Goal: Task Accomplishment & Management: Manage account settings

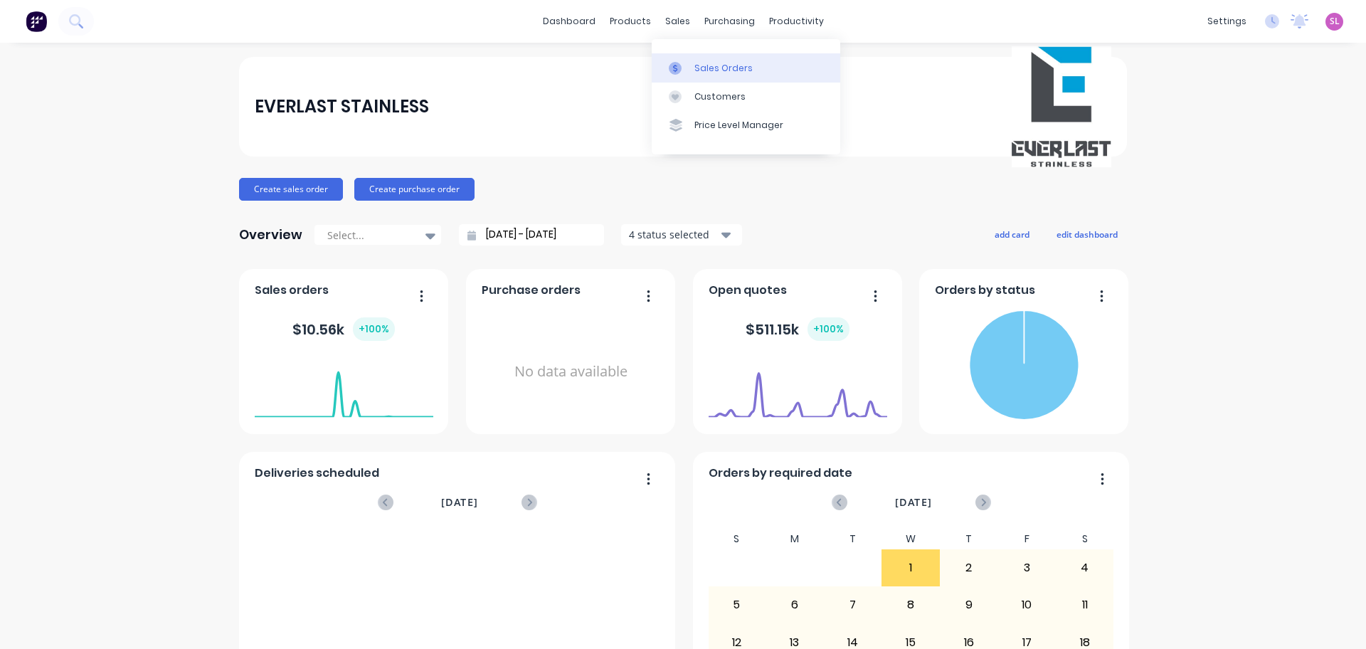
click at [707, 77] on link "Sales Orders" at bounding box center [746, 67] width 189 height 28
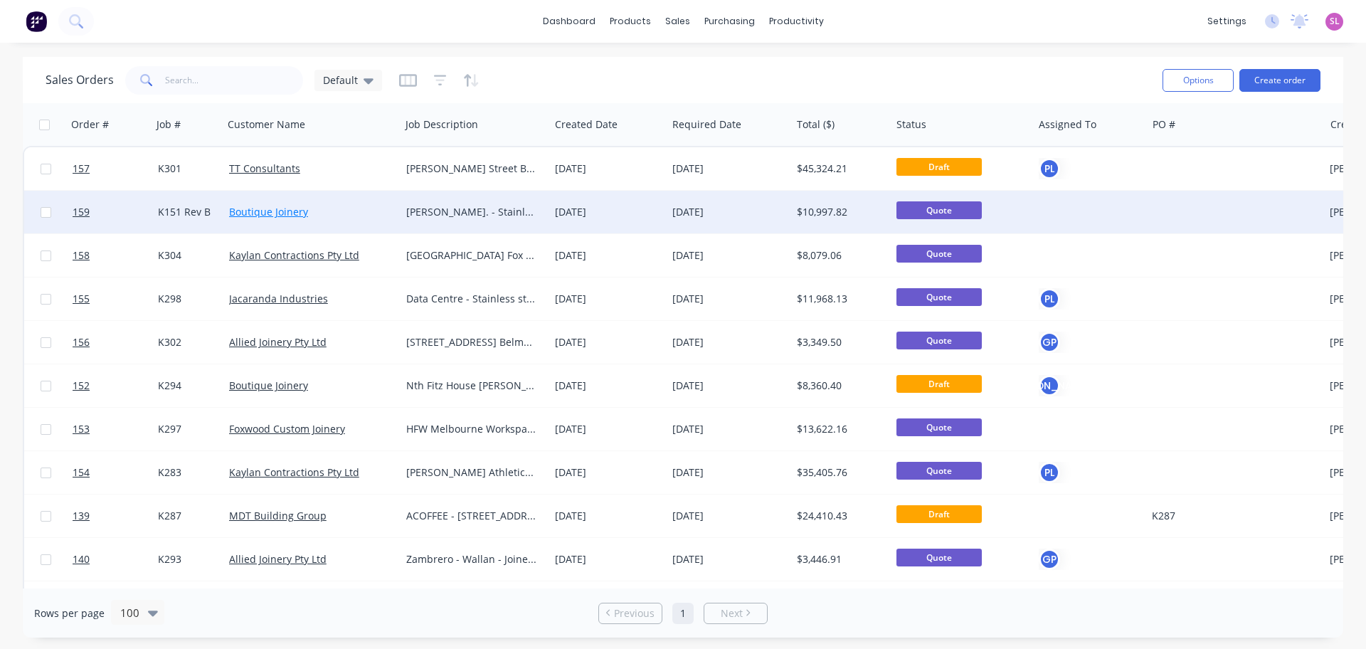
click at [250, 208] on link "Boutique Joinery" at bounding box center [268, 212] width 79 height 14
click at [86, 211] on span "159" at bounding box center [81, 212] width 17 height 14
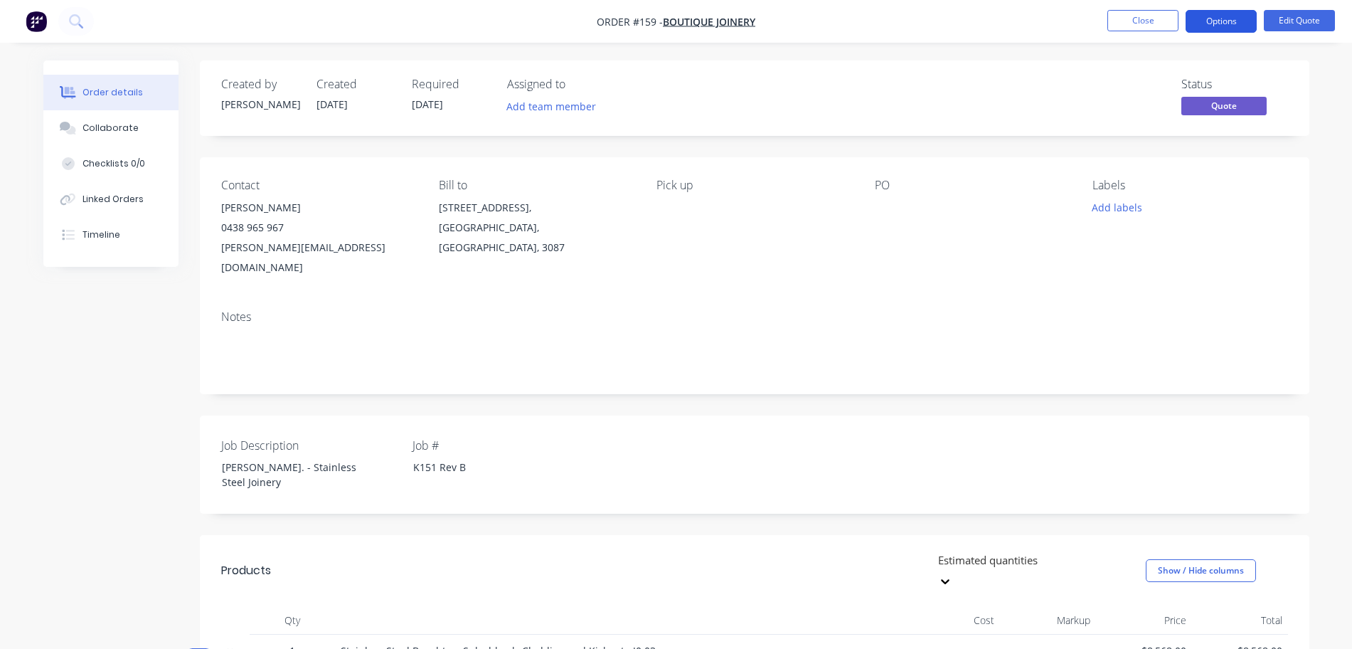
click at [1240, 18] on button "Options" at bounding box center [1221, 21] width 71 height 23
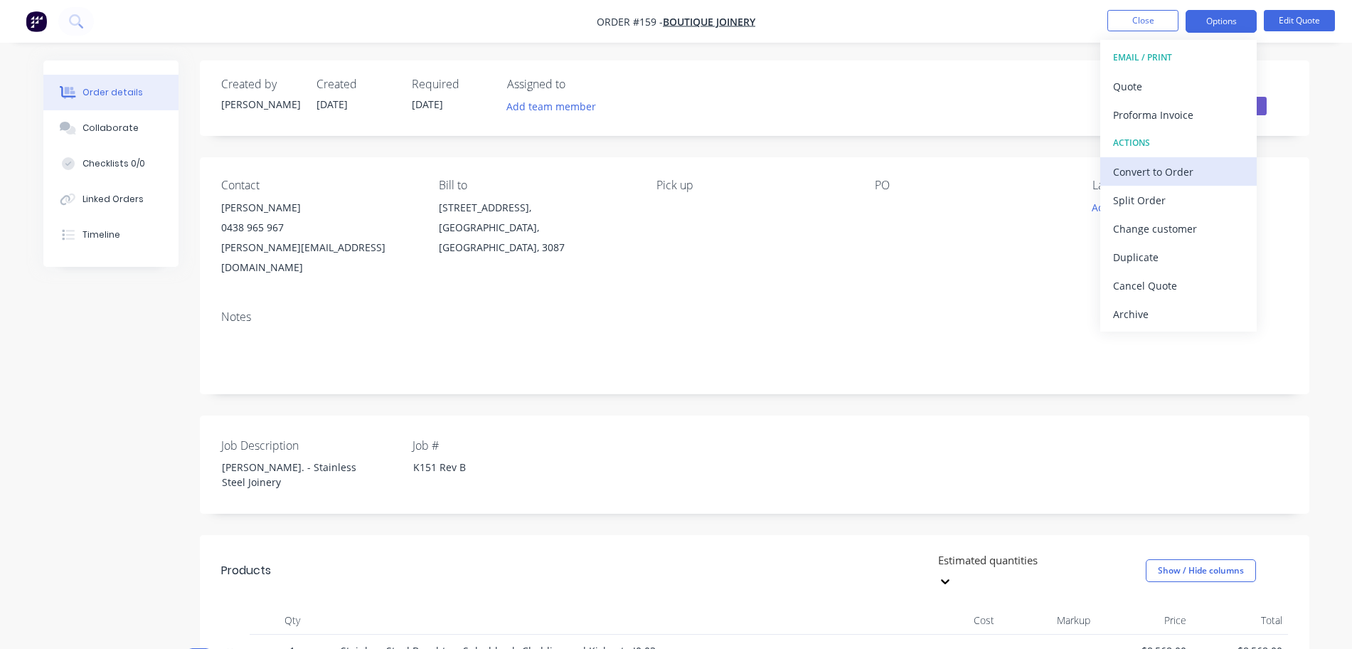
click at [1192, 176] on div "Convert to Order" at bounding box center [1178, 171] width 131 height 21
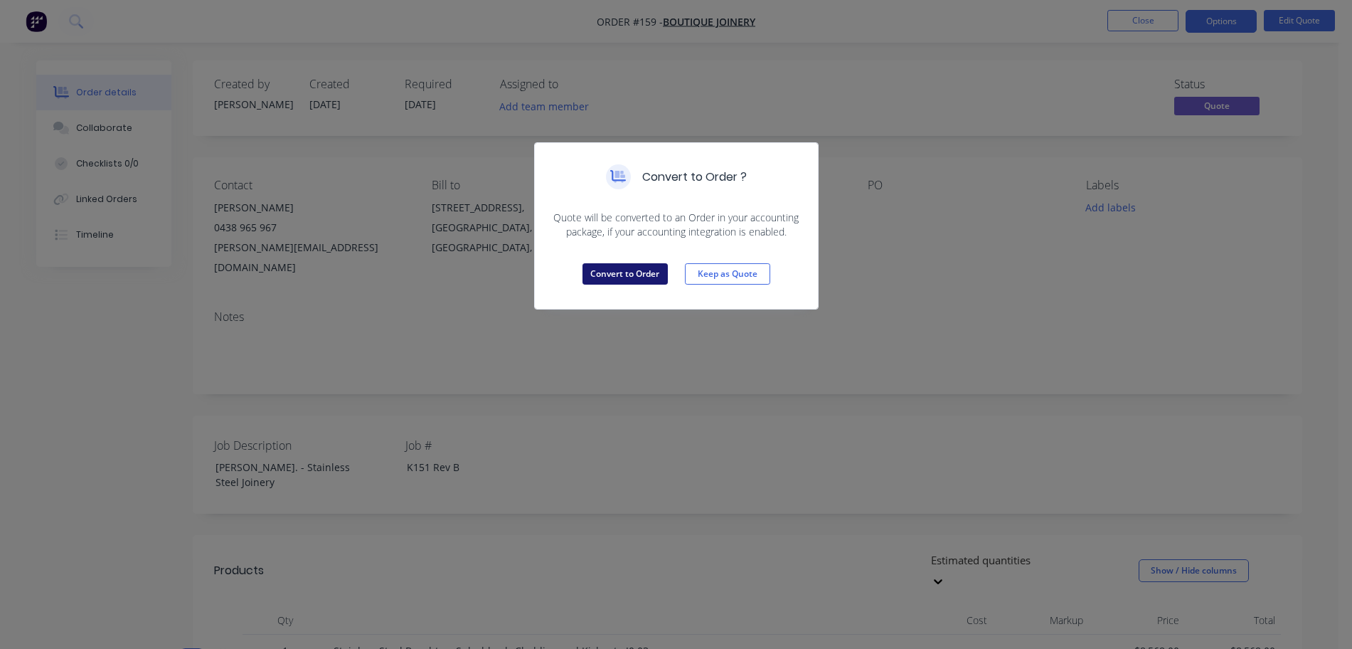
click at [621, 275] on button "Convert to Order" at bounding box center [625, 273] width 85 height 21
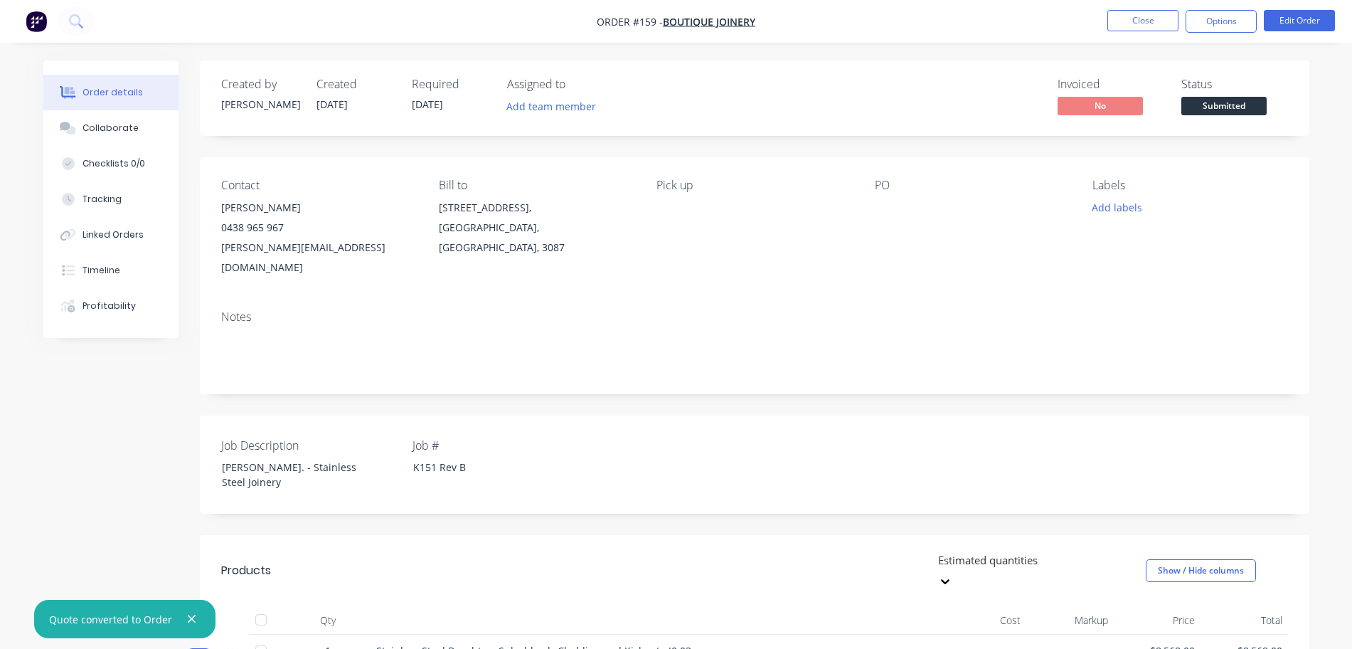
click at [184, 618] on button "button" at bounding box center [192, 619] width 18 height 18
click at [896, 216] on div at bounding box center [964, 208] width 178 height 20
click at [880, 207] on div at bounding box center [964, 208] width 178 height 20
click at [886, 189] on div "PO" at bounding box center [972, 186] width 195 height 14
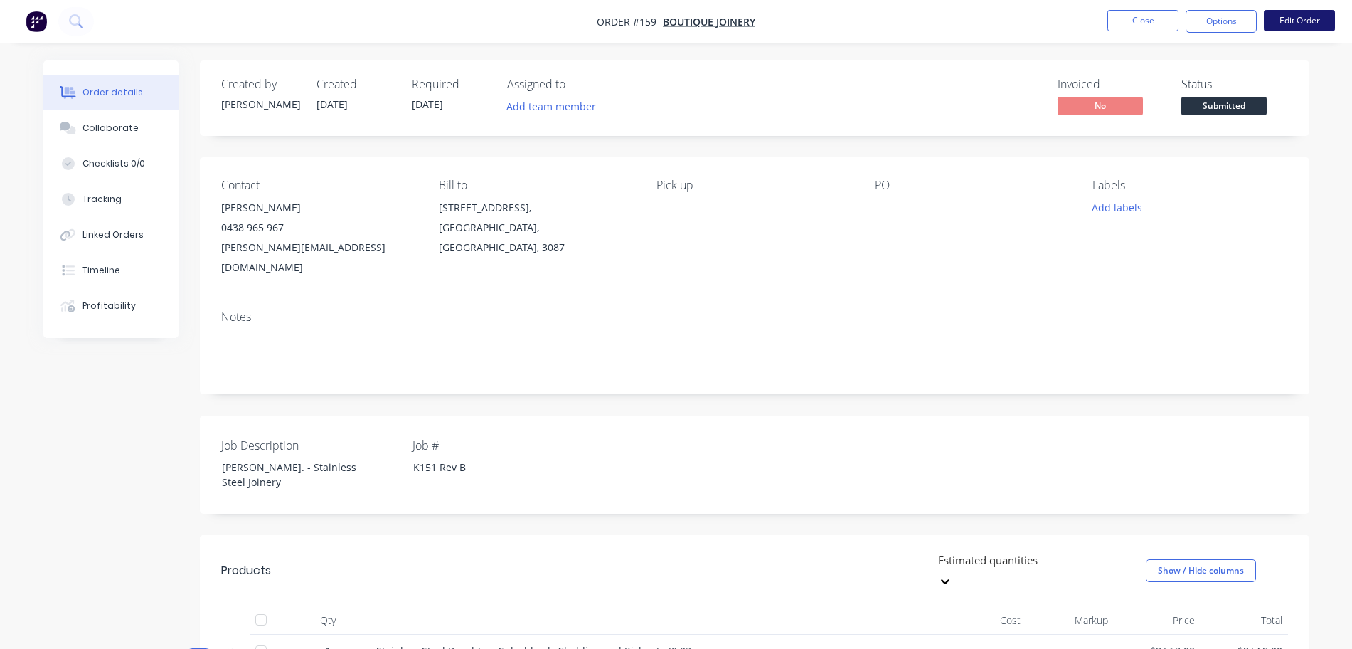
click at [1297, 23] on button "Edit Order" at bounding box center [1299, 20] width 71 height 21
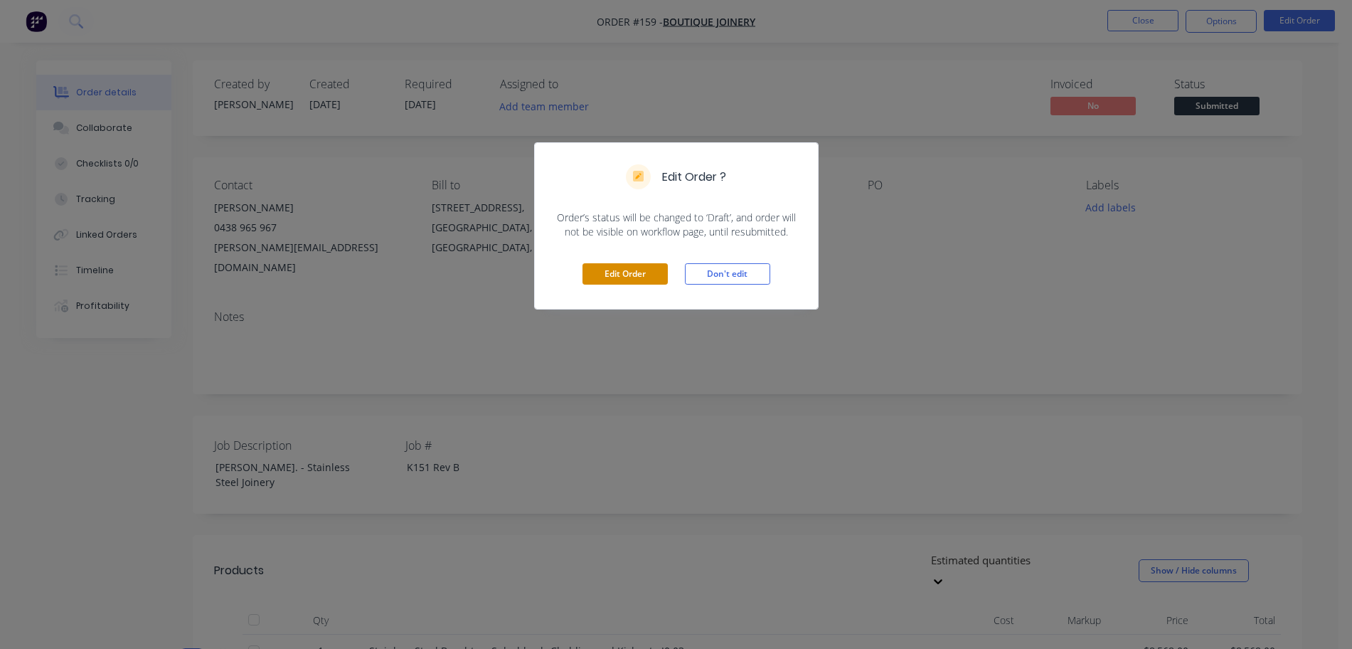
click at [641, 279] on button "Edit Order" at bounding box center [625, 273] width 85 height 21
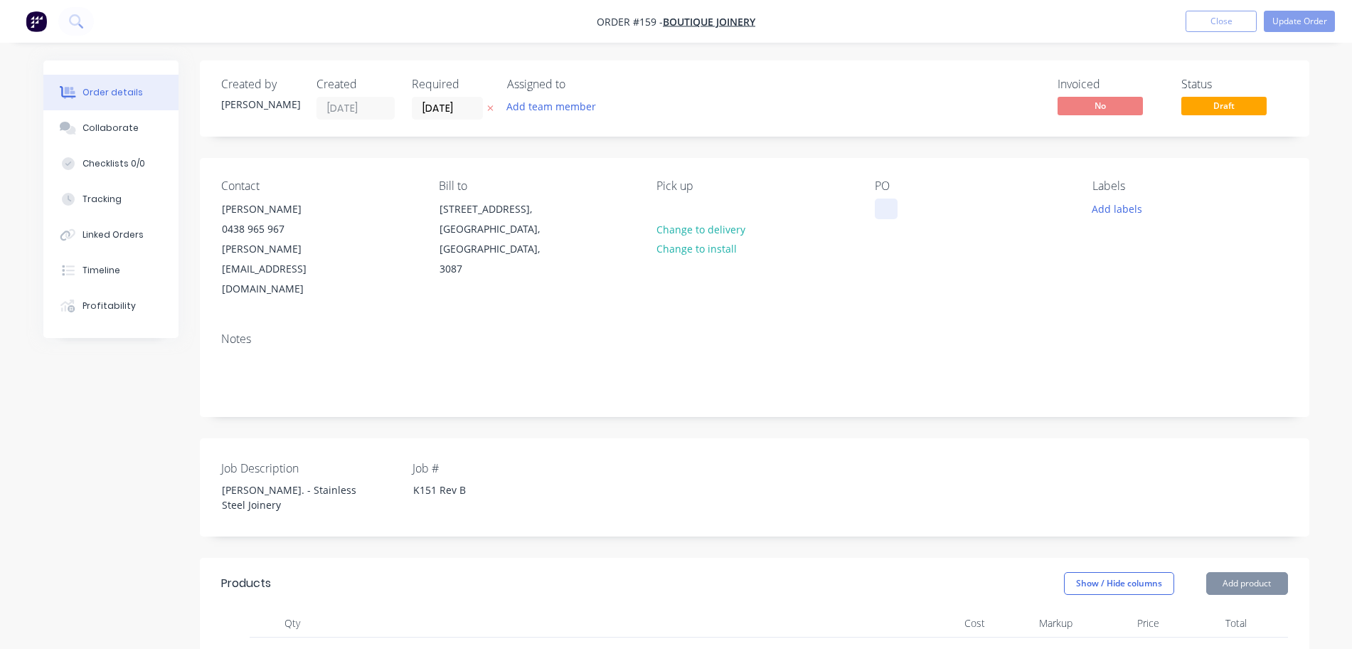
click at [872, 212] on div "Contact Tim Franzini 0438 965 967 tim@boutiquejoinery.au Bill to 9 Northbrook A…" at bounding box center [755, 239] width 1110 height 163
click at [886, 211] on div at bounding box center [886, 208] width 23 height 21
click at [895, 208] on div at bounding box center [886, 208] width 23 height 21
paste div
click at [1301, 20] on button "Update Order" at bounding box center [1299, 21] width 71 height 21
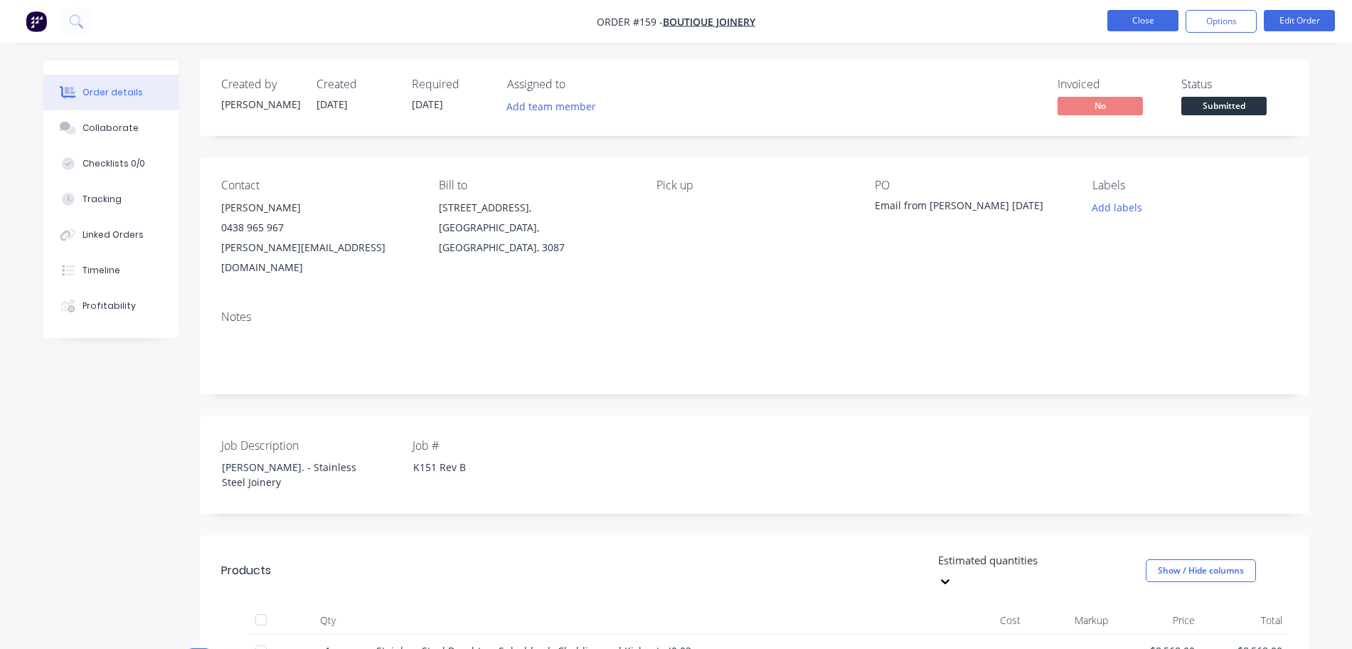
click at [1159, 22] on button "Close" at bounding box center [1143, 20] width 71 height 21
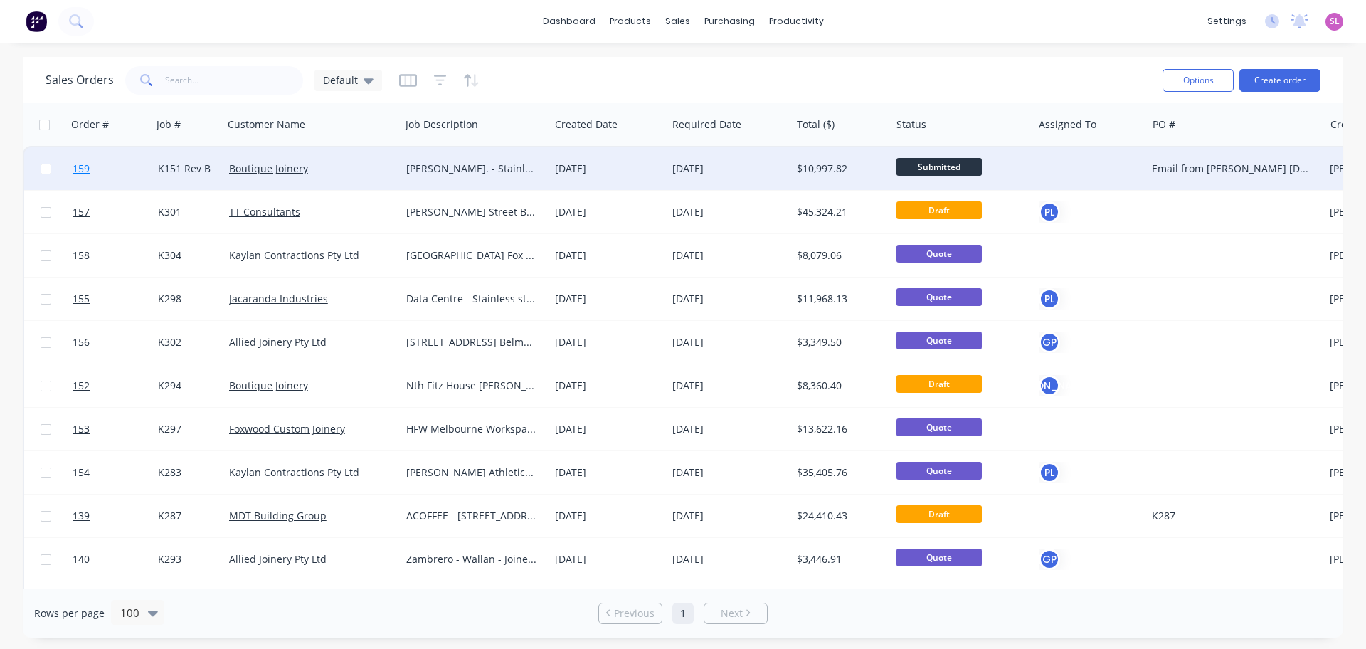
click at [80, 165] on span "159" at bounding box center [81, 168] width 17 height 14
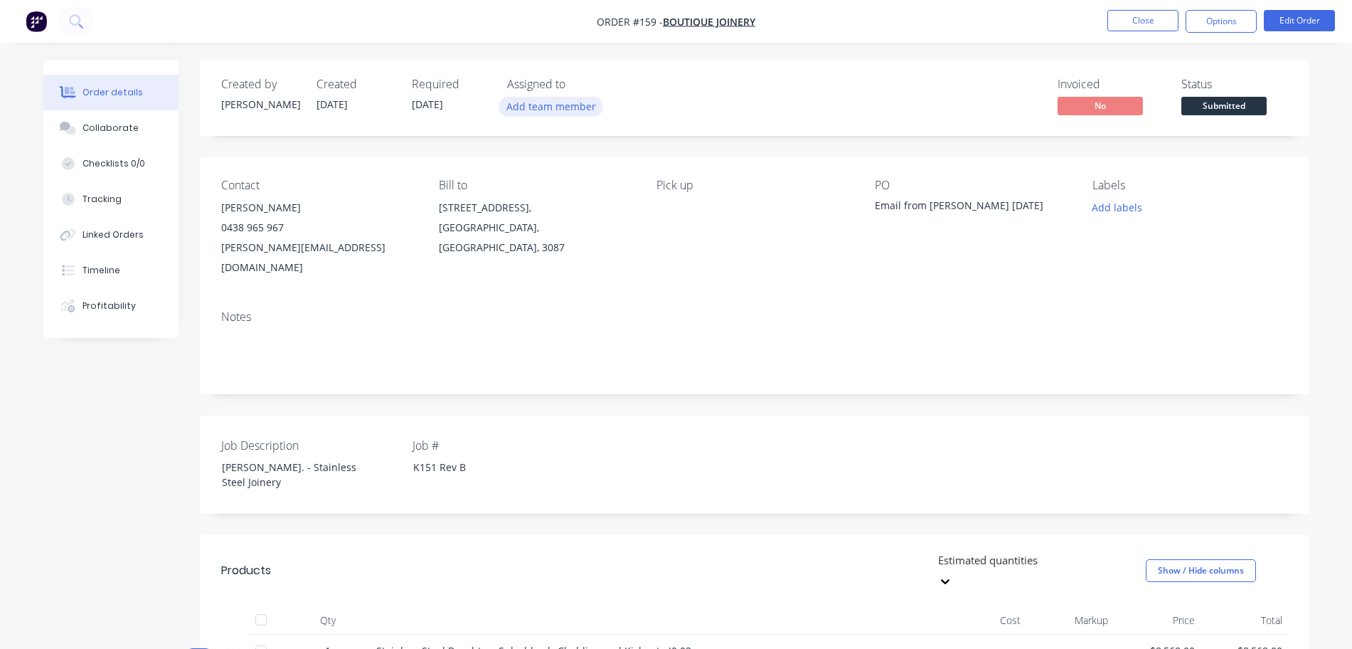
click at [564, 110] on button "Add team member" at bounding box center [551, 106] width 105 height 19
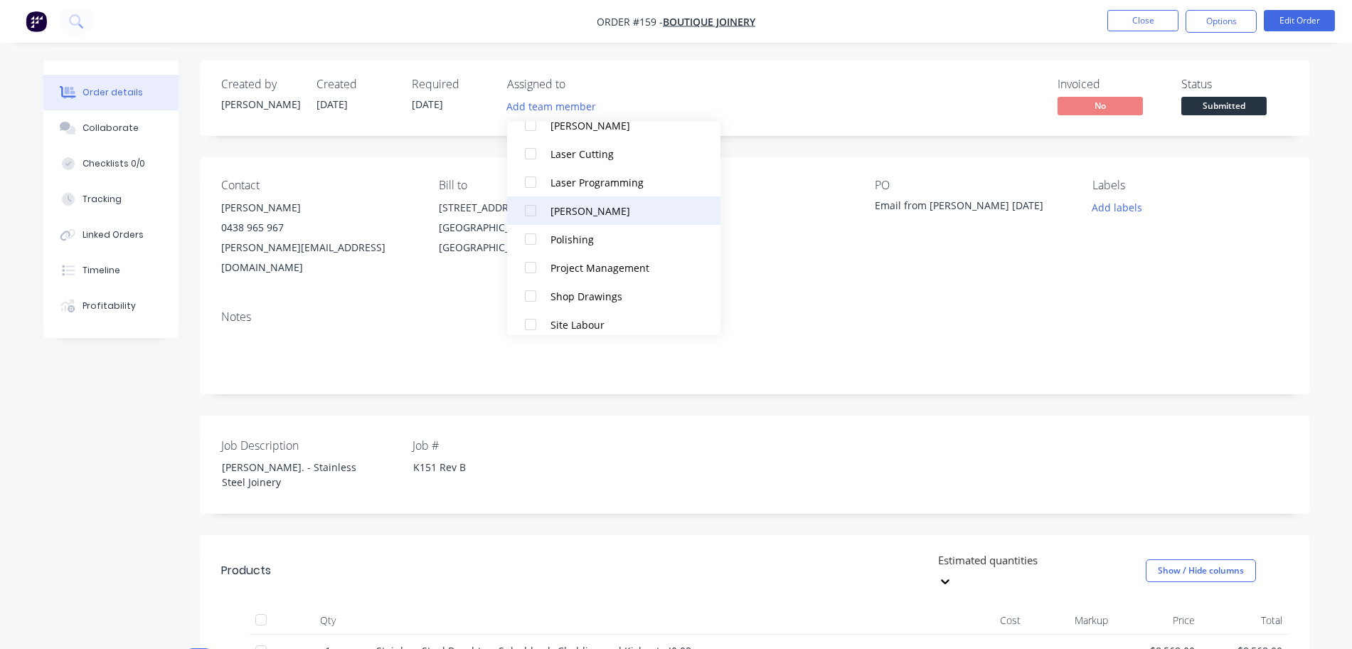
click at [536, 223] on div at bounding box center [530, 210] width 28 height 28
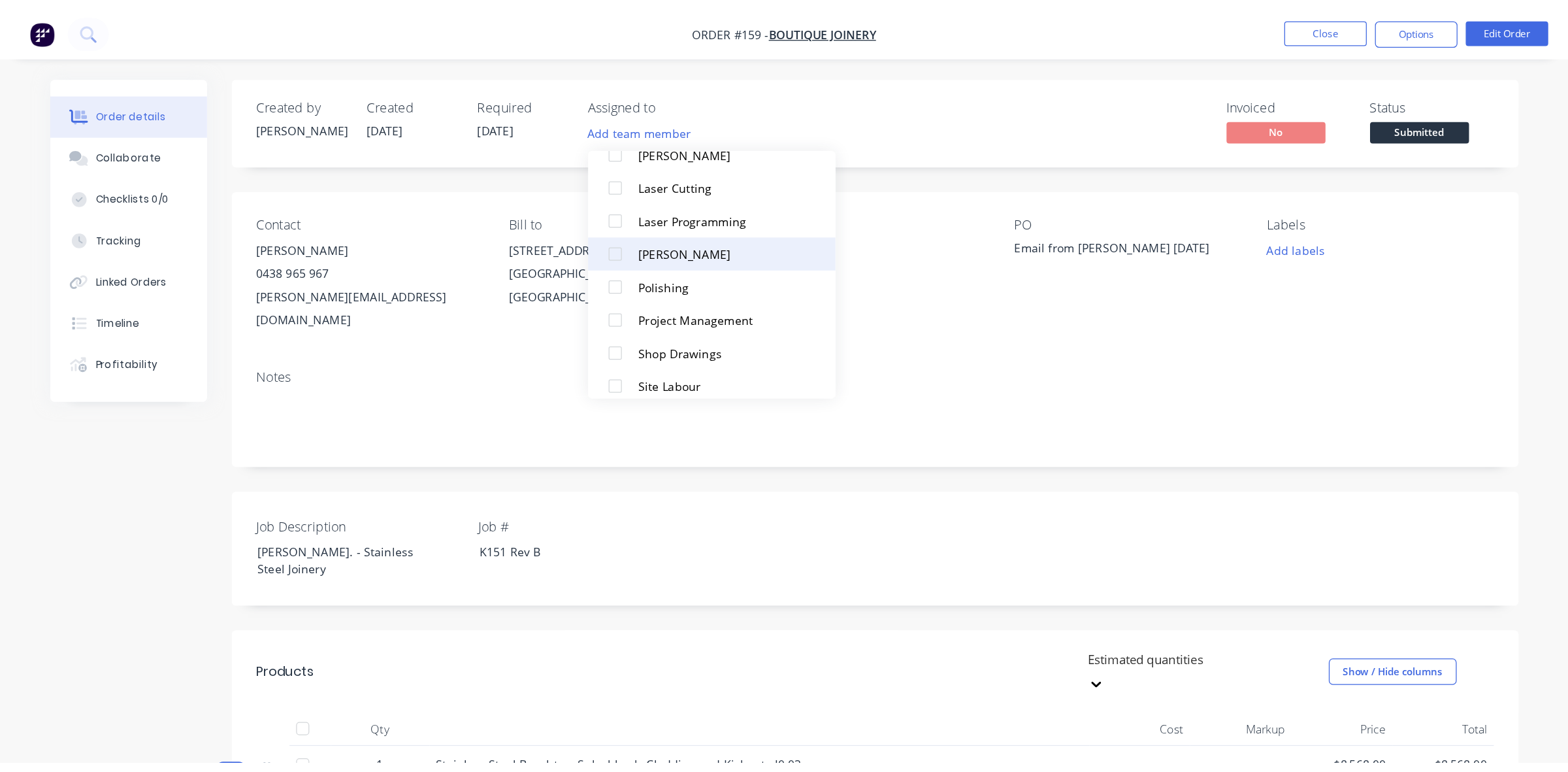
scroll to position [1, 0]
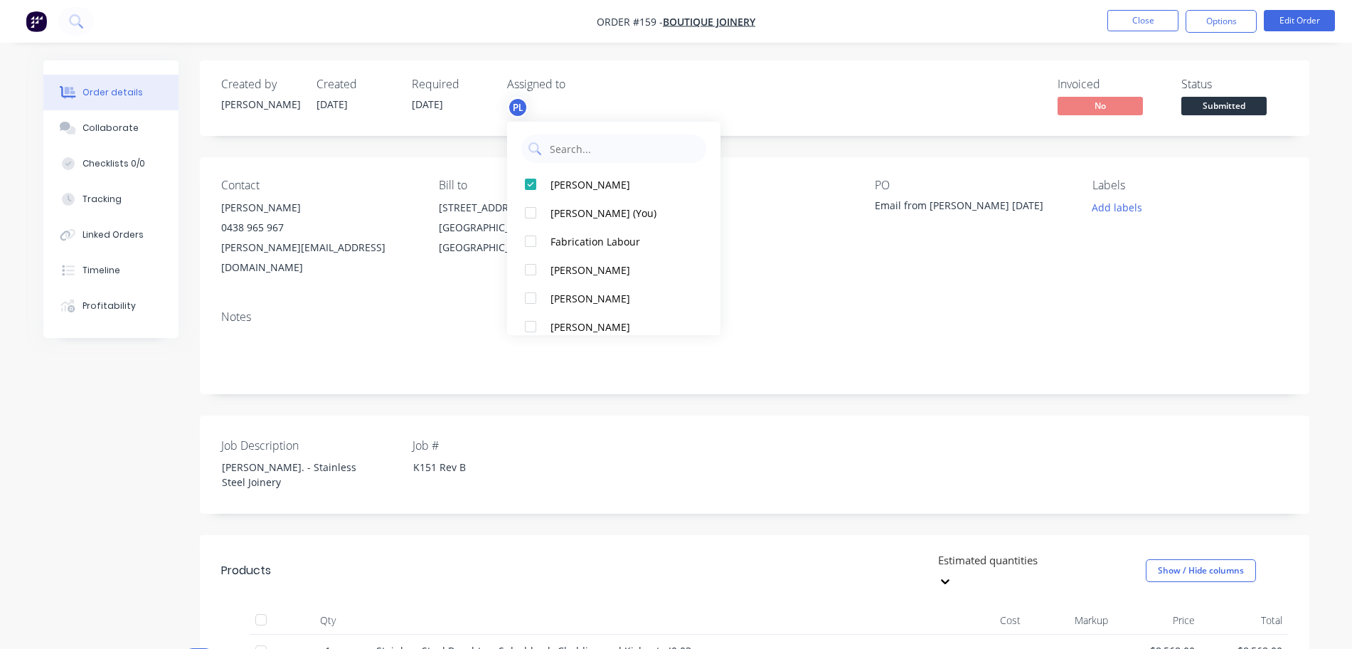
click at [751, 80] on div "Invoiced No Status Submitted" at bounding box center [969, 98] width 639 height 41
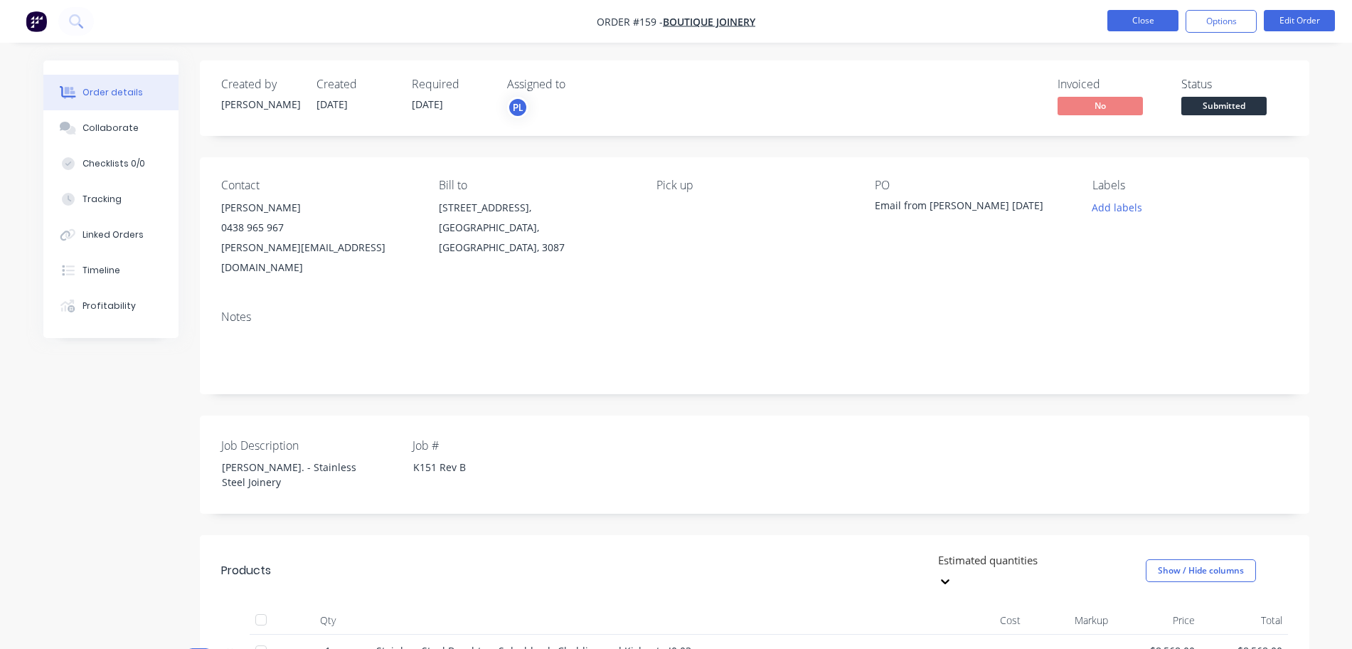
click at [1141, 22] on button "Close" at bounding box center [1143, 20] width 71 height 21
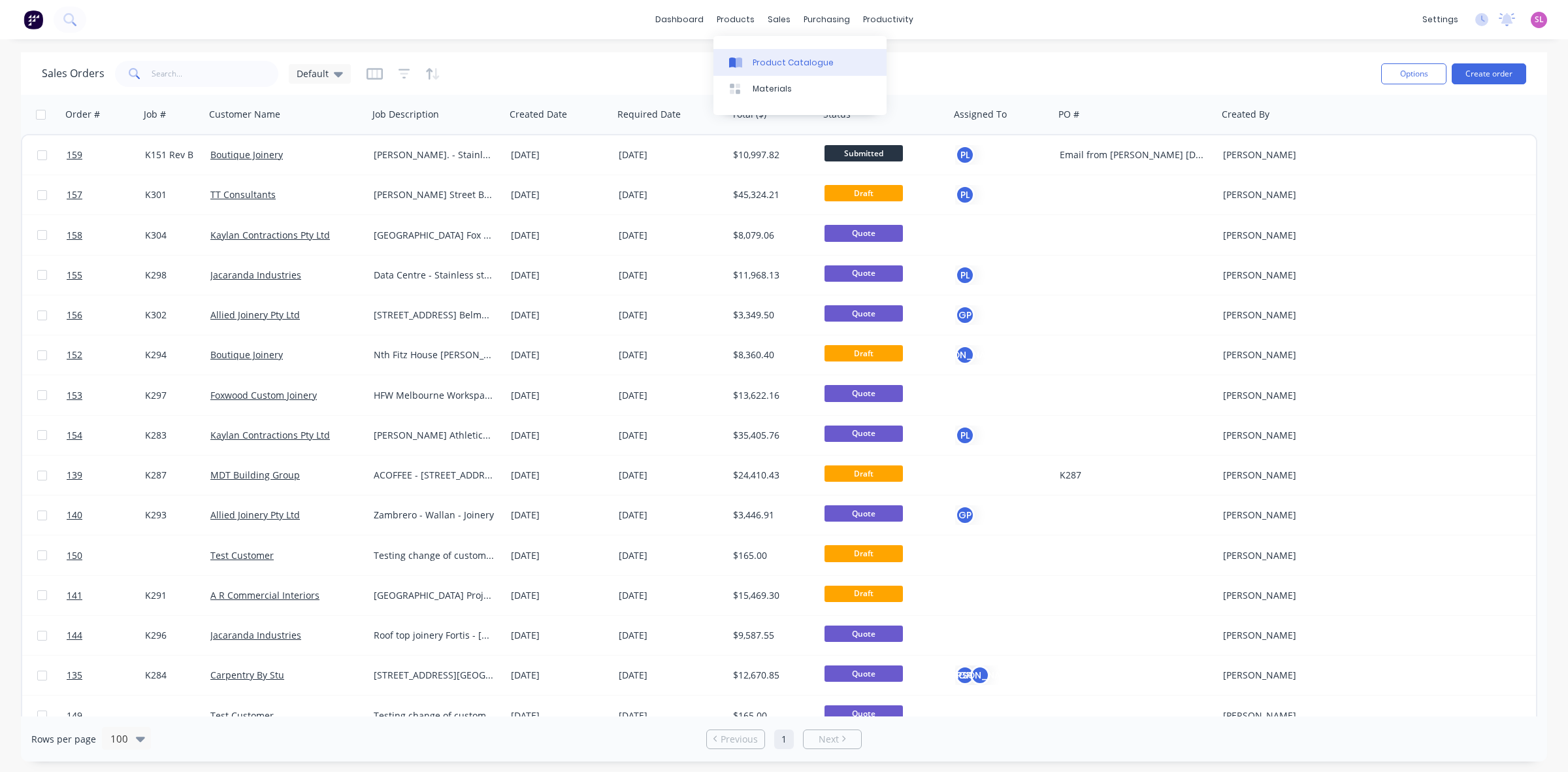
click at [742, 53] on link "Product Catalogue" at bounding box center [800, 62] width 174 height 26
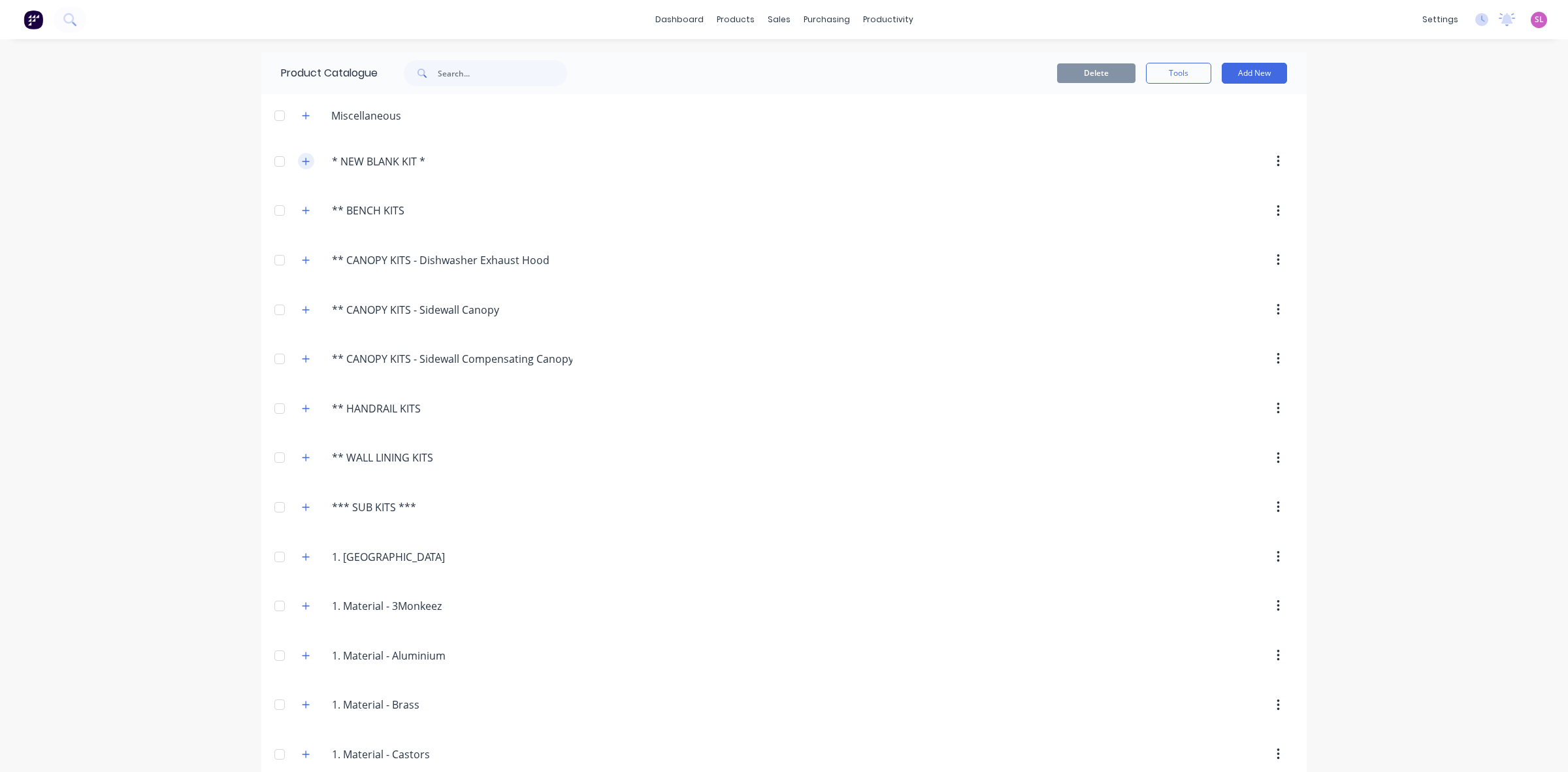
click at [302, 162] on icon "button" at bounding box center [306, 161] width 7 height 7
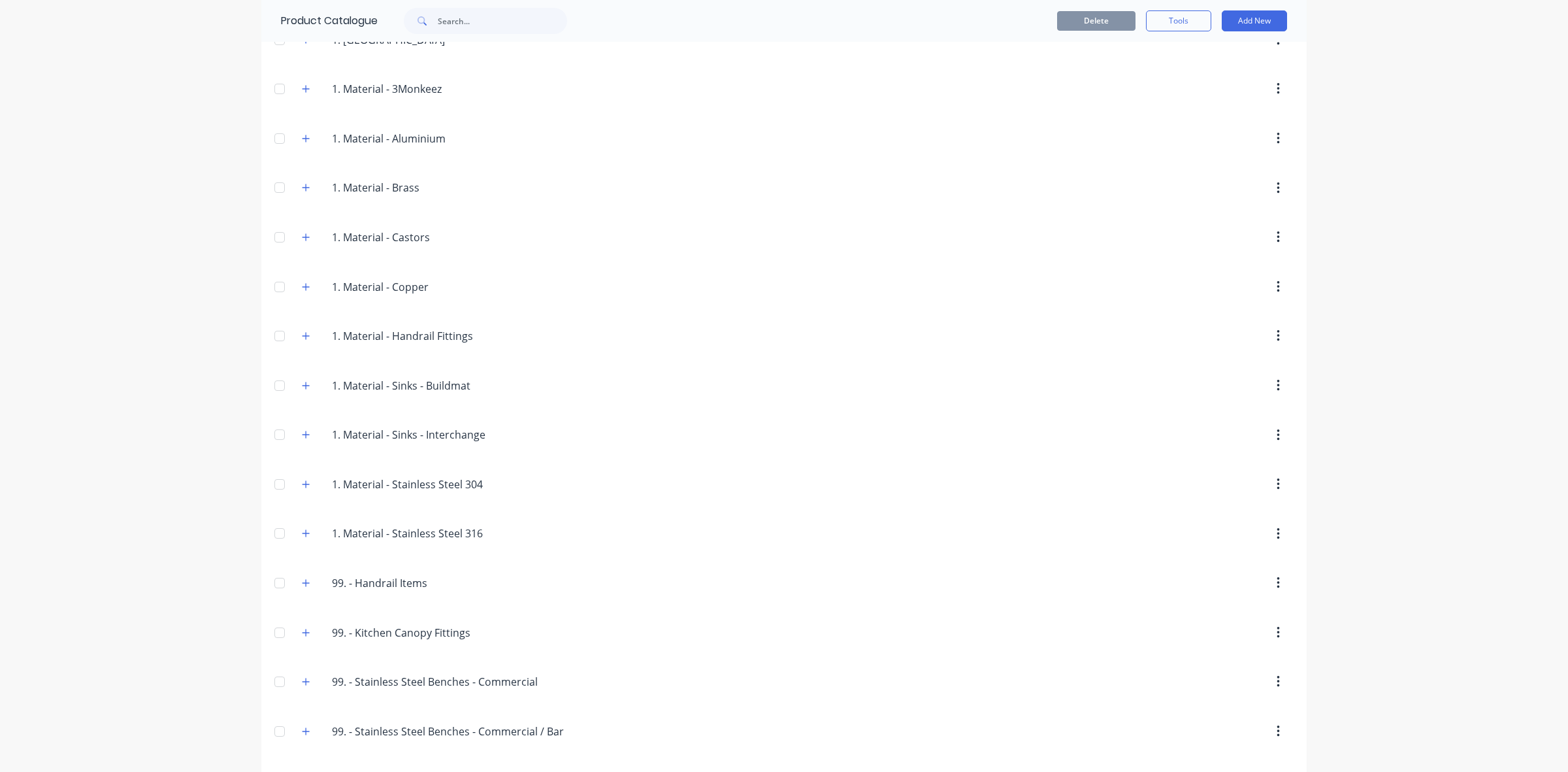
scroll to position [766, 0]
click at [302, 596] on icon "button" at bounding box center [306, 686] width 8 height 9
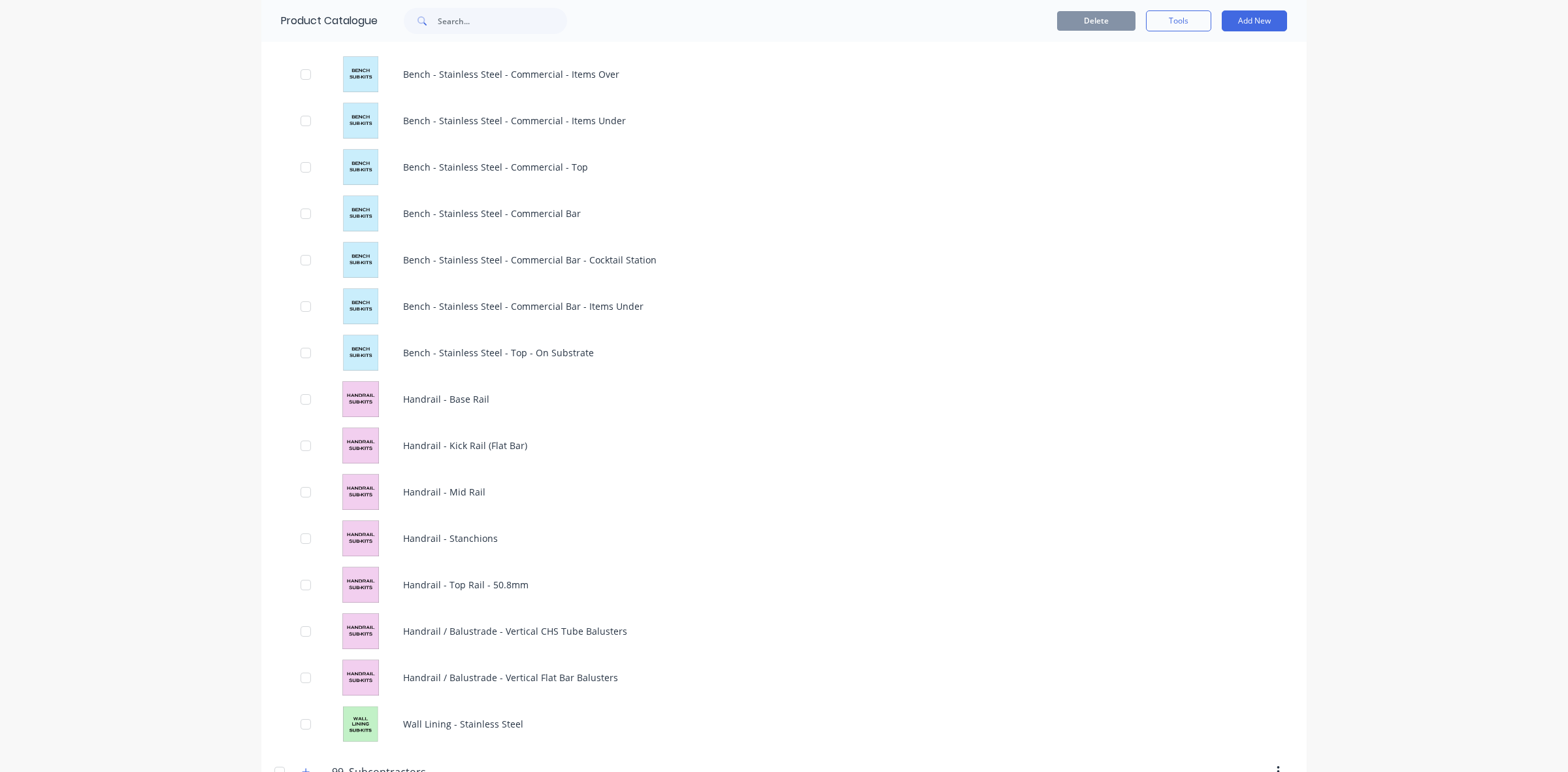
scroll to position [1462, 0]
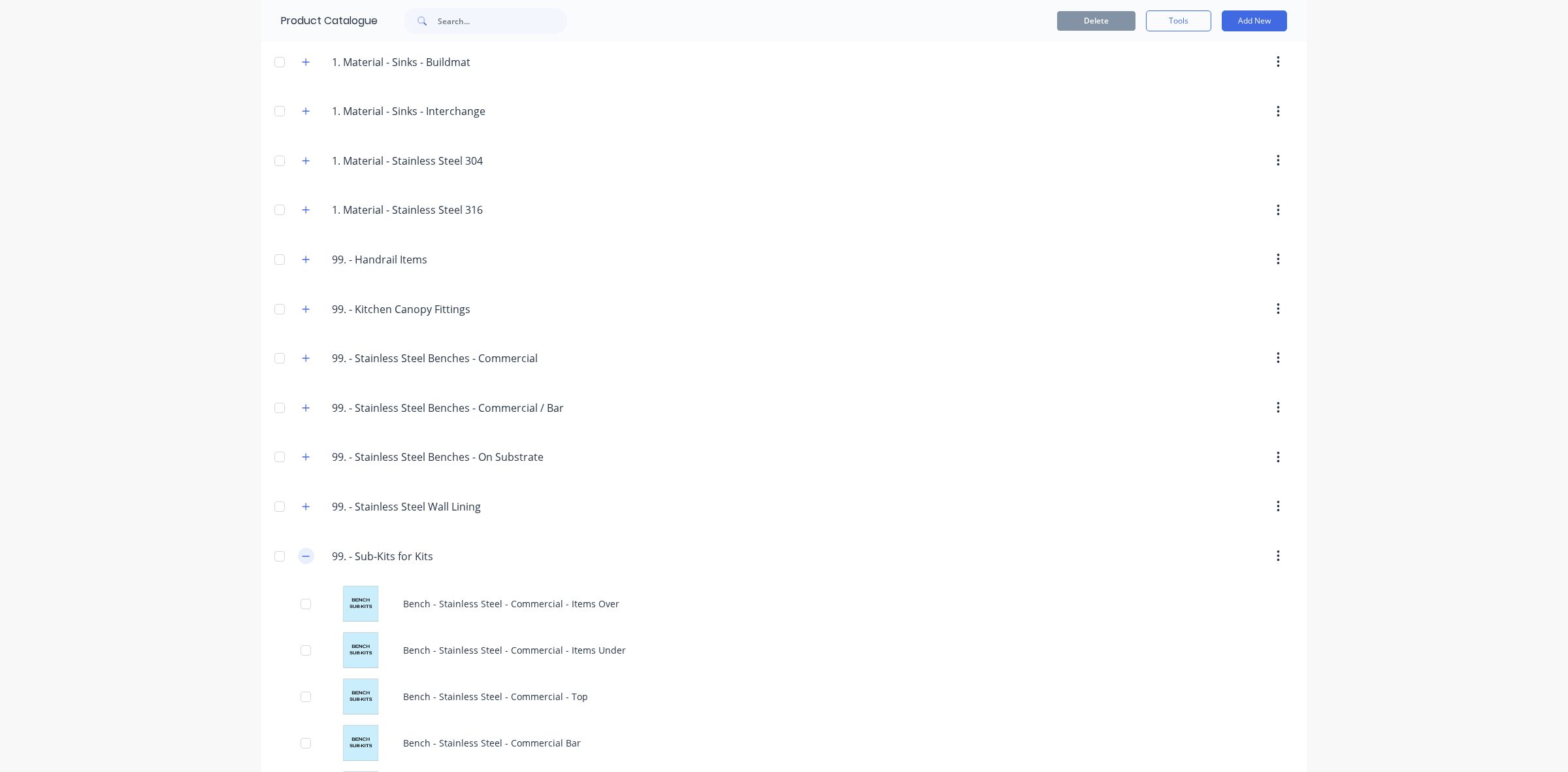
click at [299, 564] on button "button" at bounding box center [306, 556] width 17 height 17
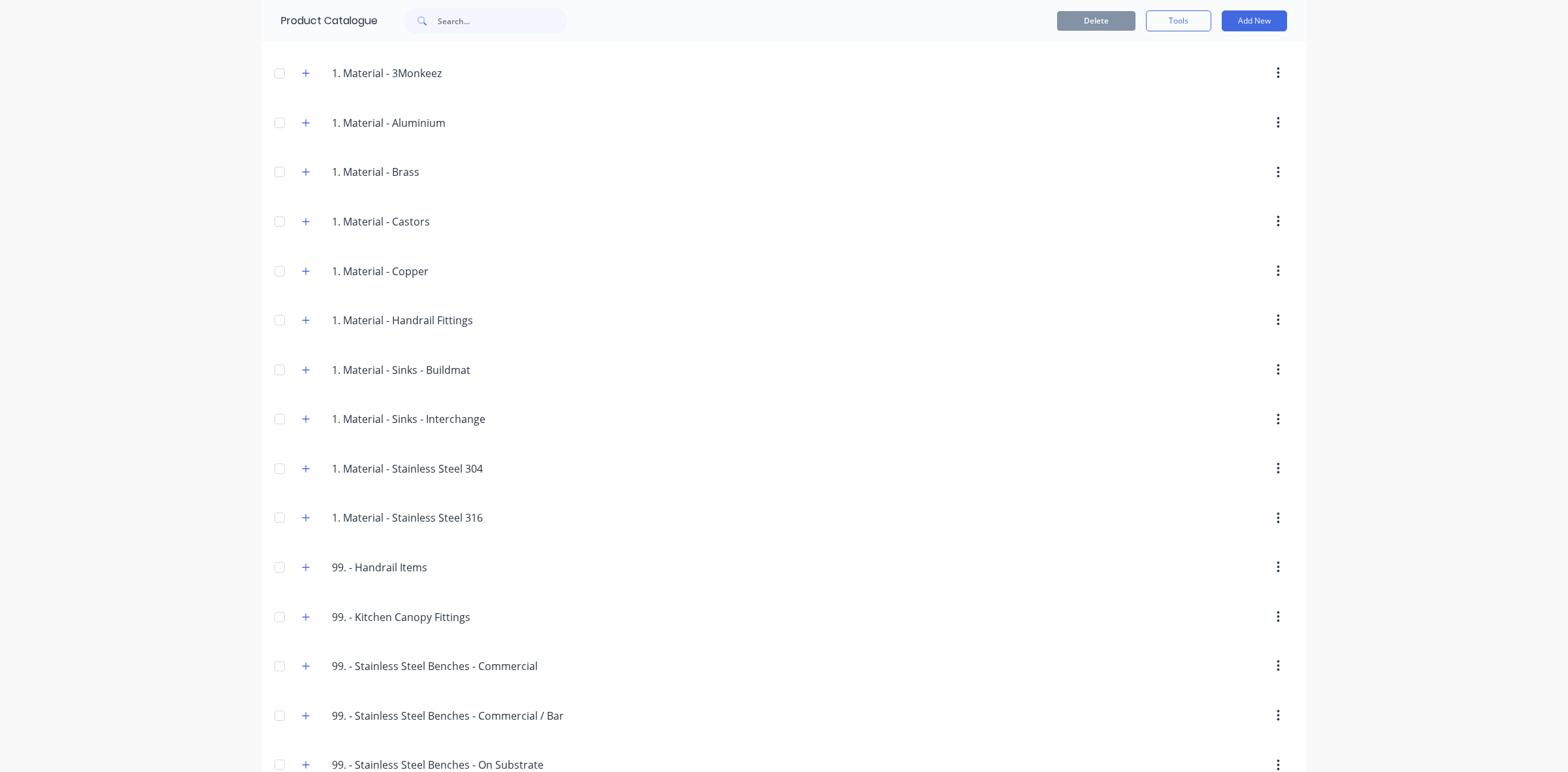
scroll to position [577, 0]
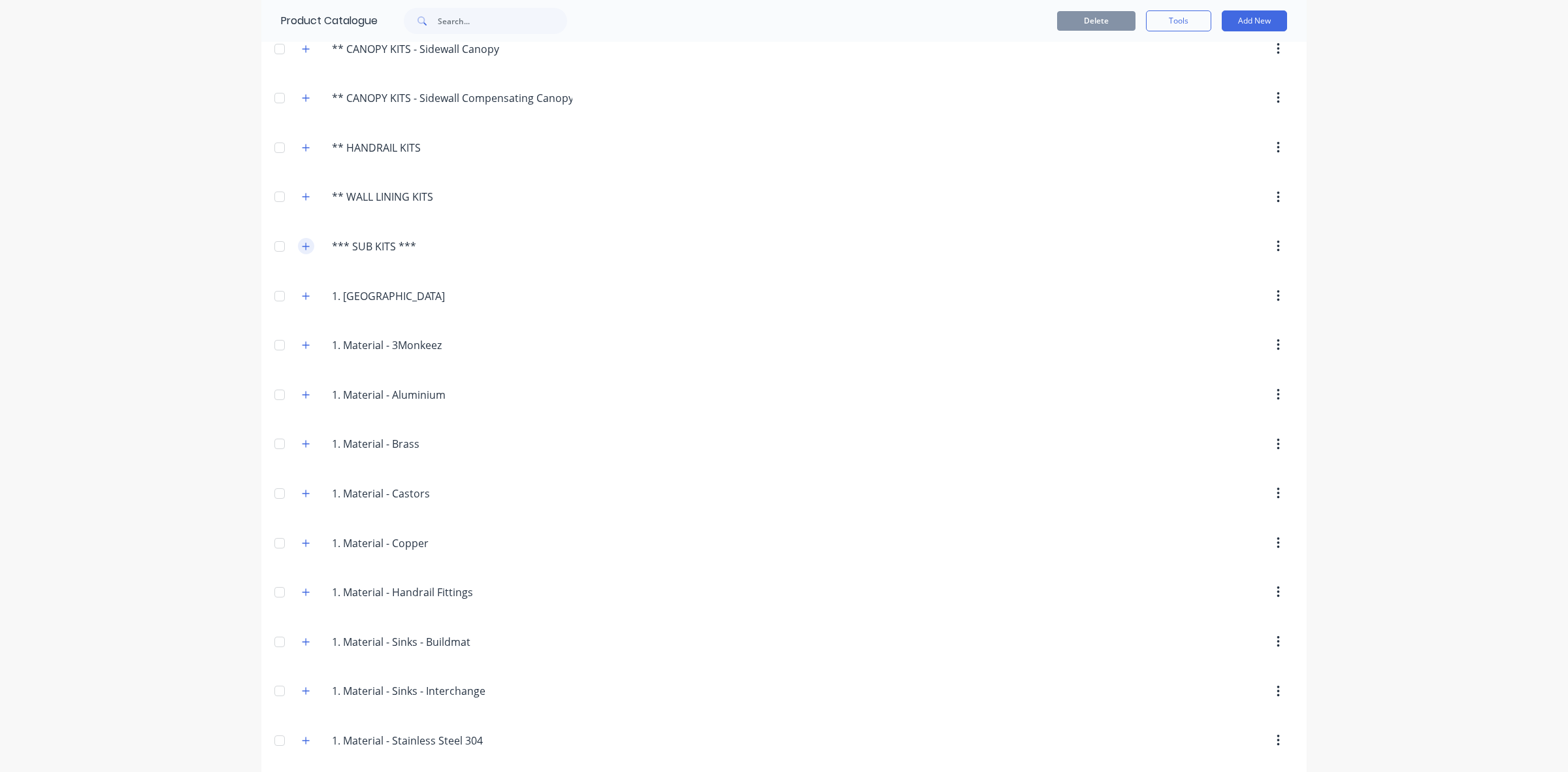
click at [299, 225] on header "***.SUB.KITS.*** *** SUB KITS ***" at bounding box center [784, 246] width 1045 height 50
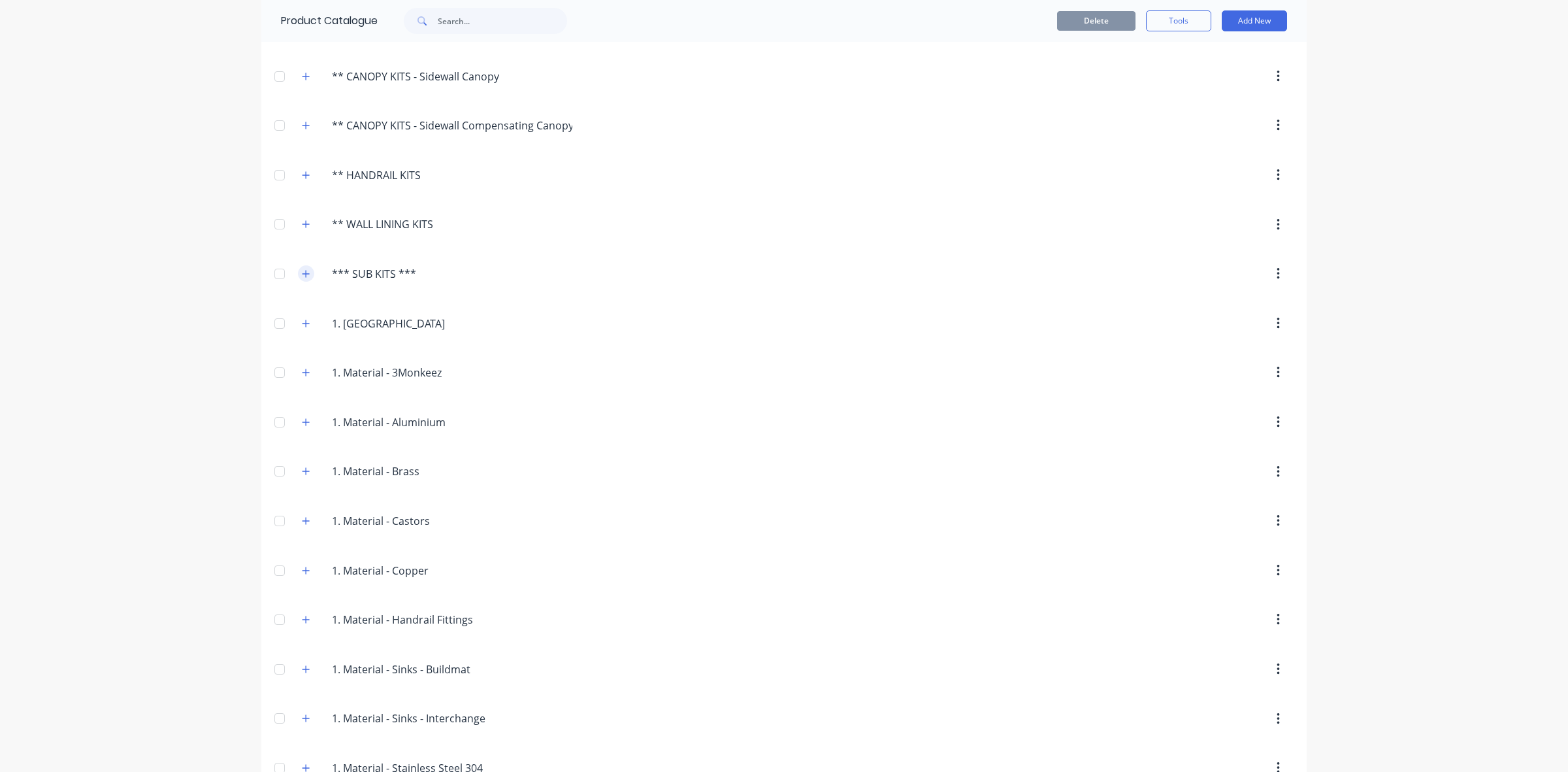
click at [298, 268] on button "button" at bounding box center [306, 274] width 17 height 17
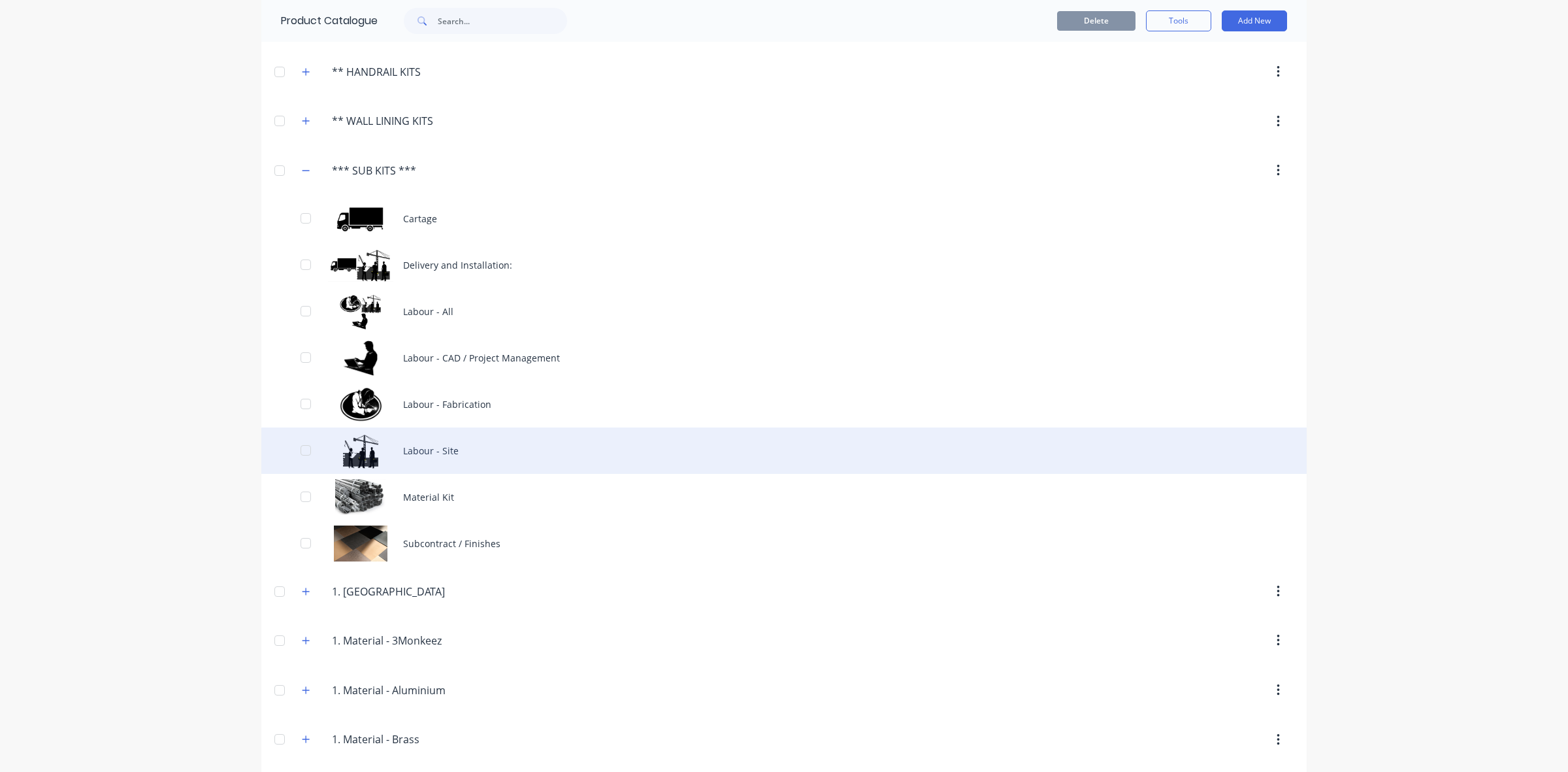
scroll to position [384, 0]
click at [405, 451] on div "Labour - Site" at bounding box center [784, 449] width 1045 height 47
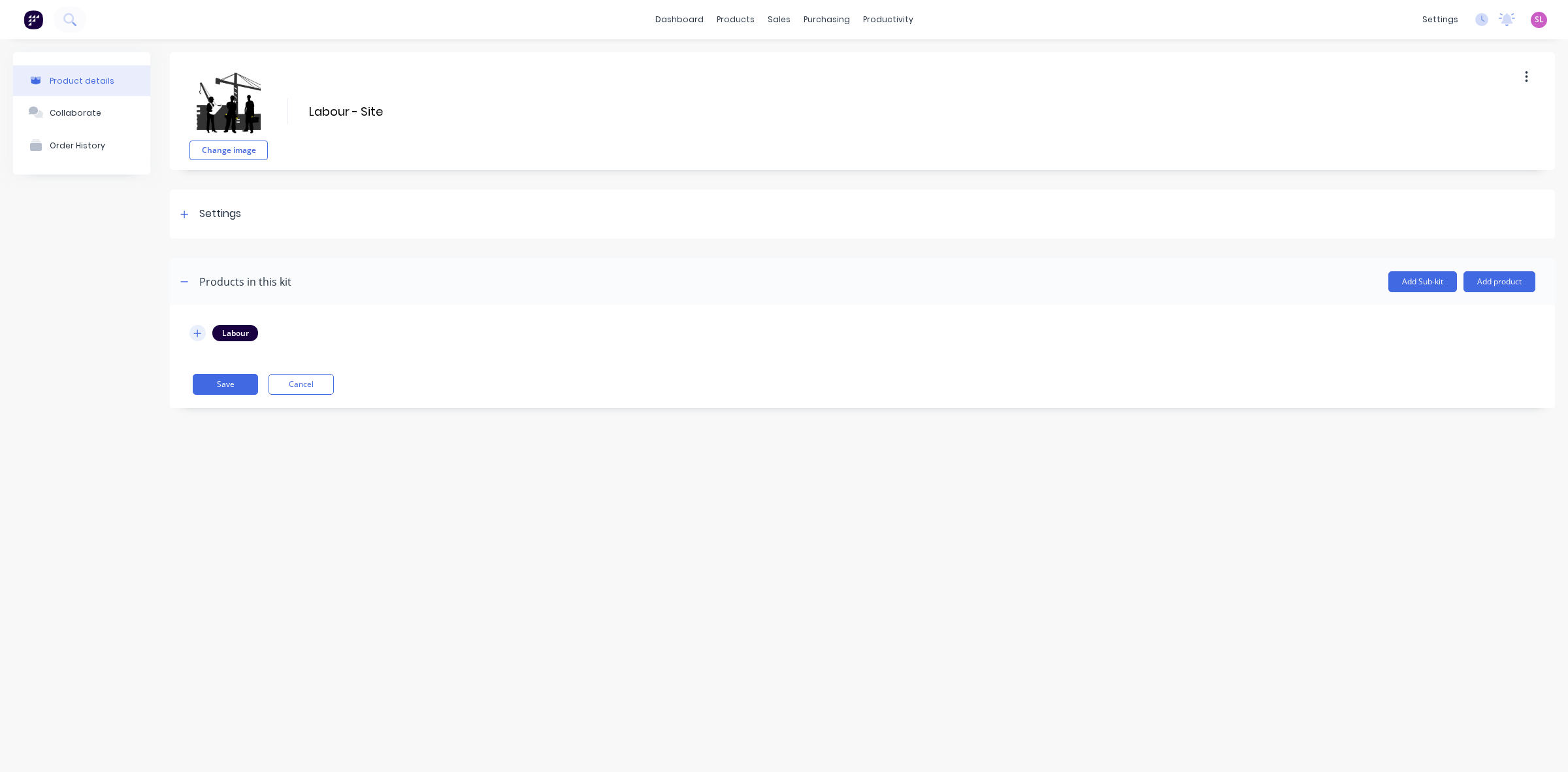
click at [200, 332] on icon "button" at bounding box center [197, 334] width 8 height 9
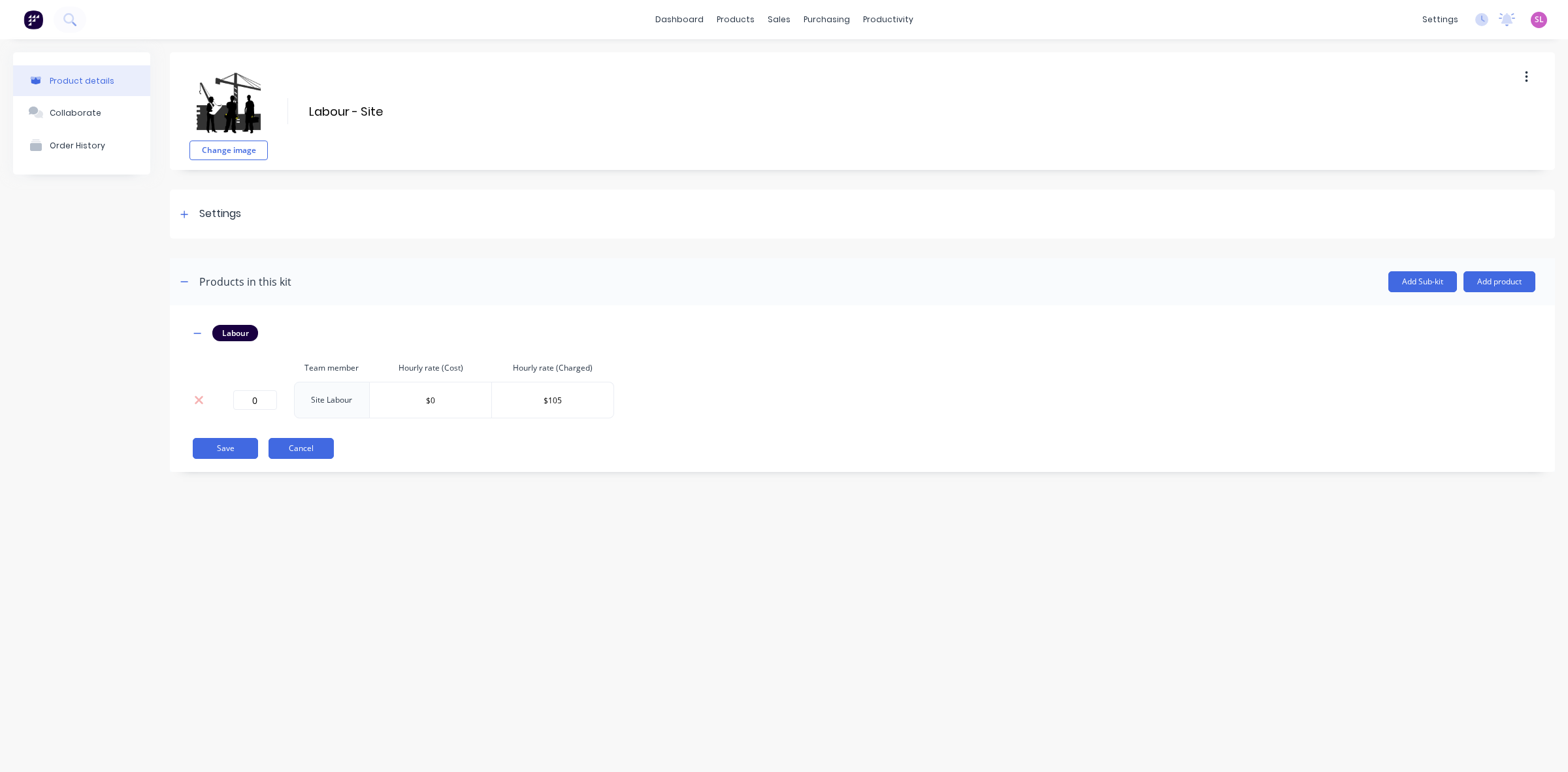
click at [316, 458] on button "Cancel" at bounding box center [300, 448] width 65 height 21
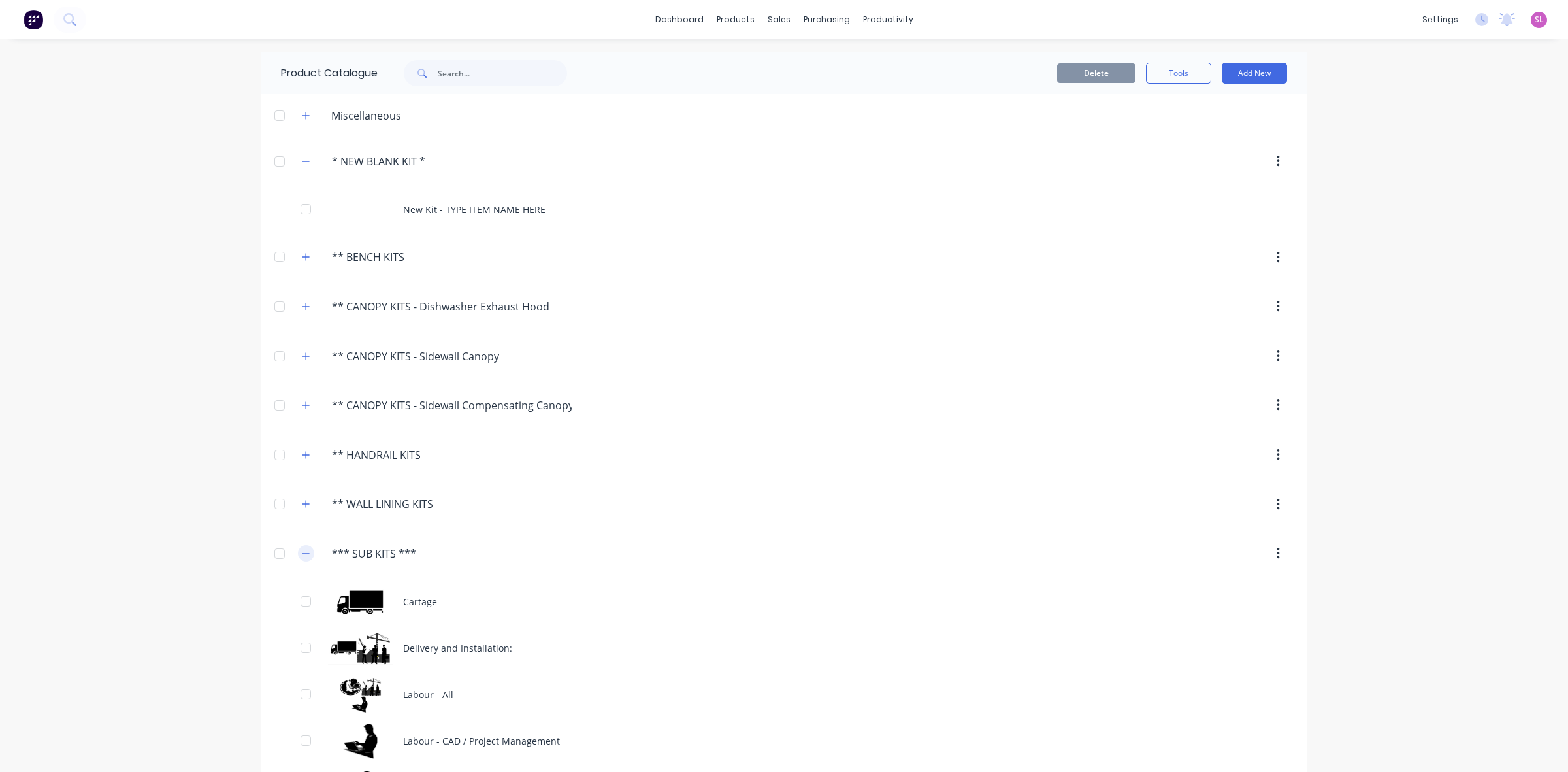
click at [302, 553] on icon "button" at bounding box center [306, 554] width 8 height 9
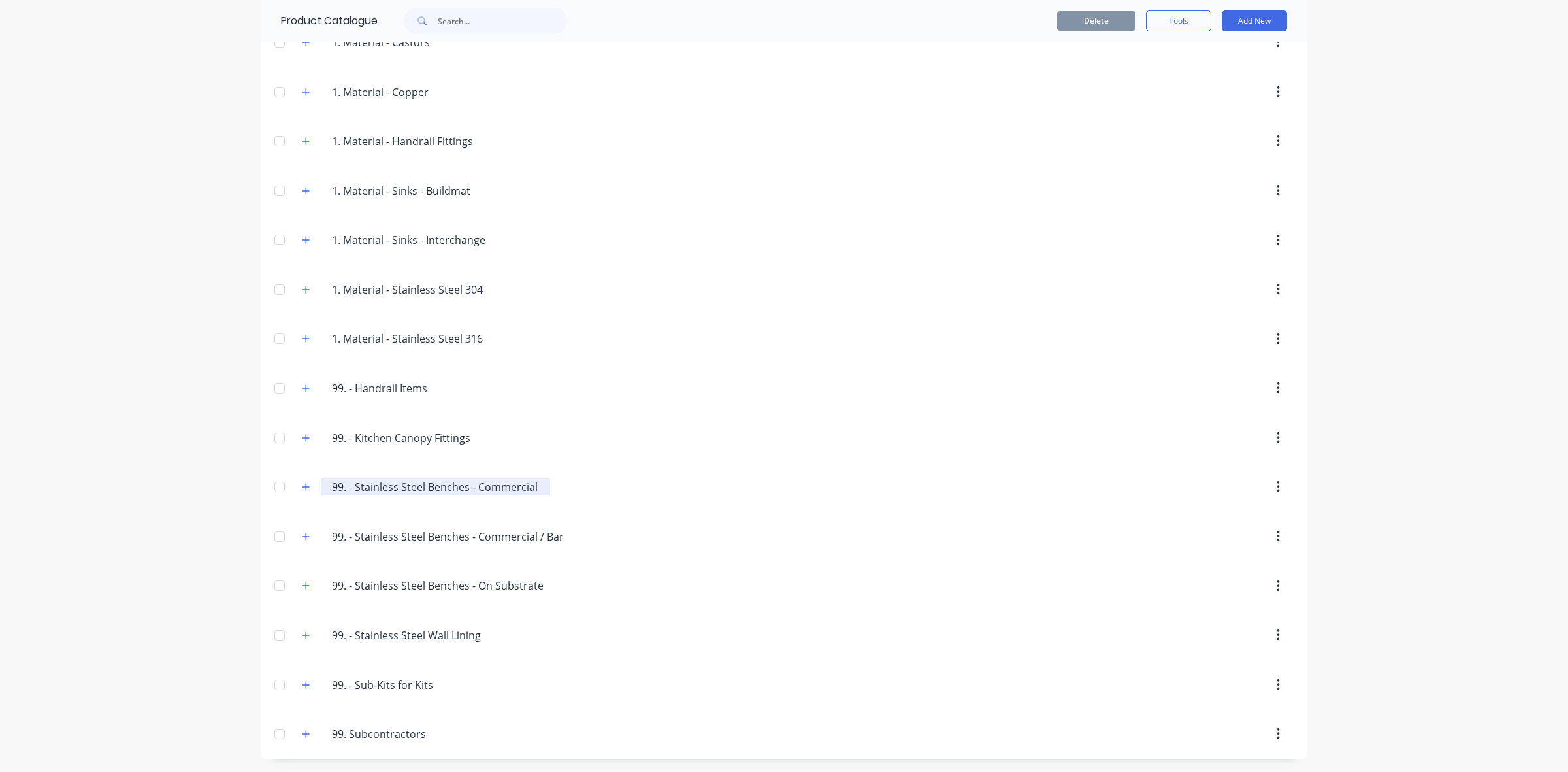
scroll to position [766, 0]
click at [302, 596] on icon "button" at bounding box center [306, 686] width 8 height 9
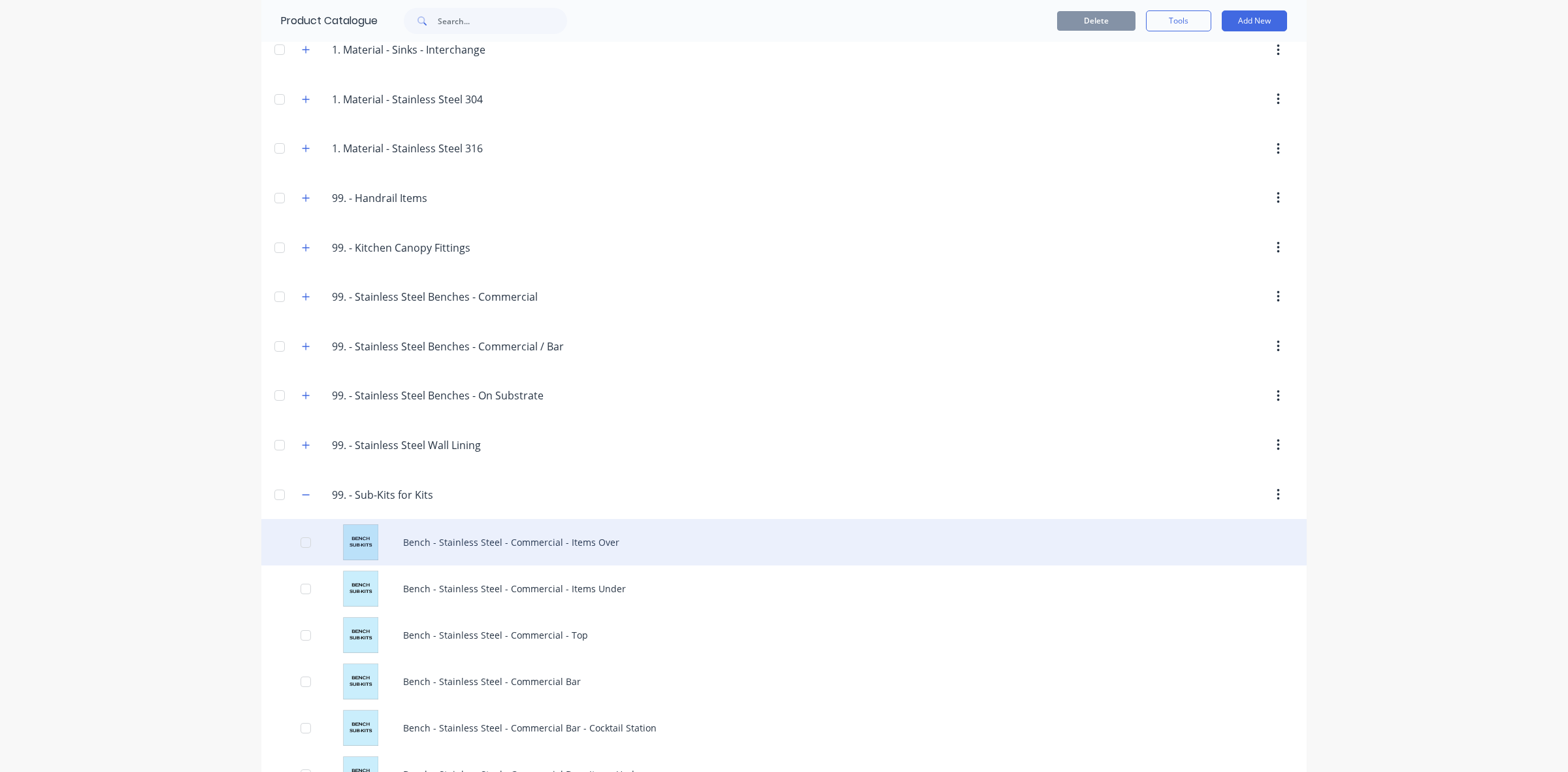
scroll to position [951, 0]
click at [373, 548] on div "Bench - Stainless Steel - Commercial - Items Over" at bounding box center [784, 539] width 1045 height 47
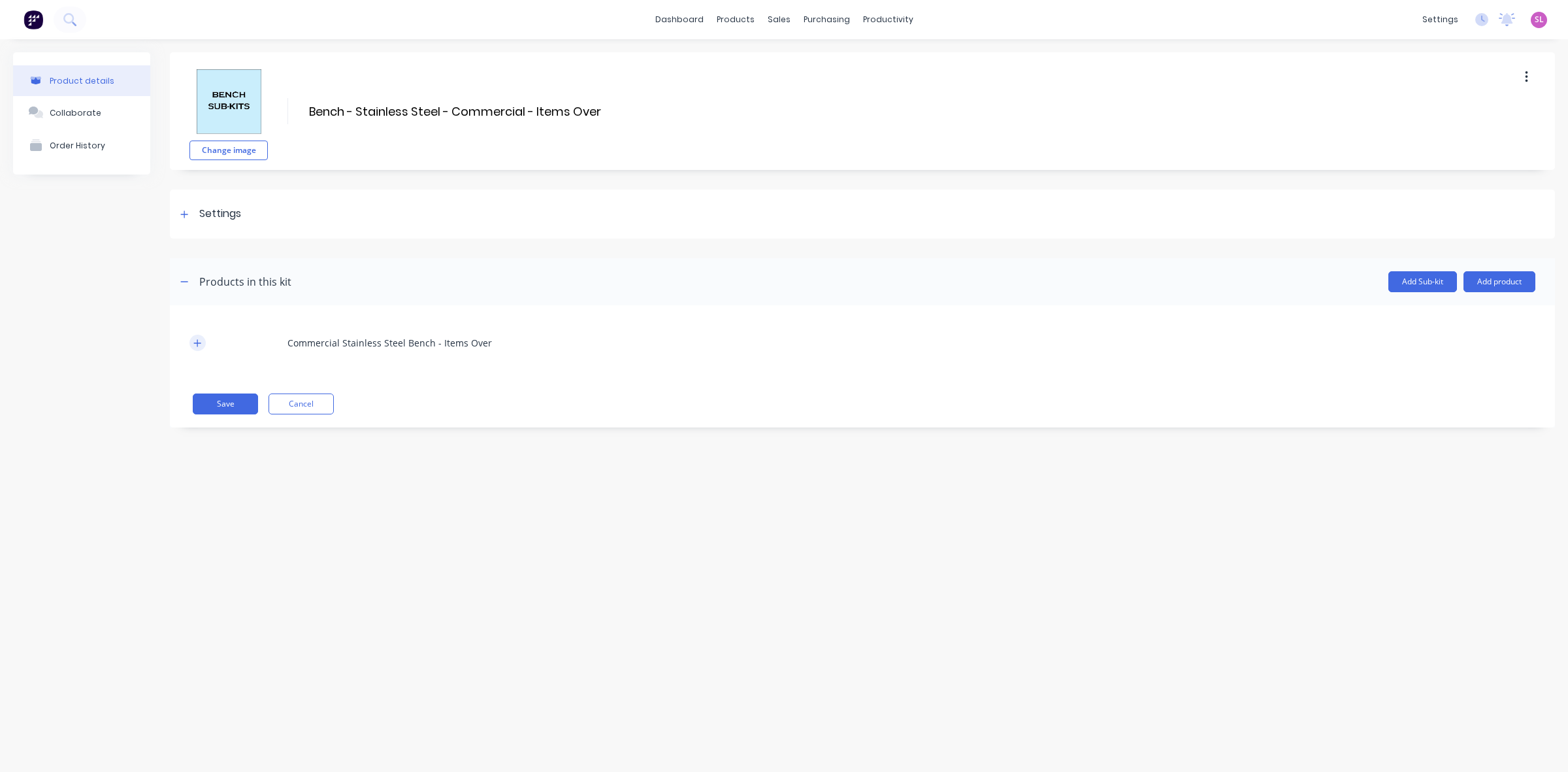
click at [199, 339] on icon "button" at bounding box center [197, 344] width 8 height 9
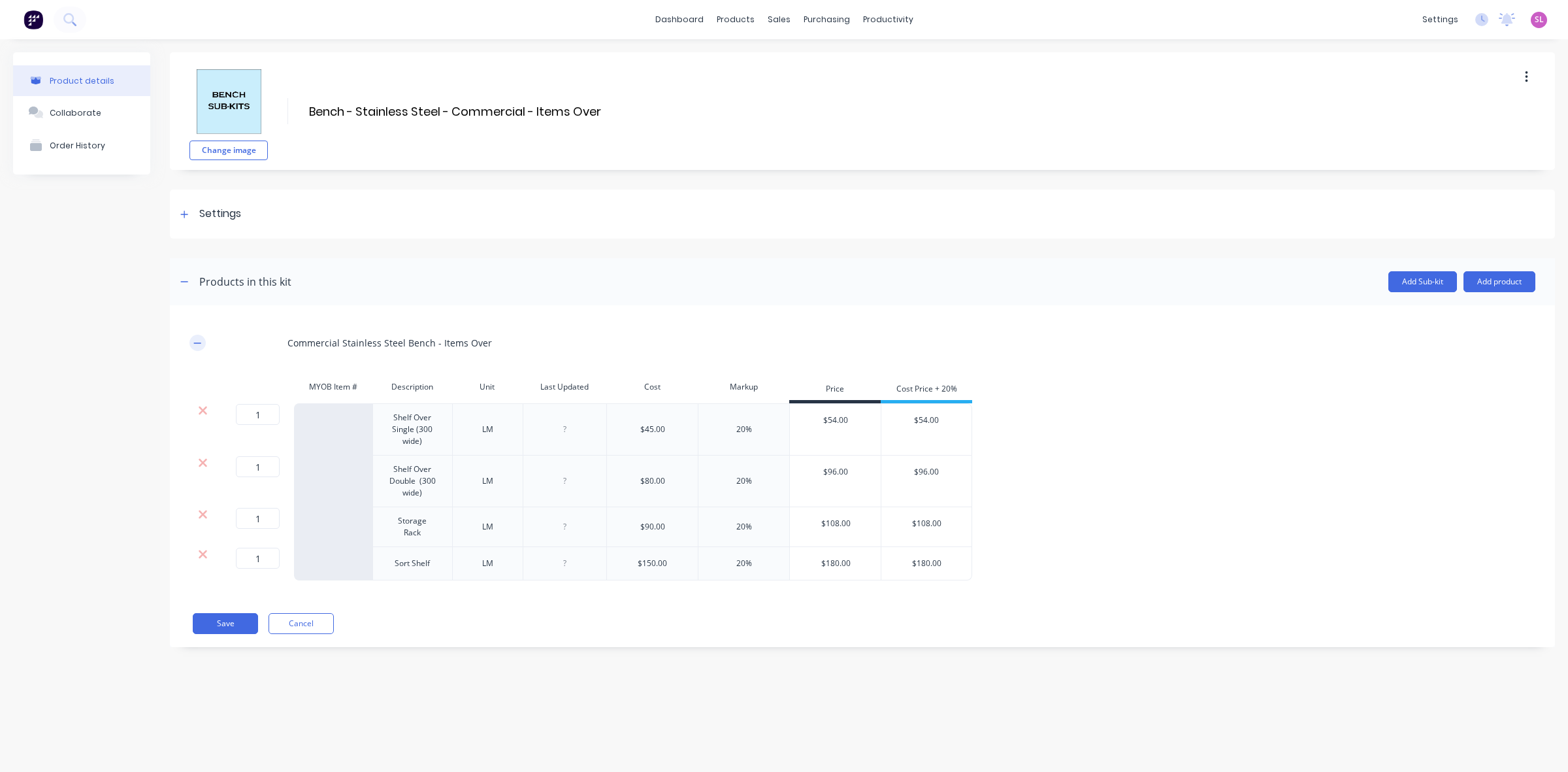
click at [199, 339] on icon "button" at bounding box center [197, 344] width 8 height 9
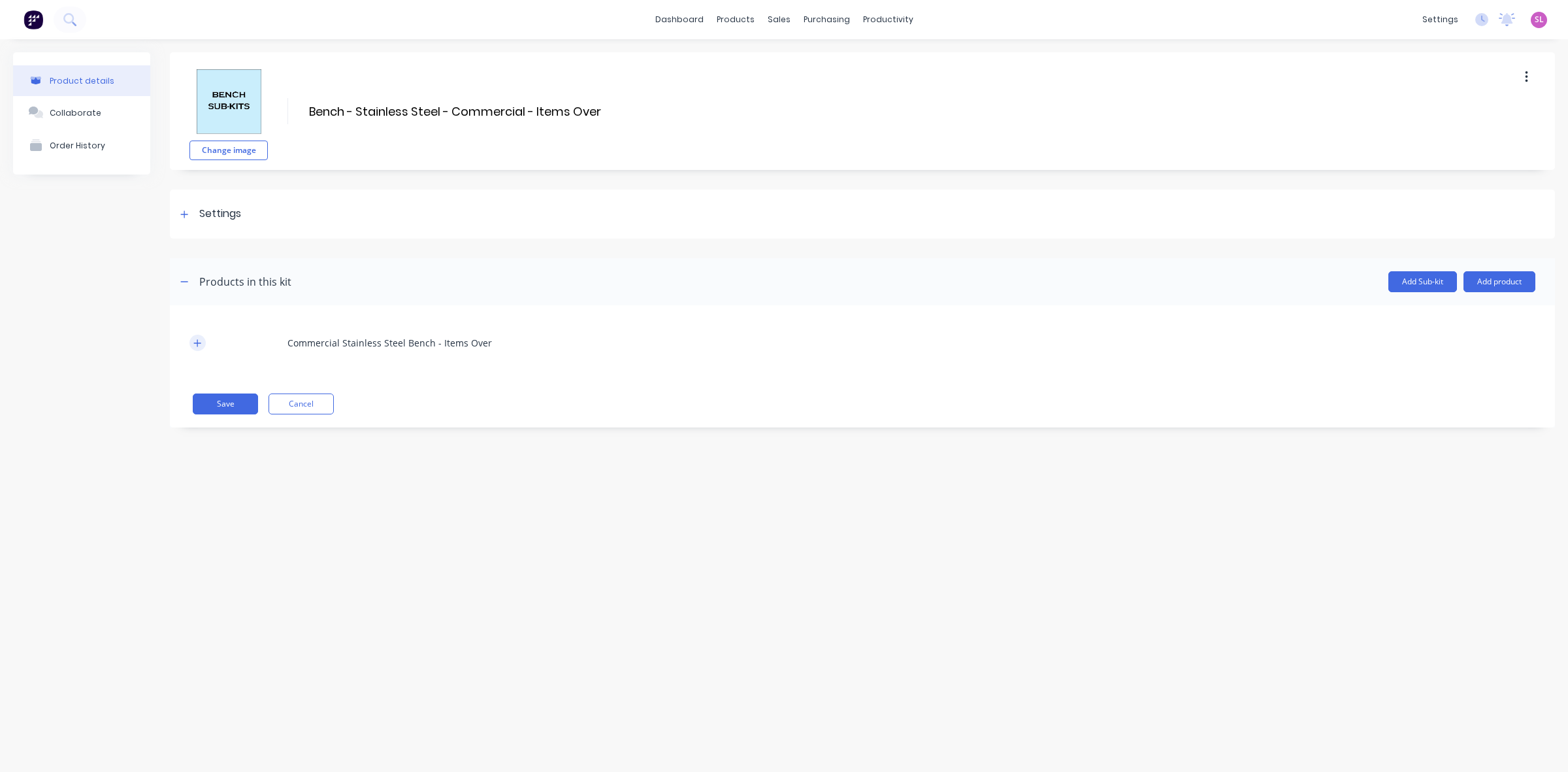
click at [194, 336] on button "button" at bounding box center [197, 343] width 17 height 17
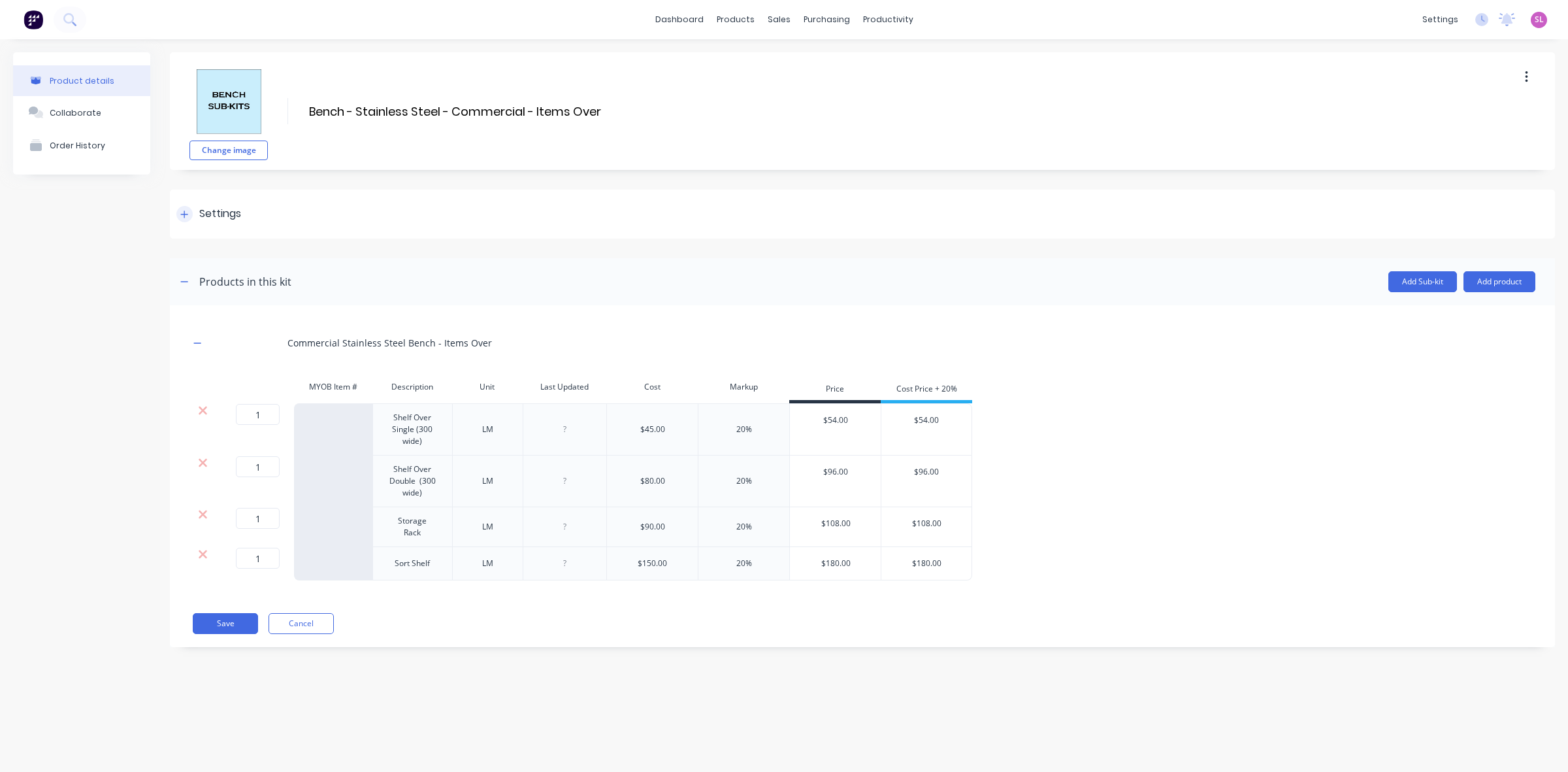
click at [176, 208] on div "Settings" at bounding box center [209, 214] width 64 height 17
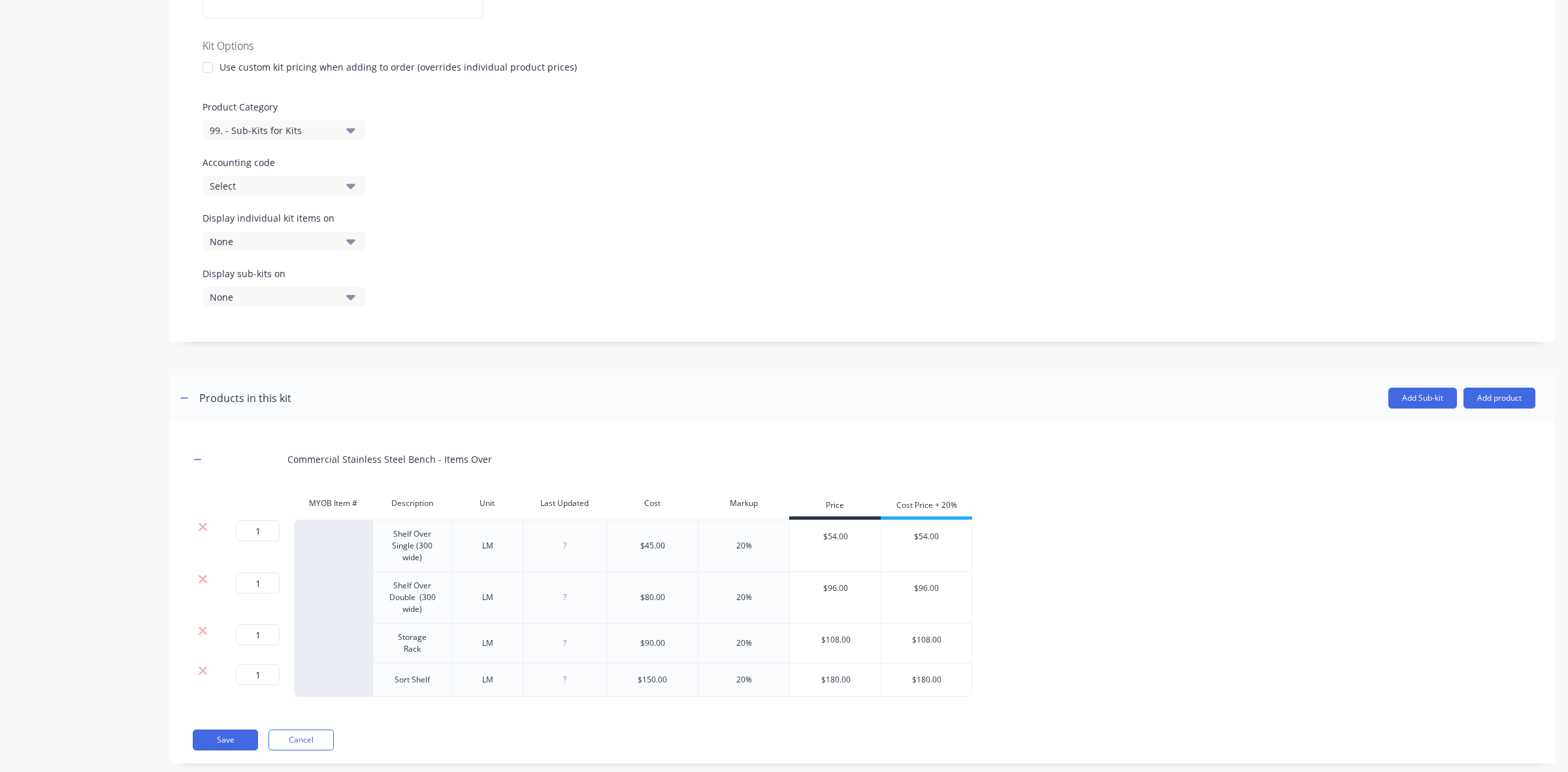
scroll to position [313, 0]
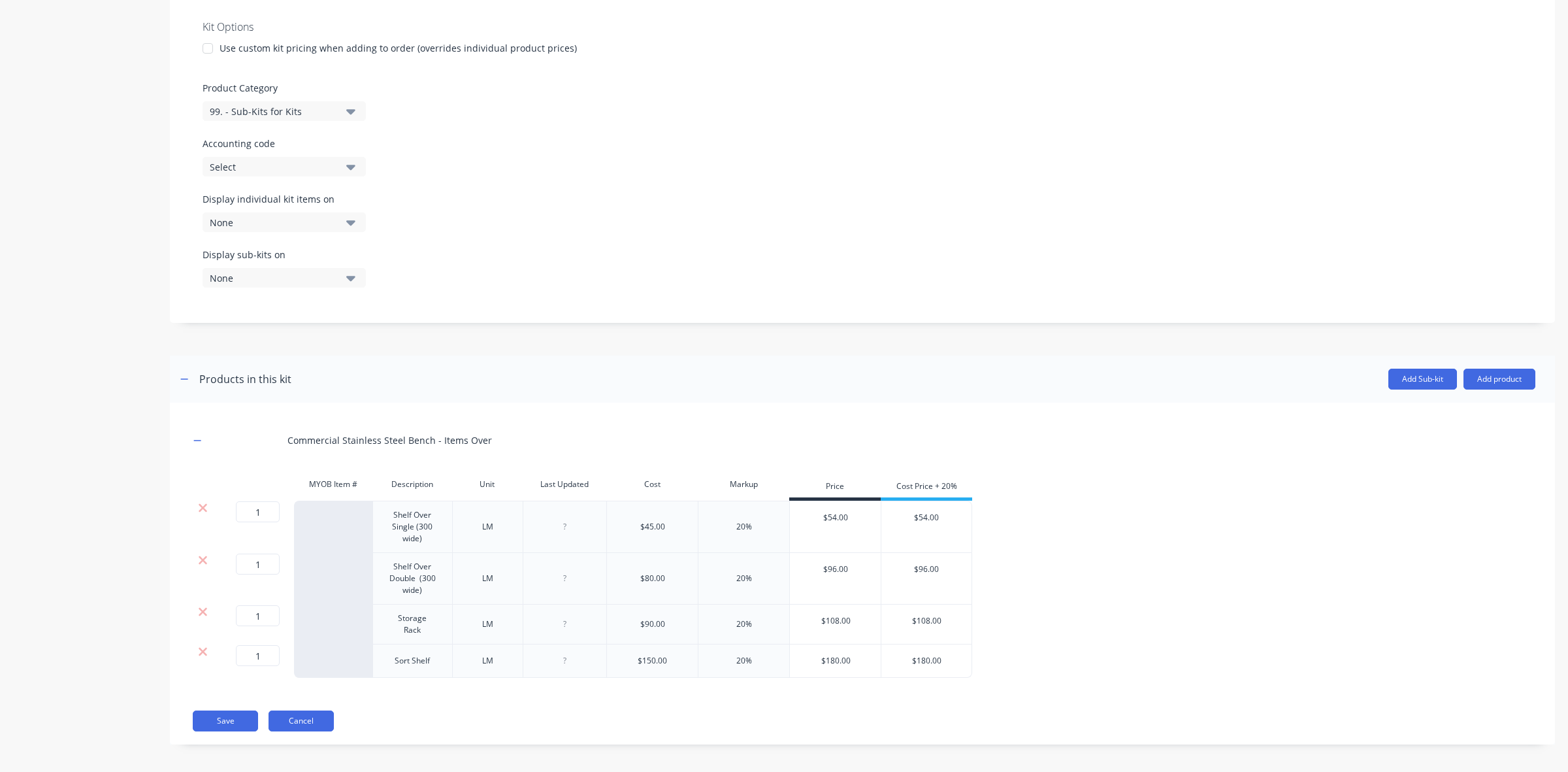
click at [304, 596] on button "Cancel" at bounding box center [300, 721] width 65 height 21
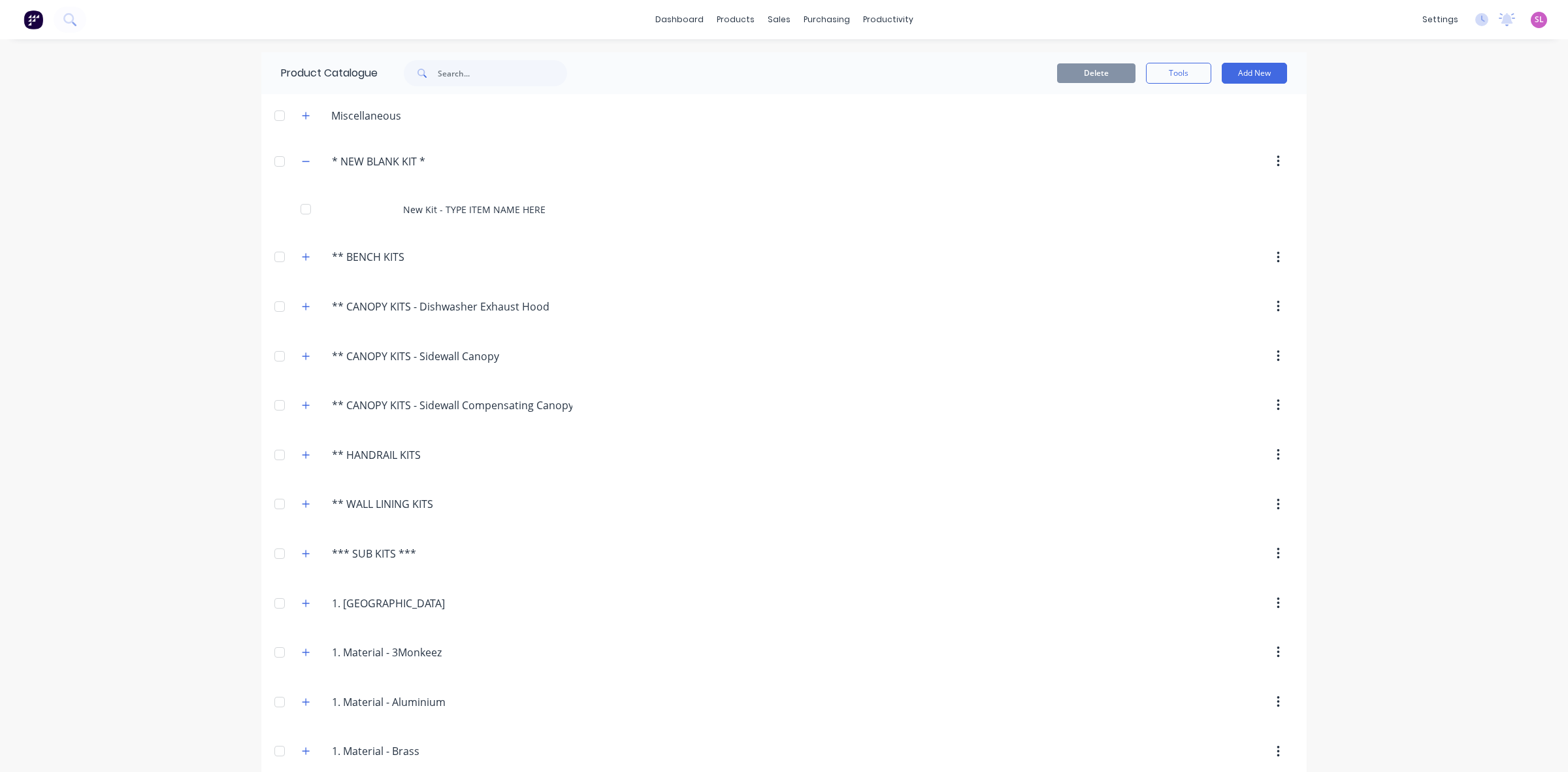
scroll to position [1, 0]
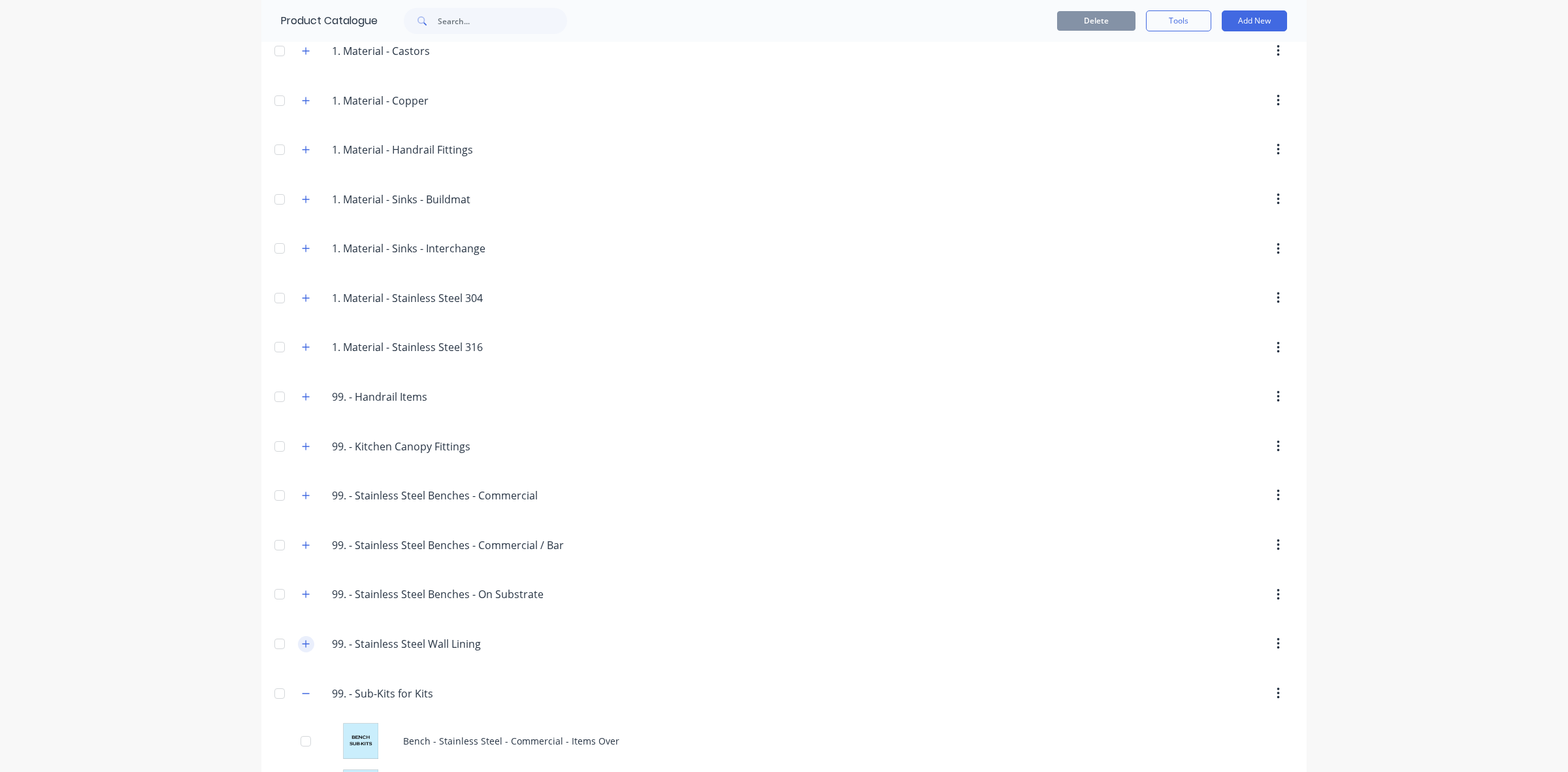
click at [302, 596] on icon "button" at bounding box center [306, 644] width 8 height 9
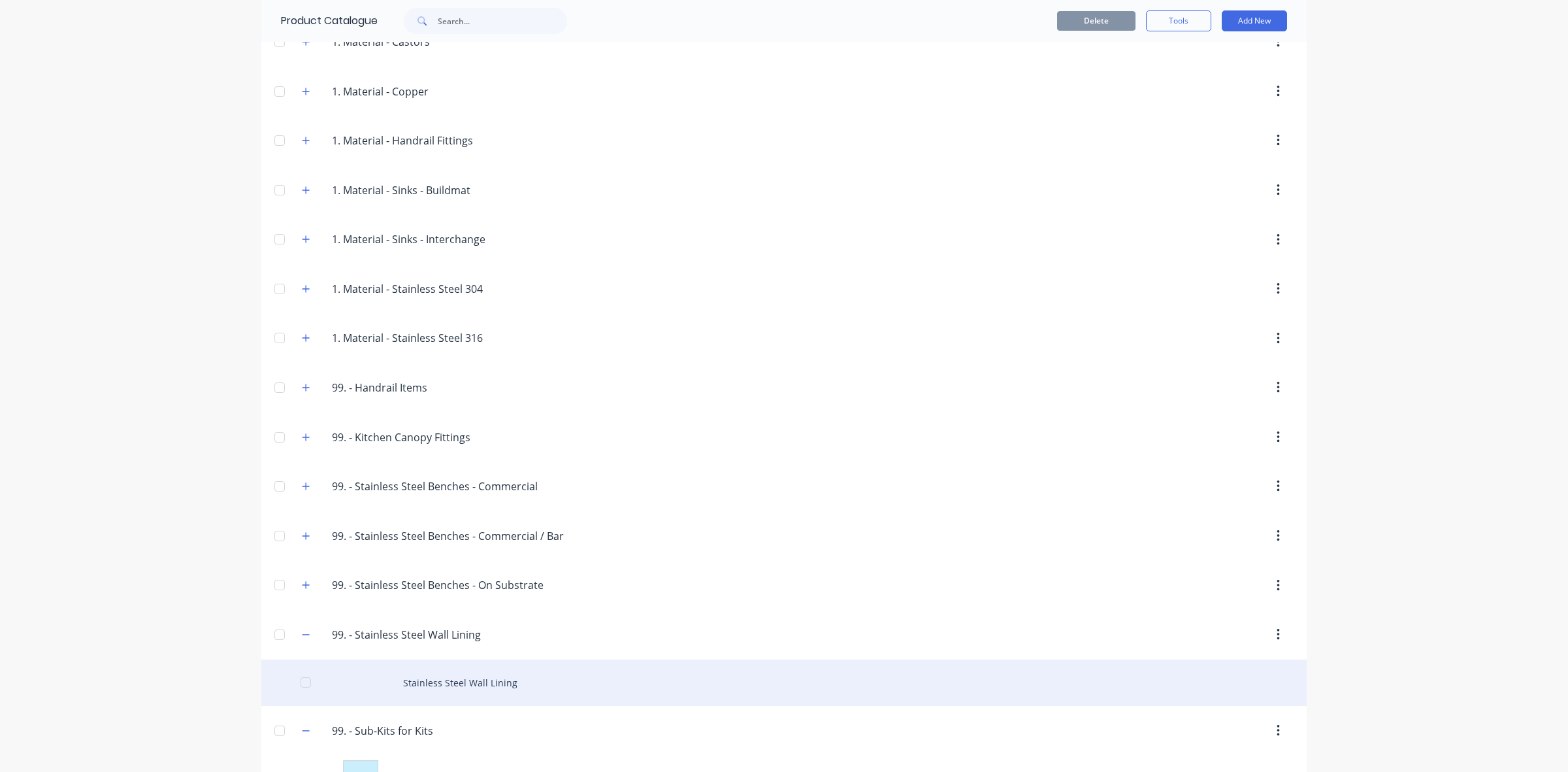
scroll to position [760, 0]
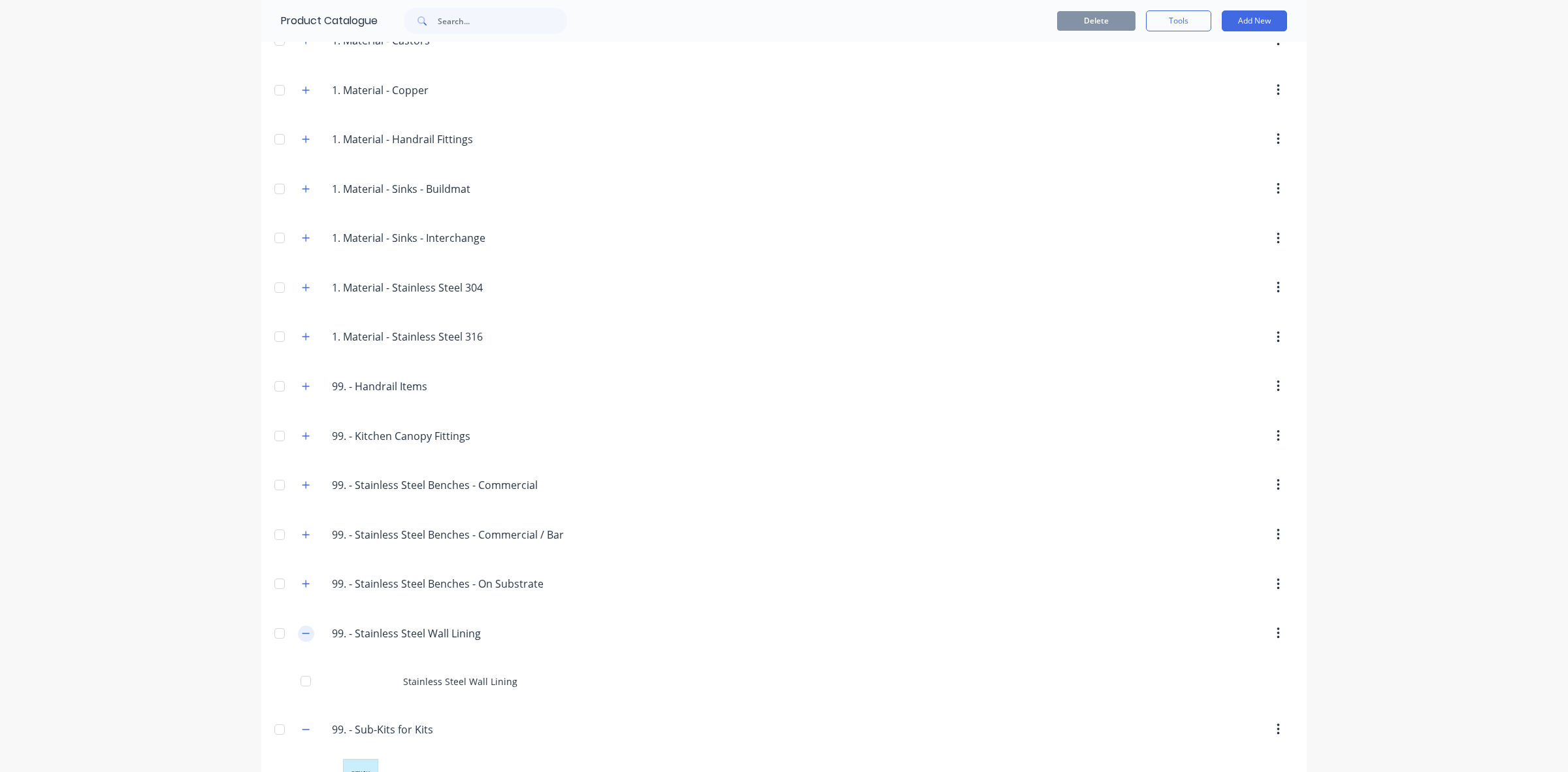
click at [302, 596] on icon "button" at bounding box center [306, 633] width 8 height 9
click at [1242, 28] on button "Add New" at bounding box center [1254, 20] width 65 height 21
click at [1194, 60] on div "Category" at bounding box center [1225, 54] width 101 height 19
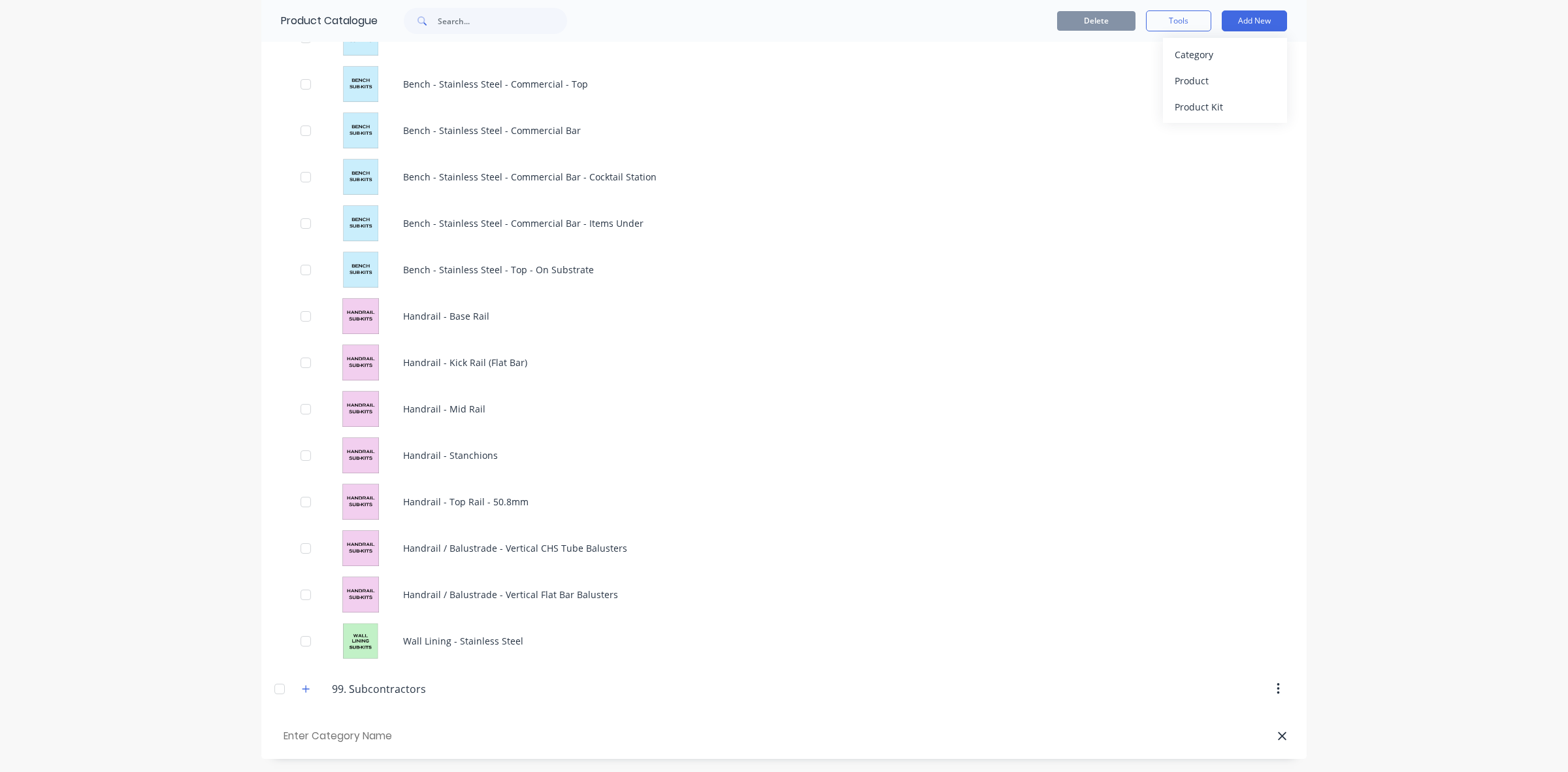
click at [334, 596] on input "text" at bounding box center [355, 736] width 148 height 19
paste input "Delivery and Installation:"
click at [281, 596] on input "Delivery and Installation:" at bounding box center [355, 736] width 148 height 19
type input "99. Delivery and Installation"
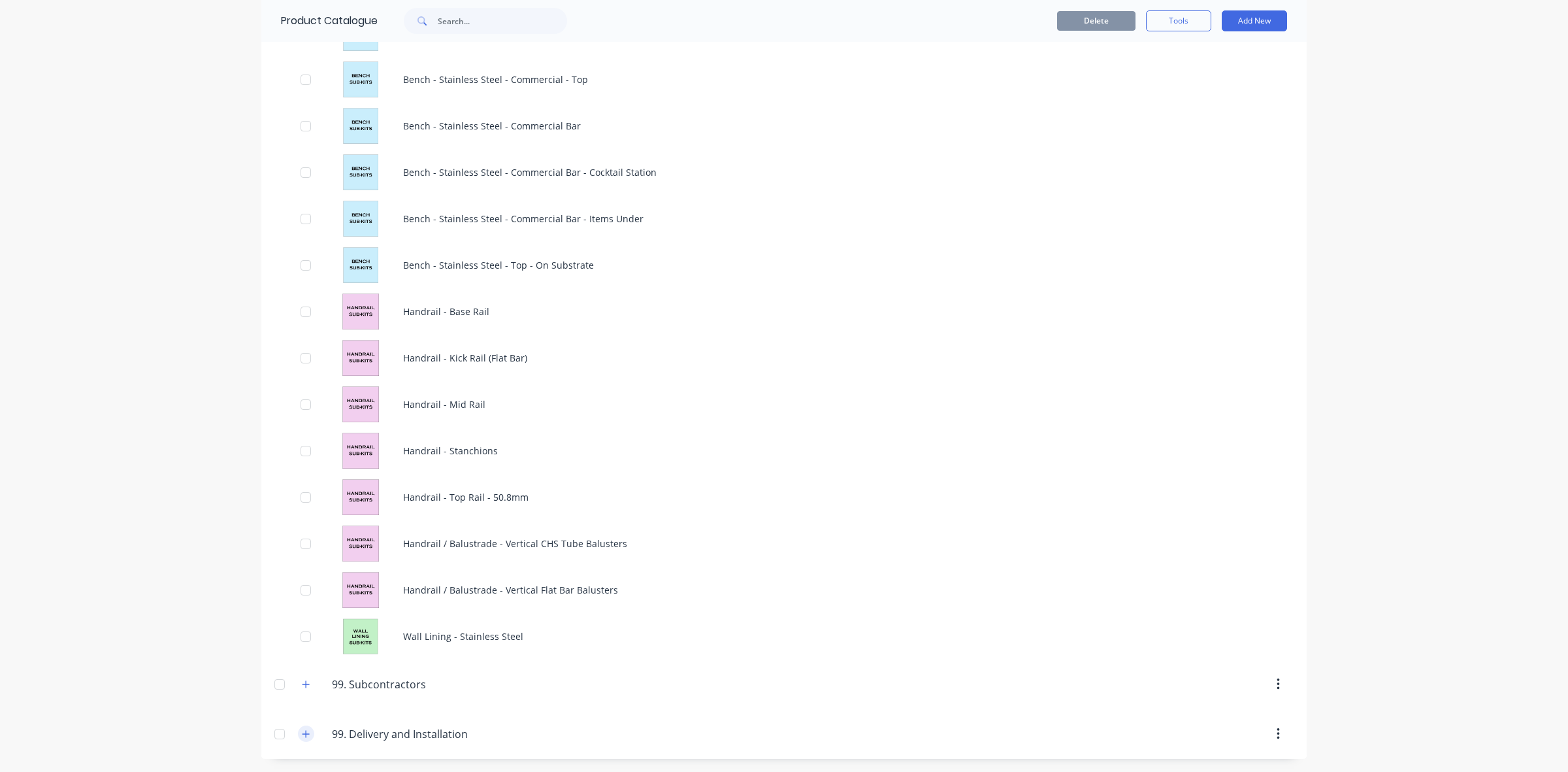
click at [298, 596] on button "button" at bounding box center [306, 734] width 17 height 17
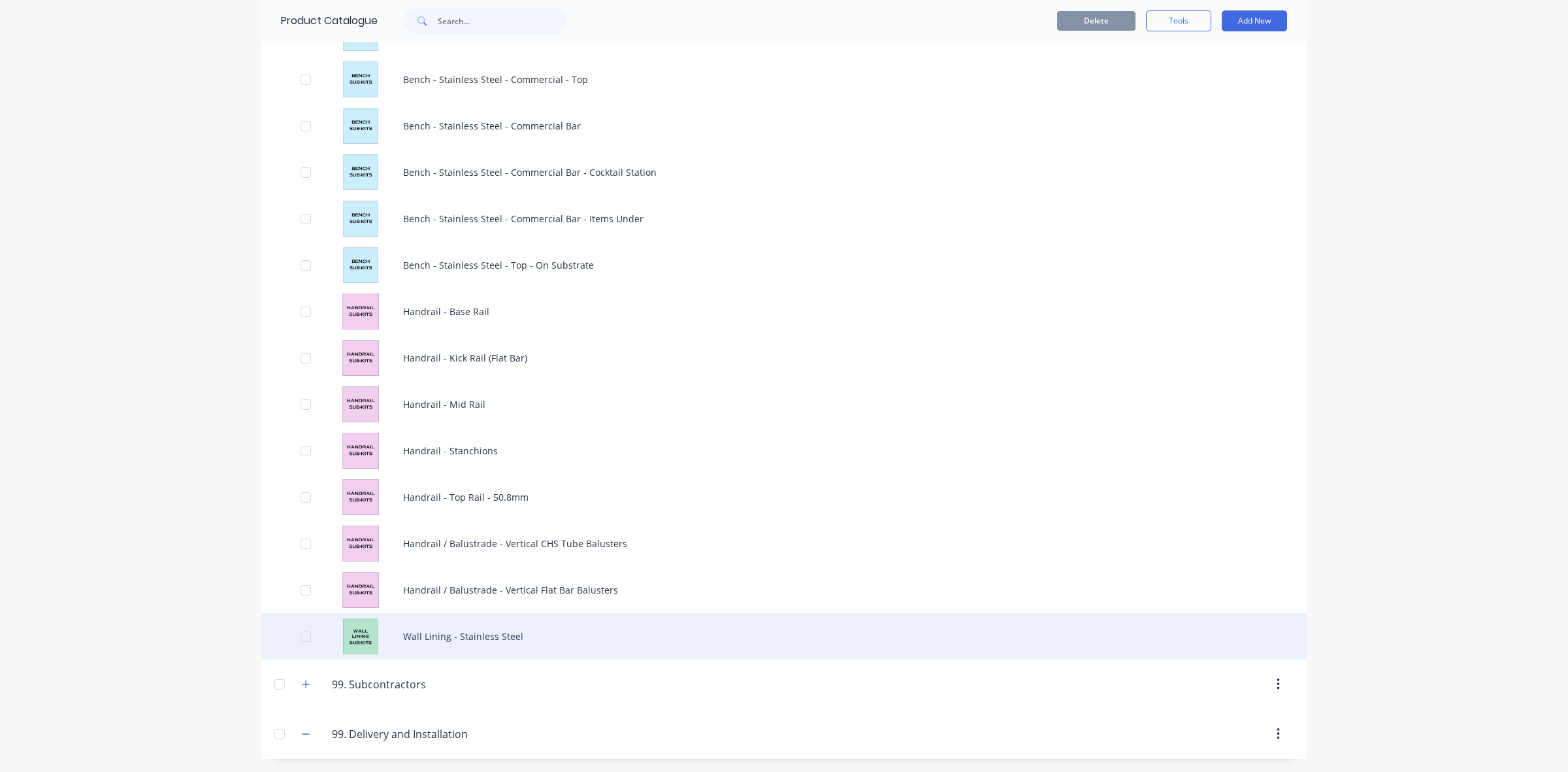
scroll to position [1512, 0]
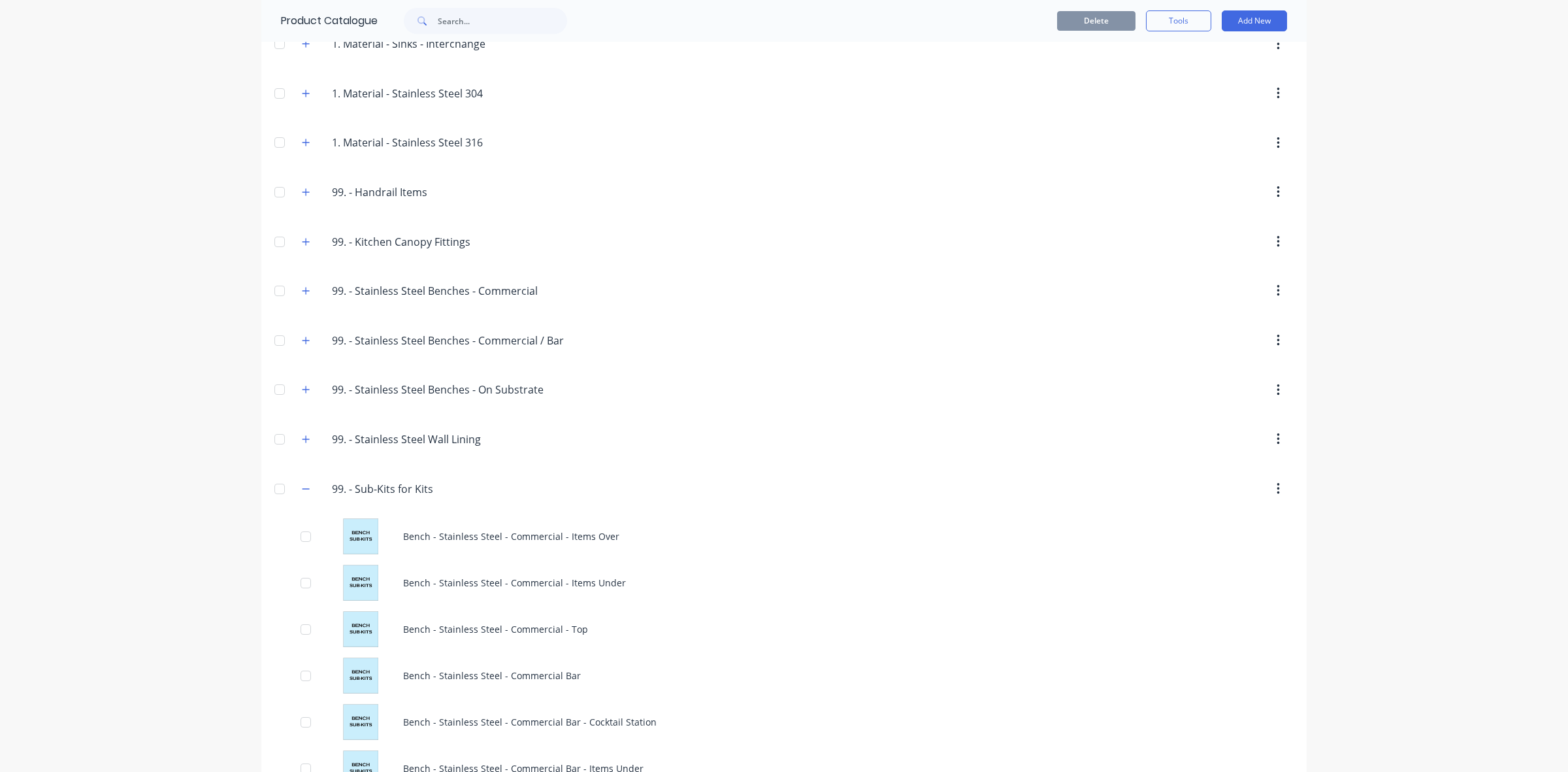
drag, startPoint x: 299, startPoint y: 481, endPoint x: 311, endPoint y: 502, distance: 24.2
click at [299, 482] on header "99..-.Sub-Kits.for.Kits 99. - Sub-Kits for Kits" at bounding box center [784, 489] width 1045 height 50
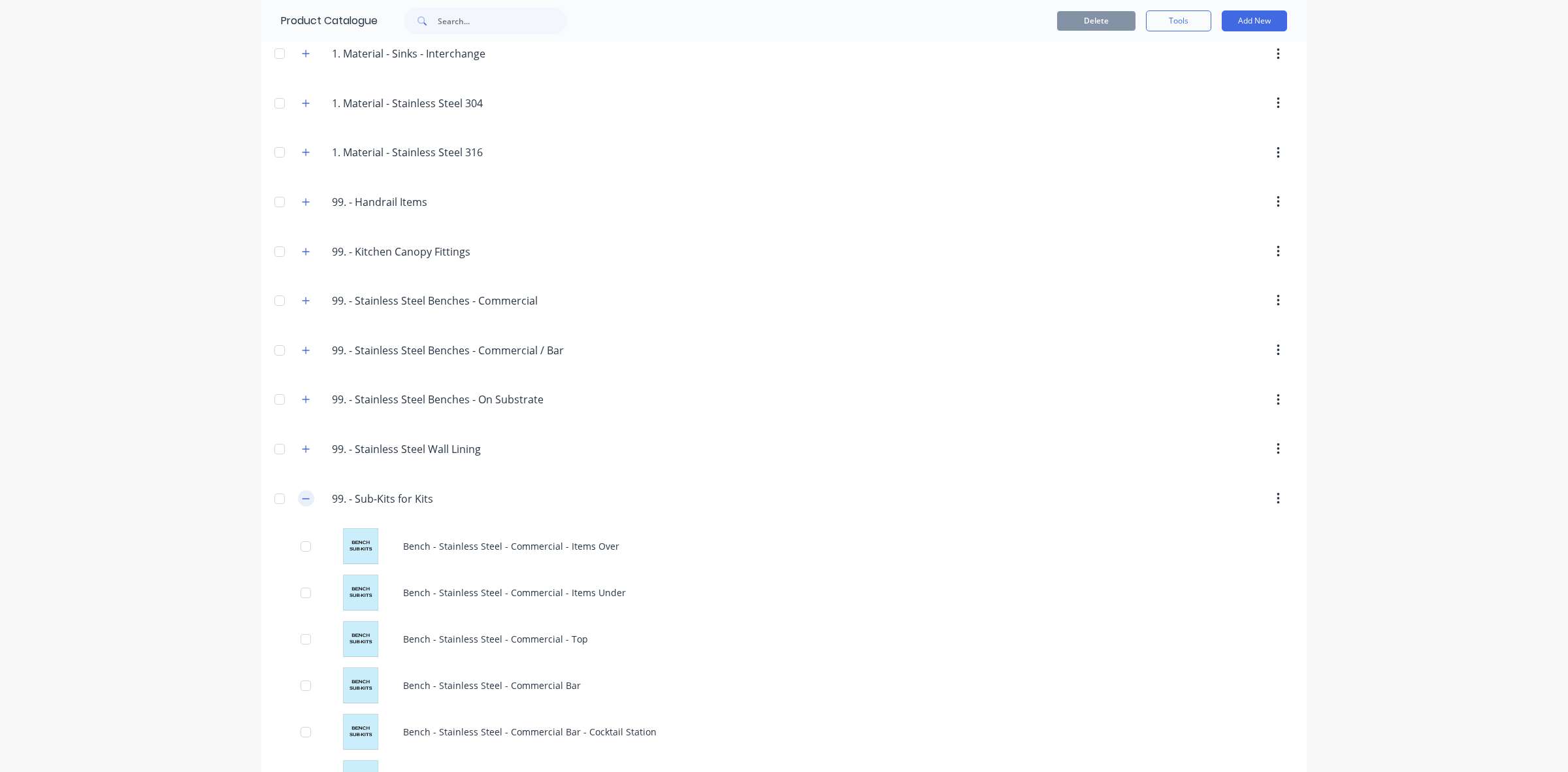
click at [302, 504] on icon "button" at bounding box center [306, 499] width 8 height 9
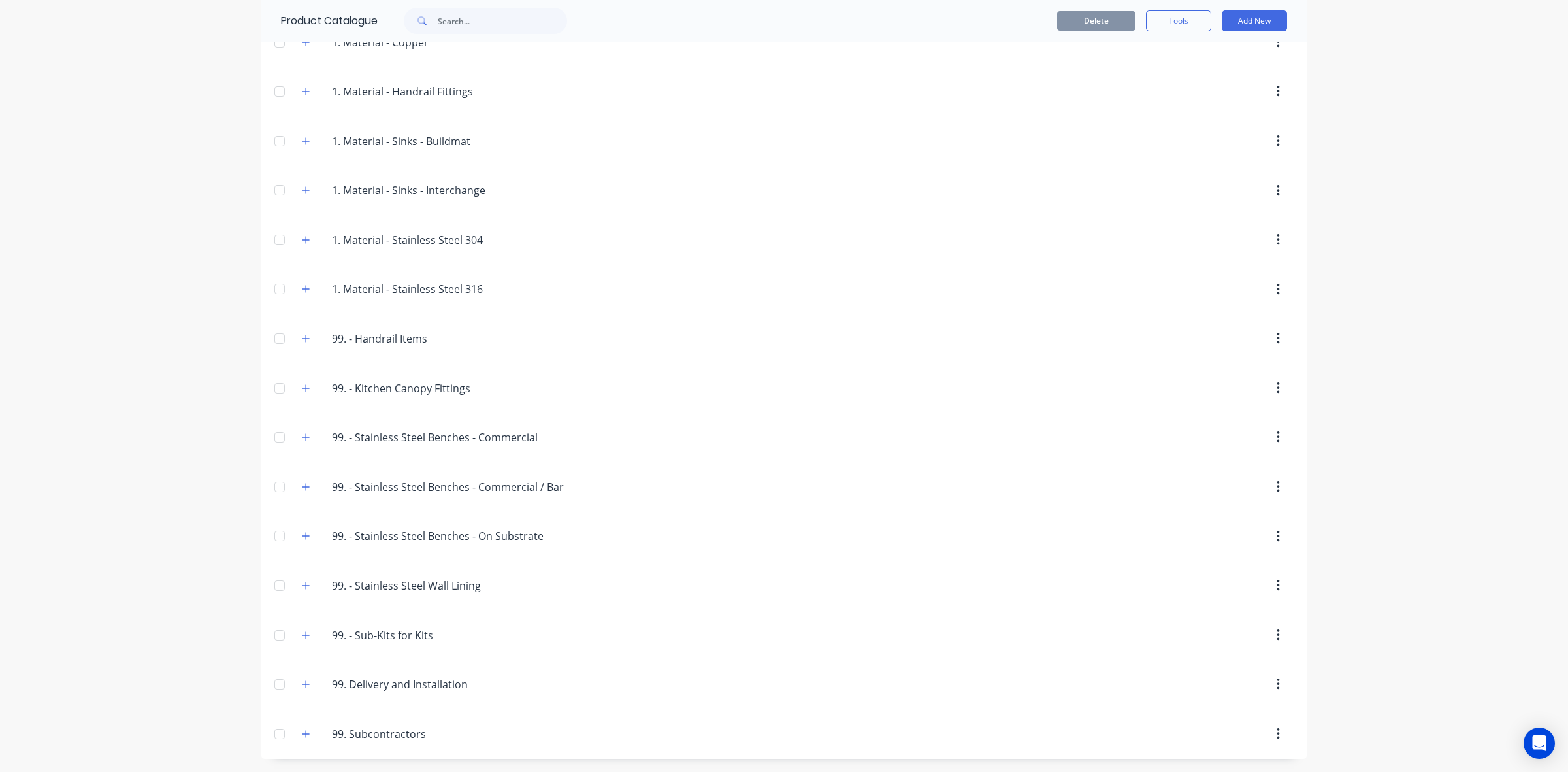
scroll to position [769, 0]
click at [302, 685] on icon "button" at bounding box center [306, 685] width 7 height 7
click at [1249, 27] on button "Add New" at bounding box center [1254, 20] width 65 height 21
click at [1211, 82] on div "Product" at bounding box center [1225, 81] width 101 height 19
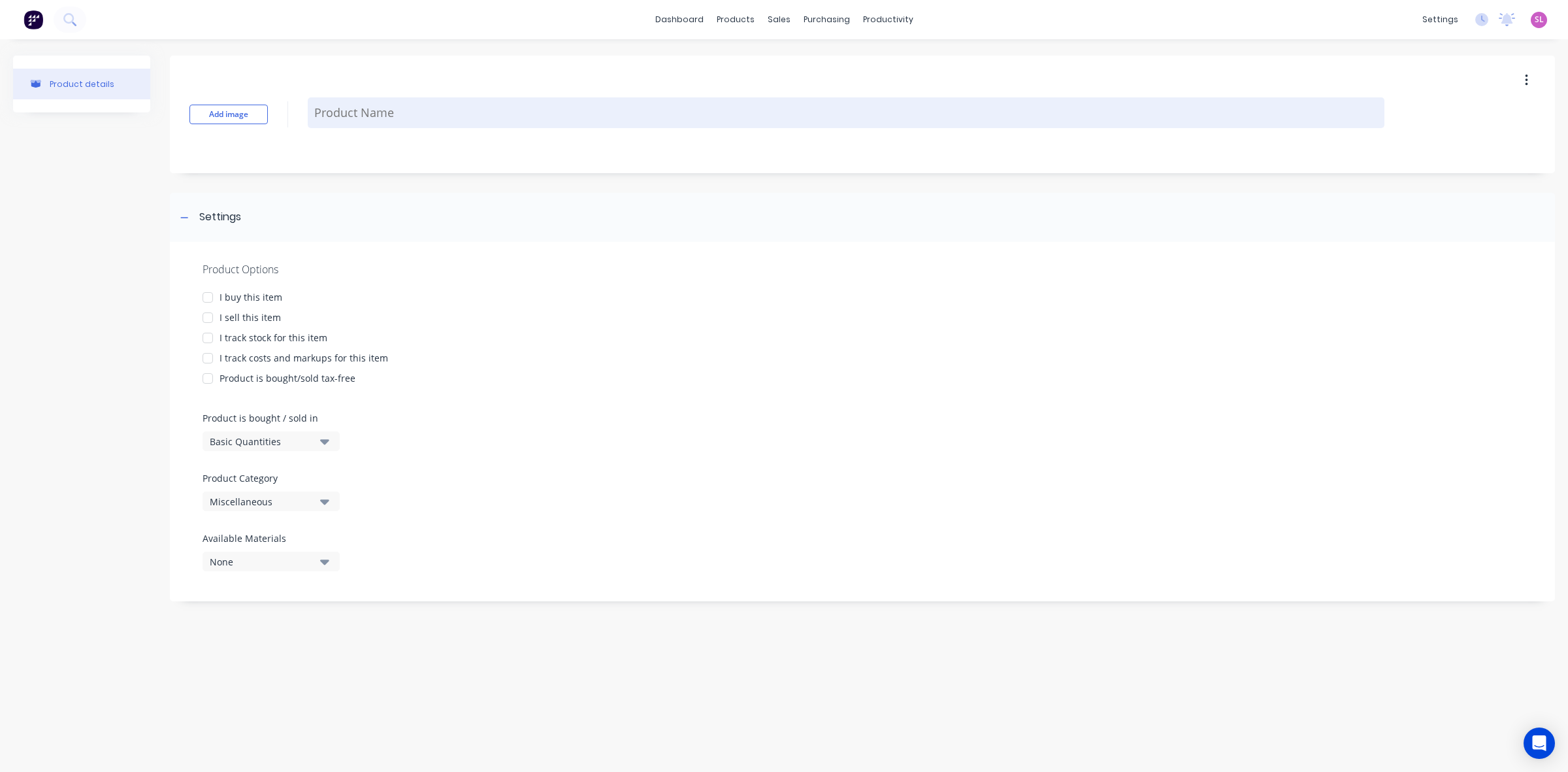
click at [424, 113] on textarea at bounding box center [846, 112] width 1077 height 30
paste textarea "Delivery and Installation"
type textarea "x"
type textarea "Delivery and Installation"
type textarea "x"
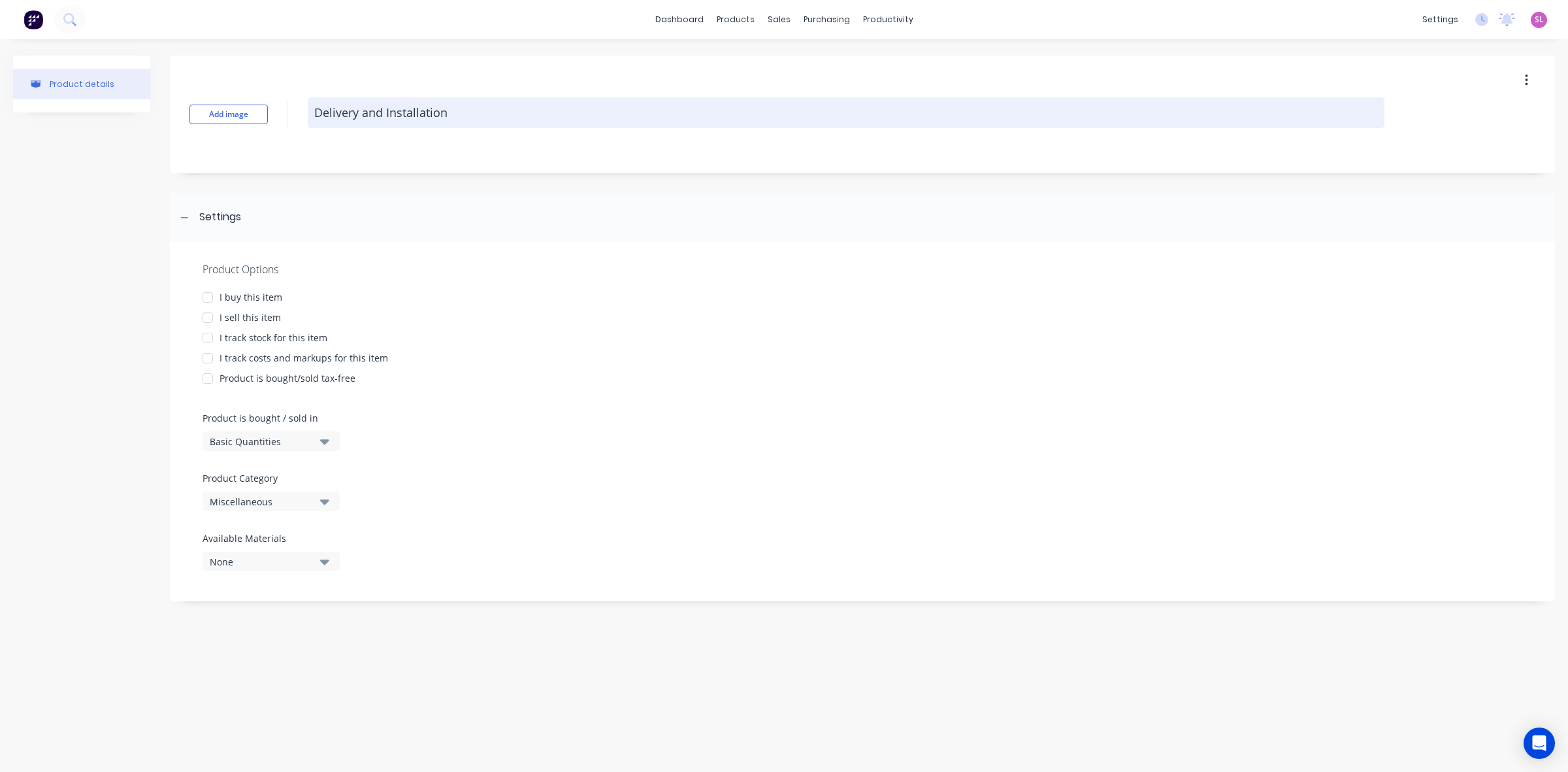
type textarea "Delivery and Installation"
type textarea "x"
type textarea "Delivery and Installation I"
type textarea "x"
type textarea "Delivery and Installation It"
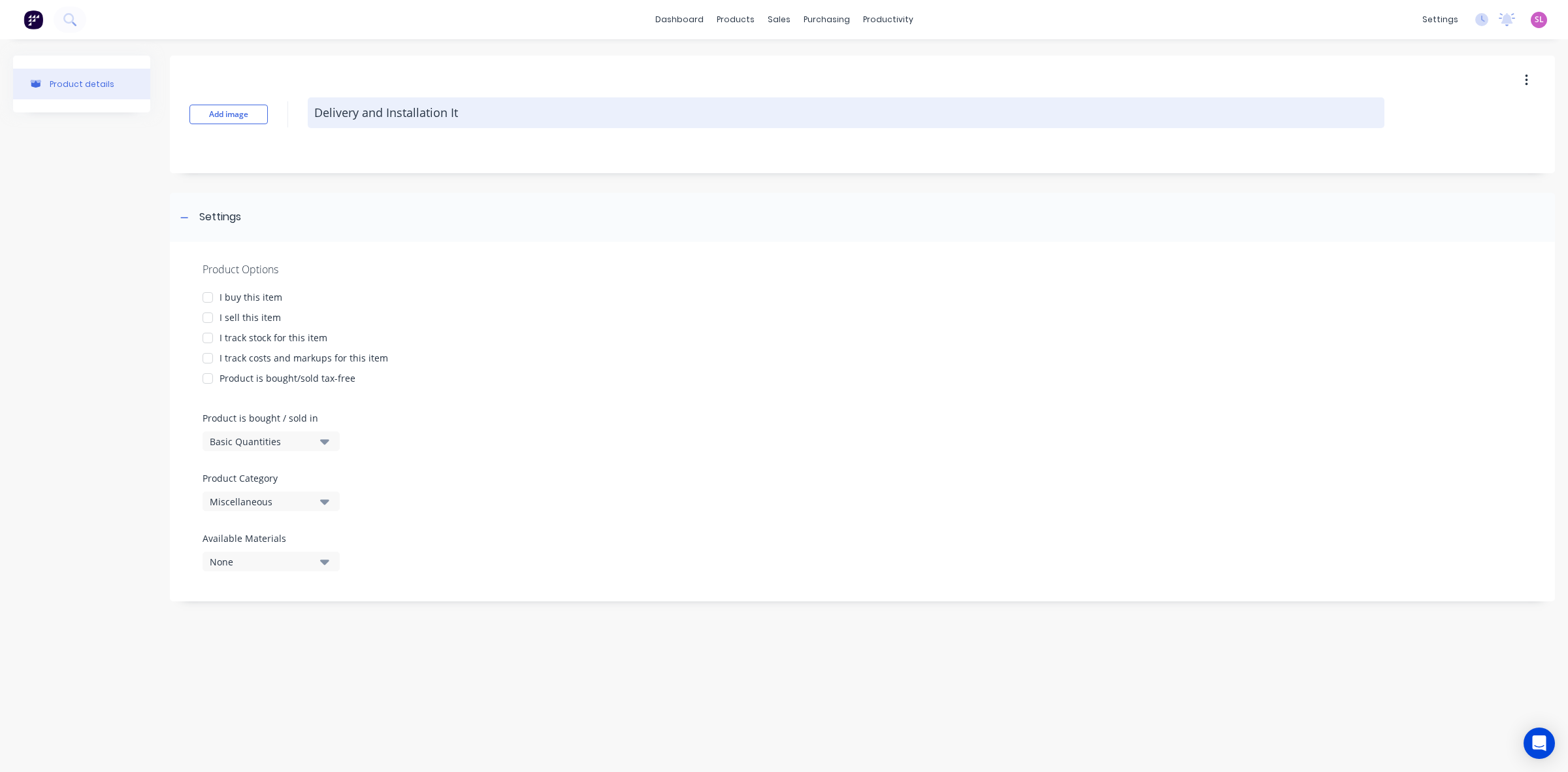
type textarea "x"
type textarea "Delivery and Installation Ite"
type textarea "x"
type textarea "Delivery and Installation Item"
type textarea "x"
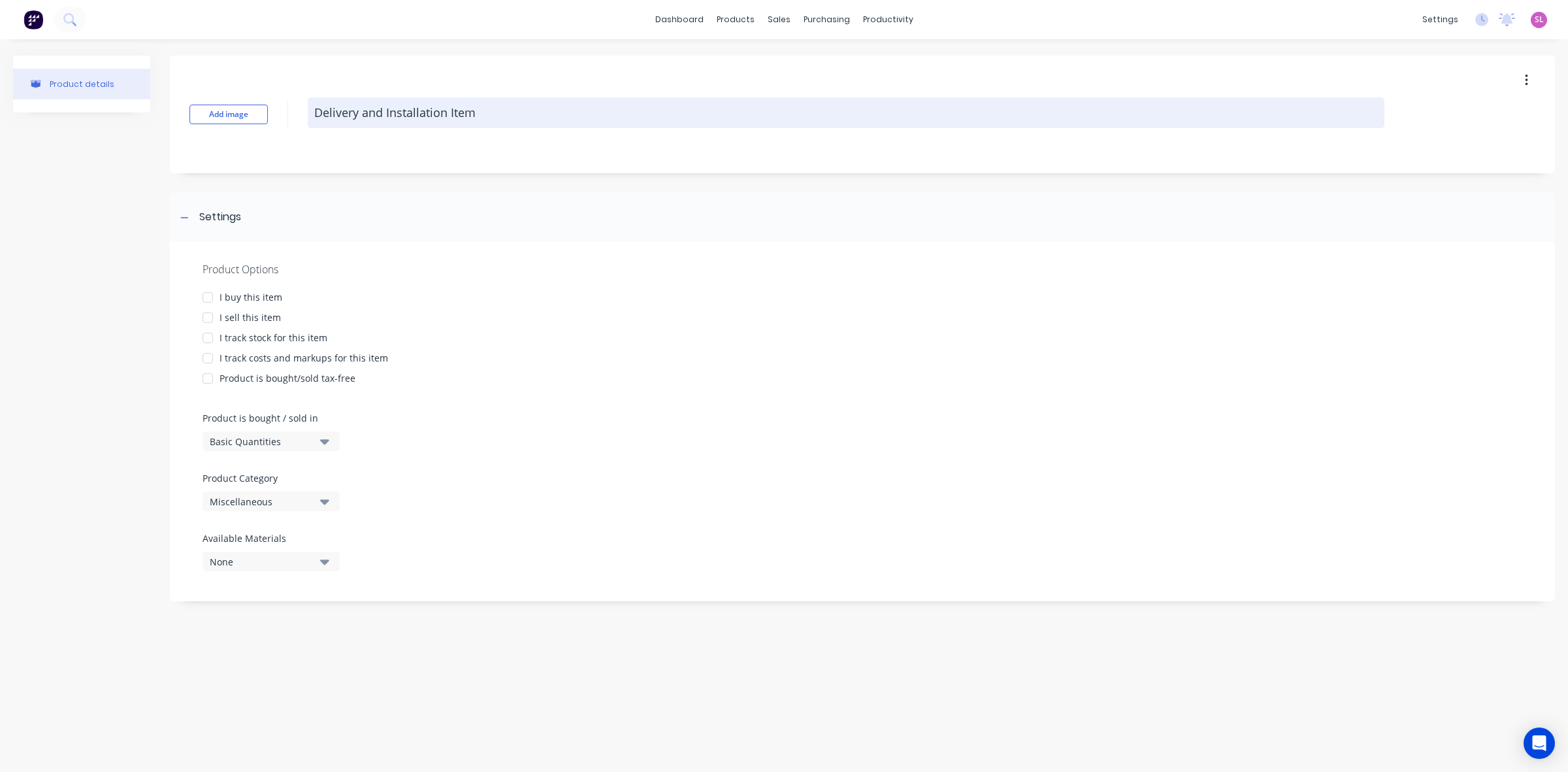
type textarea "Delivery and Installation Items"
type textarea "x"
type textarea "Delivery and Installation Item"
type textarea "x"
type textarea "Delivery and Installation Ite"
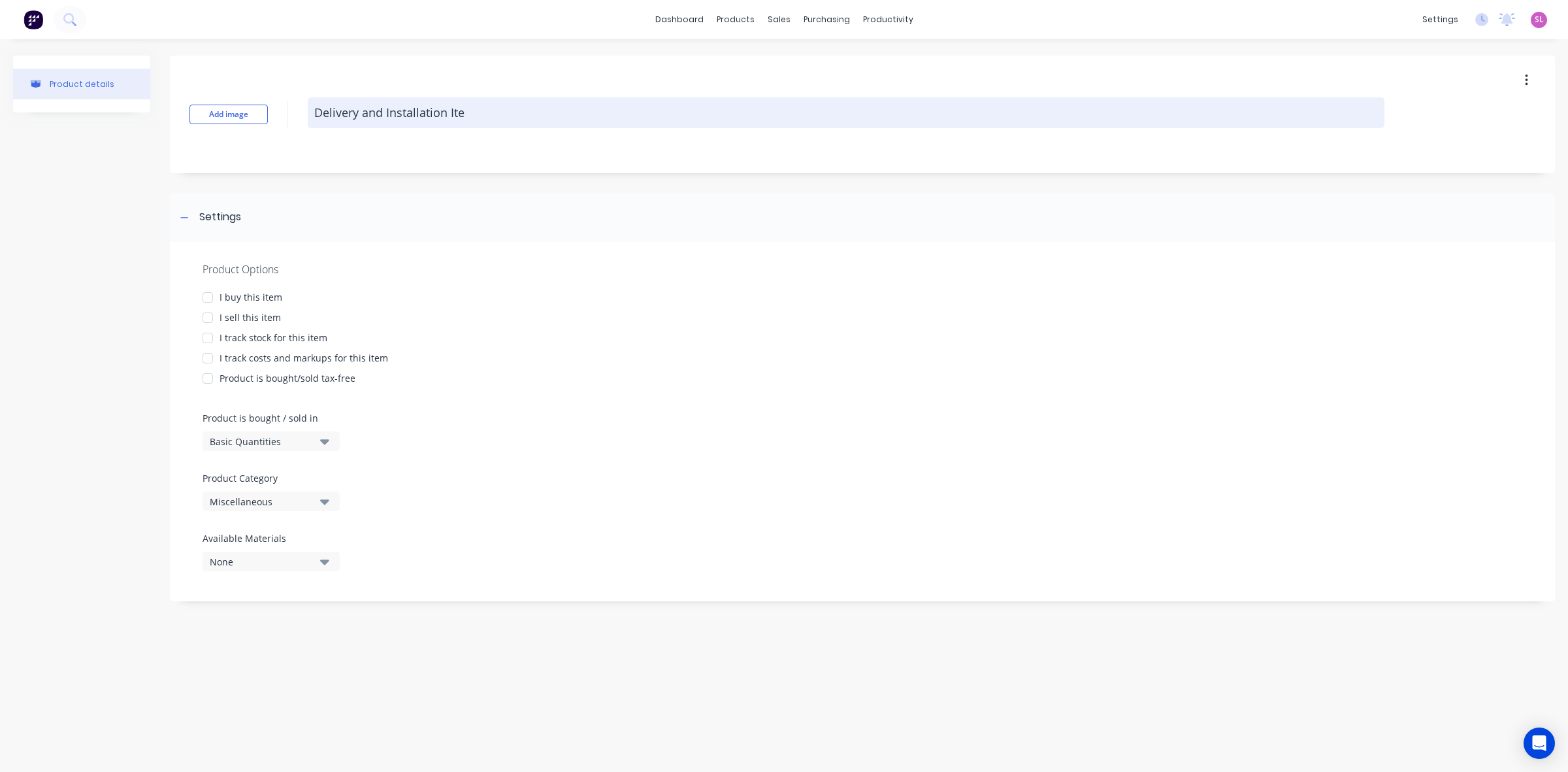
type textarea "x"
type textarea "Delivery and Installation It"
type textarea "x"
type textarea "Delivery and Installation I"
type textarea "x"
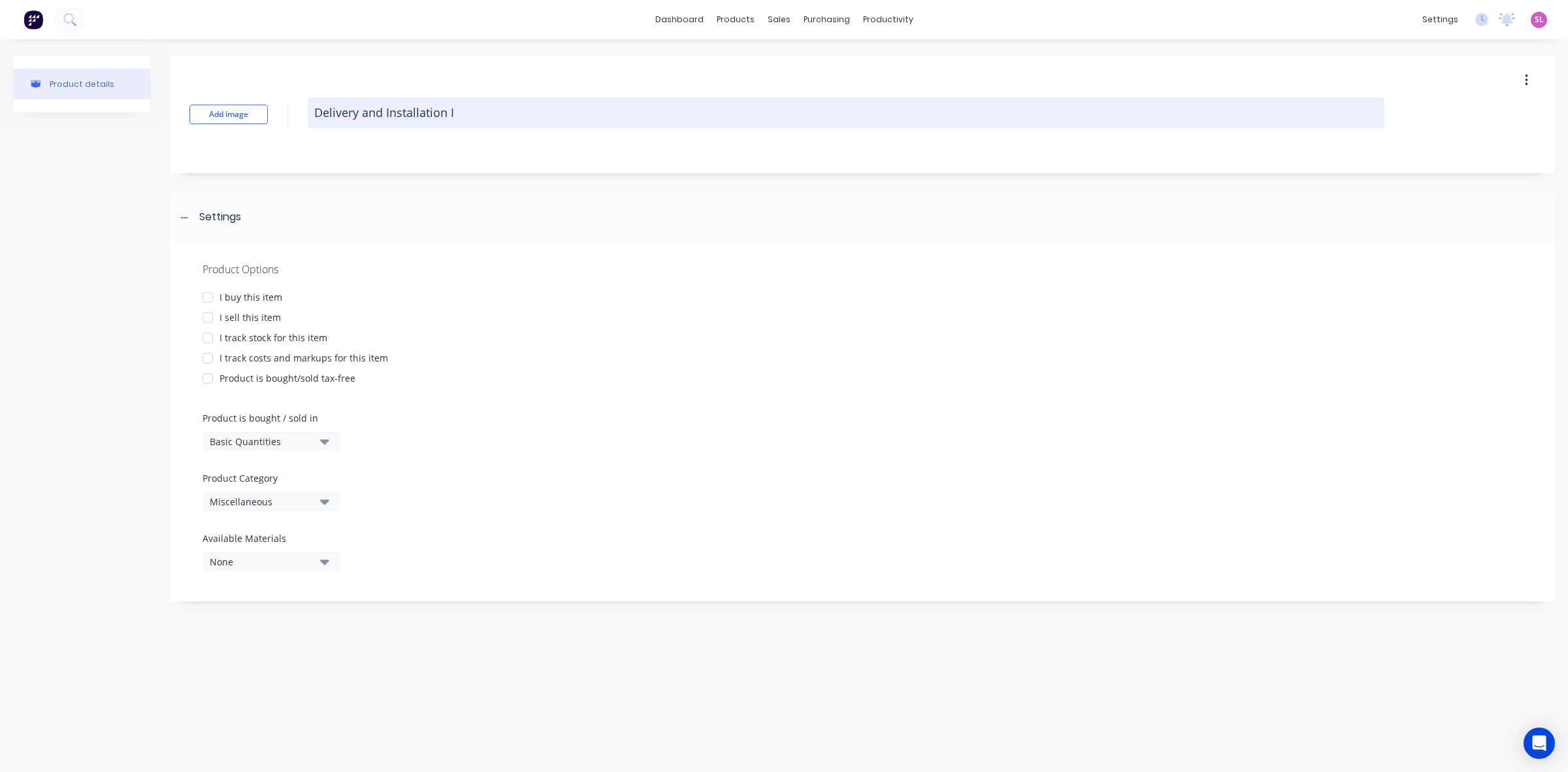
type textarea "Delivery and Installation"
type textarea "x"
type textarea "Delivery and Installation"
type textarea "x"
type textarea "Delivery and Installation"
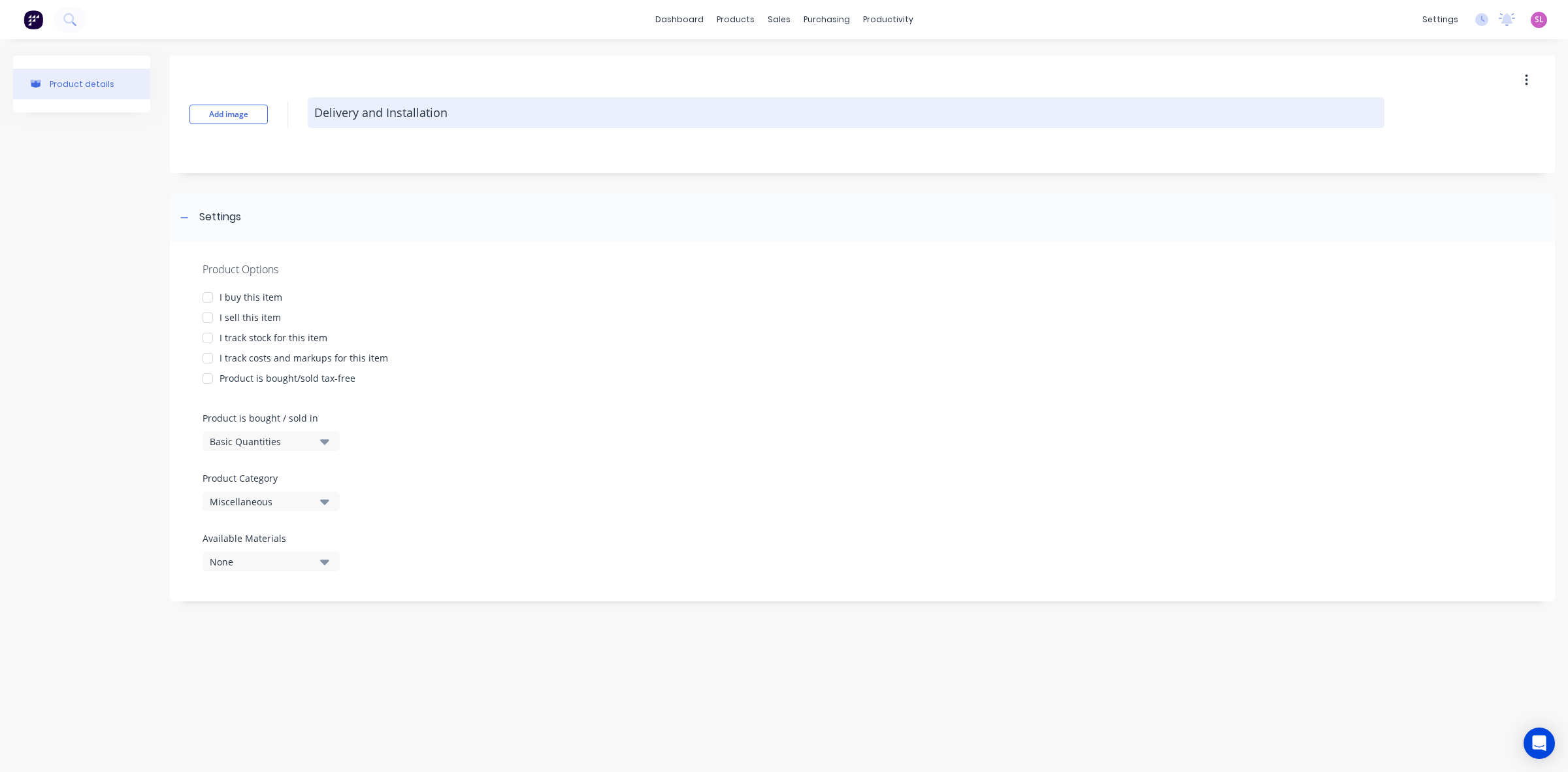
type textarea "x"
type textarea "Delivery and Installation i"
type textarea "x"
type textarea "Delivery and Installation it"
type textarea "x"
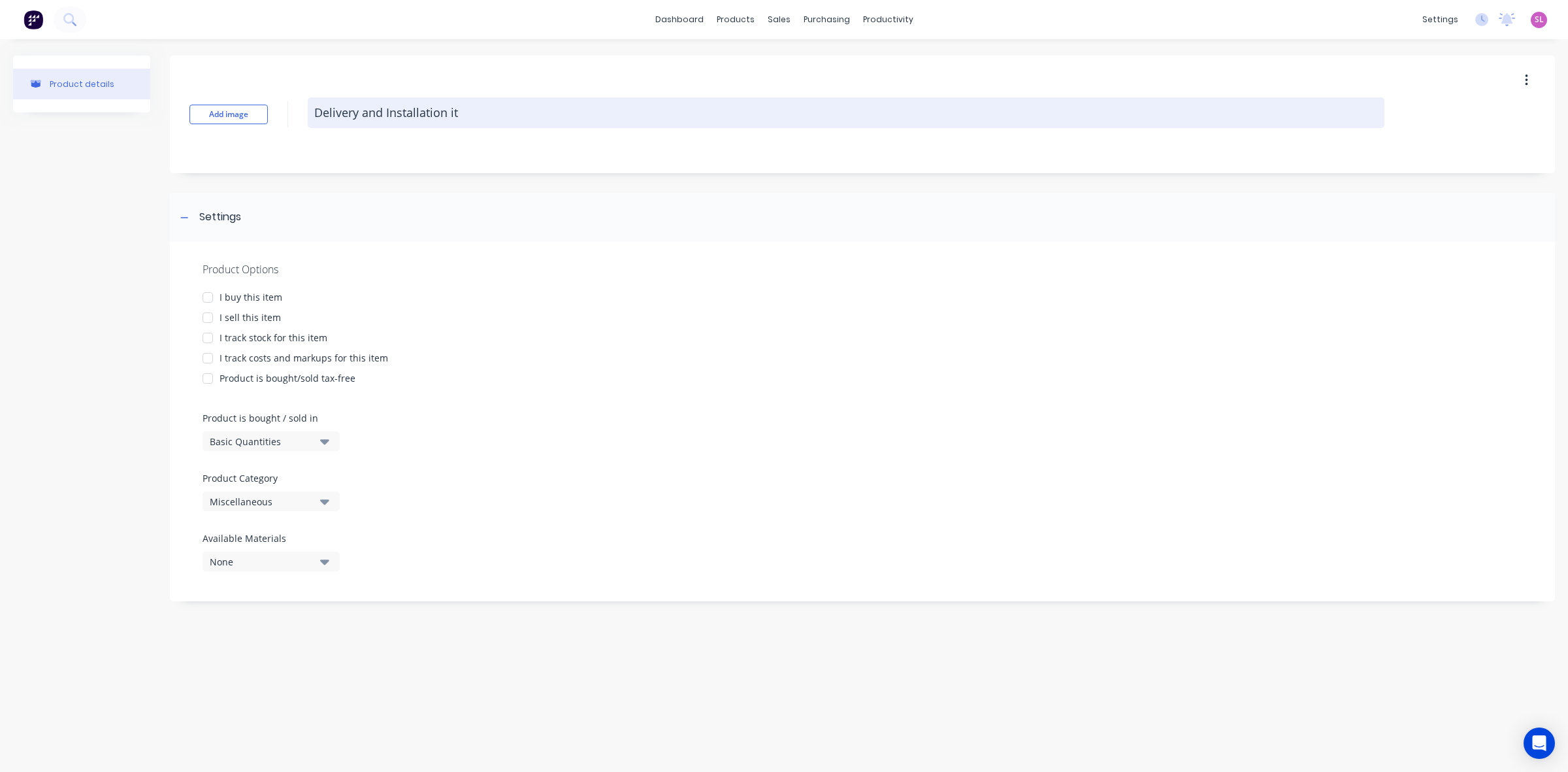
type textarea "Delivery and Installation ite"
type textarea "x"
type textarea "Delivery and Installation item"
type textarea "x"
type textarea "Delivery and Installation items"
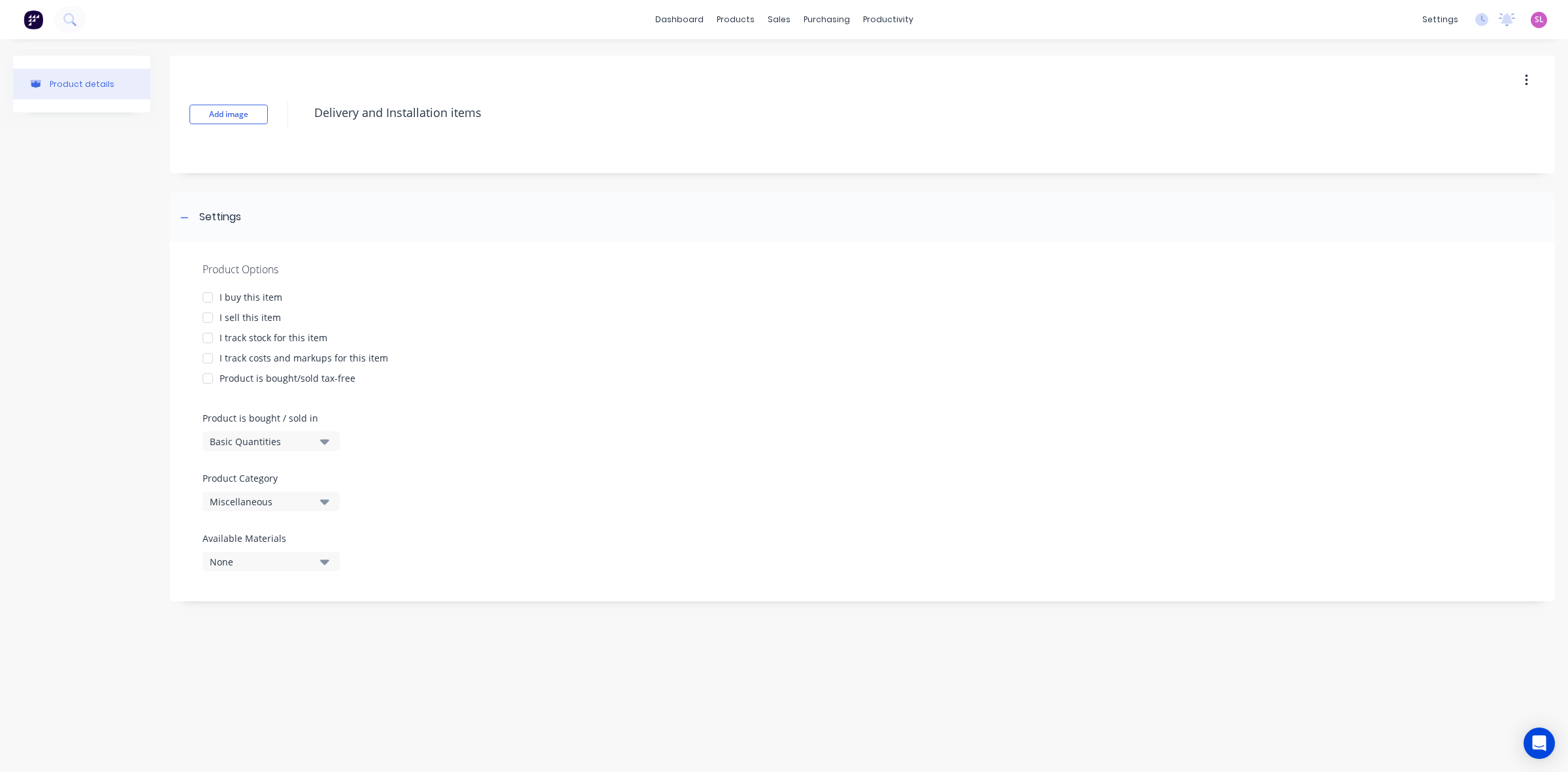
click at [203, 296] on div at bounding box center [208, 297] width 26 height 26
click at [200, 314] on div at bounding box center [208, 318] width 26 height 26
click at [209, 358] on div at bounding box center [208, 358] width 26 height 26
type textarea "x"
type textarea "Delivery and Installation items"
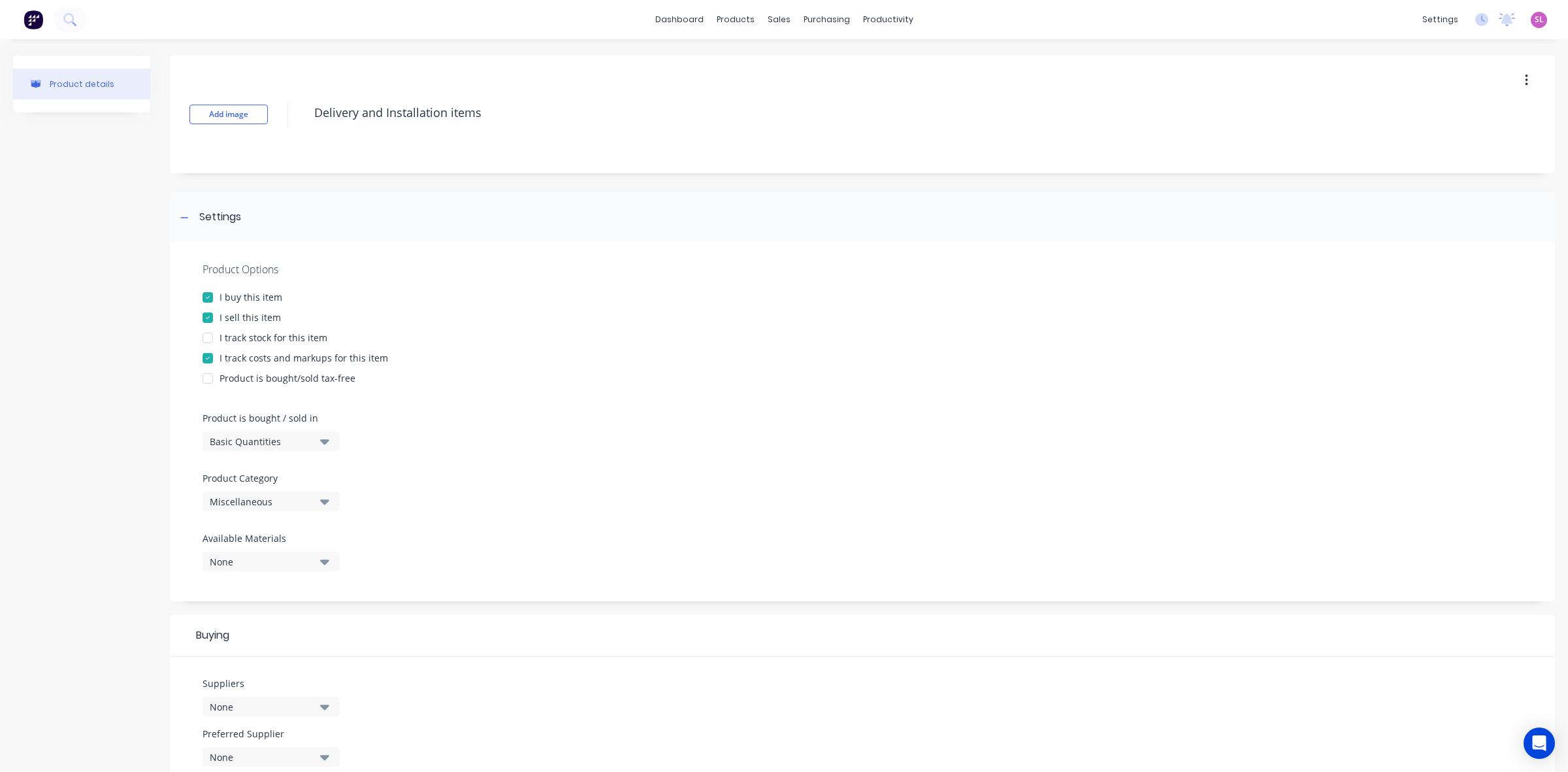
type textarea "x"
type textarea "Delivery and Installation items"
click at [243, 498] on div "Miscellaneous" at bounding box center [262, 502] width 105 height 14
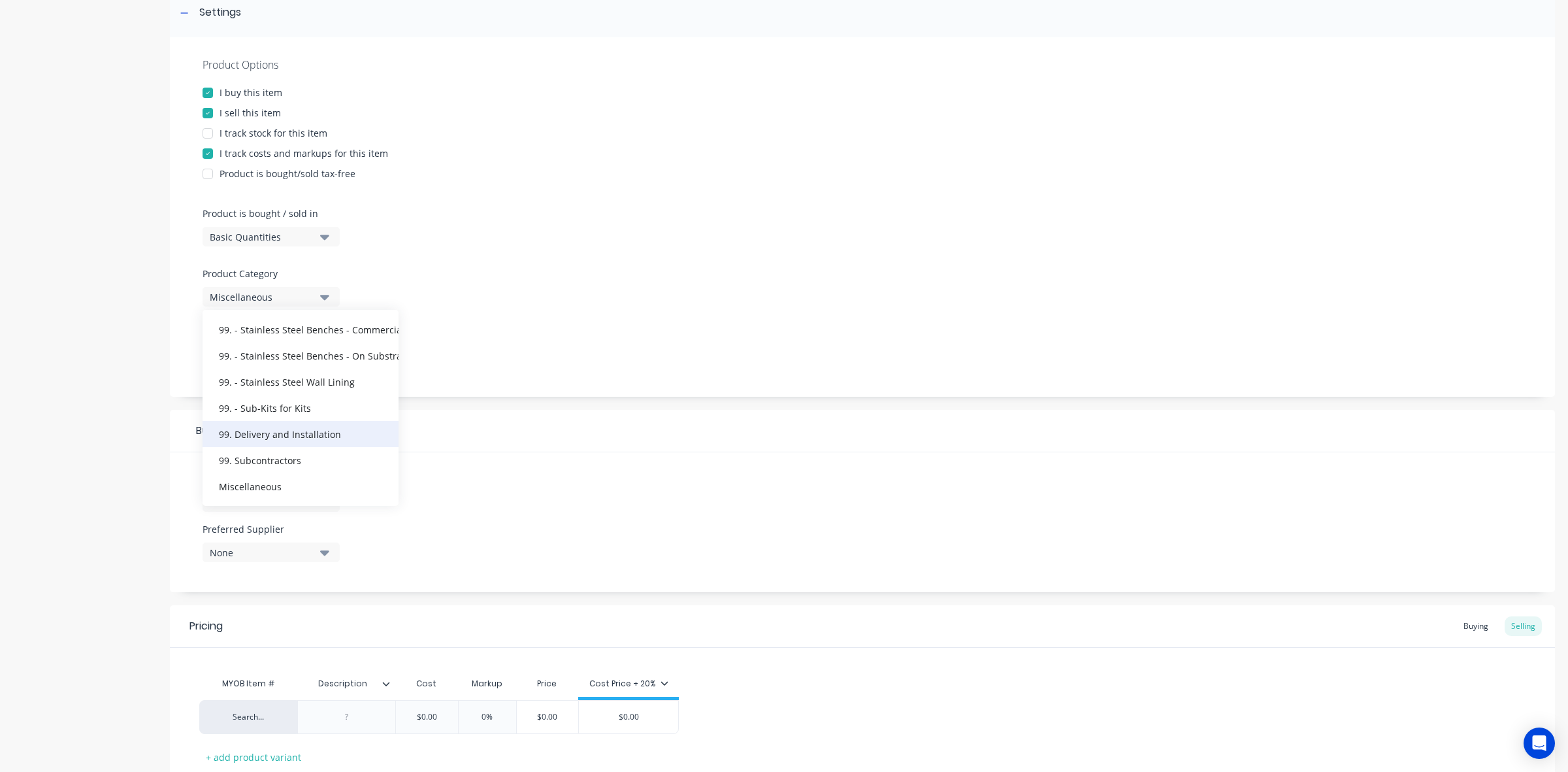
scroll to position [207, 0]
click at [311, 429] on div "99. Delivery and Installation" at bounding box center [300, 432] width 196 height 26
type textarea "x"
click at [268, 504] on div "None" at bounding box center [262, 500] width 105 height 14
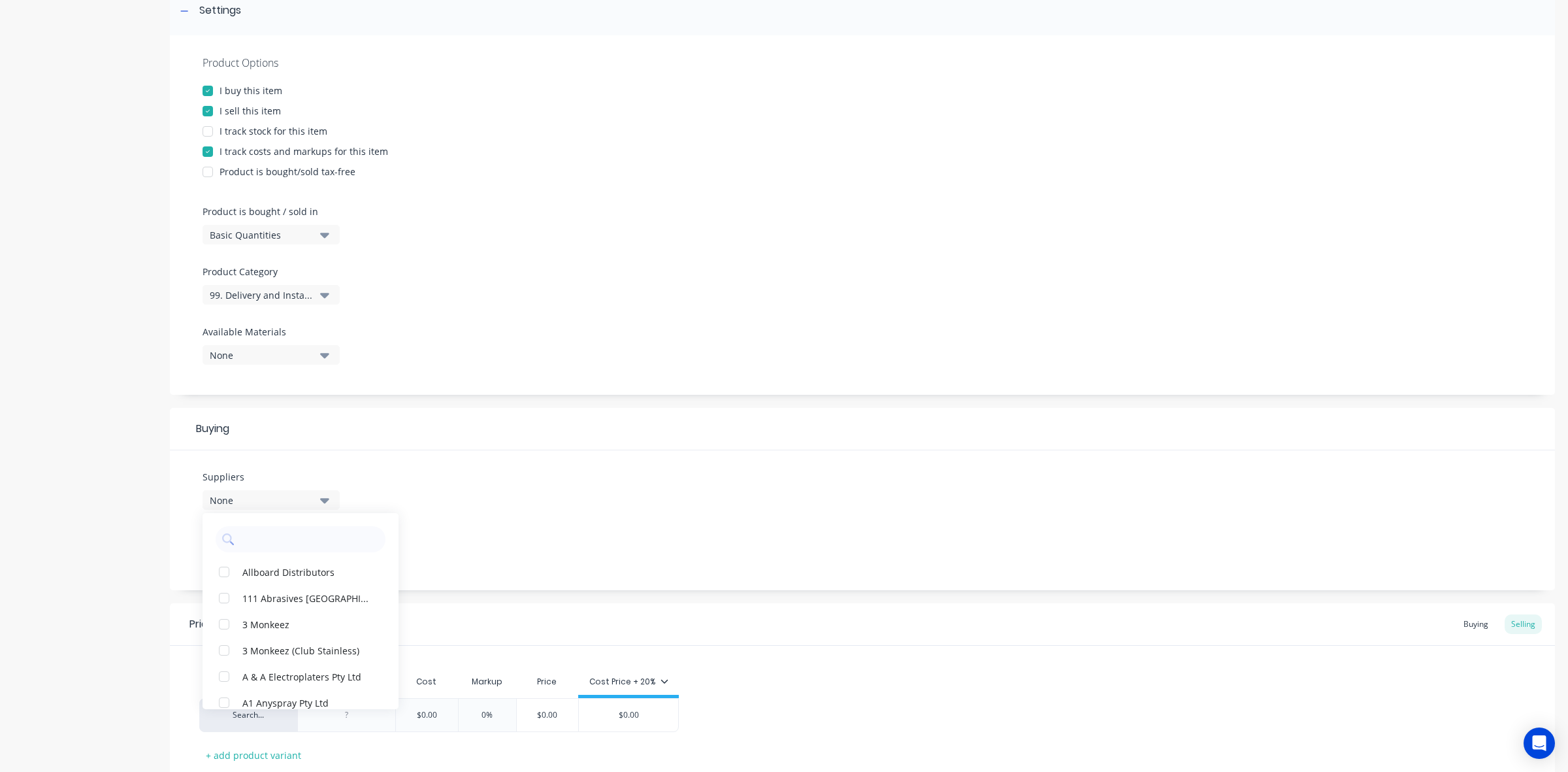
click at [268, 504] on div "None" at bounding box center [262, 500] width 105 height 14
click at [239, 230] on div "Basic Quantities" at bounding box center [262, 234] width 105 height 14
click at [247, 300] on div "99. Delivery and Installation" at bounding box center [262, 295] width 105 height 14
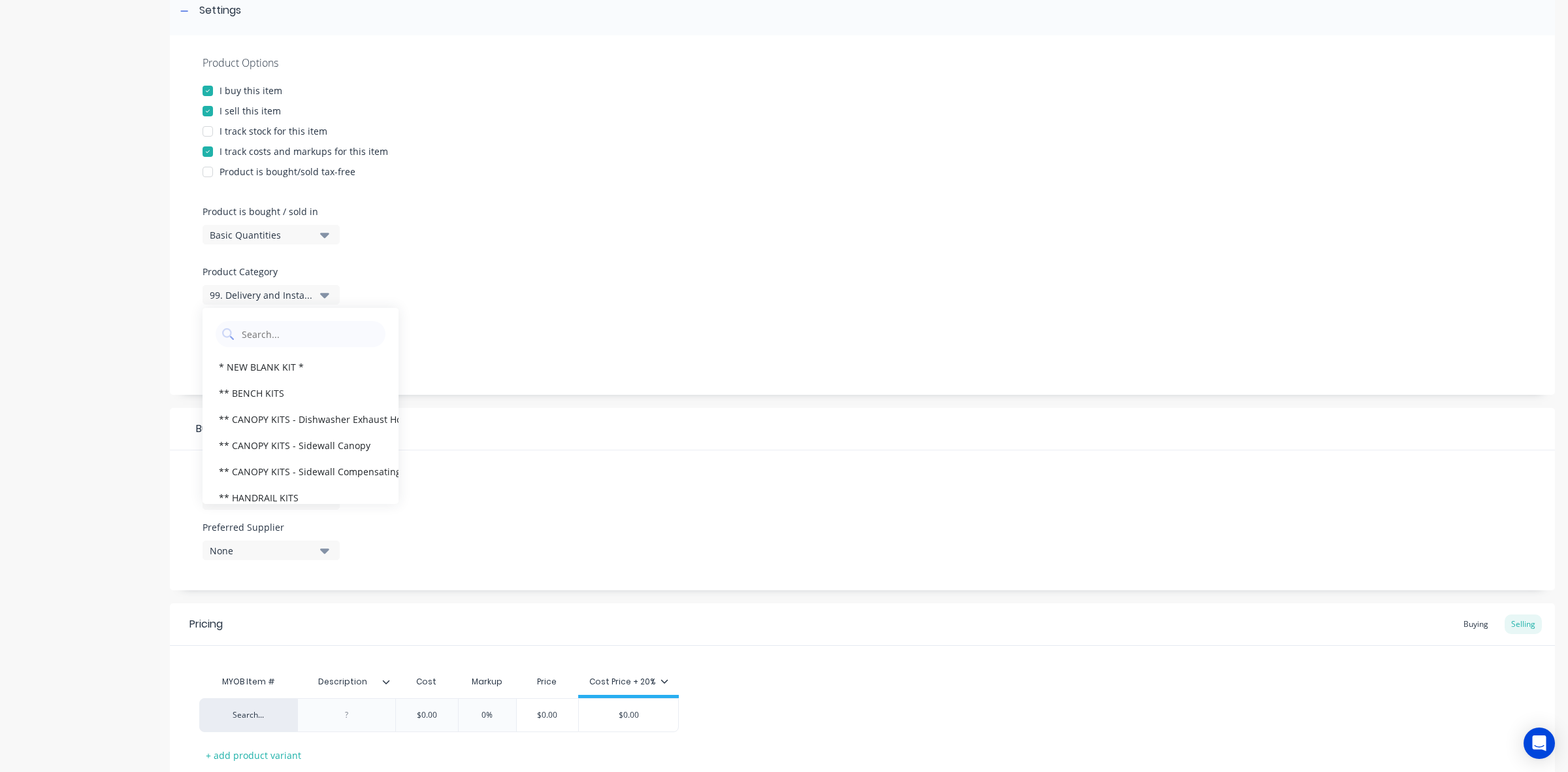
click at [247, 300] on div "99. Delivery and Installation" at bounding box center [262, 295] width 105 height 14
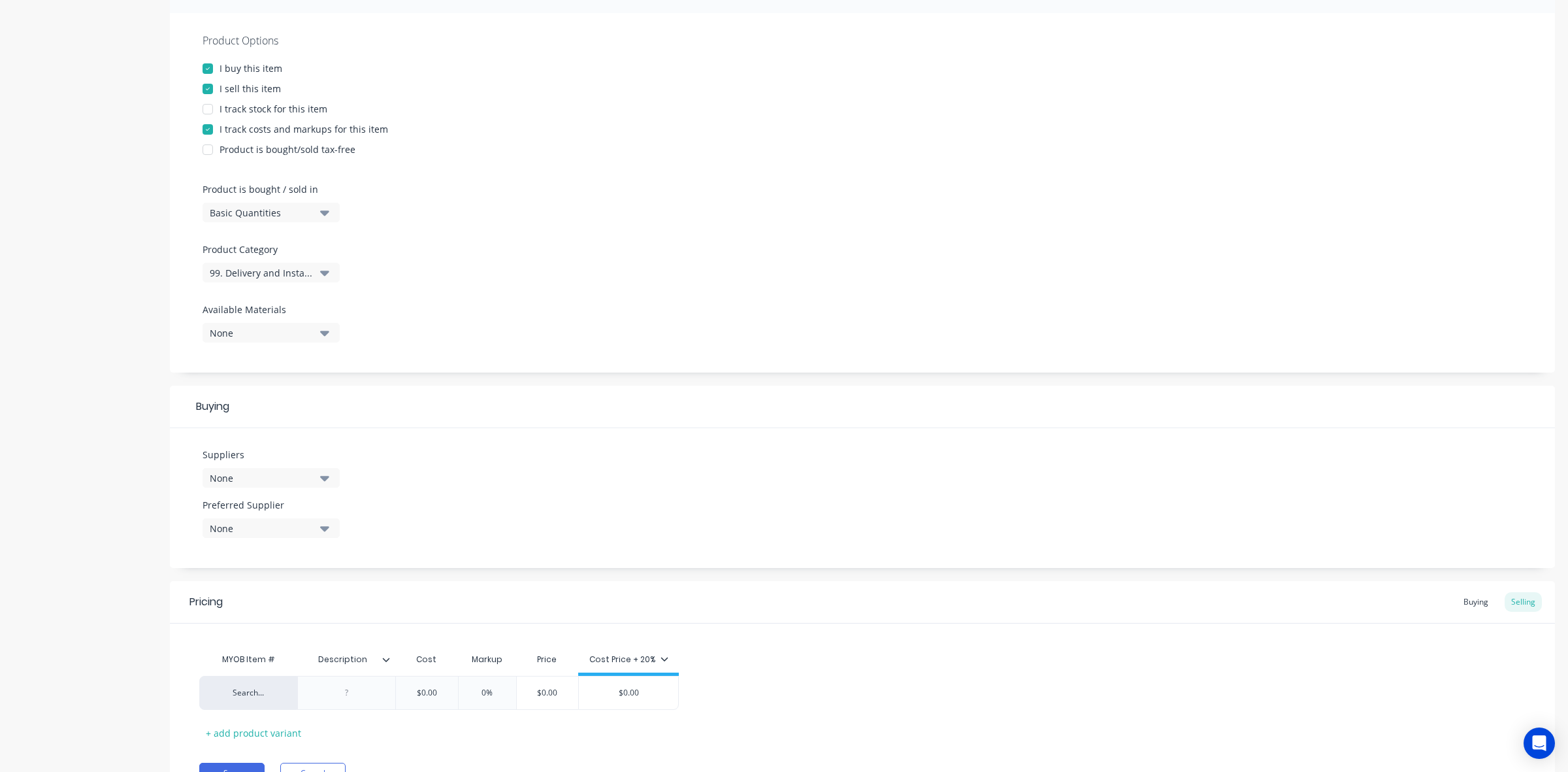
scroll to position [296, 0]
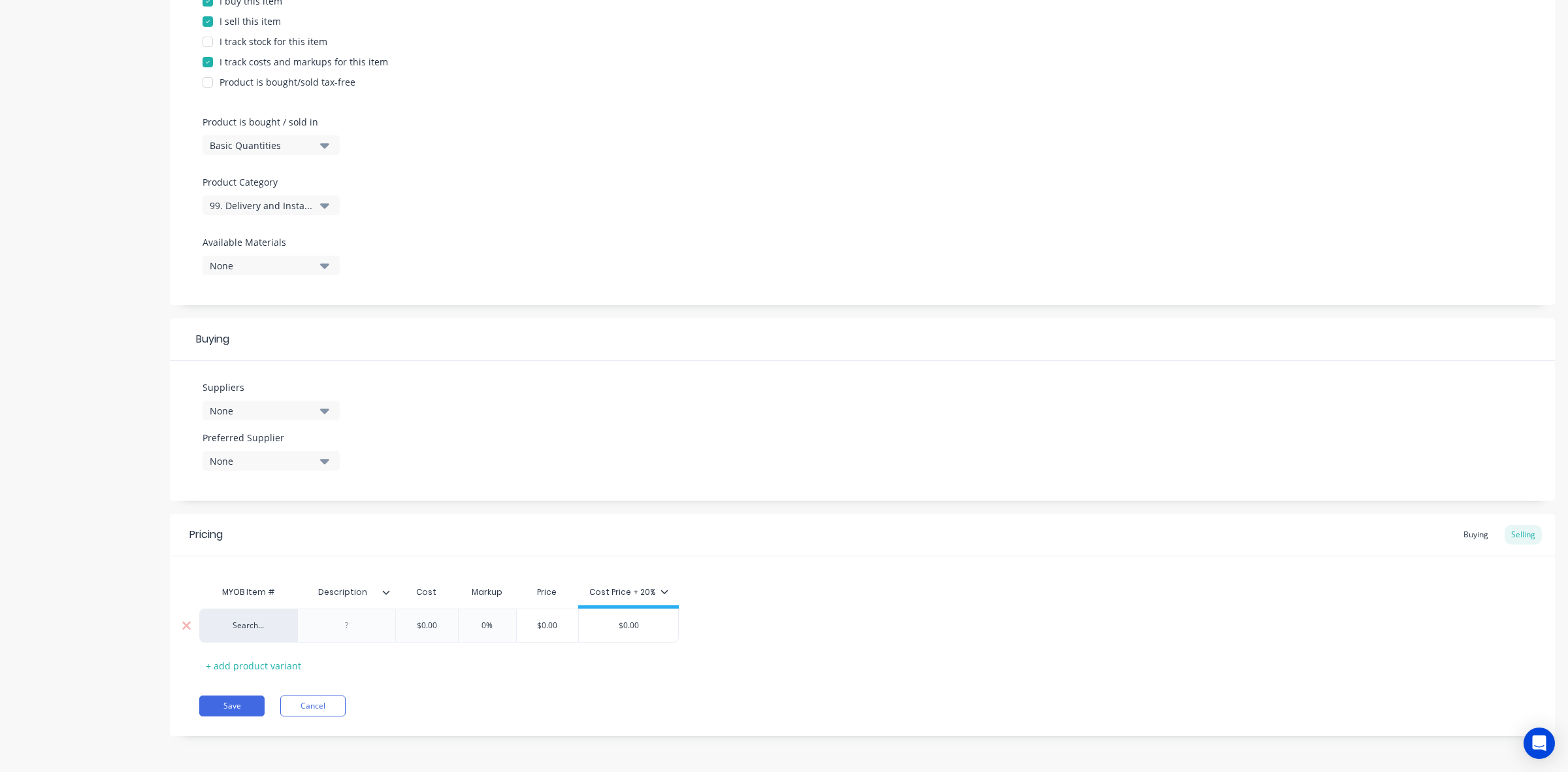
click at [350, 627] on div at bounding box center [346, 626] width 65 height 17
paste div
type textarea "x"
type input "$0.00"
type input "0%"
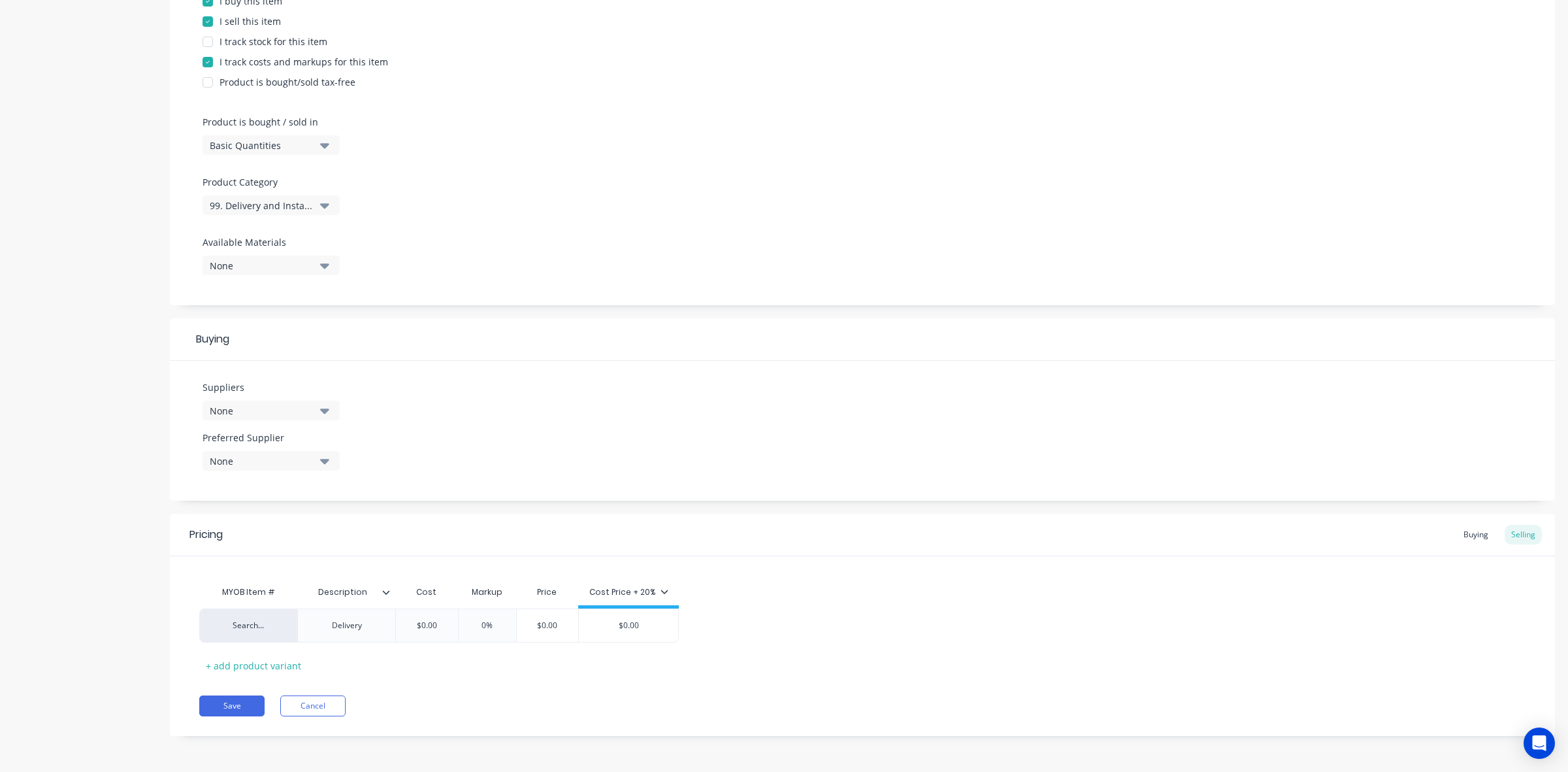
type textarea "x"
type input "0%2"
type textarea "x"
type input "0%20"
type input "$0.00"
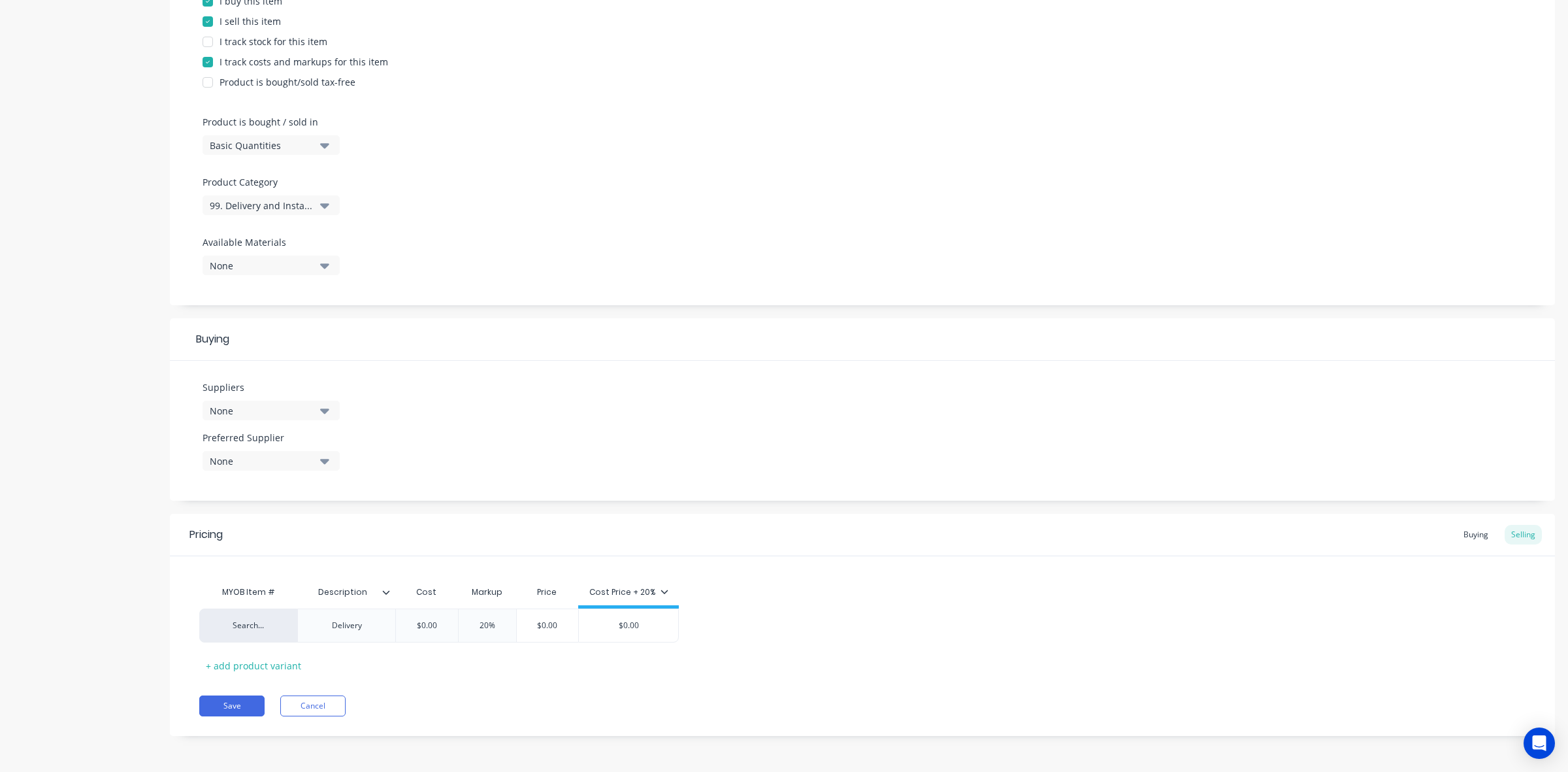
type input "$0.00"
click at [279, 668] on div "+ add product variant" at bounding box center [254, 666] width 108 height 20
type textarea "x"
click at [345, 674] on div at bounding box center [346, 659] width 98 height 34
click at [356, 658] on div at bounding box center [346, 659] width 65 height 17
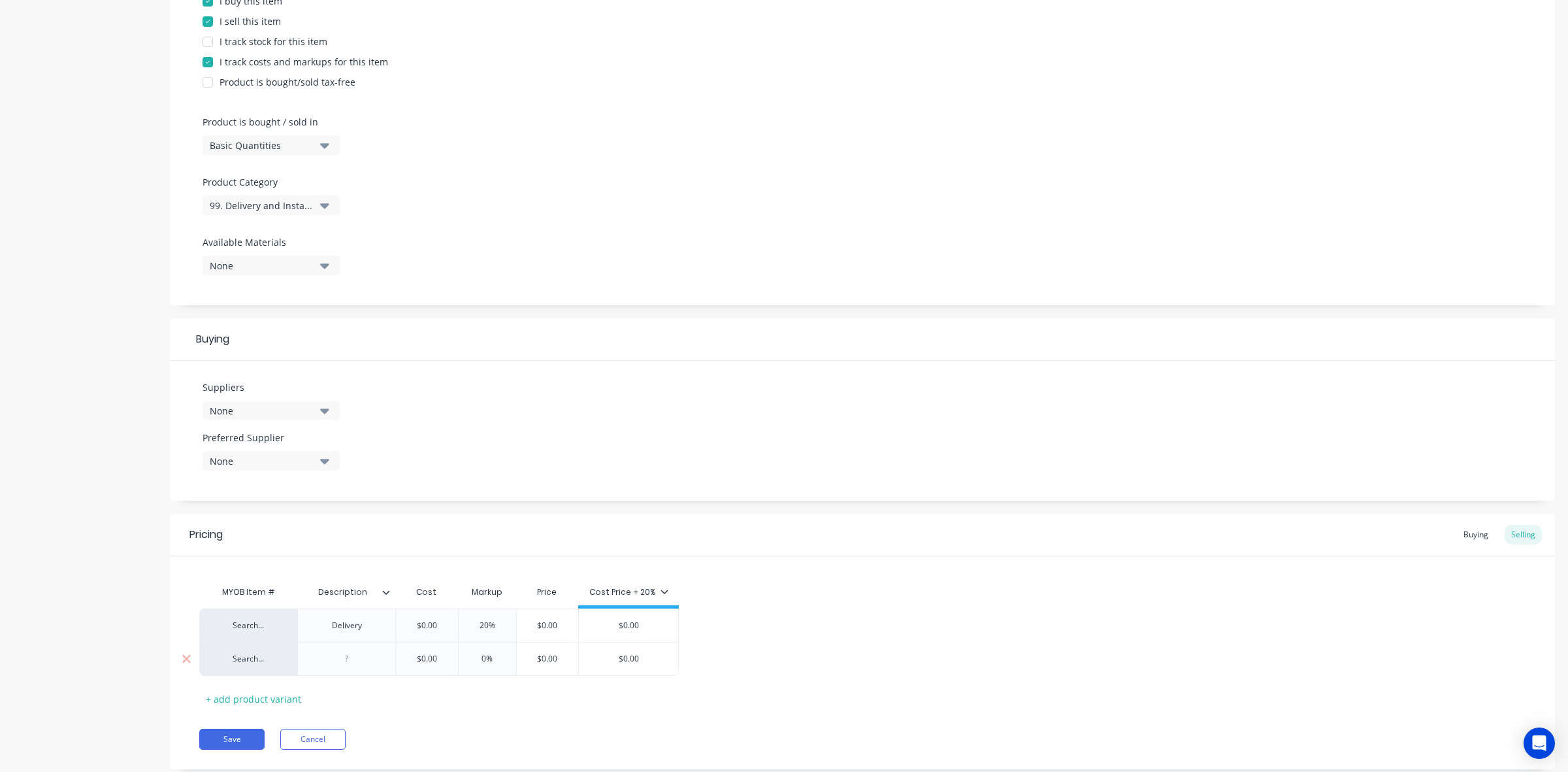
paste div
type textarea "x"
type input "$0.00"
type input "0%"
type textarea "x"
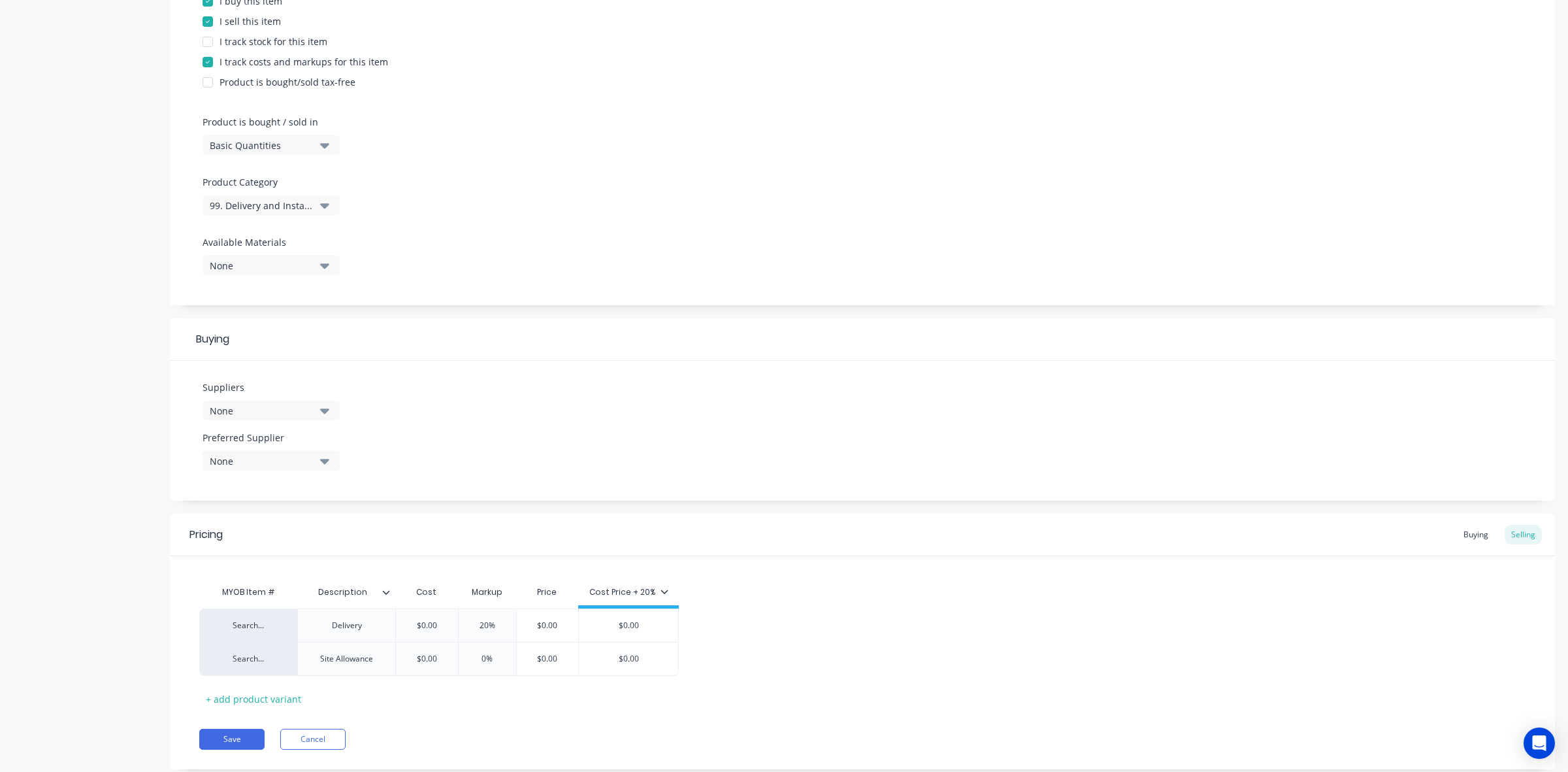
type input "0%2"
type textarea "x"
type input "0%20"
type input "$0.00"
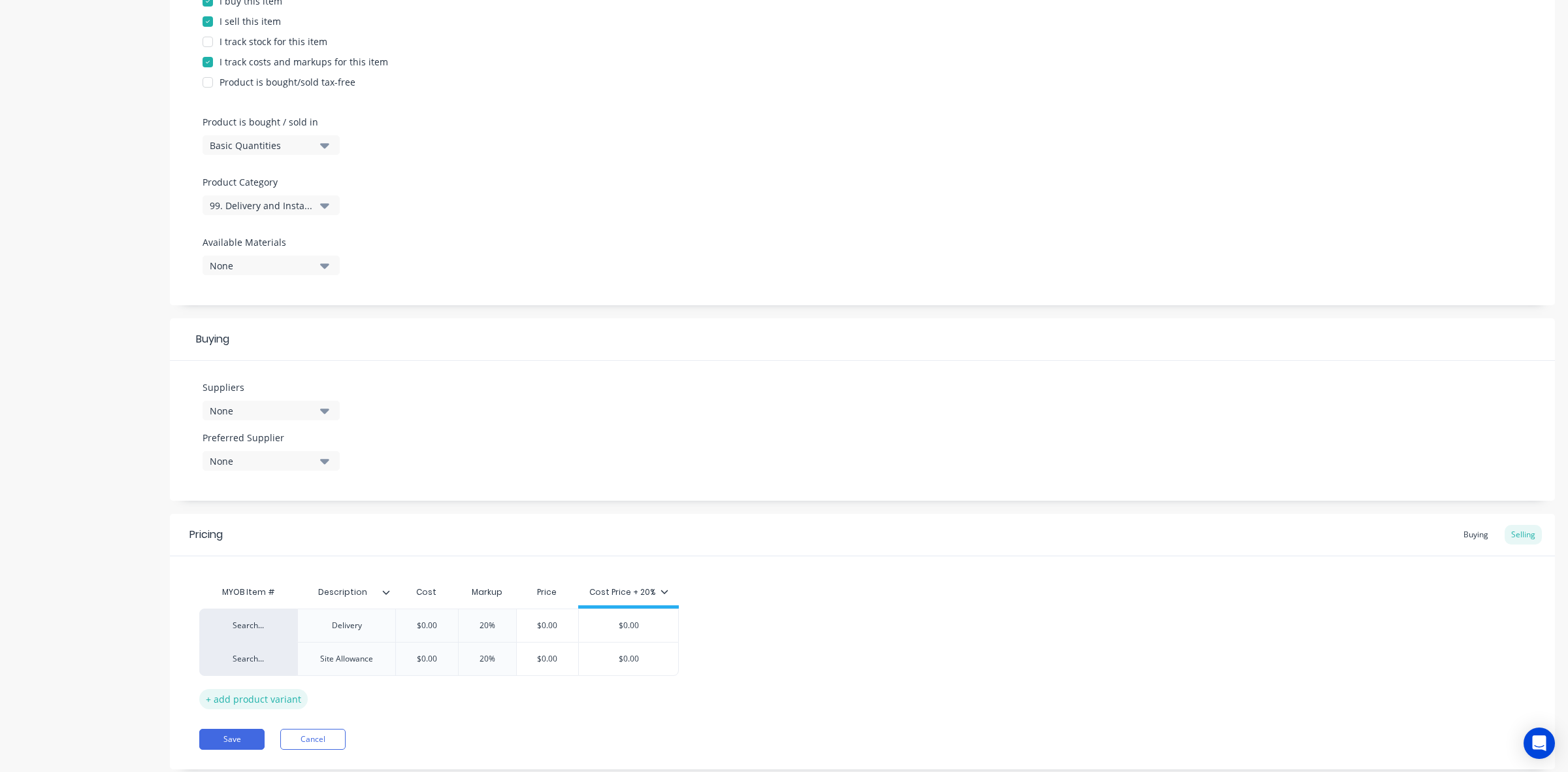
click at [268, 703] on div "+ add product variant" at bounding box center [254, 699] width 108 height 20
type textarea "x"
click at [370, 695] on div at bounding box center [346, 692] width 65 height 17
paste div
type textarea "x"
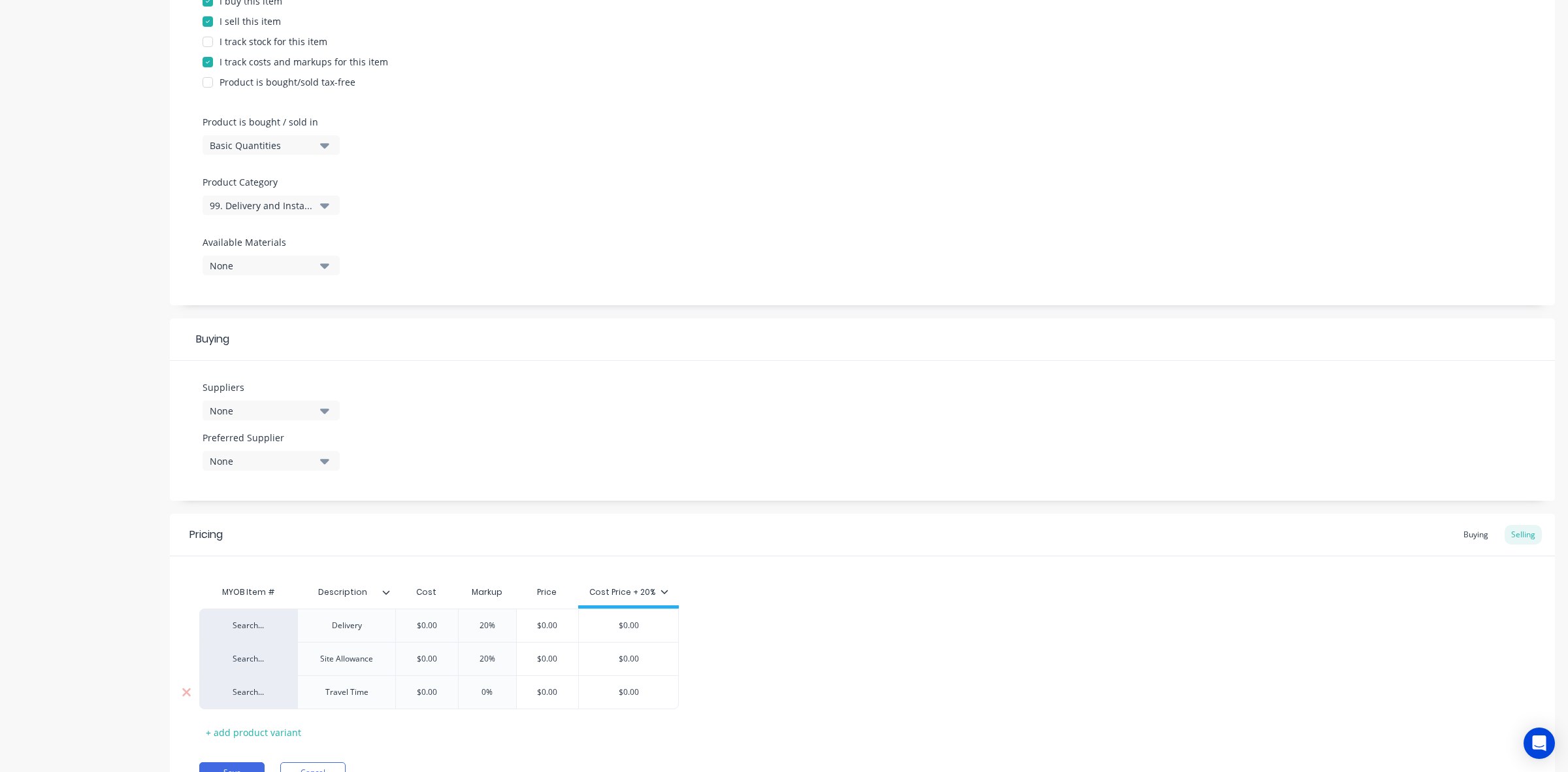
type input "$0.00"
type input "0%"
type textarea "x"
type input "0%2"
type textarea "x"
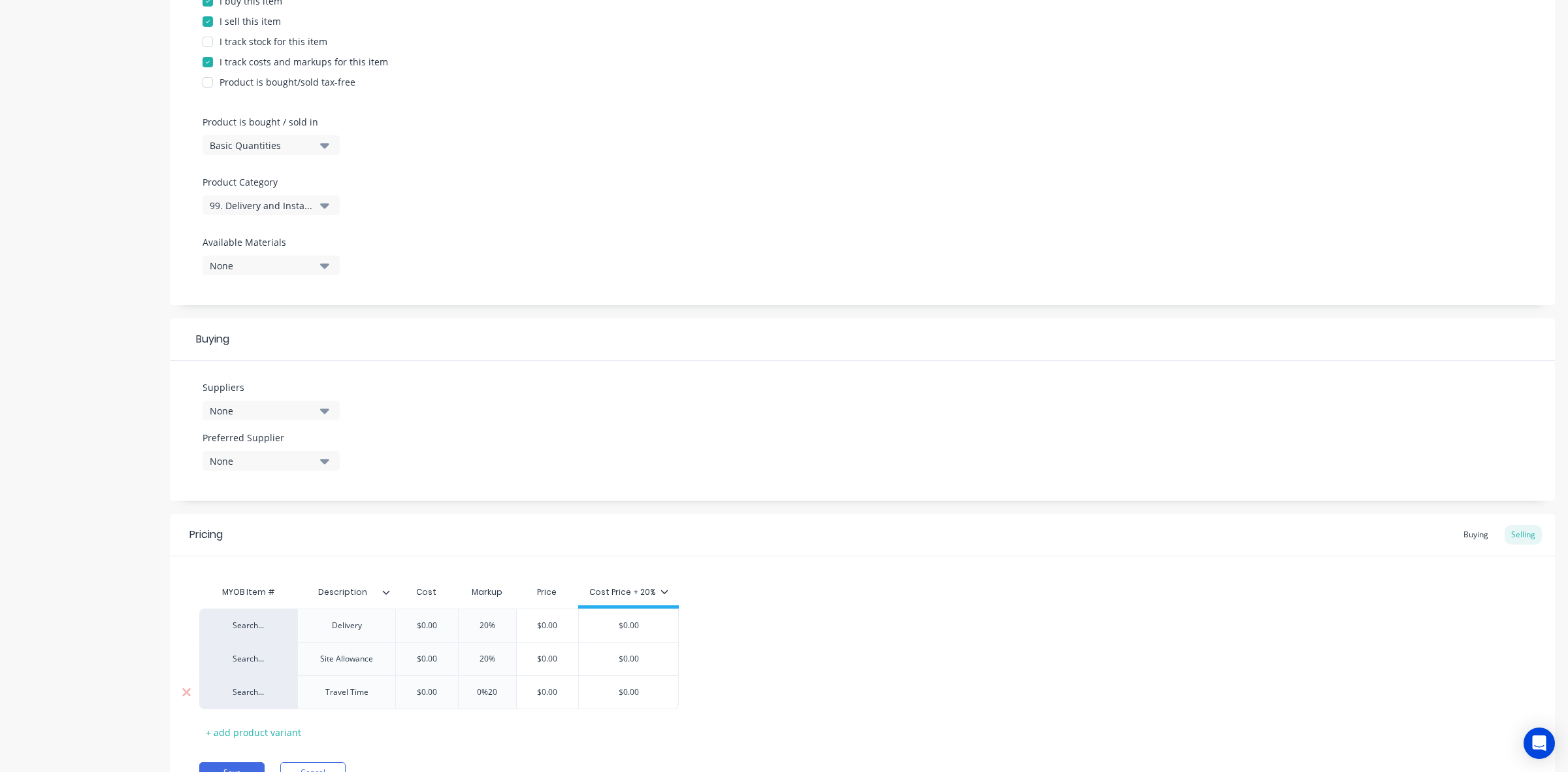
type input "0%20"
type input "$0.00"
type textarea "x"
type input "$0.001"
type textarea "x"
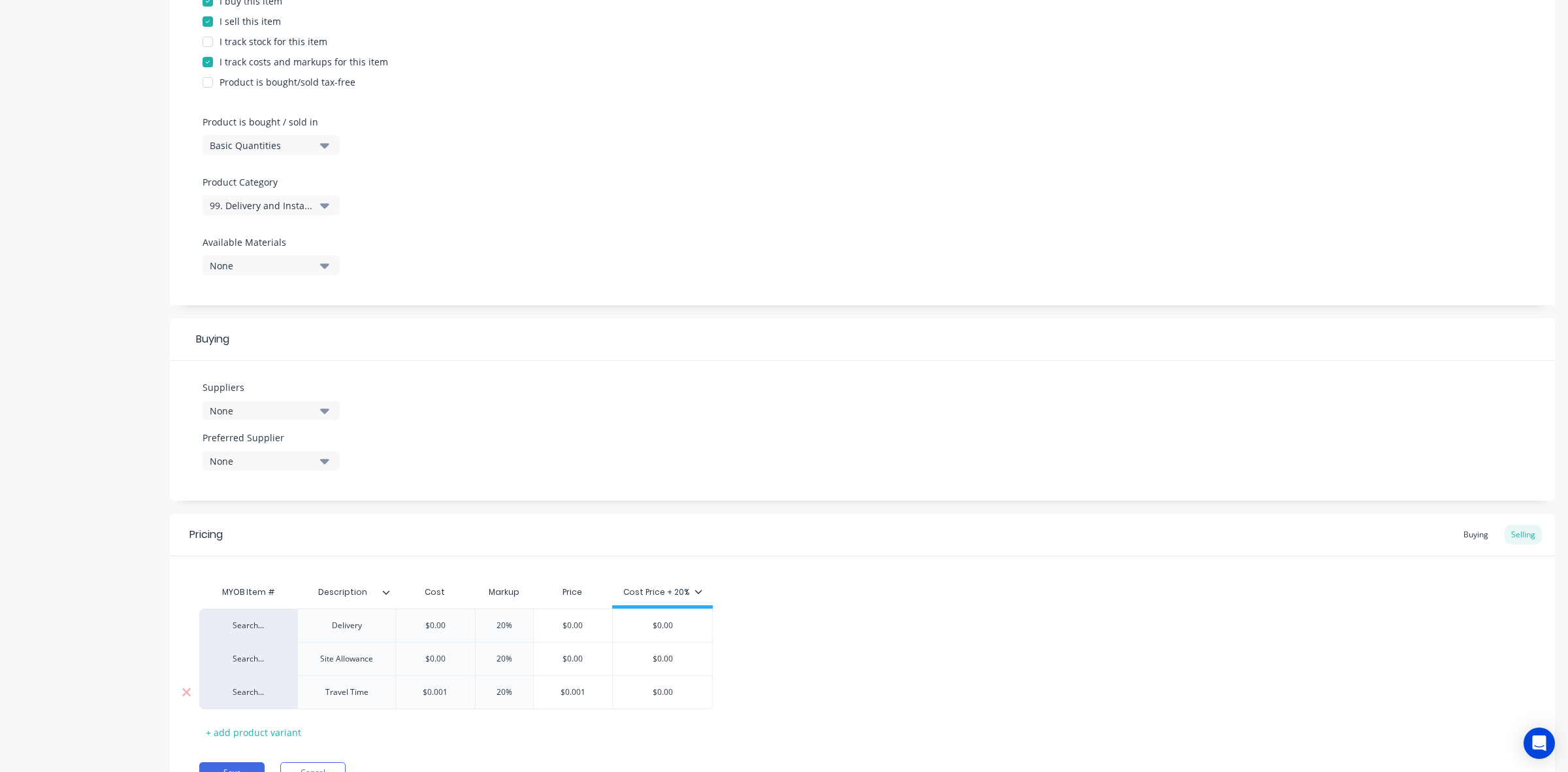
type input "$0.0010"
type textarea "x"
type input "$0.00105"
type input "$0.00"
type input "$0.0011"
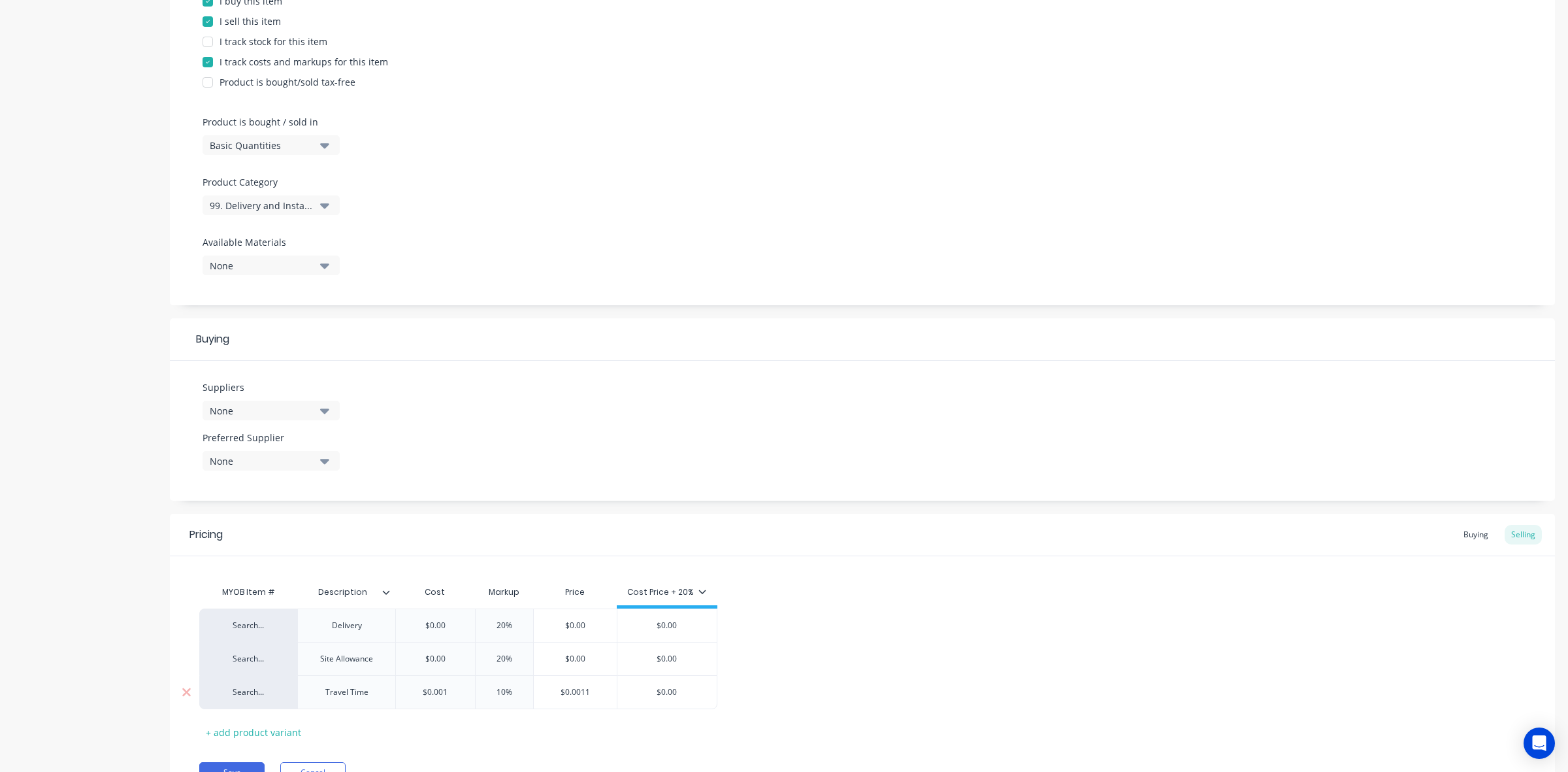
click at [574, 695] on input "$0.0011" at bounding box center [575, 692] width 83 height 12
type textarea "x"
type input "1"
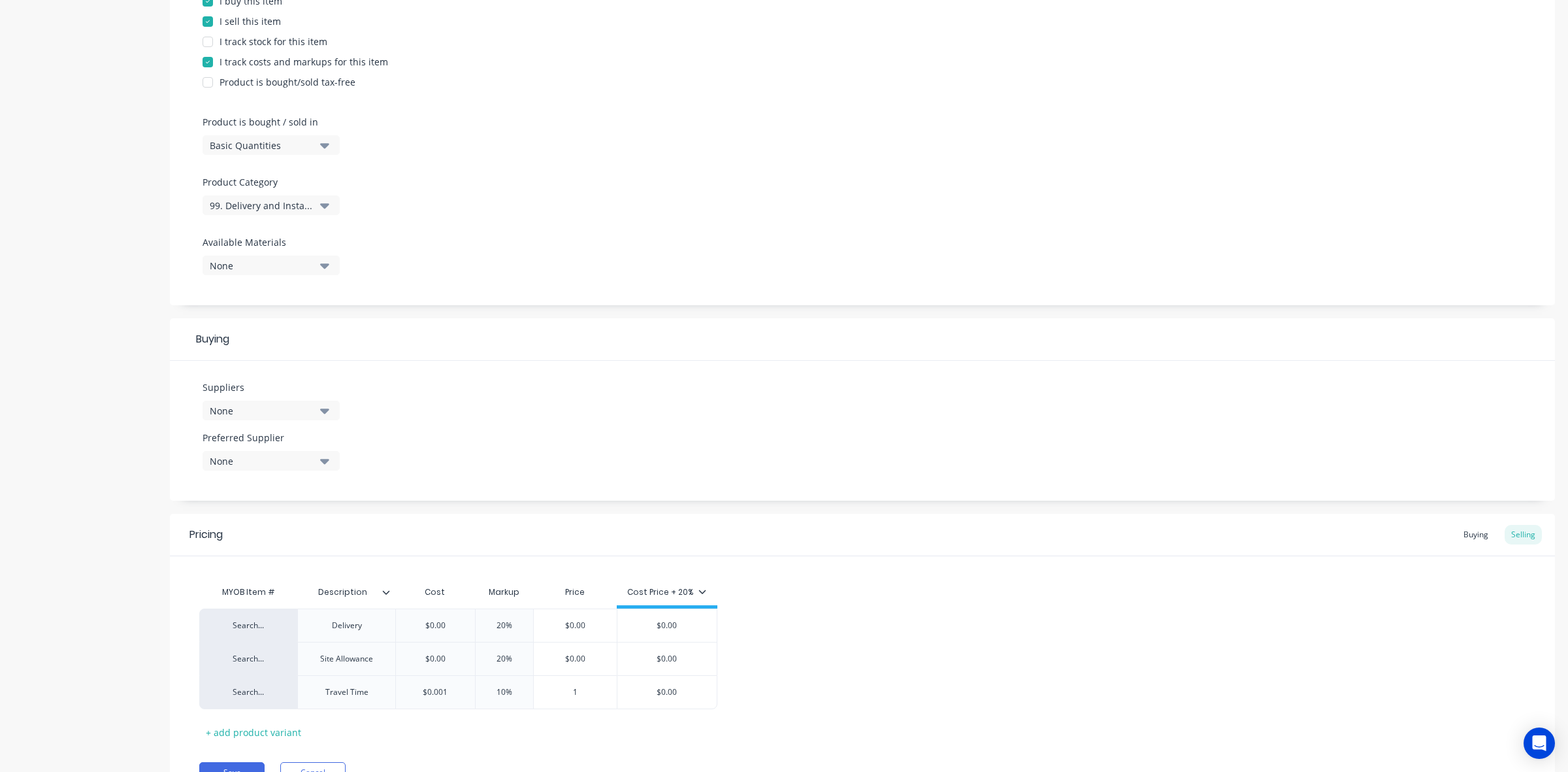
type textarea "x"
type input "10"
type textarea "x"
type input "105"
type textarea "x"
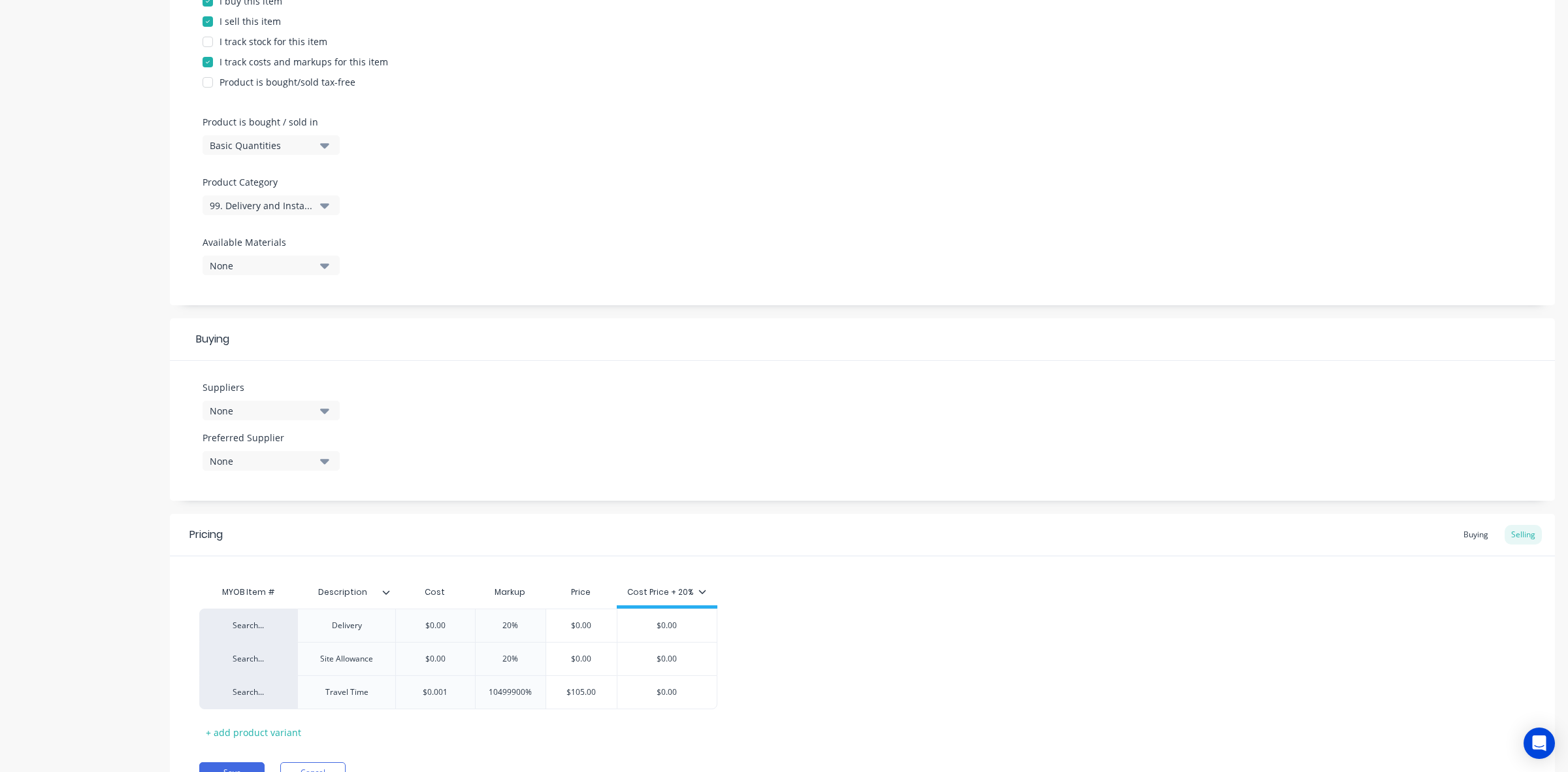
type input "1"
type textarea "x"
type input "10"
type textarea "x"
type input "105"
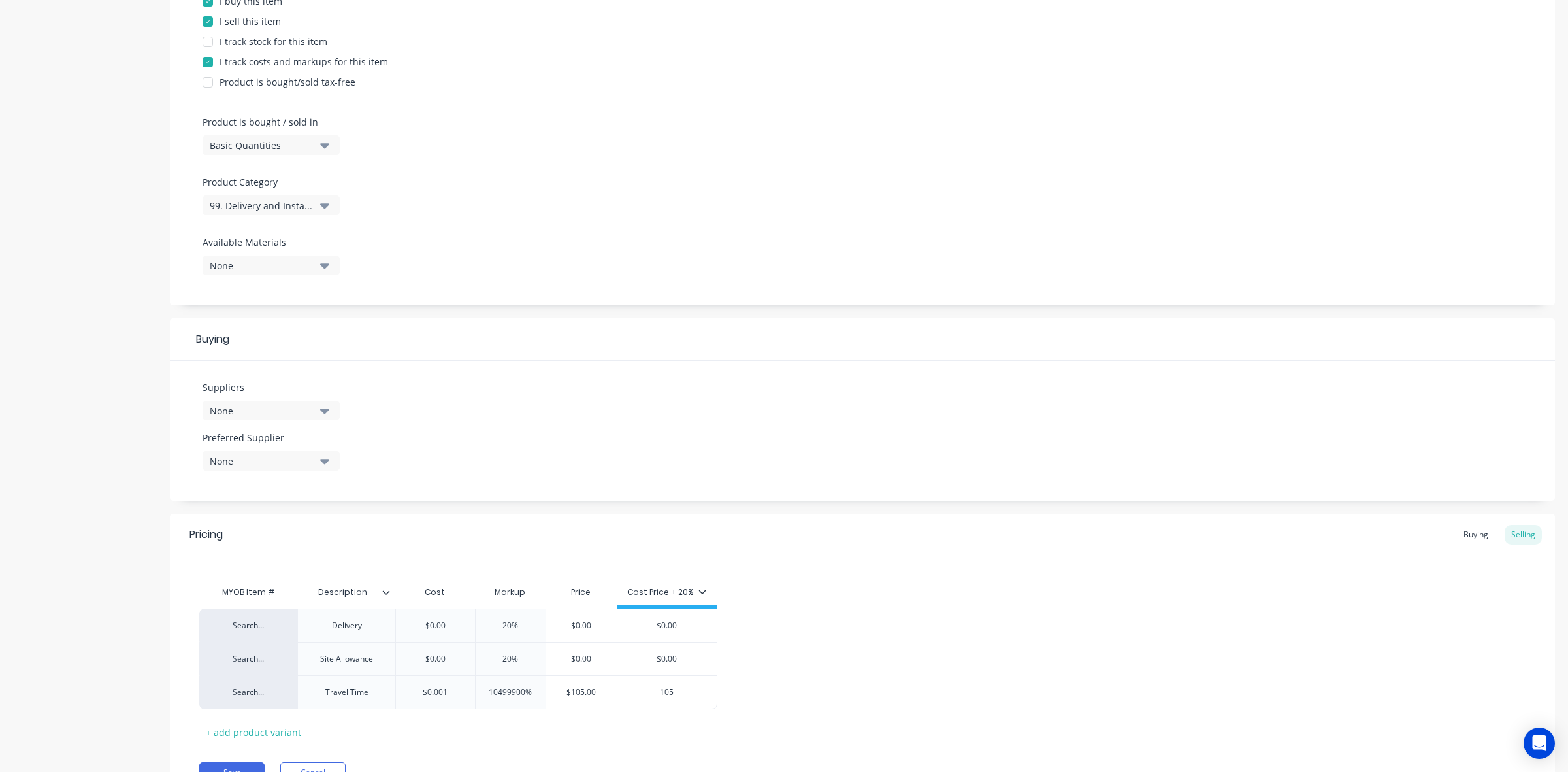
scroll to position [308, 0]
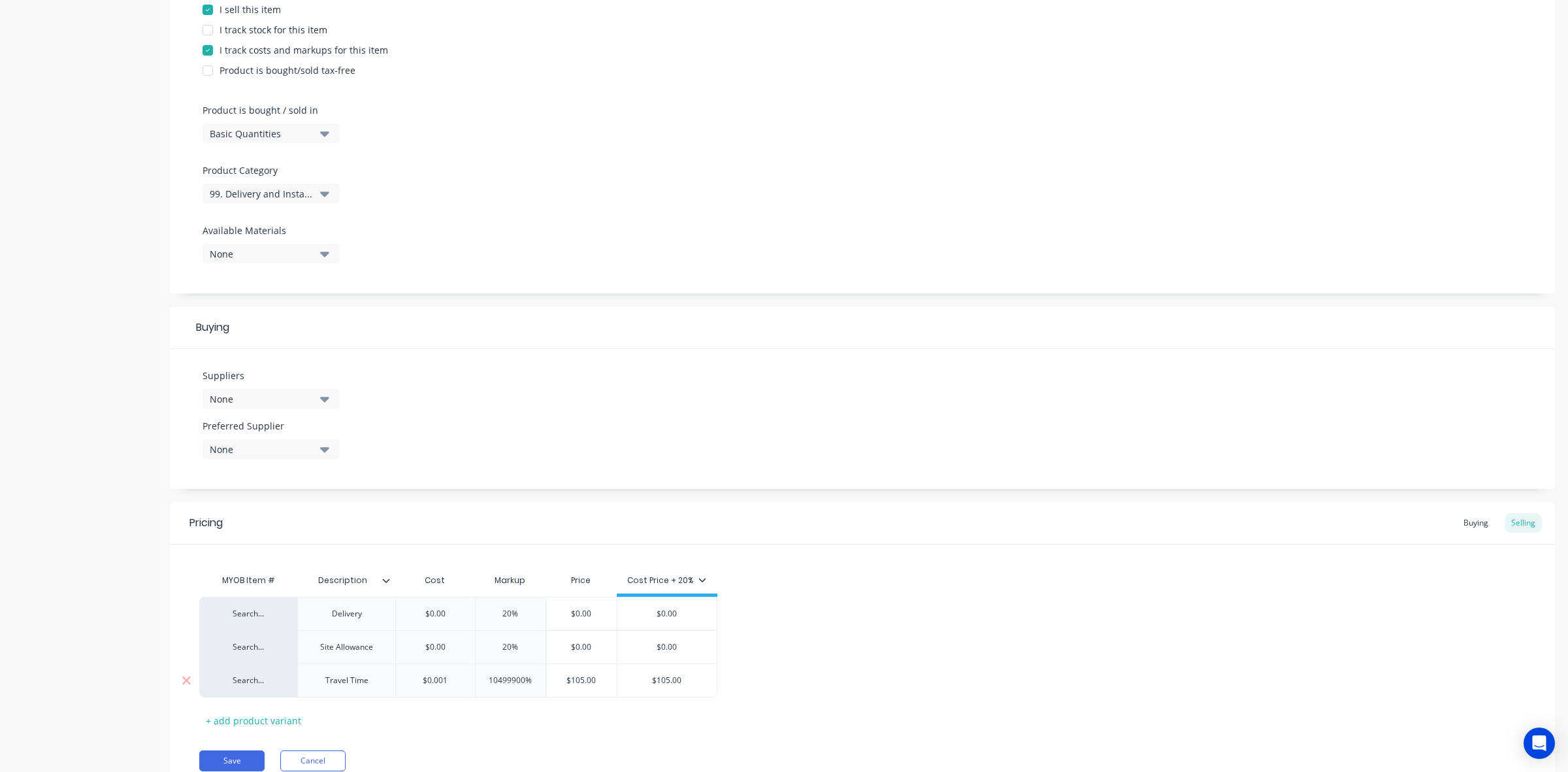
type input "$0.001"
click at [446, 681] on input "$0.001" at bounding box center [435, 680] width 79 height 12
type input "10499900%"
click at [494, 681] on input "10499900%" at bounding box center [511, 680] width 71 height 12
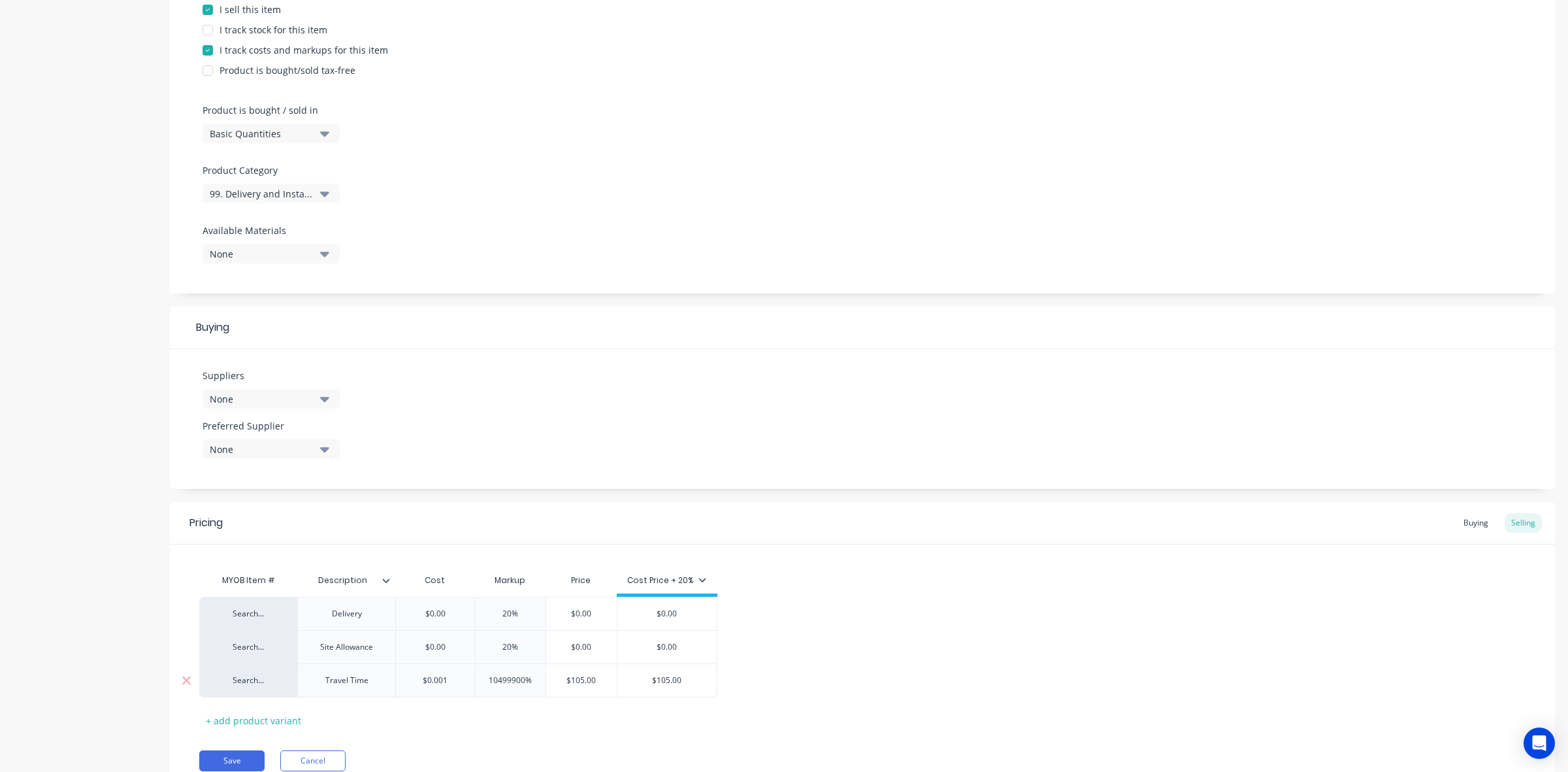
type textarea "x"
type input "2%"
type textarea "x"
type input "20%"
type input "$0.0012"
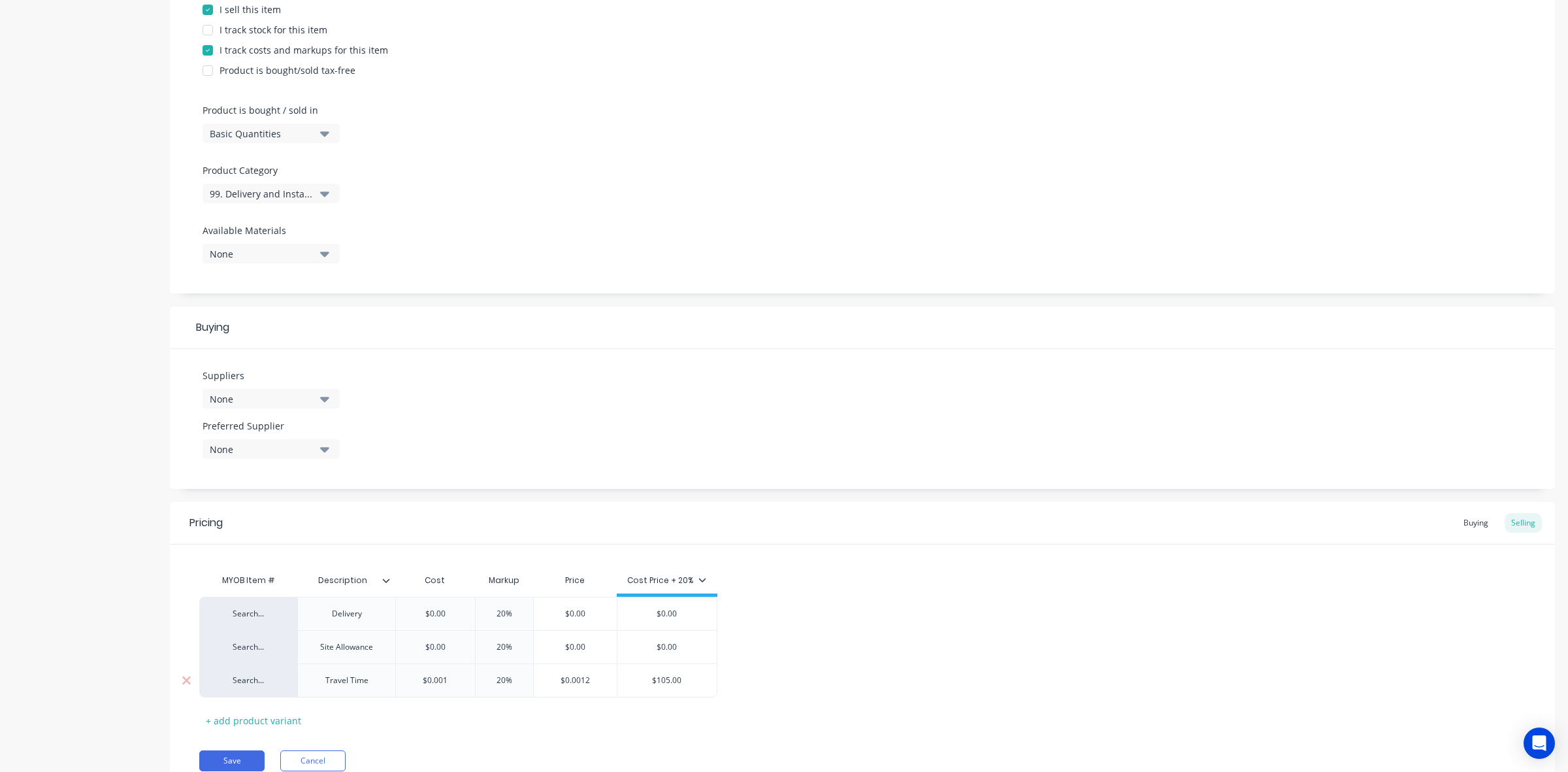
drag, startPoint x: 461, startPoint y: 684, endPoint x: 330, endPoint y: 675, distance: 131.3
click at [330, 675] on div "Search... Travel Time $0.001 $0.001 20% 20% $0.0012 $0.0012 $105.00 105" at bounding box center [458, 680] width 518 height 34
type textarea "x"
type input "0"
type input "$0.00"
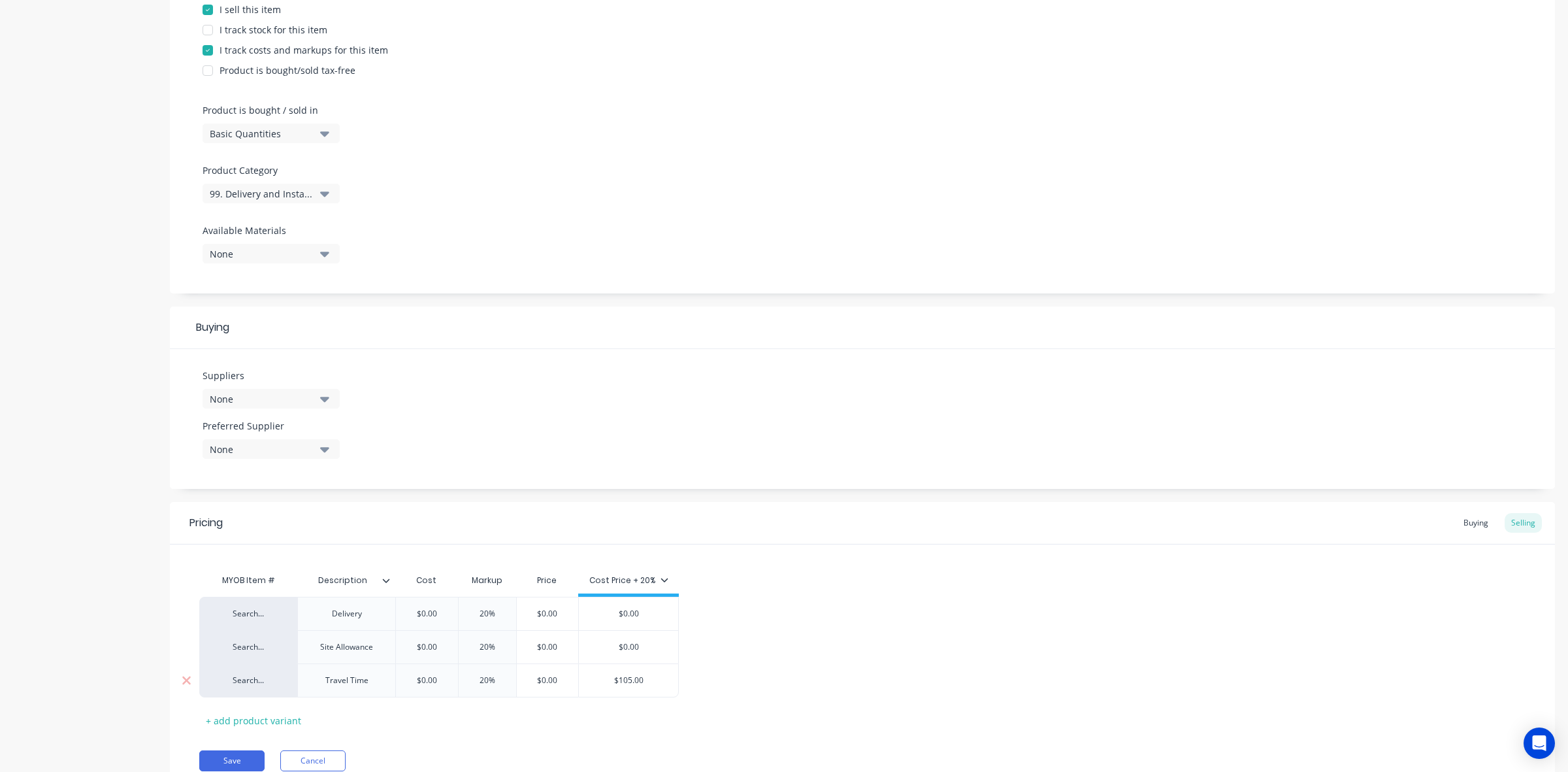
type textarea "x"
type input "$0.002\"
type textarea "x"
type input "$0.002"
type textarea "x"
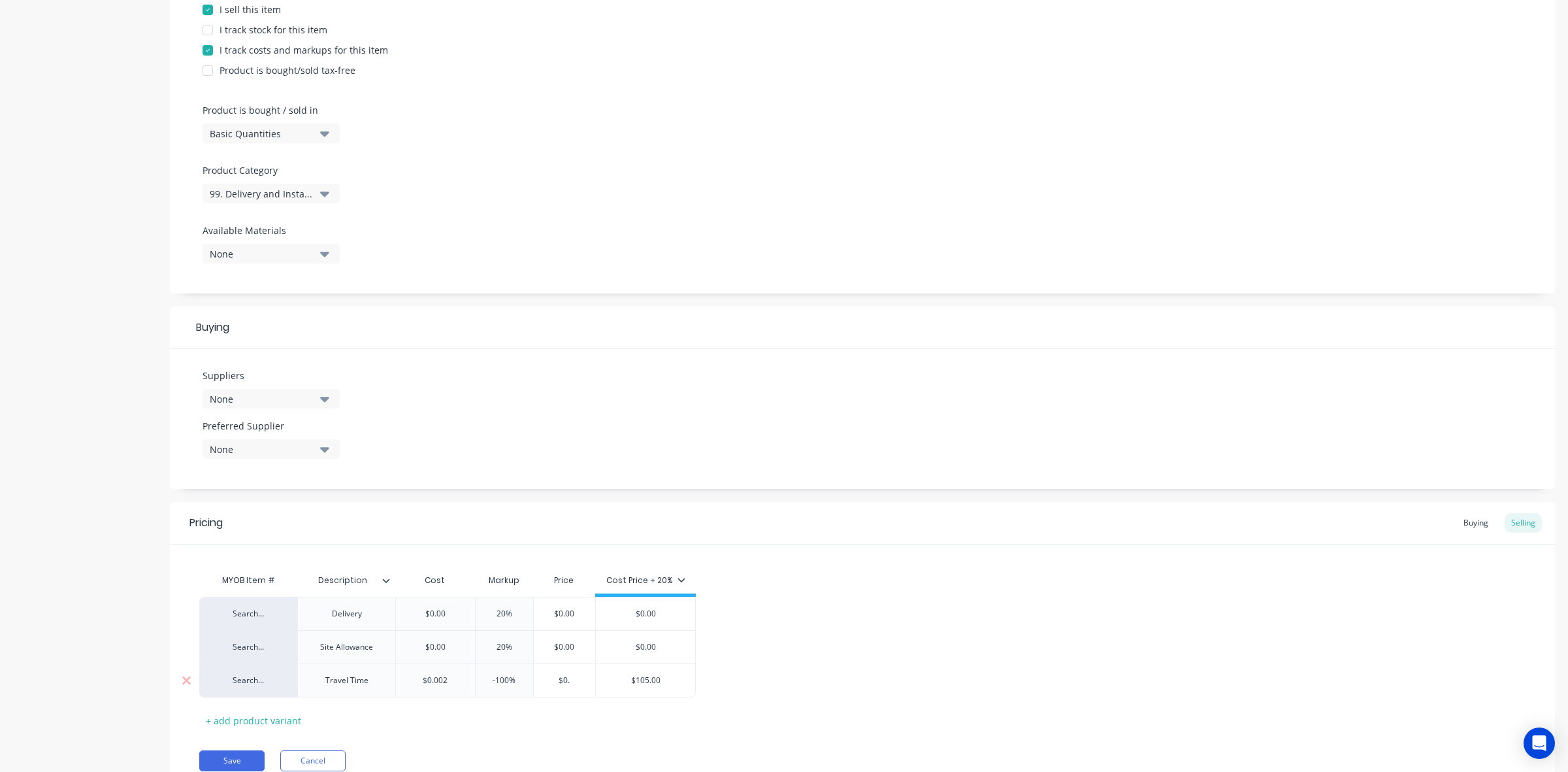
type input "$0"
type textarea "x"
type input "$01"
type textarea "x"
type input "$010"
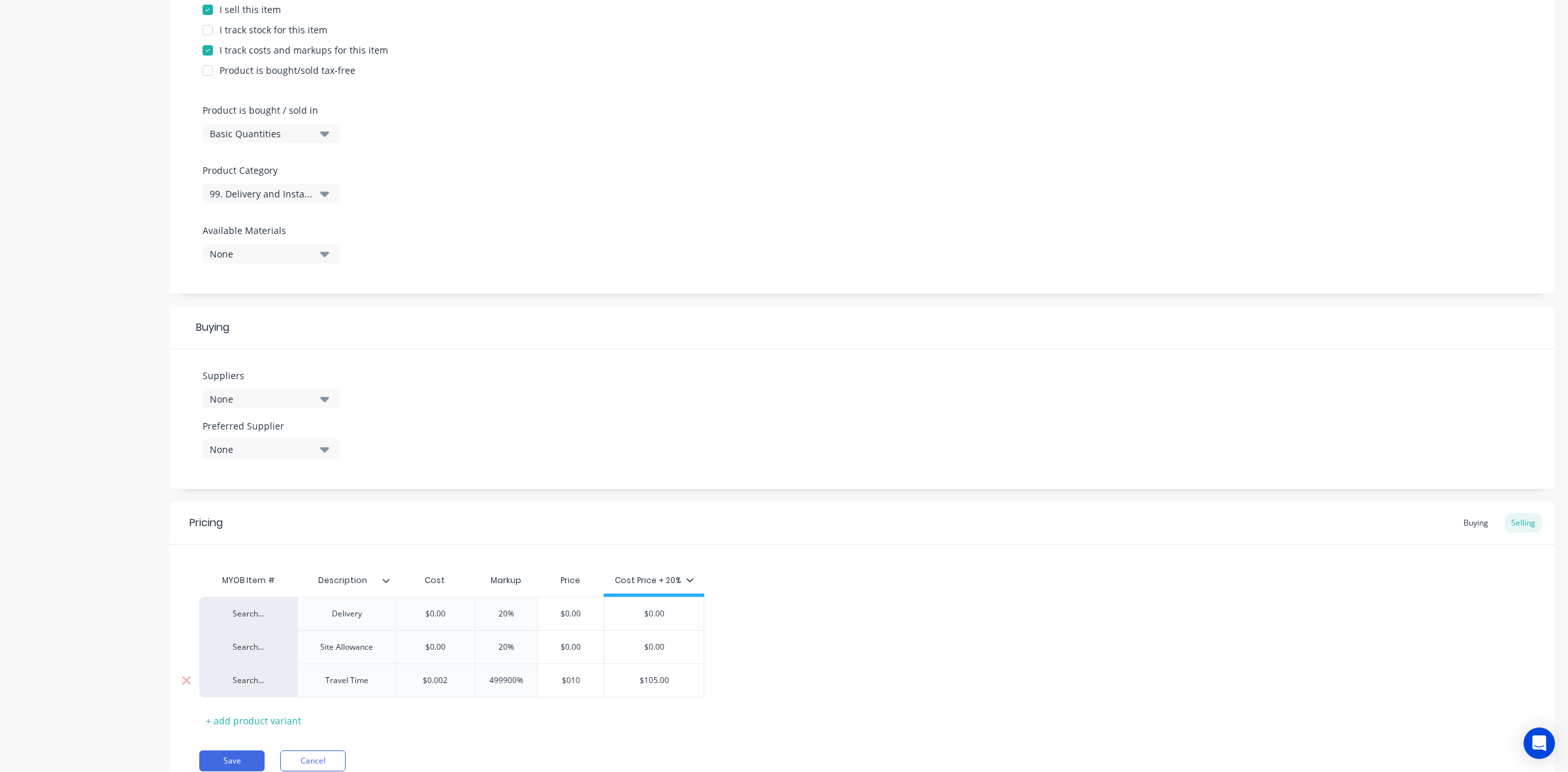
type textarea "x"
type input "$0105"
type input "$105.00"
type input "$0.002"
drag, startPoint x: 419, startPoint y: 678, endPoint x: 455, endPoint y: 680, distance: 36.1
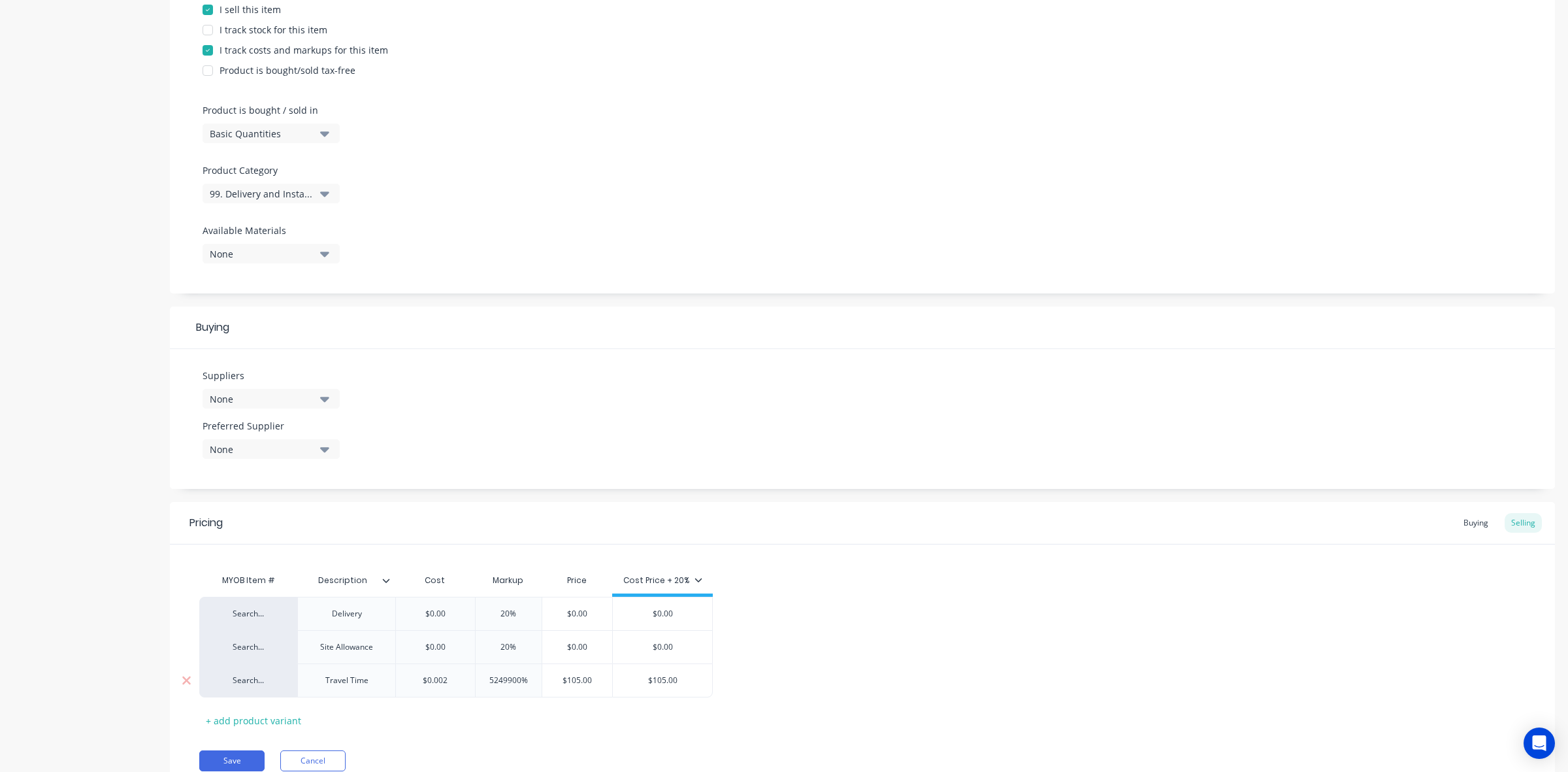
click at [445, 678] on input "$0.002" at bounding box center [435, 680] width 79 height 12
drag, startPoint x: 455, startPoint y: 680, endPoint x: 406, endPoint y: 677, distance: 49.1
click at [406, 677] on input "$0.002" at bounding box center [435, 680] width 79 height 12
type textarea "x"
type input "0"
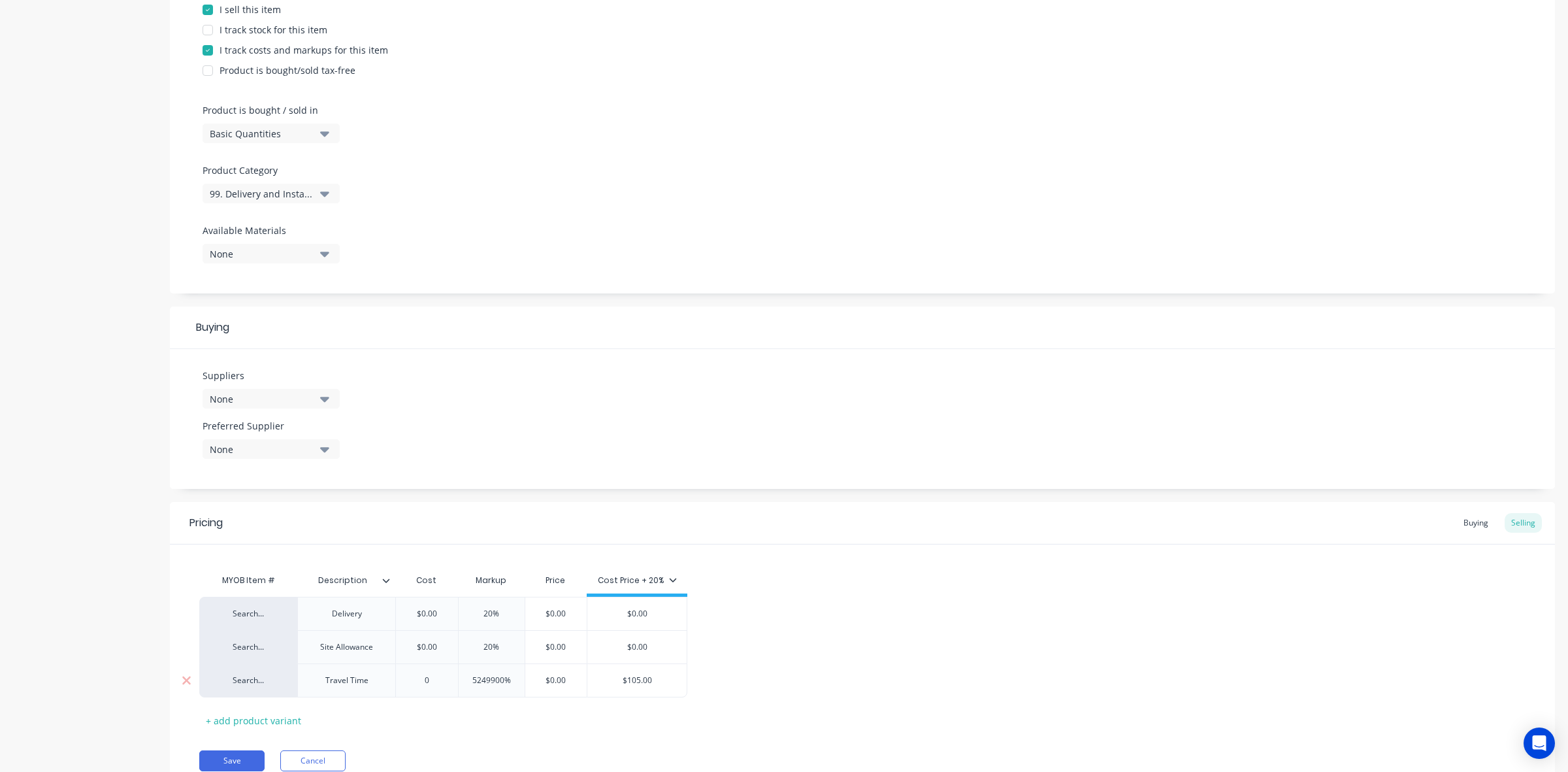
type input "5249900%"
type textarea "x"
type input "$0.00"
type textarea "x"
type input "0%"
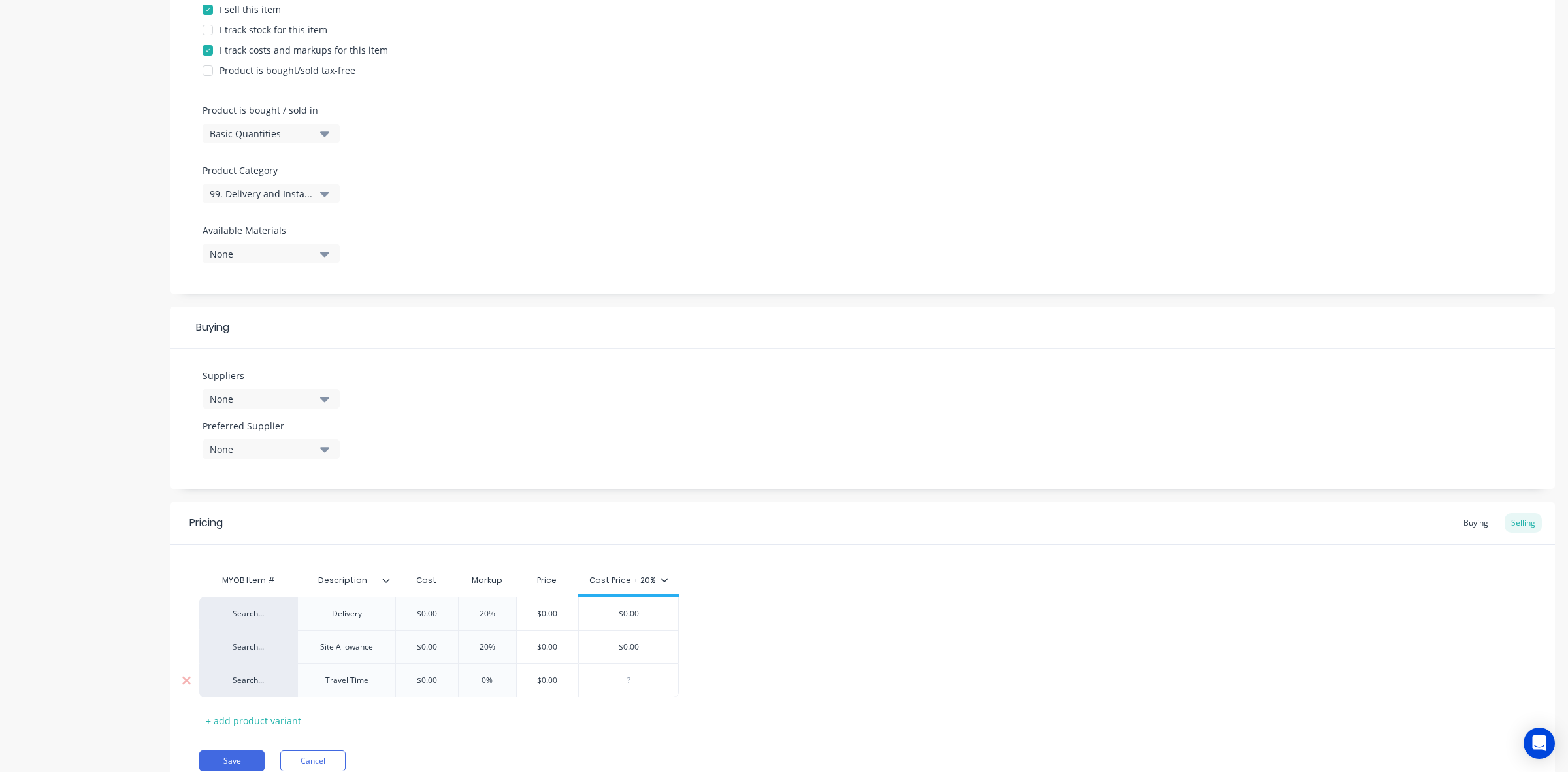
click at [479, 678] on input "0%" at bounding box center [487, 680] width 65 height 12
type textarea "x"
type input "20%"
type textarea "x"
type input "200%"
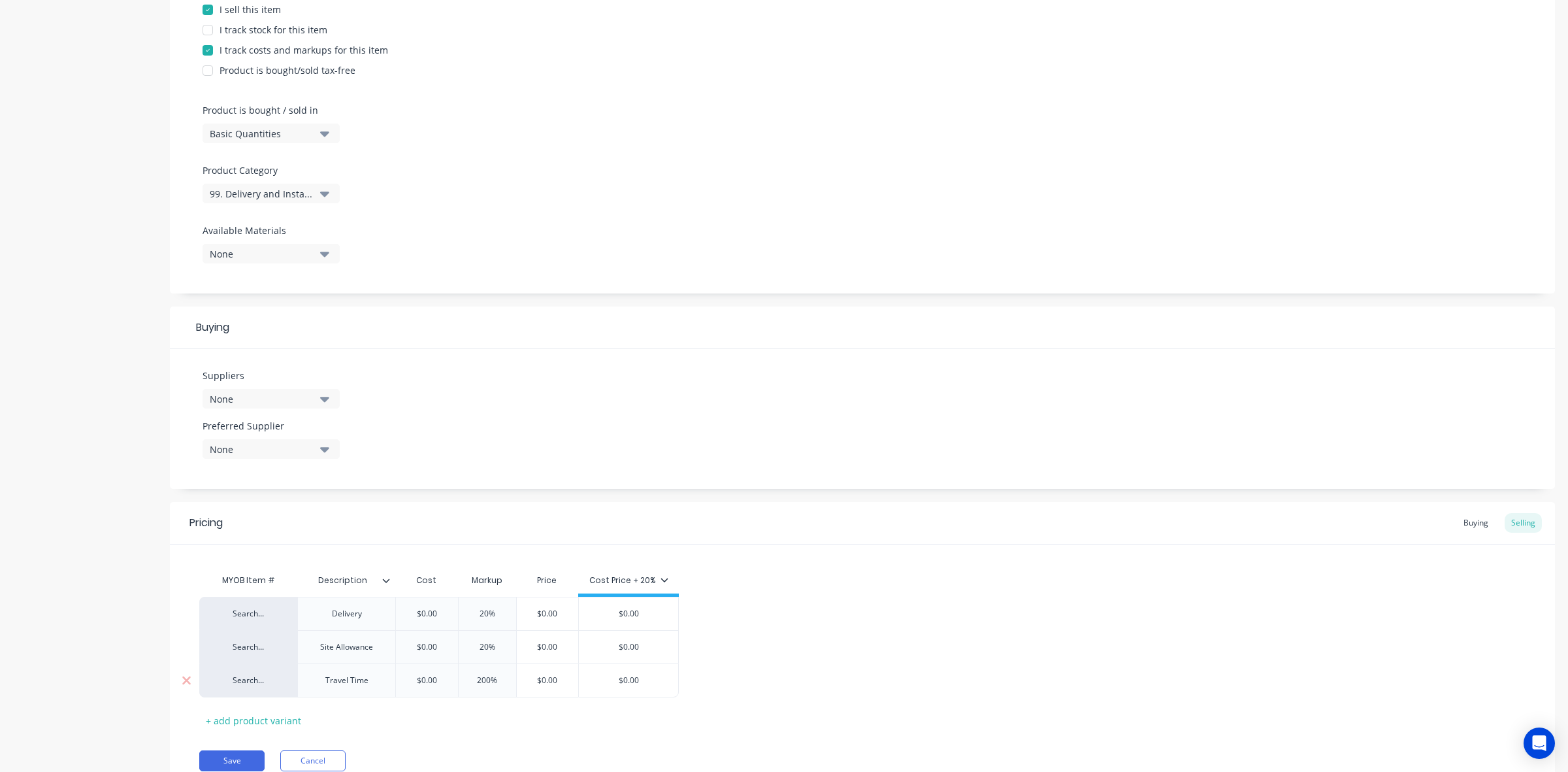
type textarea "x"
type input "20%"
click at [270, 721] on div "+ add product variant" at bounding box center [254, 721] width 108 height 20
type textarea "x"
click at [342, 712] on div at bounding box center [346, 714] width 65 height 17
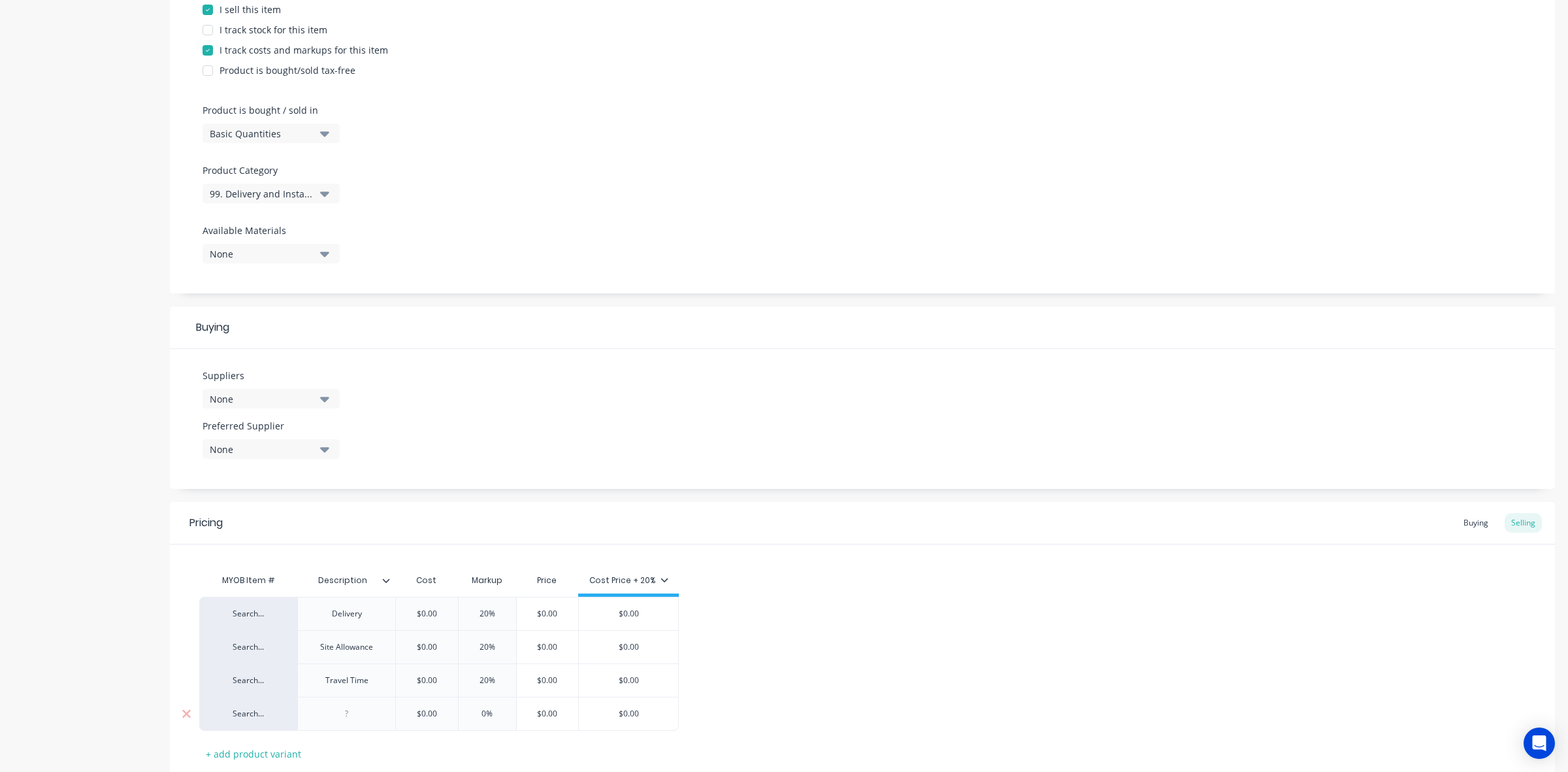
paste div
type textarea "x"
type input "0%"
click at [477, 714] on input "0%" at bounding box center [487, 713] width 65 height 12
type textarea "x"
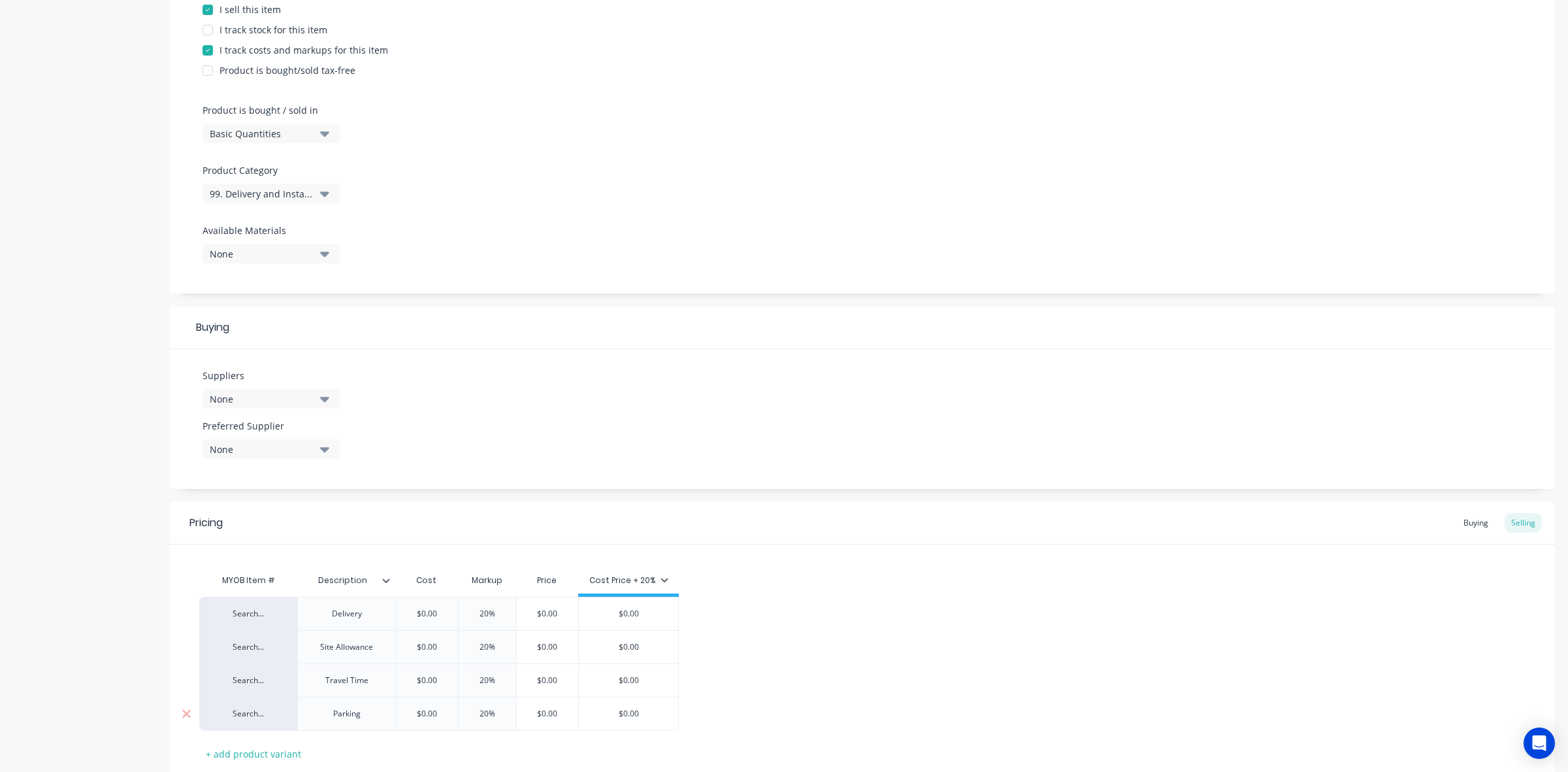
type input "20%"
type input "$0.00"
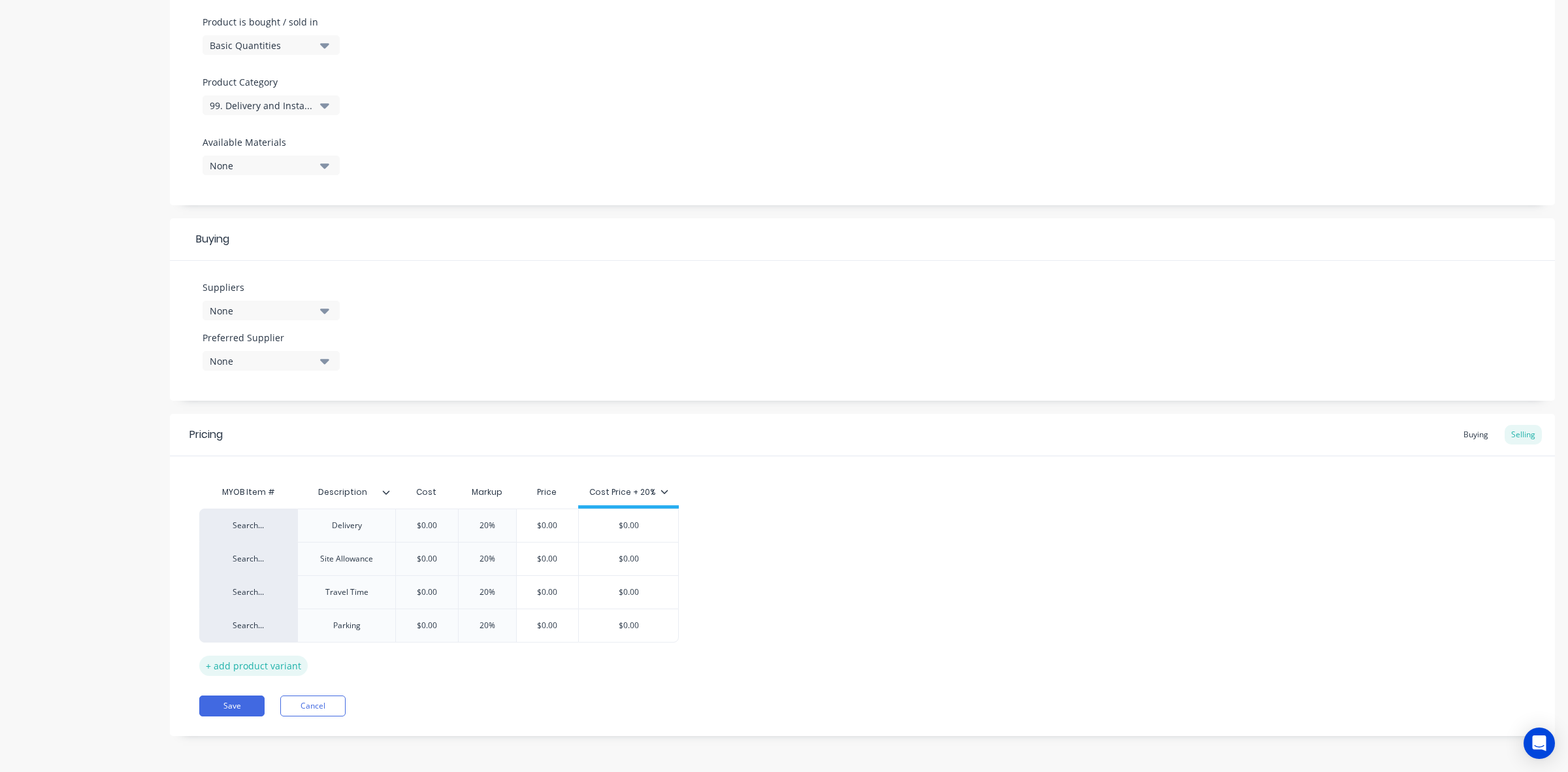
click at [285, 665] on div "+ add product variant" at bounding box center [254, 666] width 108 height 20
type textarea "x"
click at [339, 664] on div at bounding box center [346, 658] width 65 height 17
paste div
type textarea "x"
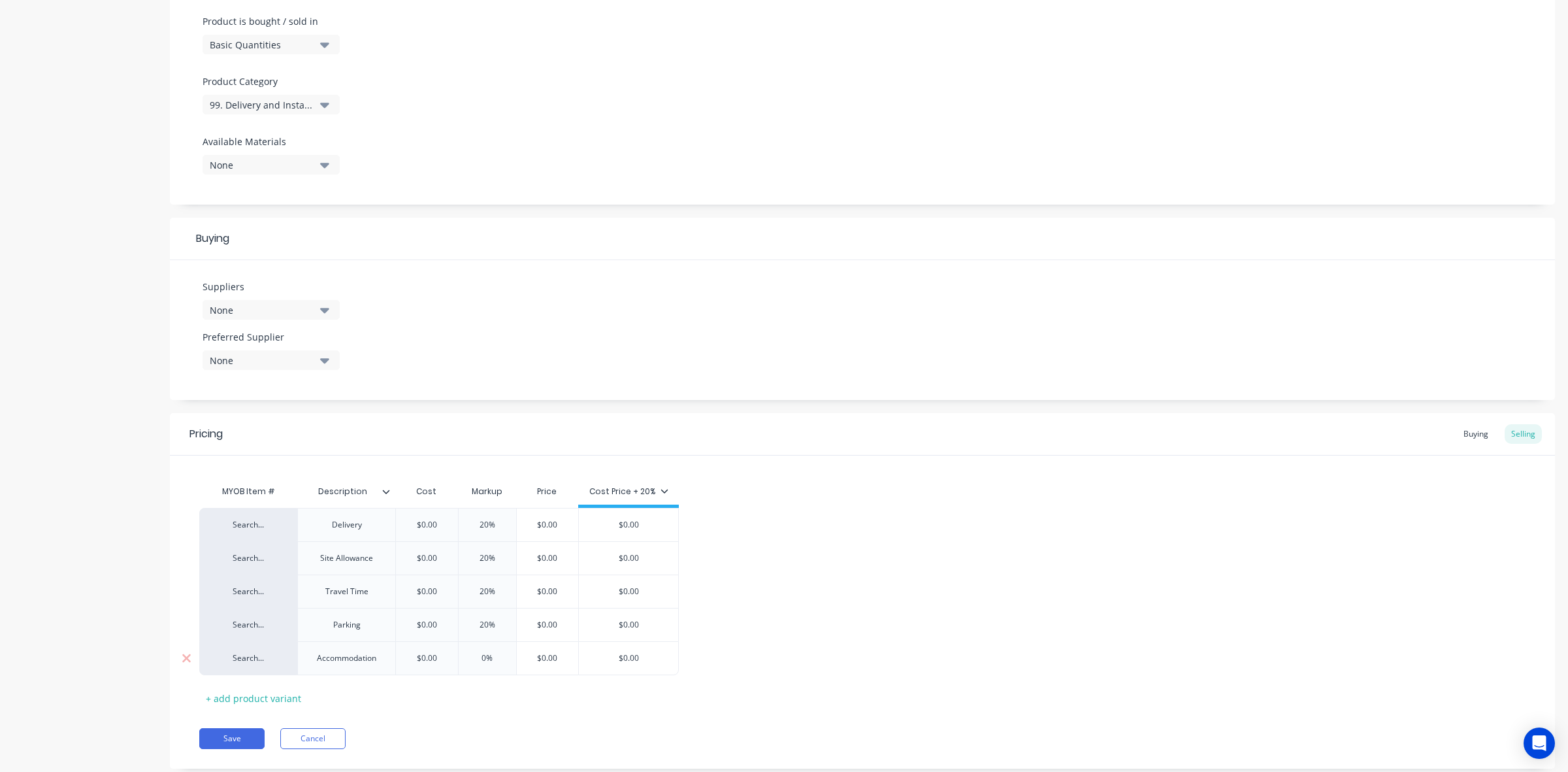
type input "0%"
drag, startPoint x: 474, startPoint y: 656, endPoint x: 500, endPoint y: 656, distance: 26.0
click at [500, 656] on input "0%" at bounding box center [487, 658] width 65 height 12
type textarea "x"
type input "2"
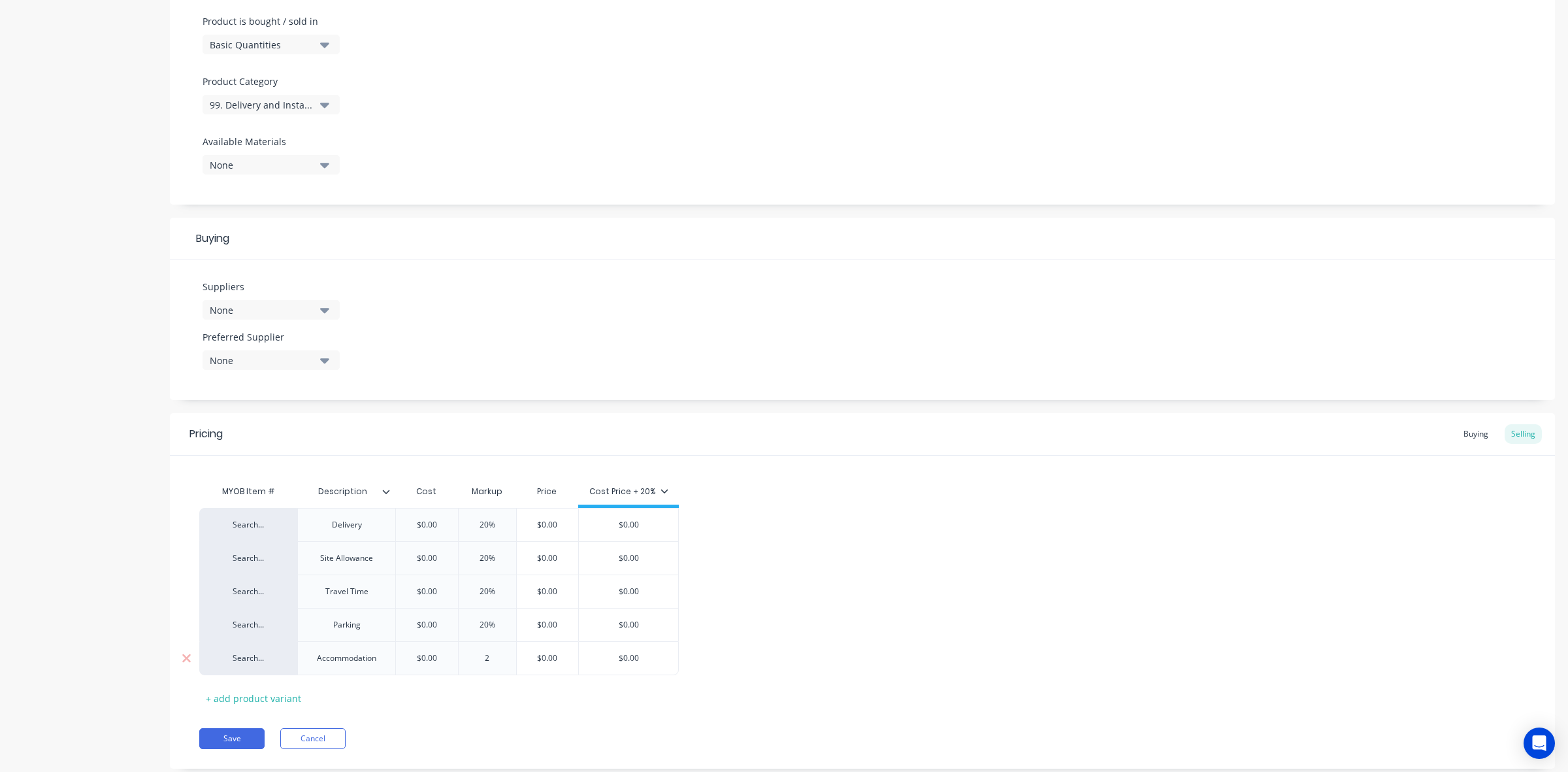
type textarea "x"
type input "20"
type input "$0.00"
click at [278, 695] on div "+ add product variant" at bounding box center [254, 698] width 108 height 20
type textarea "x"
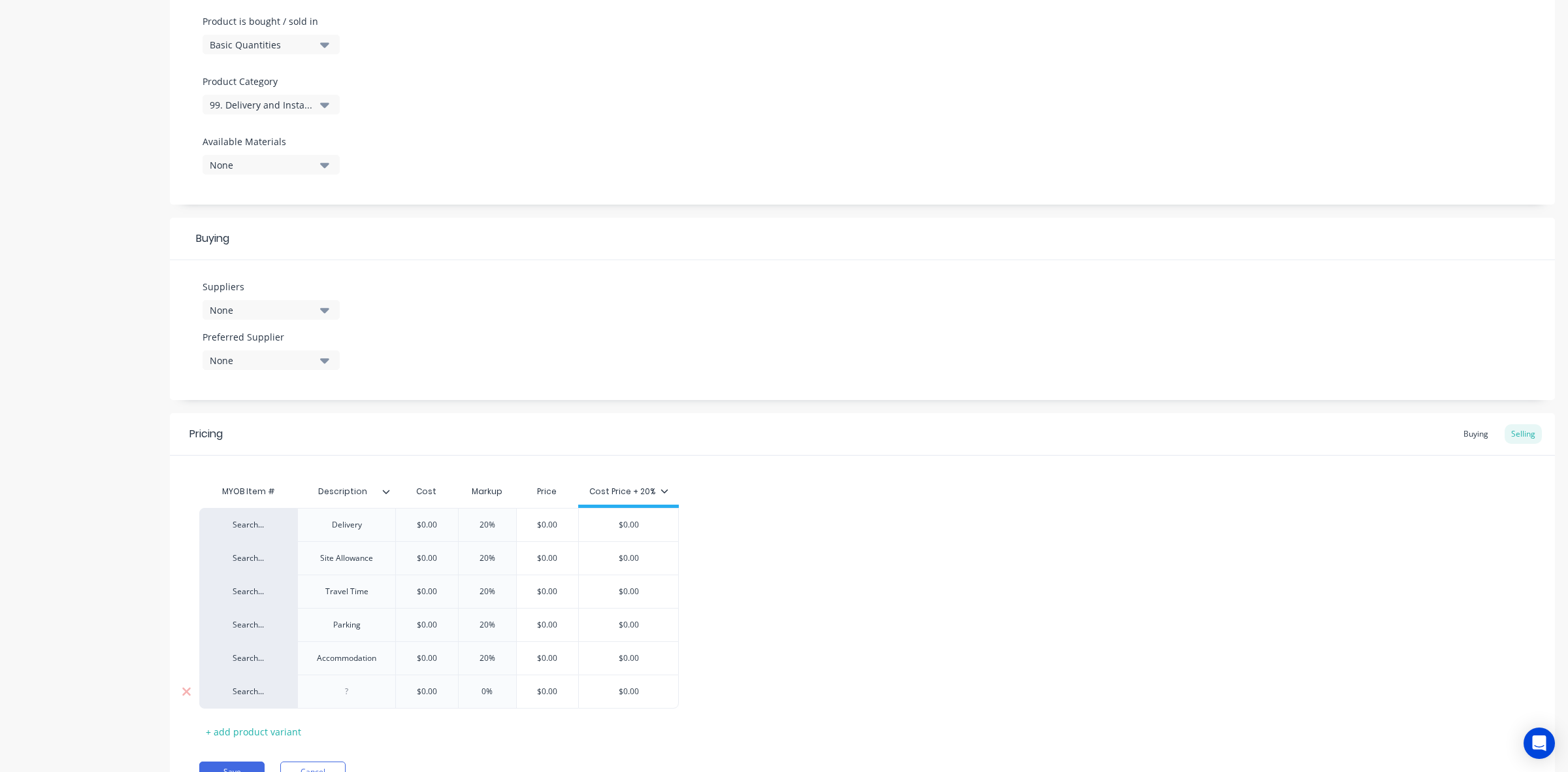
click at [363, 695] on div at bounding box center [346, 691] width 65 height 17
paste div
type textarea "x"
type input "$0.00"
type input "0%"
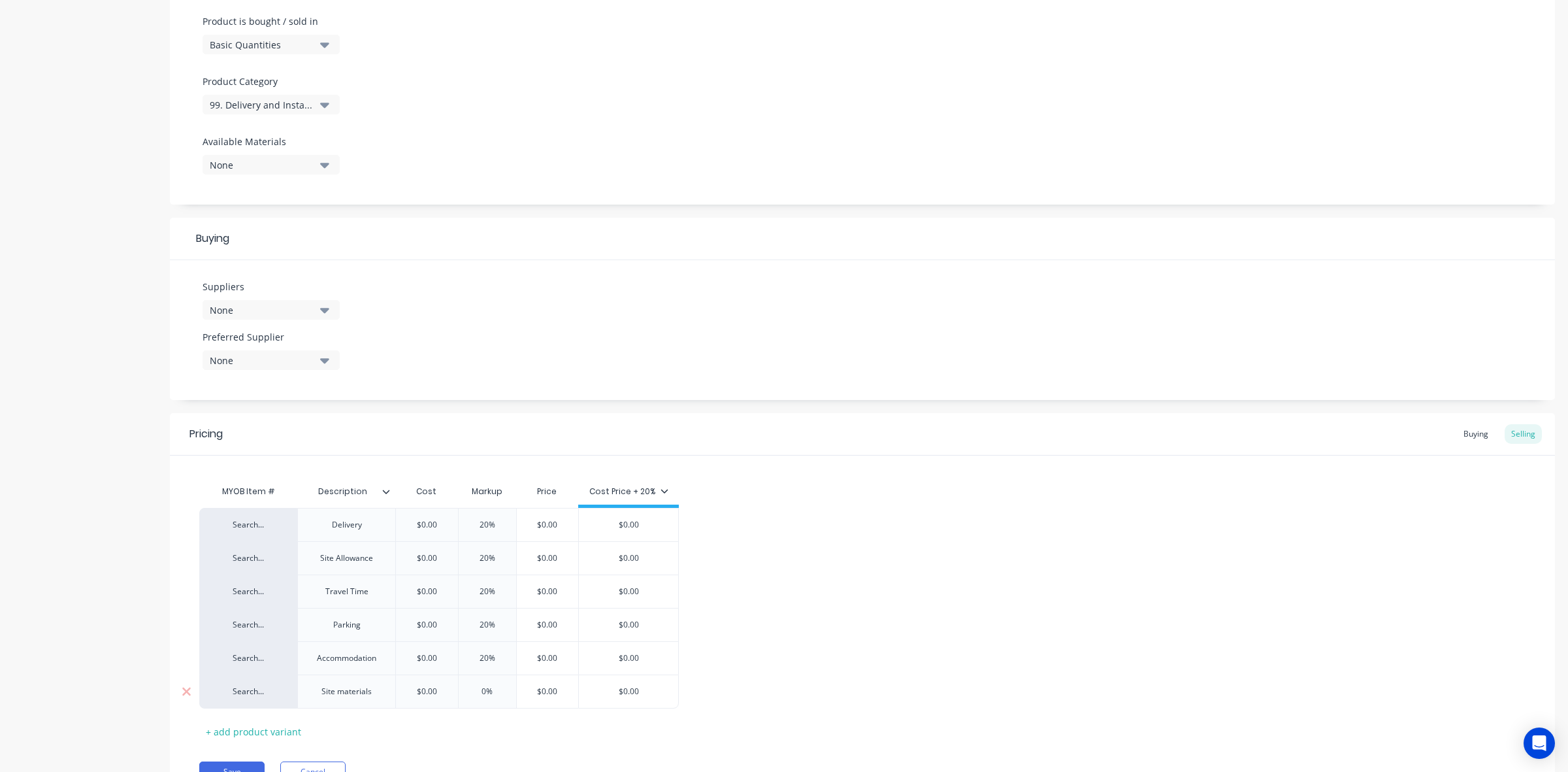
type textarea "x"
type input "0%2"
type textarea "x"
type input "0%20"
type input "$0.00"
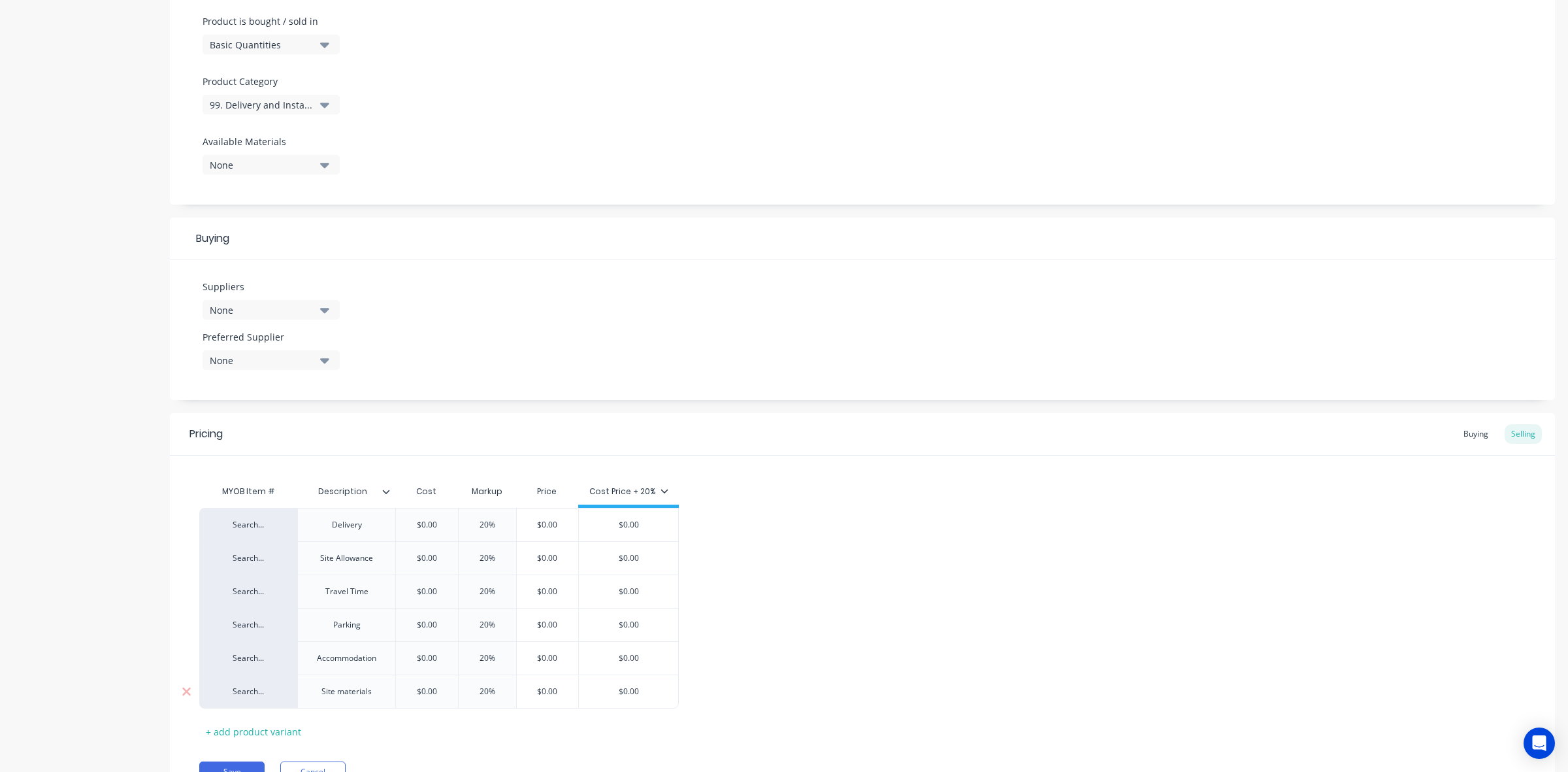
type input "$0.00"
click at [262, 726] on div "+ add product variant" at bounding box center [254, 732] width 108 height 20
type textarea "x"
drag, startPoint x: 350, startPoint y: 732, endPoint x: 360, endPoint y: 732, distance: 10.0
click at [351, 732] on div at bounding box center [346, 725] width 65 height 17
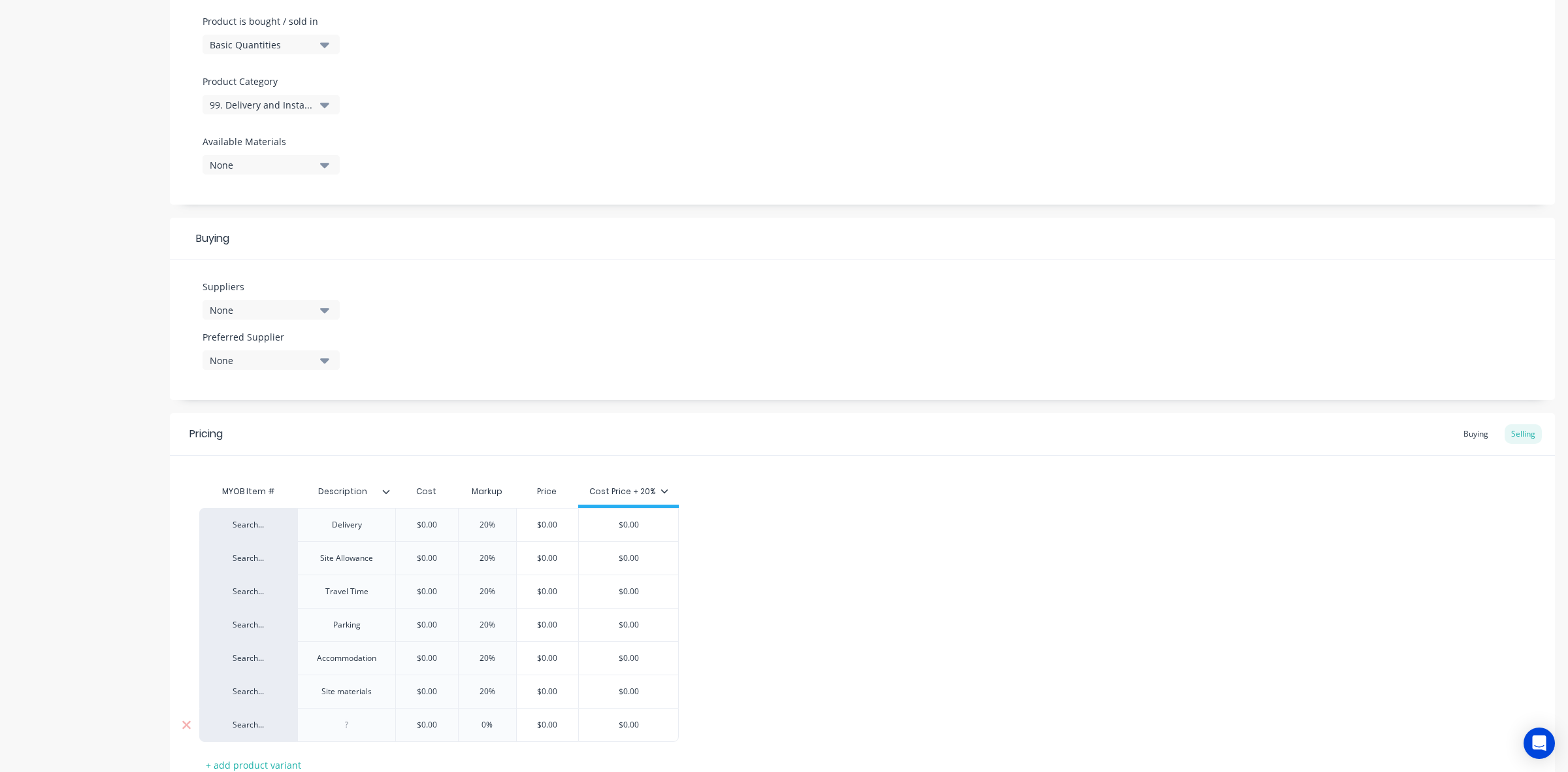
paste div
type textarea "x"
type input "$0.00"
type input "0%"
type textarea "x"
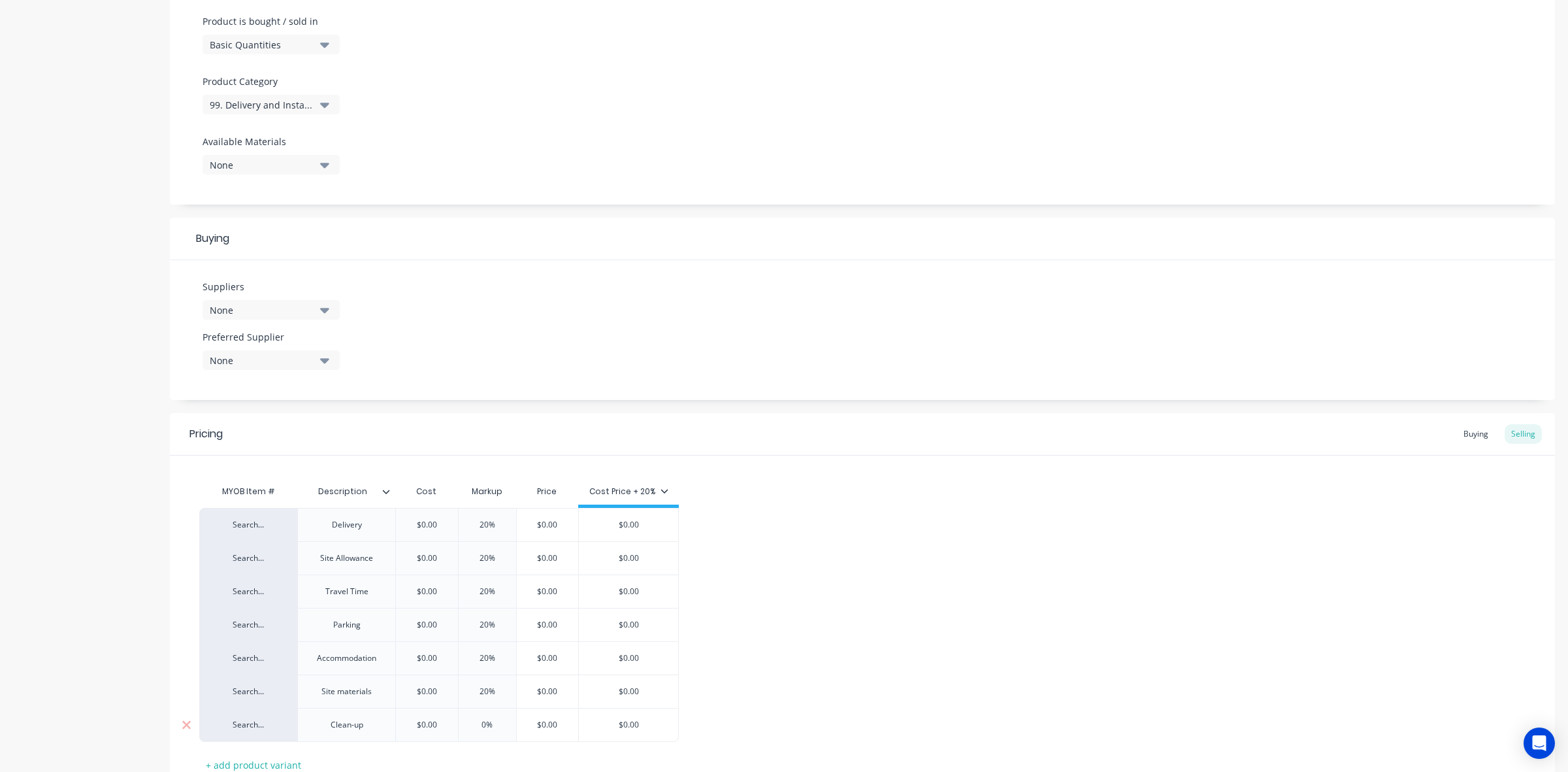
type input "0%2"
type textarea "x"
type input "0%20"
type input "$0.00"
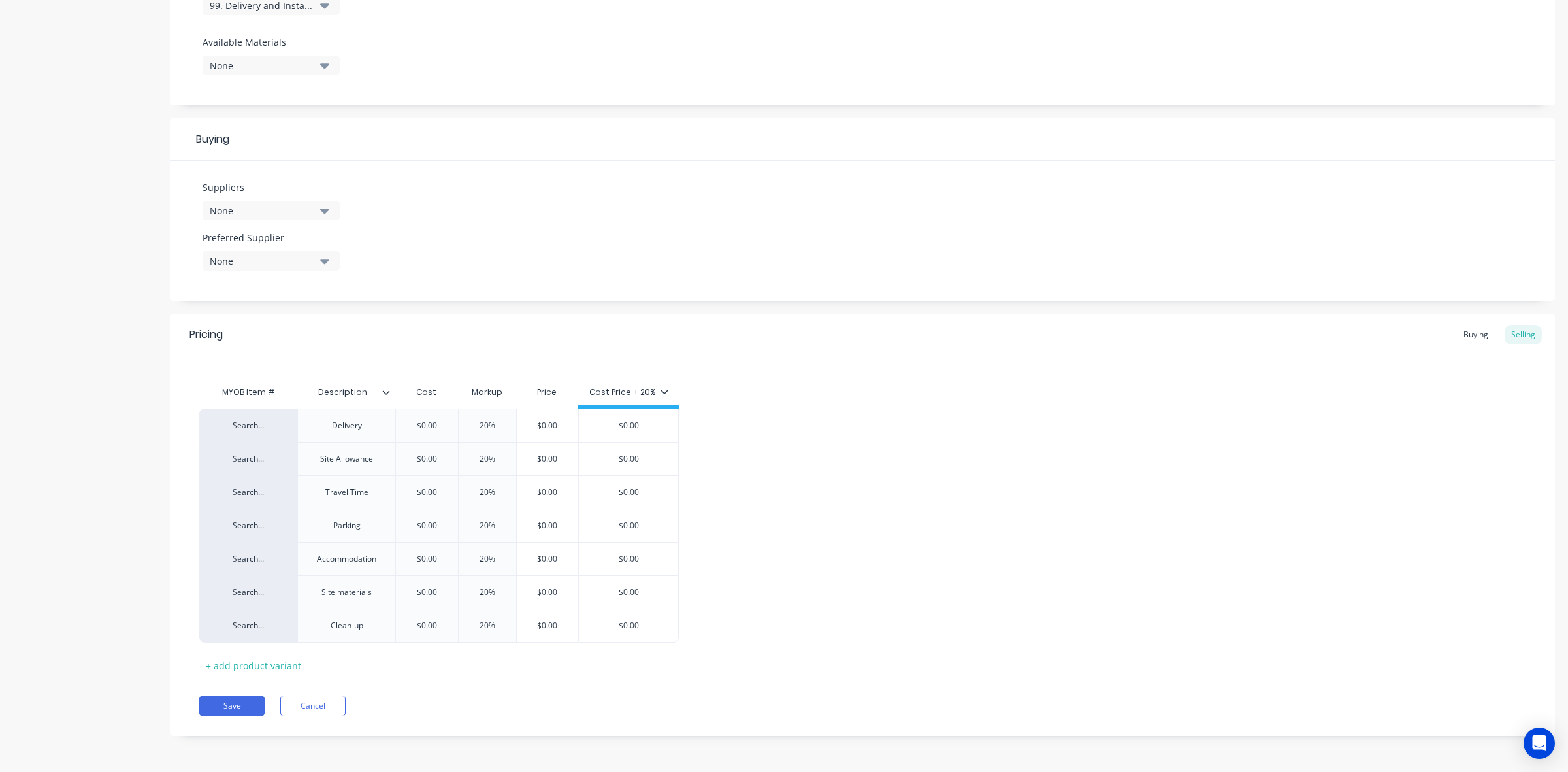
scroll to position [497, 0]
click at [217, 708] on button "Save" at bounding box center [231, 706] width 65 height 21
type textarea "x"
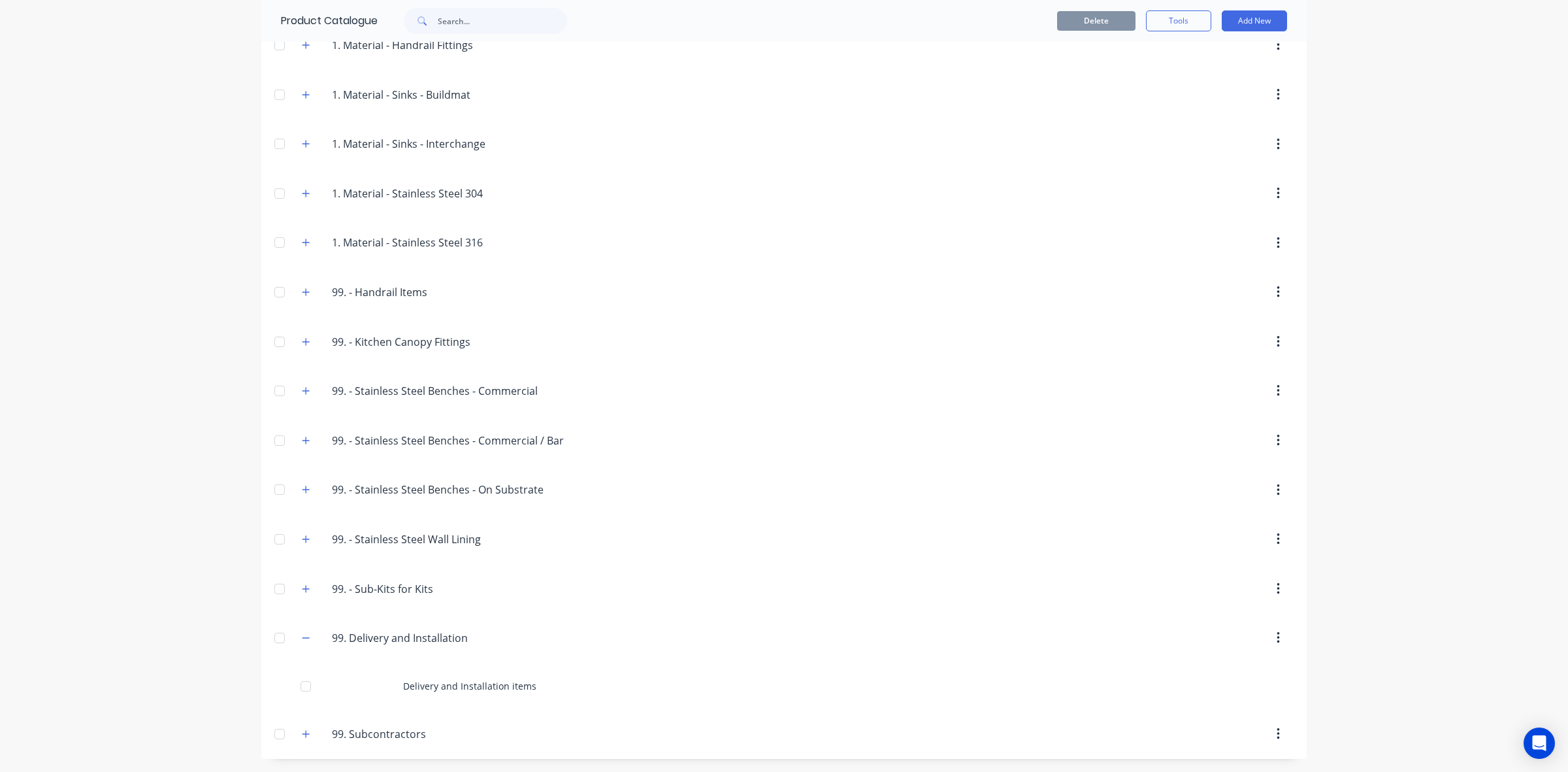
scroll to position [816, 0]
click at [298, 635] on button "button" at bounding box center [306, 639] width 17 height 17
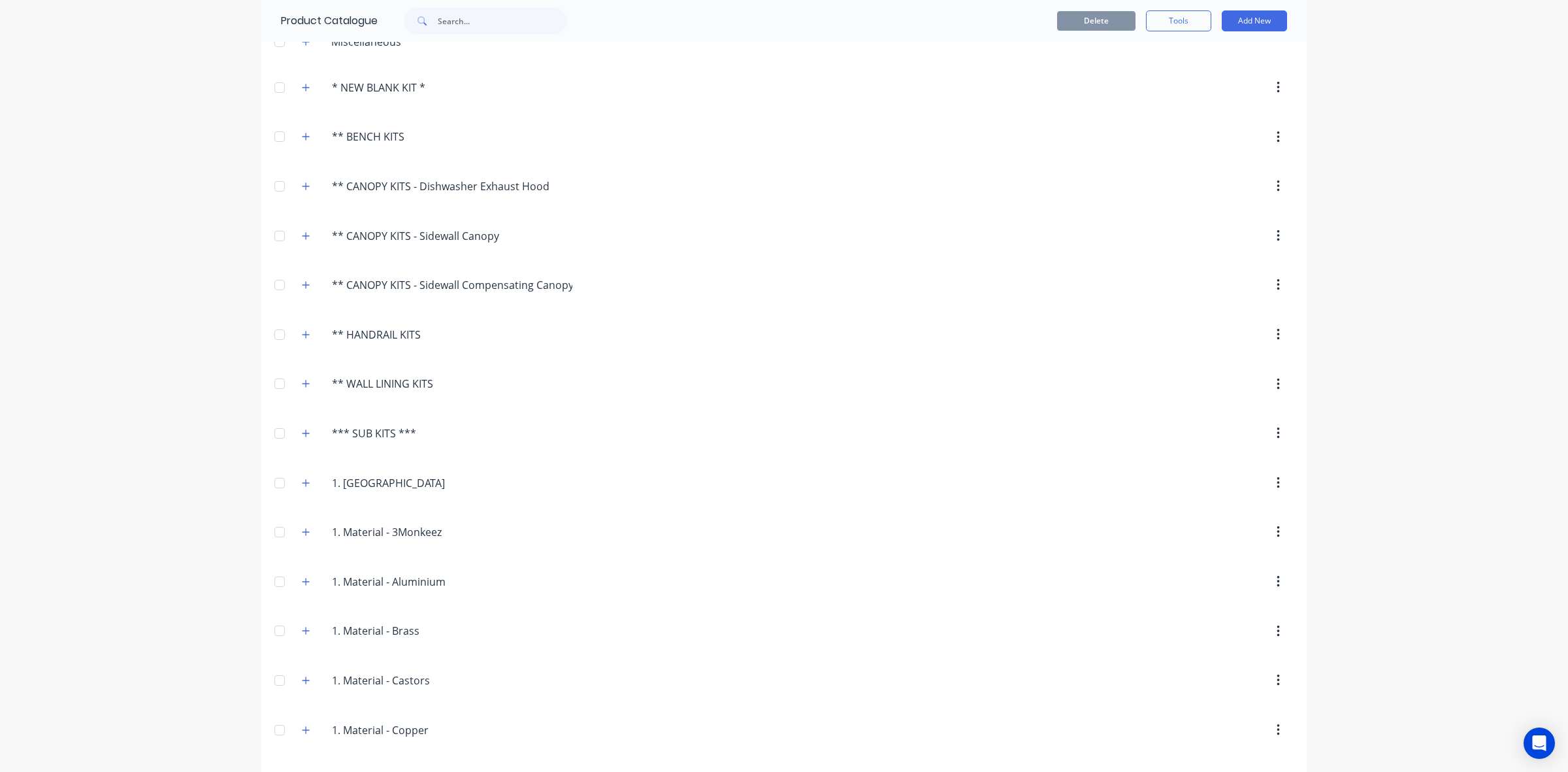
scroll to position [0, 0]
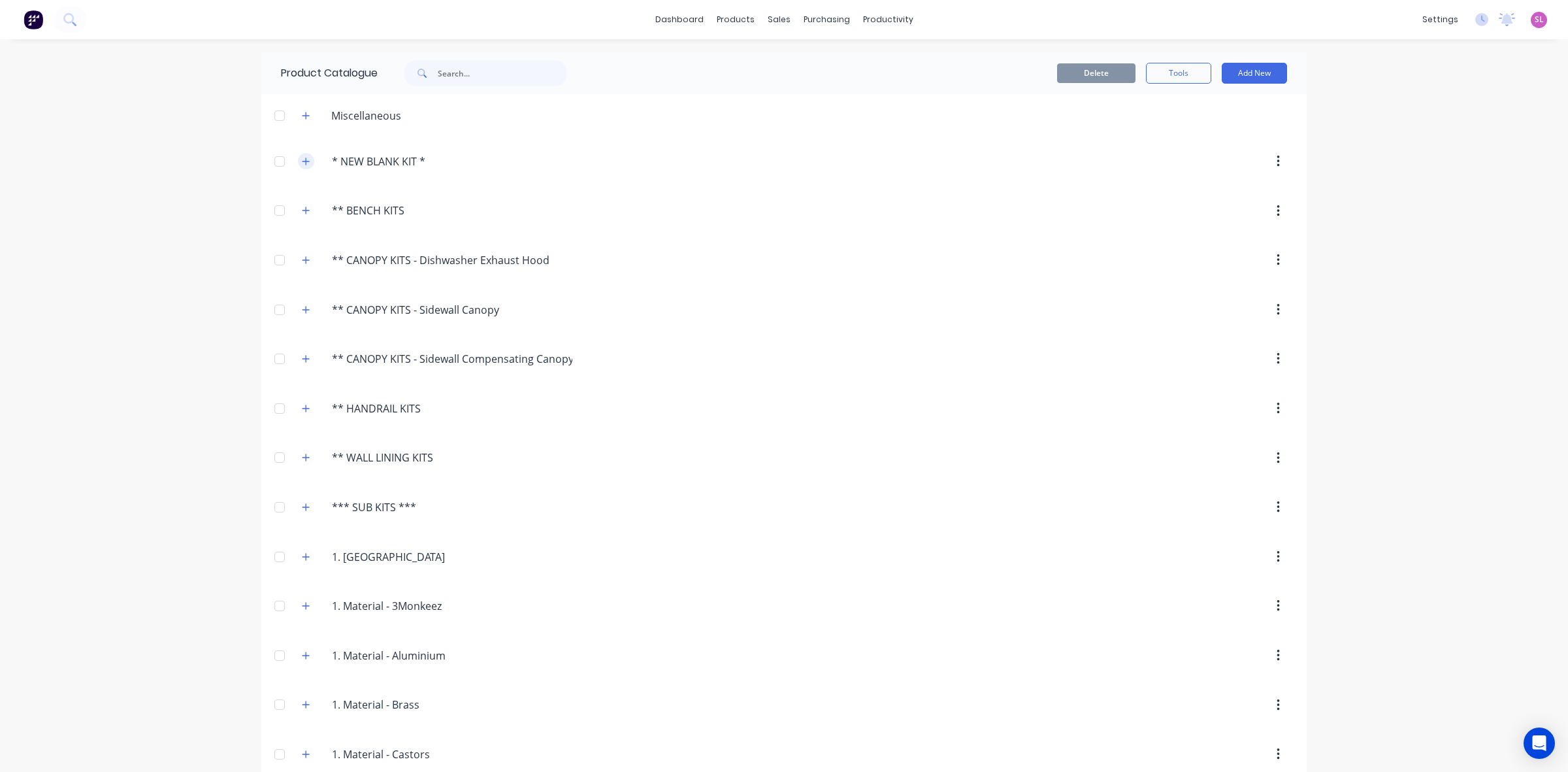
click at [302, 164] on icon "button" at bounding box center [306, 162] width 8 height 9
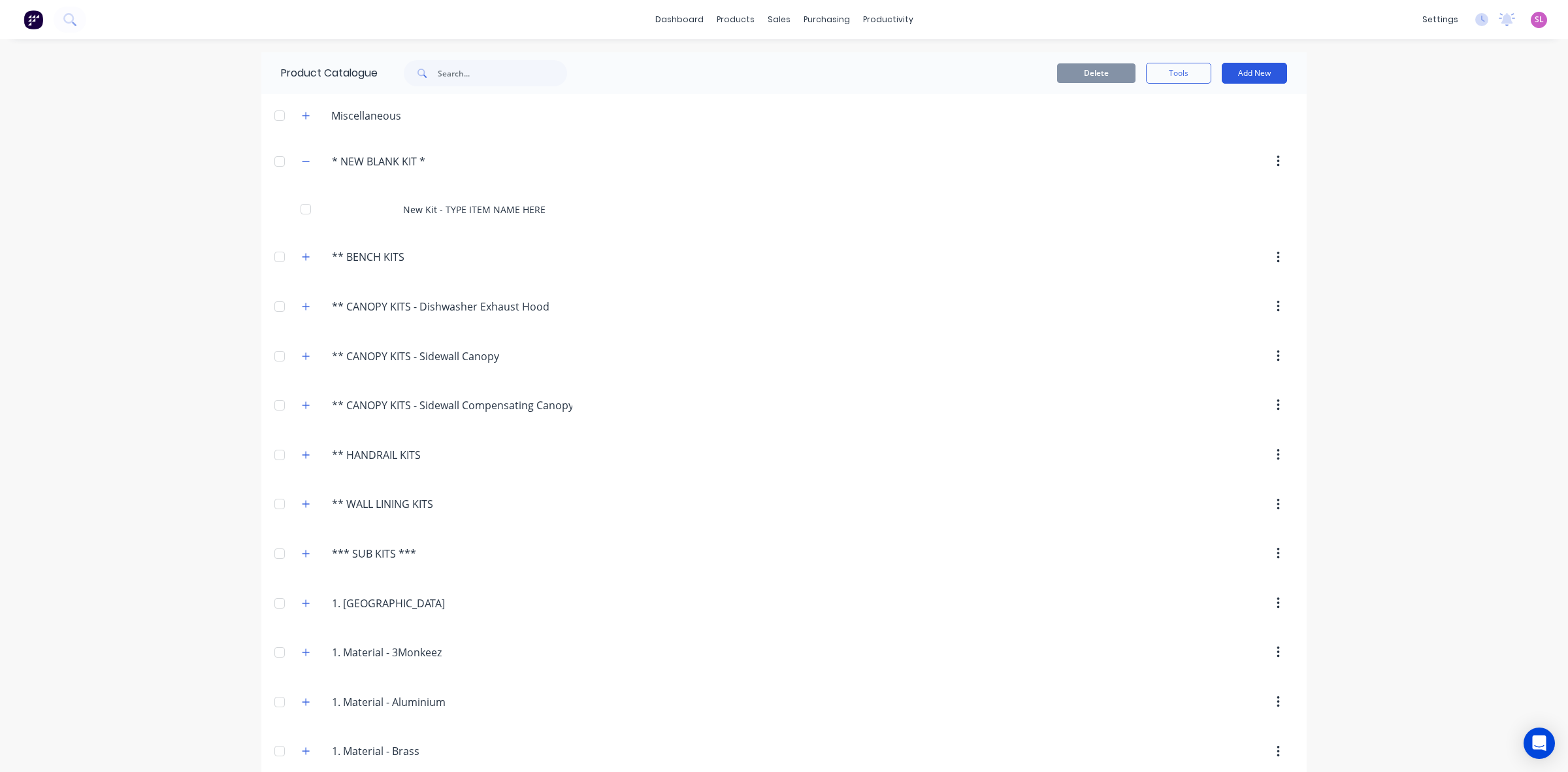
click at [1266, 77] on button "Add New" at bounding box center [1254, 73] width 65 height 21
click at [1207, 161] on div "Product Kit" at bounding box center [1225, 159] width 101 height 19
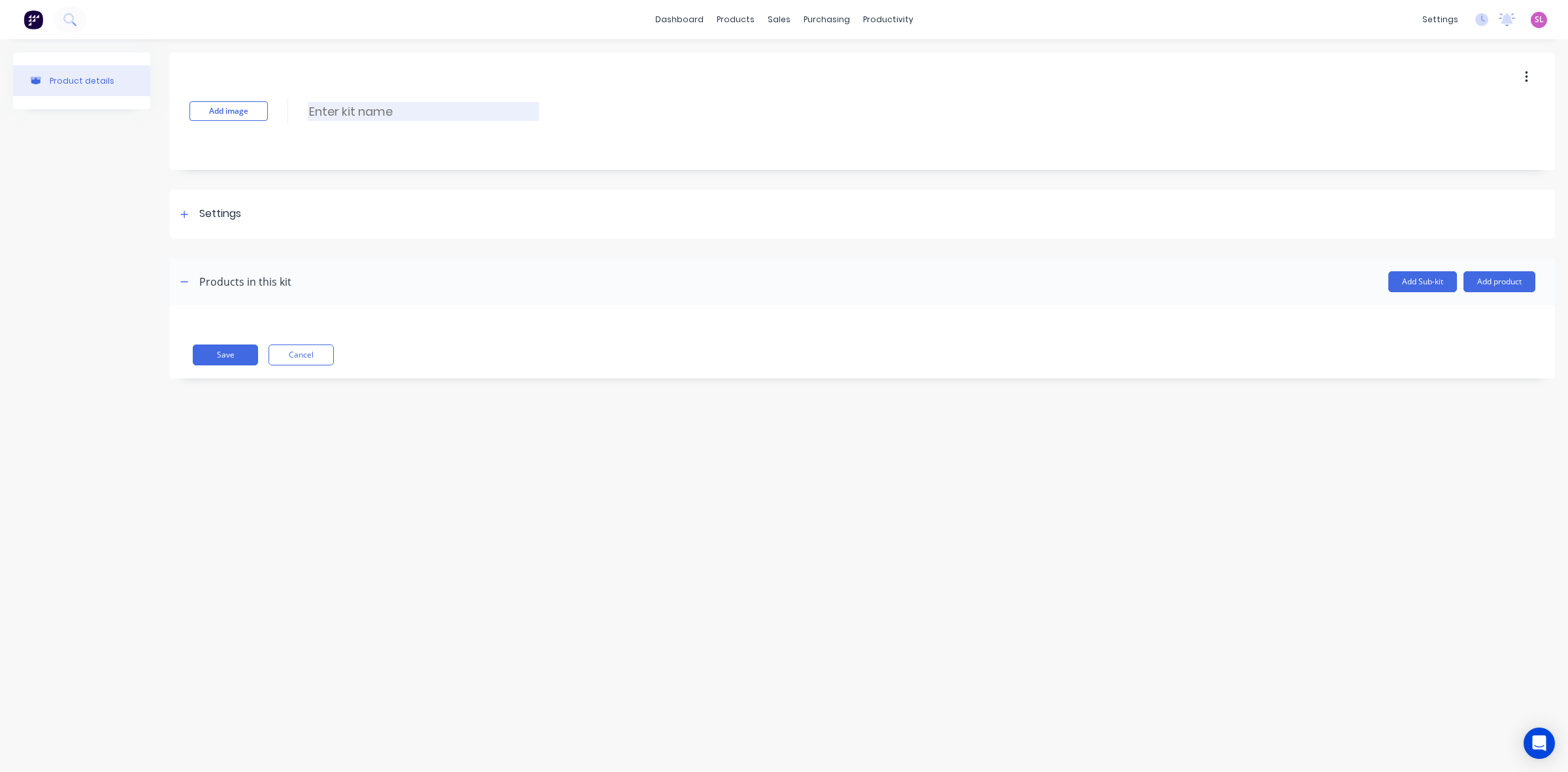
click at [346, 109] on input at bounding box center [423, 111] width 231 height 19
paste input "Delivery and Installation:"
type input "Delivery and Installation:"
click at [178, 214] on div at bounding box center [185, 214] width 17 height 17
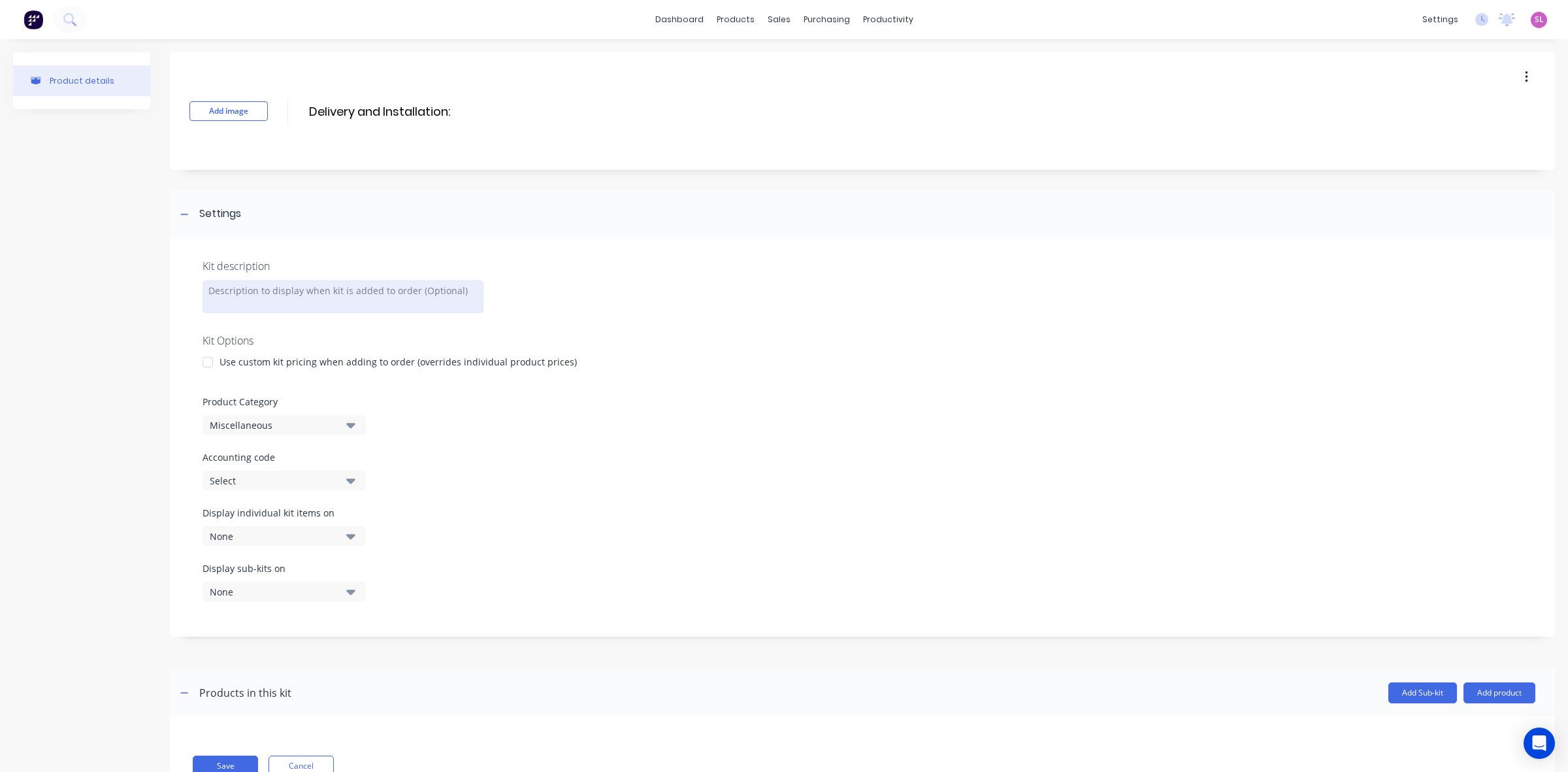
click at [268, 291] on div at bounding box center [344, 297] width 281 height 33
paste div
click at [230, 420] on div "Miscellaneous" at bounding box center [273, 426] width 127 height 14
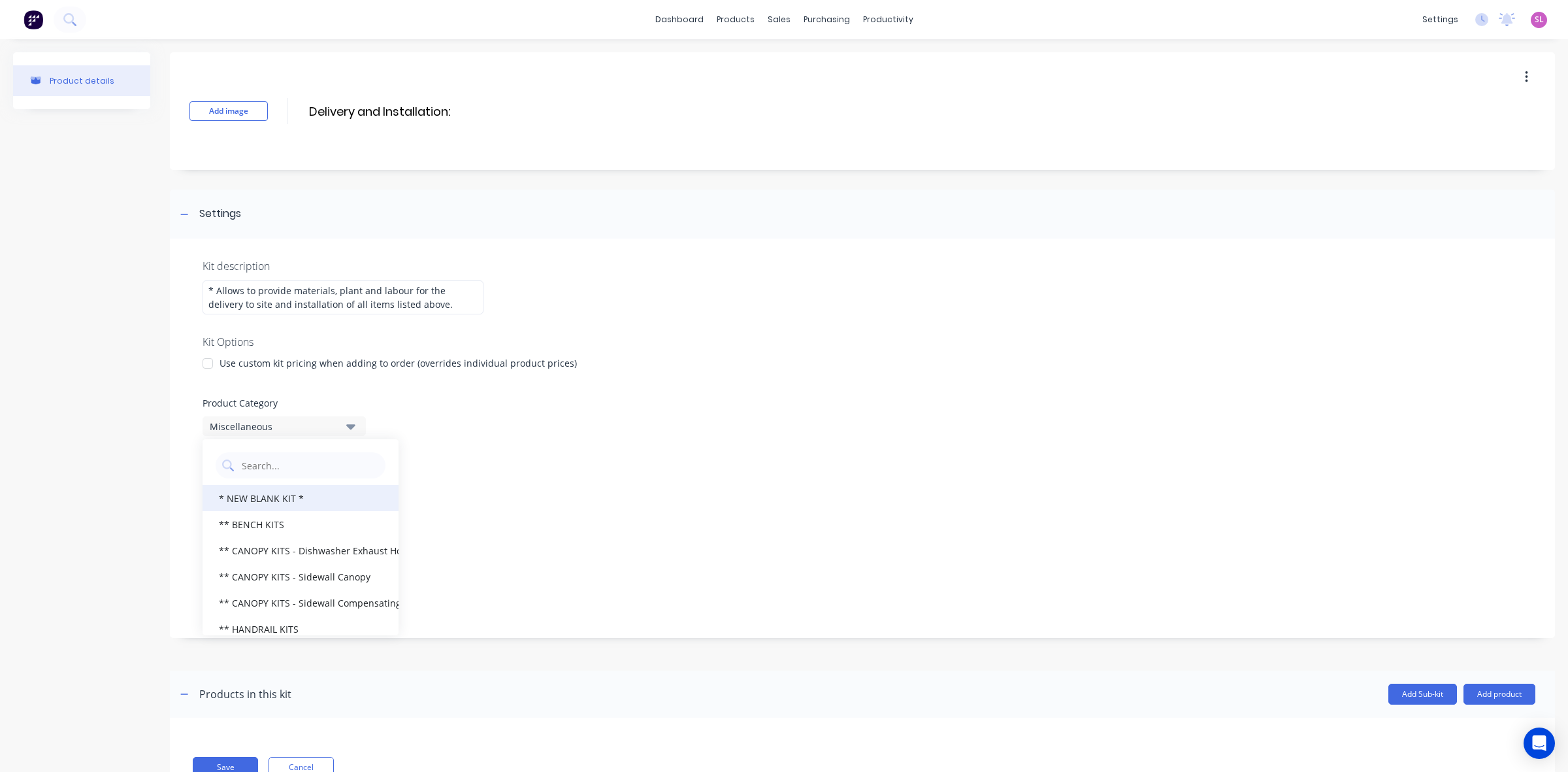
click at [262, 504] on div "* NEW BLANK KIT *" at bounding box center [300, 498] width 196 height 26
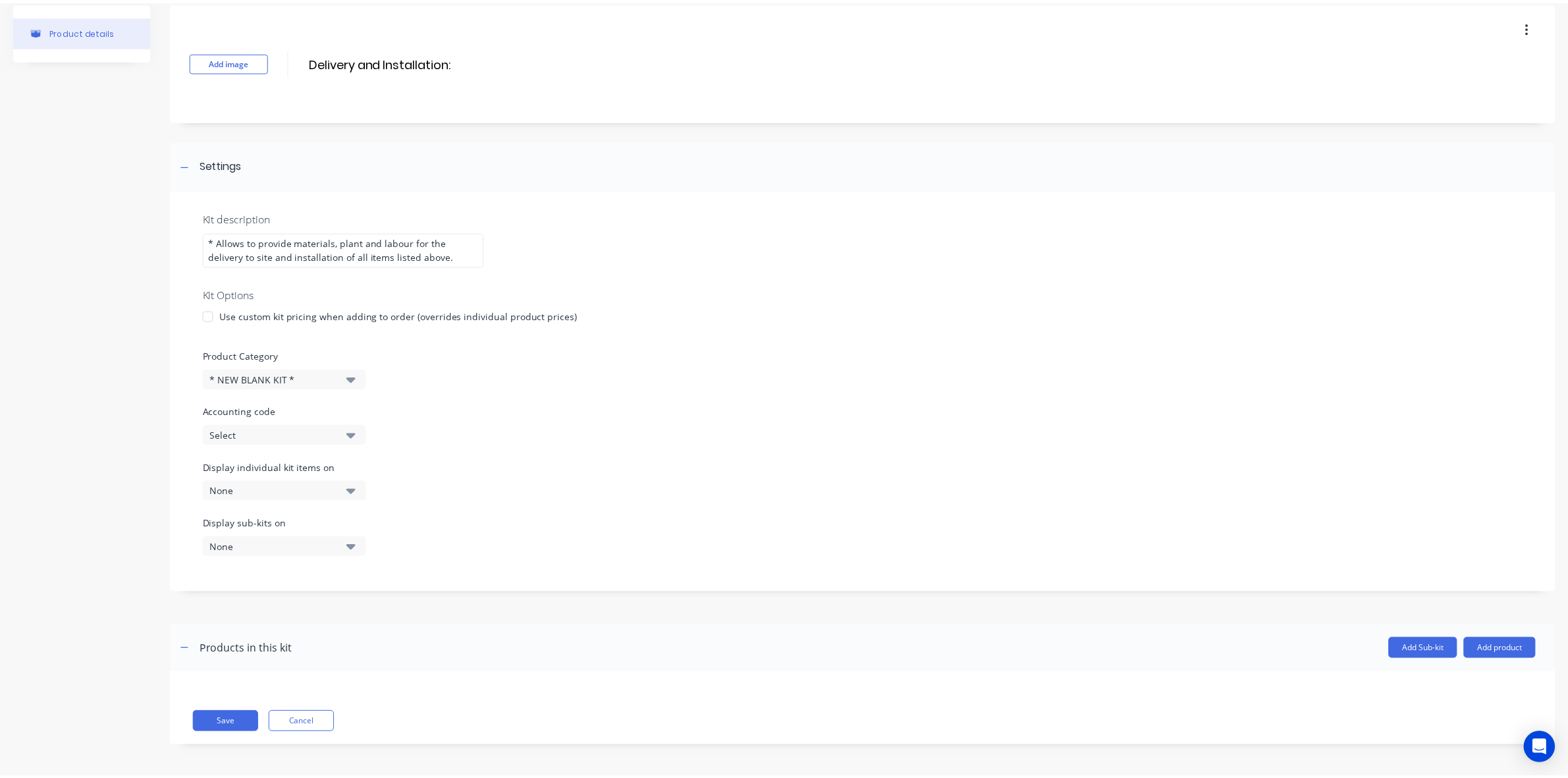
scroll to position [53, 0]
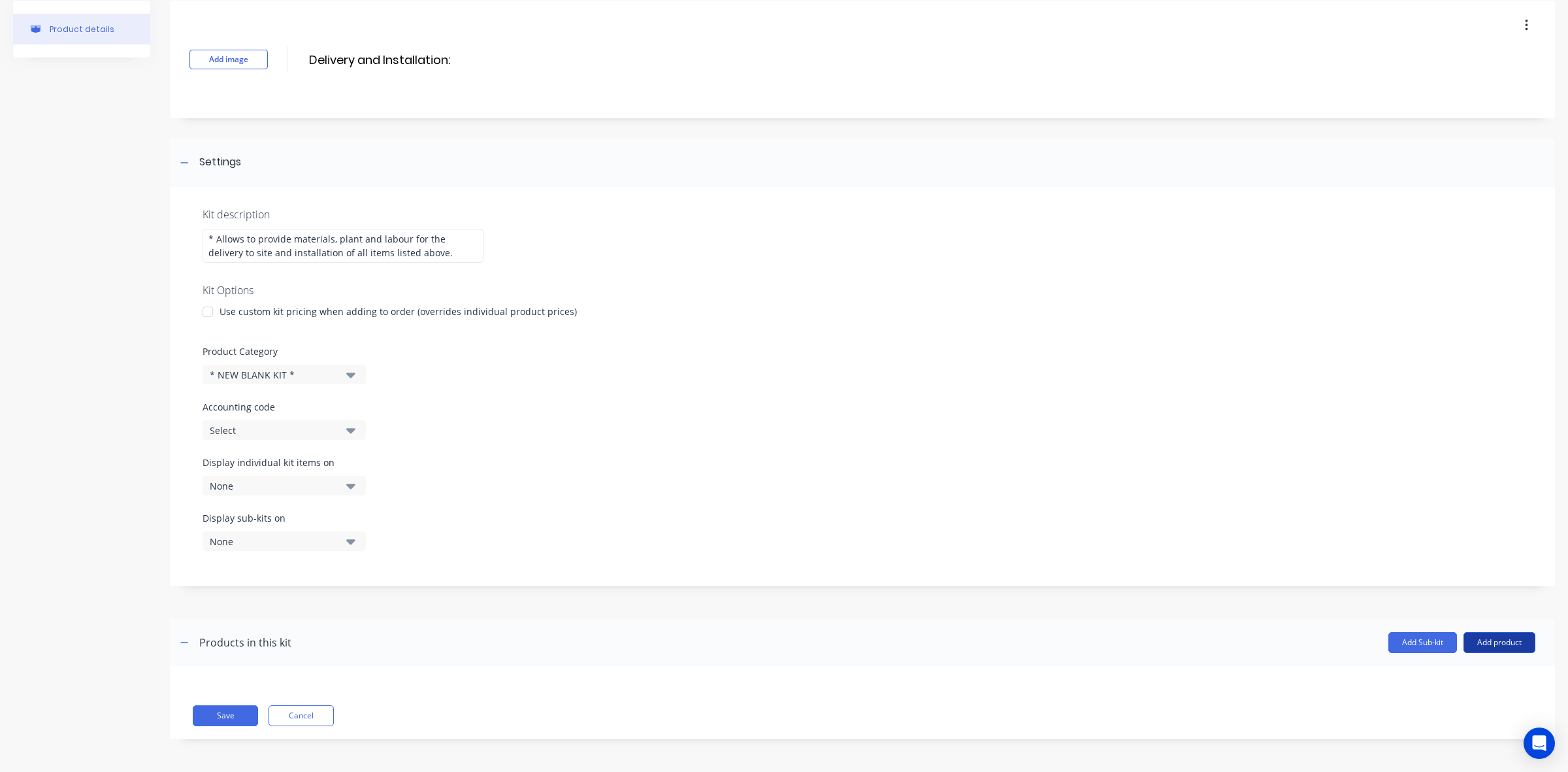
click at [1475, 636] on button "Add product" at bounding box center [1500, 642] width 72 height 21
click at [1472, 677] on div "Product catalogue" at bounding box center [1473, 676] width 101 height 19
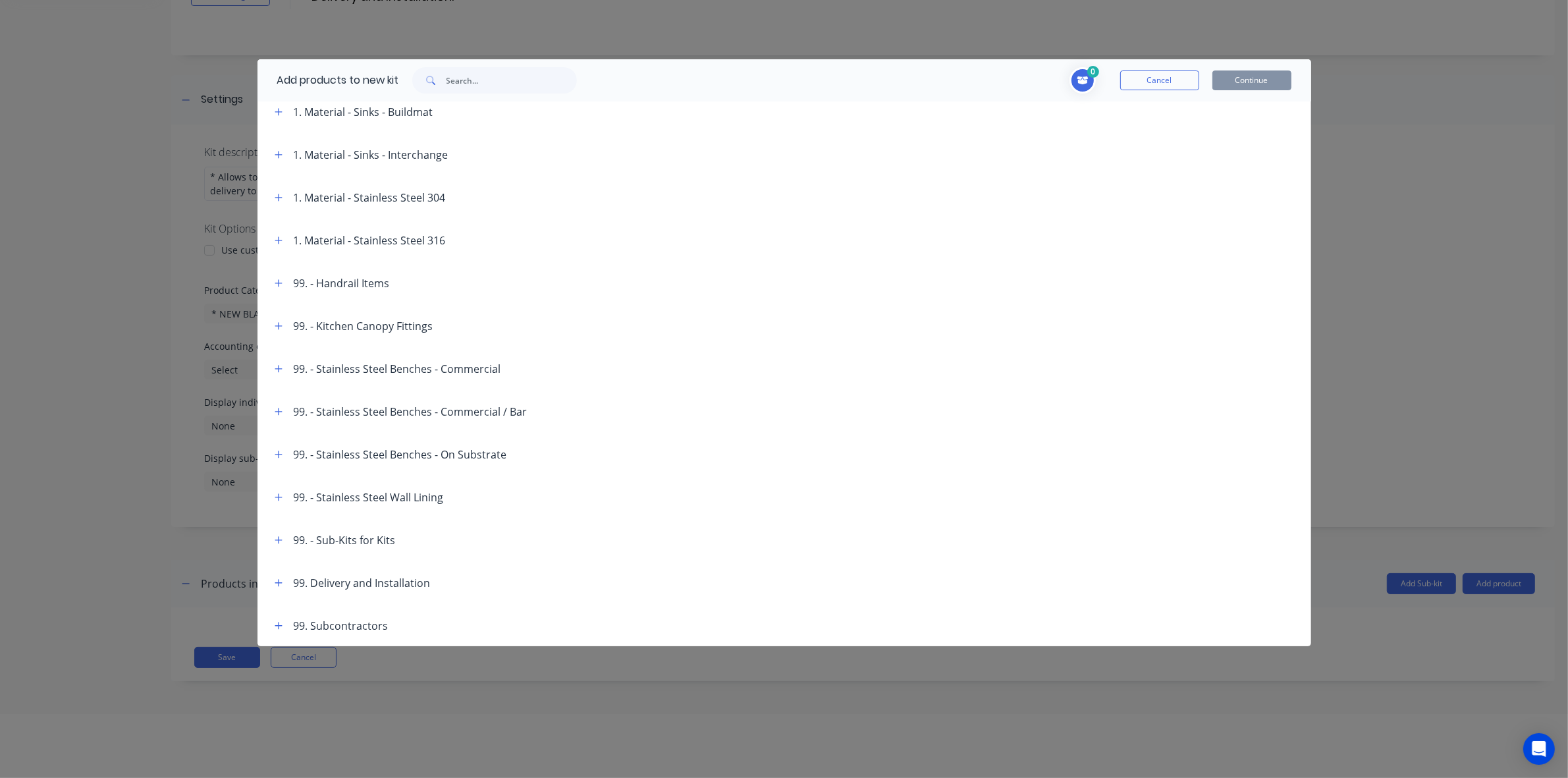
scroll to position [66, 0]
click at [273, 581] on button "button" at bounding box center [279, 583] width 17 height 17
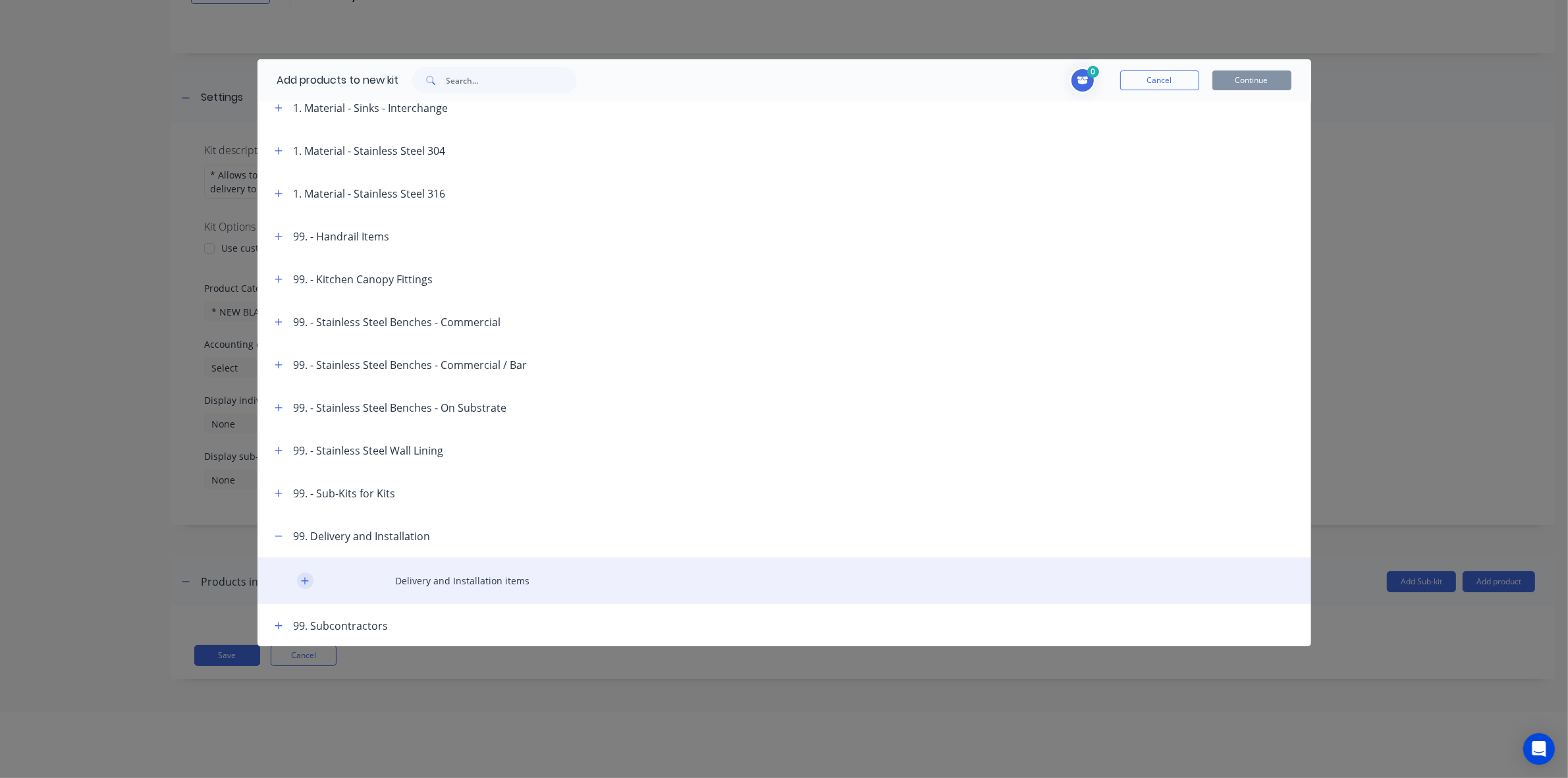
click at [302, 576] on icon "button" at bounding box center [305, 581] width 8 height 9
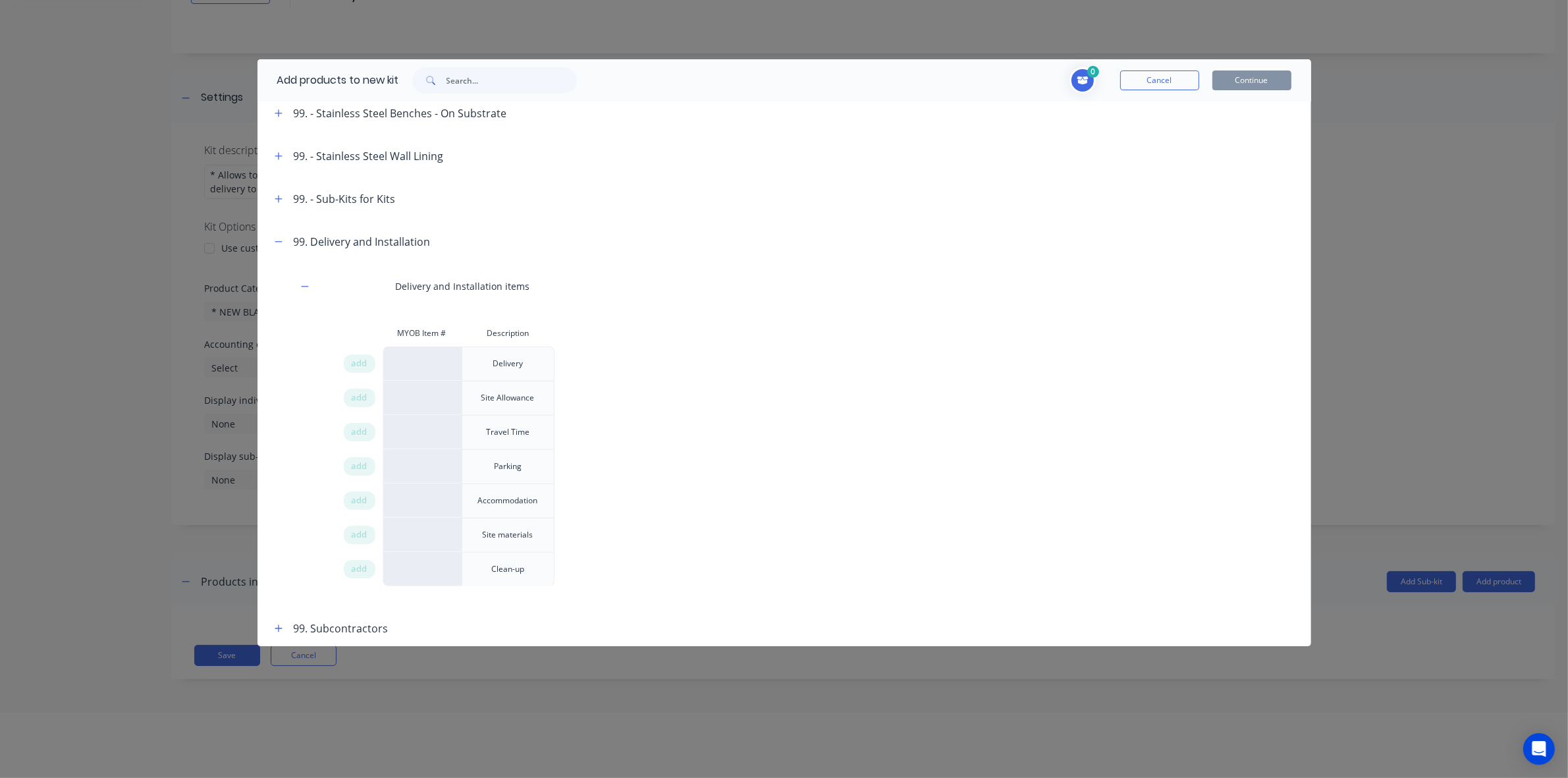
scroll to position [1042, 0]
click at [356, 357] on span "add" at bounding box center [359, 360] width 16 height 13
click at [349, 389] on div "add" at bounding box center [359, 395] width 31 height 19
click at [352, 431] on span "add" at bounding box center [359, 429] width 16 height 13
click at [355, 462] on span "add" at bounding box center [359, 463] width 16 height 13
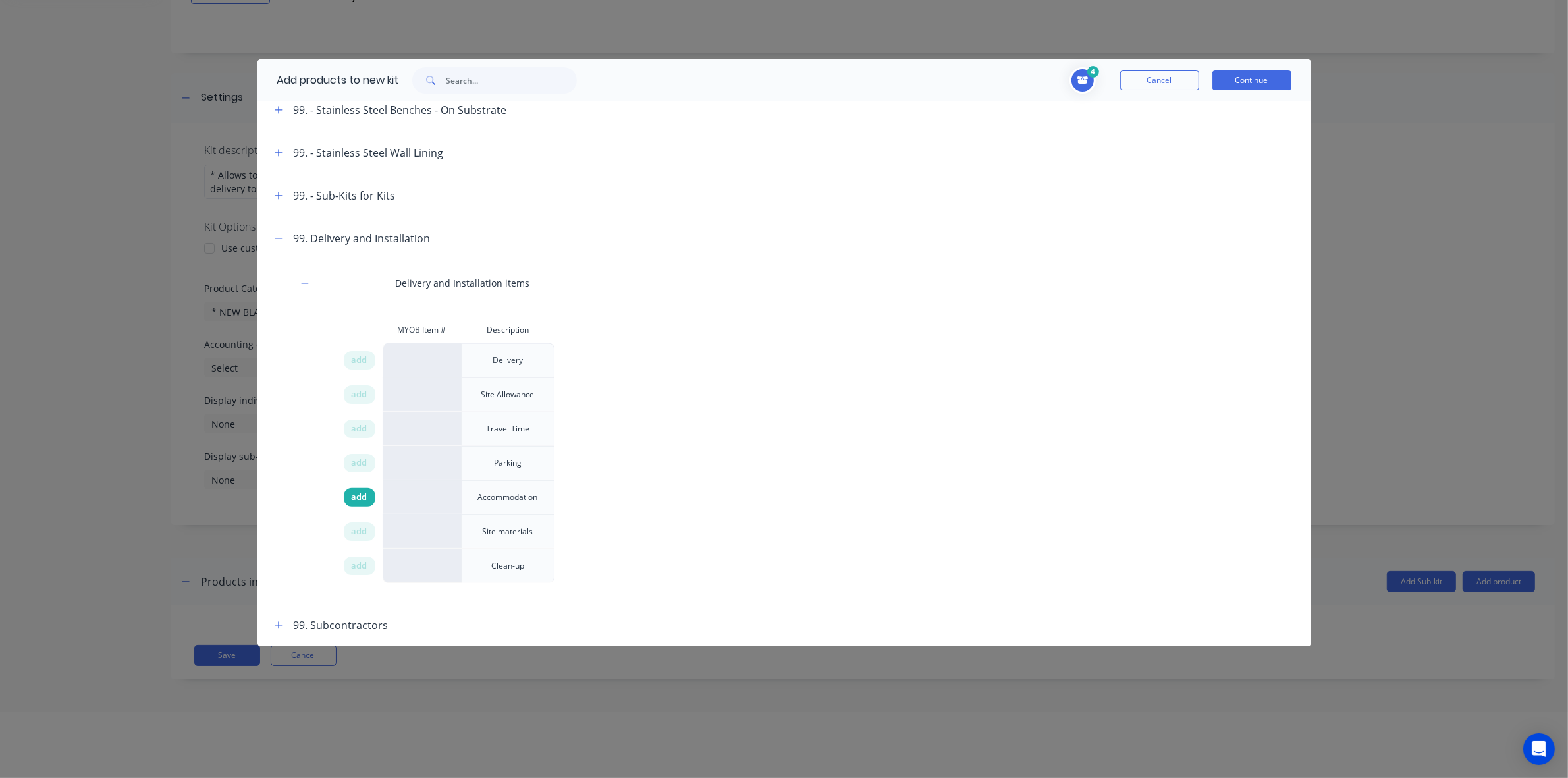
click at [362, 498] on span "add" at bounding box center [359, 497] width 16 height 13
click at [357, 531] on span "add" at bounding box center [359, 532] width 16 height 13
click at [361, 569] on span "add" at bounding box center [359, 566] width 16 height 13
click at [280, 234] on icon "button" at bounding box center [279, 239] width 8 height 9
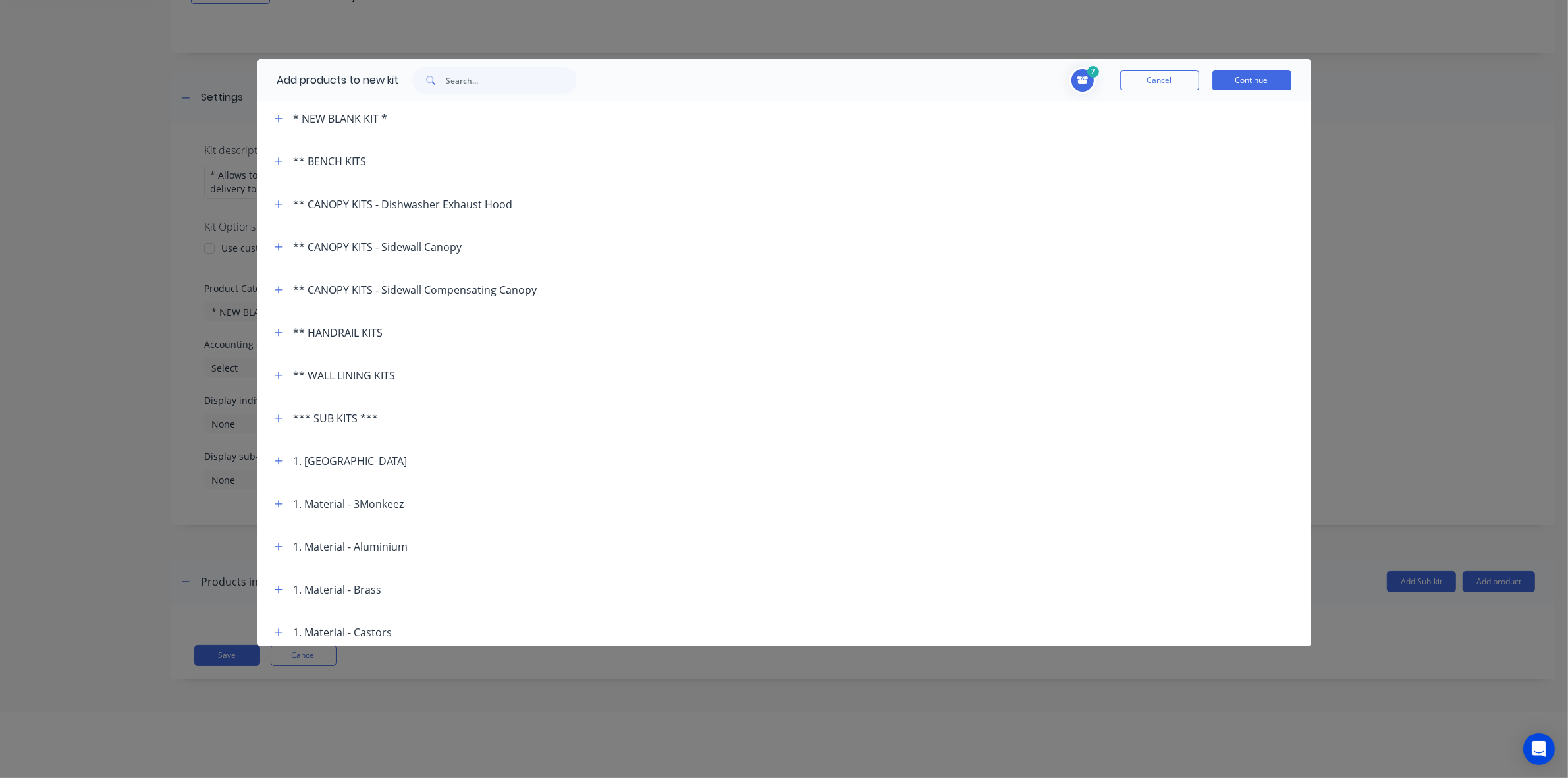
scroll to position [49, 0]
click at [278, 415] on icon "button" at bounding box center [279, 416] width 7 height 7
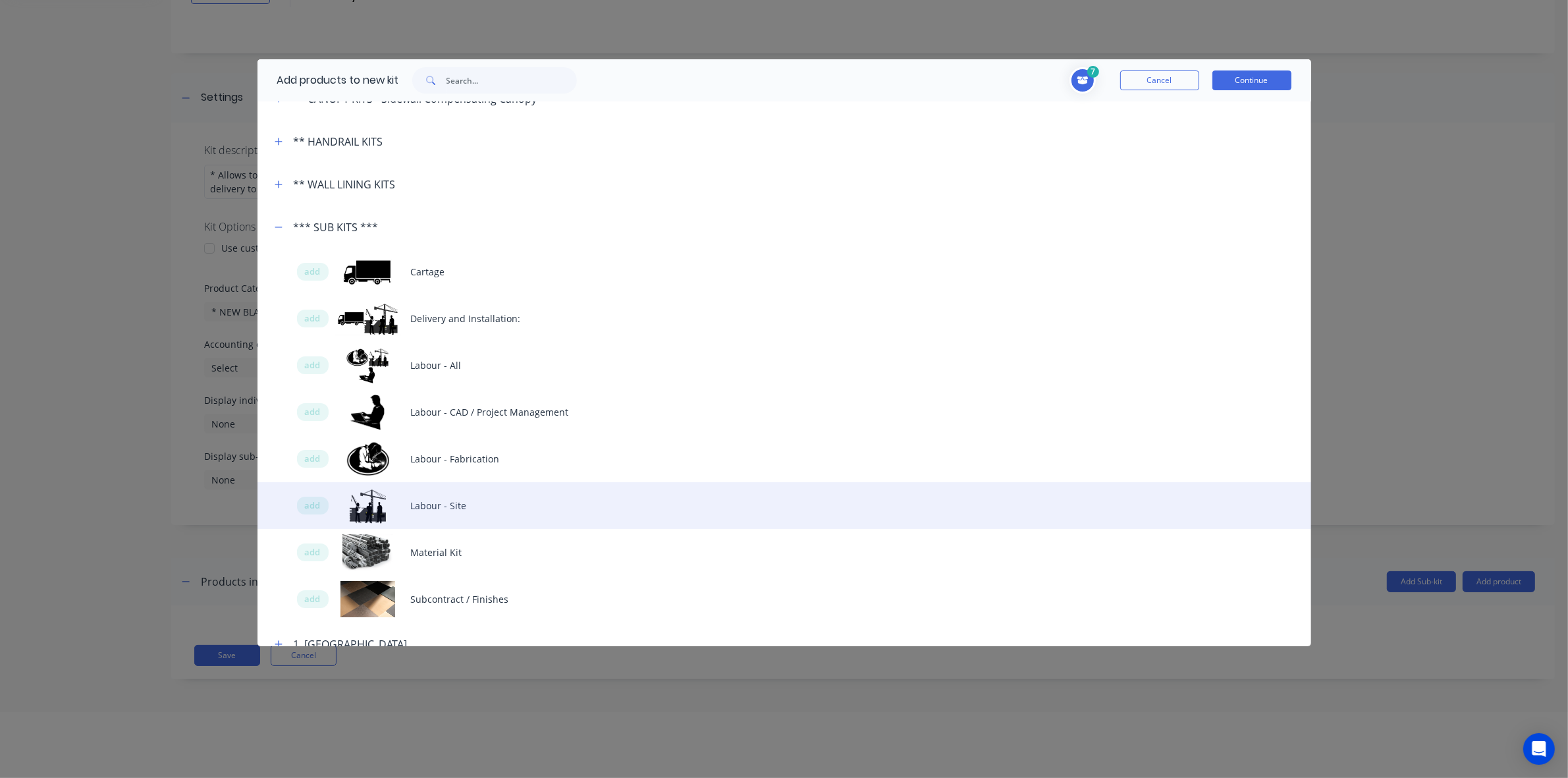
scroll to position [241, 0]
click at [311, 499] on span "add" at bounding box center [312, 504] width 16 height 13
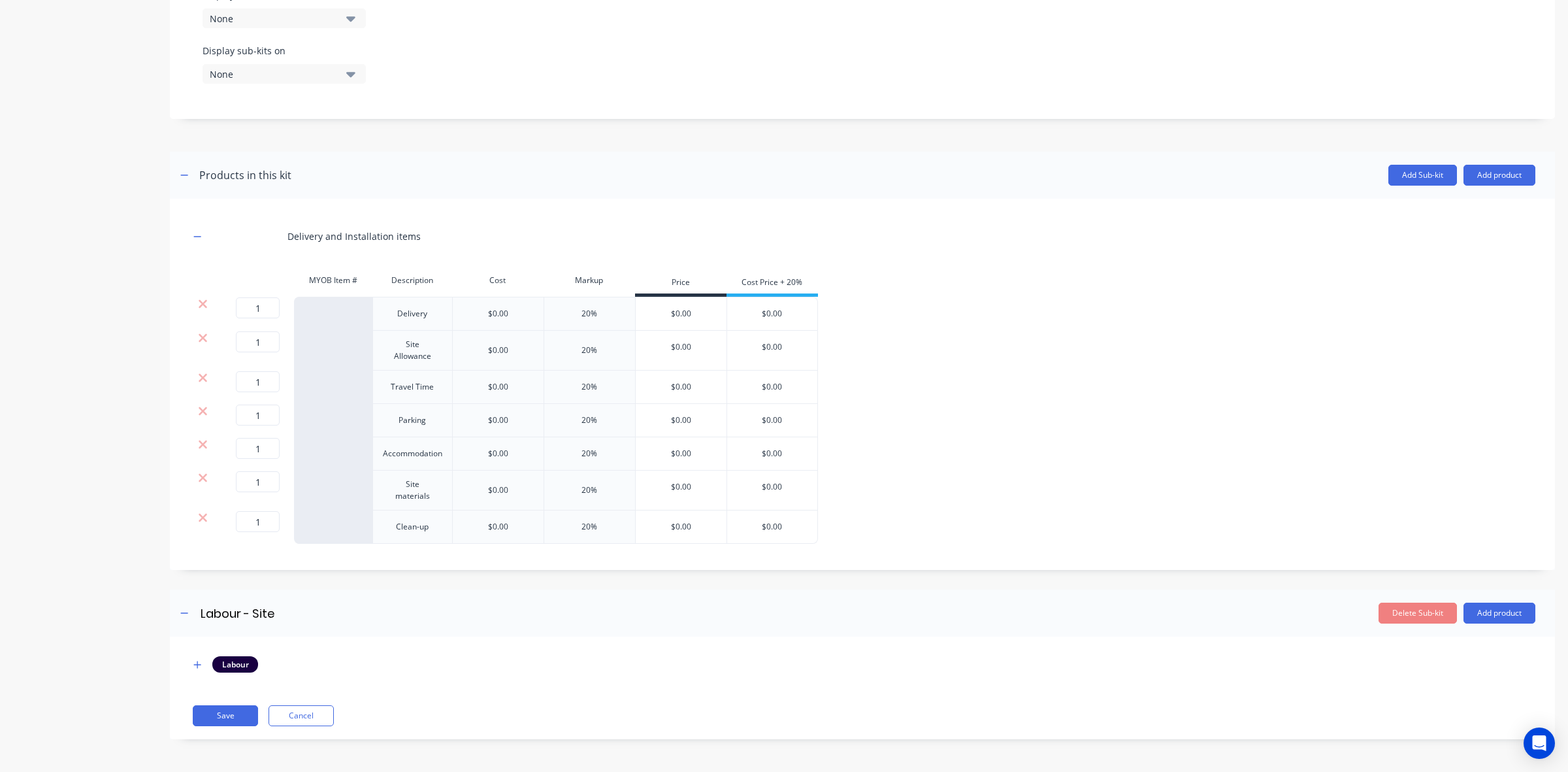
scroll to position [521, 0]
click at [230, 171] on div "Products in this kit" at bounding box center [245, 175] width 92 height 16
click at [291, 171] on div "Add Sub-kit Add product" at bounding box center [913, 175] width 1245 height 21
click at [317, 233] on div "Delivery and Installation items" at bounding box center [354, 236] width 133 height 14
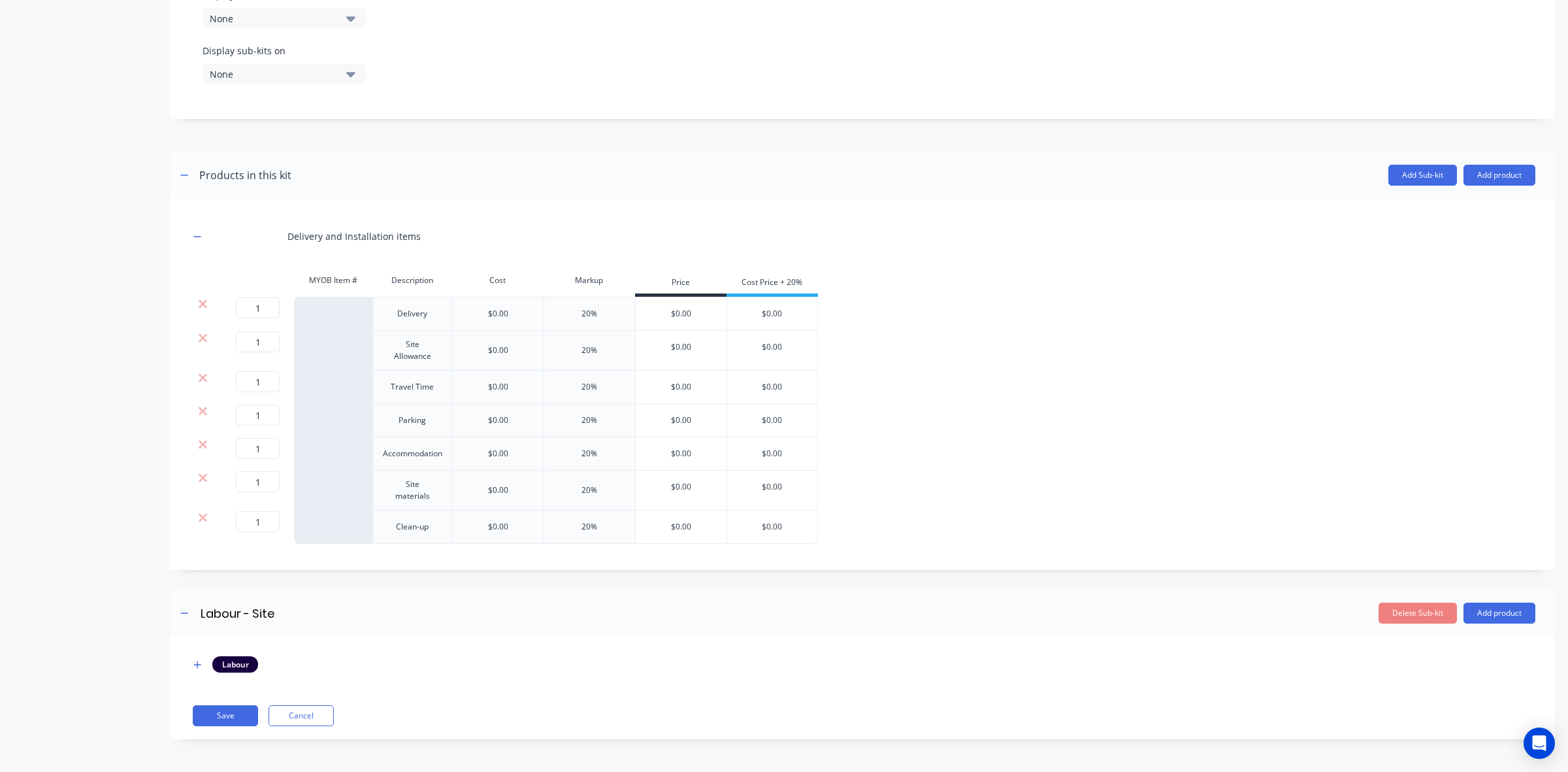
click at [415, 231] on div "Delivery and Installation items" at bounding box center [354, 236] width 133 height 14
drag, startPoint x: 423, startPoint y: 236, endPoint x: 406, endPoint y: 236, distance: 17.0
click at [420, 236] on div "Delivery and Installation items" at bounding box center [863, 236] width 1347 height 36
click at [409, 235] on div "Delivery and Installation items" at bounding box center [354, 236] width 133 height 14
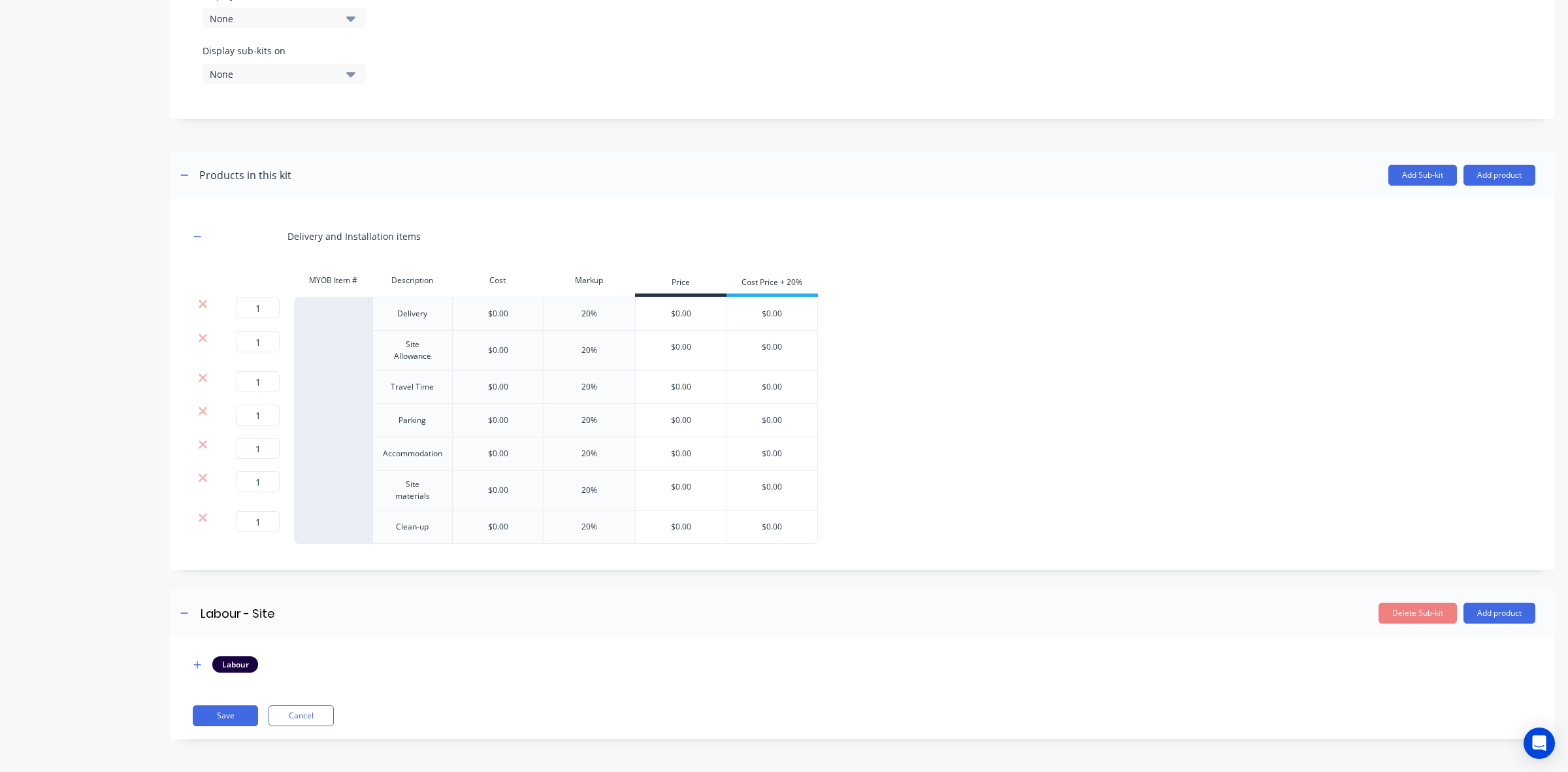
click at [247, 170] on div "Products in this kit" at bounding box center [245, 175] width 92 height 16
click at [199, 236] on icon "button" at bounding box center [197, 236] width 7 height 1
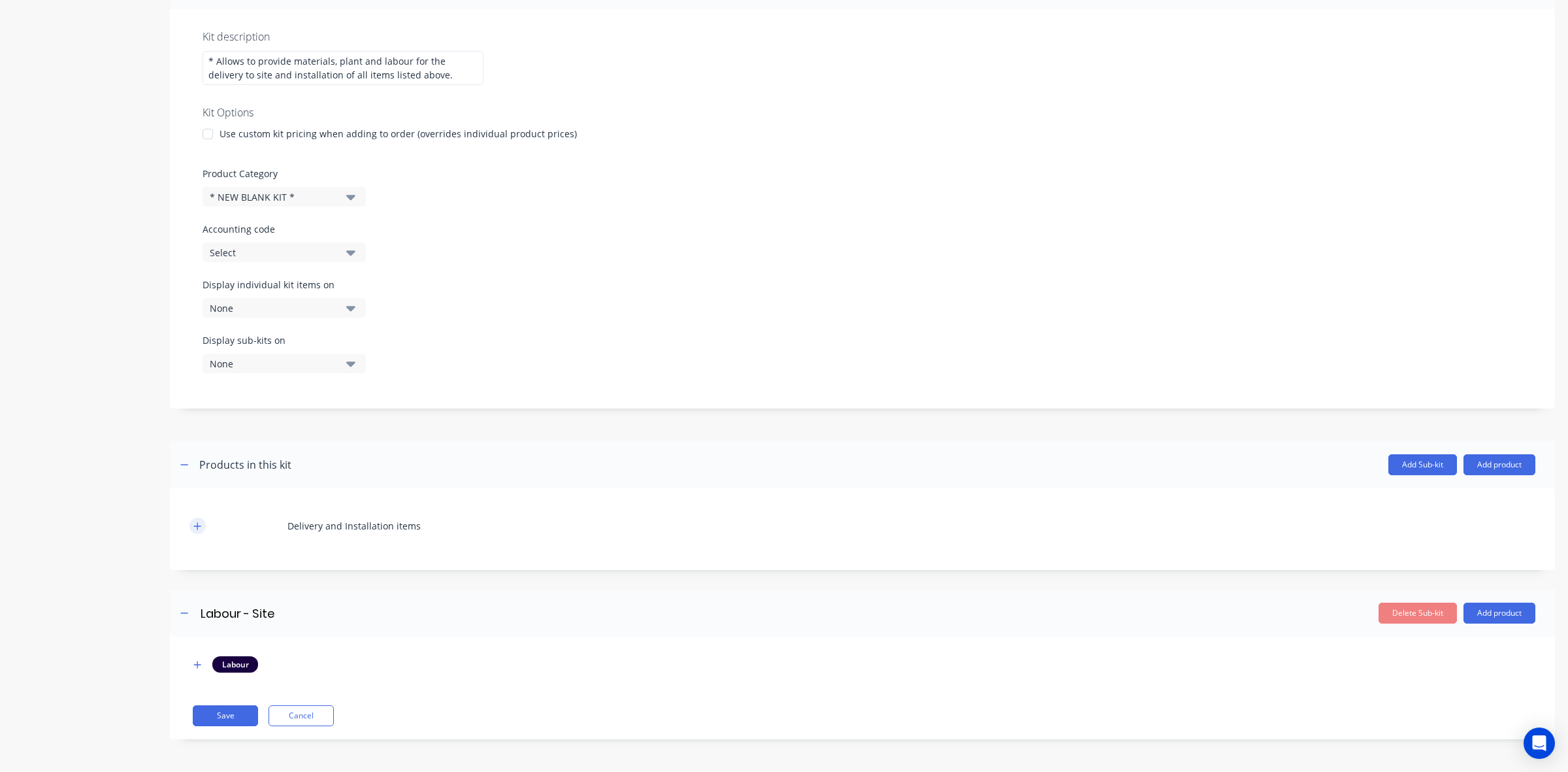
click at [197, 530] on button "button" at bounding box center [197, 526] width 17 height 17
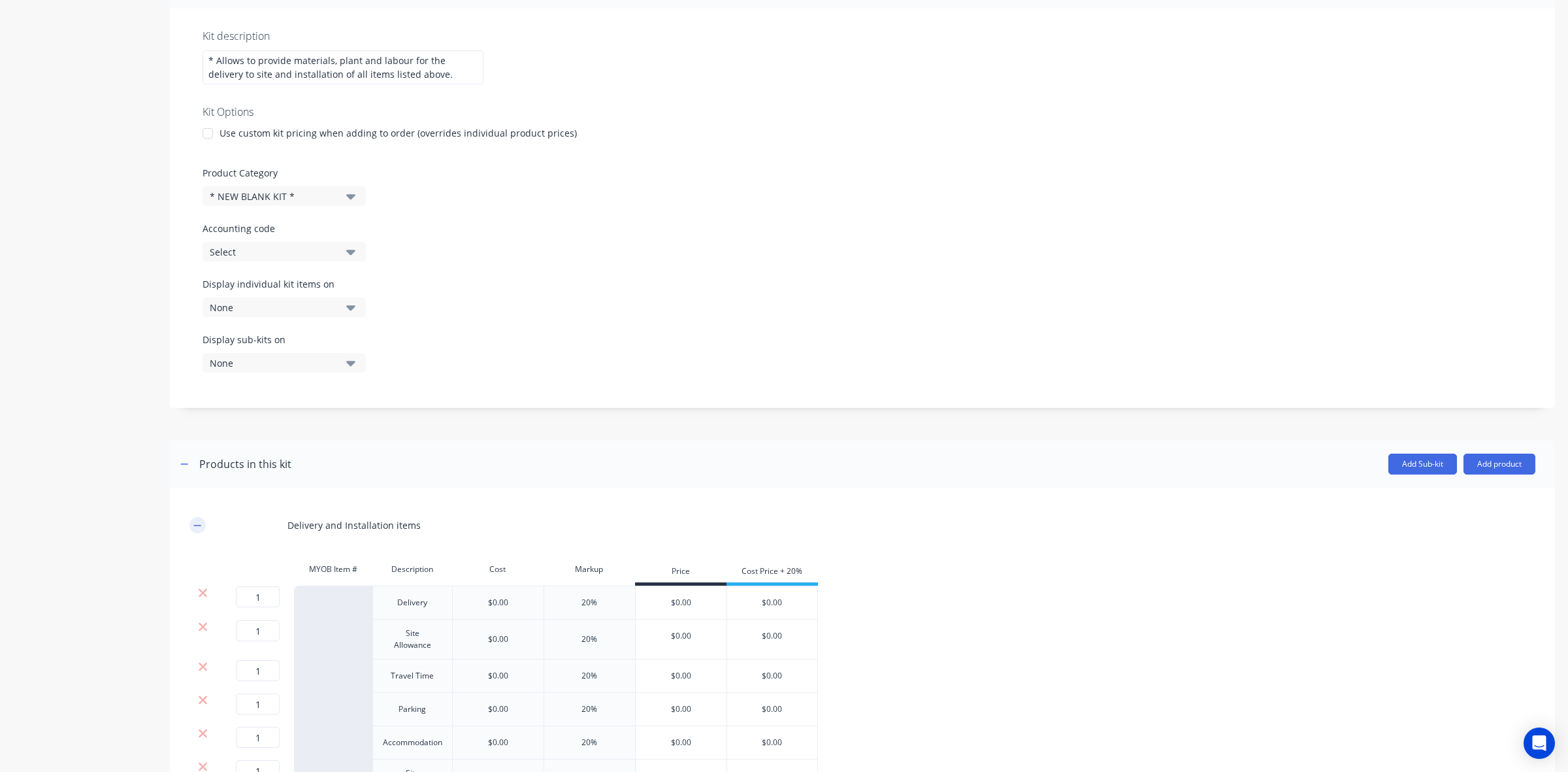
scroll to position [521, 0]
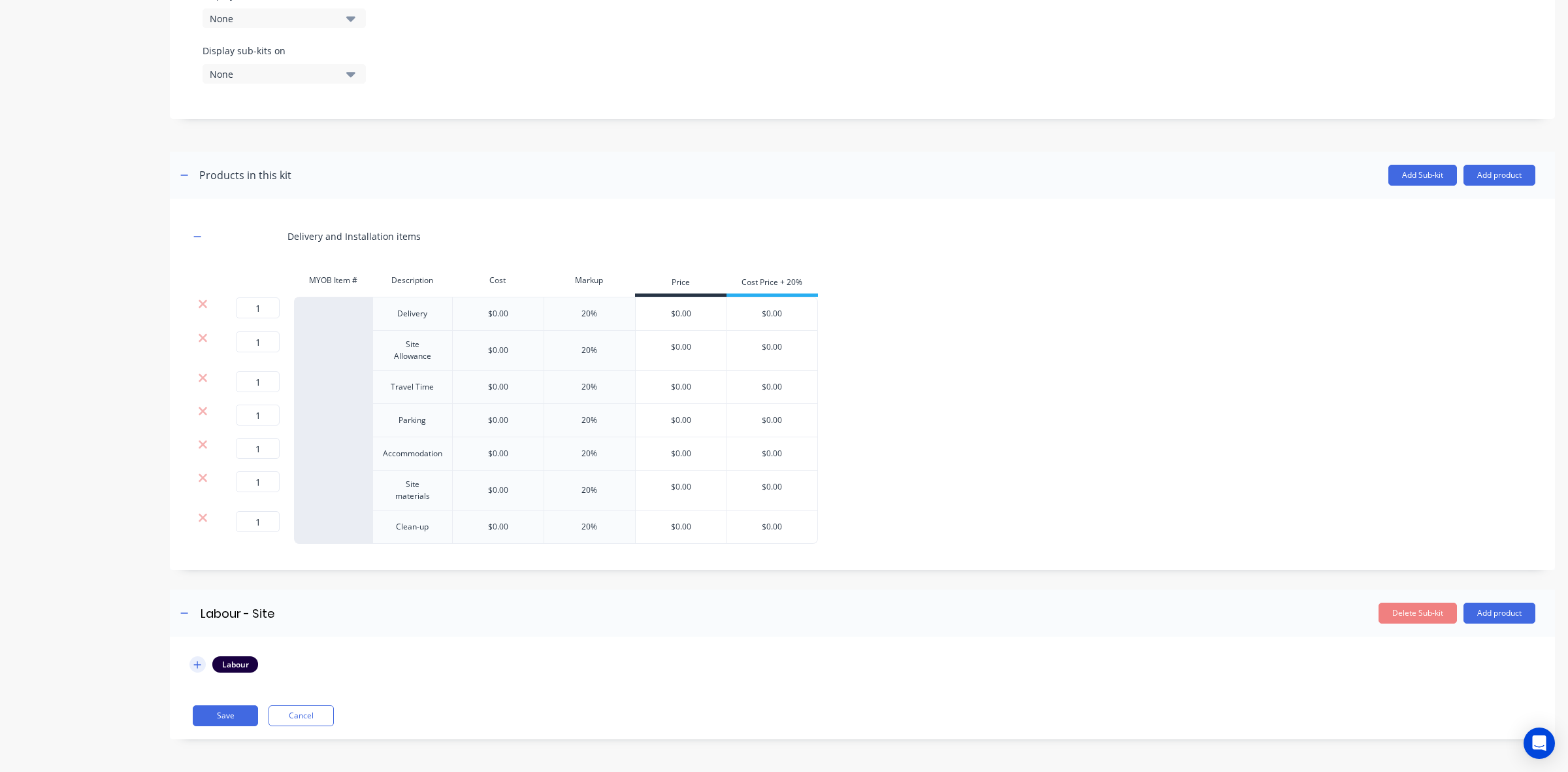
click at [203, 665] on button "button" at bounding box center [197, 664] width 17 height 17
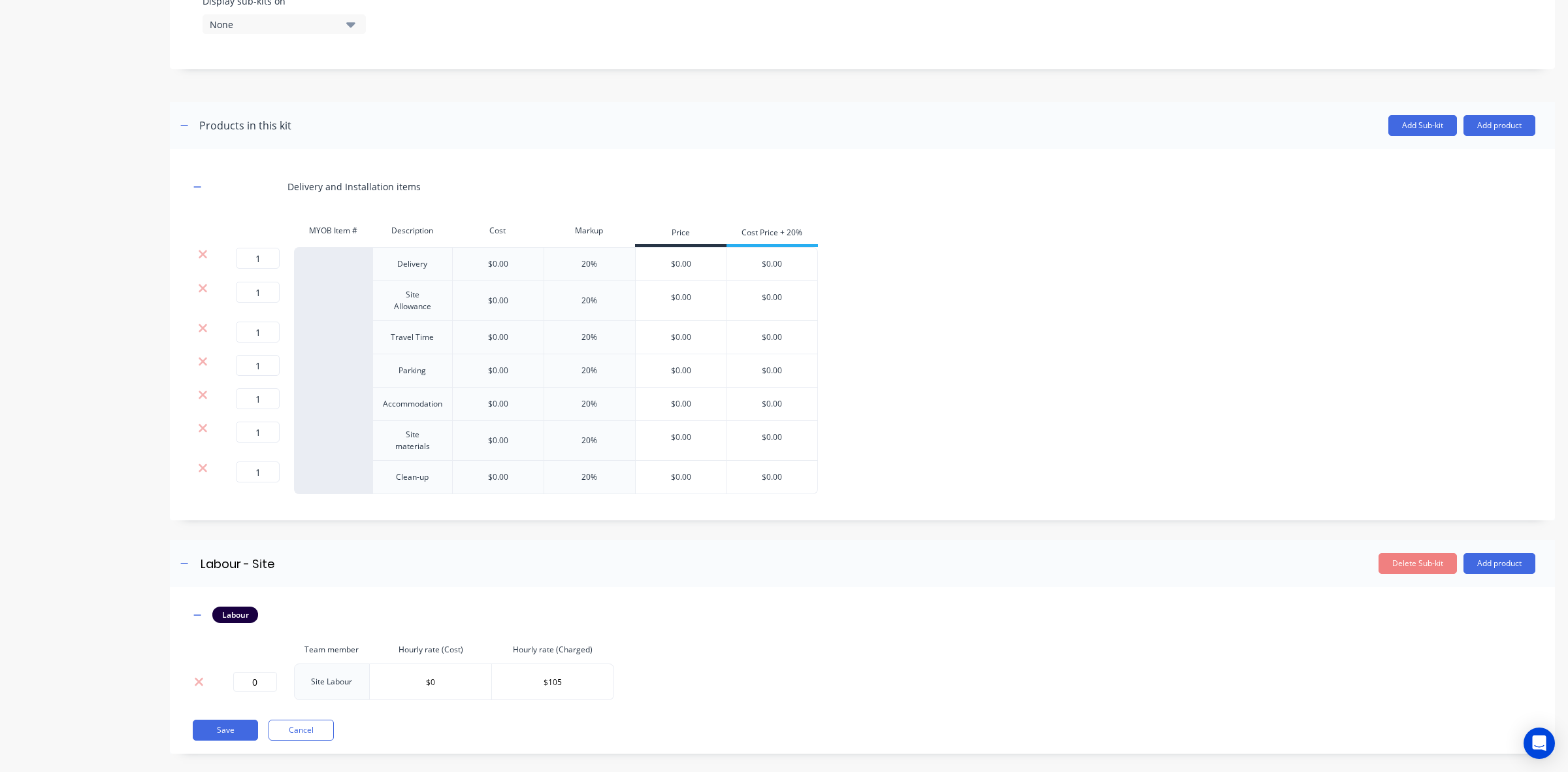
scroll to position [585, 0]
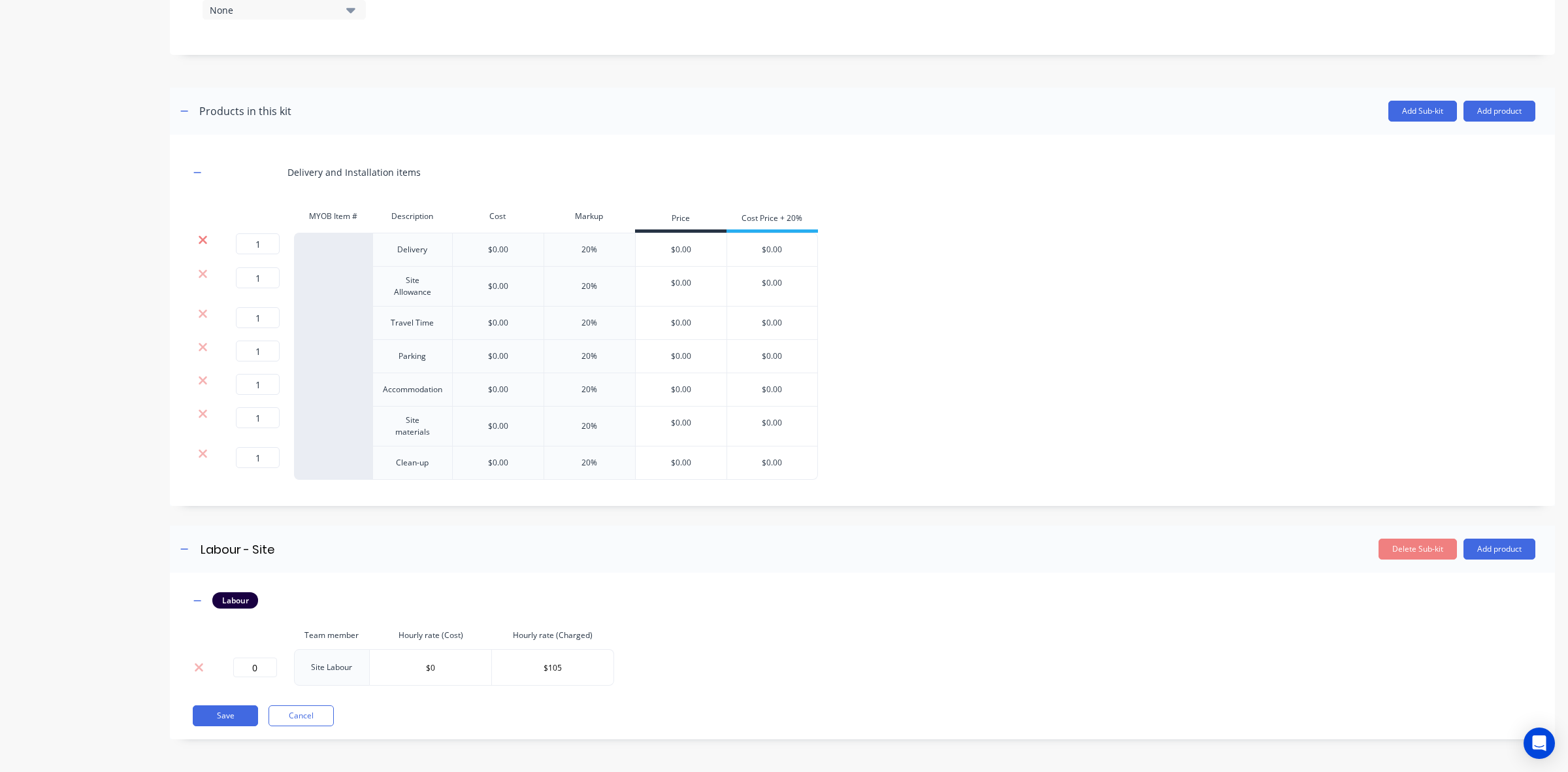
click at [198, 236] on icon at bounding box center [203, 240] width 10 height 13
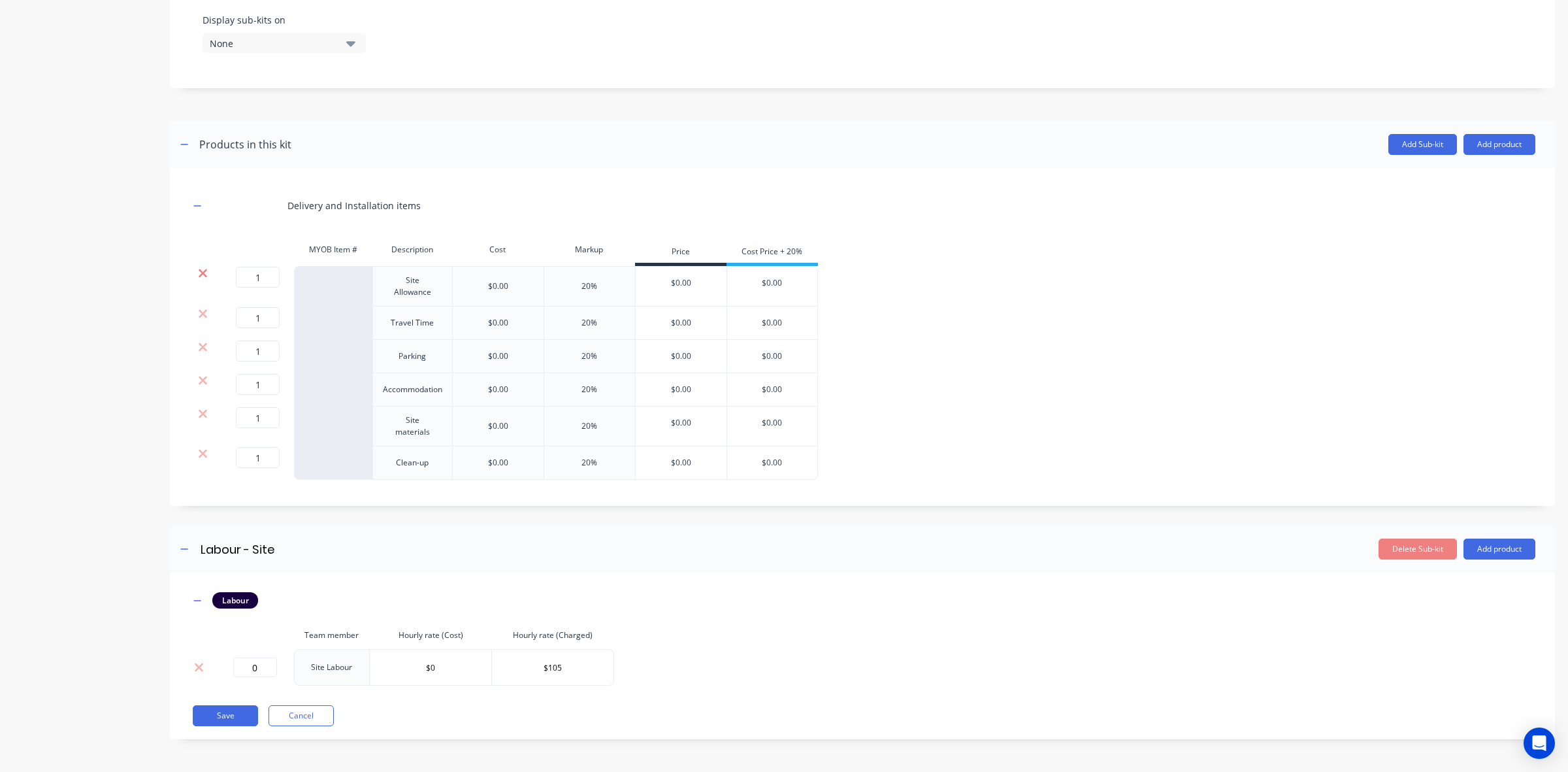
click at [203, 270] on icon at bounding box center [202, 273] width 8 height 8
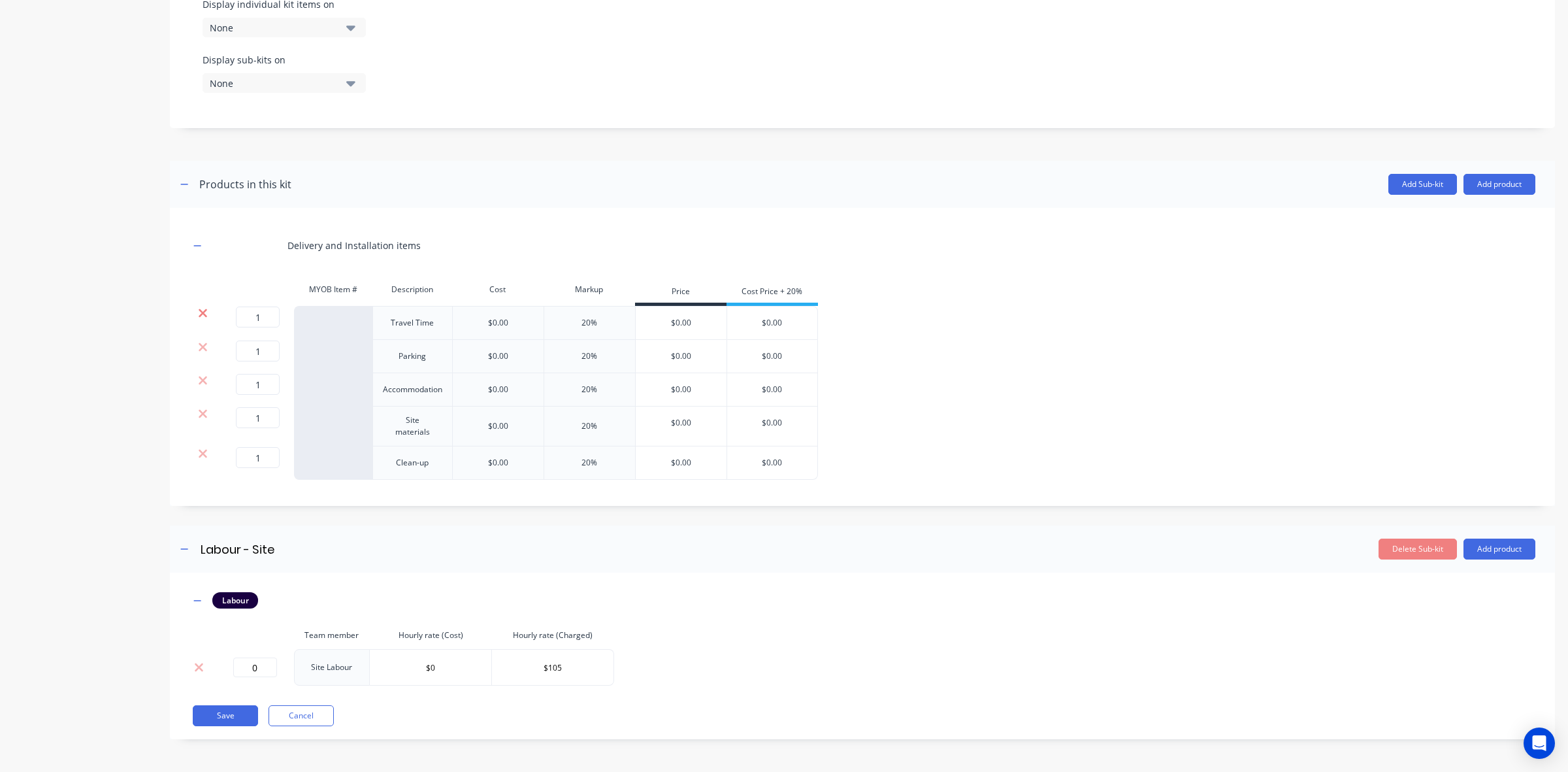
click at [207, 307] on icon at bounding box center [203, 313] width 10 height 13
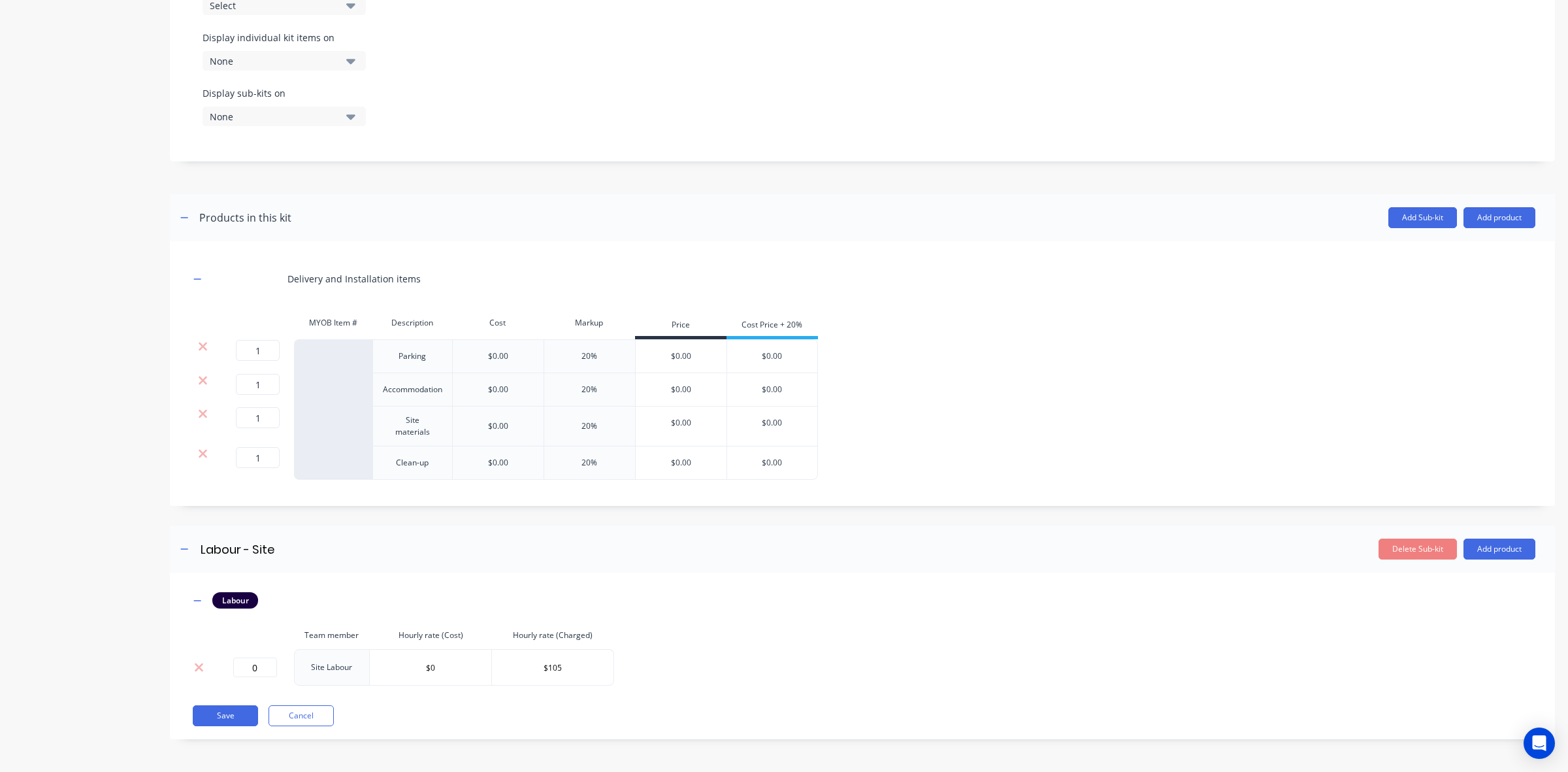
drag, startPoint x: 201, startPoint y: 339, endPoint x: 208, endPoint y: 369, distance: 30.8
click at [203, 347] on icon at bounding box center [203, 346] width 10 height 13
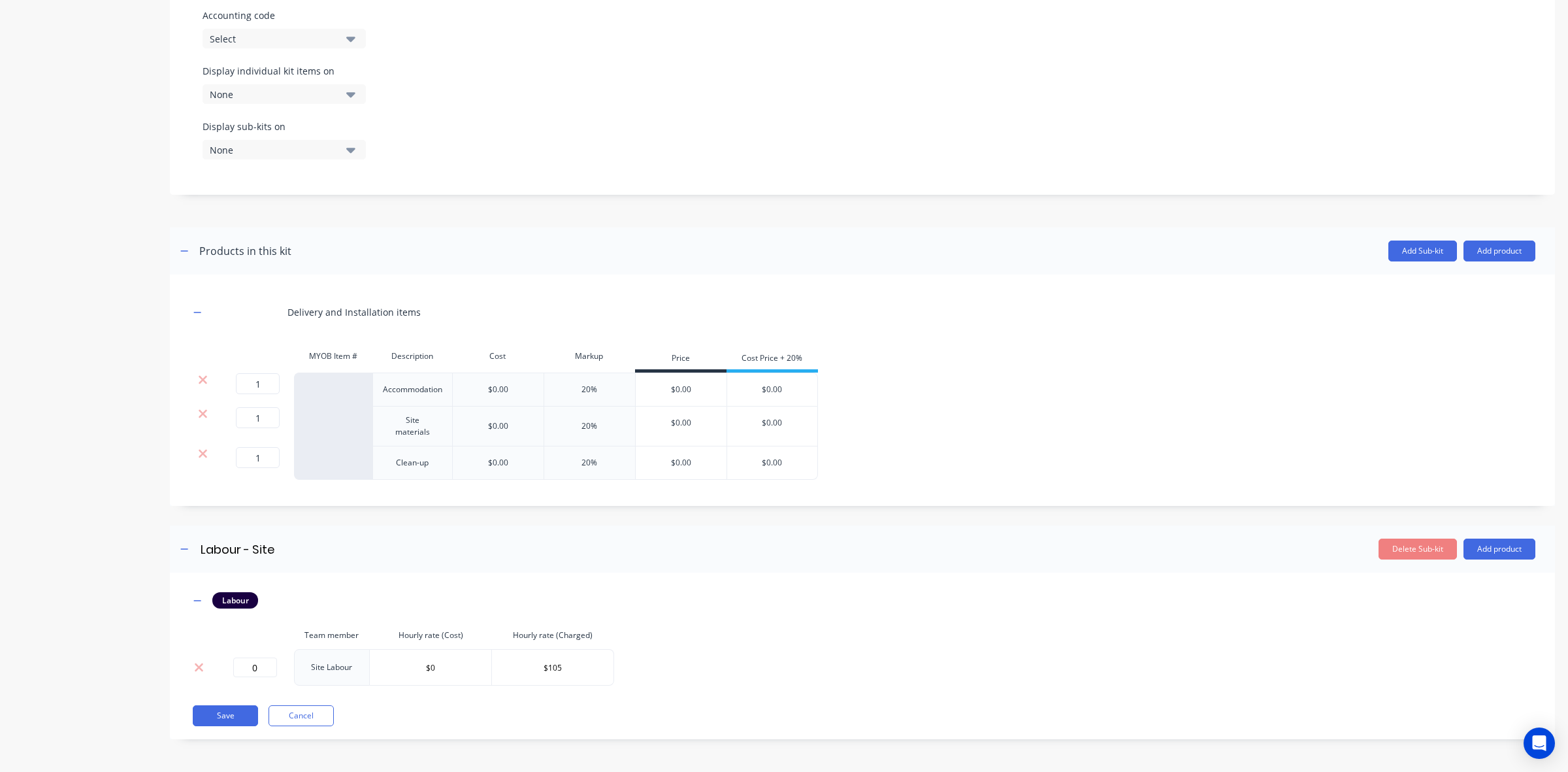
click at [208, 380] on div at bounding box center [202, 380] width 25 height 13
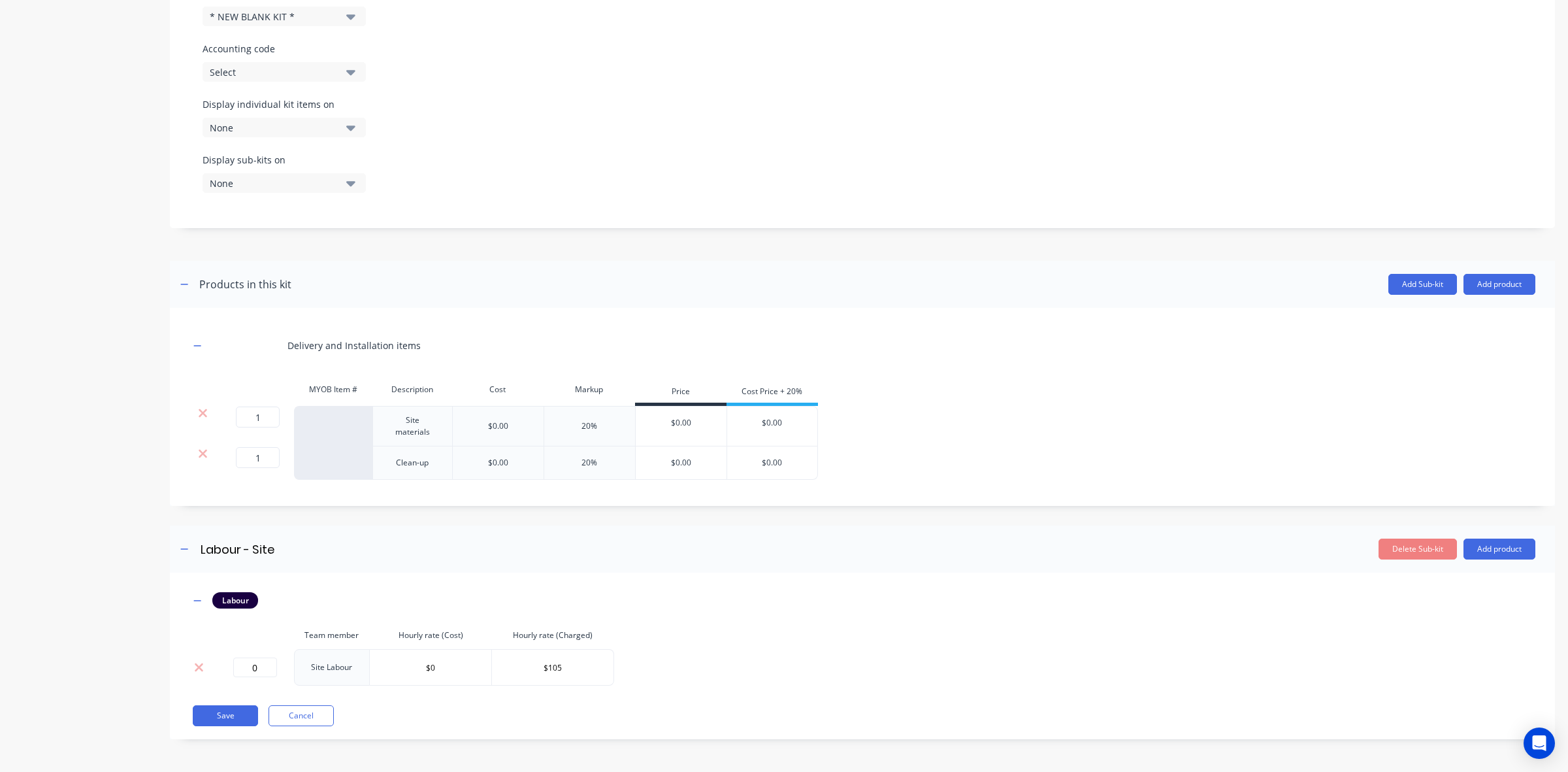
drag, startPoint x: 205, startPoint y: 406, endPoint x: 200, endPoint y: 443, distance: 37.3
click at [205, 413] on icon at bounding box center [203, 413] width 10 height 13
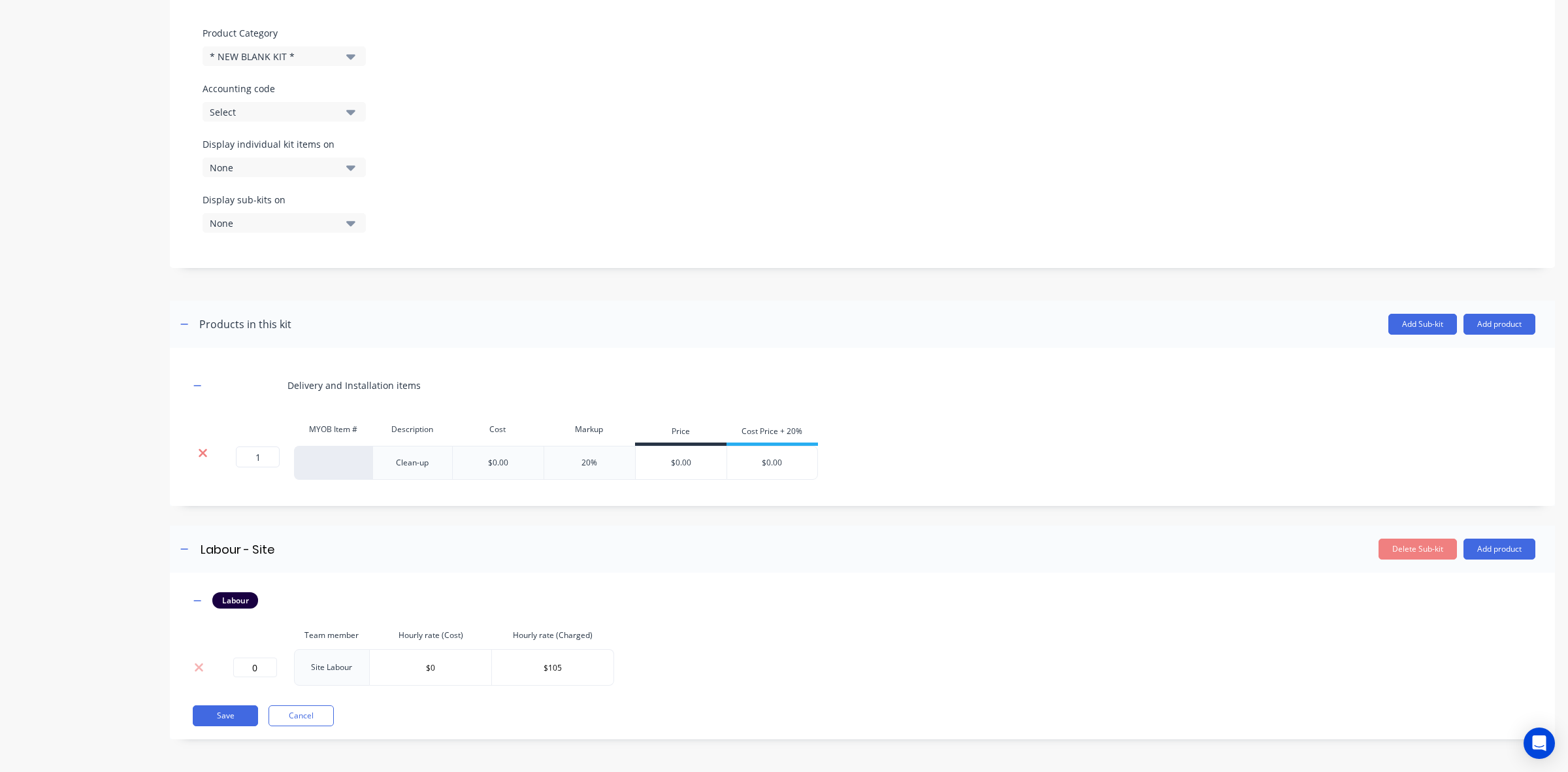
click at [201, 456] on icon at bounding box center [203, 453] width 10 height 13
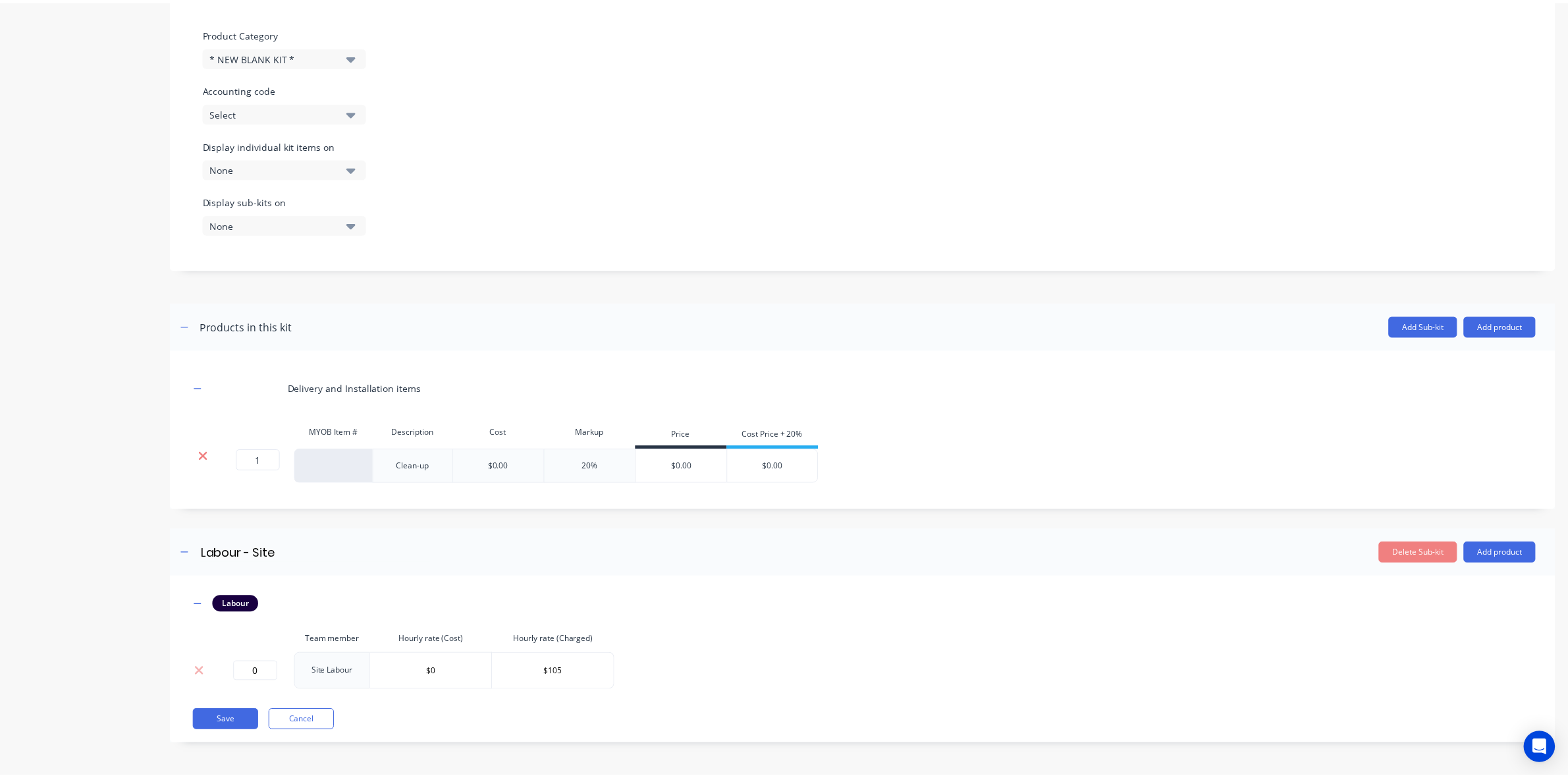
scroll to position [247, 0]
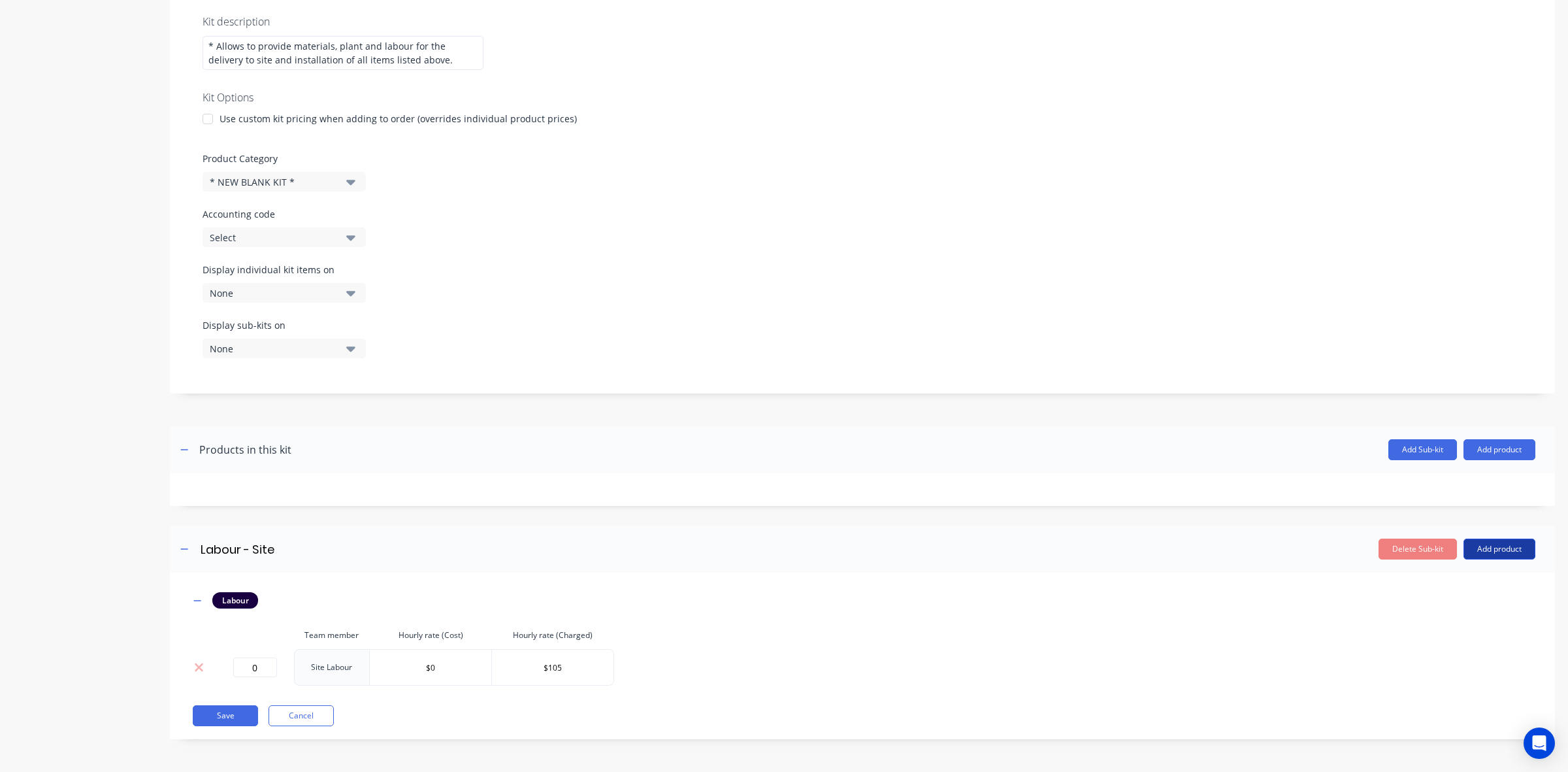
click at [1484, 556] on button "Add product" at bounding box center [1500, 549] width 72 height 21
click at [1456, 586] on div "Product catalogue" at bounding box center [1473, 583] width 101 height 19
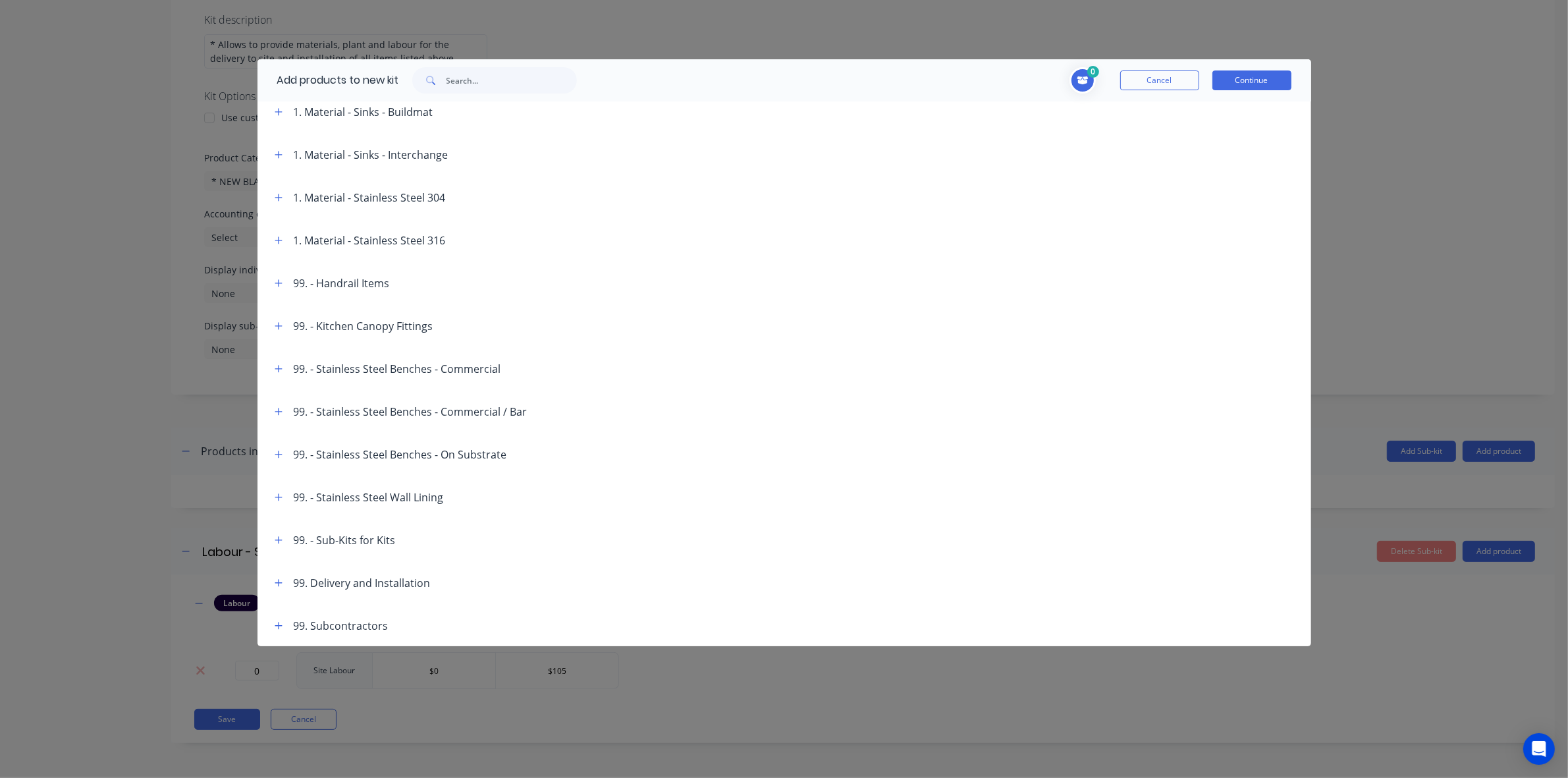
scroll to position [5, 0]
click at [283, 586] on button "button" at bounding box center [279, 583] width 17 height 17
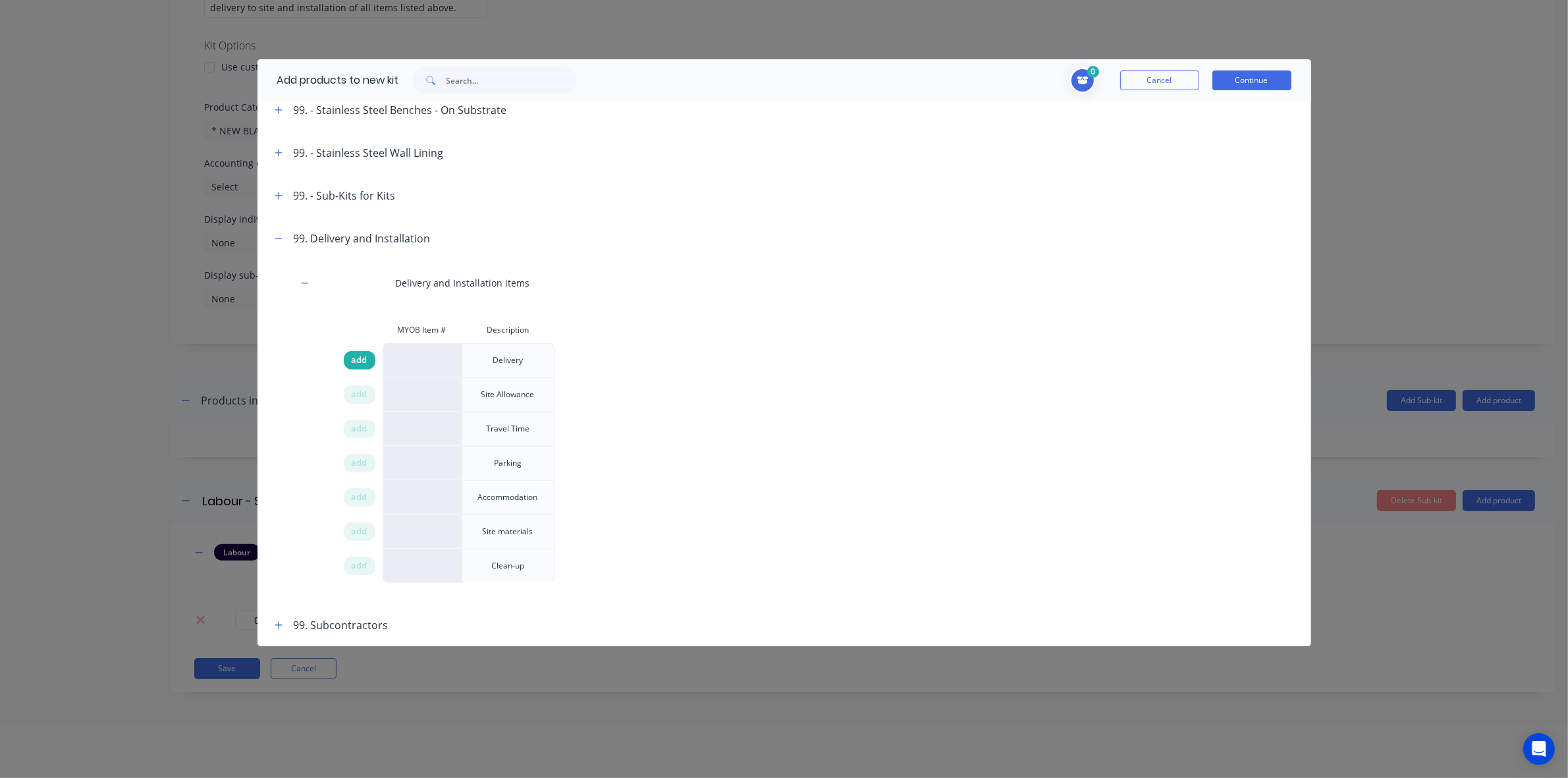
scroll to position [66, 0]
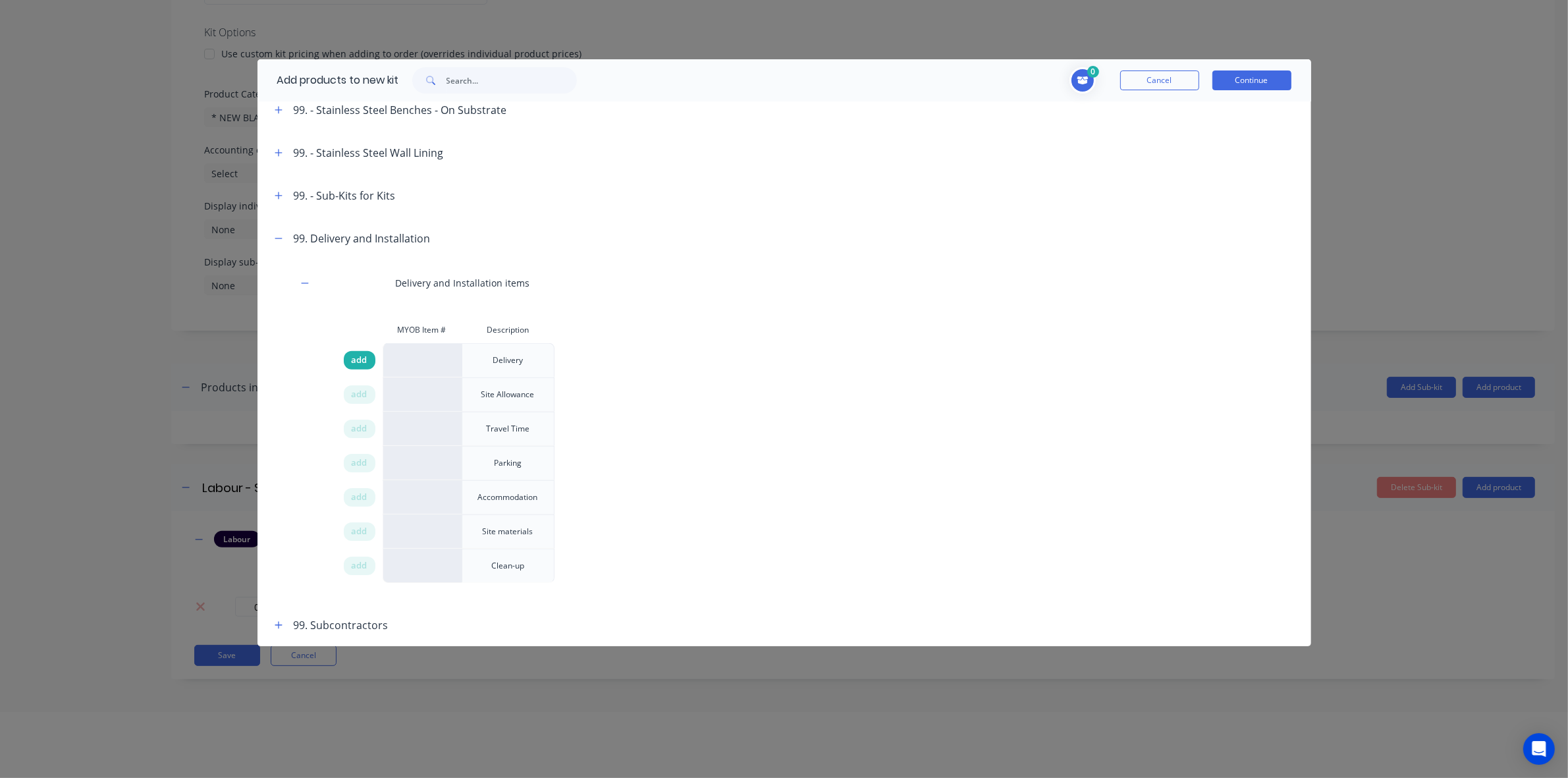
click at [367, 362] on span "add" at bounding box center [359, 360] width 16 height 13
click at [357, 394] on span "add" at bounding box center [359, 395] width 16 height 13
click at [357, 428] on span "add" at bounding box center [359, 429] width 16 height 13
click at [361, 462] on span "add" at bounding box center [359, 463] width 16 height 13
click at [359, 493] on span "add" at bounding box center [359, 497] width 16 height 13
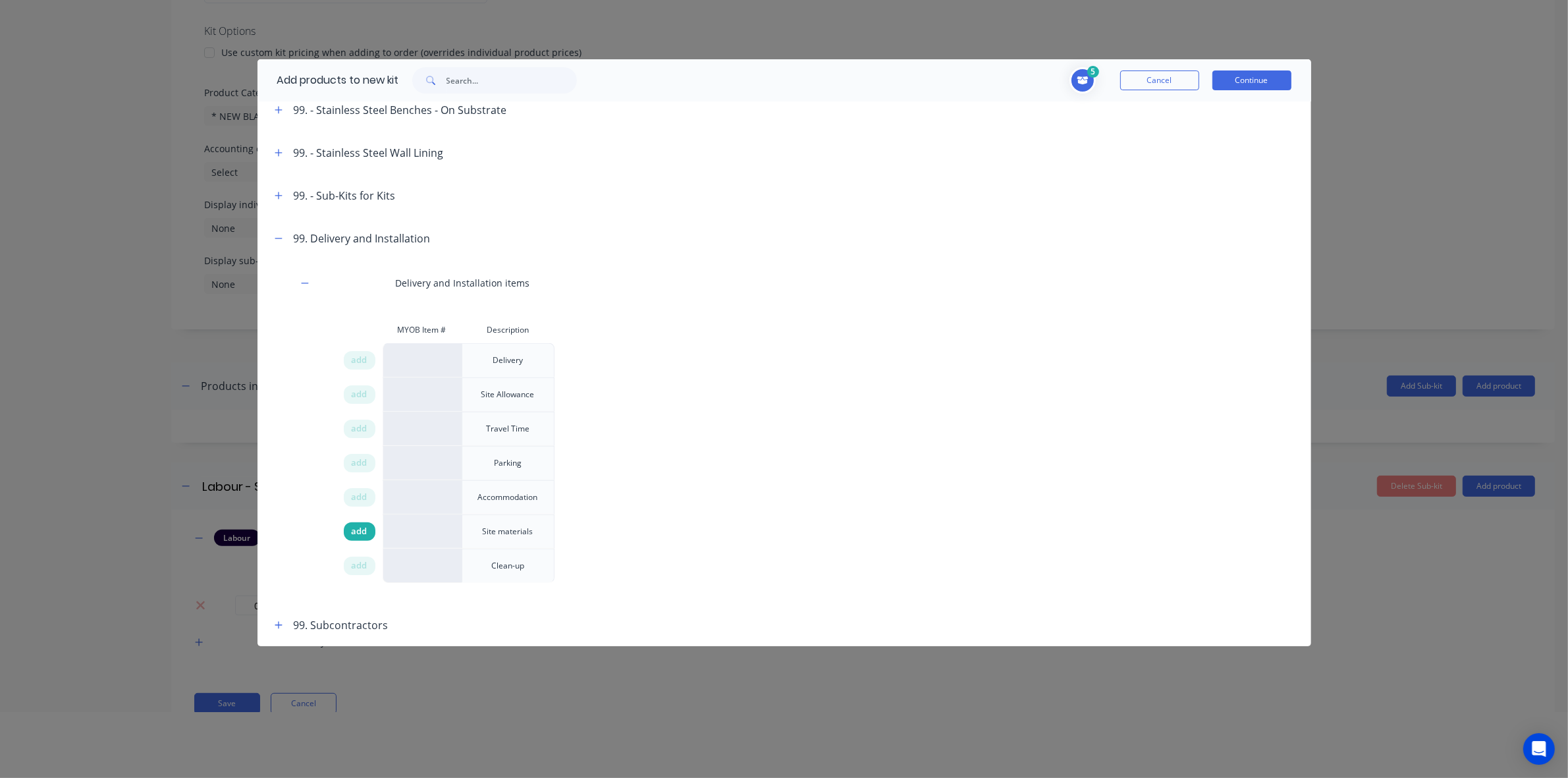
click at [357, 529] on span "add" at bounding box center [359, 532] width 16 height 13
click at [359, 568] on span "add" at bounding box center [359, 566] width 16 height 13
click at [1247, 73] on button "Continue" at bounding box center [1251, 80] width 79 height 19
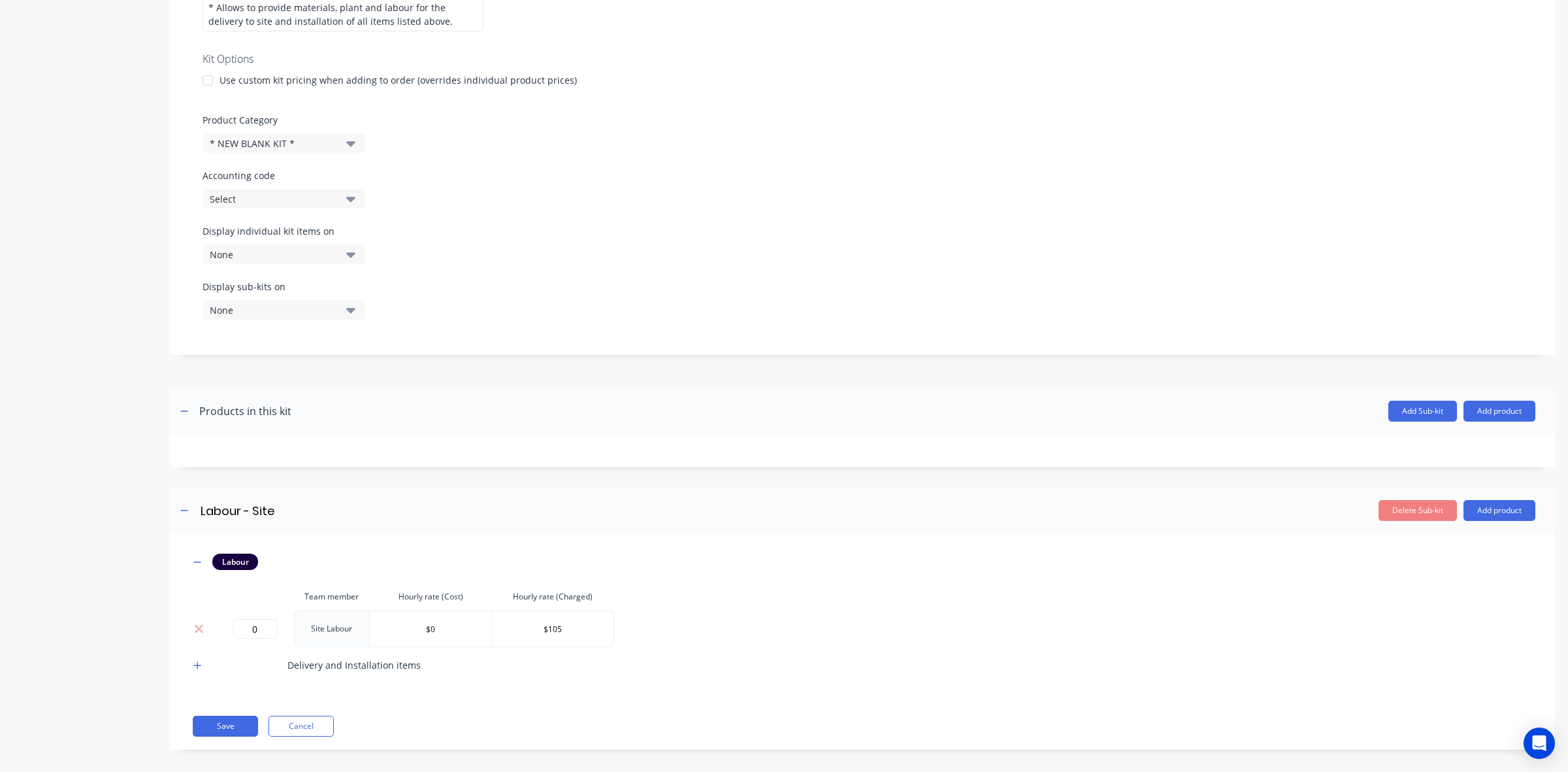
scroll to position [295, 0]
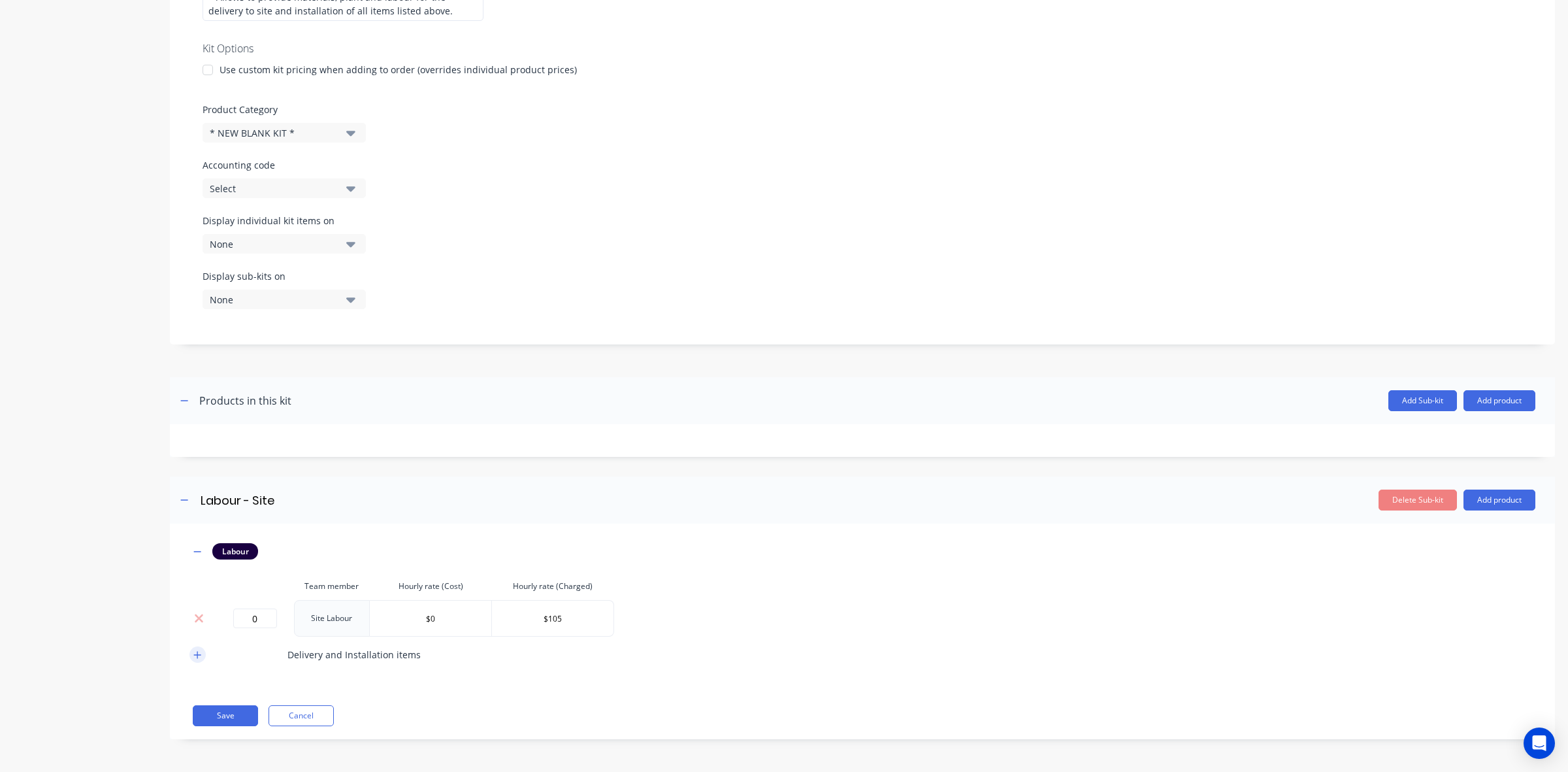
click at [199, 658] on icon "button" at bounding box center [197, 655] width 8 height 9
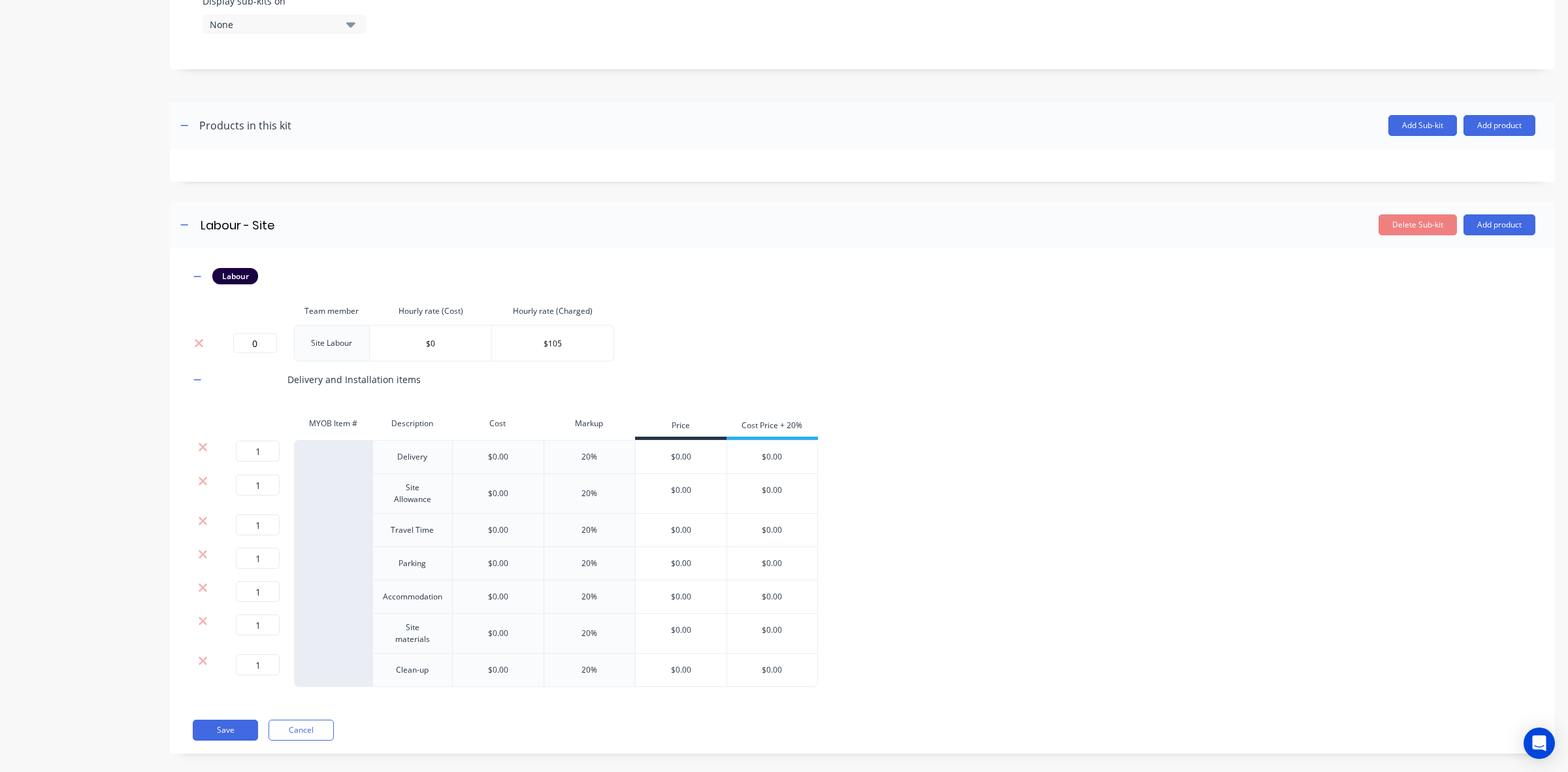
scroll to position [585, 0]
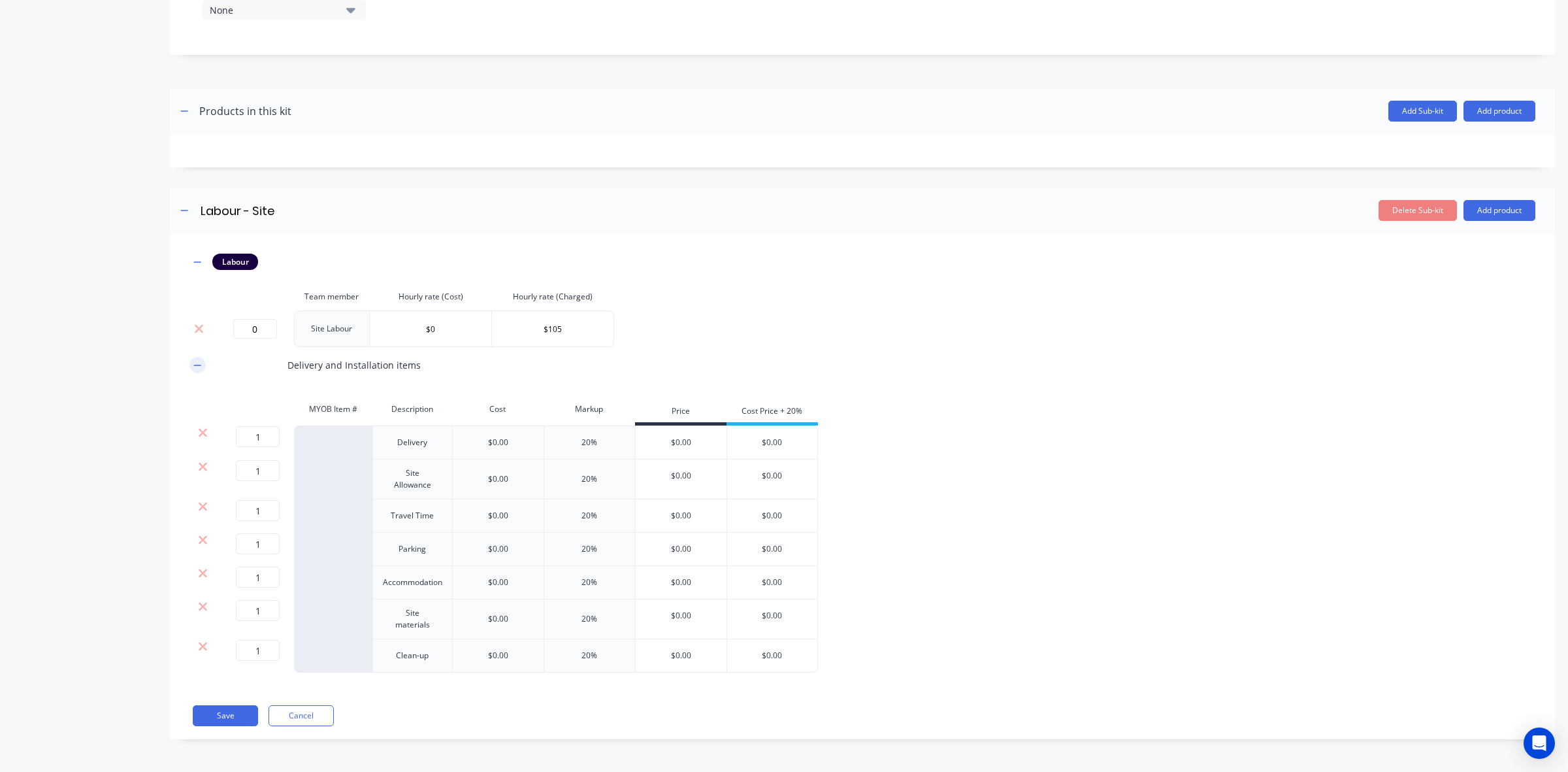
click at [197, 361] on icon "button" at bounding box center [197, 366] width 8 height 9
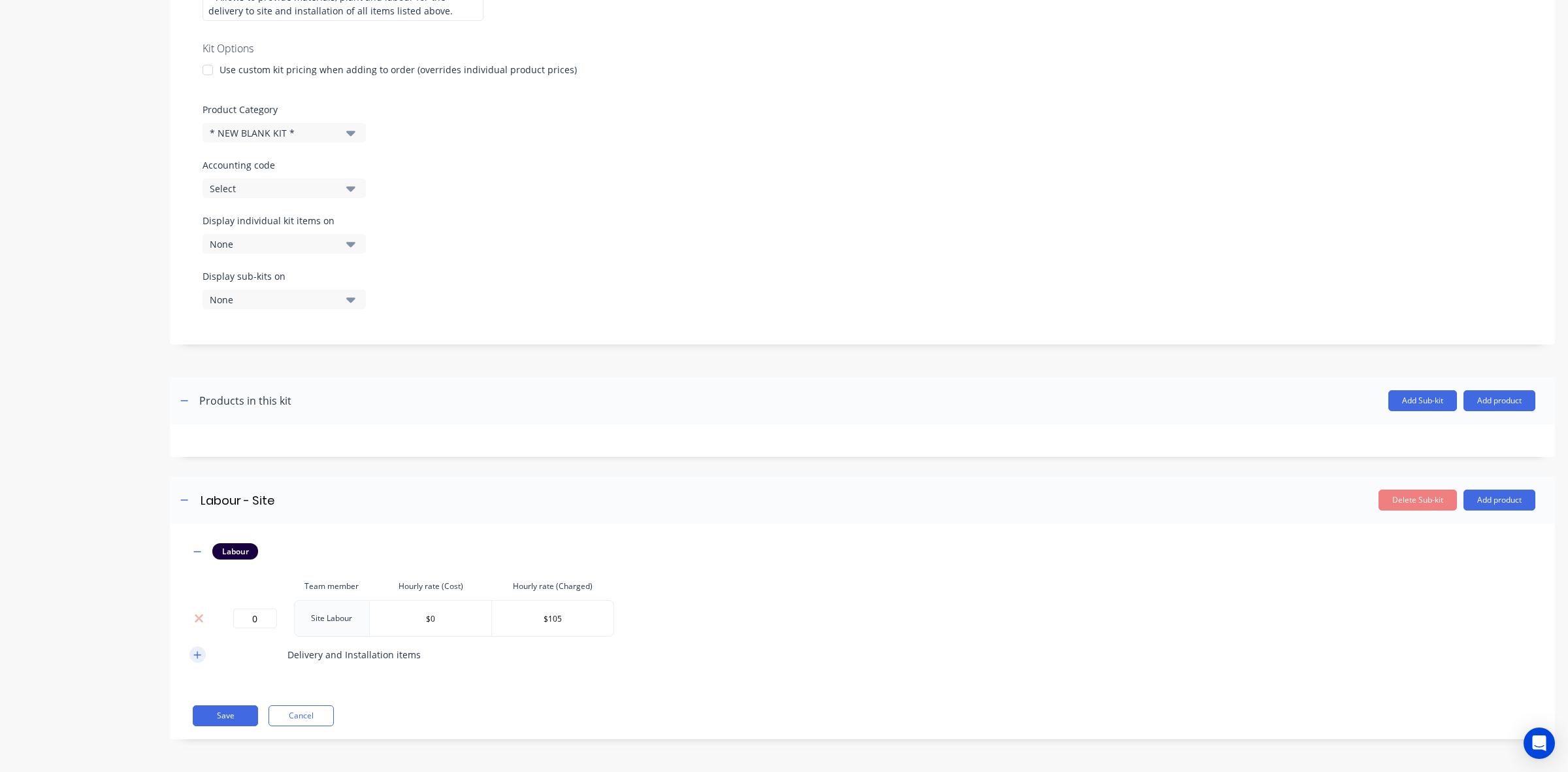
scroll to position [295, 0]
click at [193, 649] on button "button" at bounding box center [197, 655] width 17 height 17
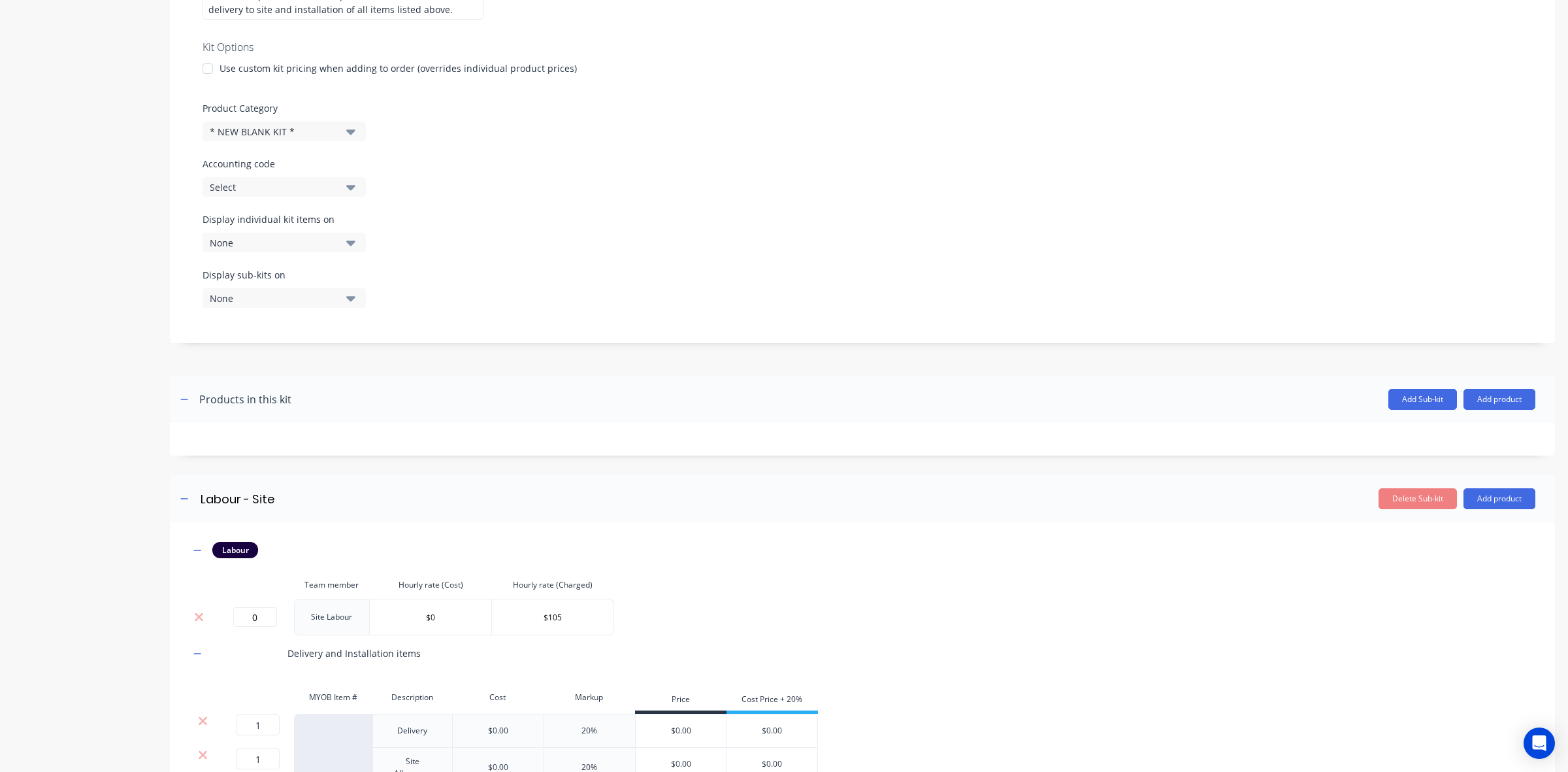
scroll to position [585, 0]
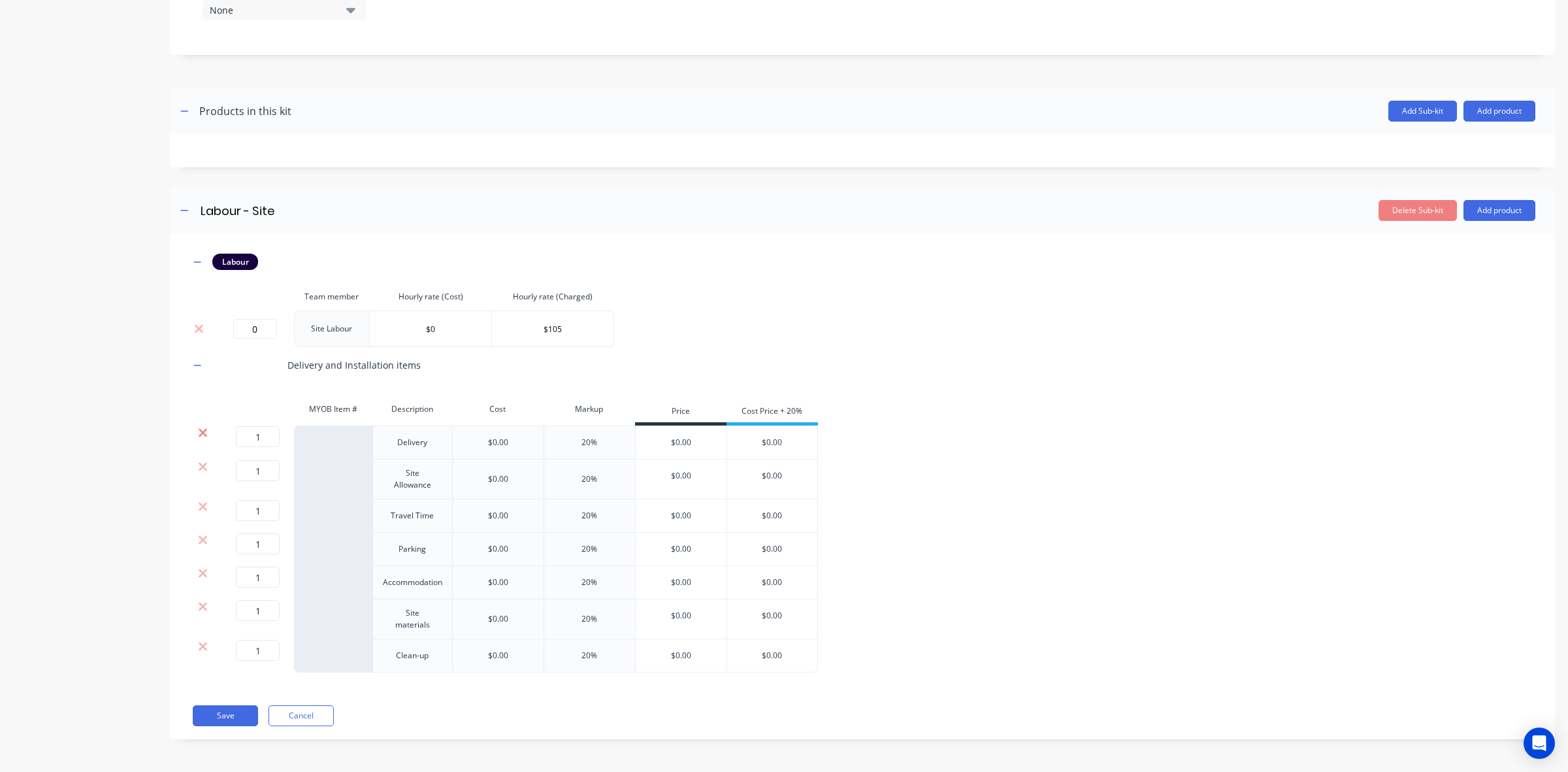
click at [203, 435] on icon at bounding box center [203, 433] width 10 height 13
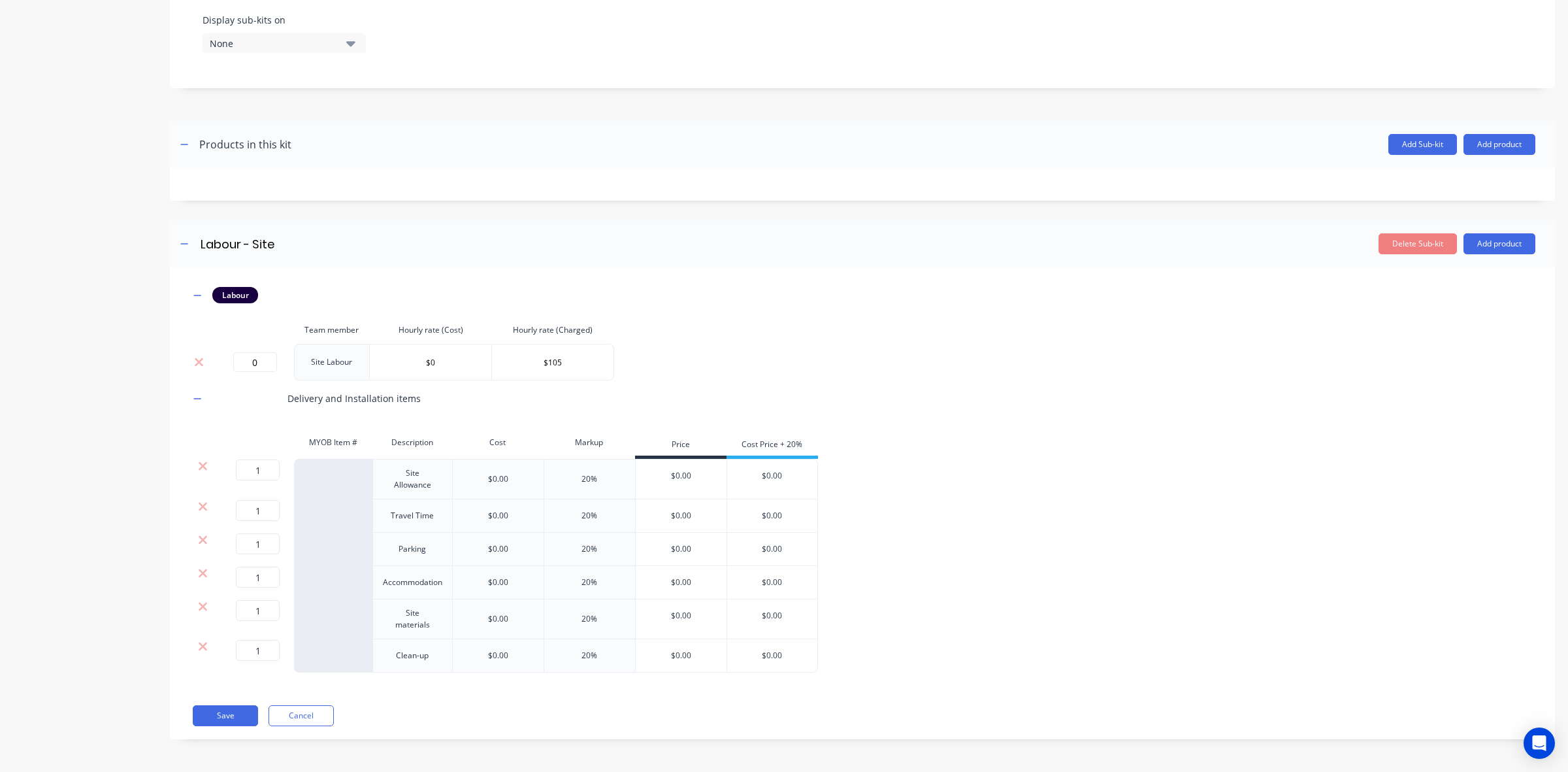
click at [196, 468] on div at bounding box center [202, 466] width 25 height 13
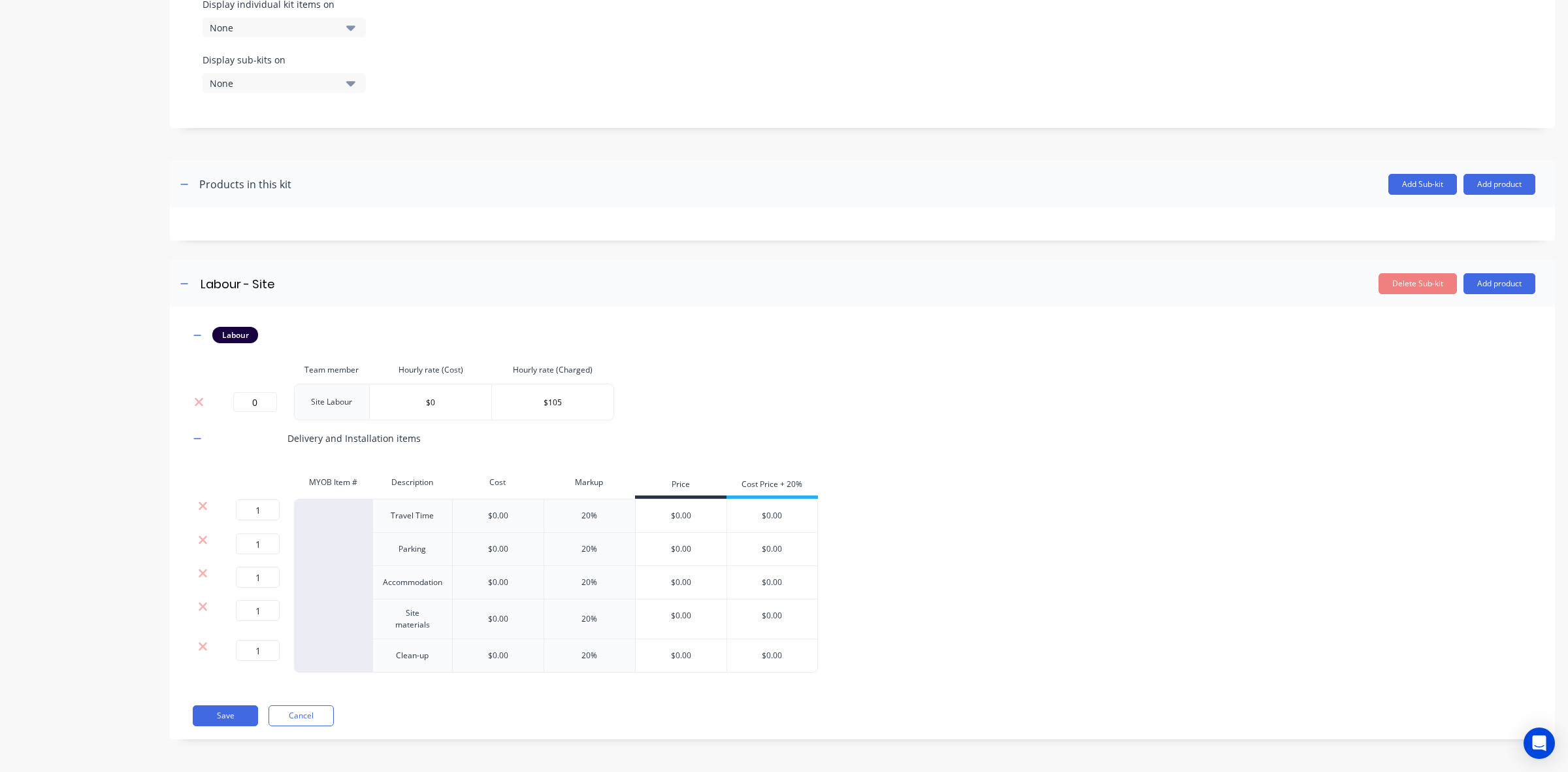
scroll to position [512, 0]
drag, startPoint x: 198, startPoint y: 505, endPoint x: 208, endPoint y: 525, distance: 22.4
click at [200, 513] on div at bounding box center [202, 516] width 26 height 34
click at [265, 275] on input "Labour - Site" at bounding box center [315, 284] width 231 height 19
click at [276, 283] on input "Labour - Site" at bounding box center [315, 284] width 231 height 19
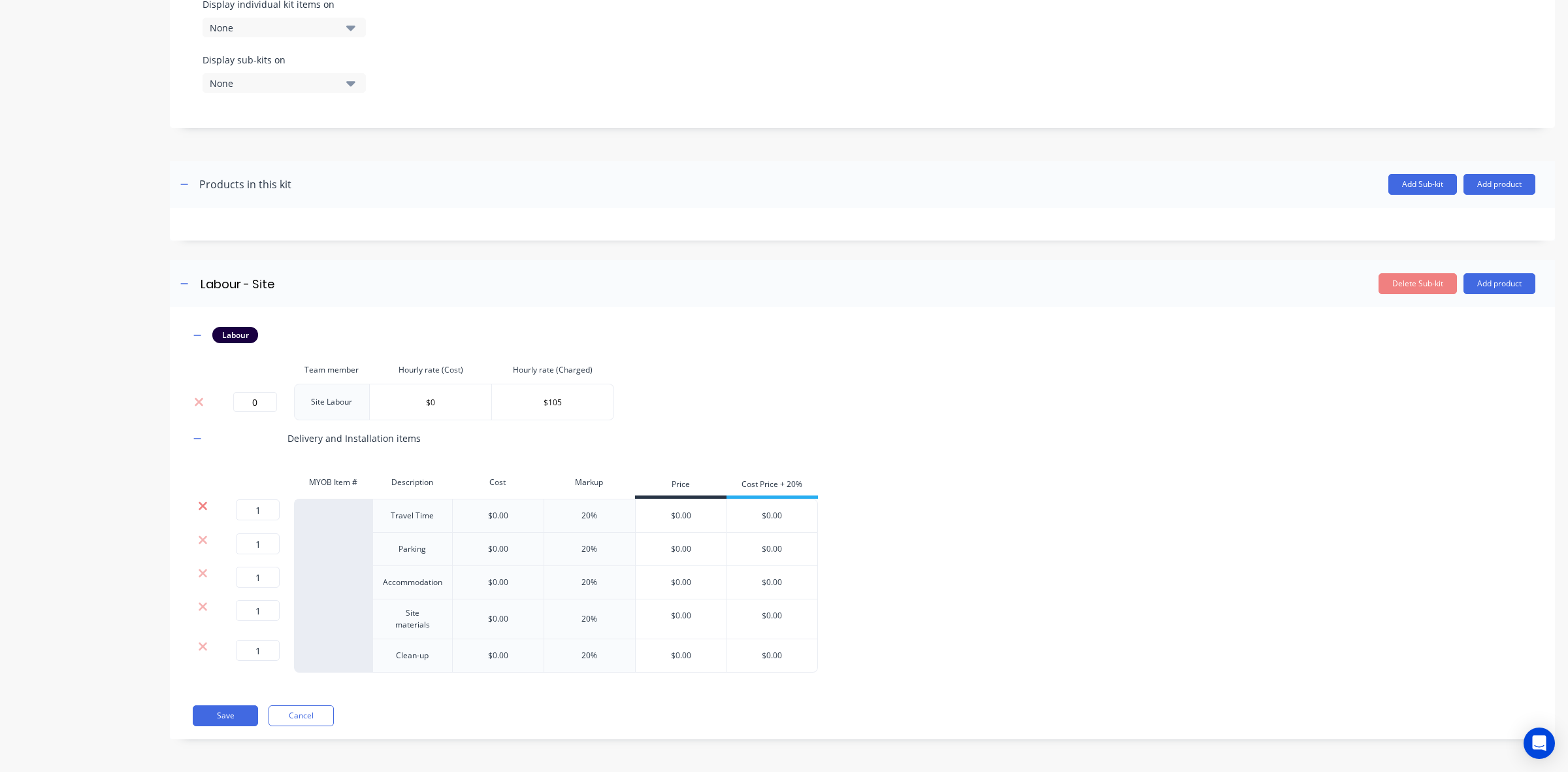
click at [200, 508] on icon at bounding box center [203, 506] width 10 height 13
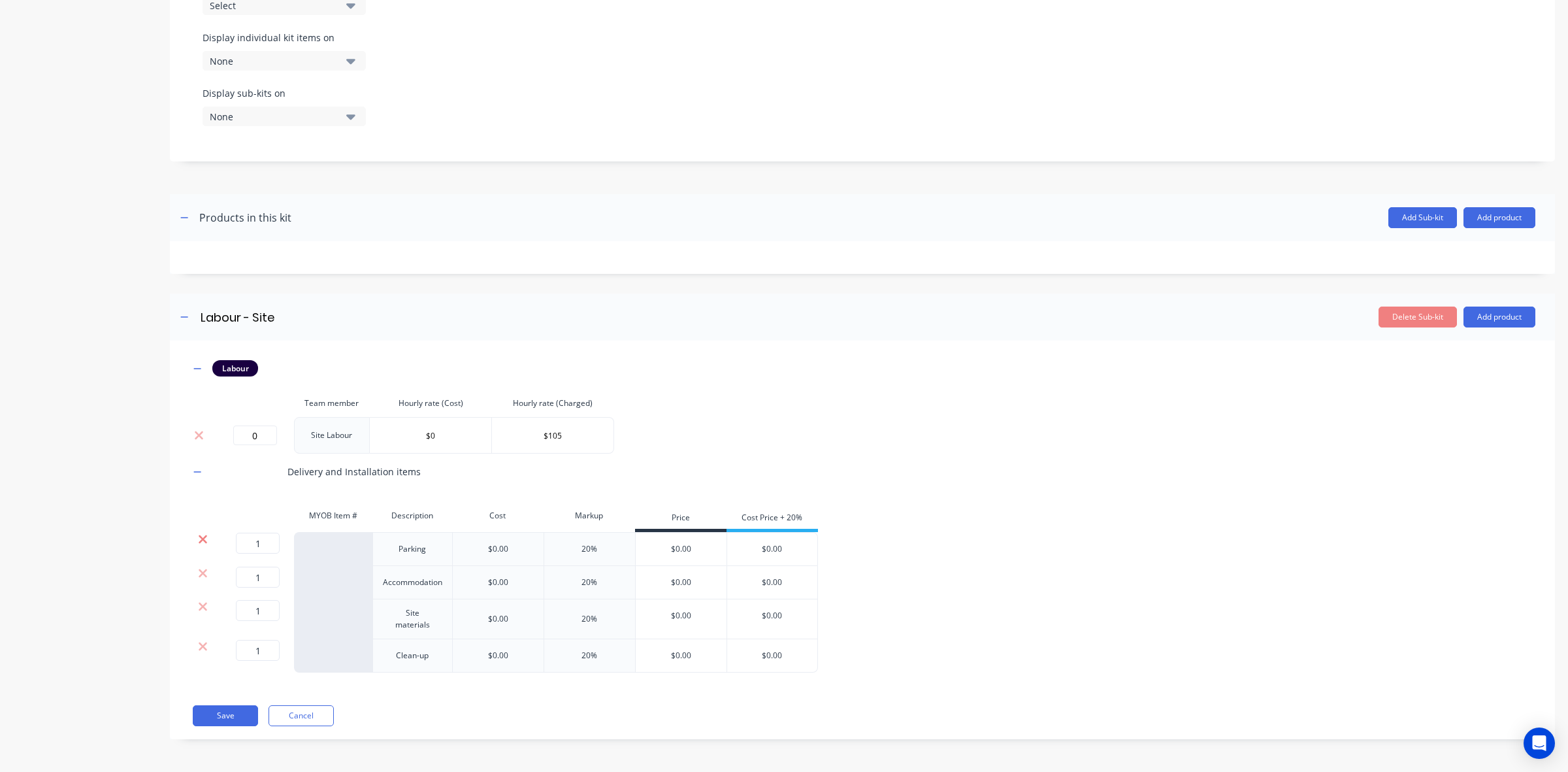
click at [201, 536] on icon at bounding box center [203, 539] width 10 height 13
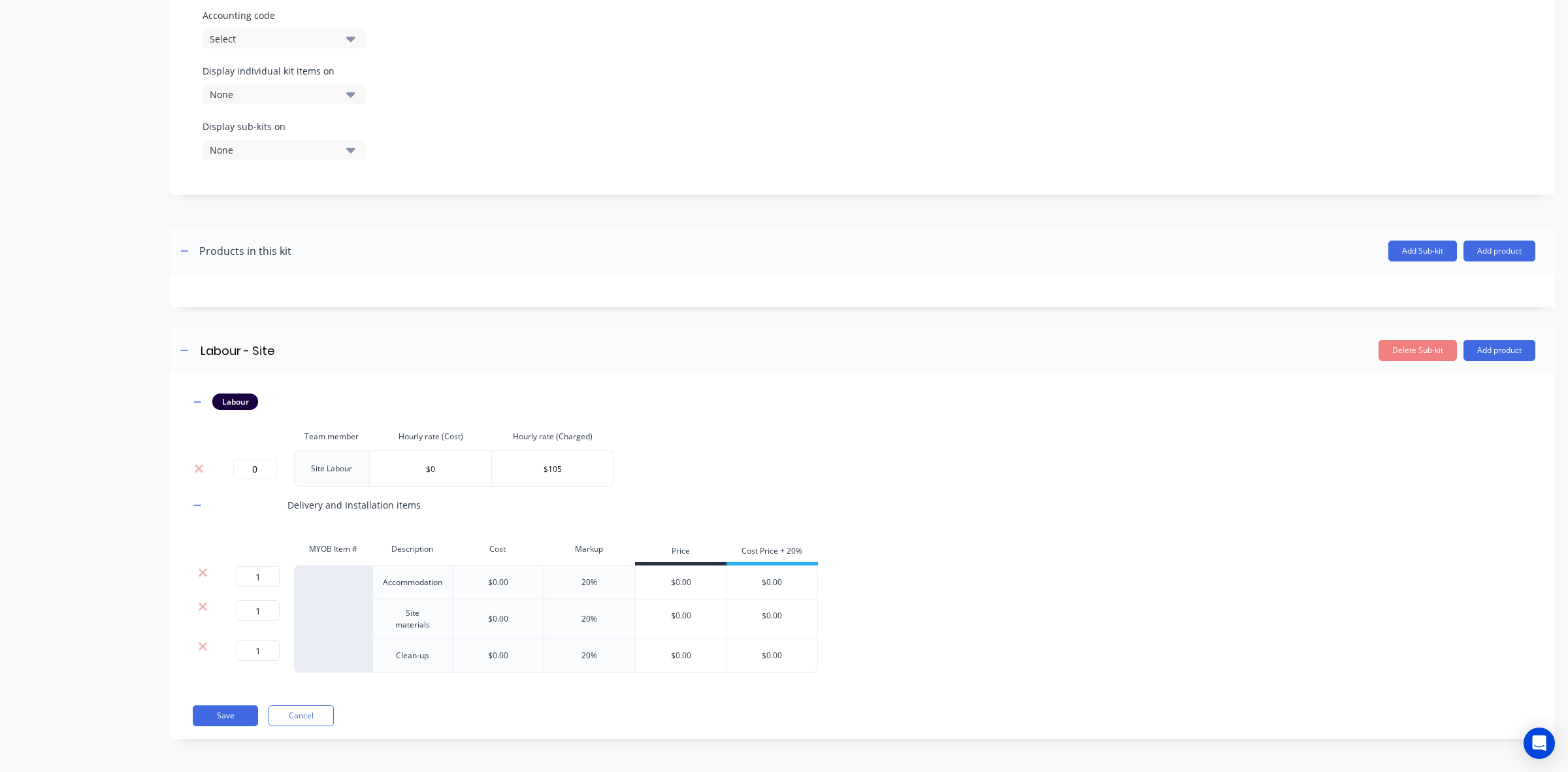
drag, startPoint x: 205, startPoint y: 565, endPoint x: 208, endPoint y: 572, distance: 7.6
click at [208, 572] on div at bounding box center [202, 573] width 25 height 13
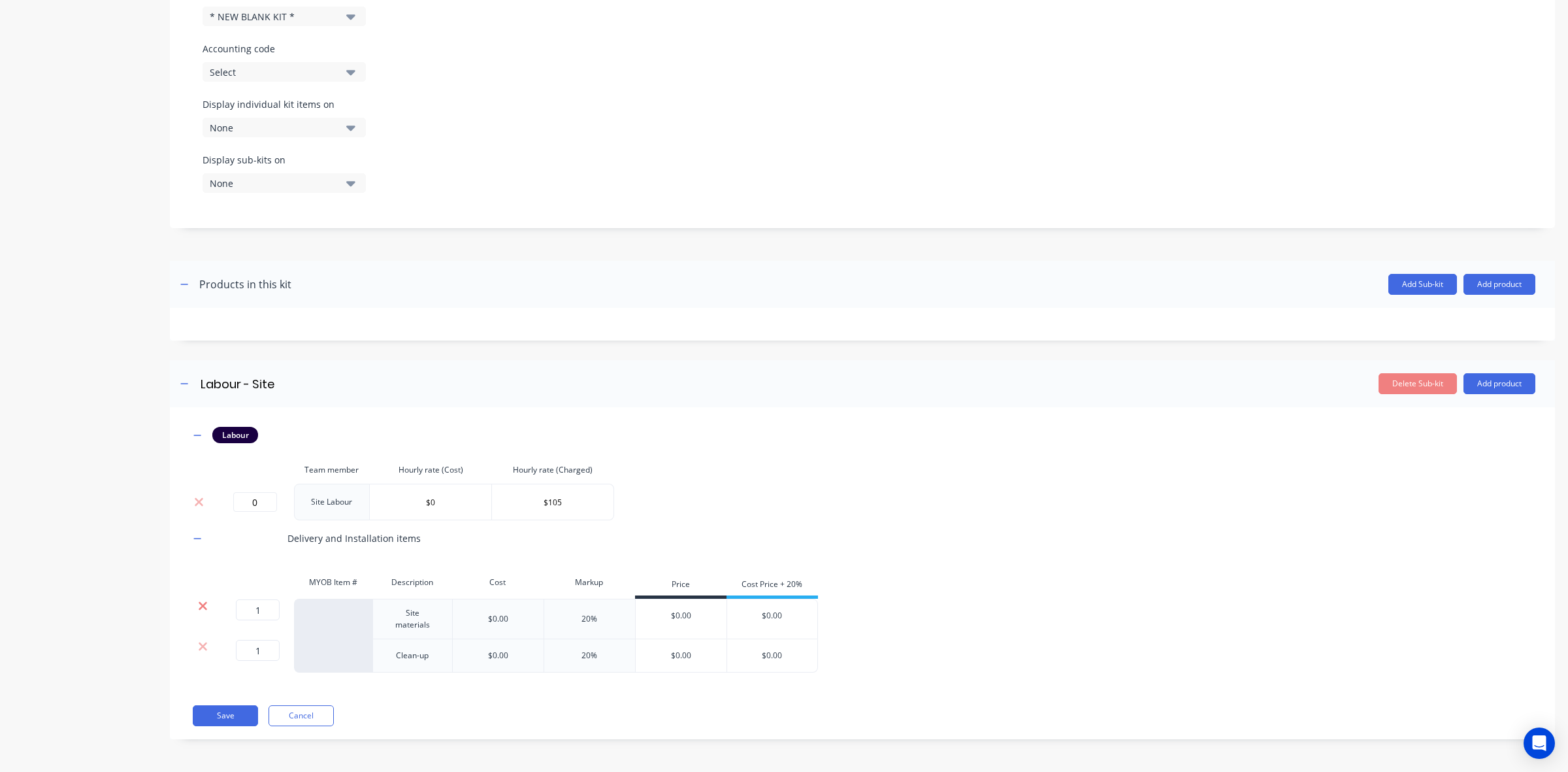
click at [207, 608] on icon at bounding box center [203, 606] width 10 height 13
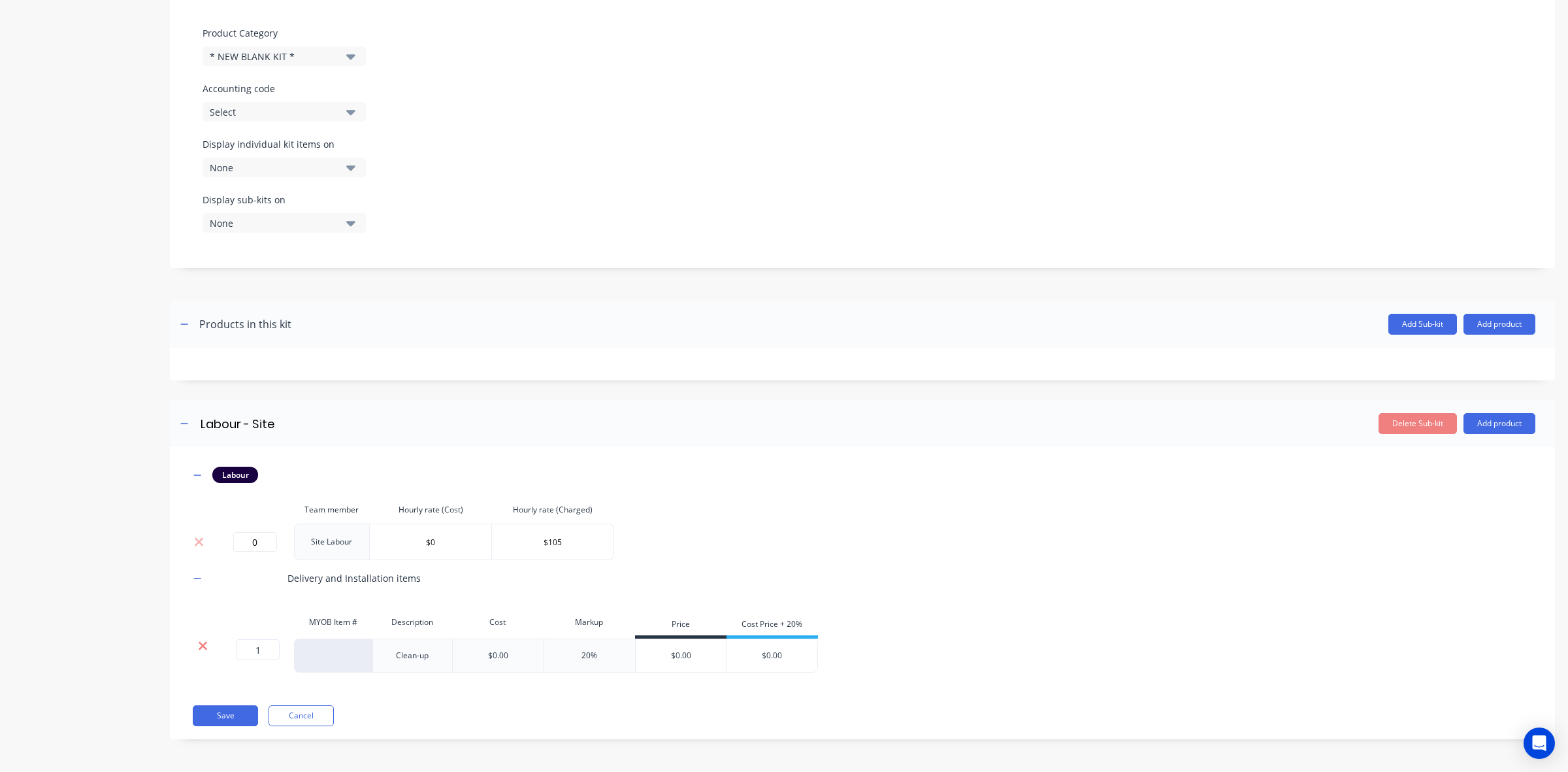
click at [203, 644] on icon at bounding box center [202, 646] width 8 height 8
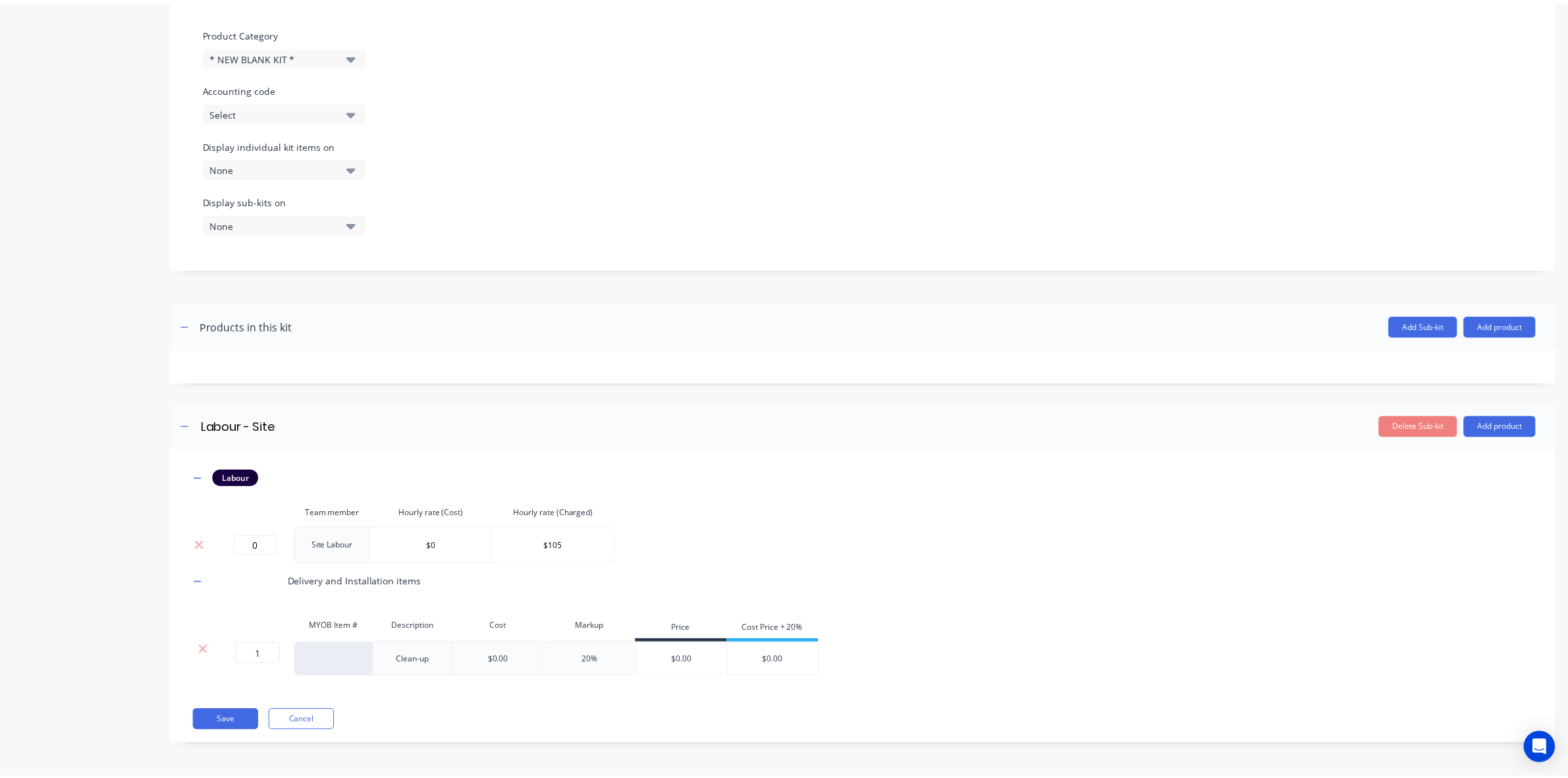
scroll to position [247, 0]
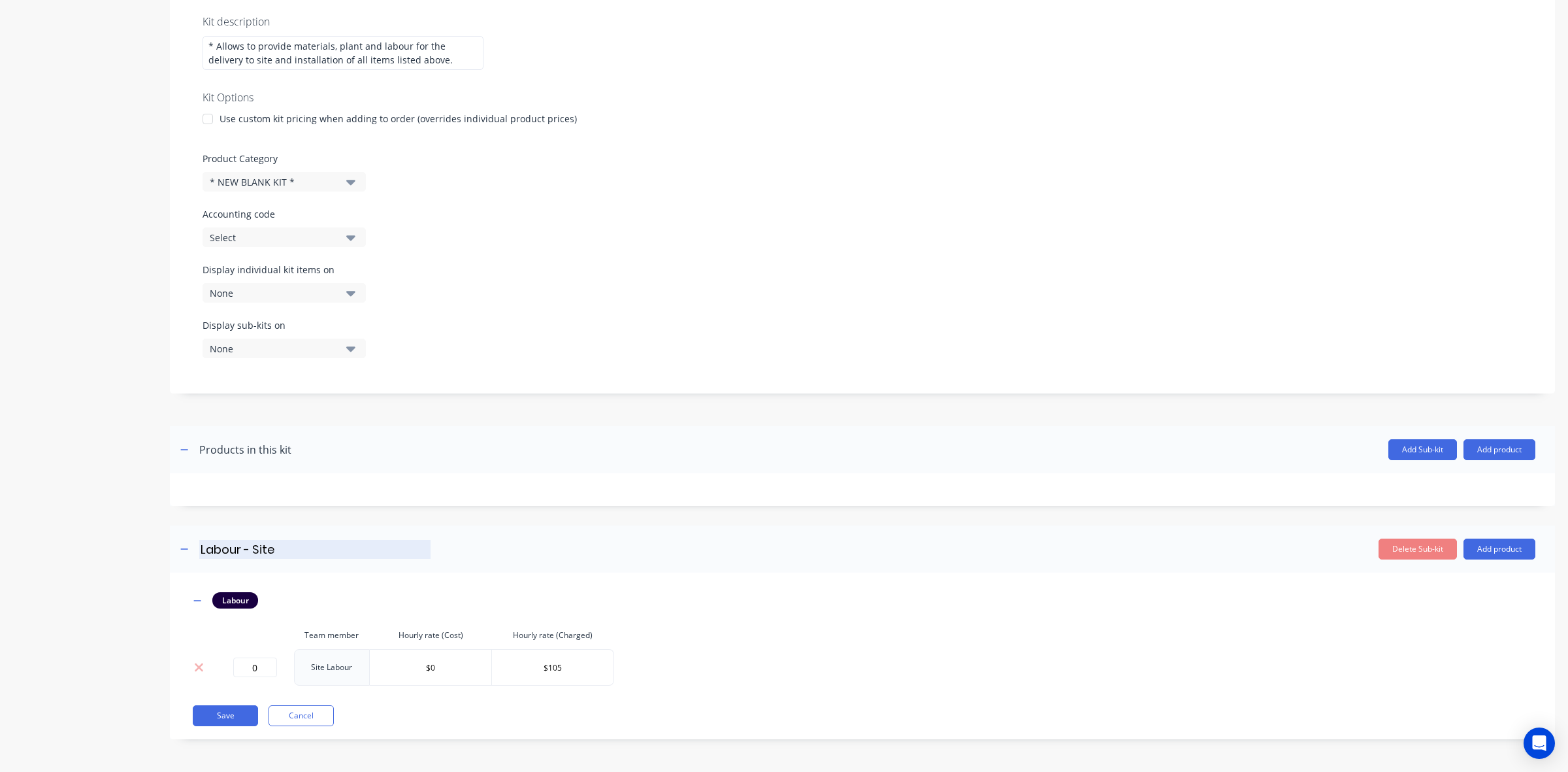
click at [288, 551] on input "Labour - Site" at bounding box center [315, 550] width 231 height 19
drag, startPoint x: 322, startPoint y: 548, endPoint x: 130, endPoint y: 535, distance: 192.4
click at [130, 535] on div "Product details Add image Delivery and Installation: Delivery and Installation:…" at bounding box center [784, 283] width 1542 height 951
drag, startPoint x: 255, startPoint y: 542, endPoint x: 266, endPoint y: 547, distance: 12.1
click at [255, 542] on input "Labour - Site" at bounding box center [315, 550] width 231 height 19
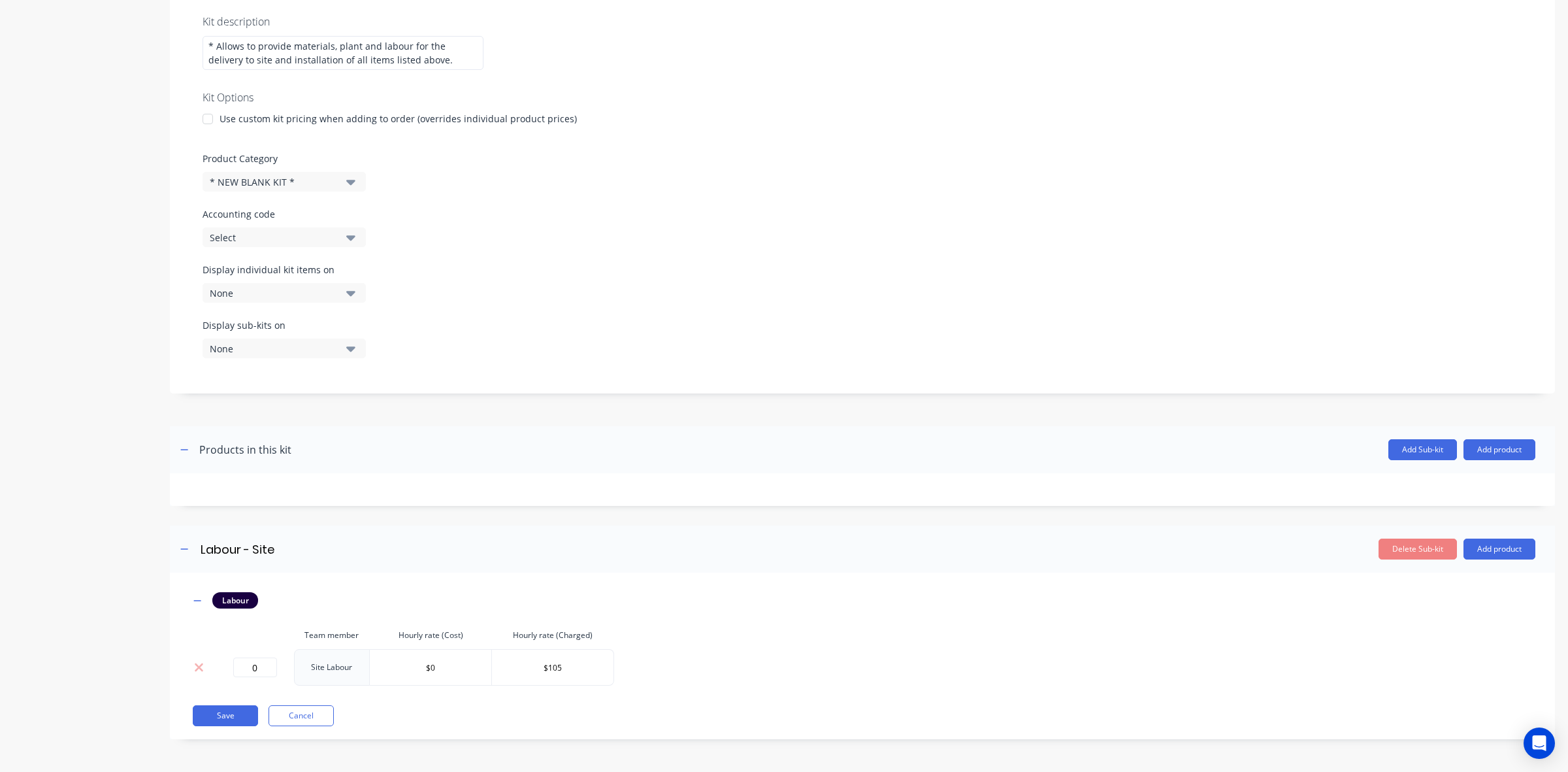
drag, startPoint x: 288, startPoint y: 548, endPoint x: 76, endPoint y: 533, distance: 212.5
click at [76, 533] on div "Product details Add image Delivery and Installation: Delivery and Installation:…" at bounding box center [784, 283] width 1542 height 951
paste input "Delivery and Installation:"
type input "Delivery and Installation:"
click at [1477, 545] on button "Add product" at bounding box center [1500, 549] width 72 height 21
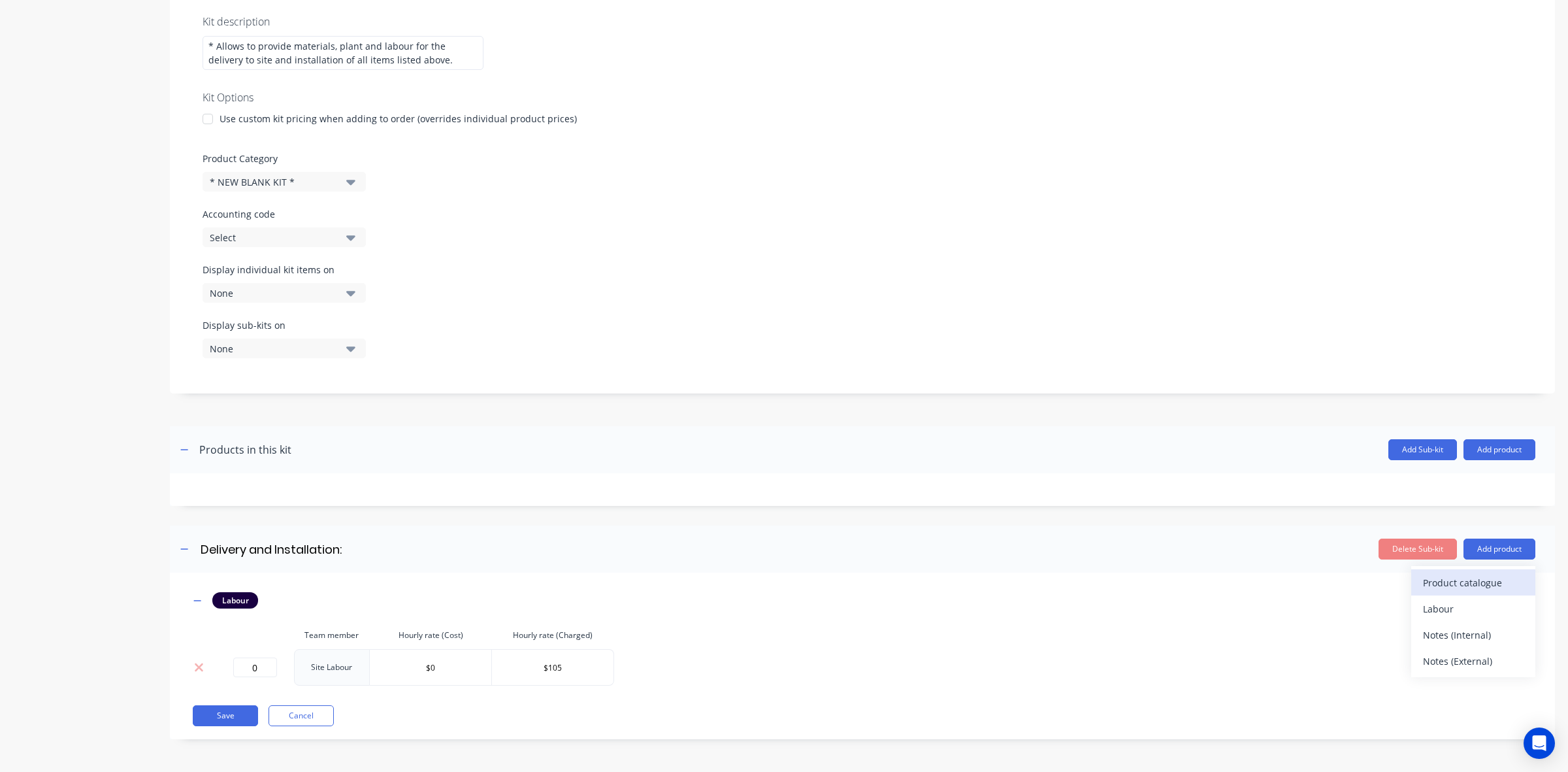
click at [1423, 577] on div "Product catalogue" at bounding box center [1473, 583] width 101 height 19
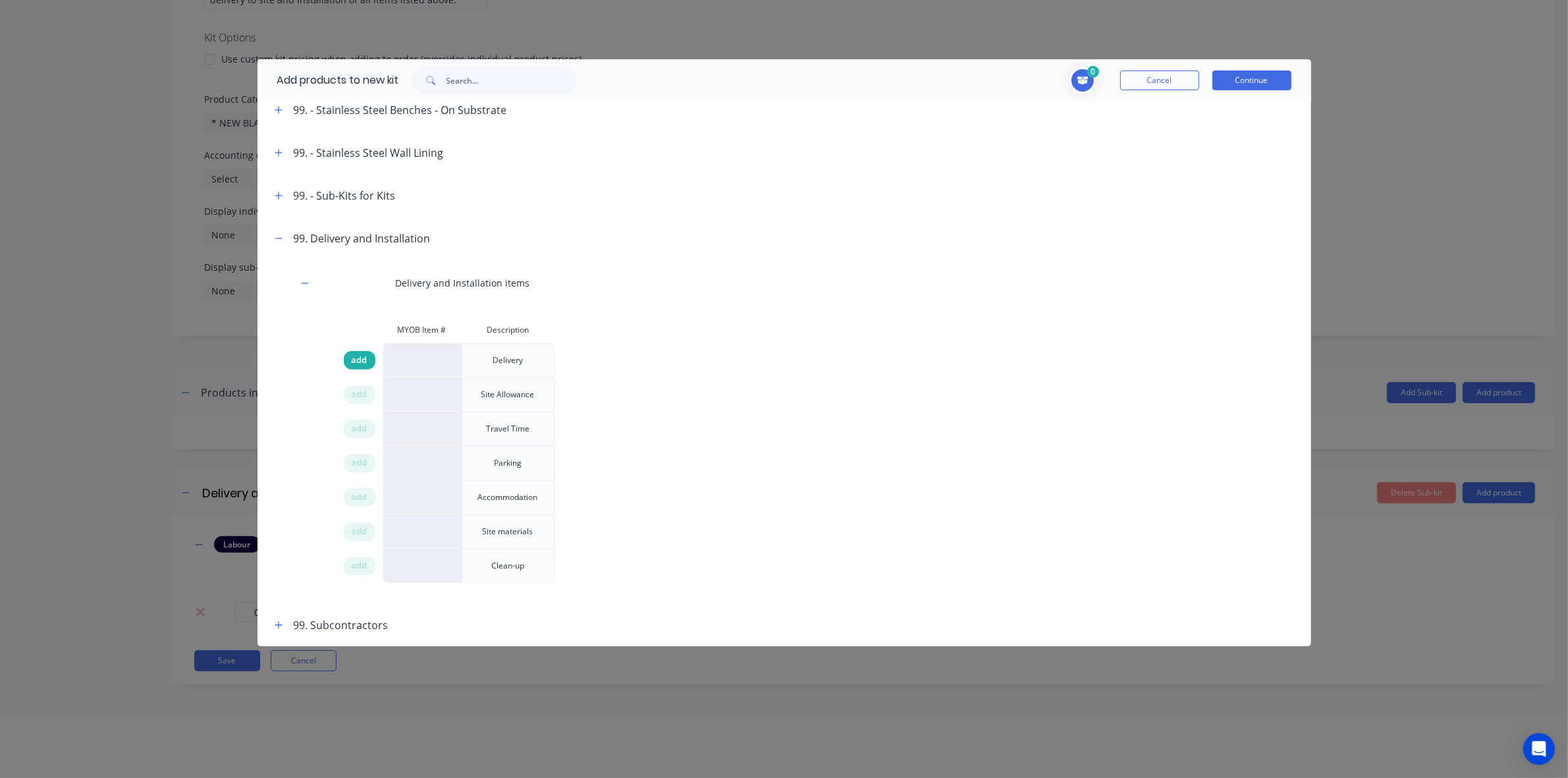
scroll to position [66, 0]
click at [368, 354] on div "add" at bounding box center [359, 360] width 31 height 19
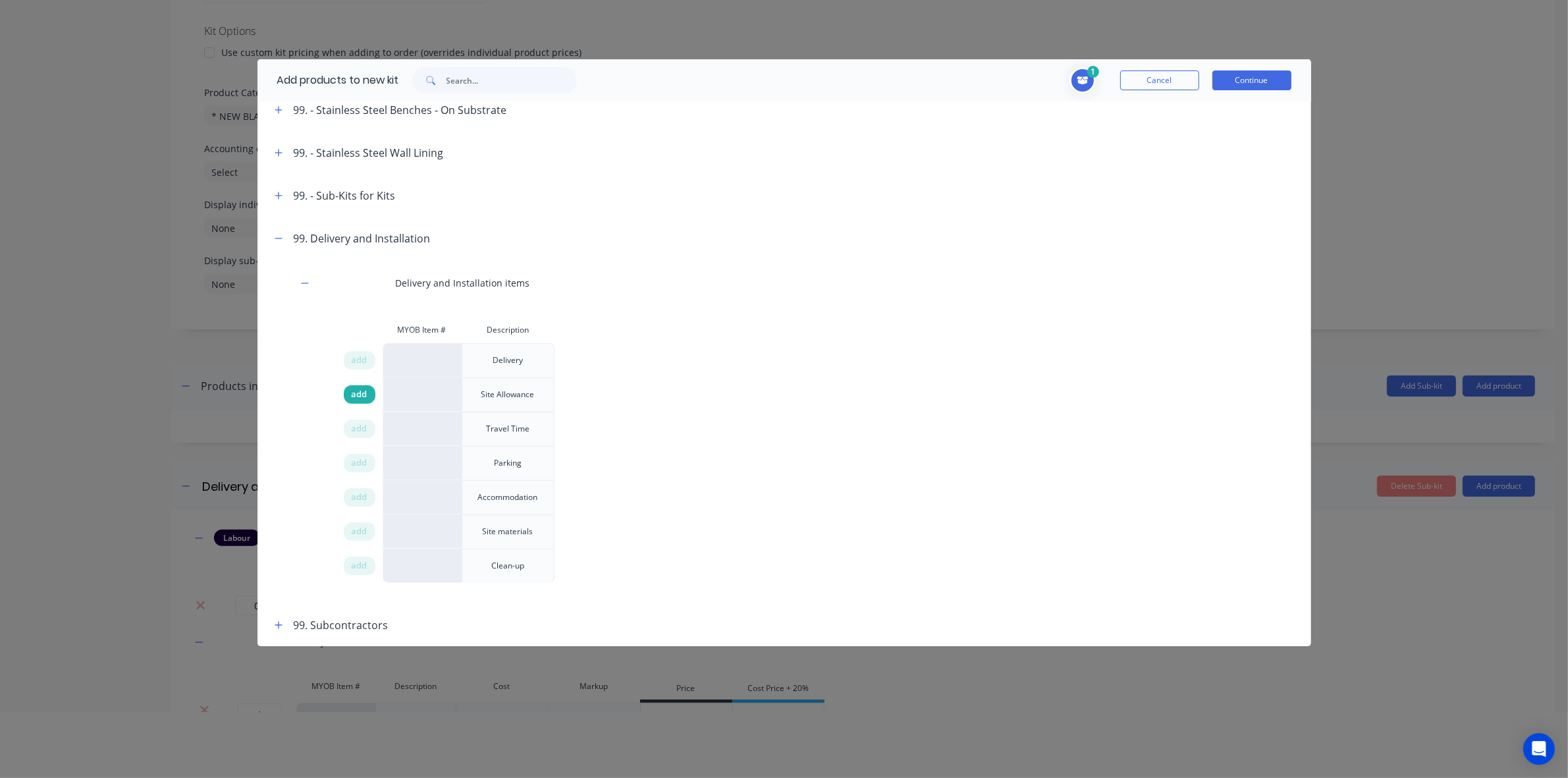
click at [369, 394] on div "add" at bounding box center [359, 395] width 31 height 19
click at [367, 425] on span "add" at bounding box center [359, 429] width 16 height 13
click at [364, 462] on span "add" at bounding box center [359, 463] width 16 height 13
click at [364, 497] on span "add" at bounding box center [359, 497] width 16 height 13
drag, startPoint x: 368, startPoint y: 525, endPoint x: 380, endPoint y: 560, distance: 37.0
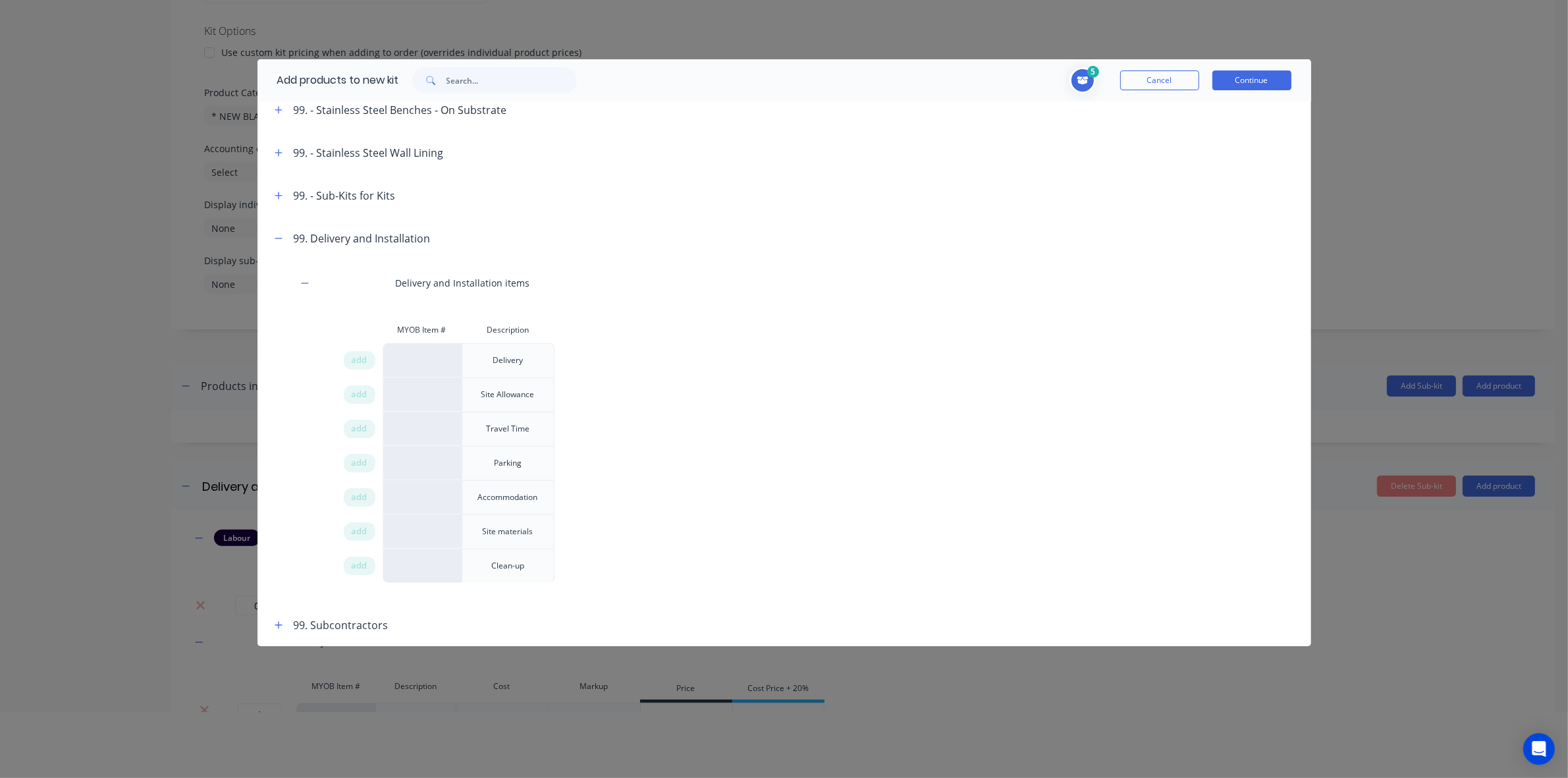
click at [368, 528] on div "add" at bounding box center [359, 532] width 31 height 19
click at [364, 565] on span "add" at bounding box center [359, 566] width 16 height 13
click at [1265, 81] on button "Continue" at bounding box center [1251, 80] width 79 height 19
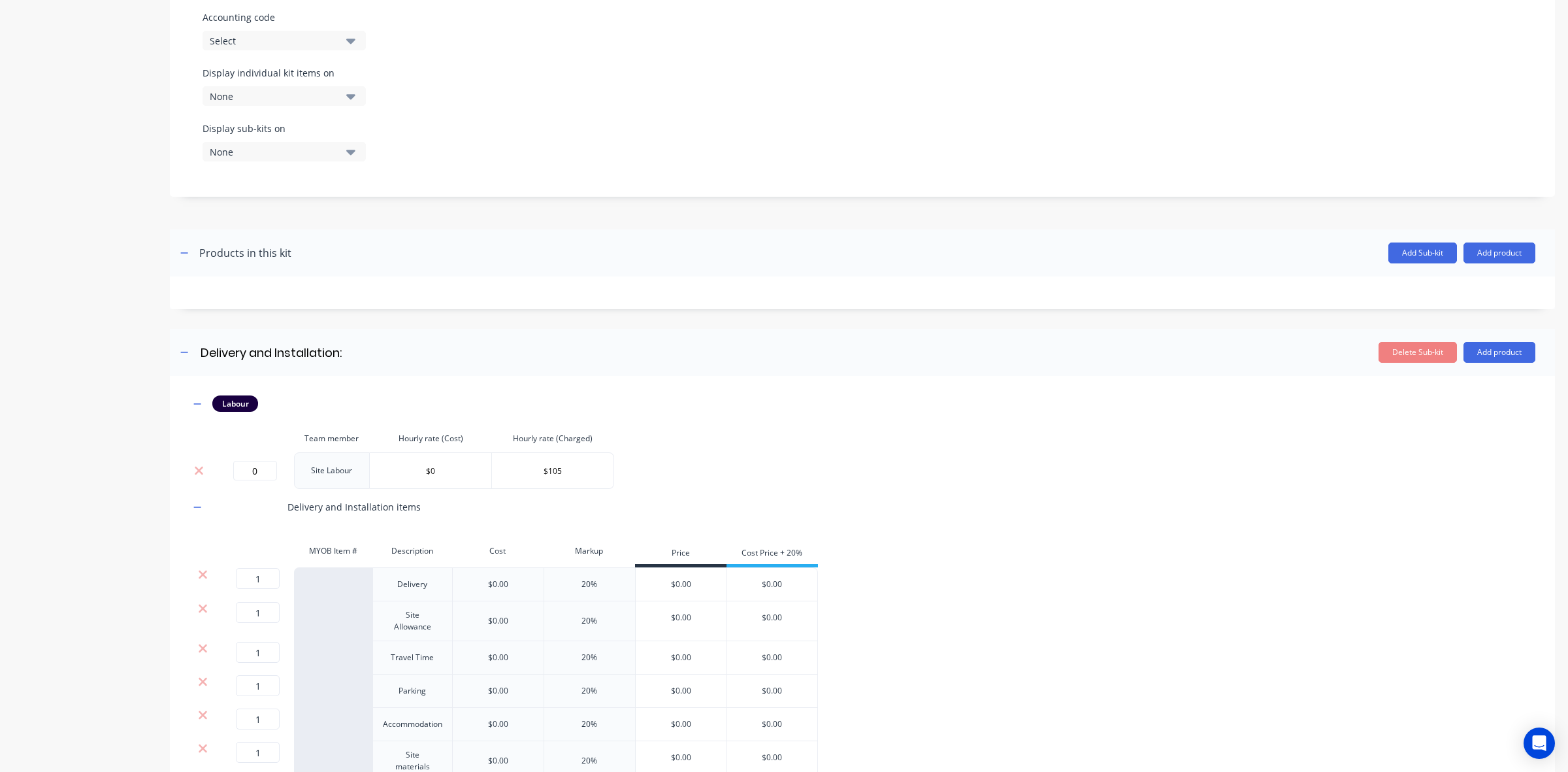
scroll to position [585, 0]
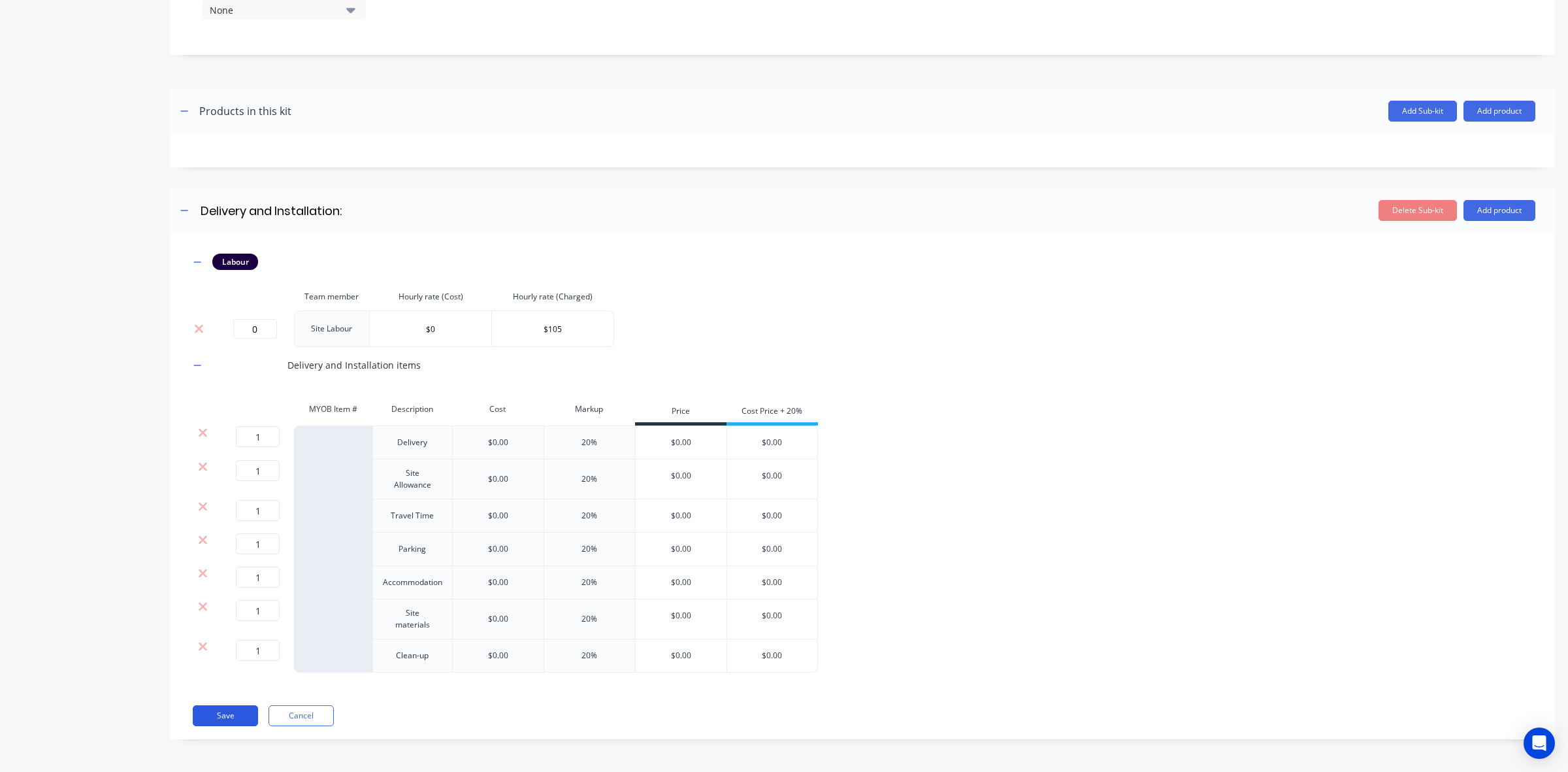
click at [241, 710] on button "Save" at bounding box center [225, 716] width 65 height 21
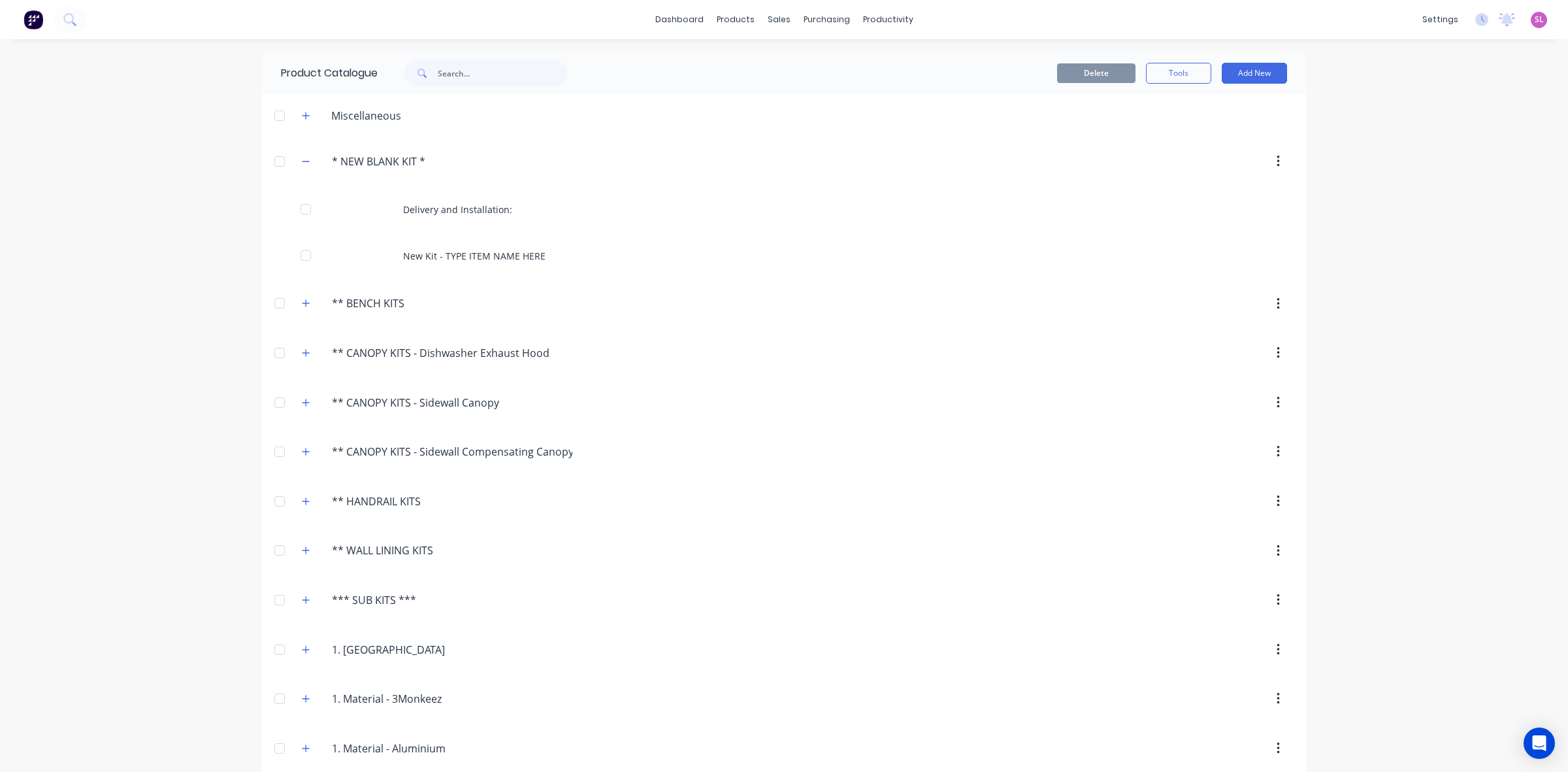
scroll to position [1, 0]
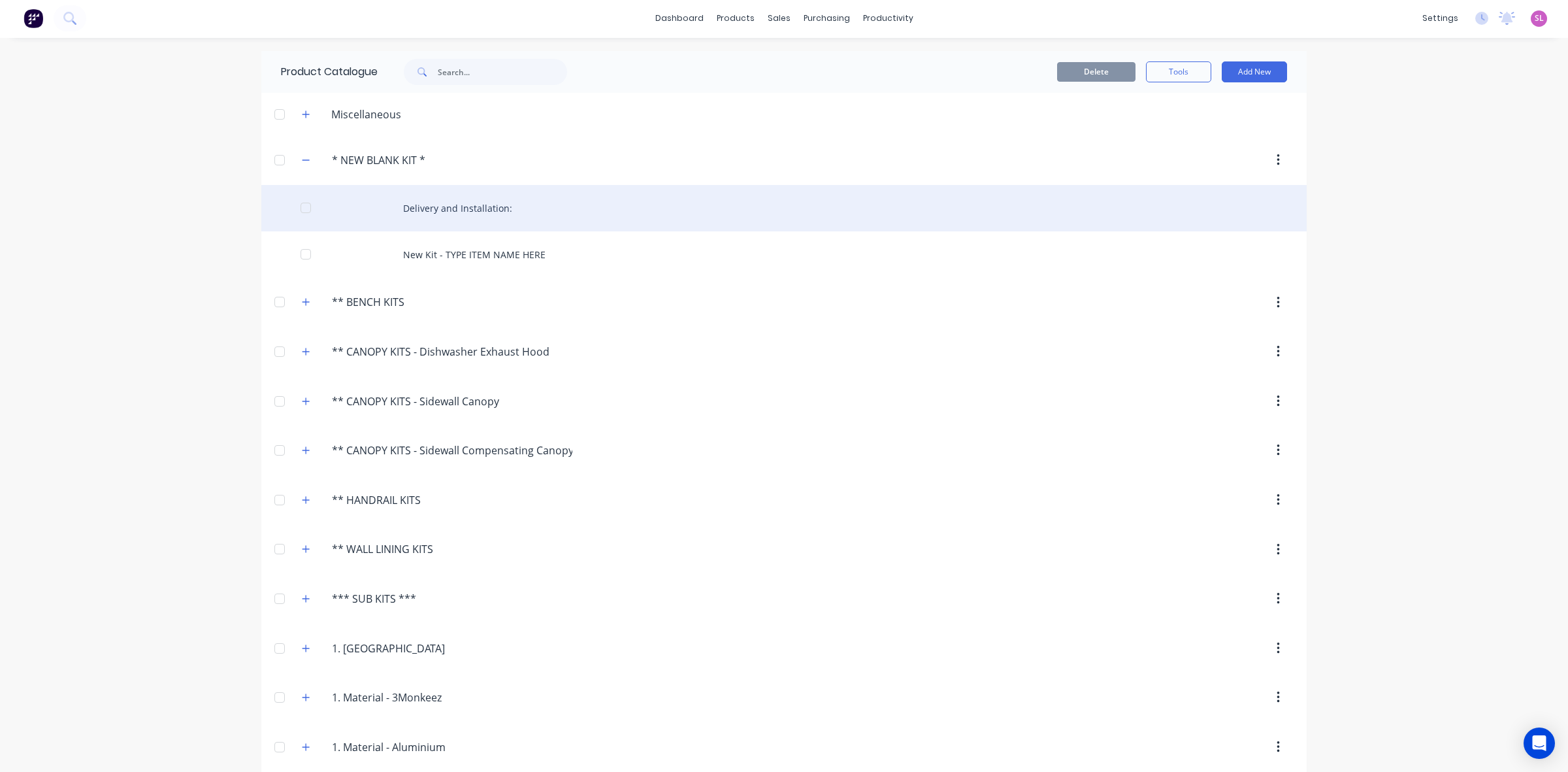
click at [508, 205] on div "Delivery and Installation:" at bounding box center [784, 208] width 1045 height 47
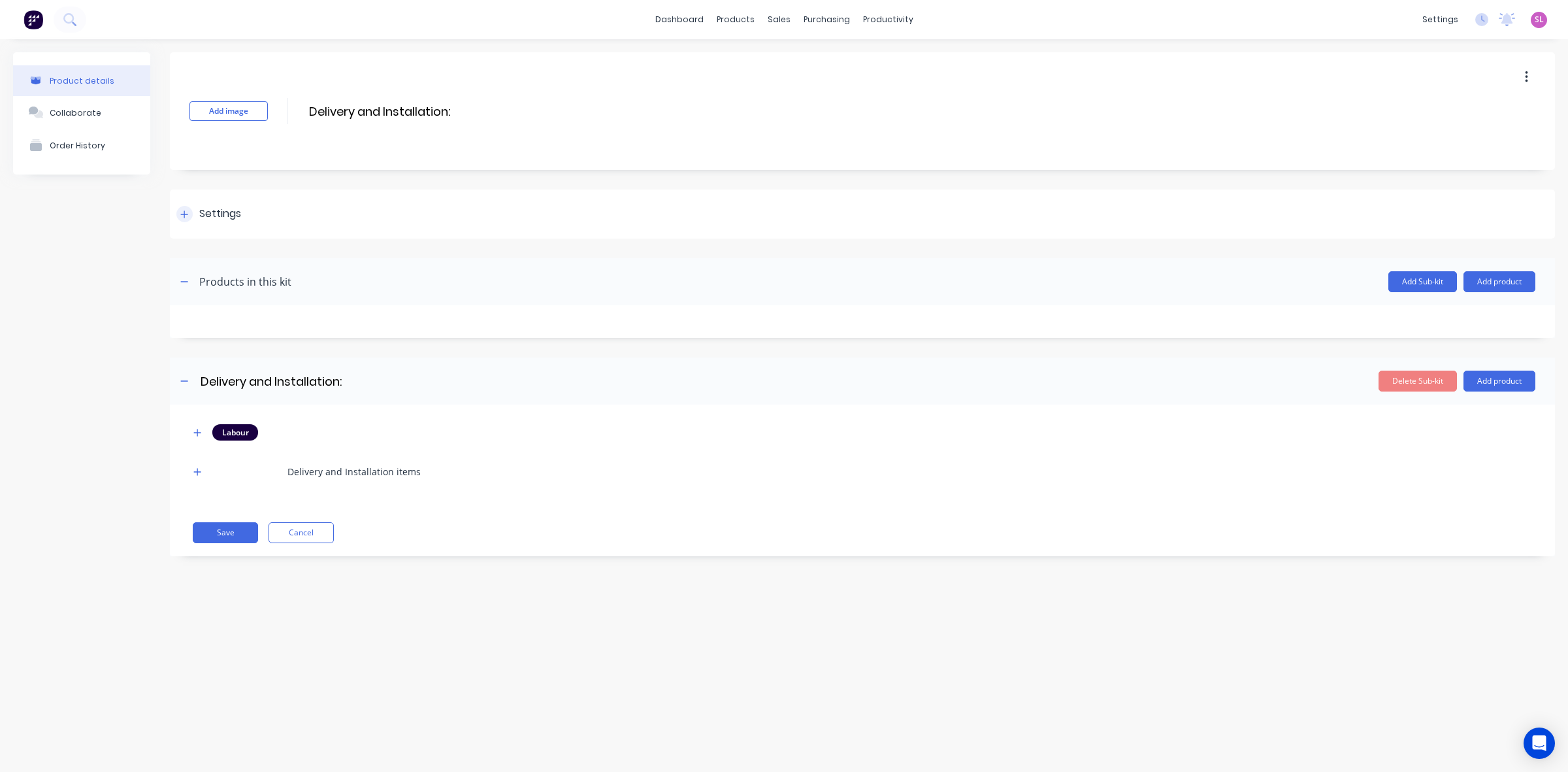
click at [188, 210] on div at bounding box center [185, 214] width 17 height 17
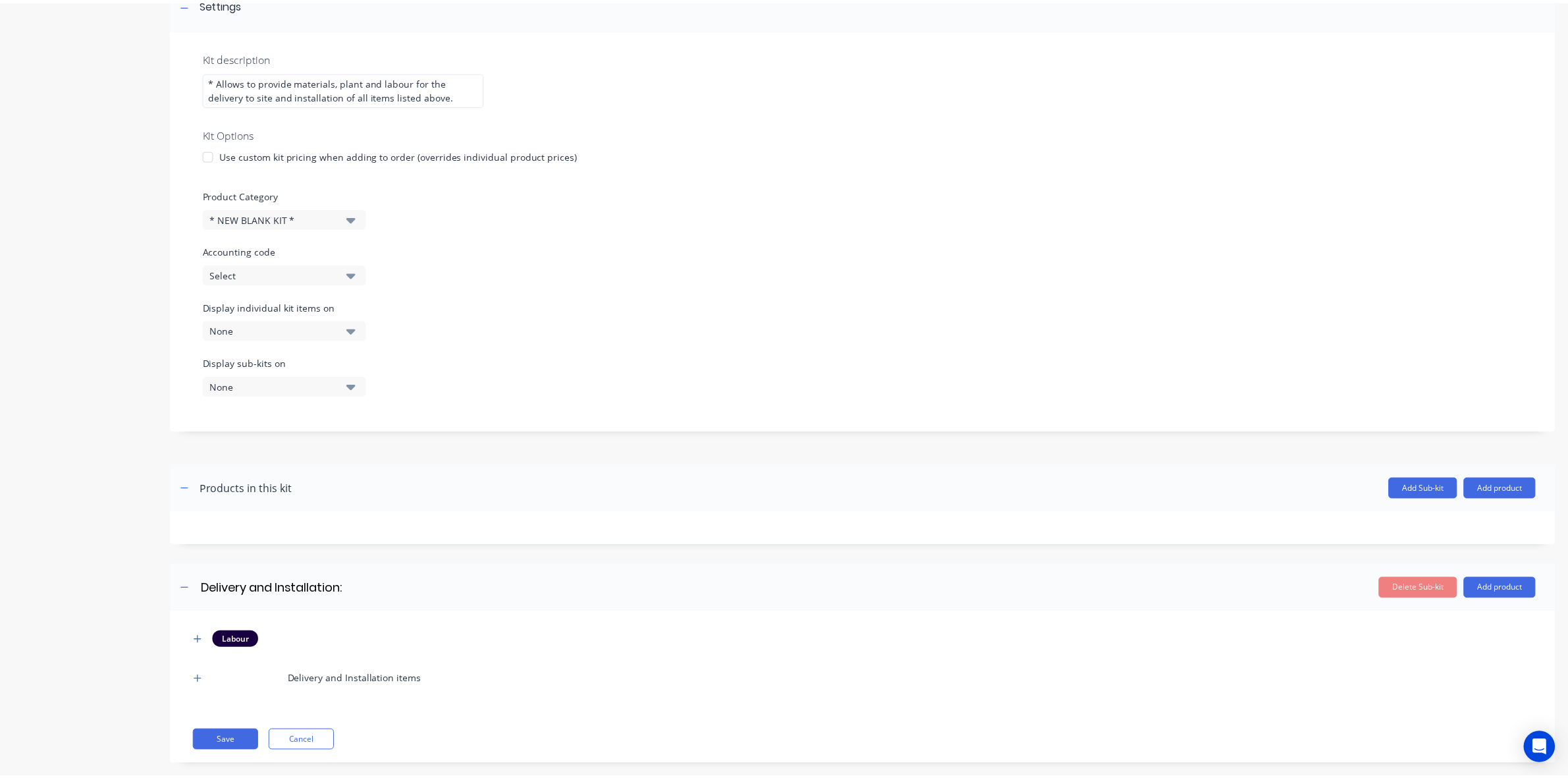
scroll to position [232, 0]
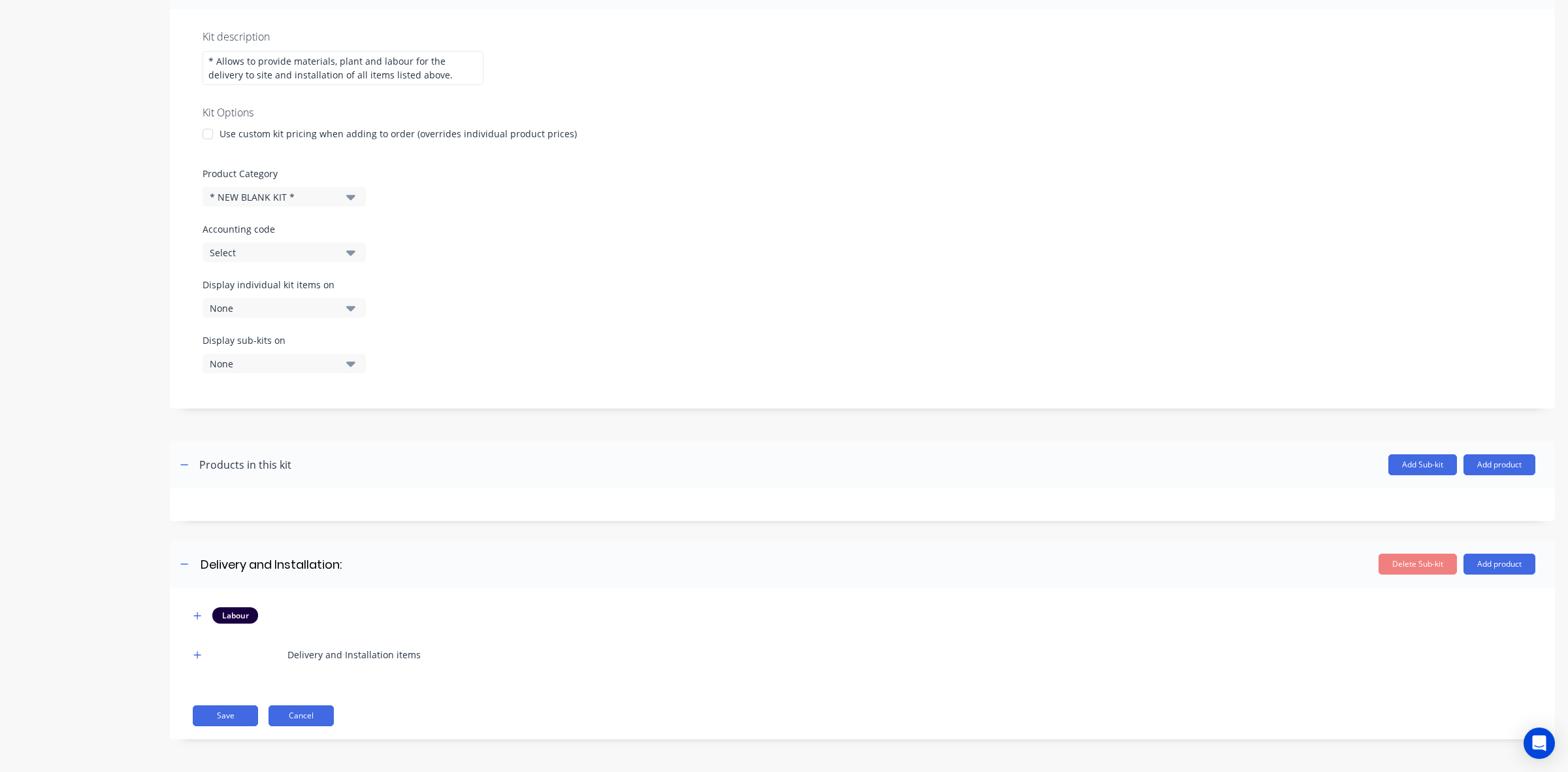
click at [325, 710] on button "Cancel" at bounding box center [300, 716] width 65 height 21
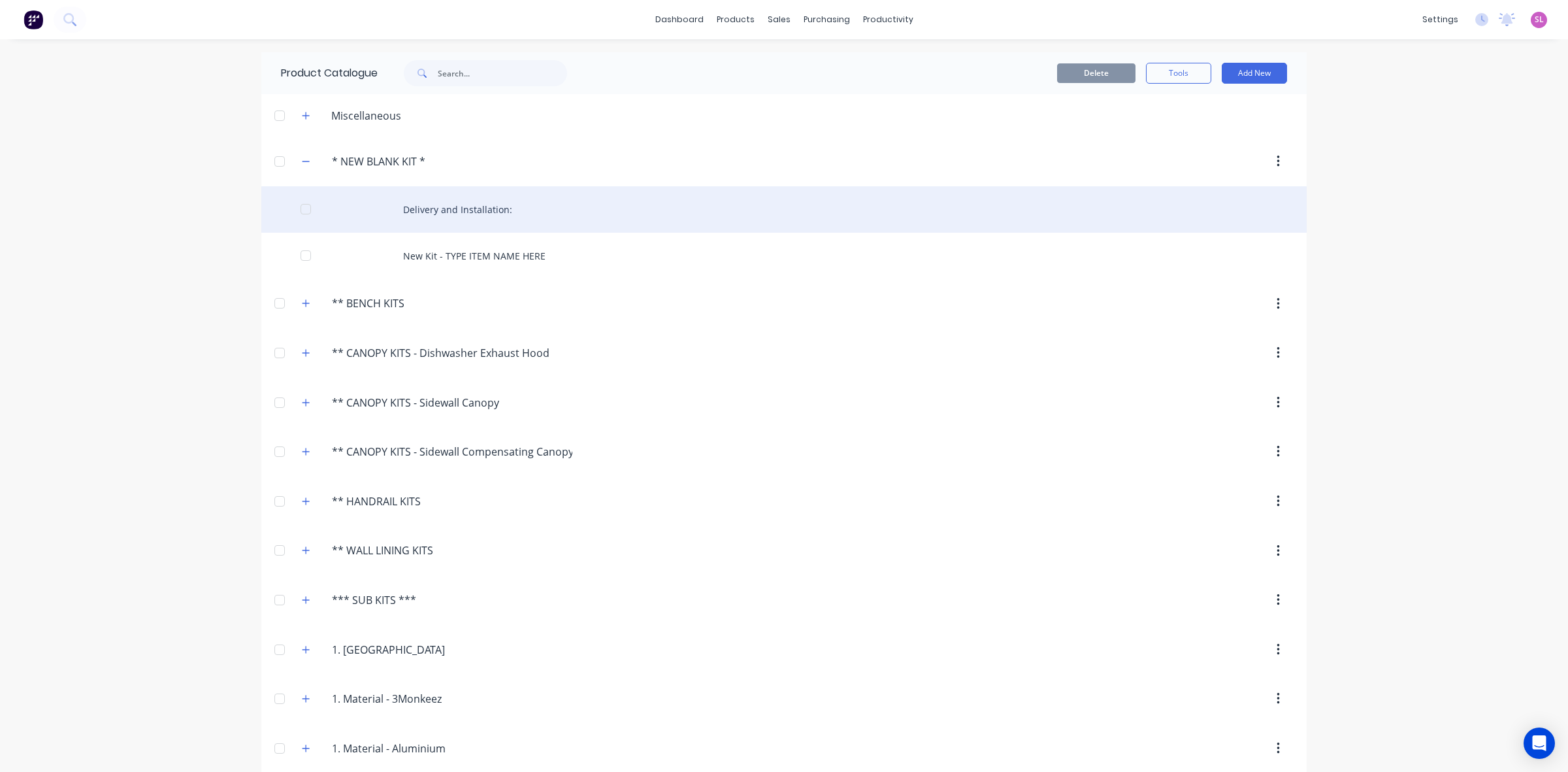
click at [497, 210] on div "Delivery and Installation:" at bounding box center [784, 210] width 1045 height 47
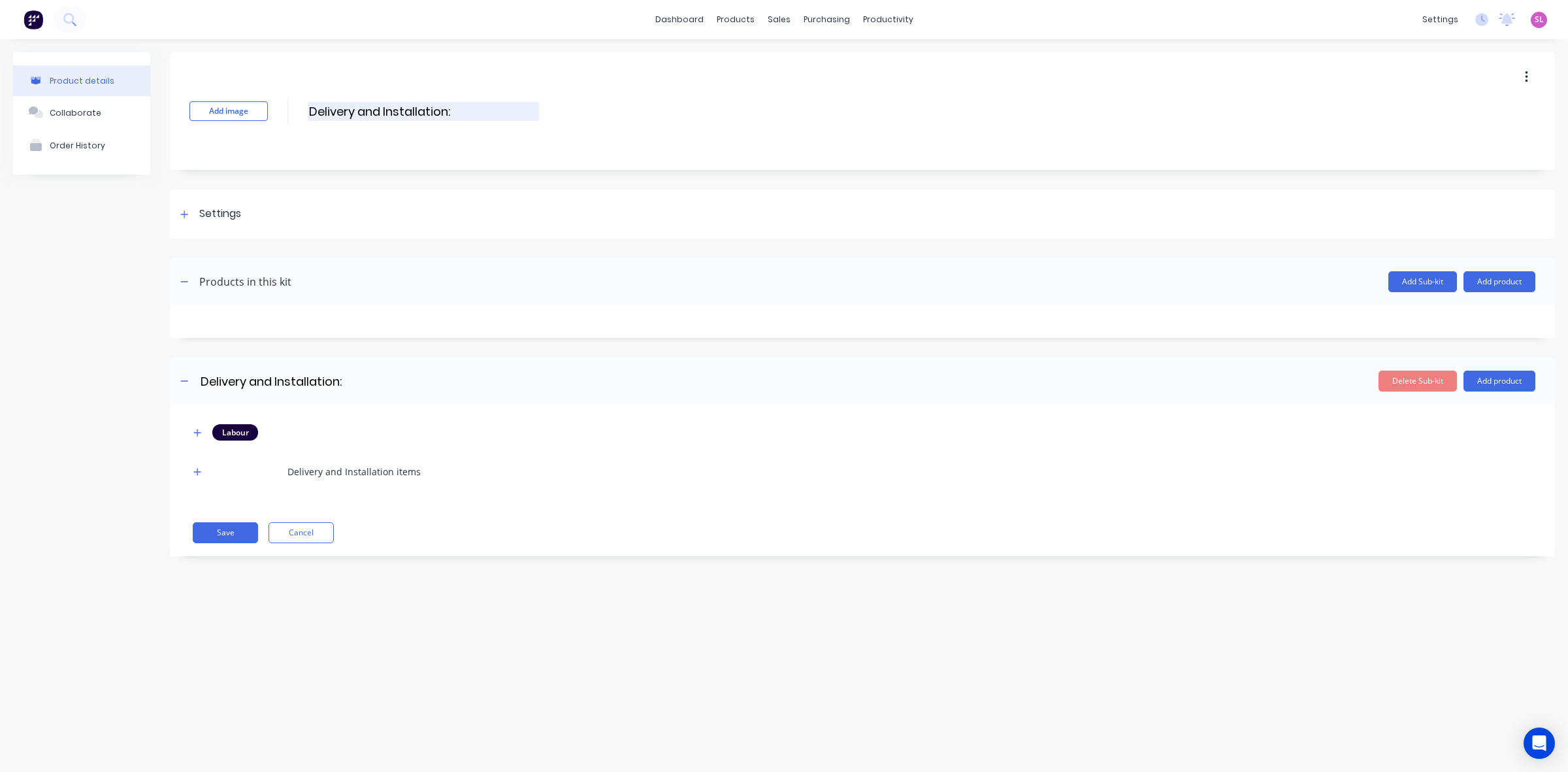
click at [451, 106] on input "Delivery and Installation:" at bounding box center [423, 111] width 231 height 19
click at [805, 62] on div "Sales Orders" at bounding box center [827, 62] width 53 height 12
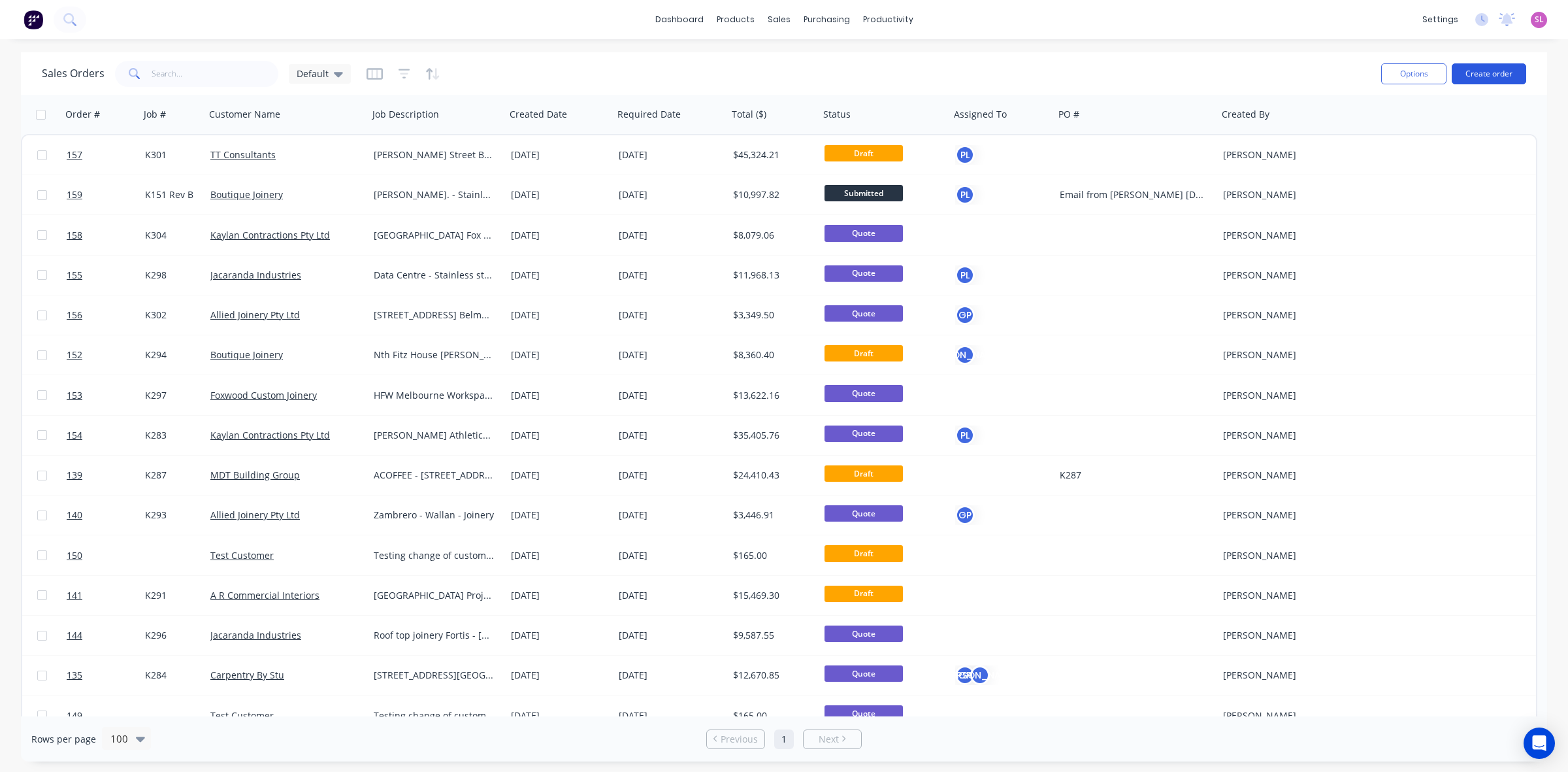
click at [1482, 74] on button "Create order" at bounding box center [1489, 74] width 74 height 21
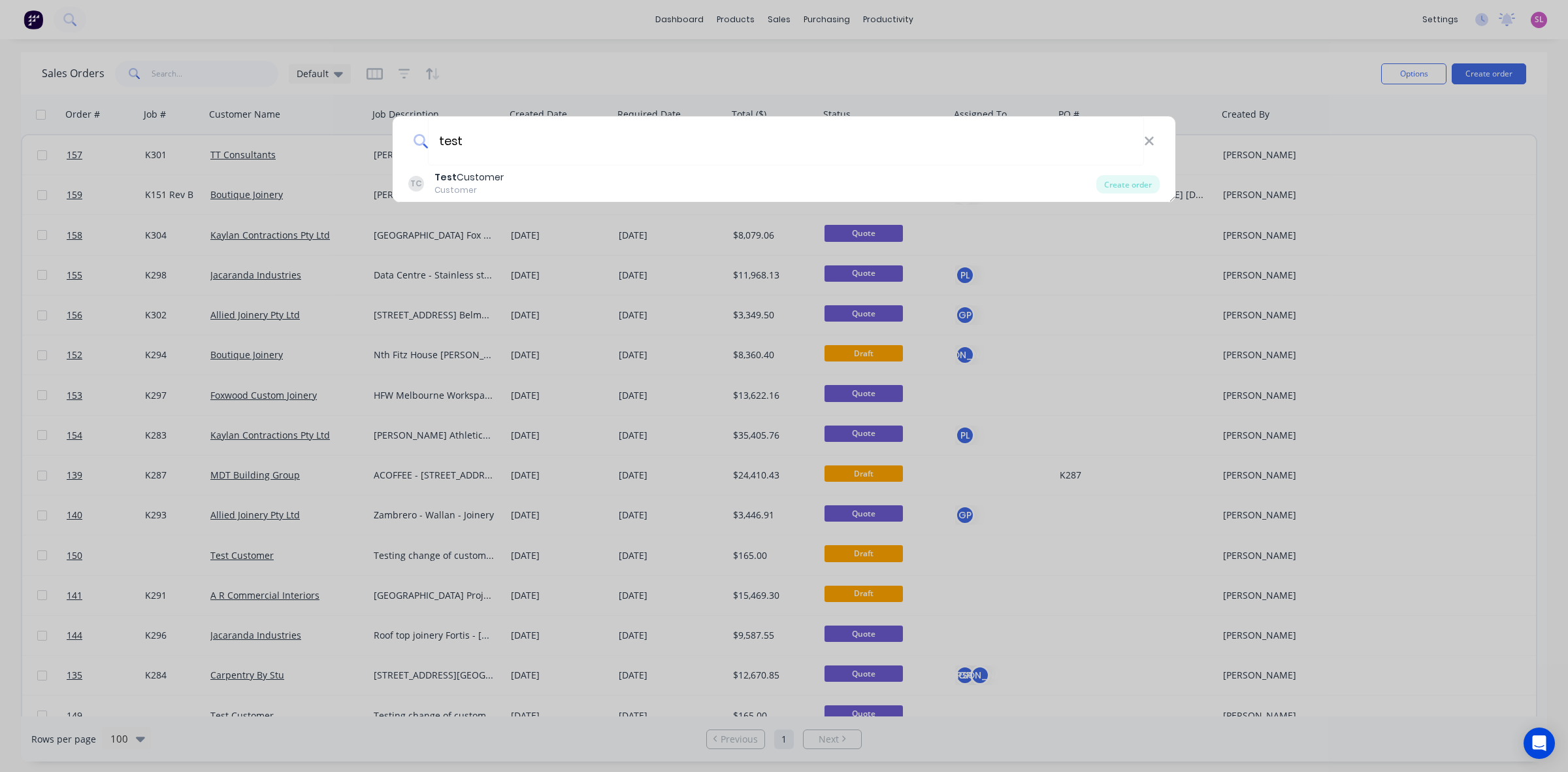
type input "test"
click at [582, 180] on div "TC Test Customer Customer" at bounding box center [752, 184] width 688 height 26
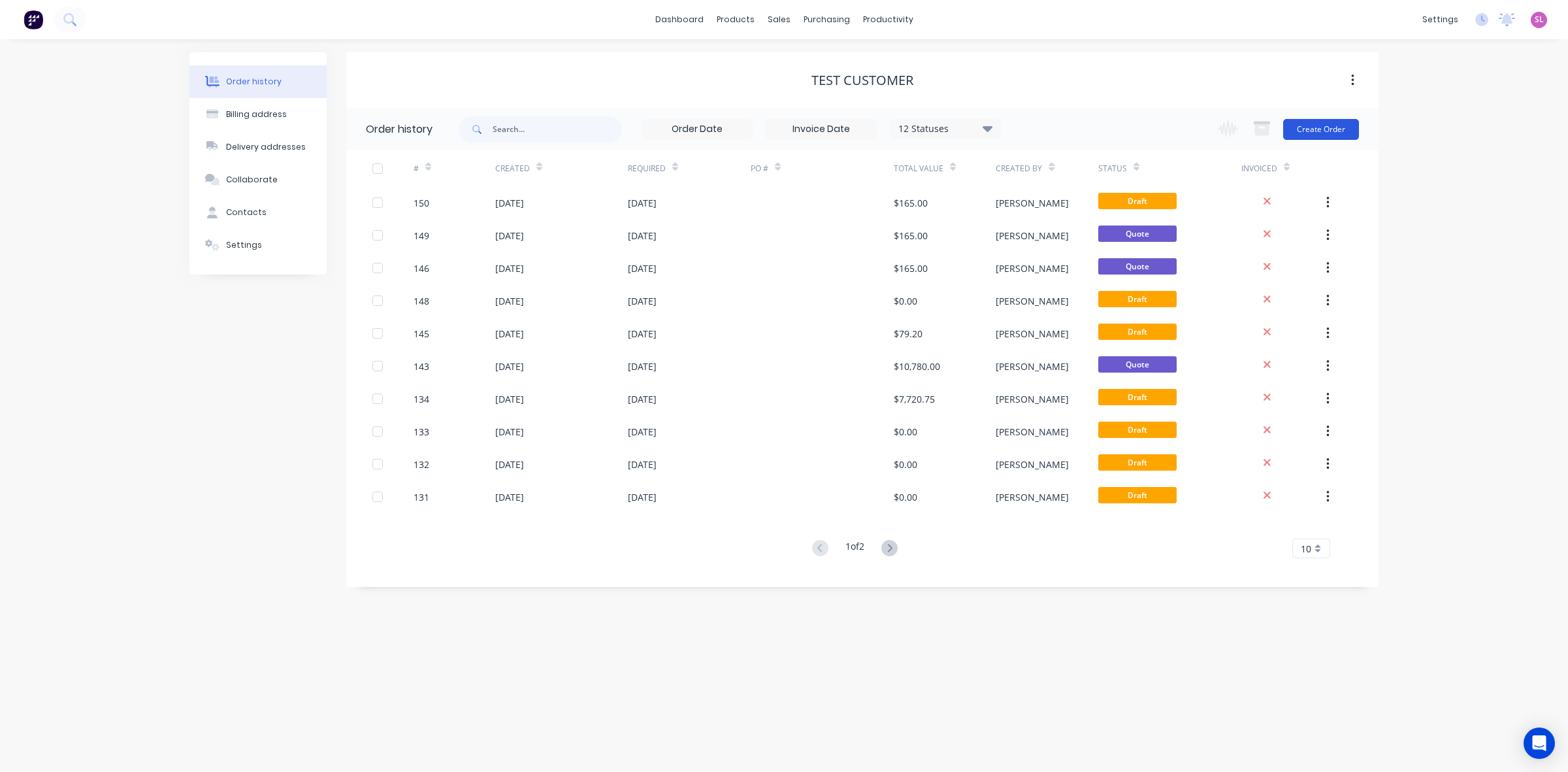
click at [1328, 134] on button "Create Order" at bounding box center [1321, 129] width 76 height 21
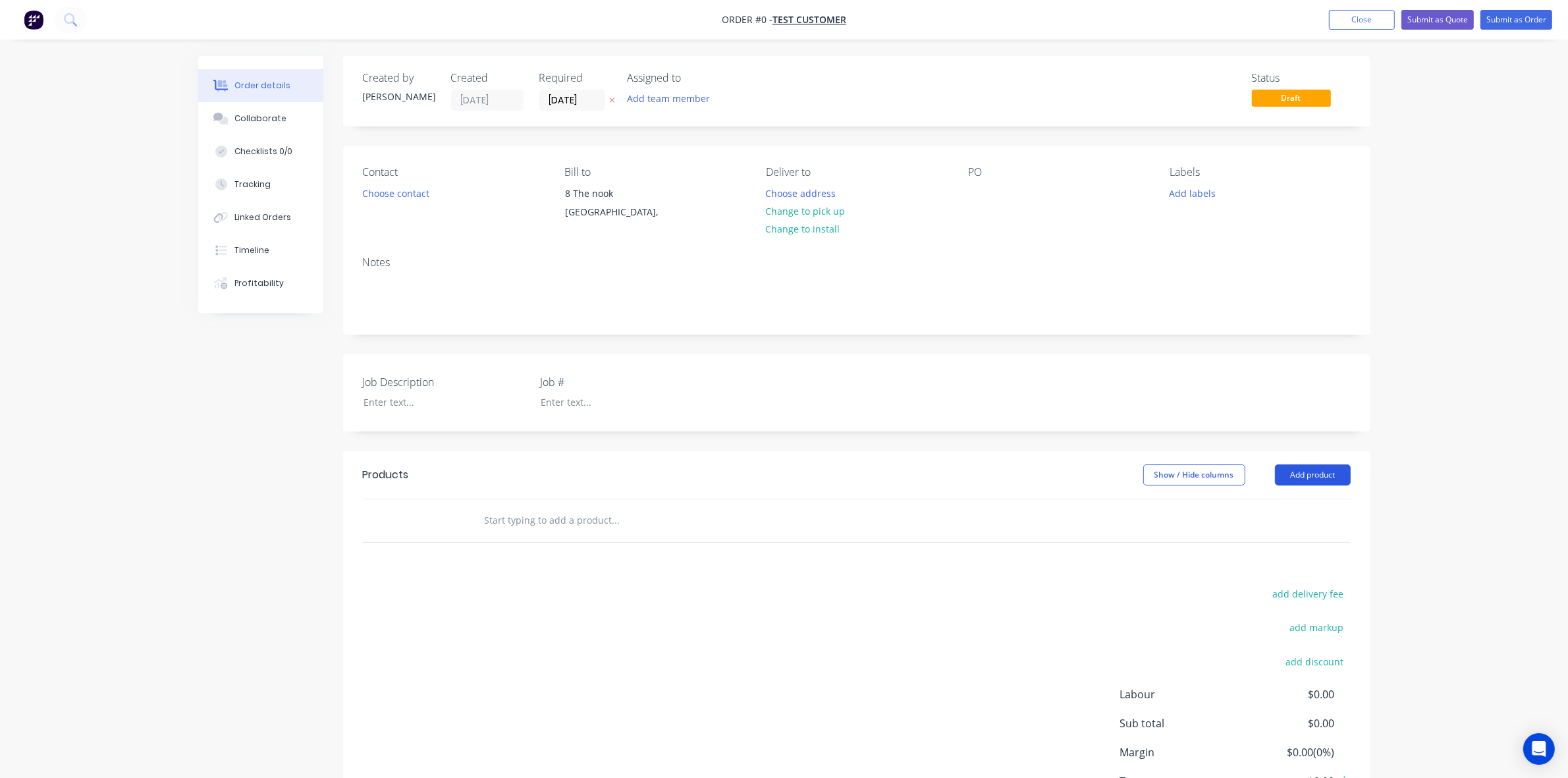
click at [1327, 471] on button "Add product" at bounding box center [1313, 475] width 76 height 21
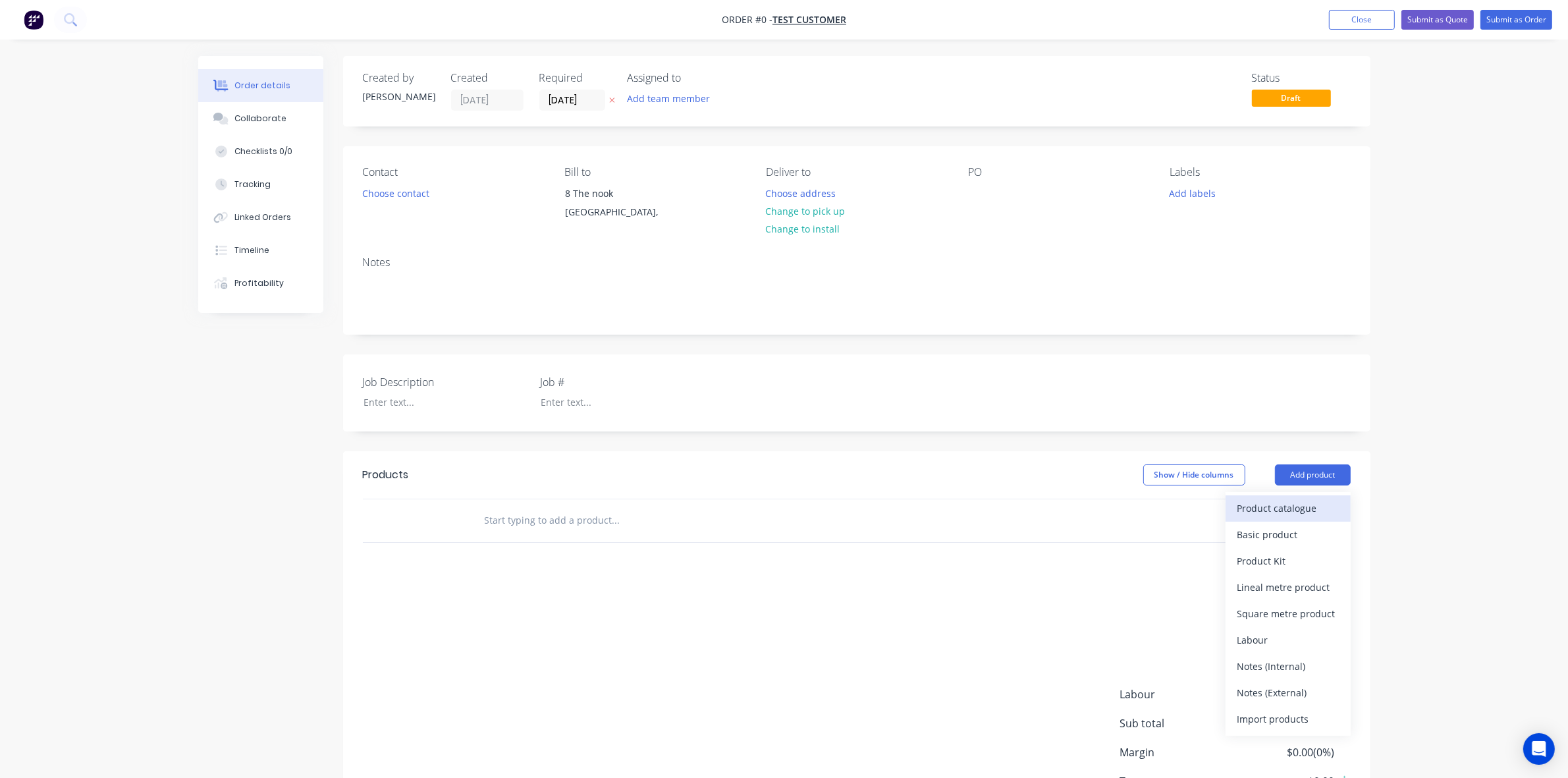
click at [1309, 506] on div "Product catalogue" at bounding box center [1288, 508] width 102 height 19
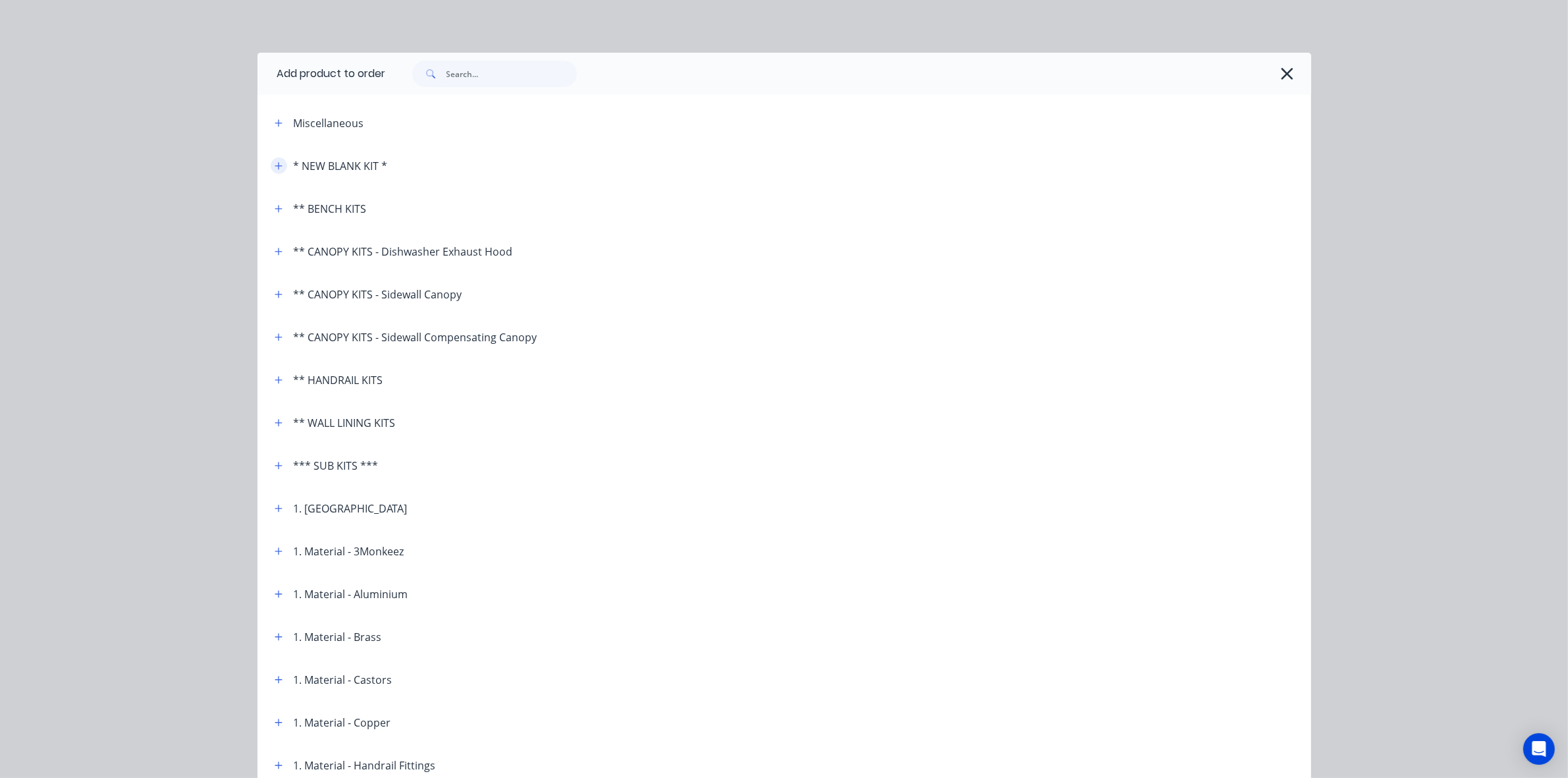
click at [272, 172] on button "button" at bounding box center [279, 166] width 17 height 17
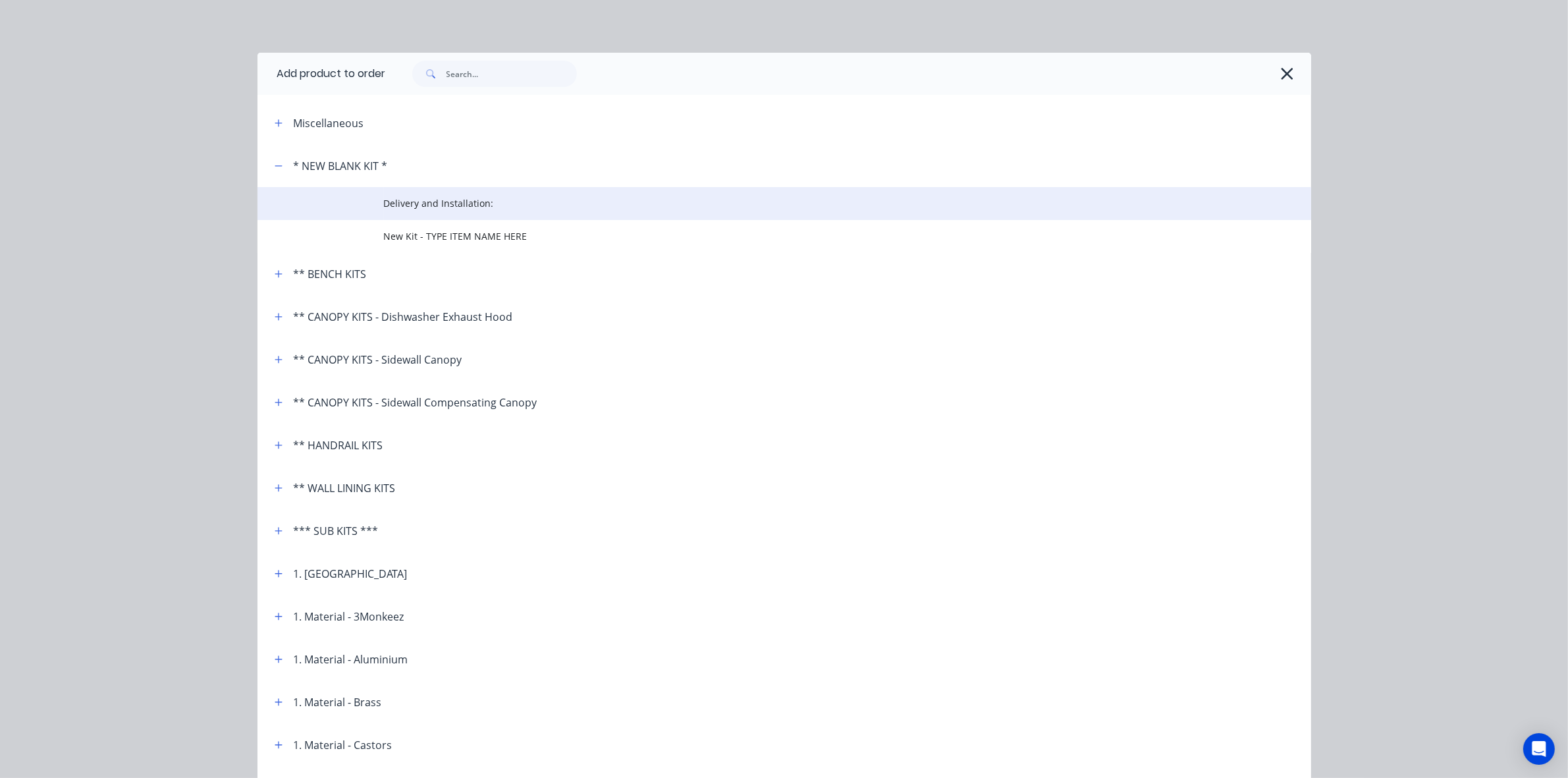
click at [405, 205] on span "Delivery and Installation:" at bounding box center [754, 203] width 741 height 14
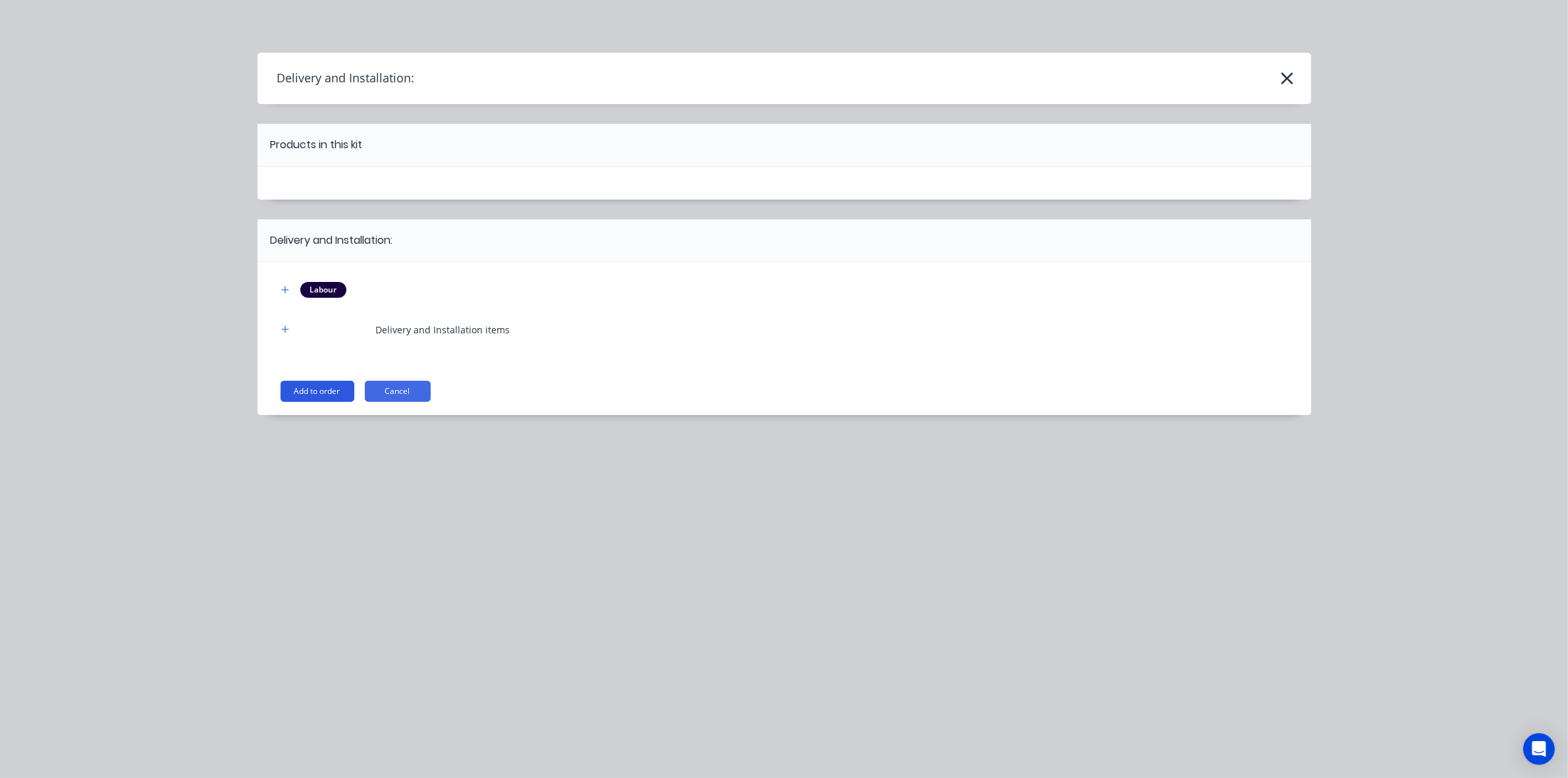
click at [328, 387] on button "Add to order" at bounding box center [317, 391] width 74 height 21
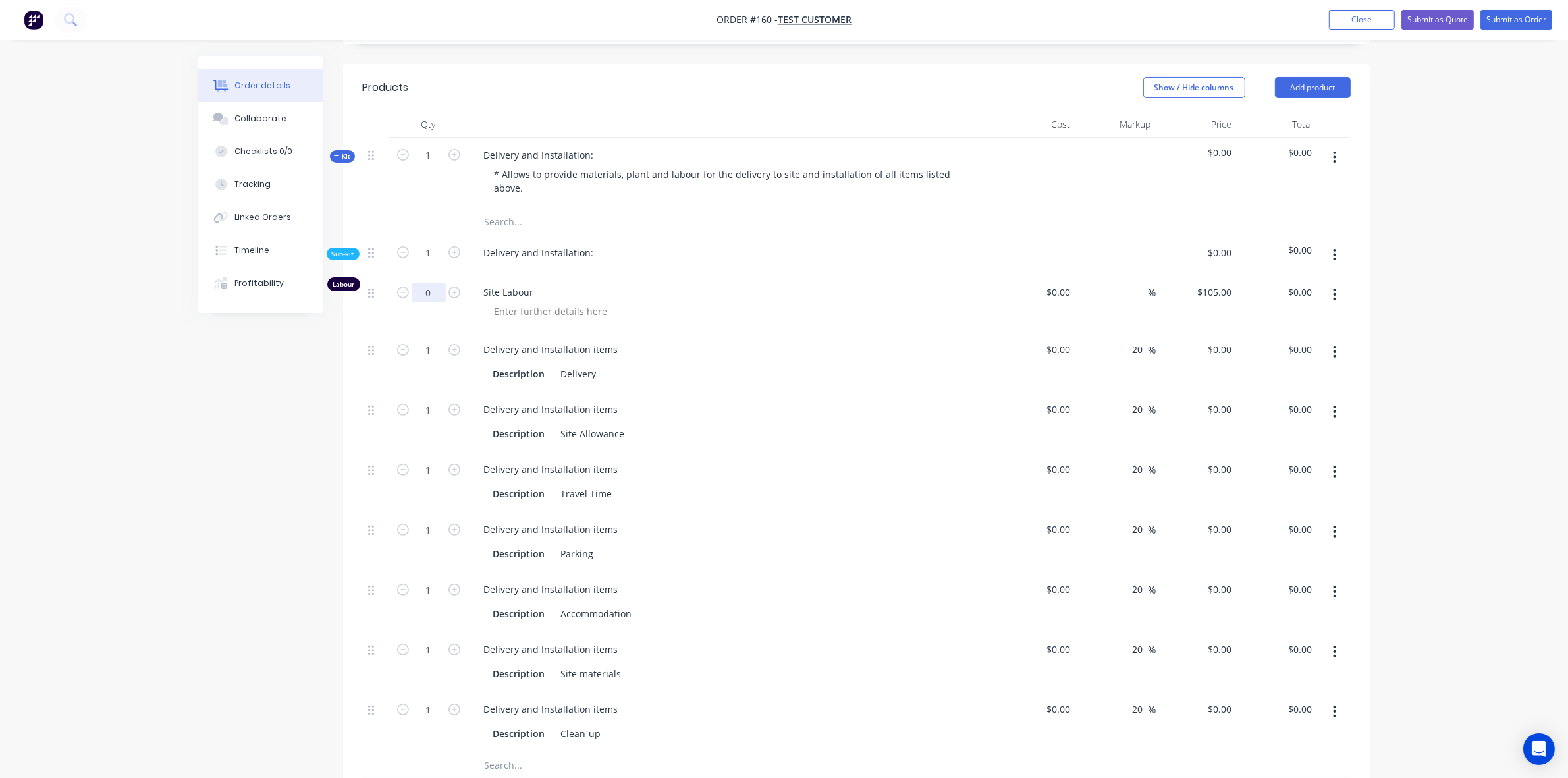
scroll to position [386, 0]
click at [348, 257] on span "Sub-kit" at bounding box center [343, 255] width 22 height 10
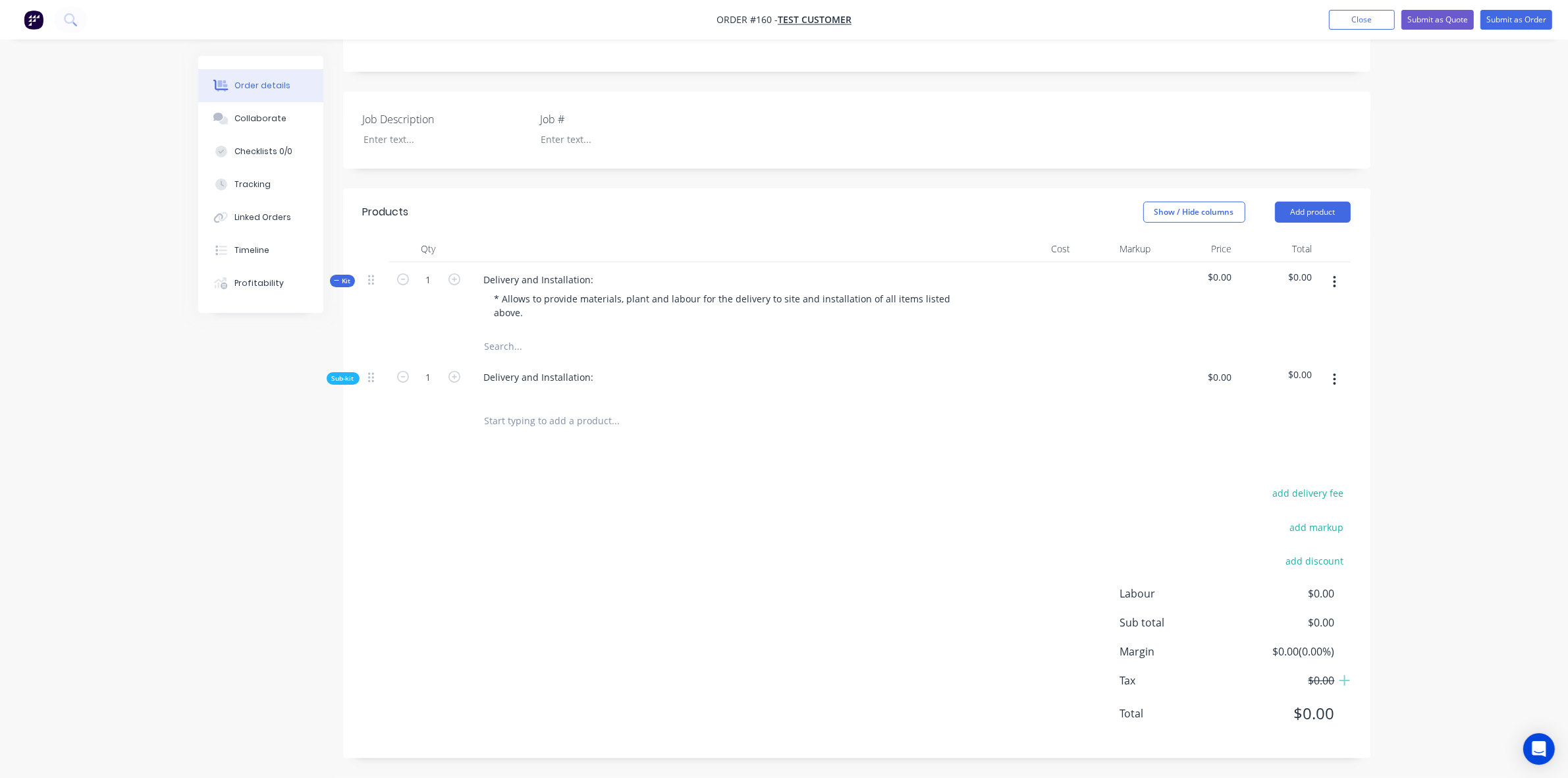
click at [343, 380] on span "Sub-kit" at bounding box center [343, 378] width 22 height 10
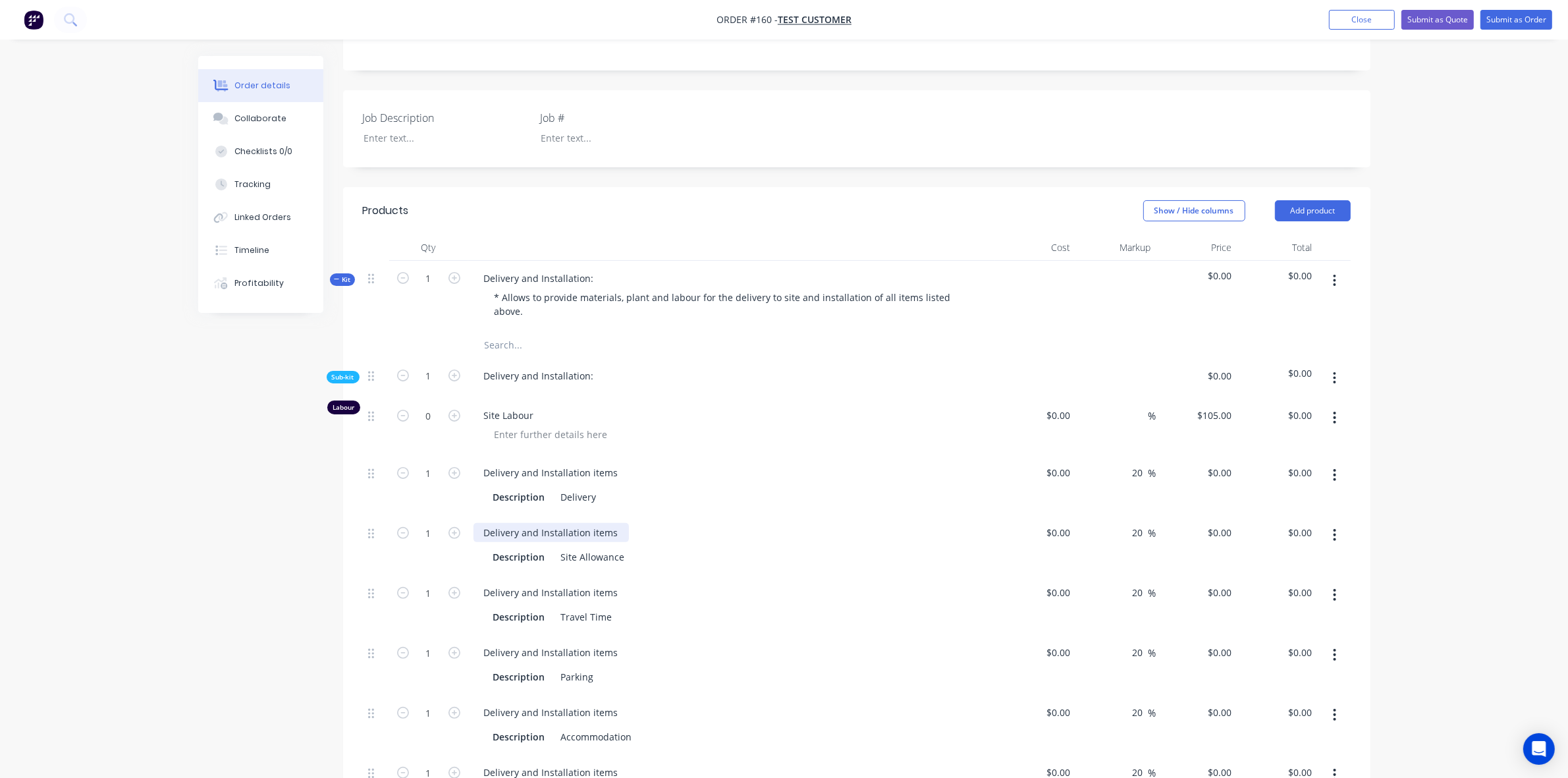
scroll to position [386, 0]
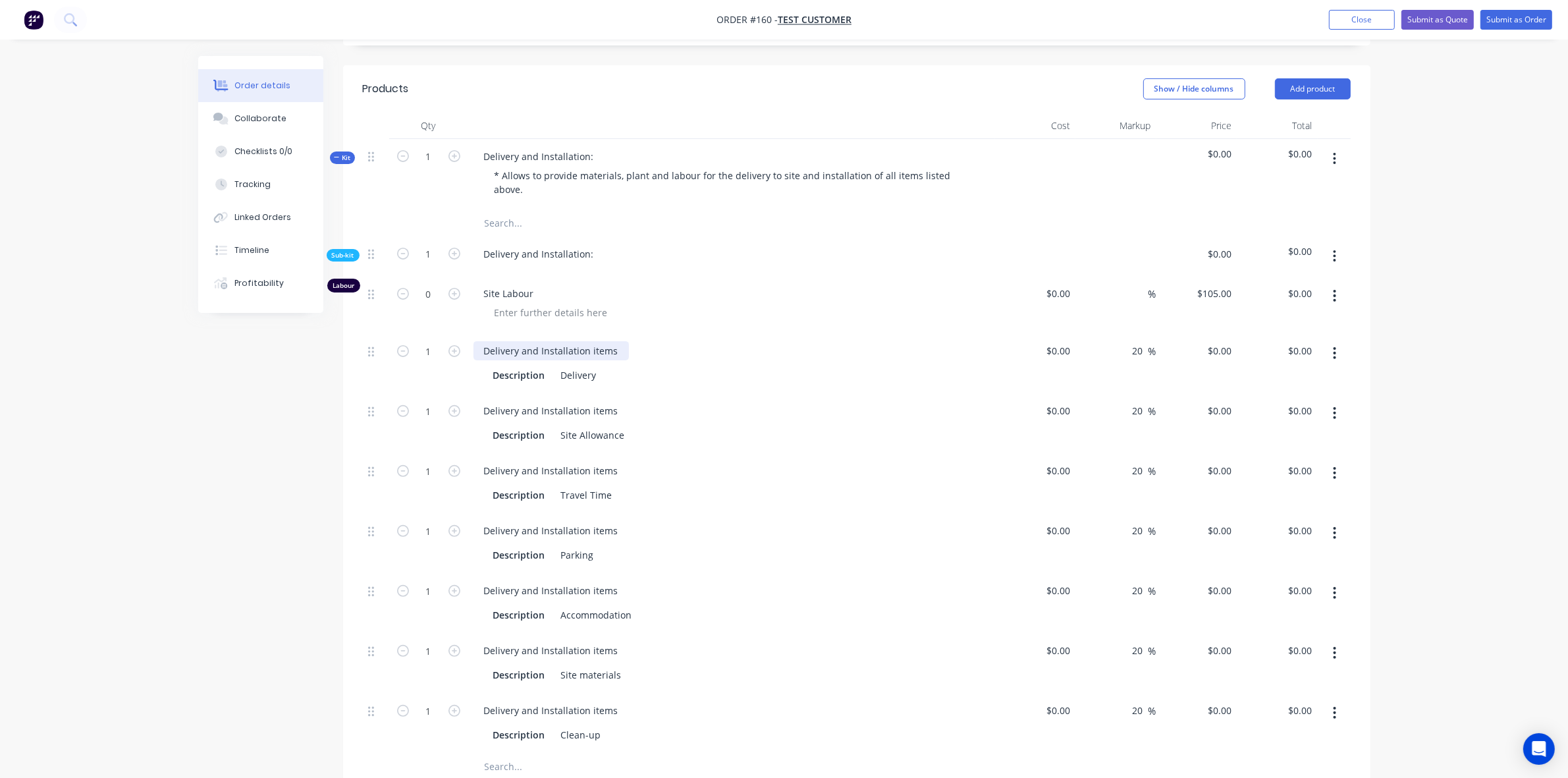
click at [529, 358] on div "Delivery and Installation items" at bounding box center [552, 351] width 156 height 19
click at [532, 349] on div "Delivery and Installation items" at bounding box center [552, 351] width 156 height 19
click at [594, 345] on div "Delivery and Installation items" at bounding box center [552, 351] width 156 height 19
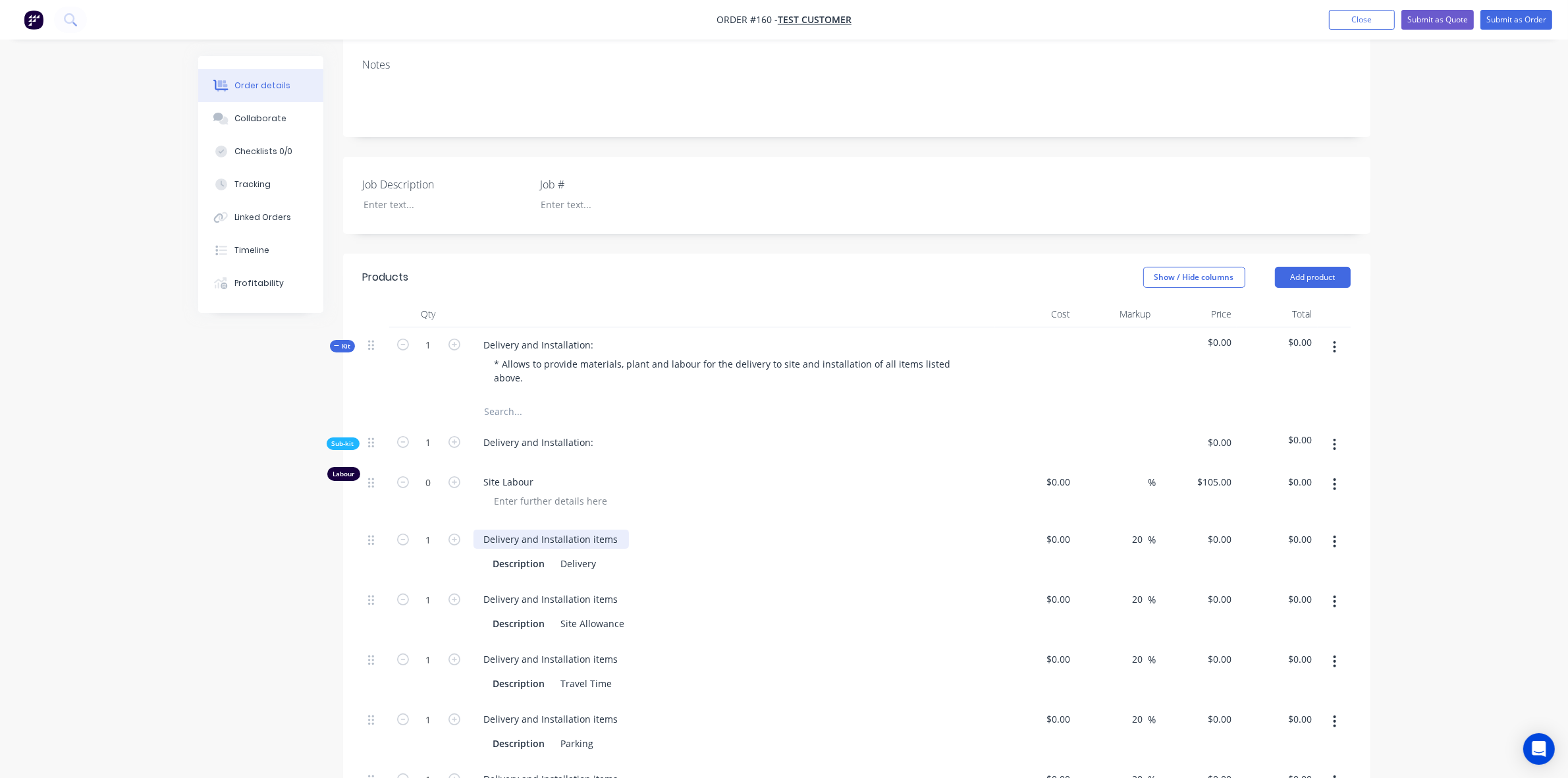
scroll to position [195, 0]
click at [1425, 20] on button "Submit as Quote" at bounding box center [1437, 19] width 72 height 19
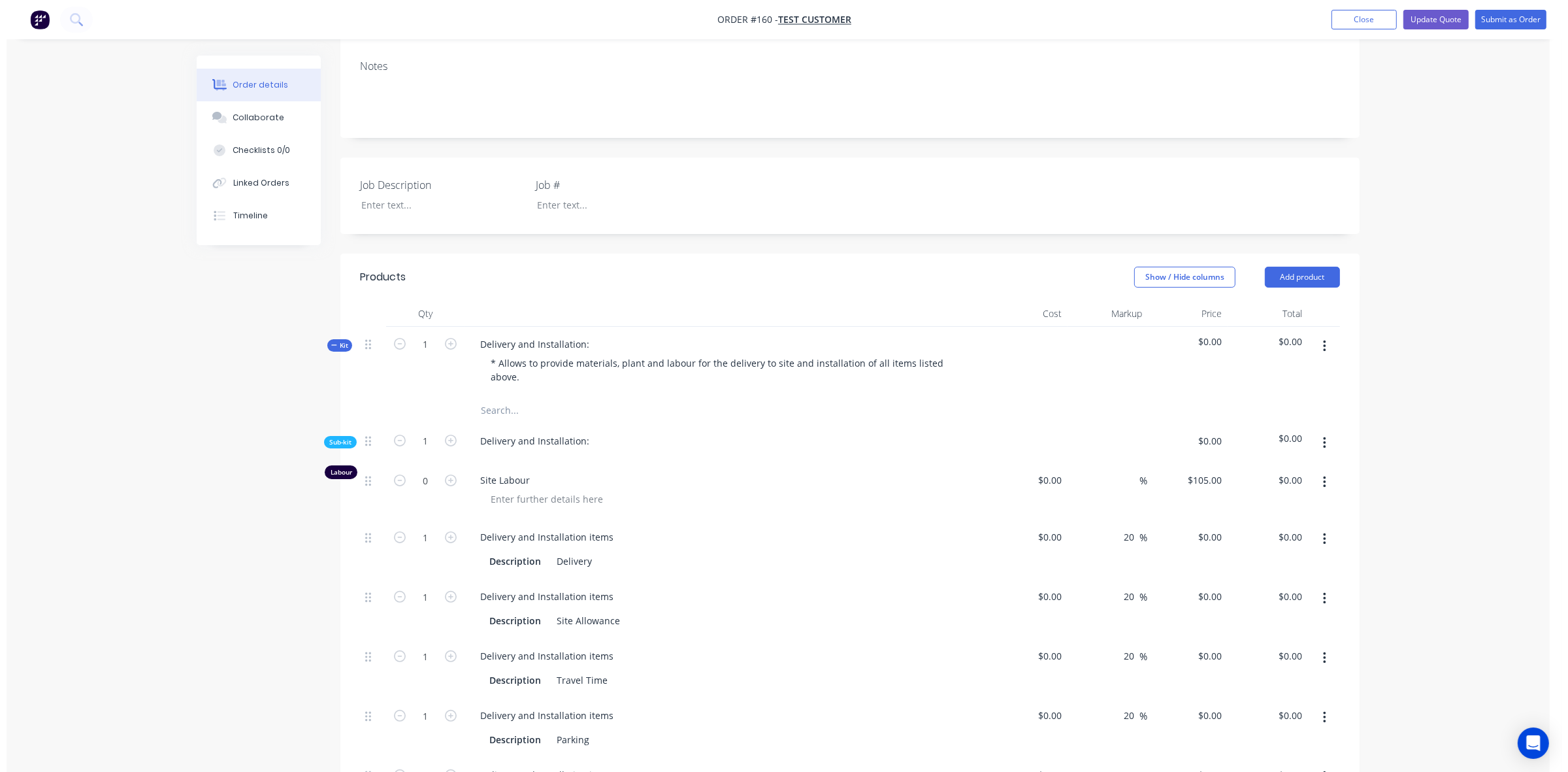
scroll to position [0, 0]
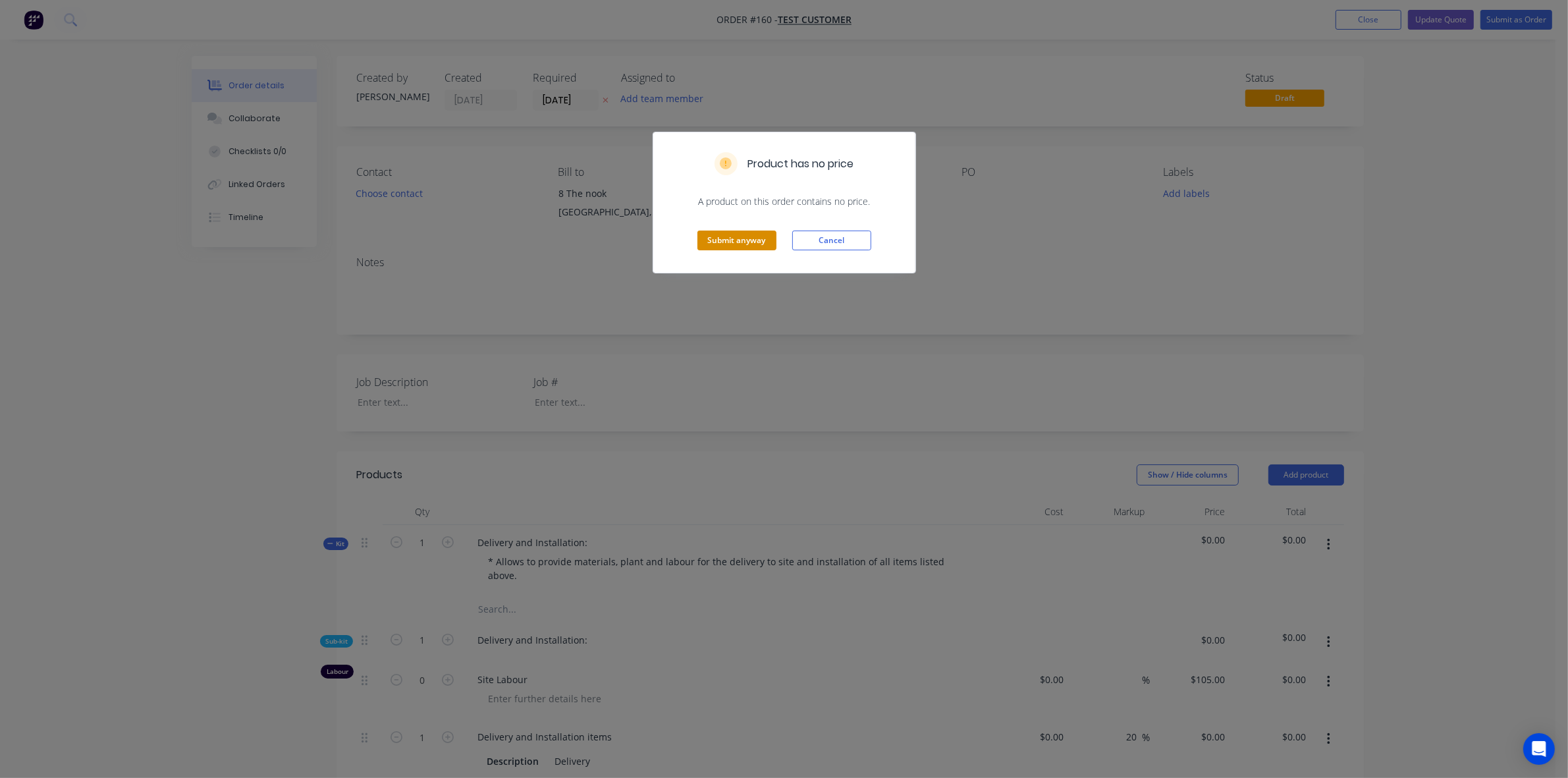
click at [720, 242] on button "Submit anyway" at bounding box center [736, 240] width 79 height 19
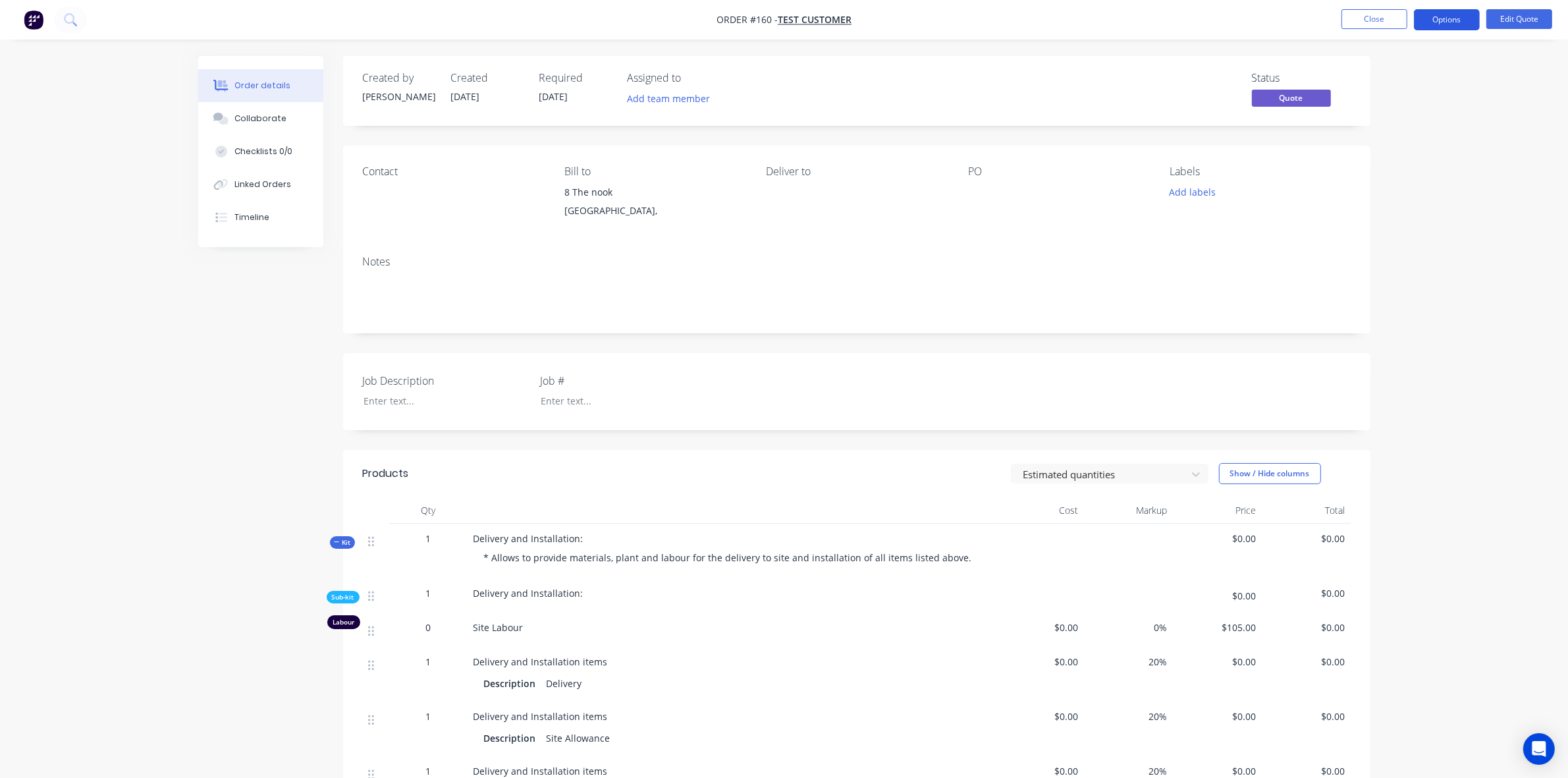
click at [1457, 20] on button "Options" at bounding box center [1446, 19] width 66 height 21
click at [1389, 74] on div "Quote" at bounding box center [1407, 80] width 121 height 19
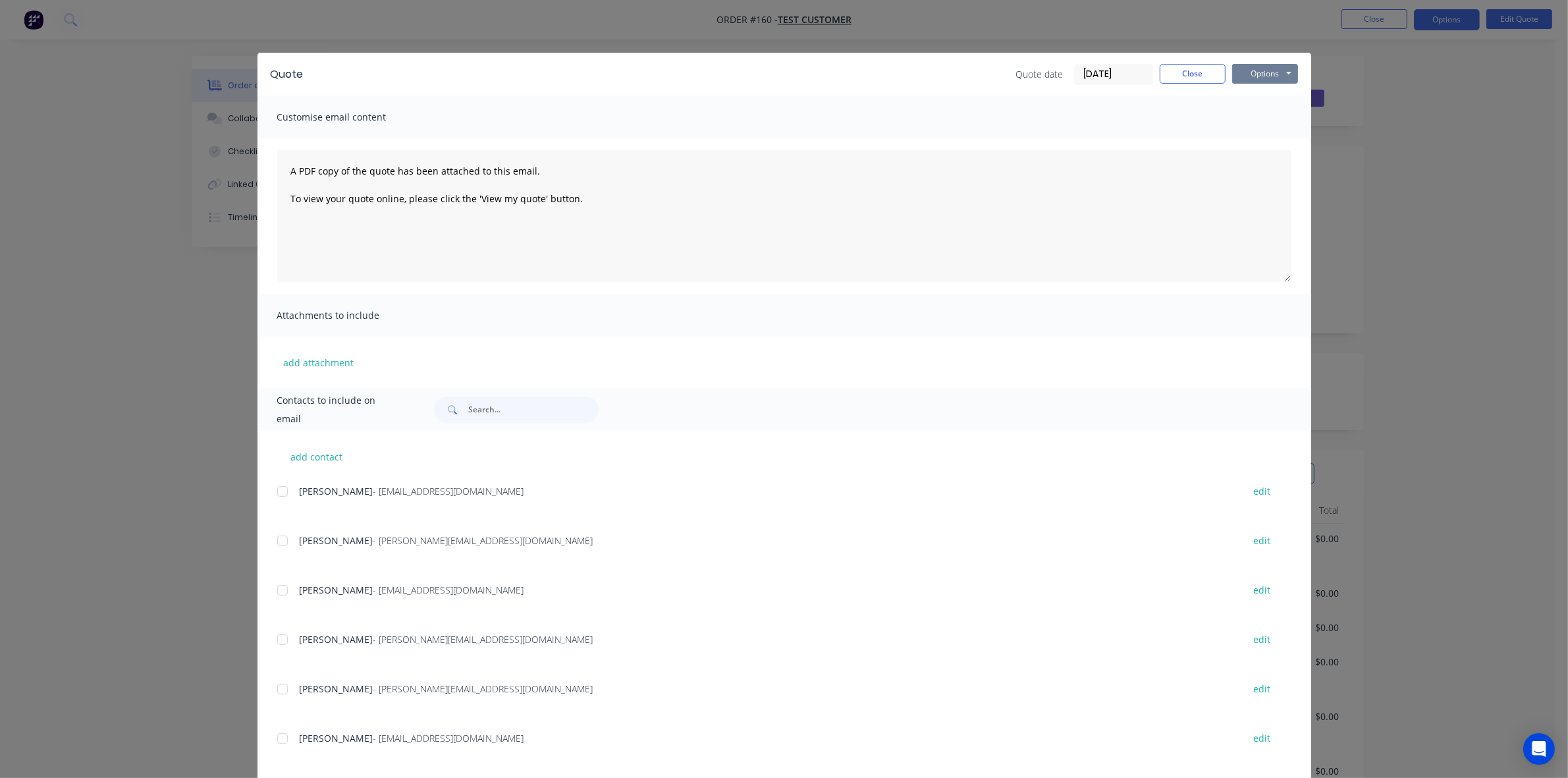
click at [1272, 67] on button "Options" at bounding box center [1264, 73] width 66 height 19
click at [1263, 100] on button "Preview" at bounding box center [1274, 97] width 84 height 21
click at [1188, 74] on button "Close" at bounding box center [1192, 73] width 66 height 19
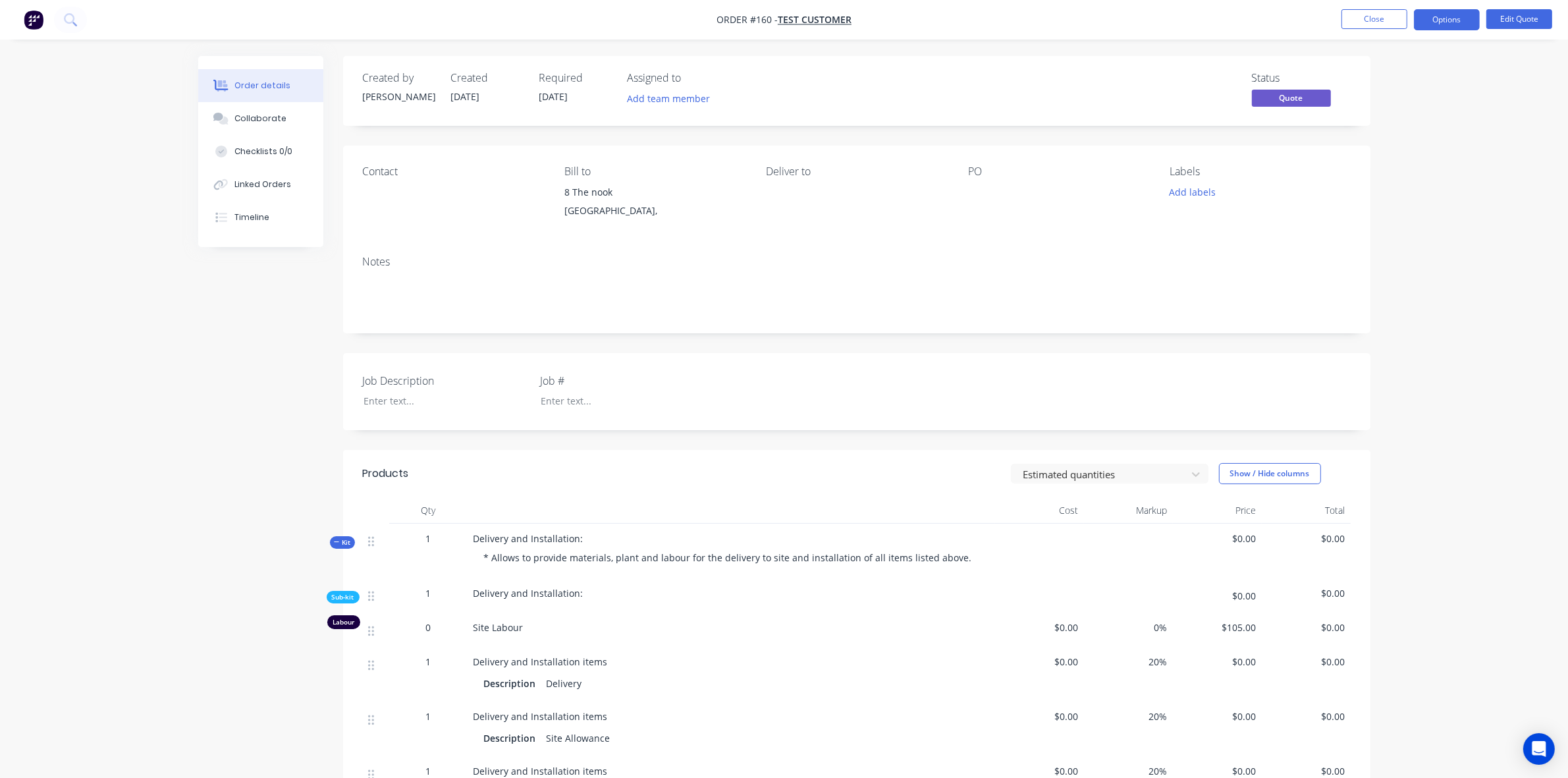
click at [349, 544] on span "Kit" at bounding box center [342, 543] width 17 height 10
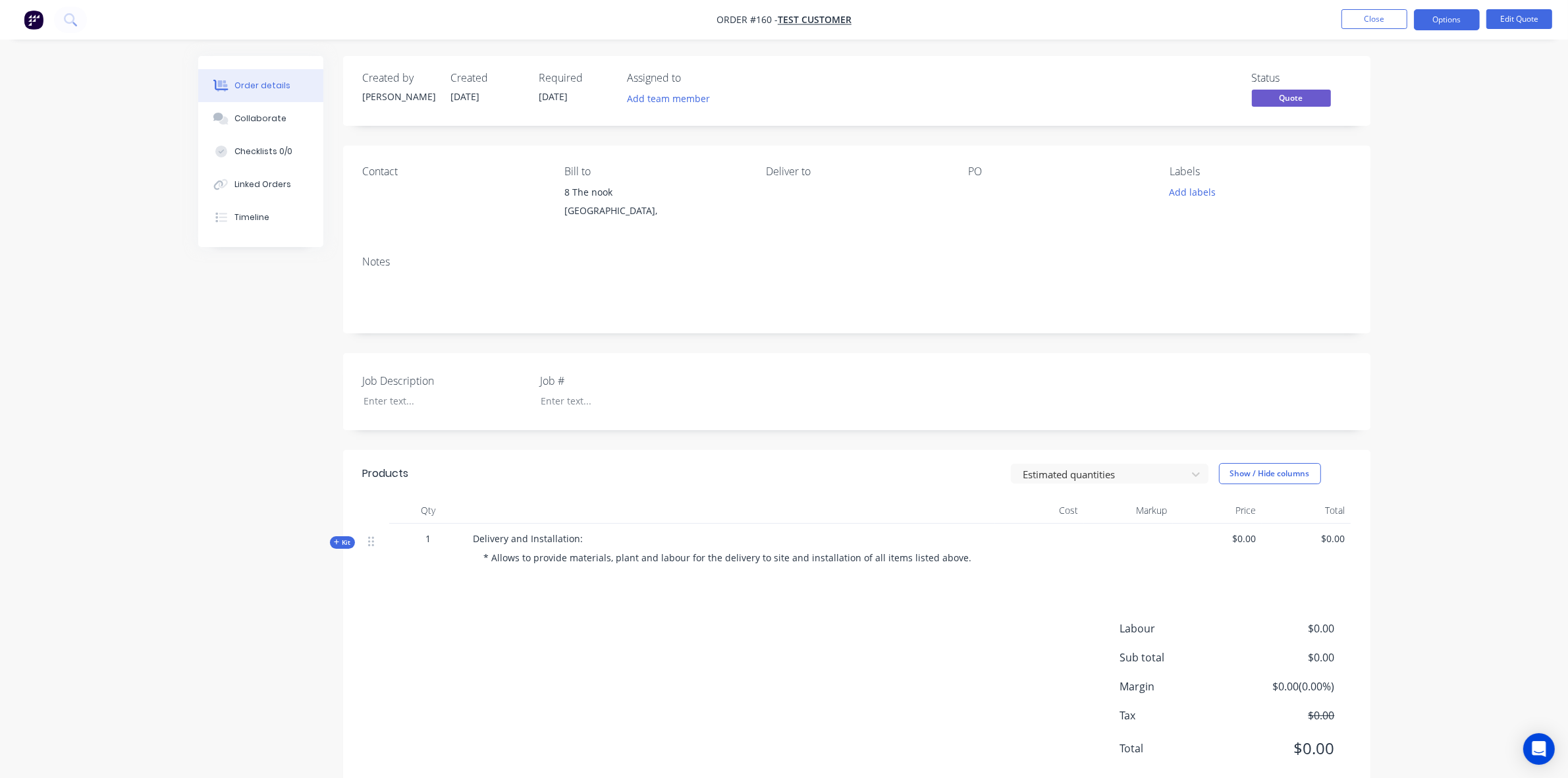
click at [349, 544] on span "Kit" at bounding box center [342, 543] width 17 height 10
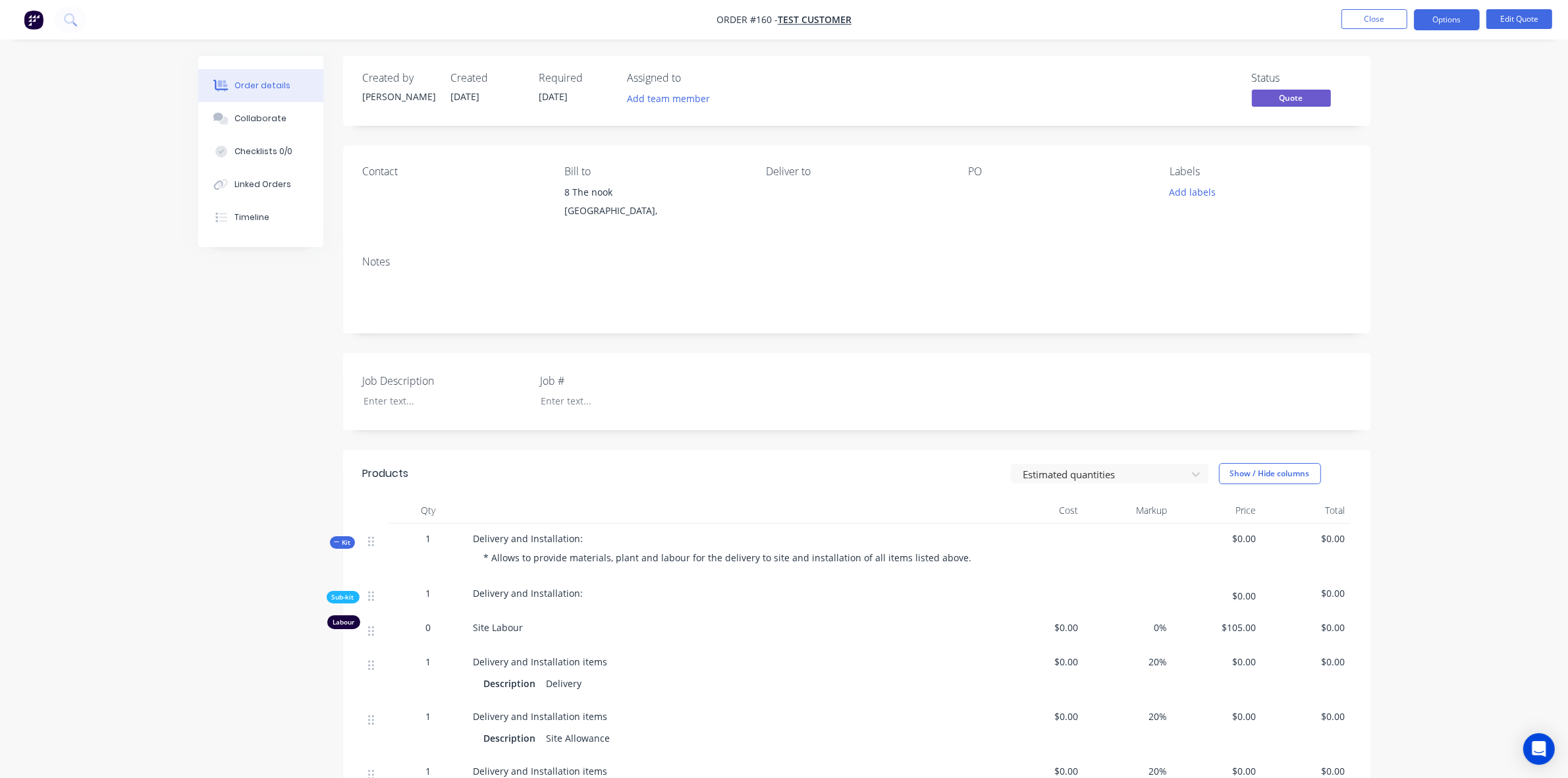
click at [349, 593] on span "Sub-kit" at bounding box center [343, 597] width 22 height 10
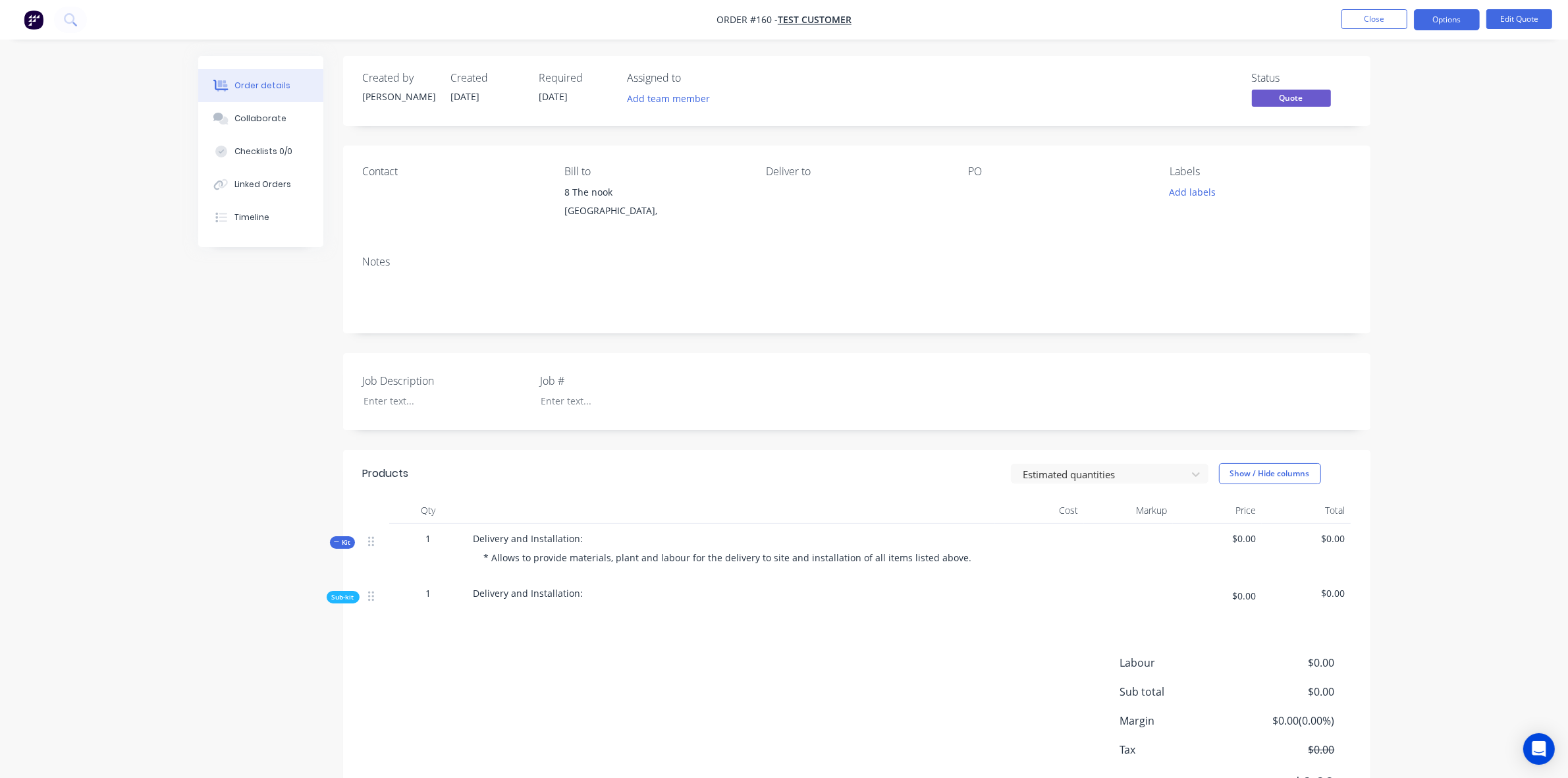
click at [349, 593] on span "Sub-kit" at bounding box center [343, 597] width 22 height 10
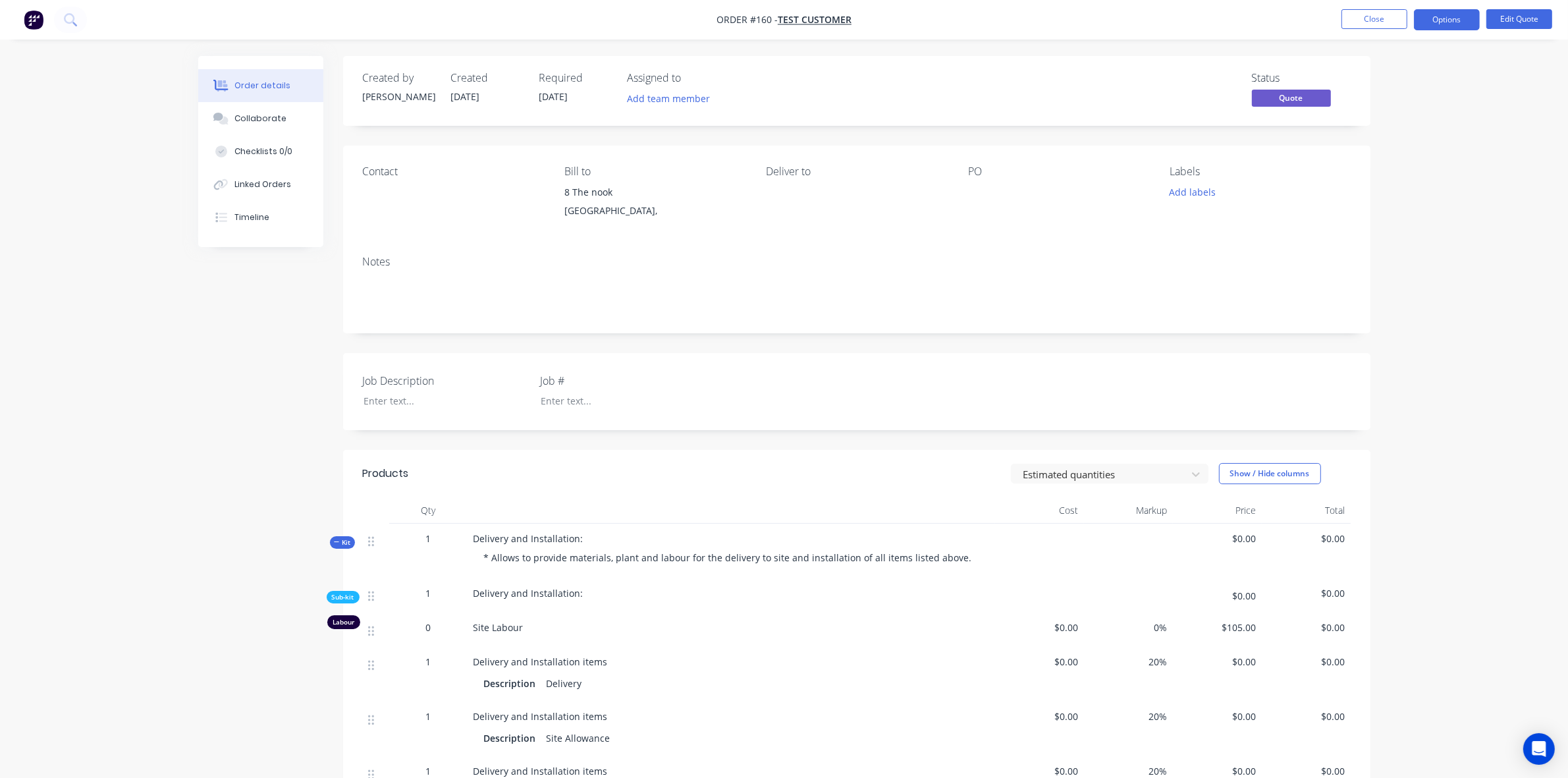
click at [343, 545] on span "Kit" at bounding box center [342, 543] width 17 height 10
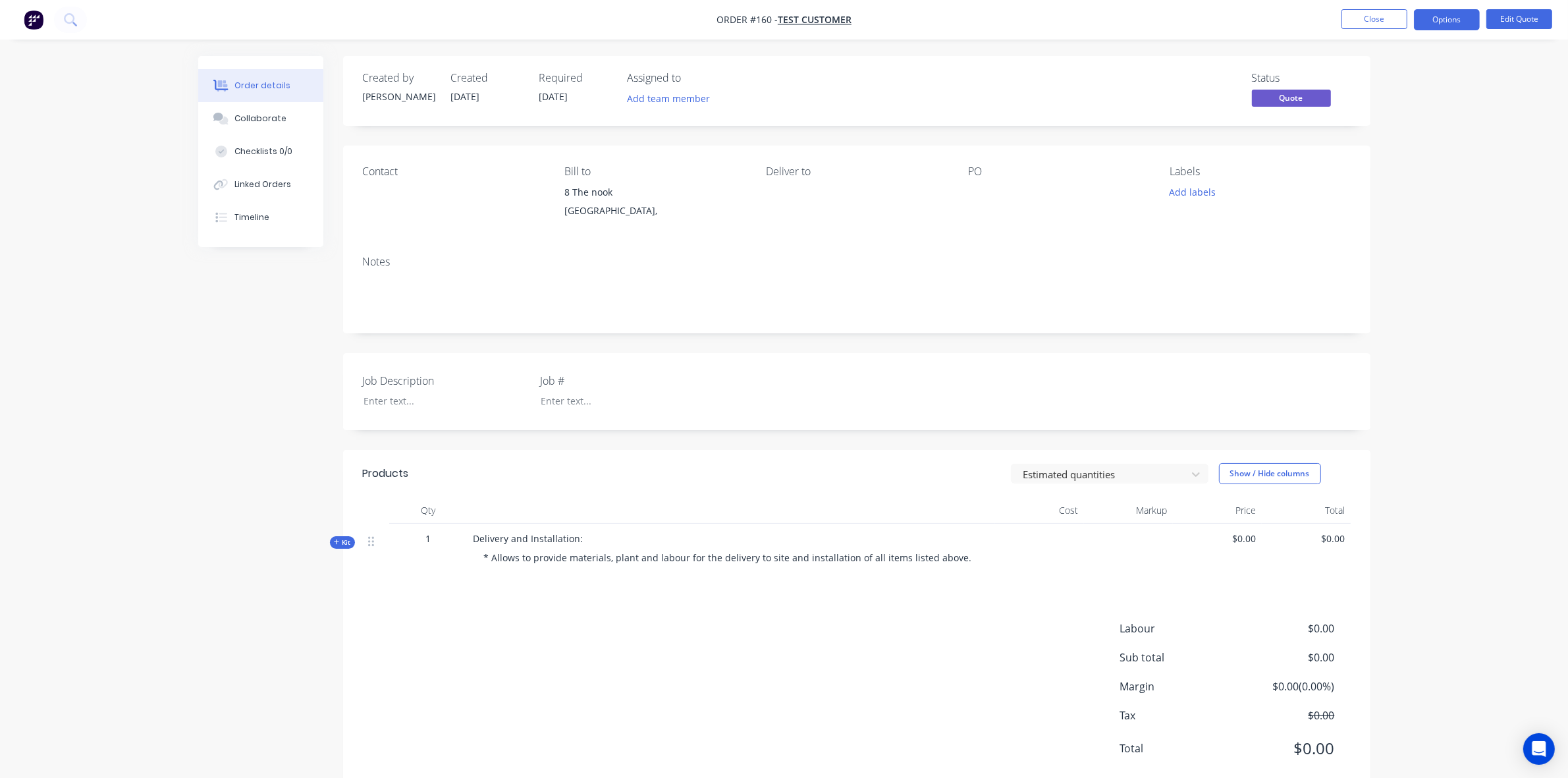
click at [343, 545] on span "Kit" at bounding box center [342, 543] width 17 height 10
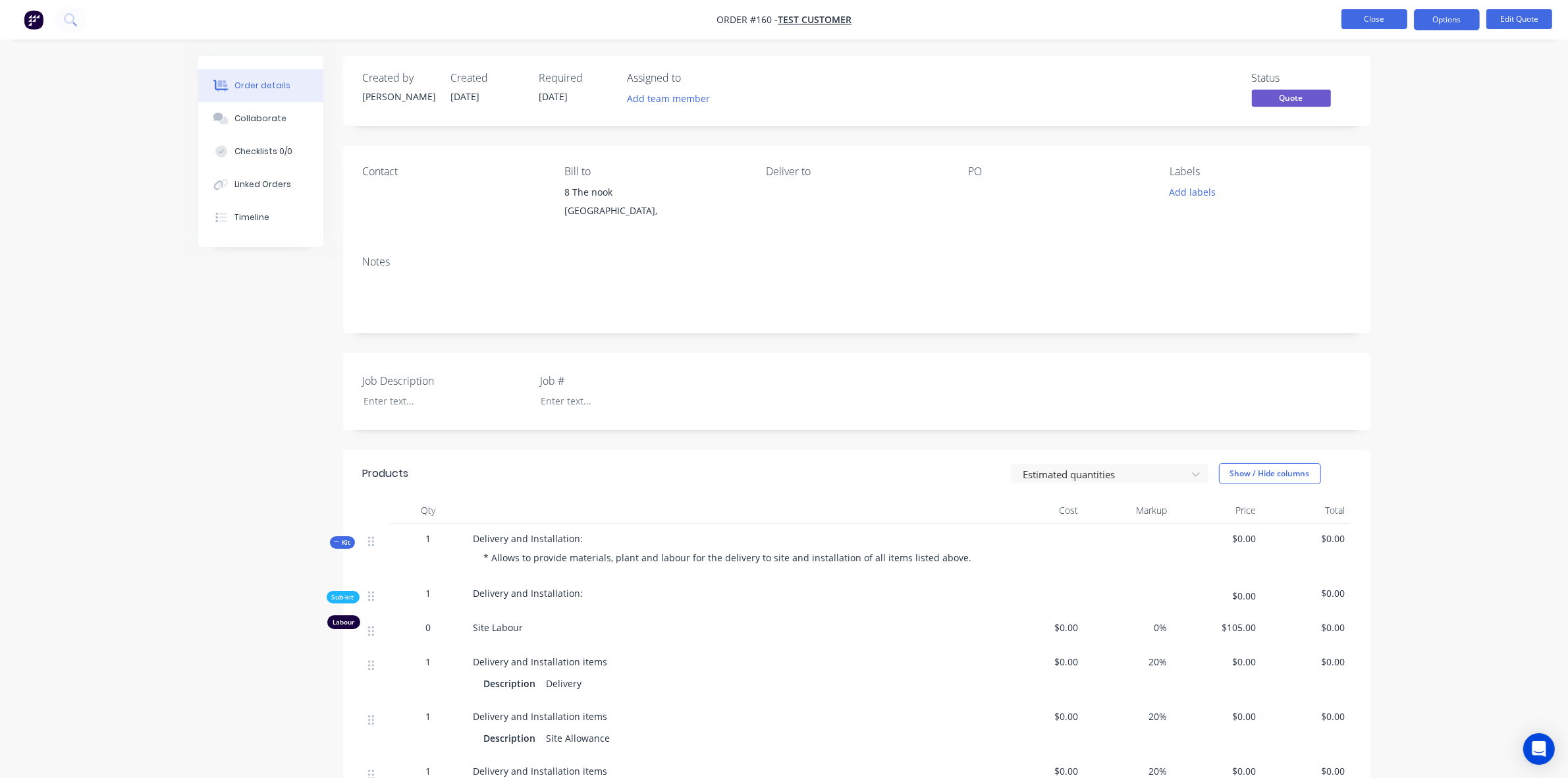
click at [1404, 17] on button "Close" at bounding box center [1374, 19] width 66 height 19
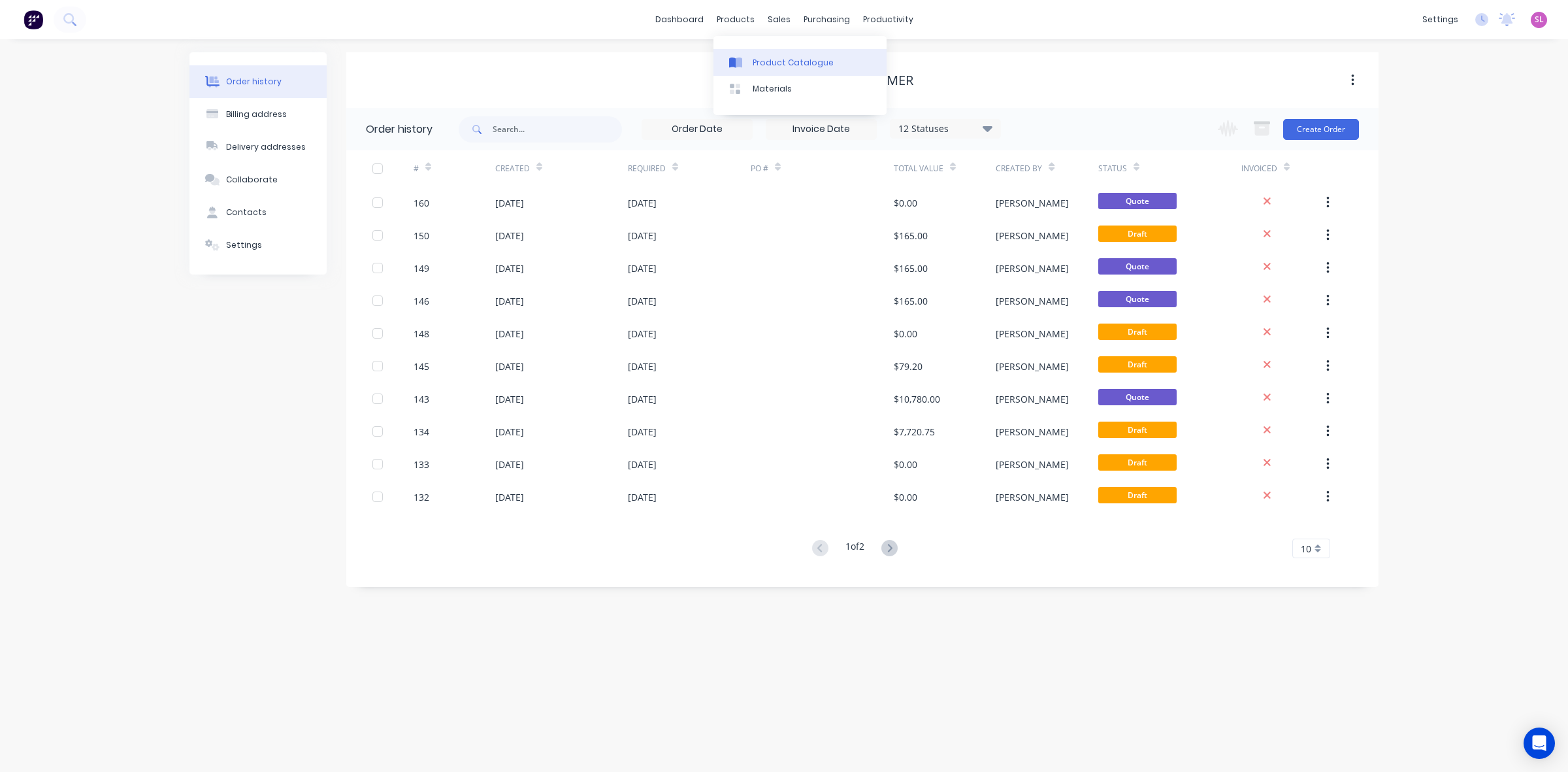
click at [768, 66] on div "Product Catalogue" at bounding box center [794, 62] width 81 height 12
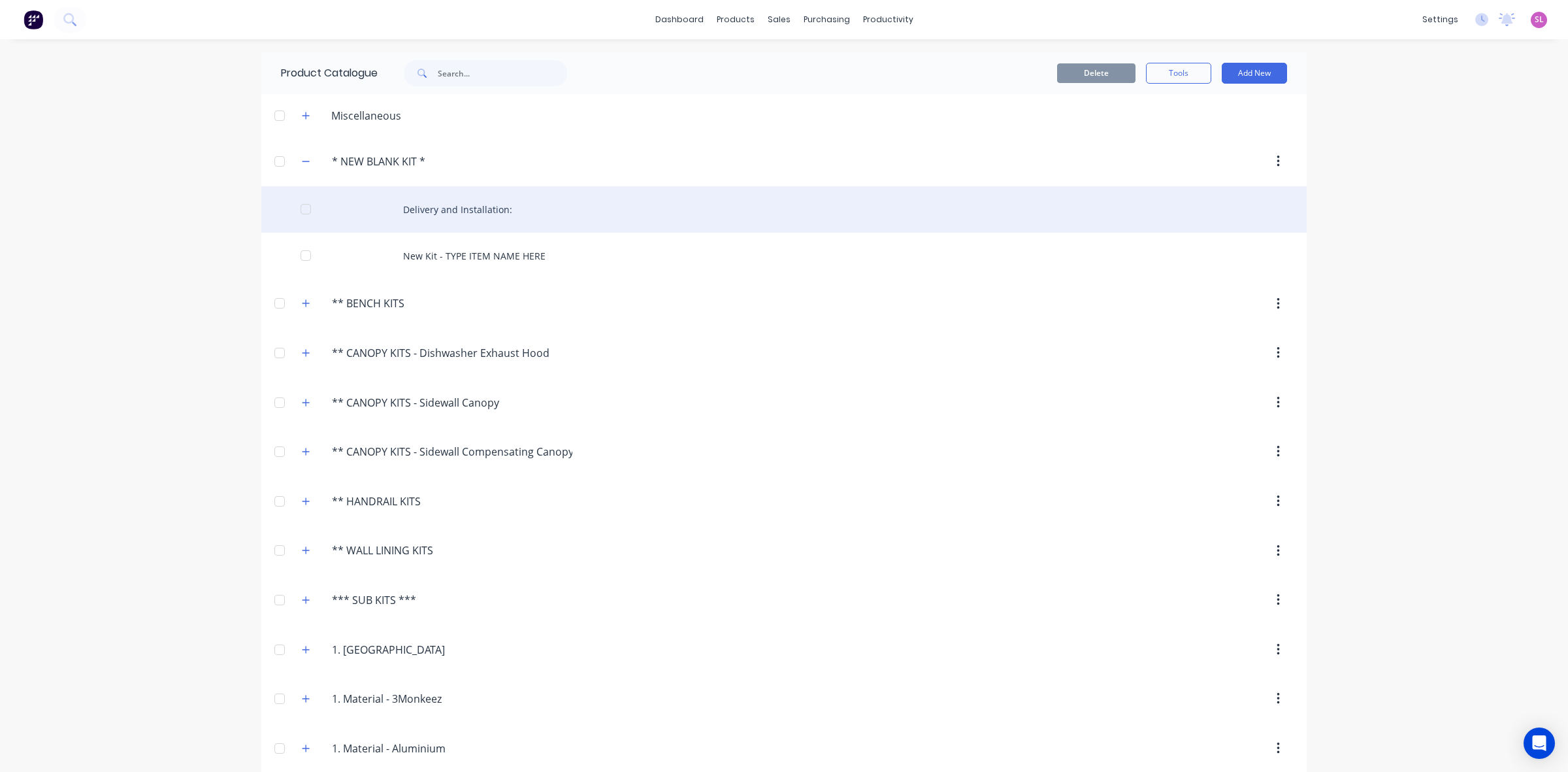
click at [419, 214] on div "Delivery and Installation:" at bounding box center [784, 210] width 1045 height 47
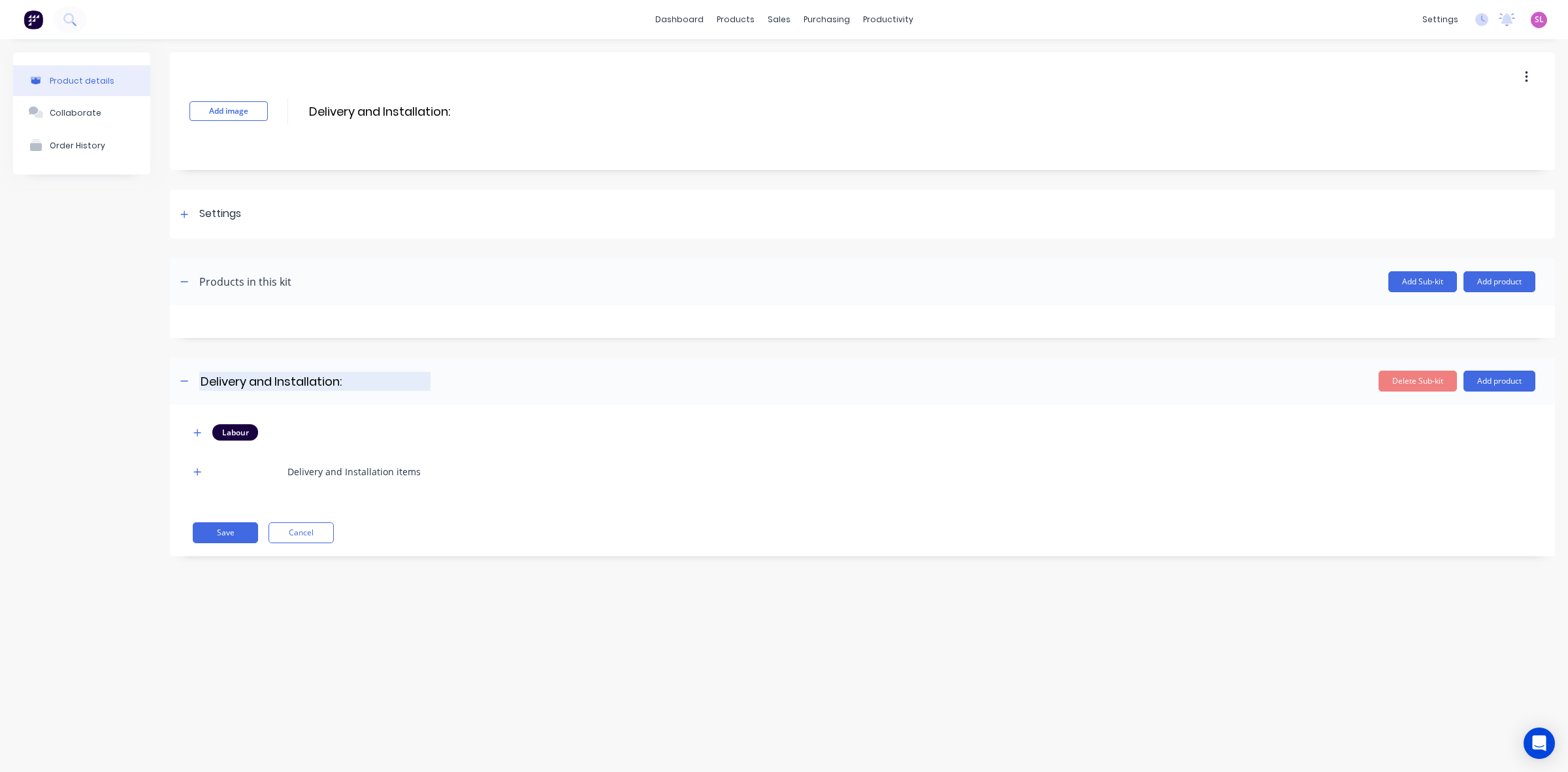
click at [265, 380] on input "Delivery and Installation:" at bounding box center [315, 381] width 231 height 19
click at [265, 380] on input "Delivery and Installation:" at bounding box center [315, 381] width 231 height 19
type input "Delivery & Installation Kit"
click at [334, 474] on div "Delivery and Installation items" at bounding box center [354, 471] width 133 height 14
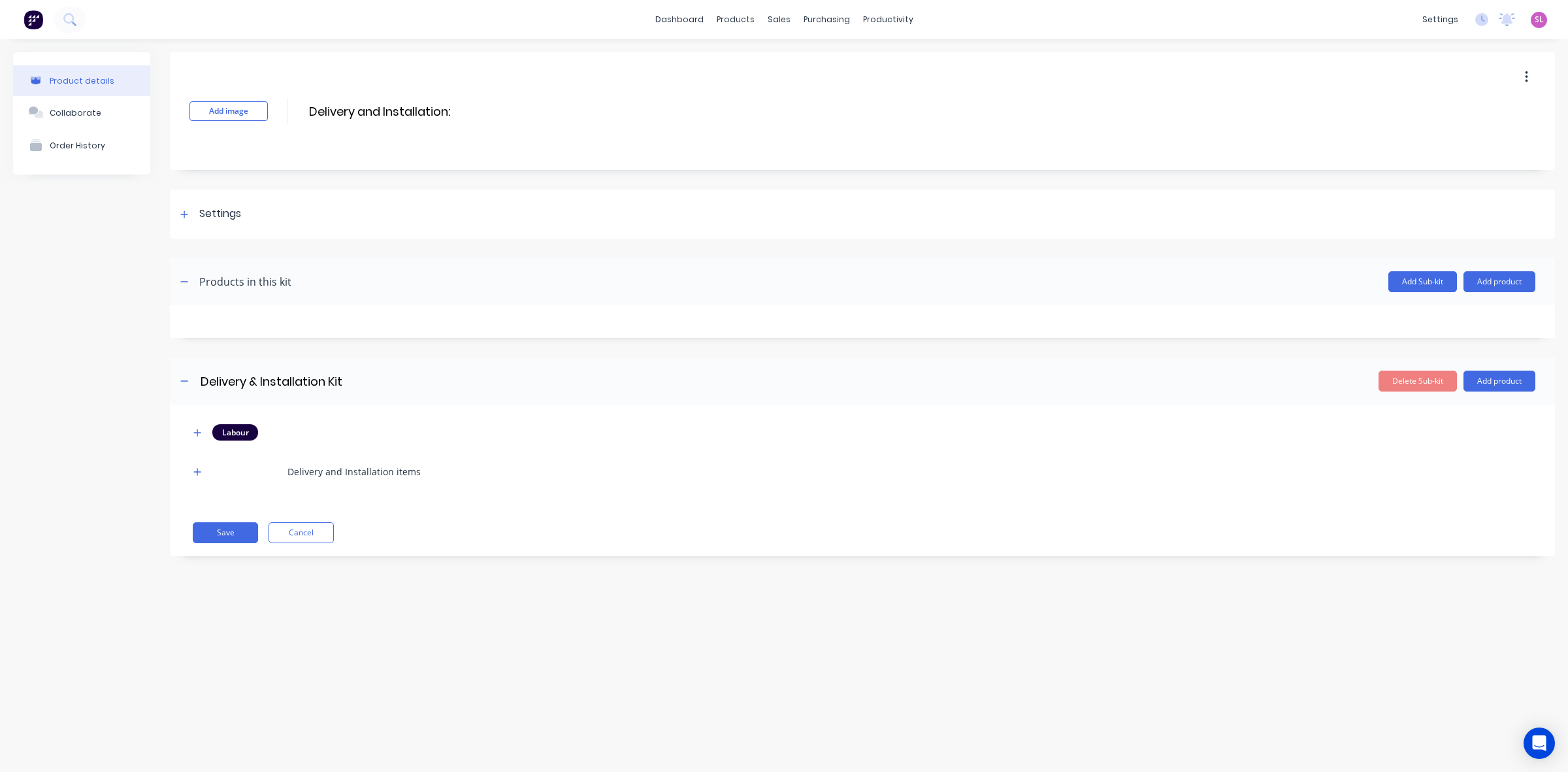
click at [371, 471] on div "Delivery and Installation items" at bounding box center [354, 471] width 133 height 14
click at [195, 464] on button "button" at bounding box center [197, 471] width 17 height 17
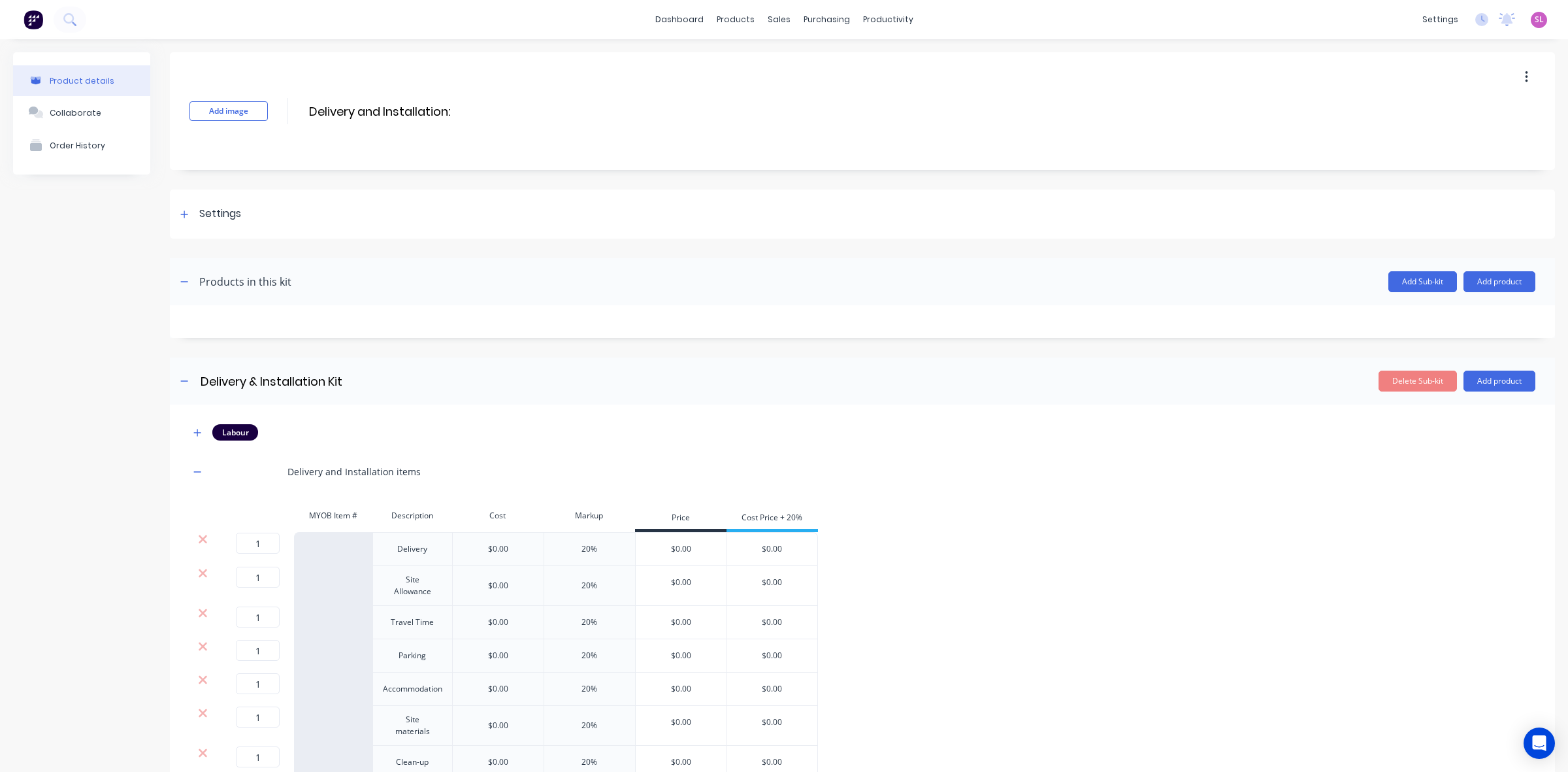
click at [324, 461] on div "Delivery and Installation items" at bounding box center [863, 471] width 1347 height 36
click at [332, 468] on div "Delivery and Installation items" at bounding box center [354, 471] width 133 height 14
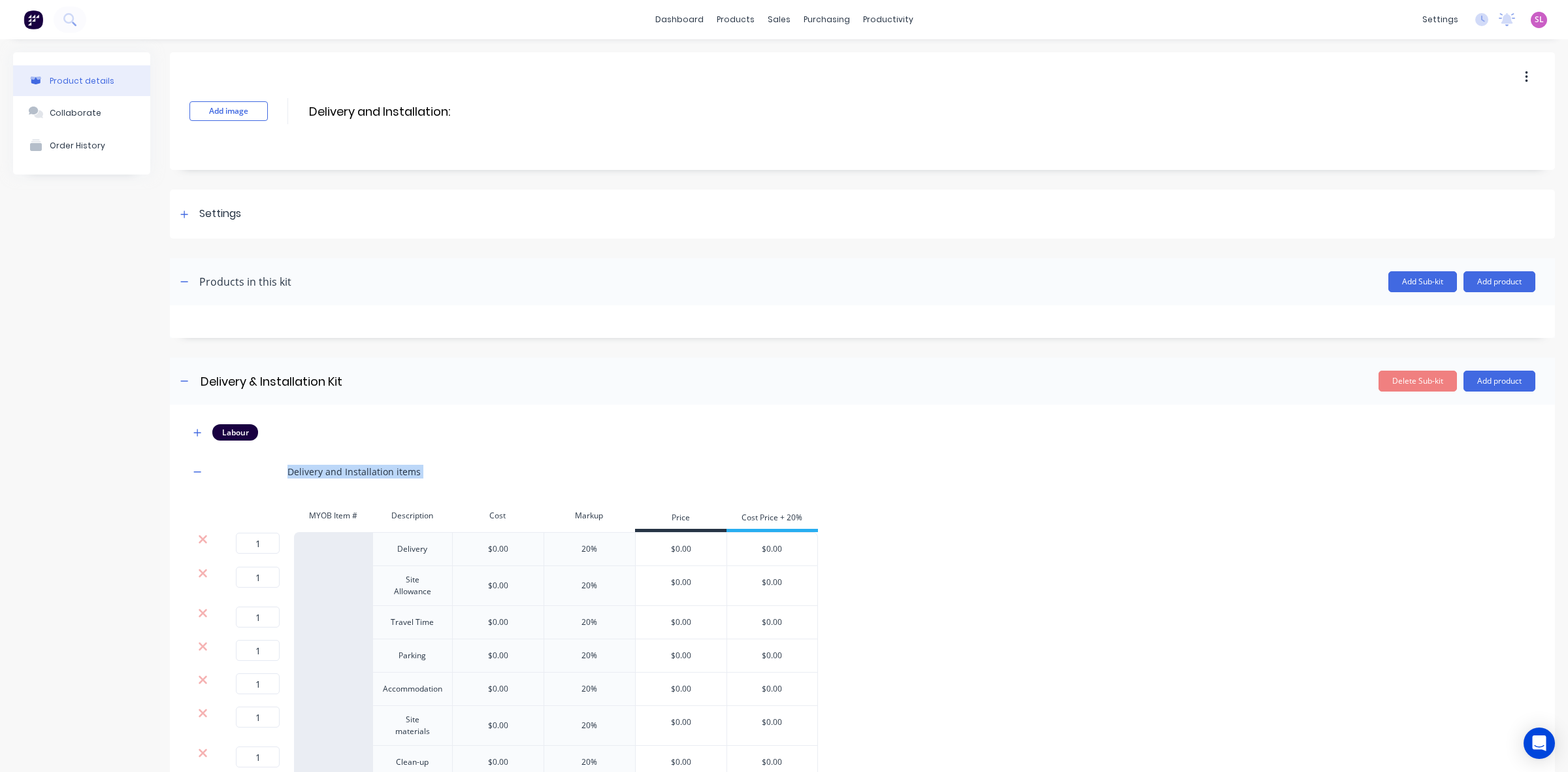
click at [332, 468] on div "Delivery and Installation items" at bounding box center [354, 471] width 133 height 14
click at [347, 474] on div "Delivery and Installation items" at bounding box center [354, 471] width 133 height 14
click at [335, 475] on div "Delivery and Installation items" at bounding box center [354, 471] width 133 height 14
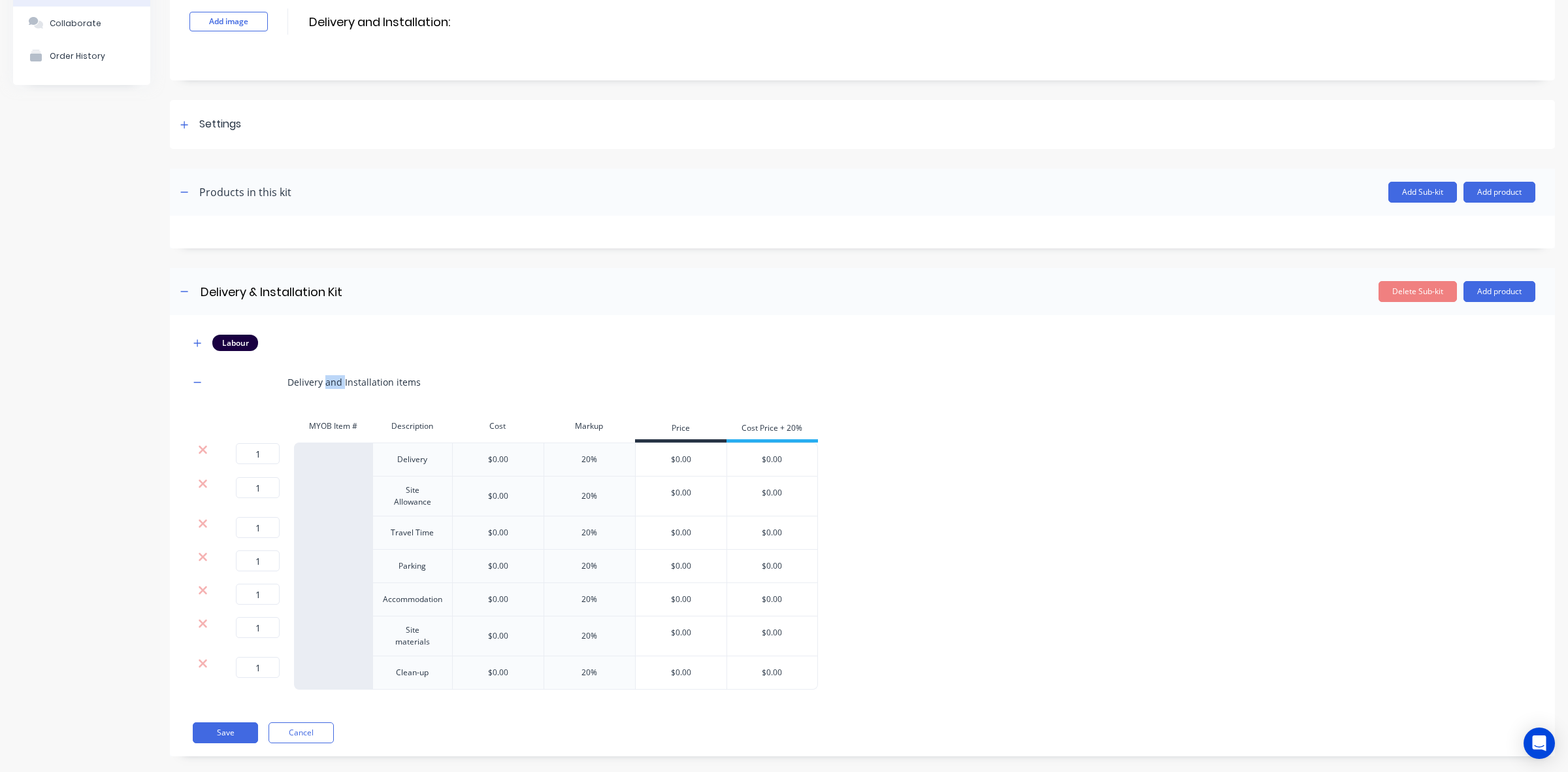
scroll to position [108, 0]
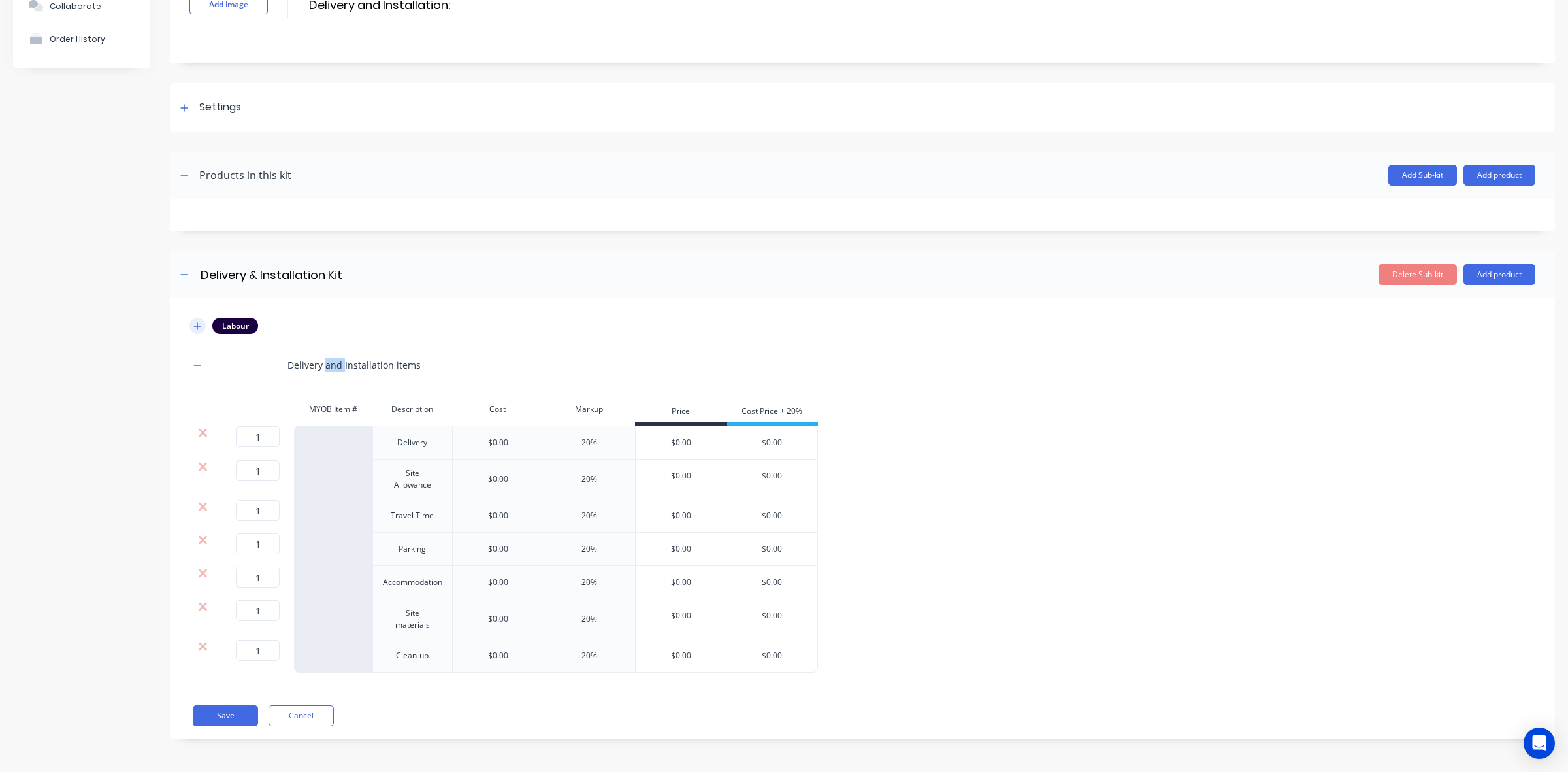
click at [201, 324] on button "button" at bounding box center [197, 326] width 17 height 17
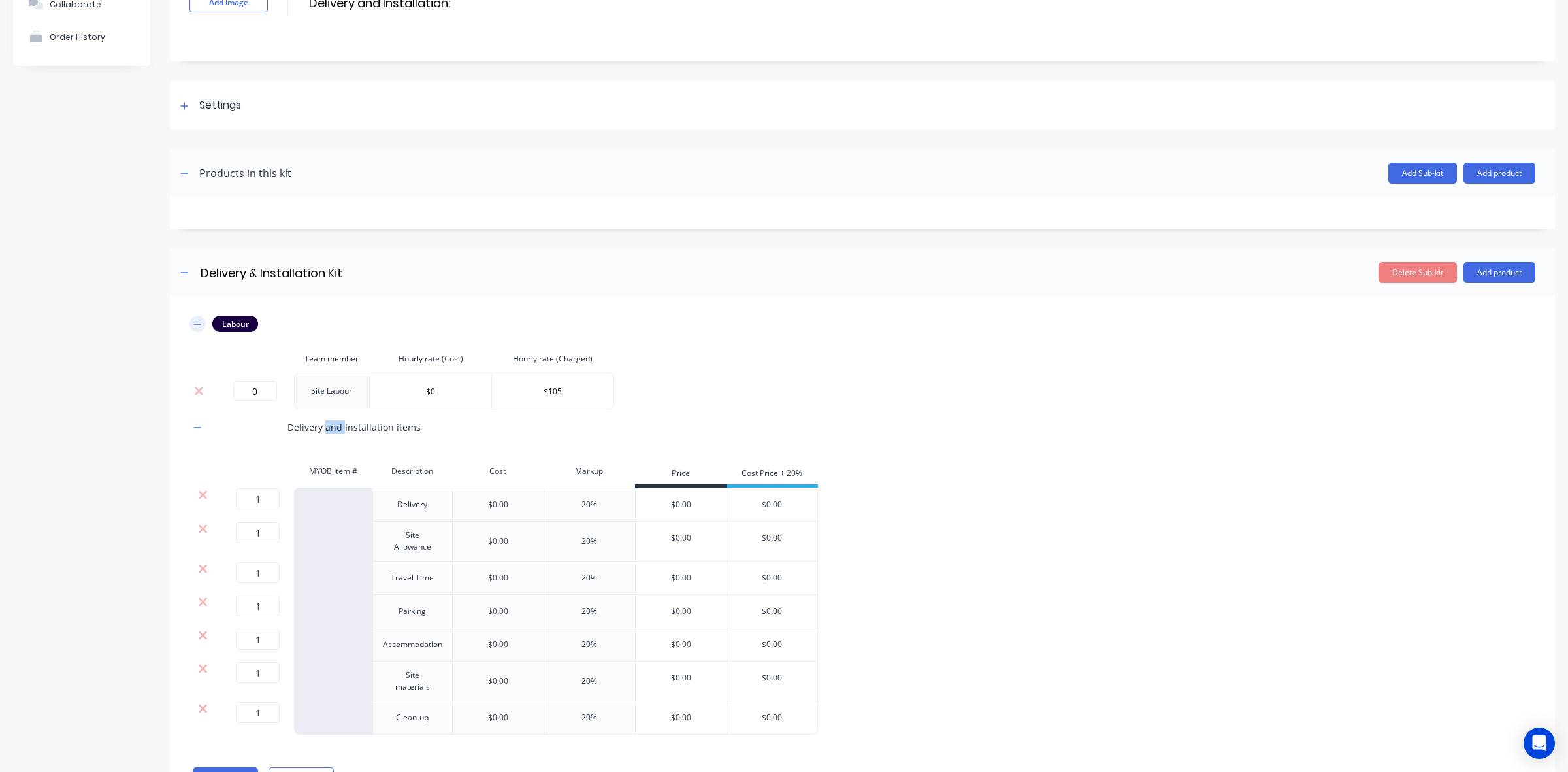
click at [201, 324] on button "button" at bounding box center [197, 324] width 17 height 17
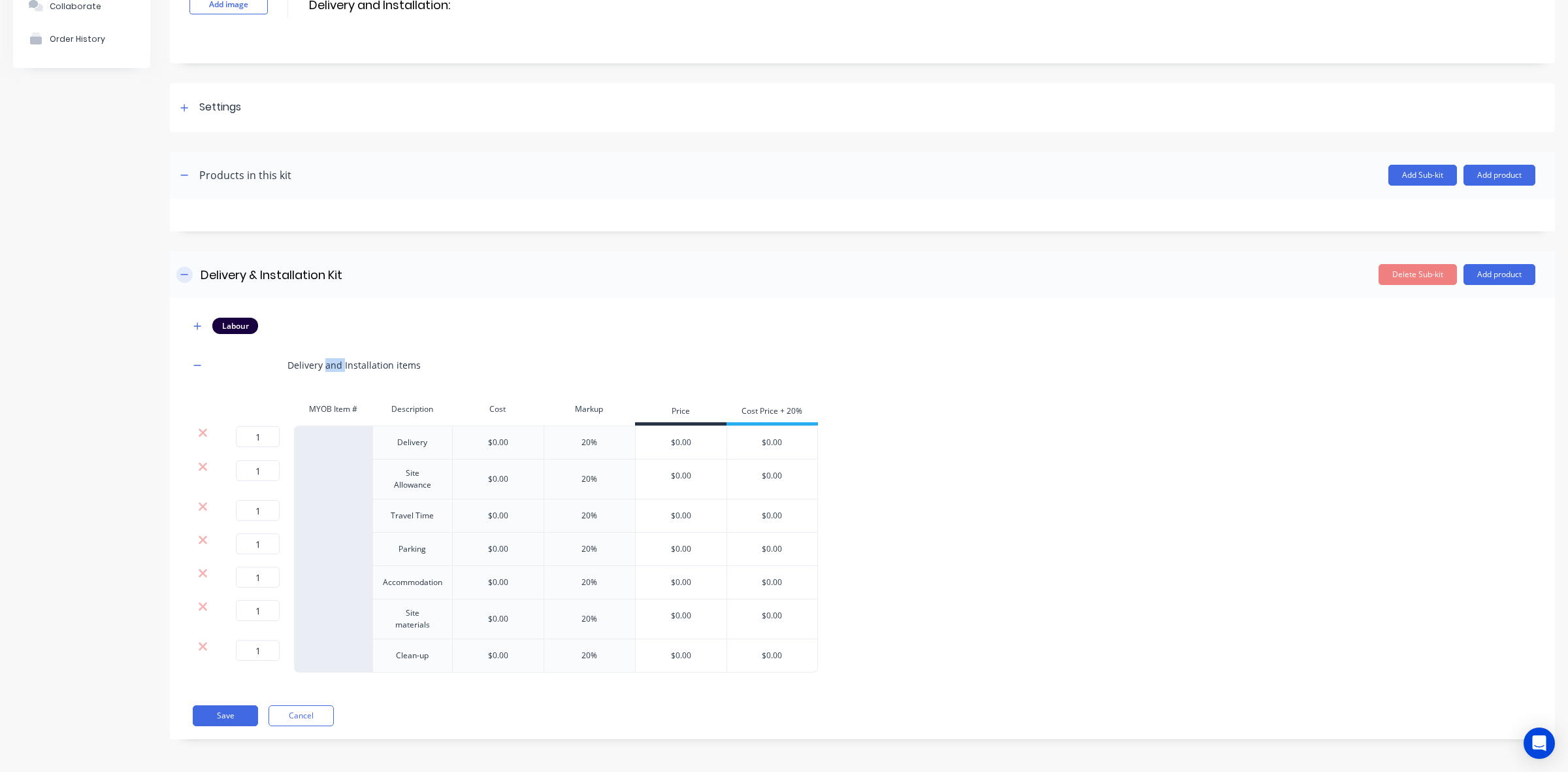
click at [189, 278] on button "button" at bounding box center [185, 275] width 17 height 17
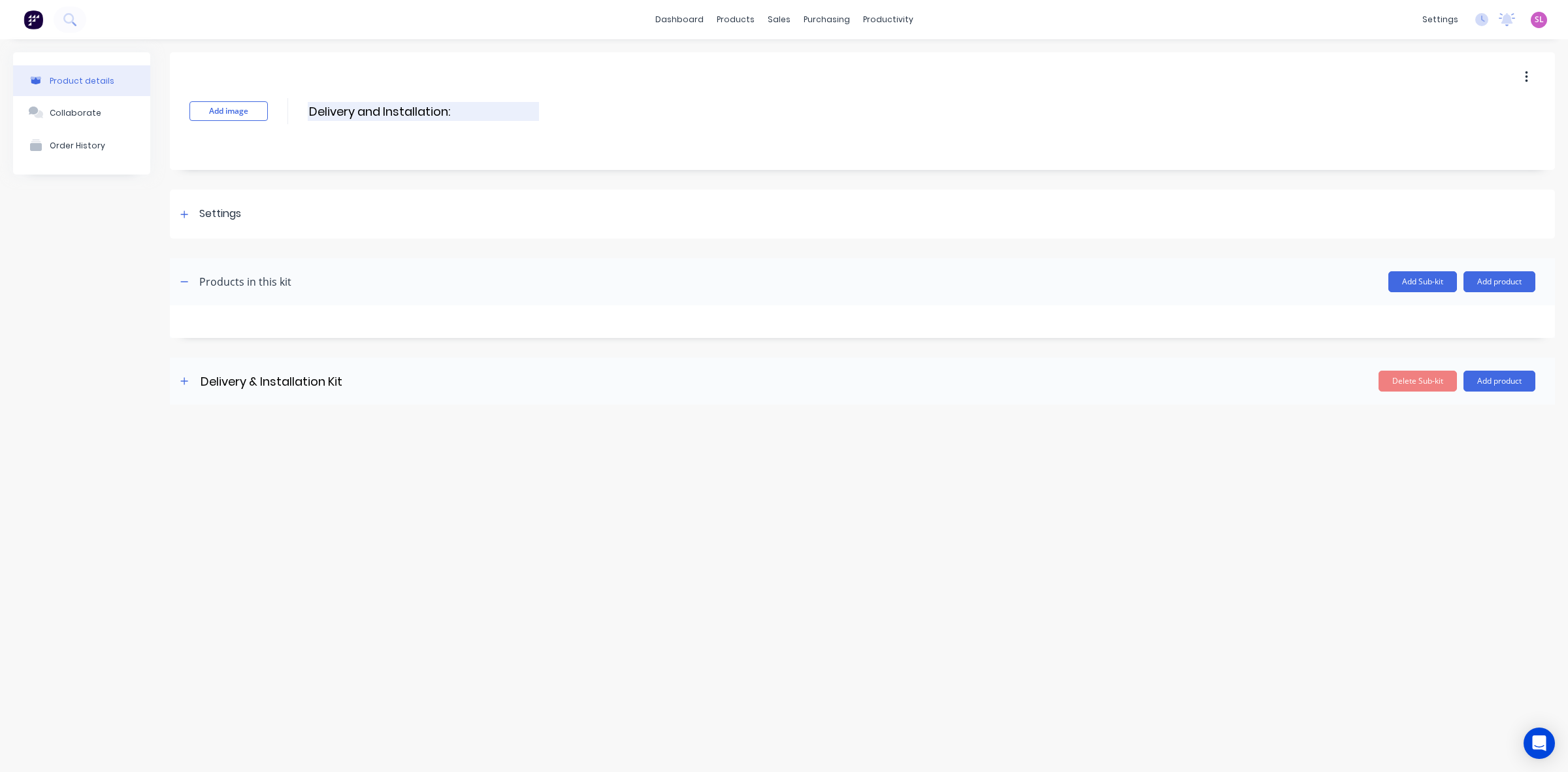
click at [373, 108] on input "Delivery and Installation:" at bounding box center [423, 111] width 231 height 19
type input "Delivery & Installation:"
click at [185, 381] on icon "button" at bounding box center [185, 380] width 7 height 7
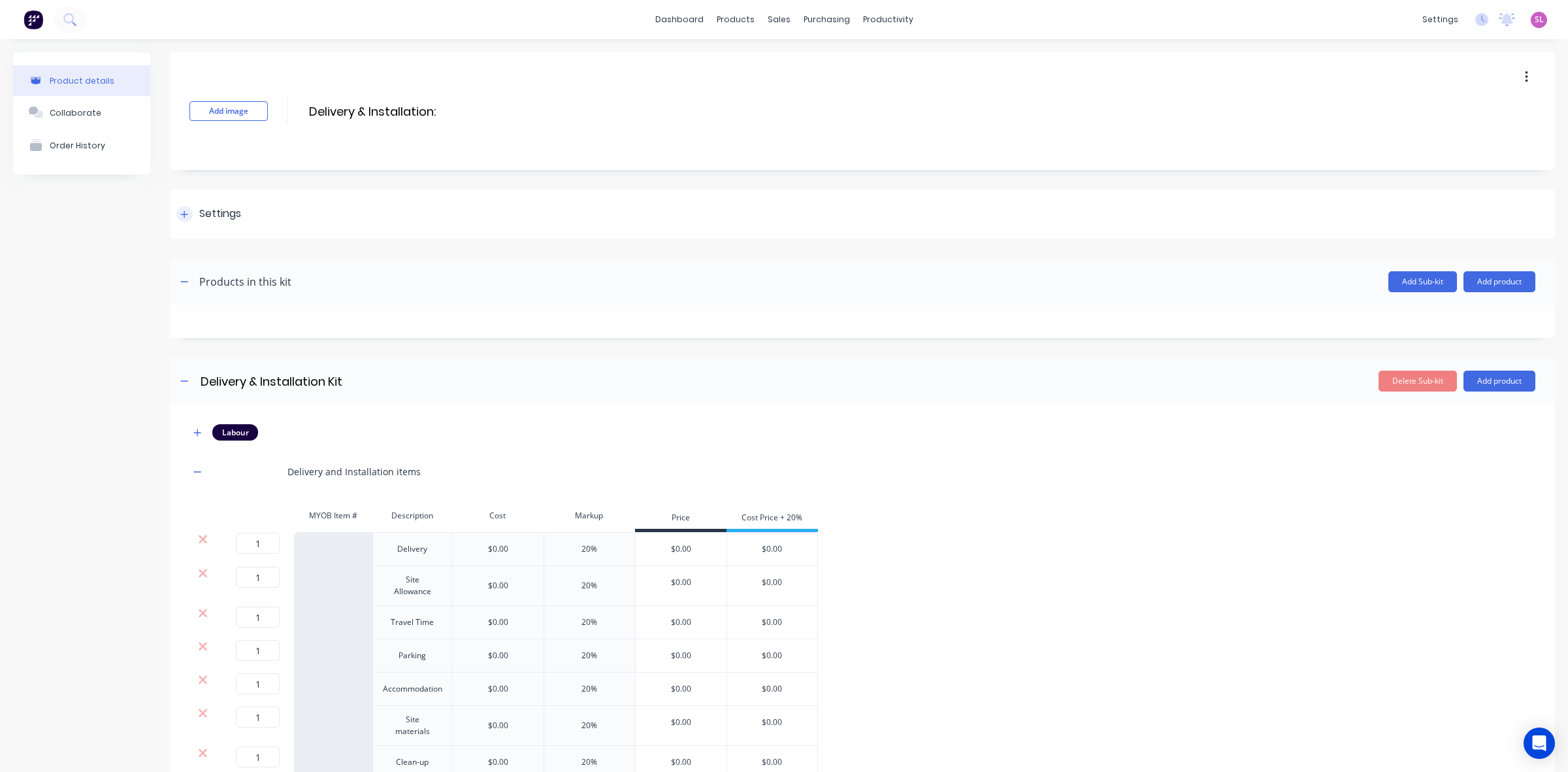
click at [178, 218] on div at bounding box center [185, 214] width 17 height 17
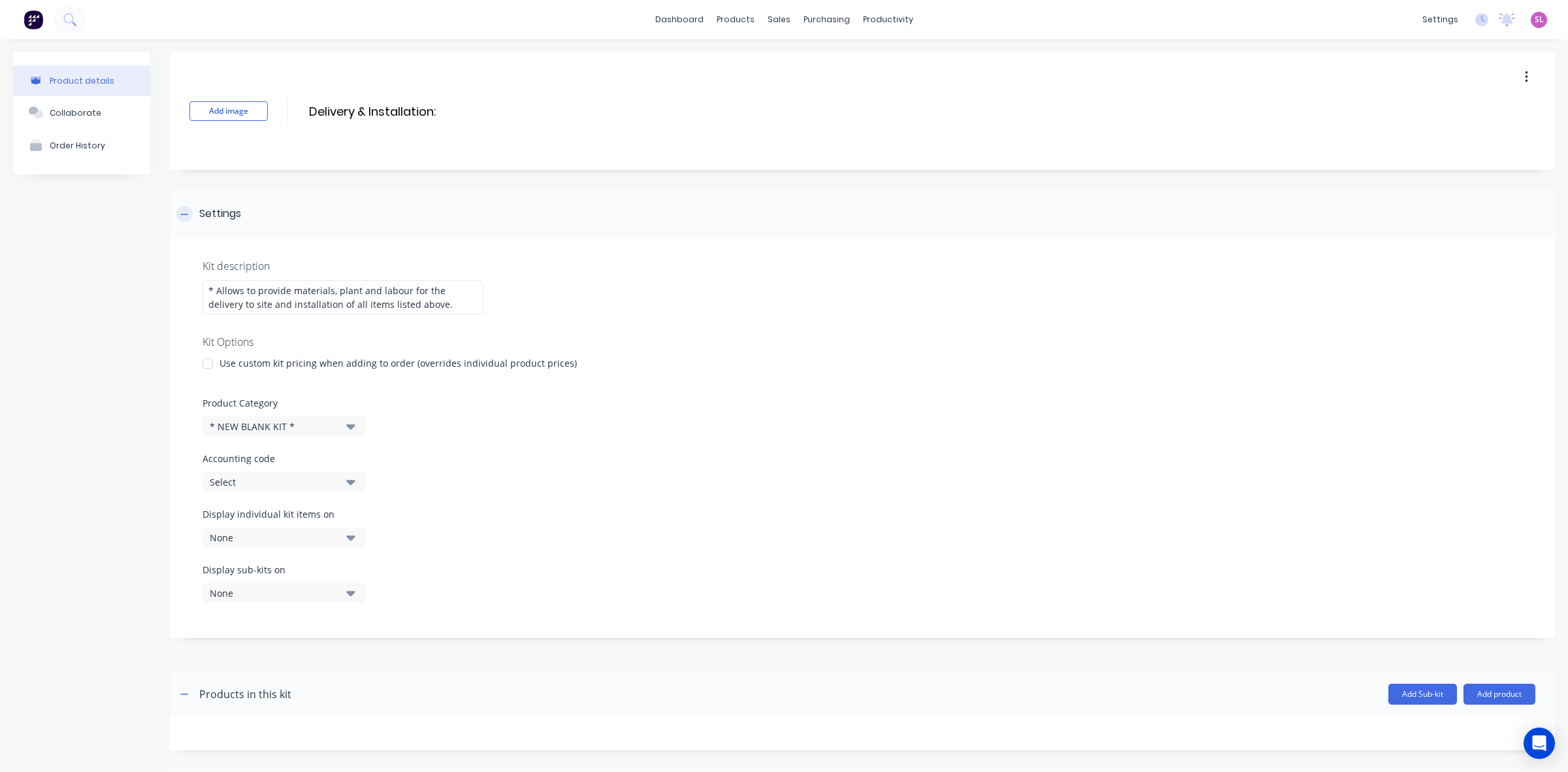
click at [178, 218] on div at bounding box center [185, 214] width 17 height 17
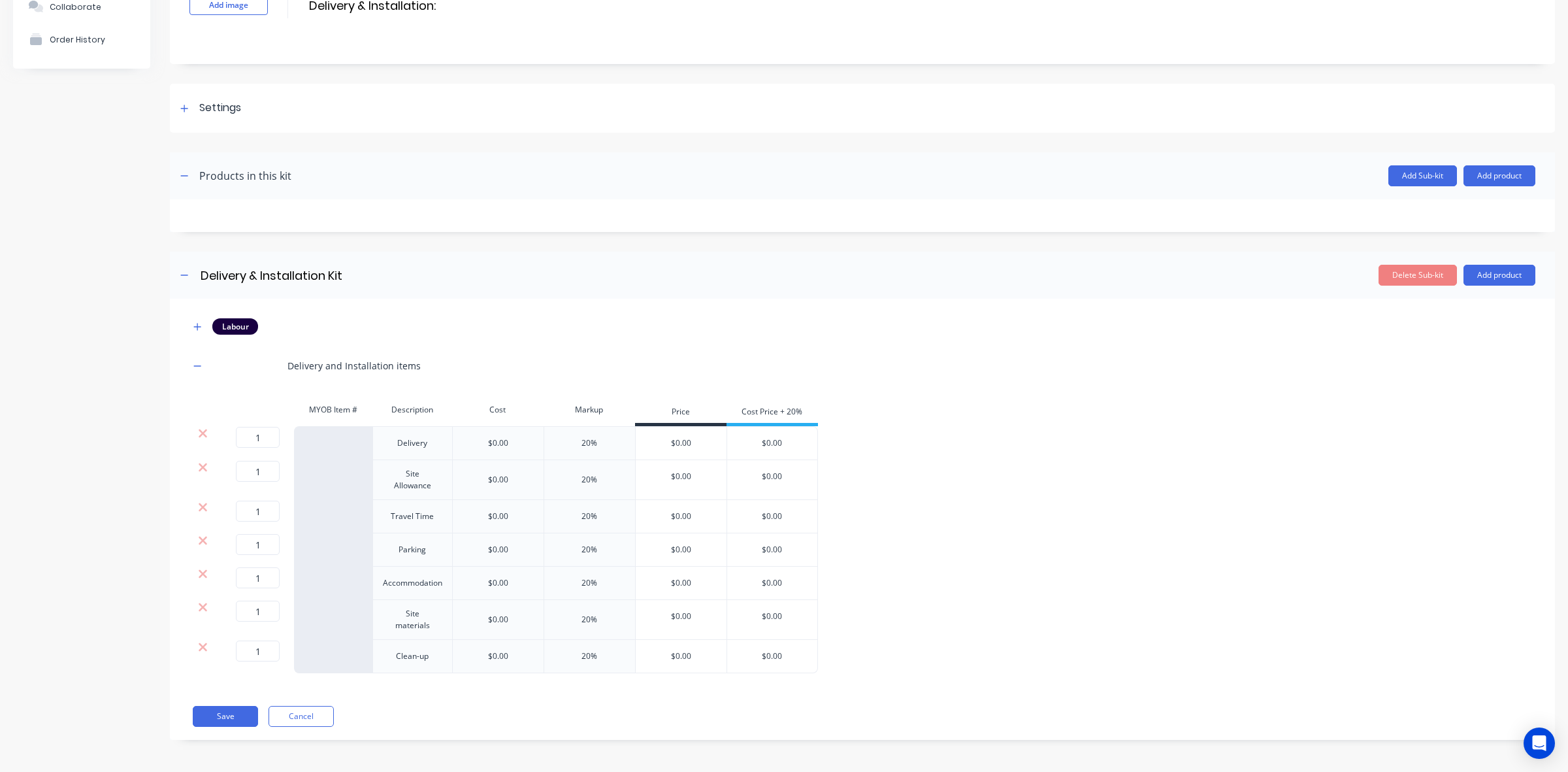
scroll to position [108, 0]
click at [237, 711] on button "Save" at bounding box center [225, 716] width 65 height 21
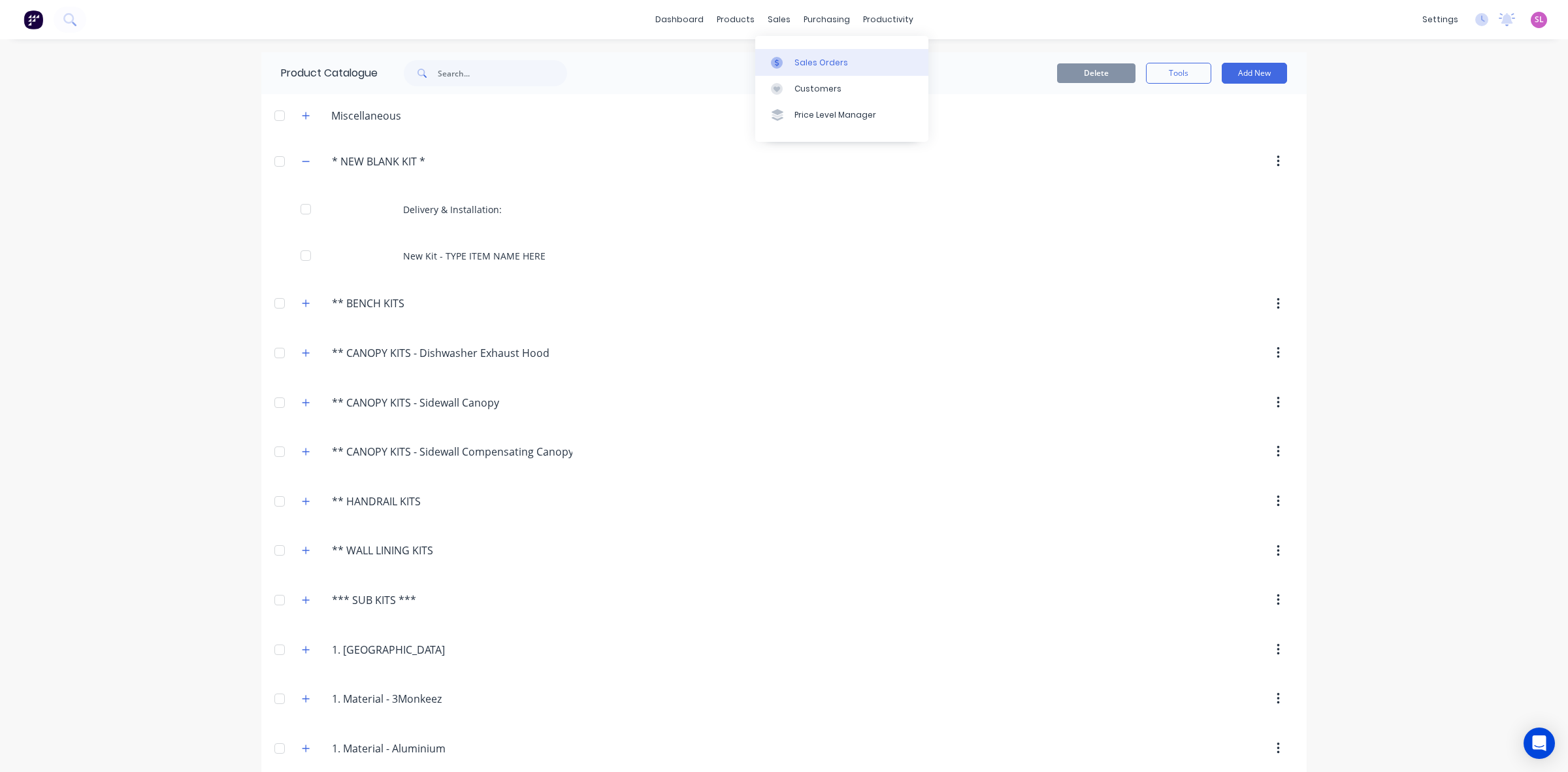
click at [794, 55] on link "Sales Orders" at bounding box center [841, 62] width 174 height 26
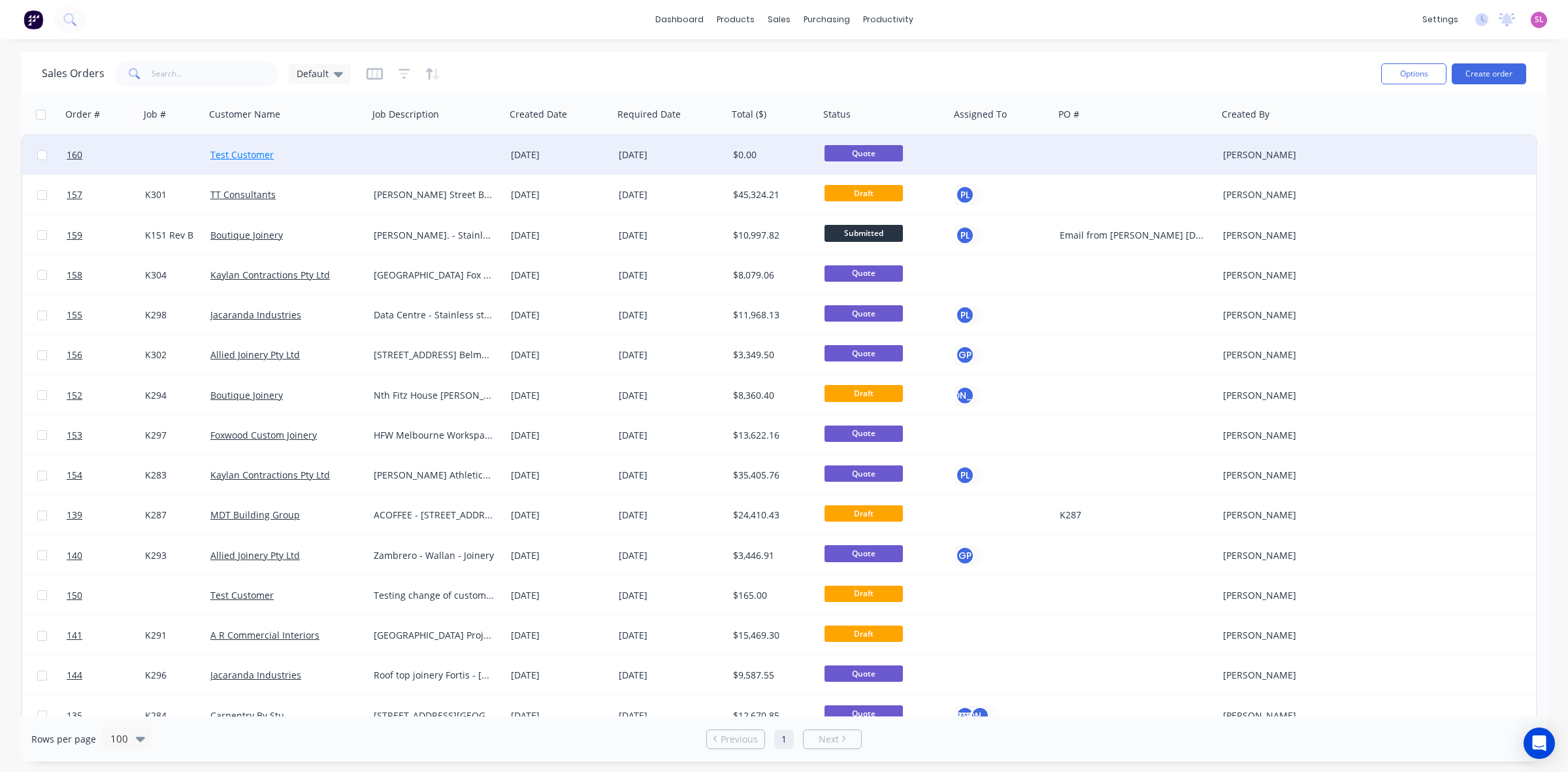
click at [230, 153] on link "Test Customer" at bounding box center [242, 154] width 63 height 13
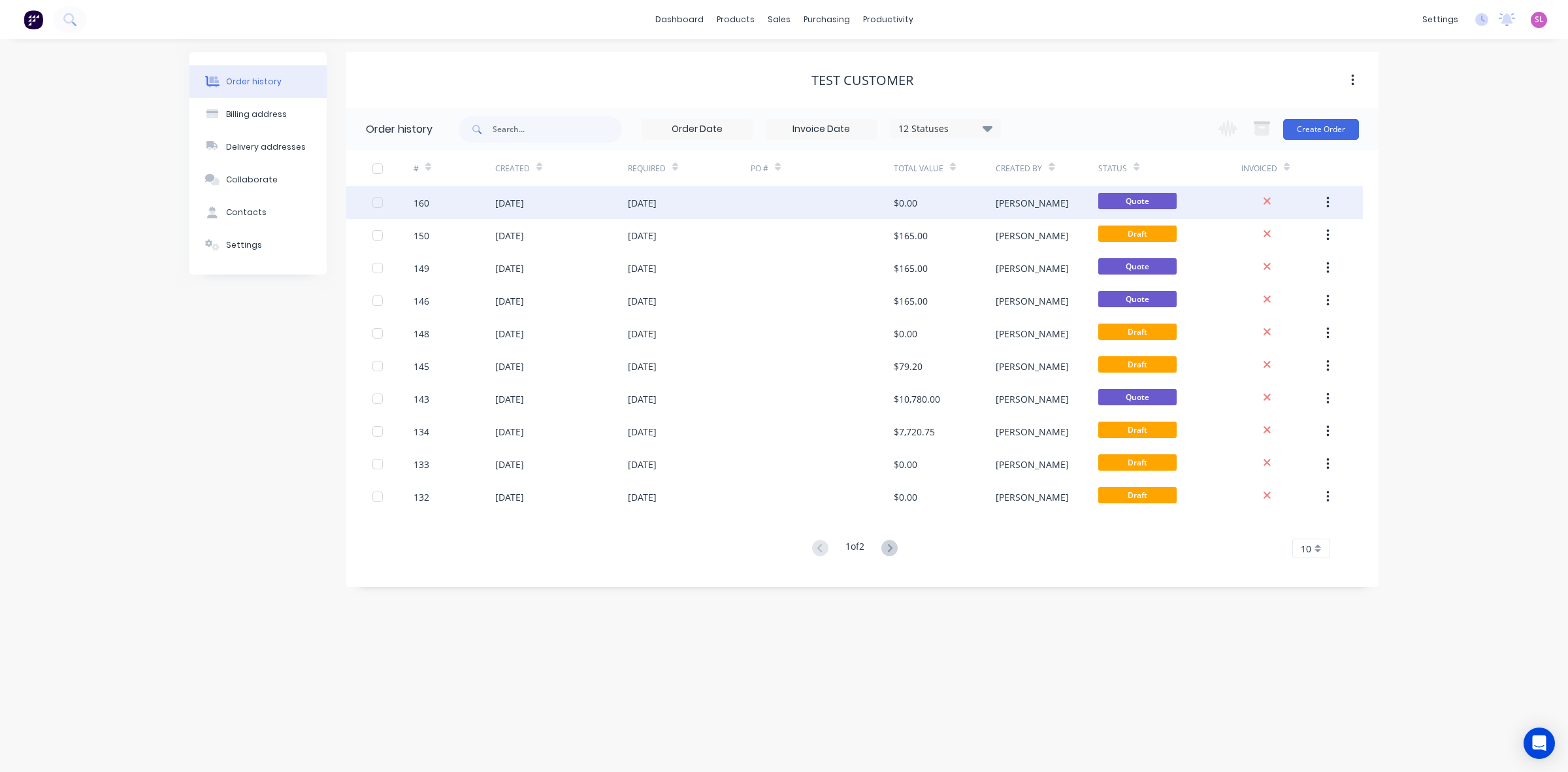
drag, startPoint x: 475, startPoint y: 203, endPoint x: 482, endPoint y: 203, distance: 7.0
click at [482, 203] on div "160" at bounding box center [454, 203] width 82 height 33
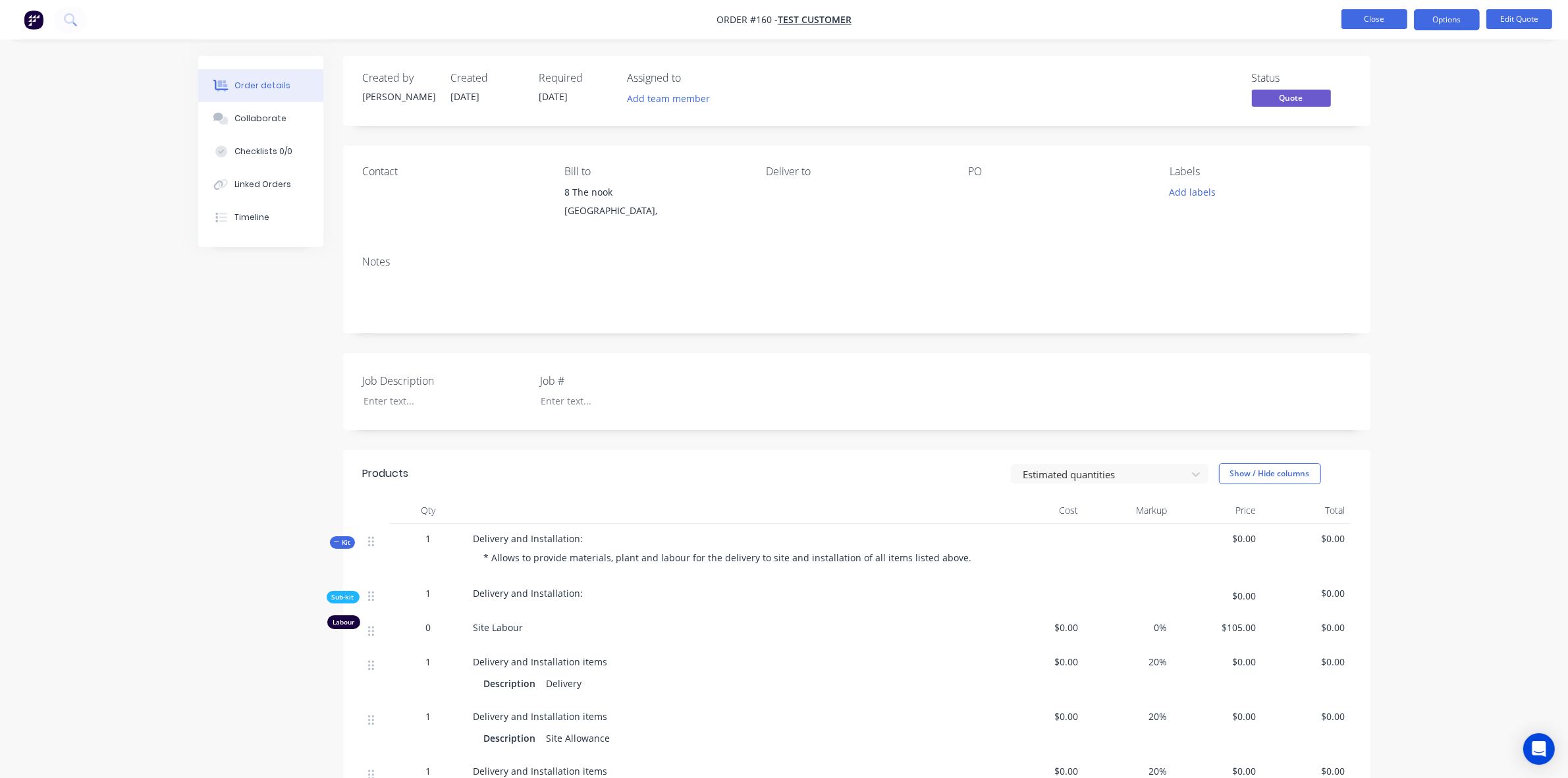
click at [1382, 10] on button "Close" at bounding box center [1374, 19] width 66 height 19
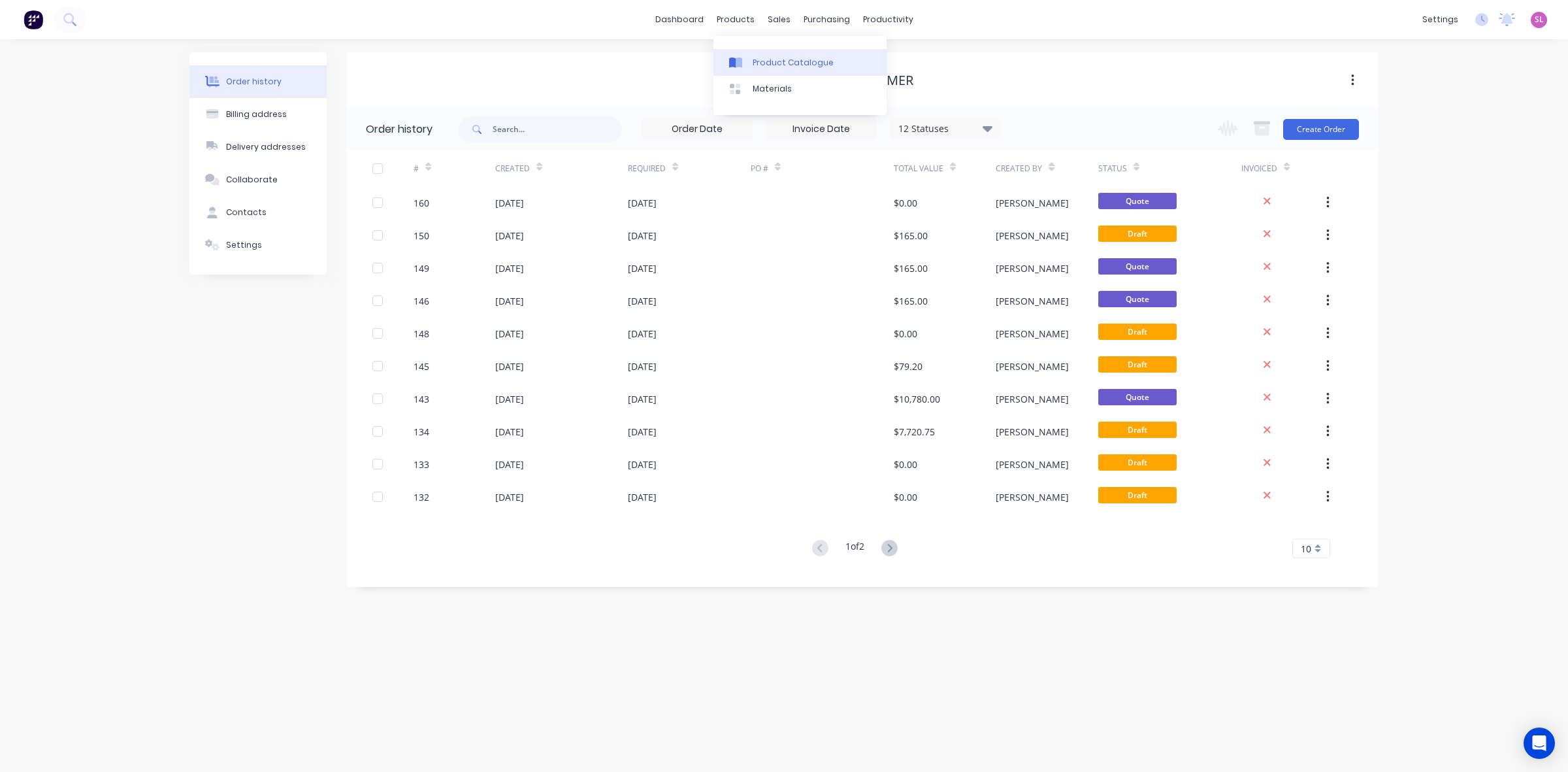
click at [752, 50] on link "Product Catalogue" at bounding box center [800, 62] width 174 height 26
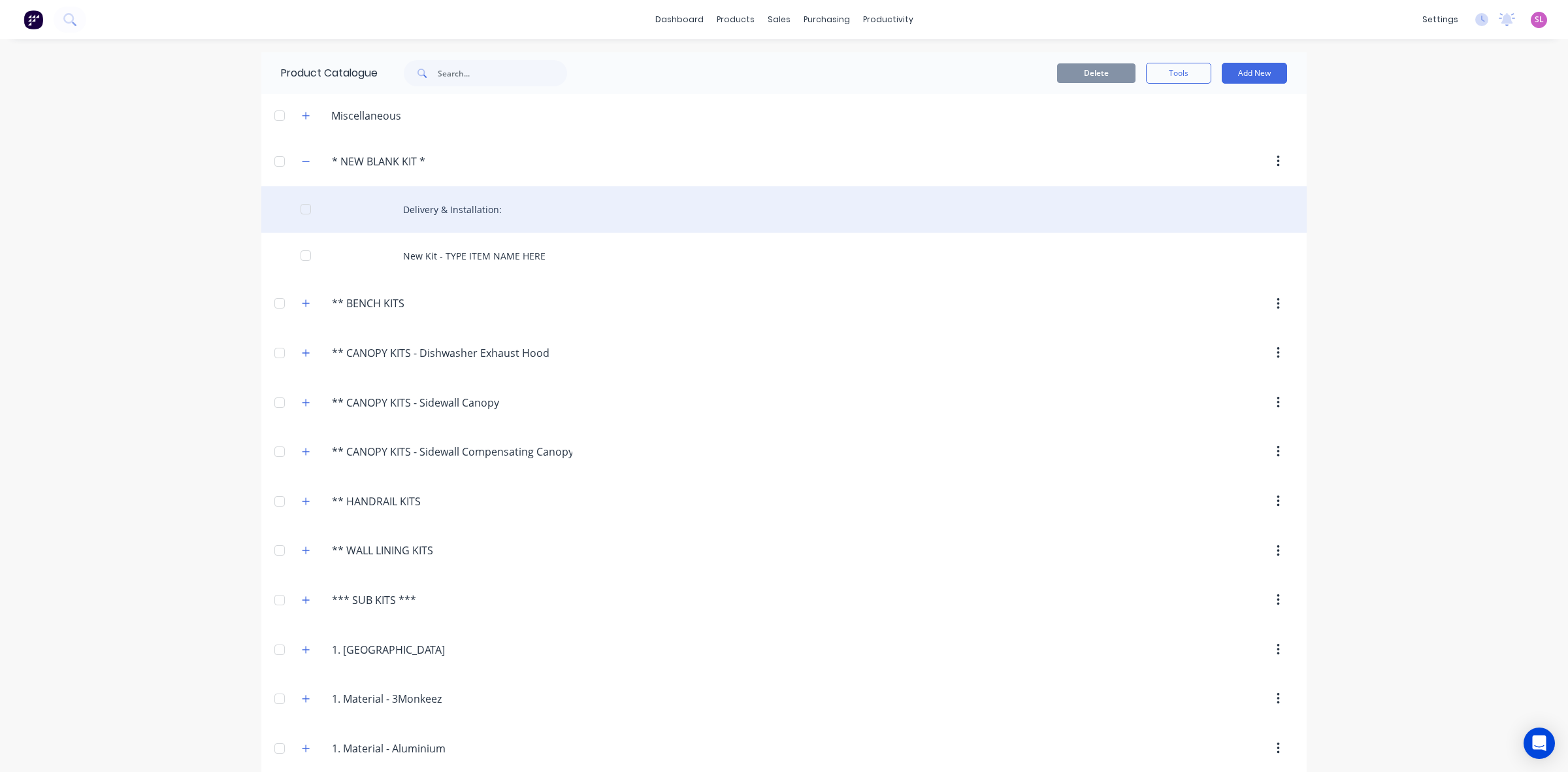
click at [449, 216] on div "Delivery & Installation:" at bounding box center [784, 210] width 1045 height 47
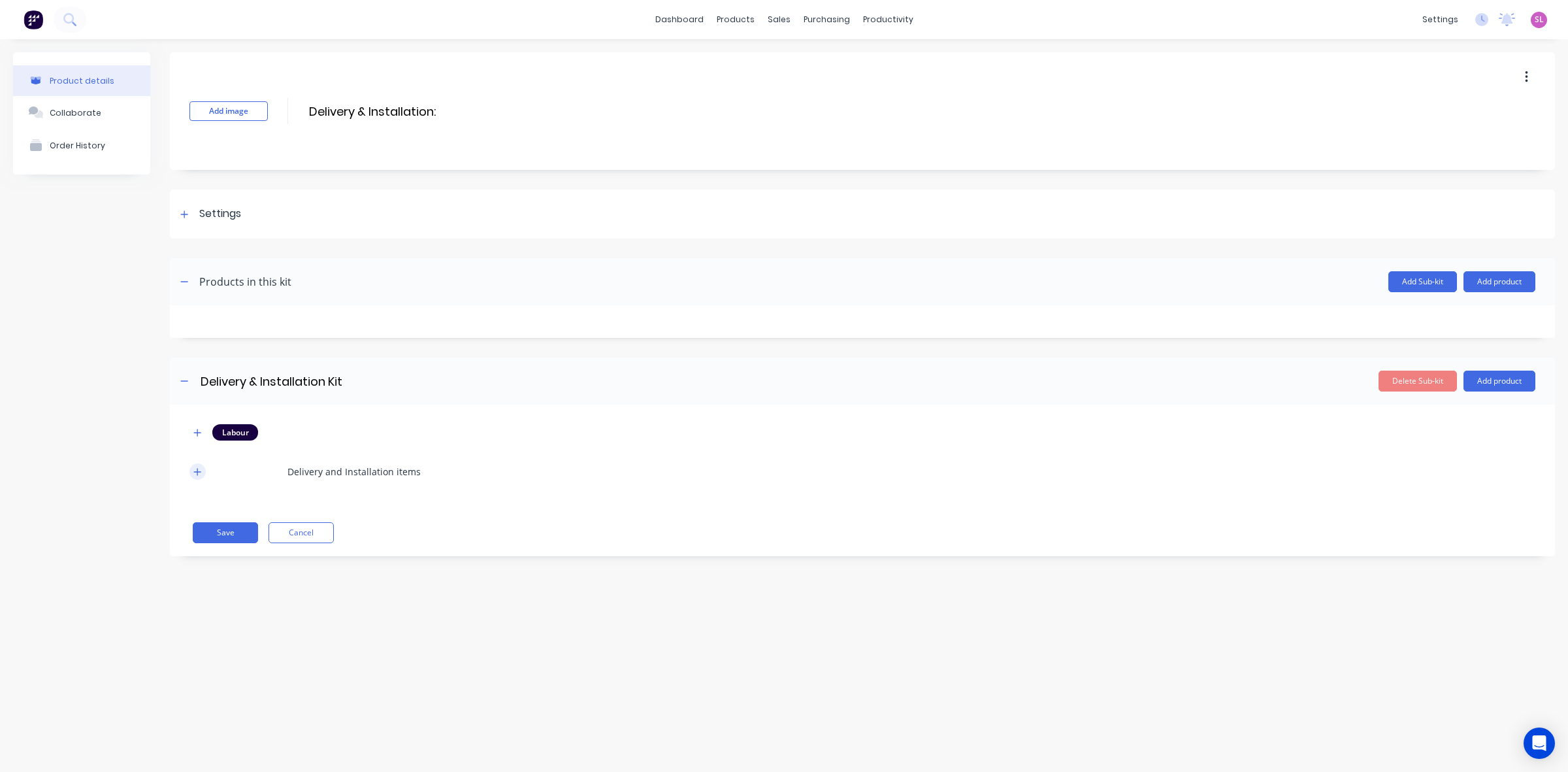
click at [199, 472] on icon "button" at bounding box center [197, 472] width 8 height 9
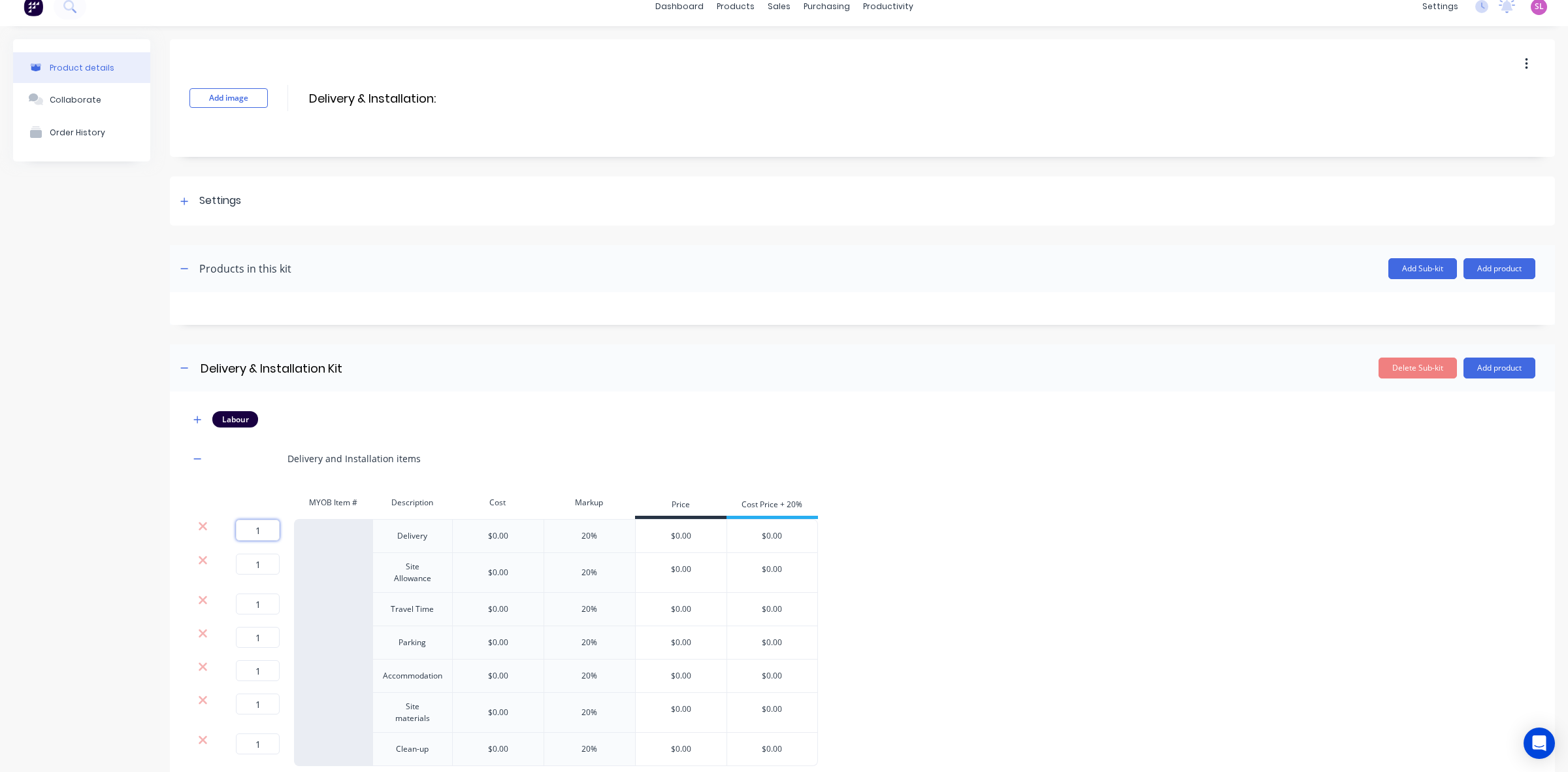
scroll to position [15, 0]
drag, startPoint x: 270, startPoint y: 534, endPoint x: 227, endPoint y: 523, distance: 44.4
click at [227, 523] on div "1 1 ?" at bounding box center [241, 528] width 29 height 21
type input "0"
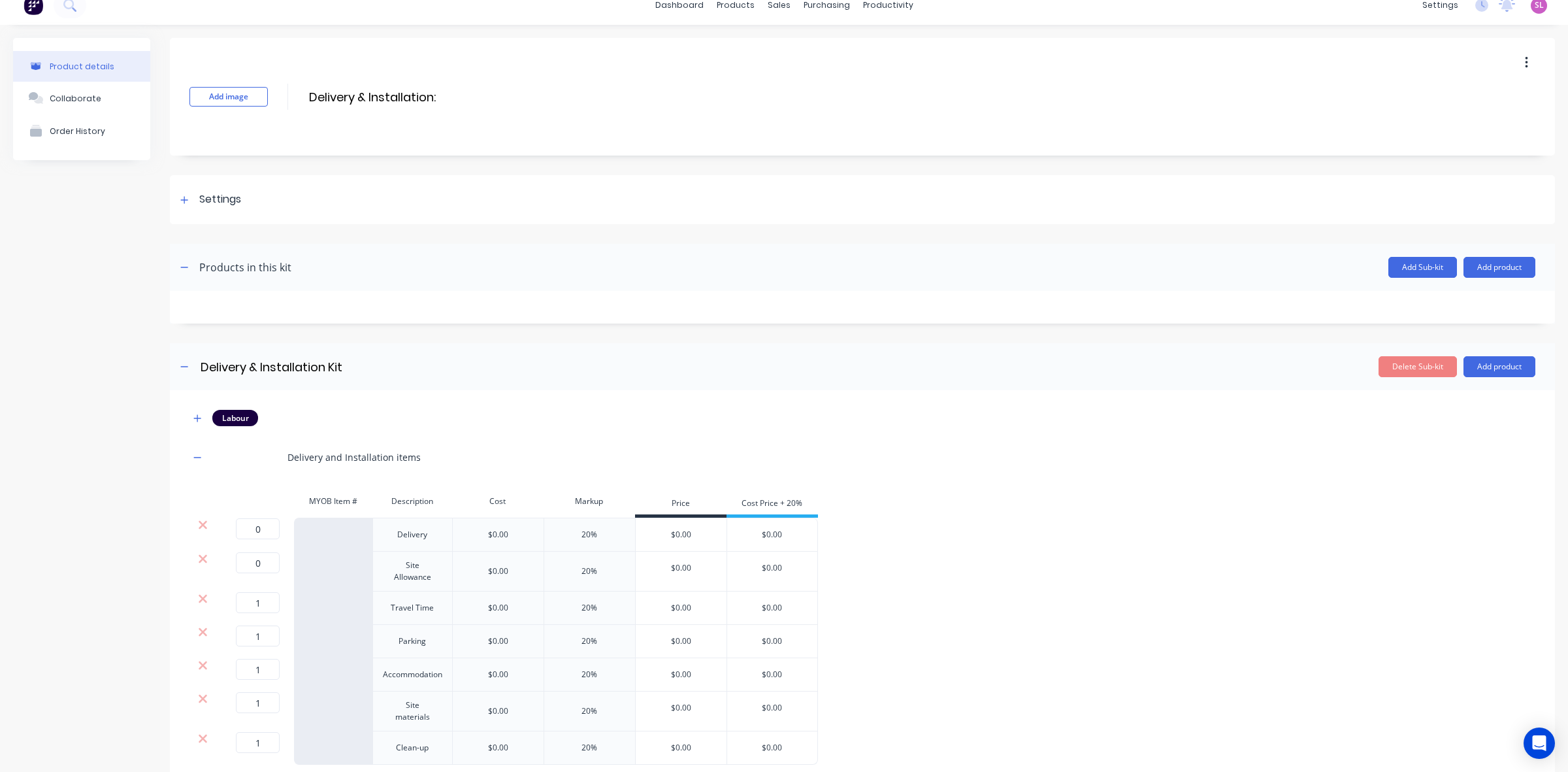
drag, startPoint x: 264, startPoint y: 599, endPoint x: 224, endPoint y: 596, distance: 40.1
drag, startPoint x: 278, startPoint y: 606, endPoint x: 241, endPoint y: 602, distance: 37.2
click at [241, 602] on input "1" at bounding box center [258, 603] width 44 height 21
type input "0"
drag, startPoint x: 250, startPoint y: 641, endPoint x: 266, endPoint y: 639, distance: 16.1
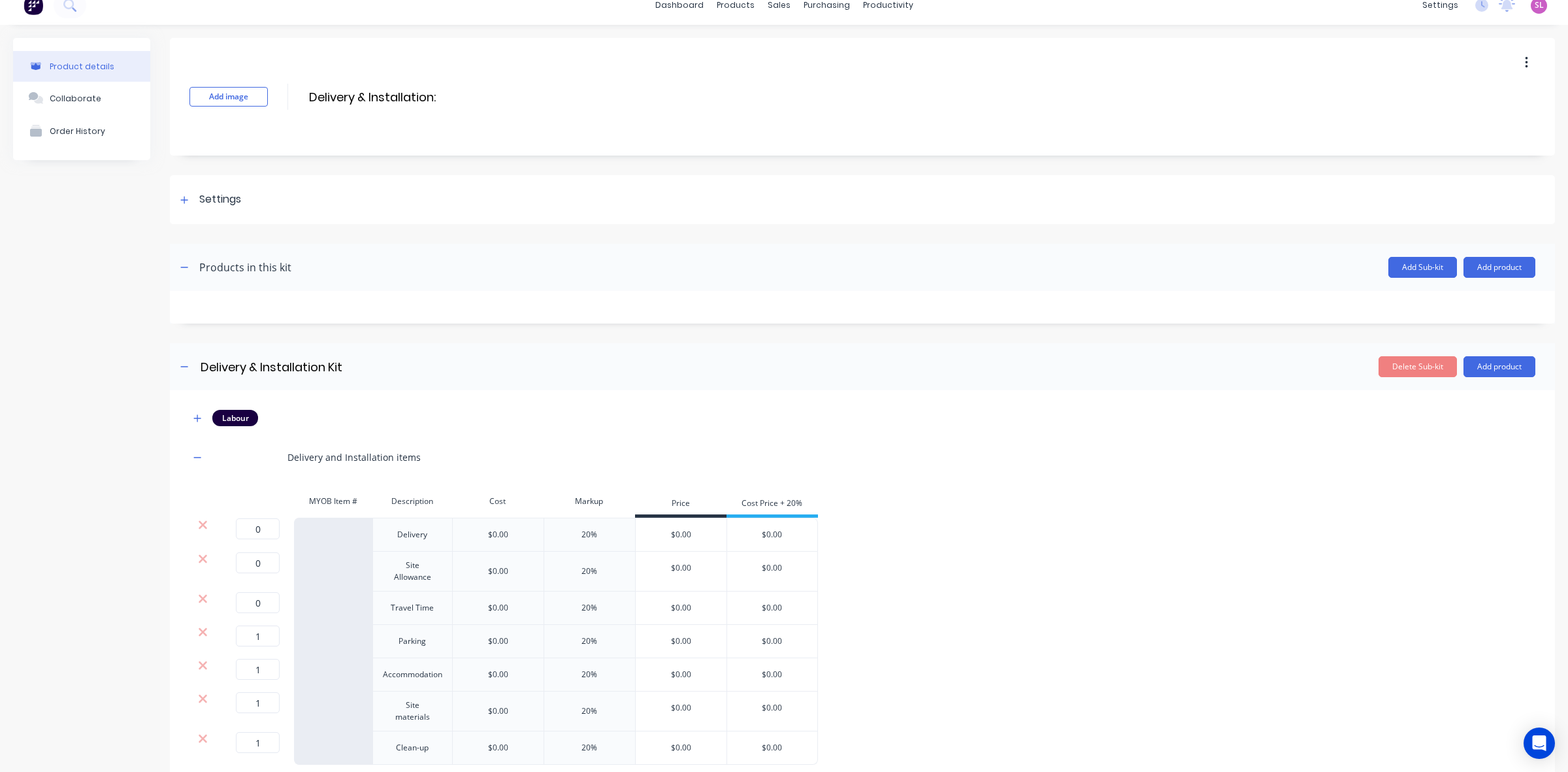
type input "0"
drag, startPoint x: 250, startPoint y: 671, endPoint x: 262, endPoint y: 671, distance: 12.0
type input "0"
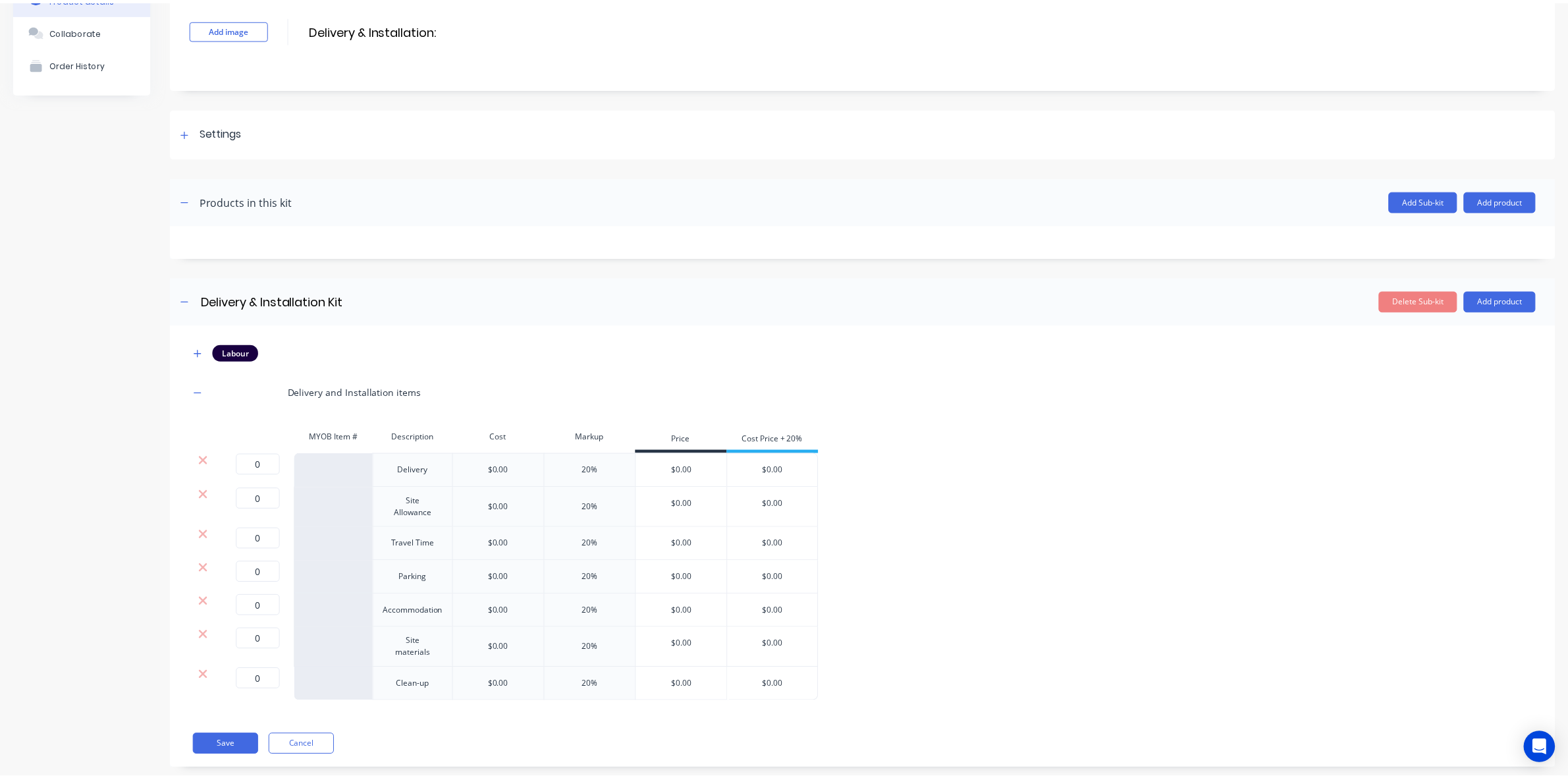
scroll to position [109, 0]
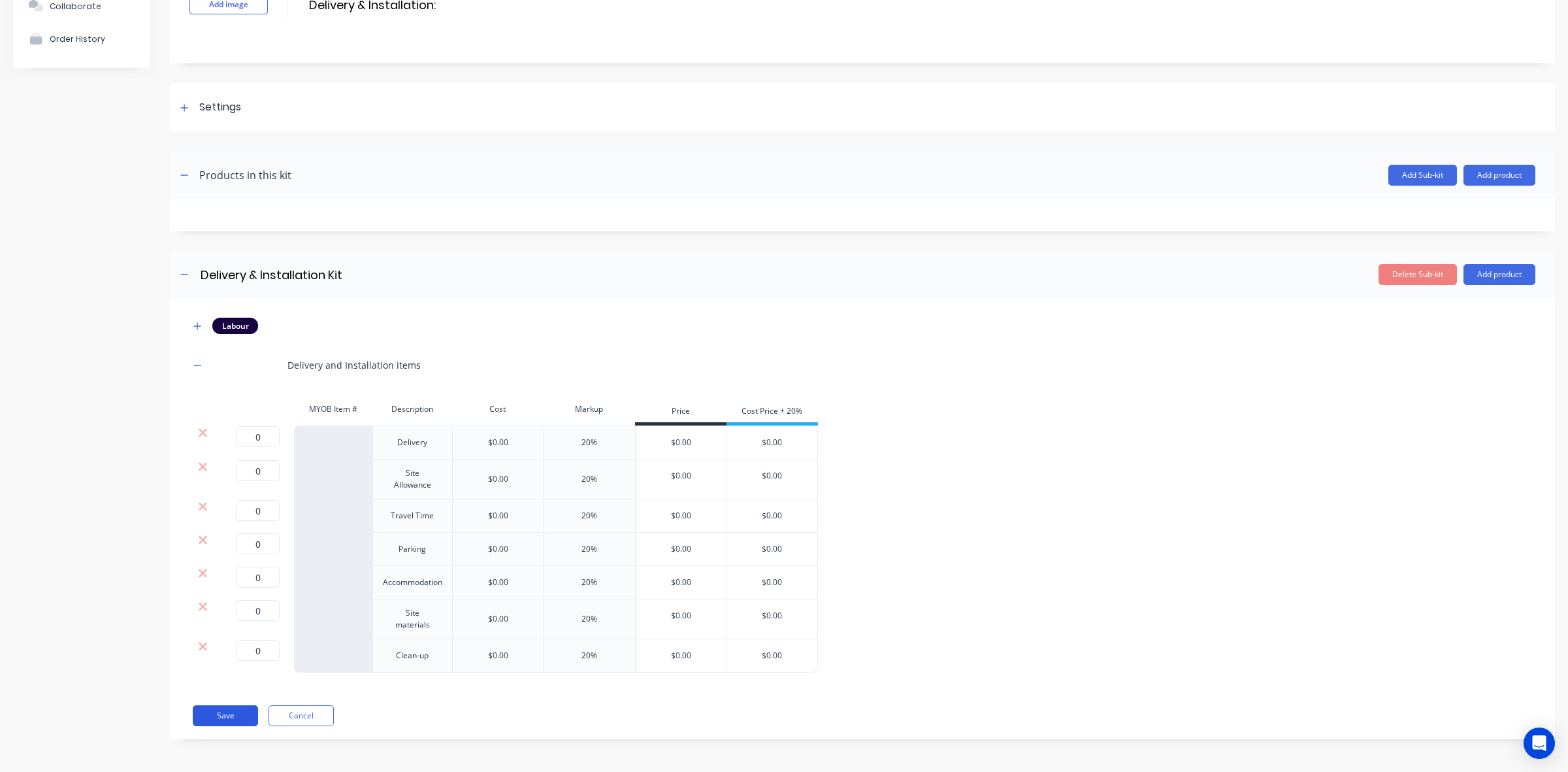
click at [223, 712] on button "Save" at bounding box center [225, 716] width 65 height 21
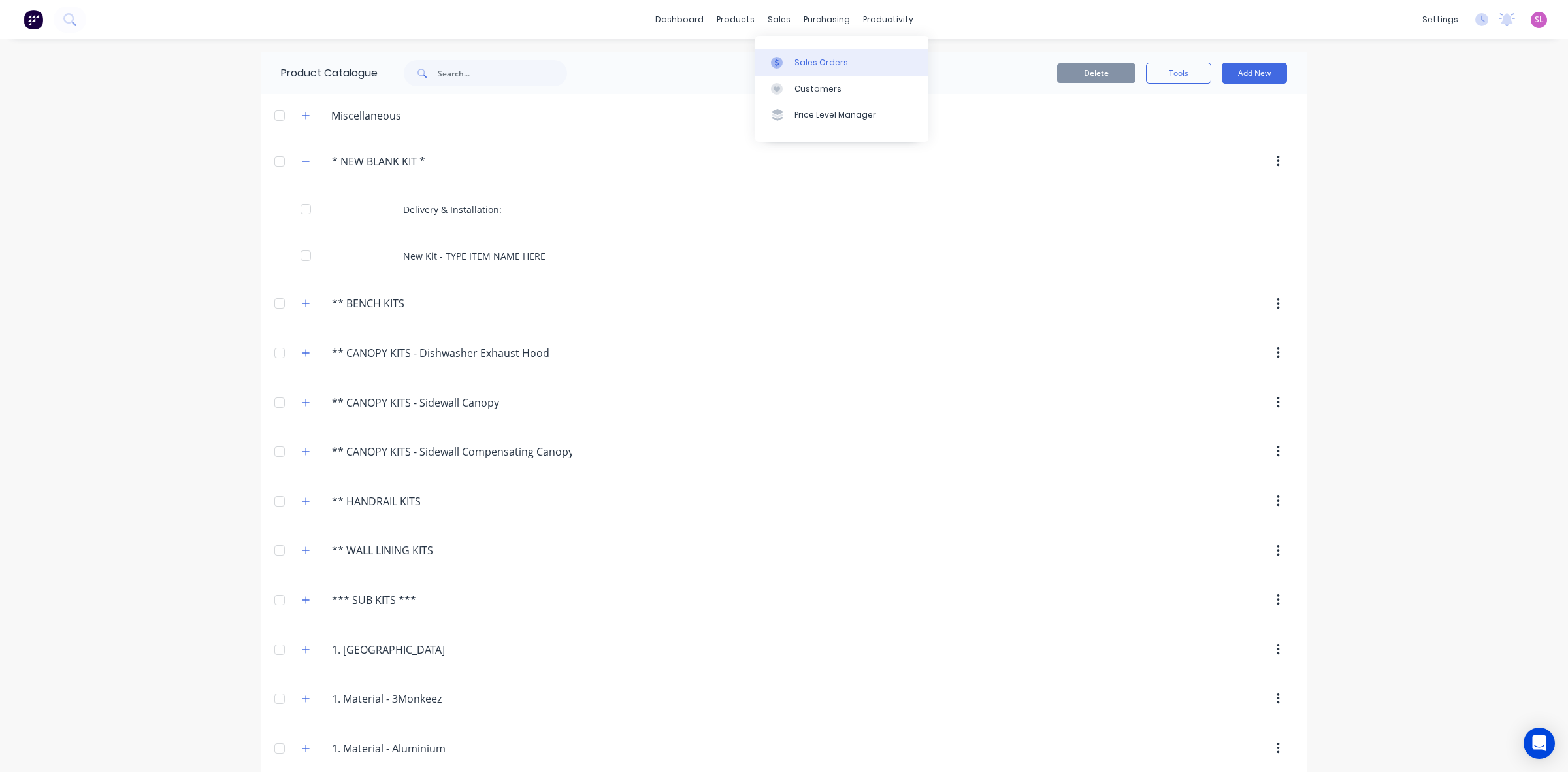
click at [807, 61] on div "Sales Orders" at bounding box center [821, 62] width 53 height 12
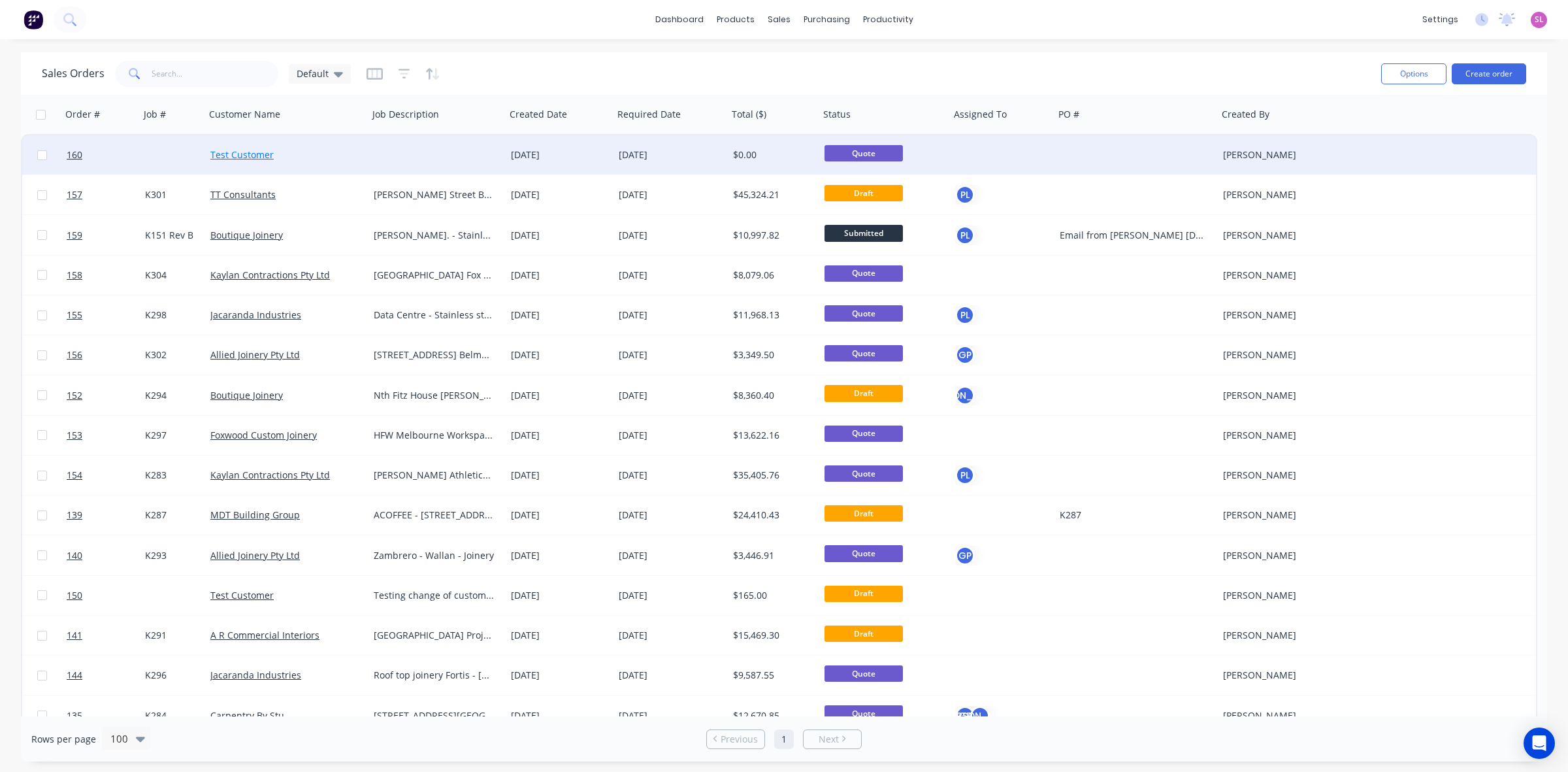
click at [237, 157] on link "Test Customer" at bounding box center [242, 154] width 63 height 13
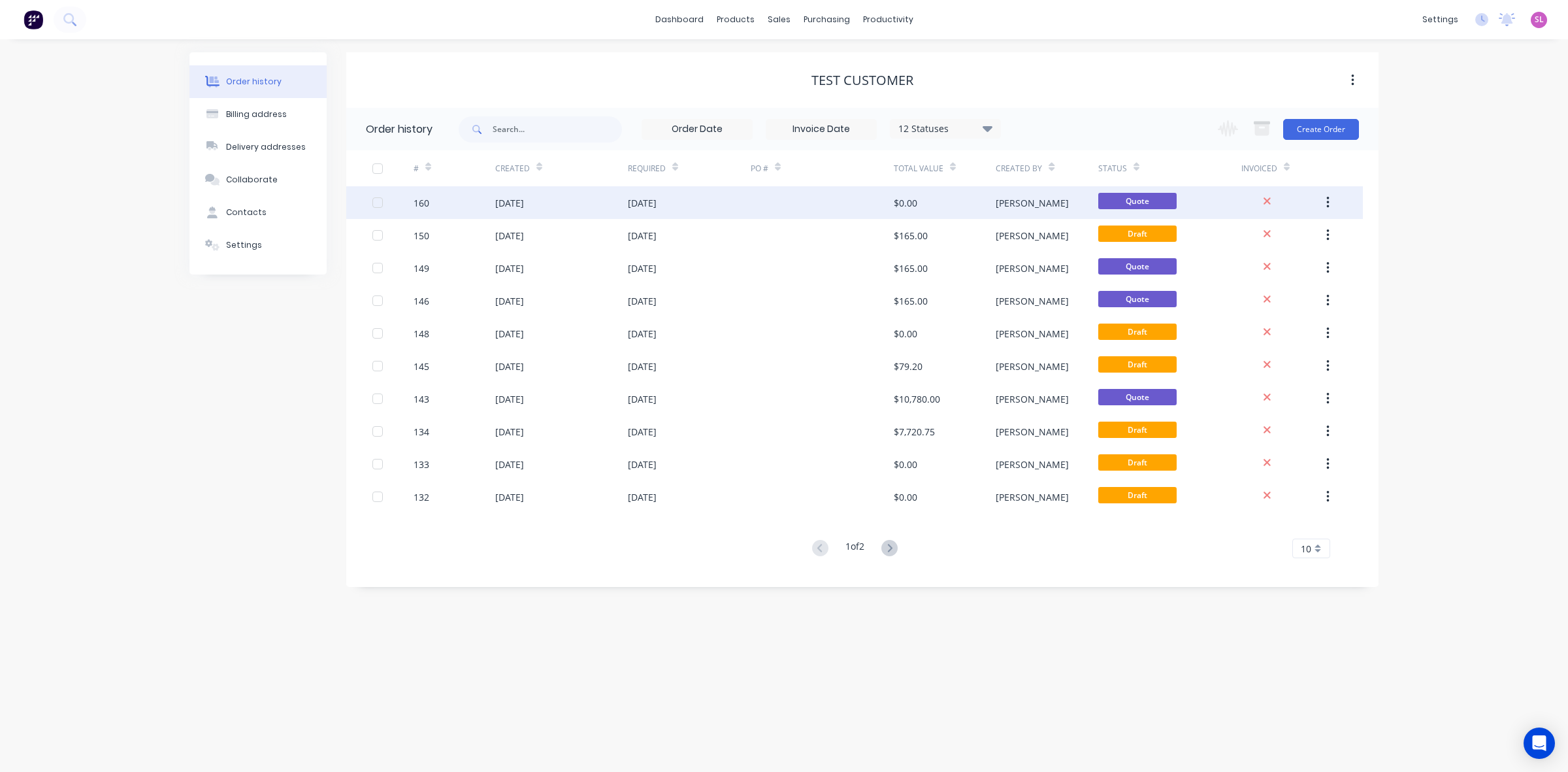
click at [1082, 203] on div "[PERSON_NAME]" at bounding box center [1046, 203] width 102 height 33
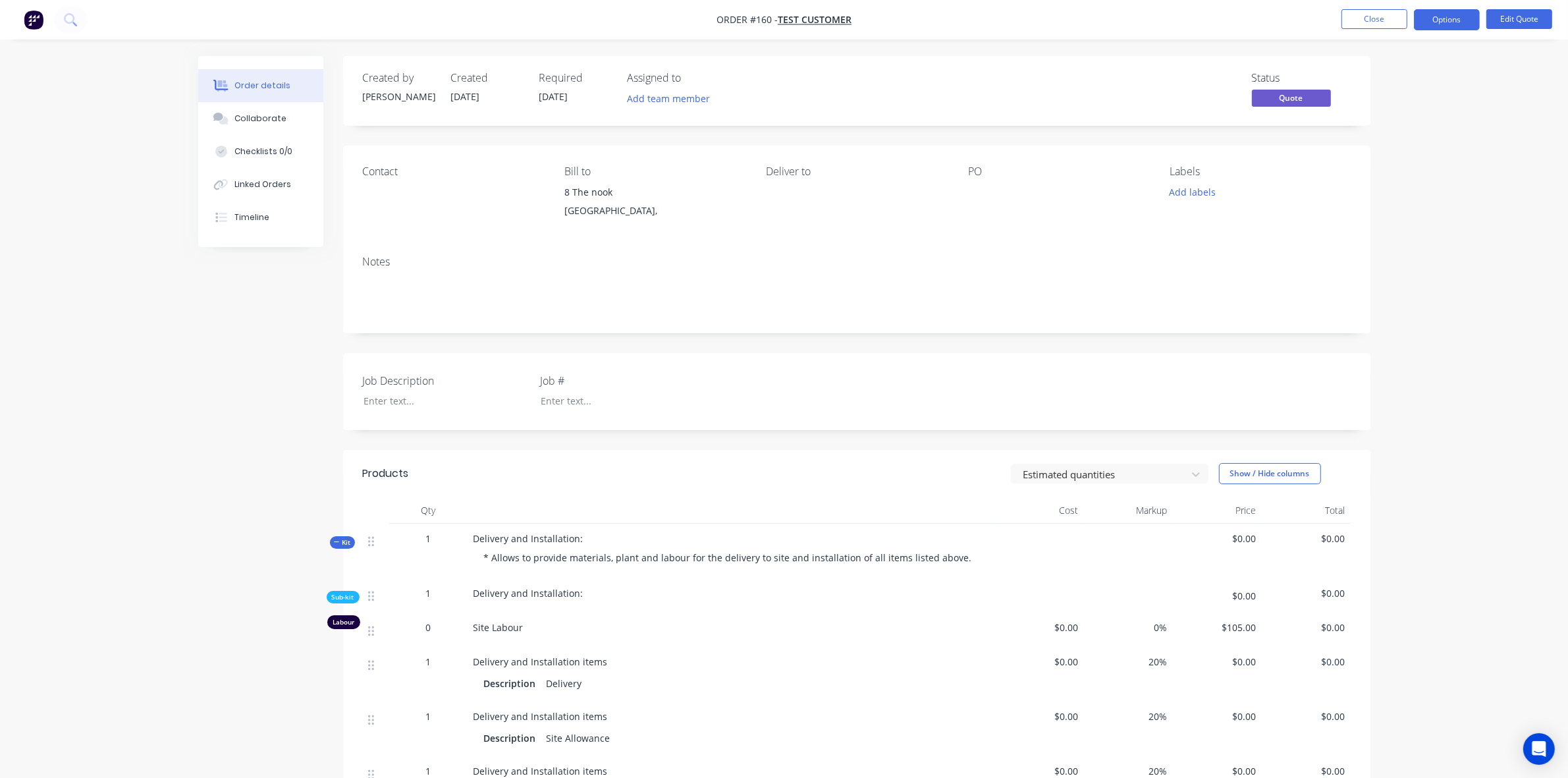
click at [339, 544] on icon "button" at bounding box center [337, 542] width 6 height 6
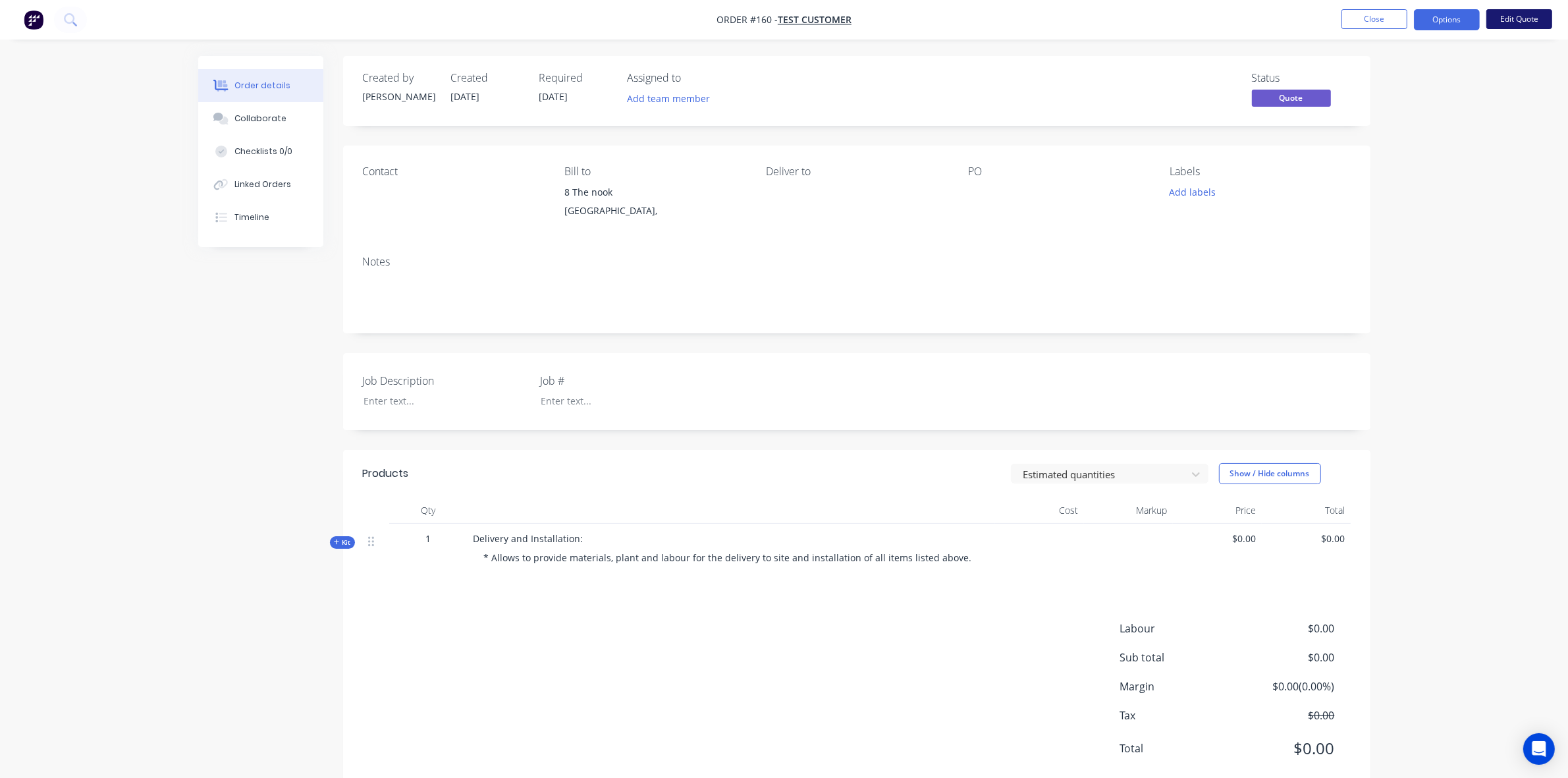
click at [1519, 24] on button "Edit Quote" at bounding box center [1519, 19] width 66 height 19
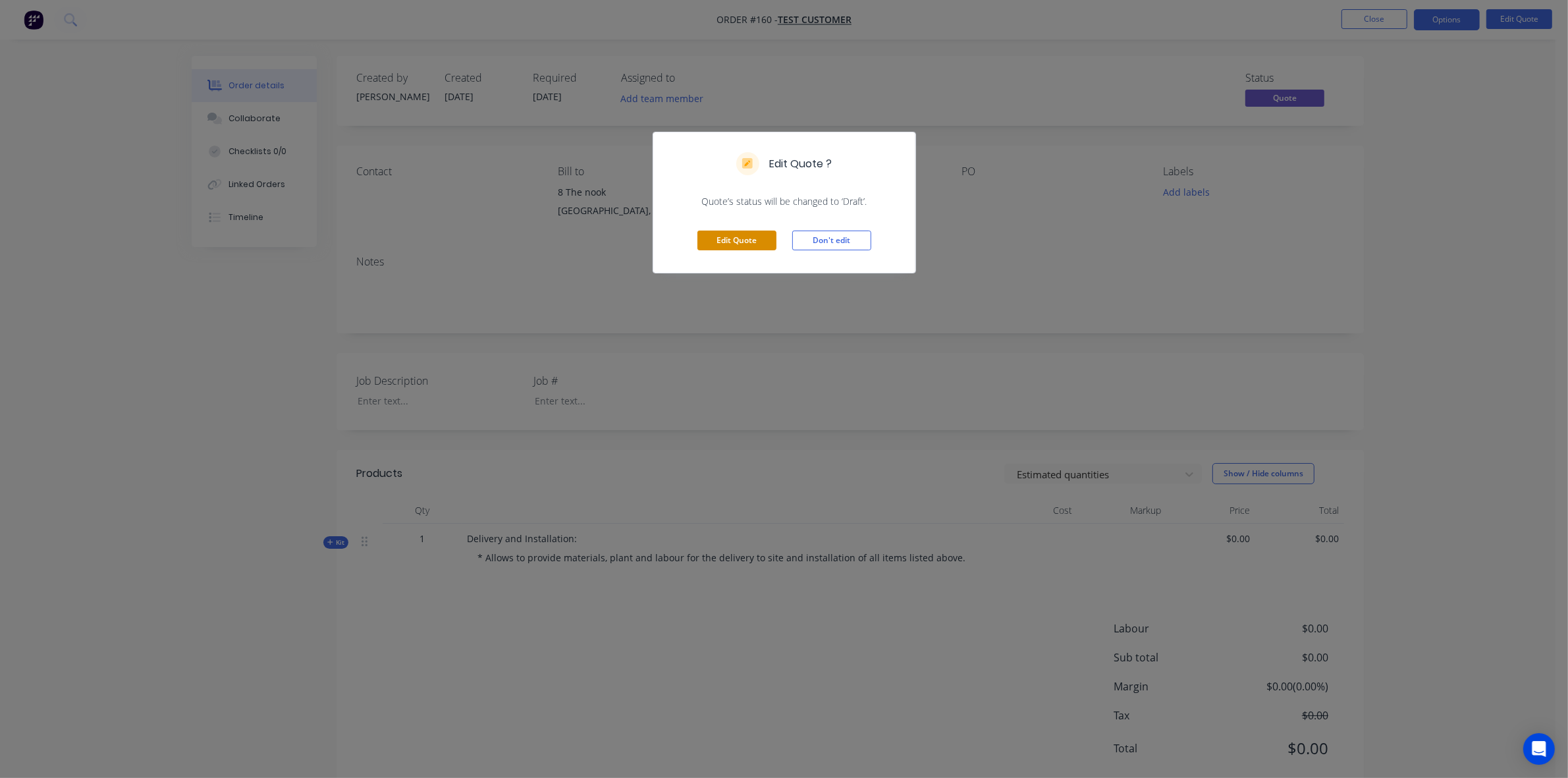
click at [725, 250] on button "Edit Quote" at bounding box center [736, 240] width 79 height 19
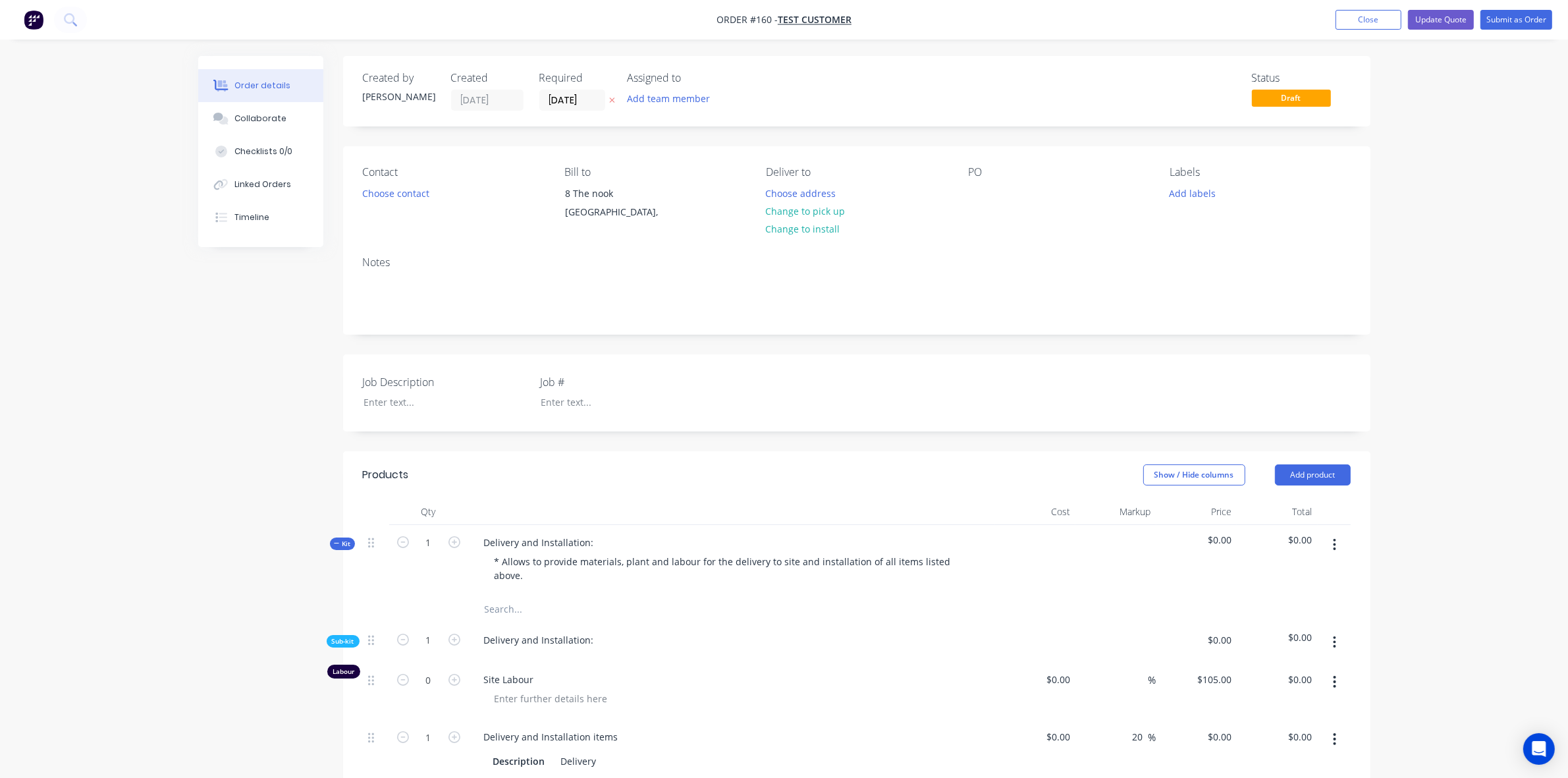
click at [334, 538] on button "Kit" at bounding box center [342, 545] width 25 height 13
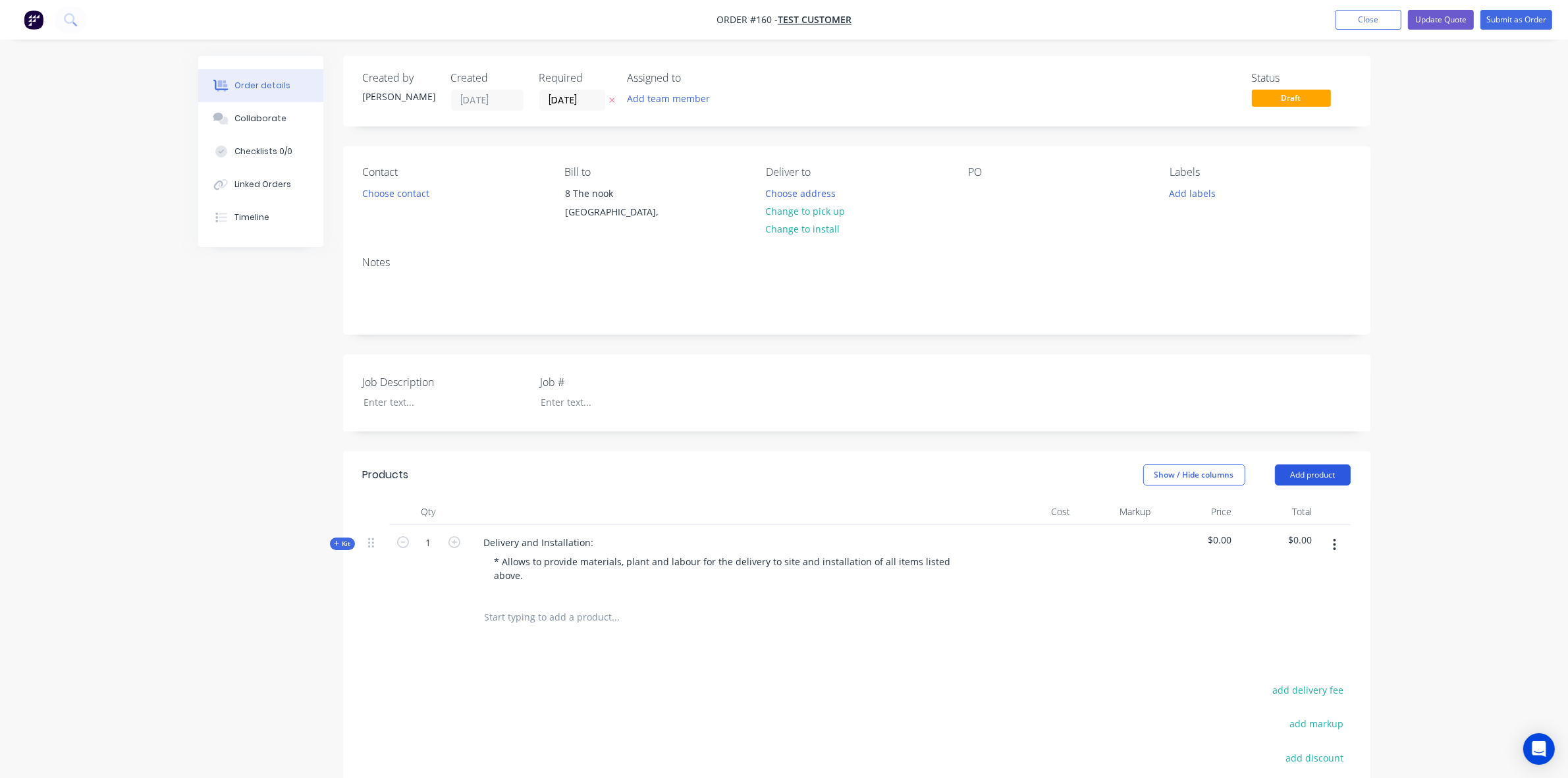
click at [1331, 484] on button "Add product" at bounding box center [1313, 475] width 76 height 21
click at [1306, 512] on div "Product catalogue" at bounding box center [1288, 508] width 102 height 19
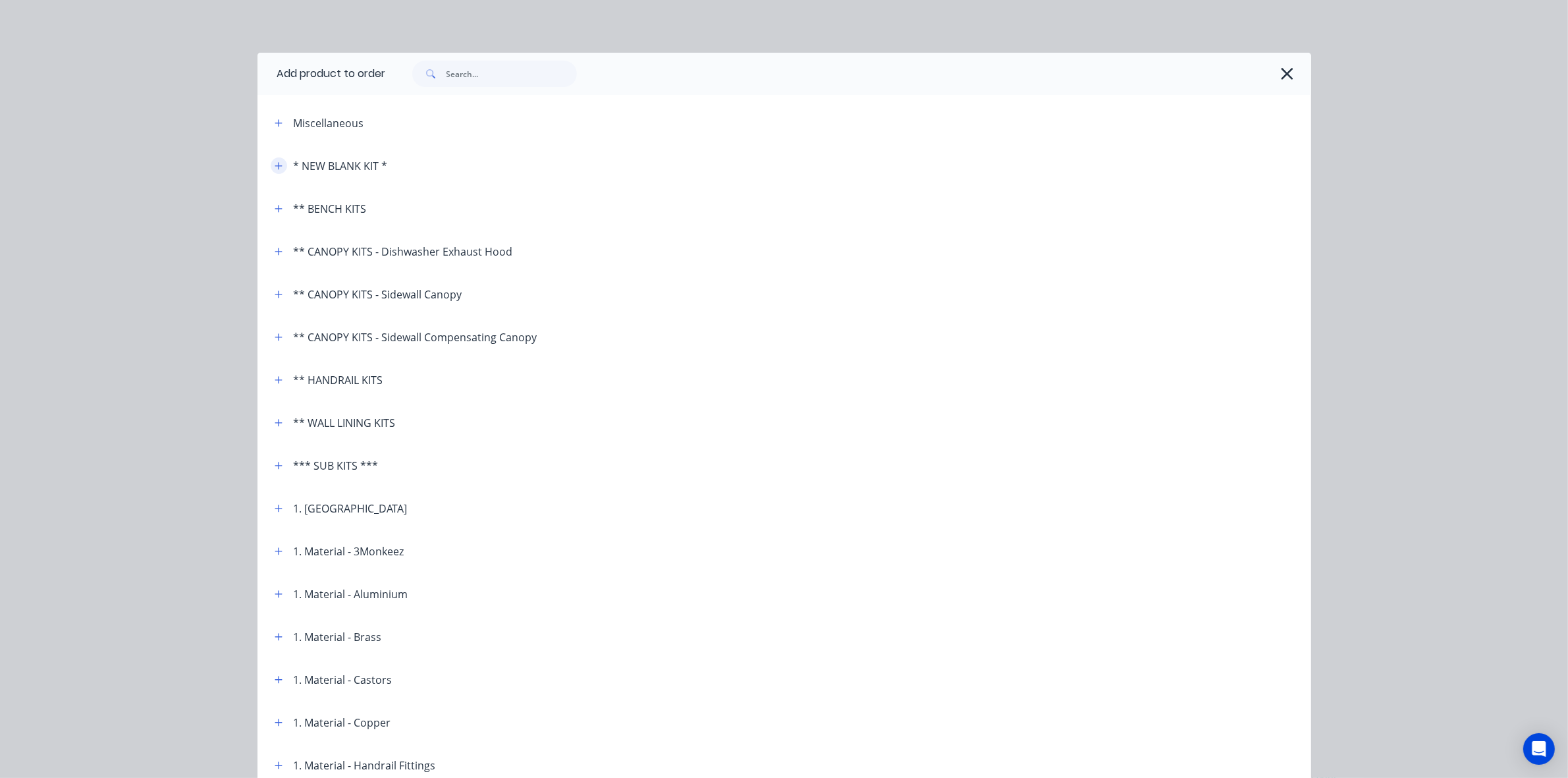
click at [275, 169] on icon "button" at bounding box center [279, 166] width 8 height 9
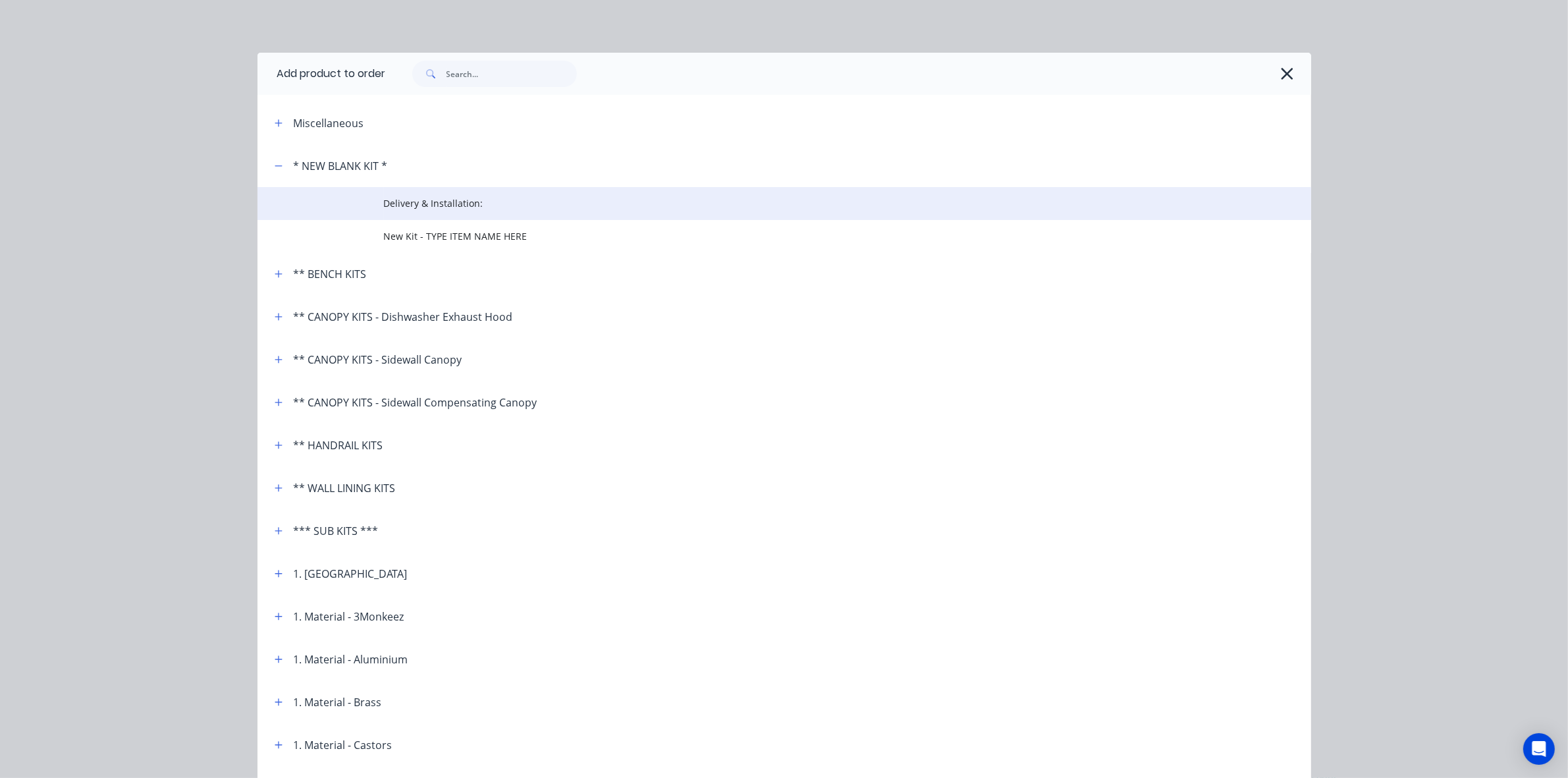
click at [422, 209] on span "Delivery & Installation:" at bounding box center [754, 203] width 741 height 14
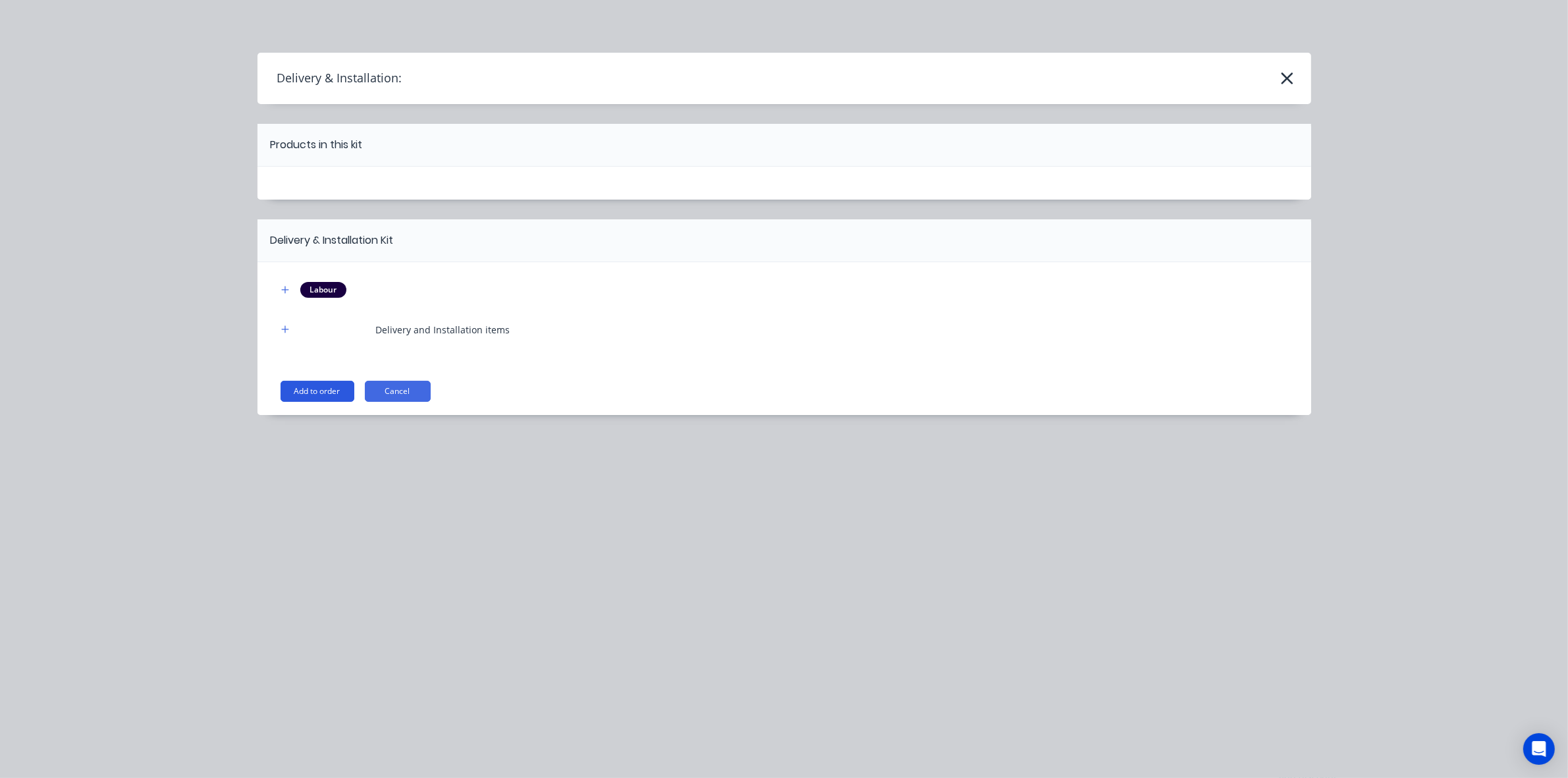
click at [327, 391] on button "Add to order" at bounding box center [317, 391] width 74 height 21
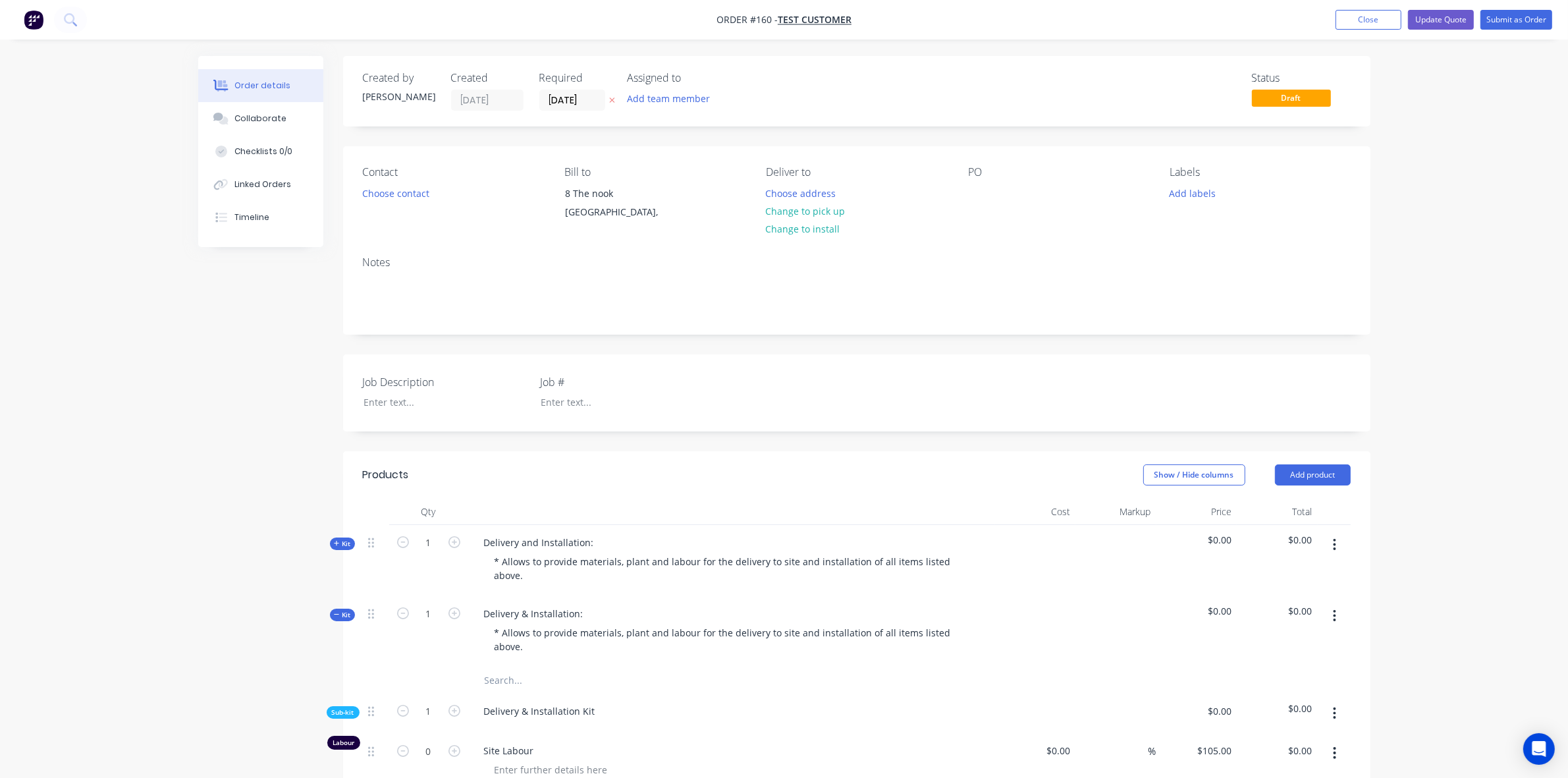
click at [337, 614] on icon "button" at bounding box center [337, 614] width 6 height 6
click at [337, 613] on icon "button" at bounding box center [337, 614] width 6 height 6
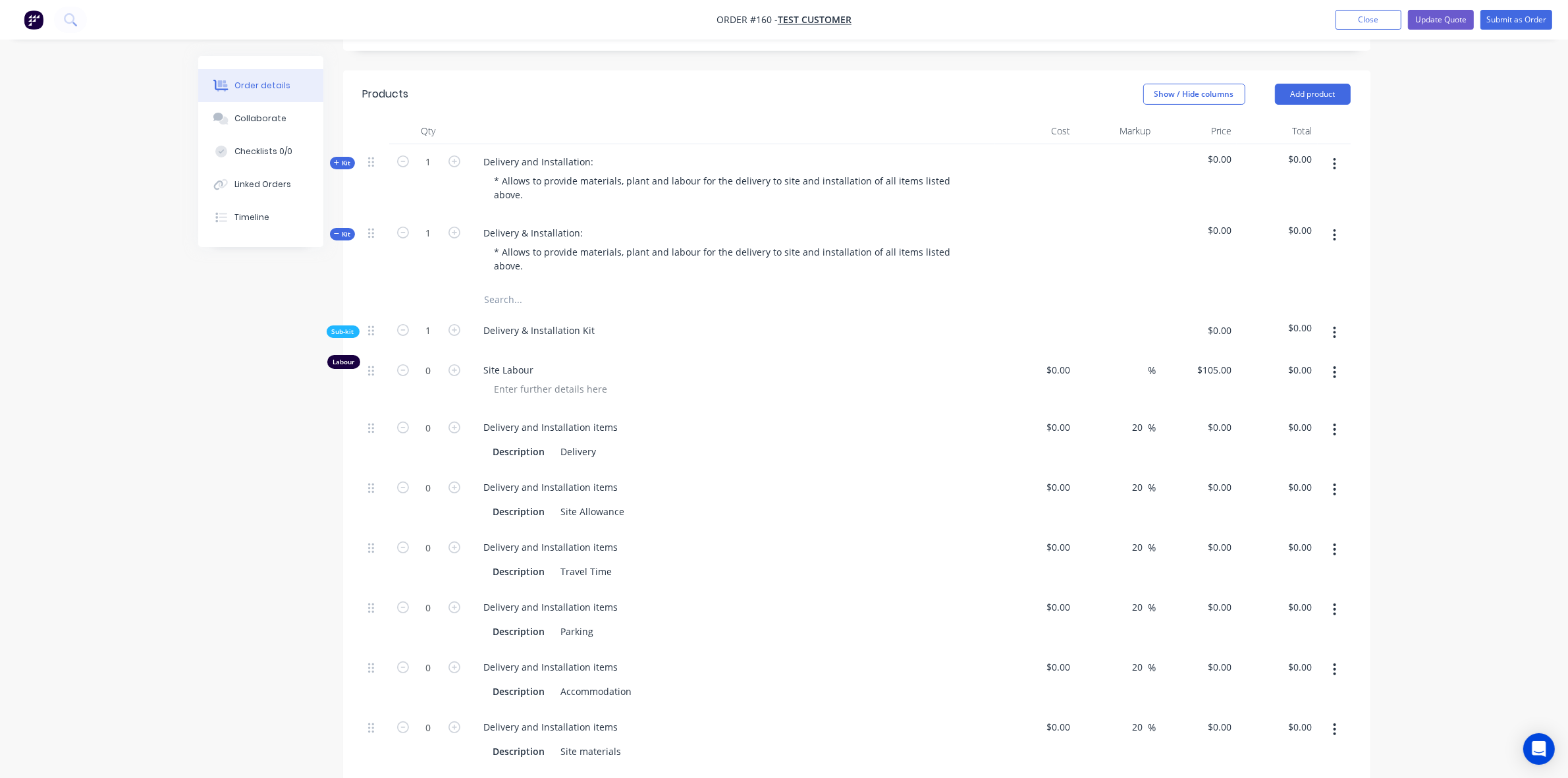
scroll to position [383, 0]
click at [450, 370] on icon "button" at bounding box center [454, 368] width 12 height 12
type input "1"
type input "$105.00"
click at [450, 370] on icon "button" at bounding box center [454, 368] width 12 height 12
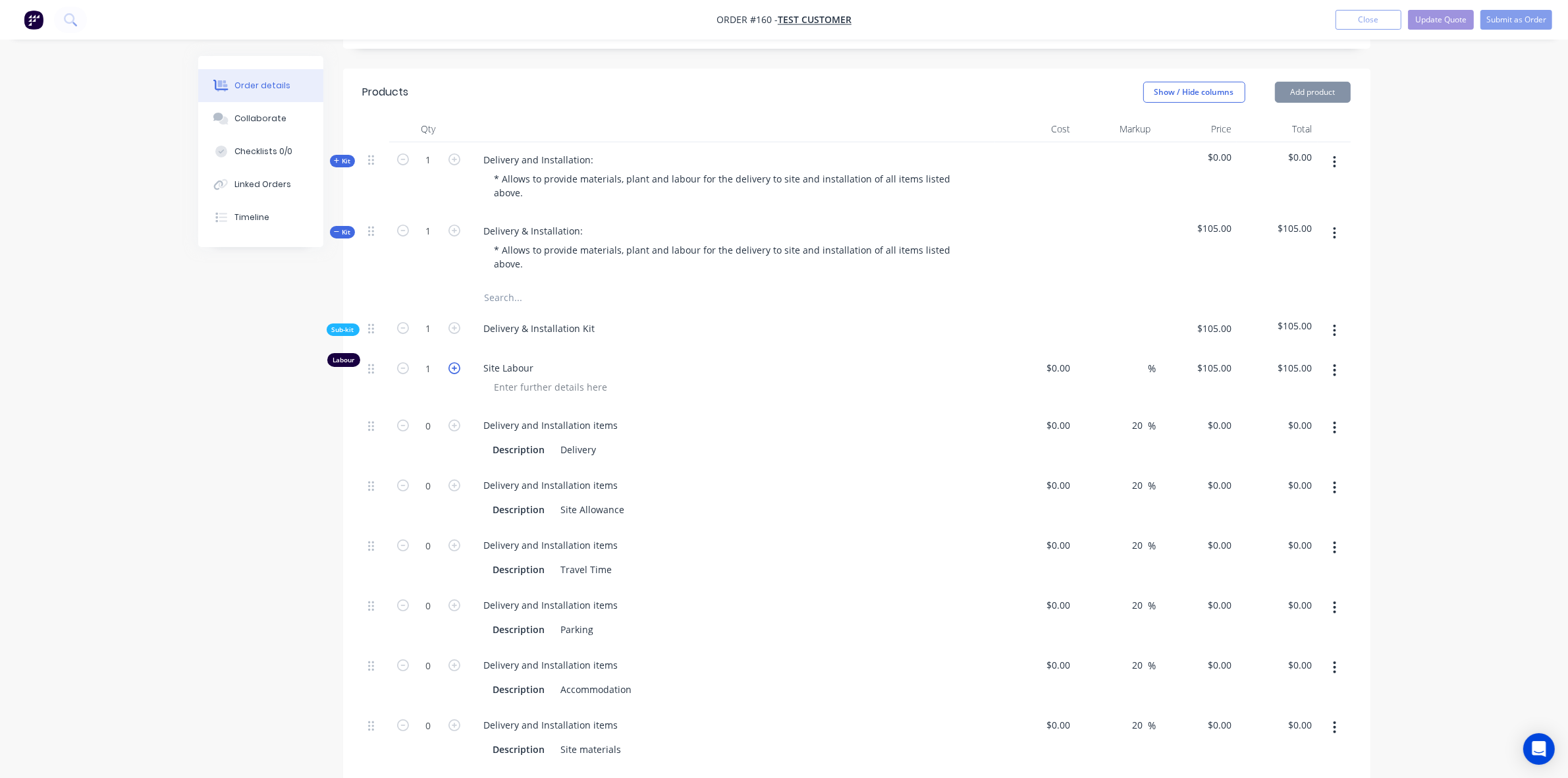
type input "2"
type input "$210.00"
click at [450, 370] on icon "button" at bounding box center [454, 368] width 12 height 12
type input "3"
type input "$315.00"
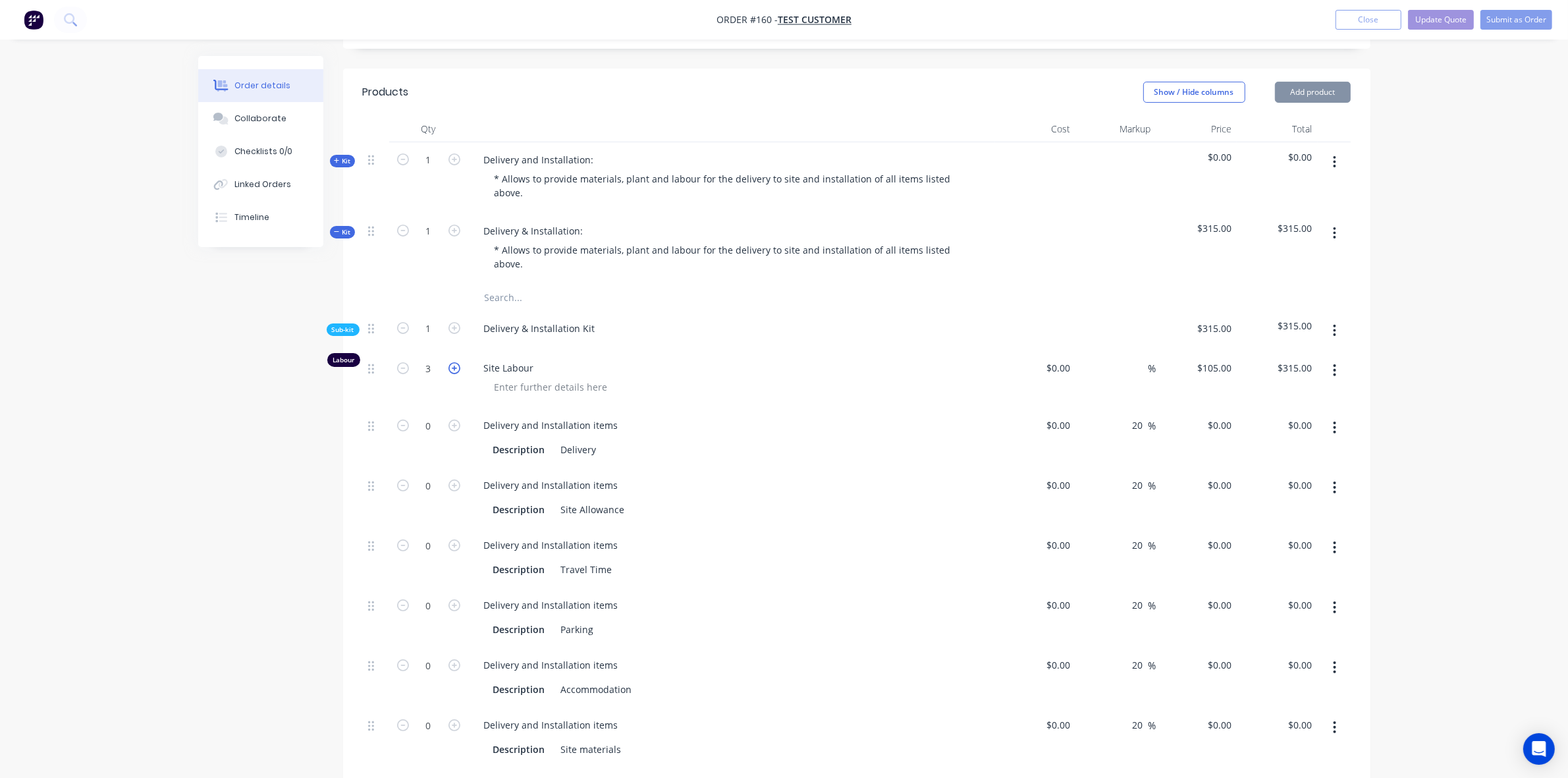
click at [450, 370] on icon "button" at bounding box center [454, 368] width 12 height 12
type input "4"
type input "$420.00"
click at [450, 370] on icon "button" at bounding box center [454, 368] width 12 height 12
type input "5"
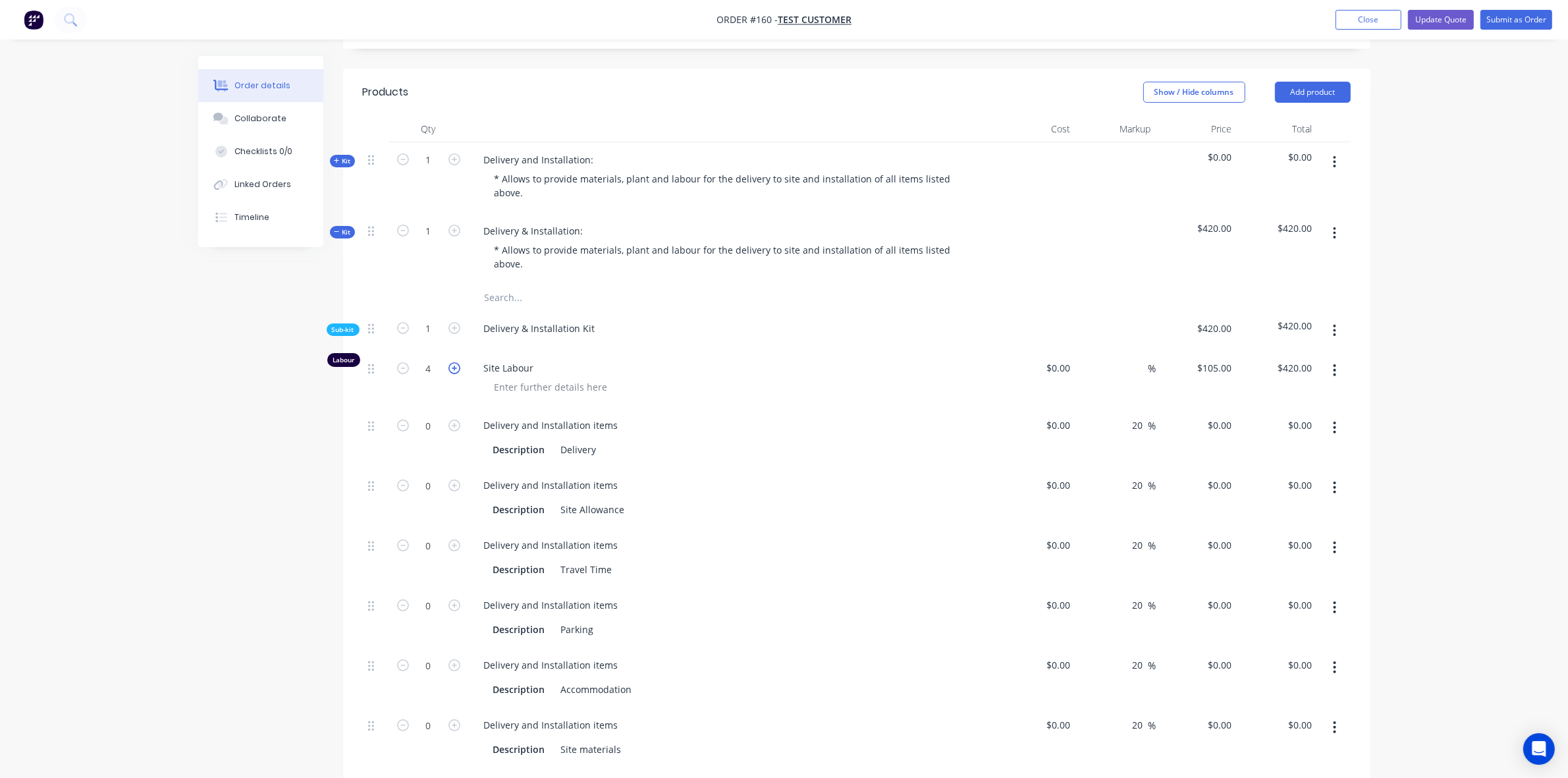
type input "$525.00"
click at [450, 426] on icon "button" at bounding box center [454, 425] width 12 height 12
type input "1"
click at [453, 485] on icon "button" at bounding box center [454, 485] width 12 height 12
type input "1"
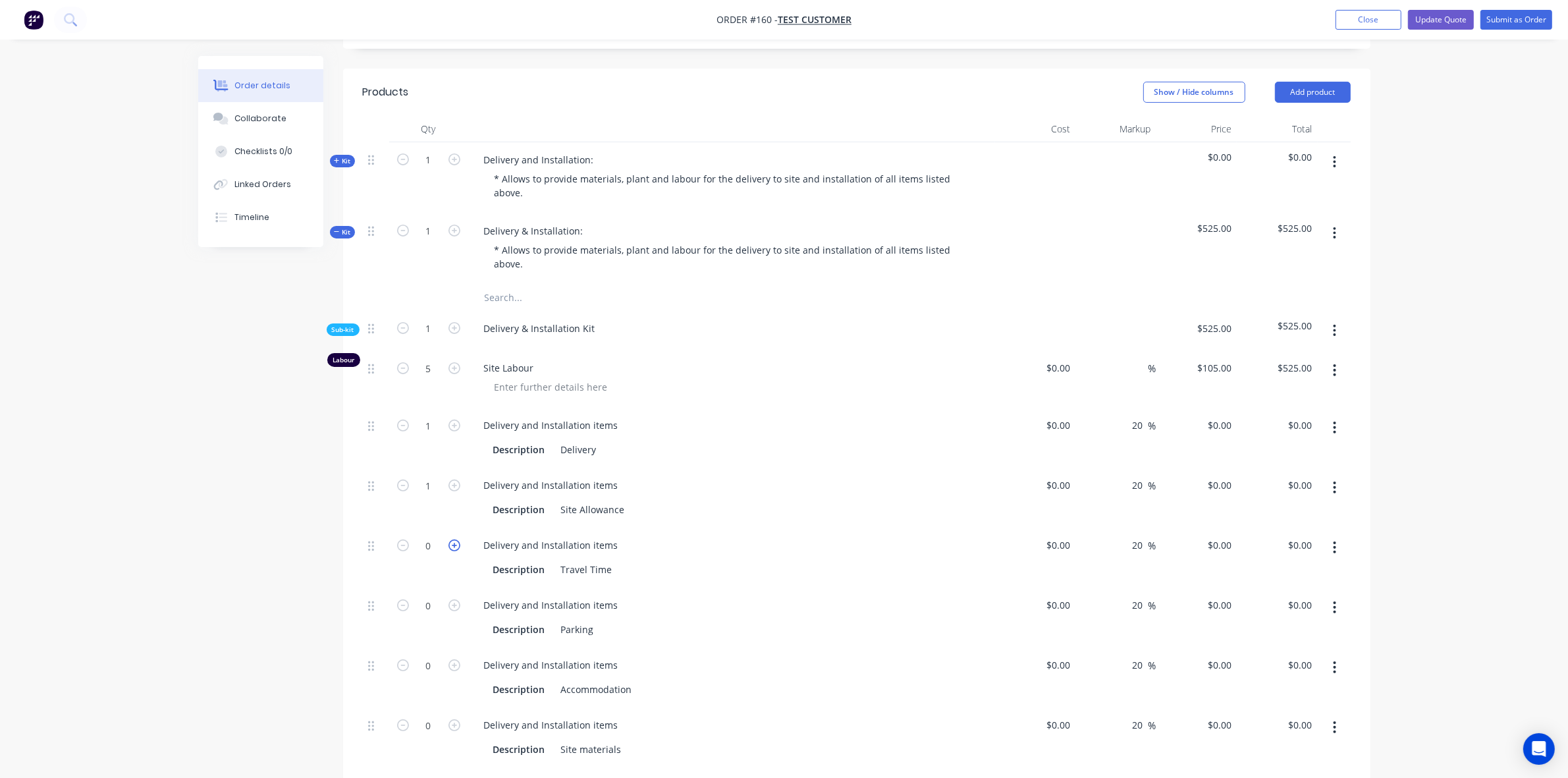
click at [455, 546] on icon "button" at bounding box center [454, 546] width 12 height 12
type input "1"
click at [460, 602] on button "button" at bounding box center [454, 604] width 17 height 14
click at [452, 672] on form "0" at bounding box center [429, 663] width 68 height 19
click at [455, 668] on icon "button" at bounding box center [454, 665] width 12 height 12
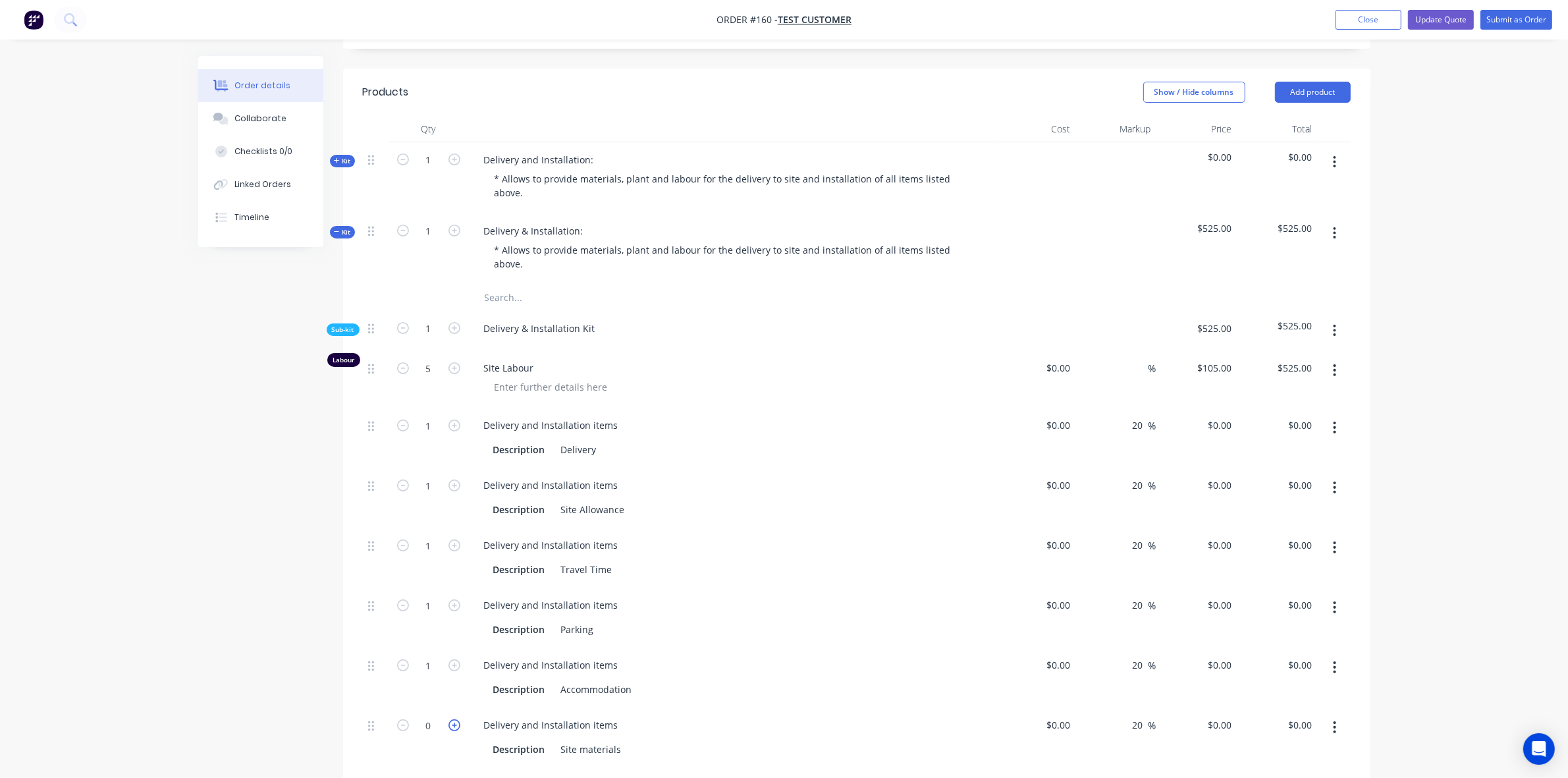
click at [452, 732] on icon "button" at bounding box center [454, 725] width 12 height 12
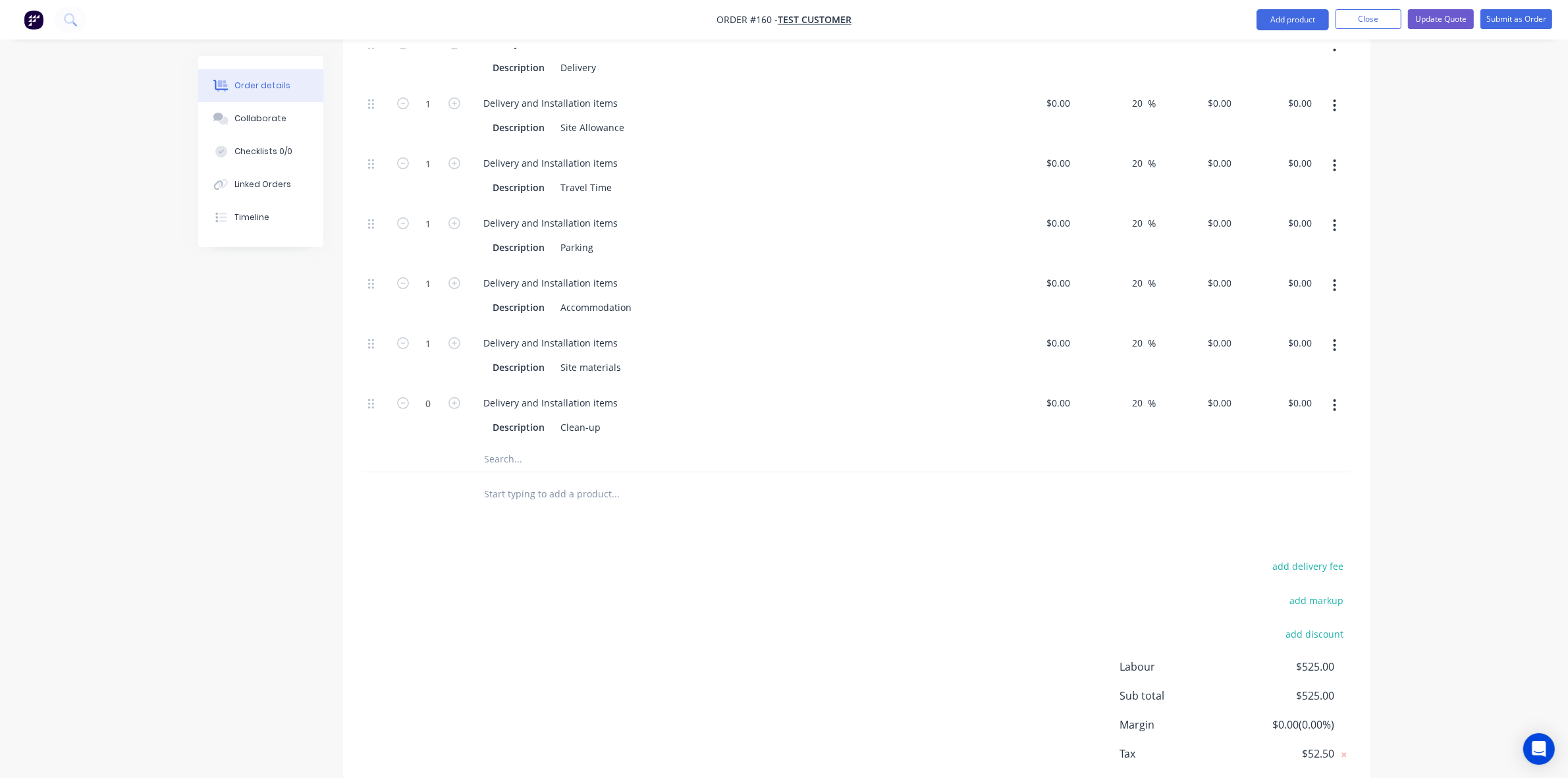
scroll to position [766, 0]
click at [456, 394] on form "0" at bounding box center [429, 400] width 68 height 19
click at [456, 400] on icon "button" at bounding box center [454, 402] width 12 height 12
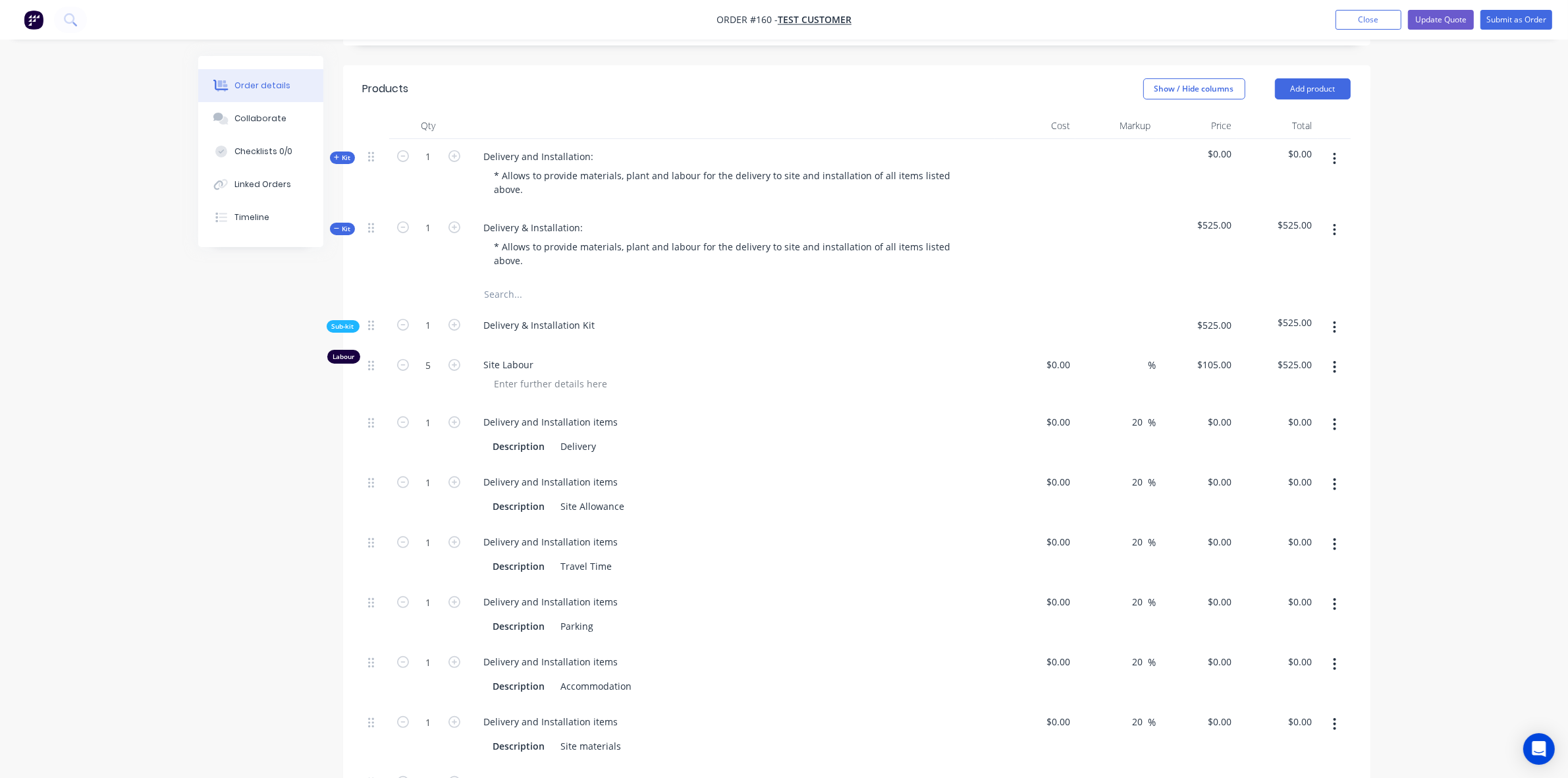
scroll to position [384, 0]
click at [458, 369] on icon "button" at bounding box center [454, 367] width 12 height 12
click at [1070, 427] on input at bounding box center [1067, 423] width 15 height 19
click at [1058, 481] on div at bounding box center [1065, 483] width 20 height 19
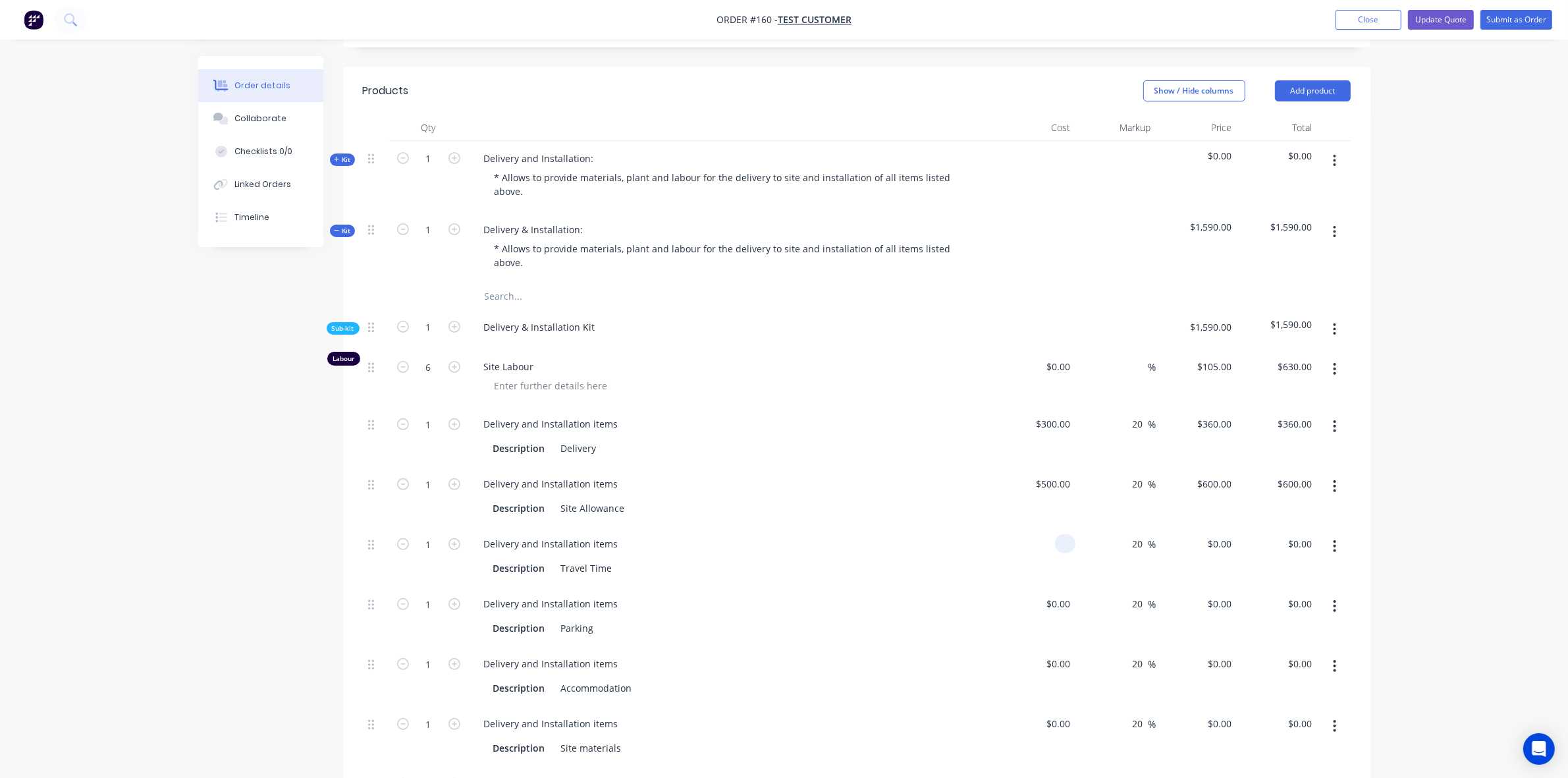
click at [1060, 540] on input at bounding box center [1067, 544] width 15 height 19
click at [1060, 540] on input "105" at bounding box center [1064, 544] width 22 height 19
click at [1060, 540] on input "85" at bounding box center [1057, 544] width 35 height 19
click at [1060, 540] on input "$89.00" at bounding box center [1057, 544] width 35 height 19
click at [1060, 540] on input "87" at bounding box center [1057, 544] width 35 height 19
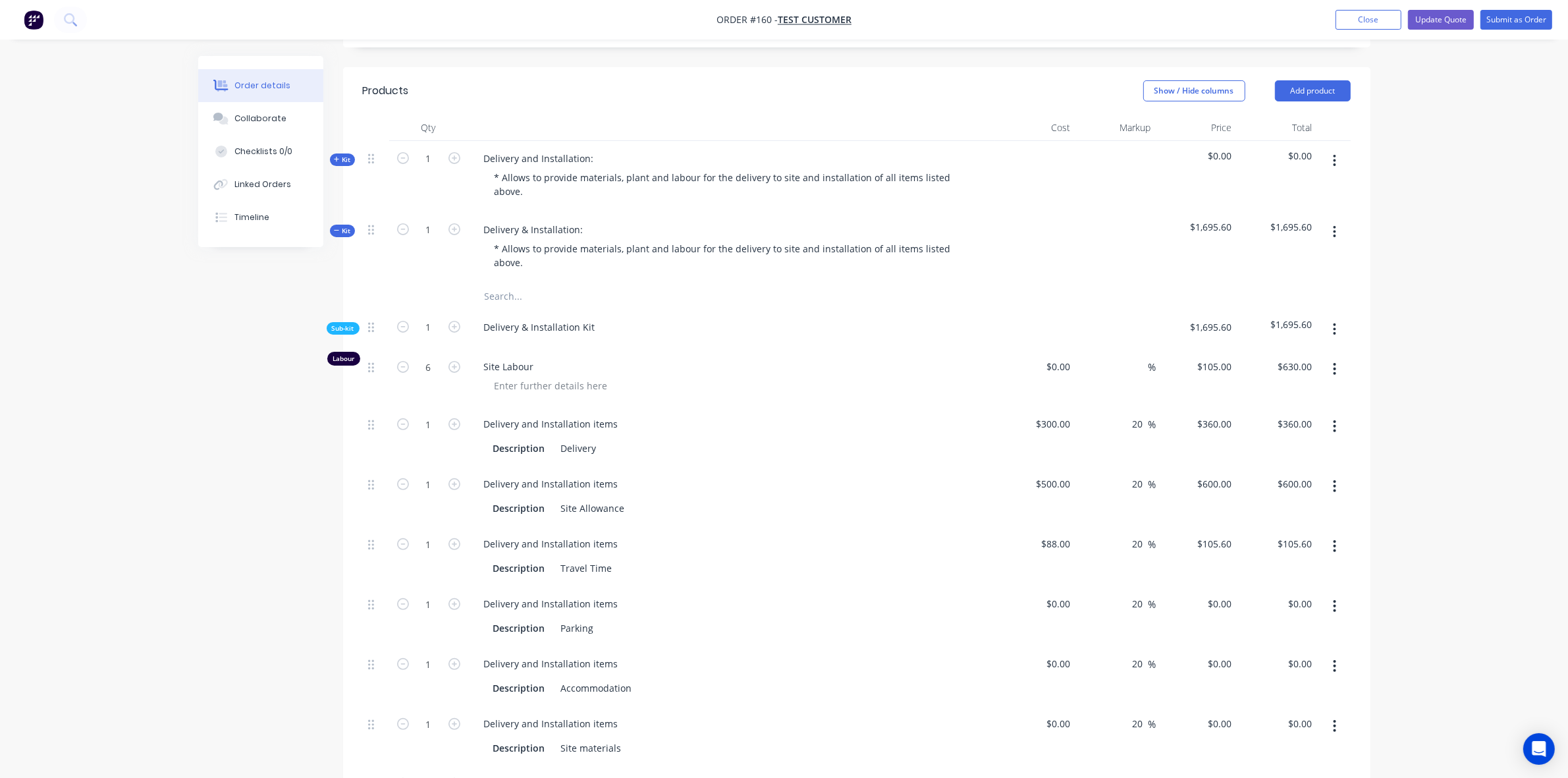
click at [1058, 594] on div "$0.00 $0.00" at bounding box center [1036, 616] width 81 height 60
click at [1063, 601] on input at bounding box center [1060, 604] width 31 height 19
click at [1057, 661] on div "$0.00" at bounding box center [1057, 663] width 35 height 19
click at [1045, 721] on div at bounding box center [1036, 736] width 81 height 60
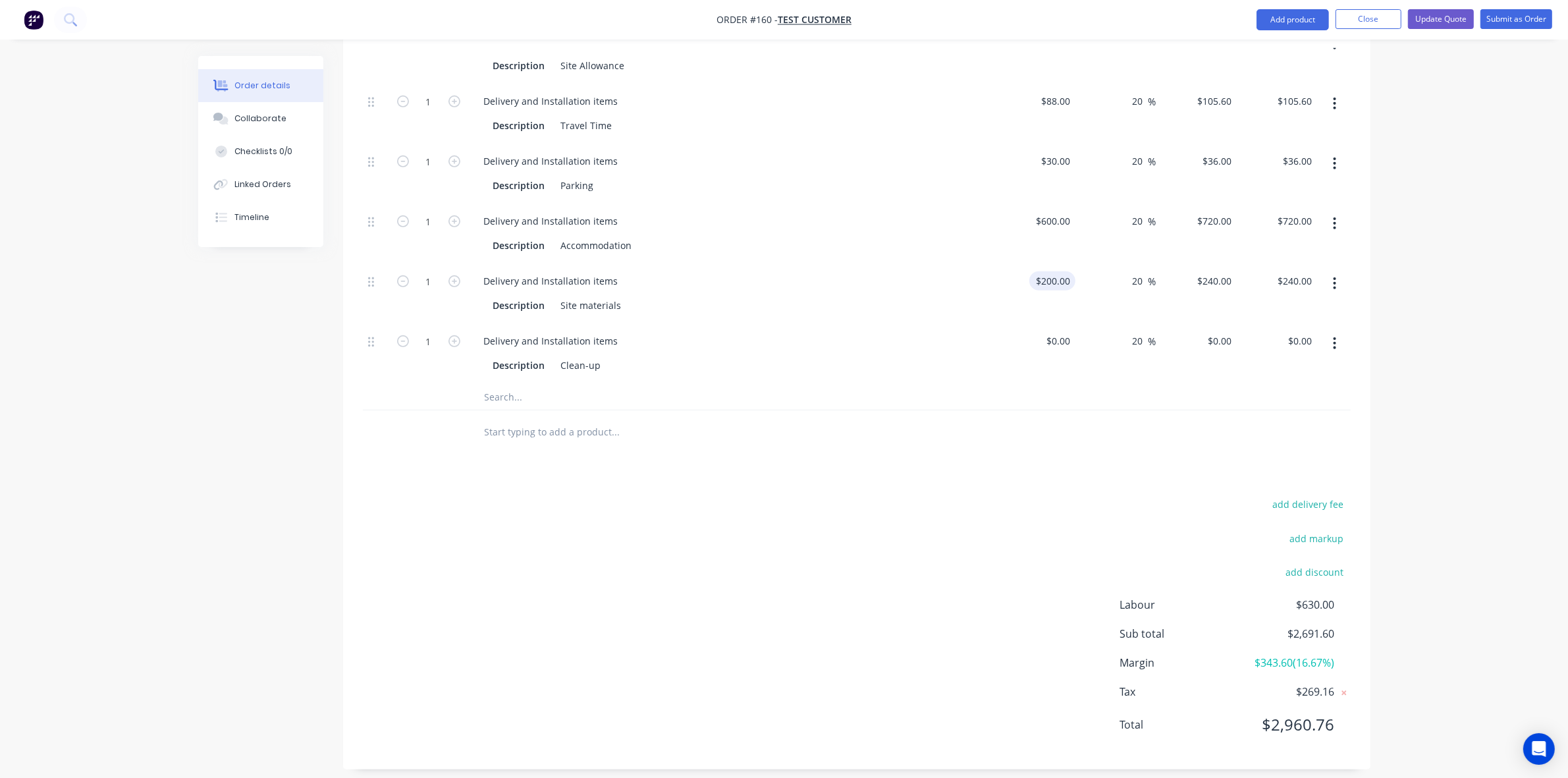
scroll to position [840, 0]
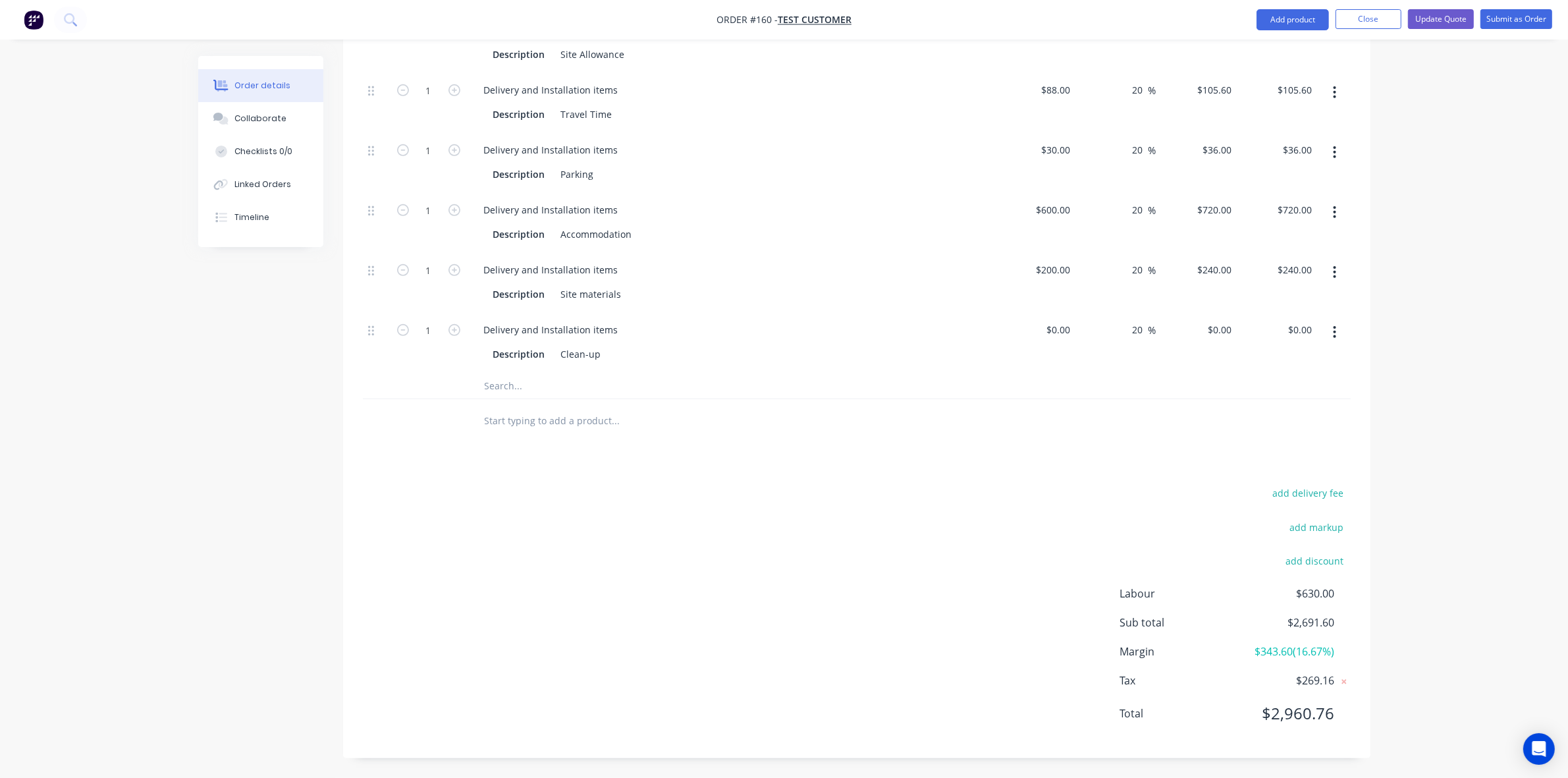
click at [1044, 341] on div "$0.00 $0.00" at bounding box center [1036, 342] width 81 height 60
click at [1052, 340] on div "$0.00 $0.00" at bounding box center [1036, 342] width 81 height 60
click at [1055, 338] on div at bounding box center [1036, 342] width 81 height 60
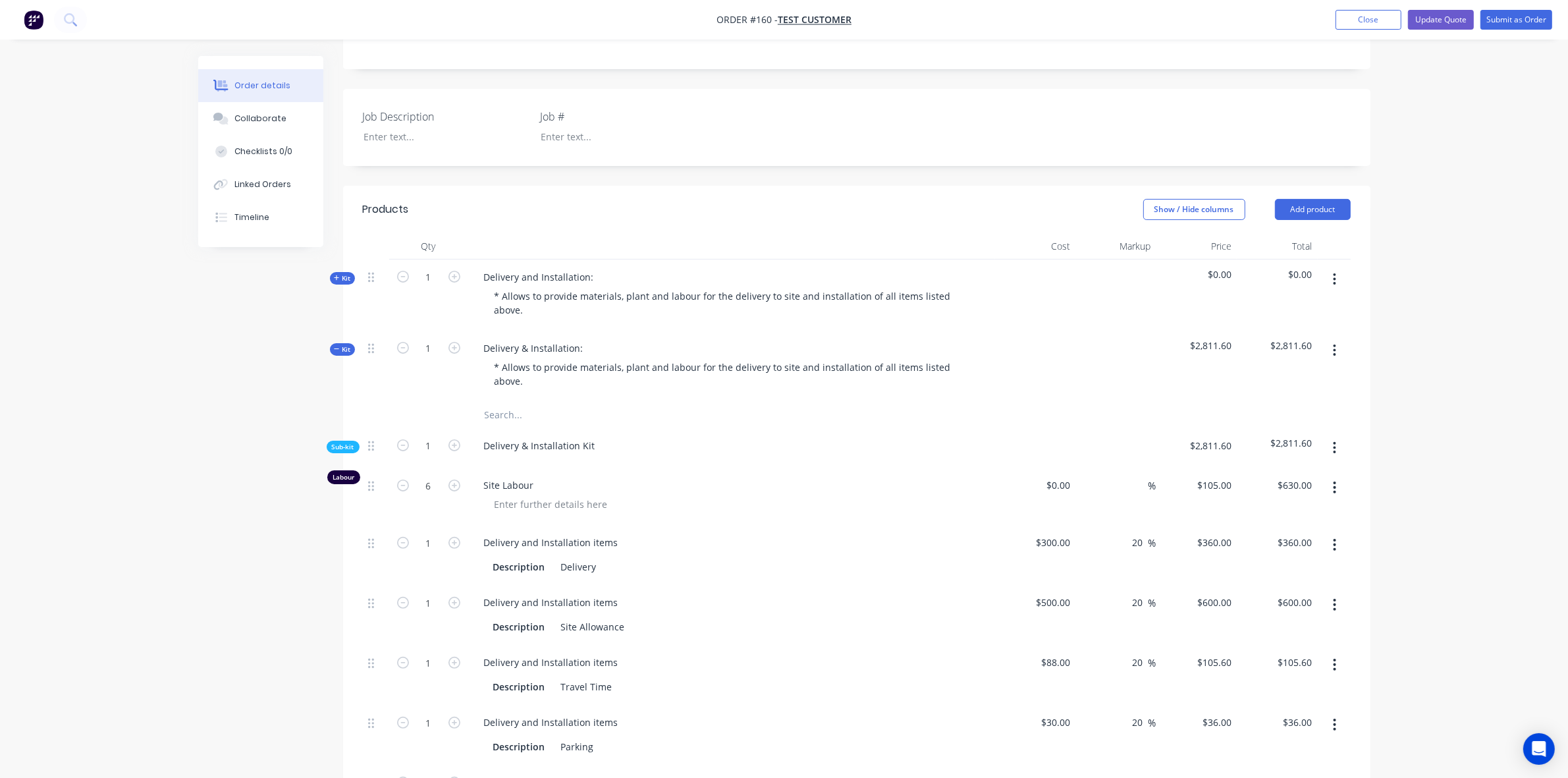
scroll to position [265, 0]
click at [342, 354] on span "Kit" at bounding box center [342, 350] width 17 height 10
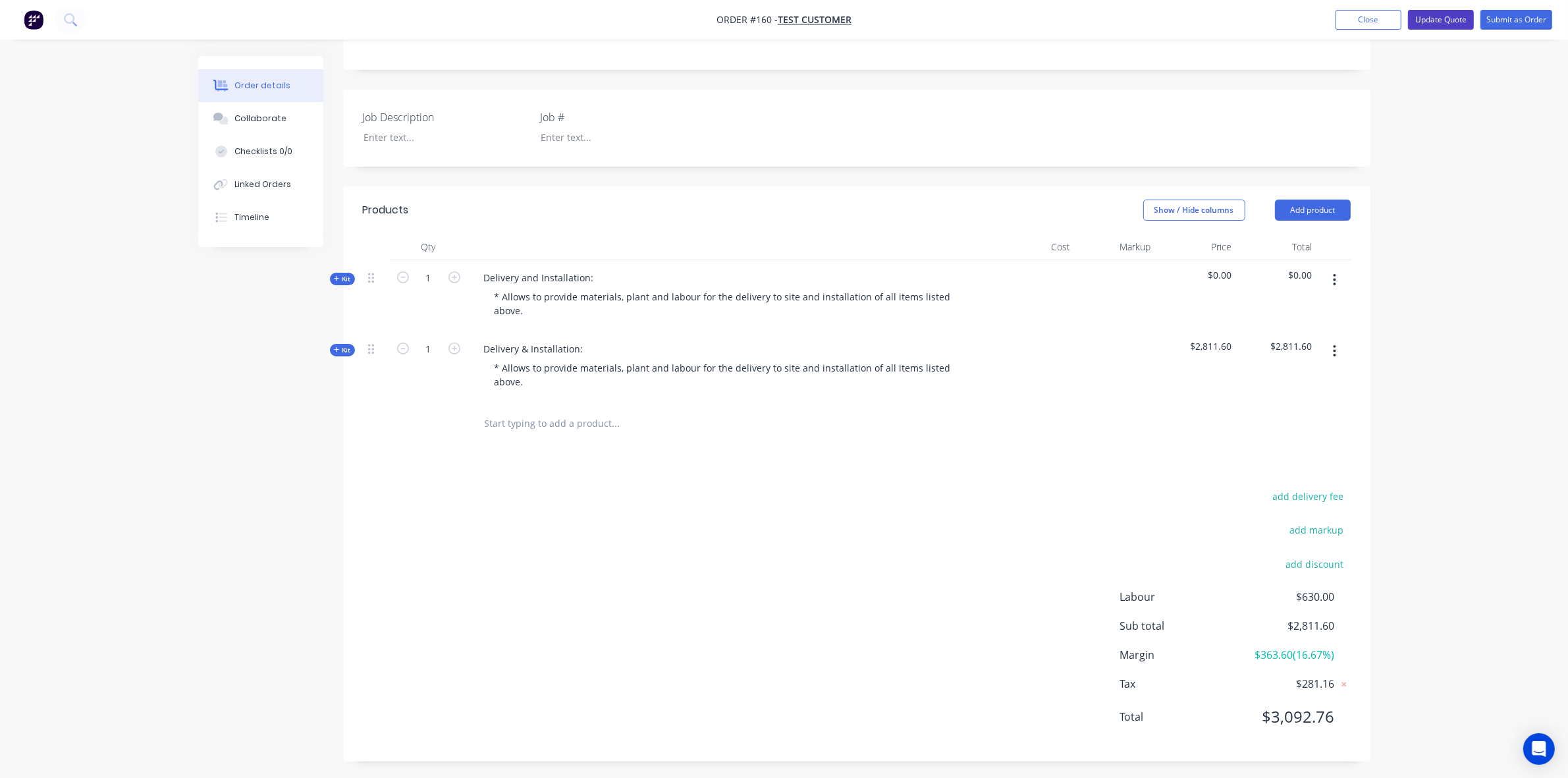
click at [1449, 18] on button "Update Quote" at bounding box center [1440, 19] width 66 height 19
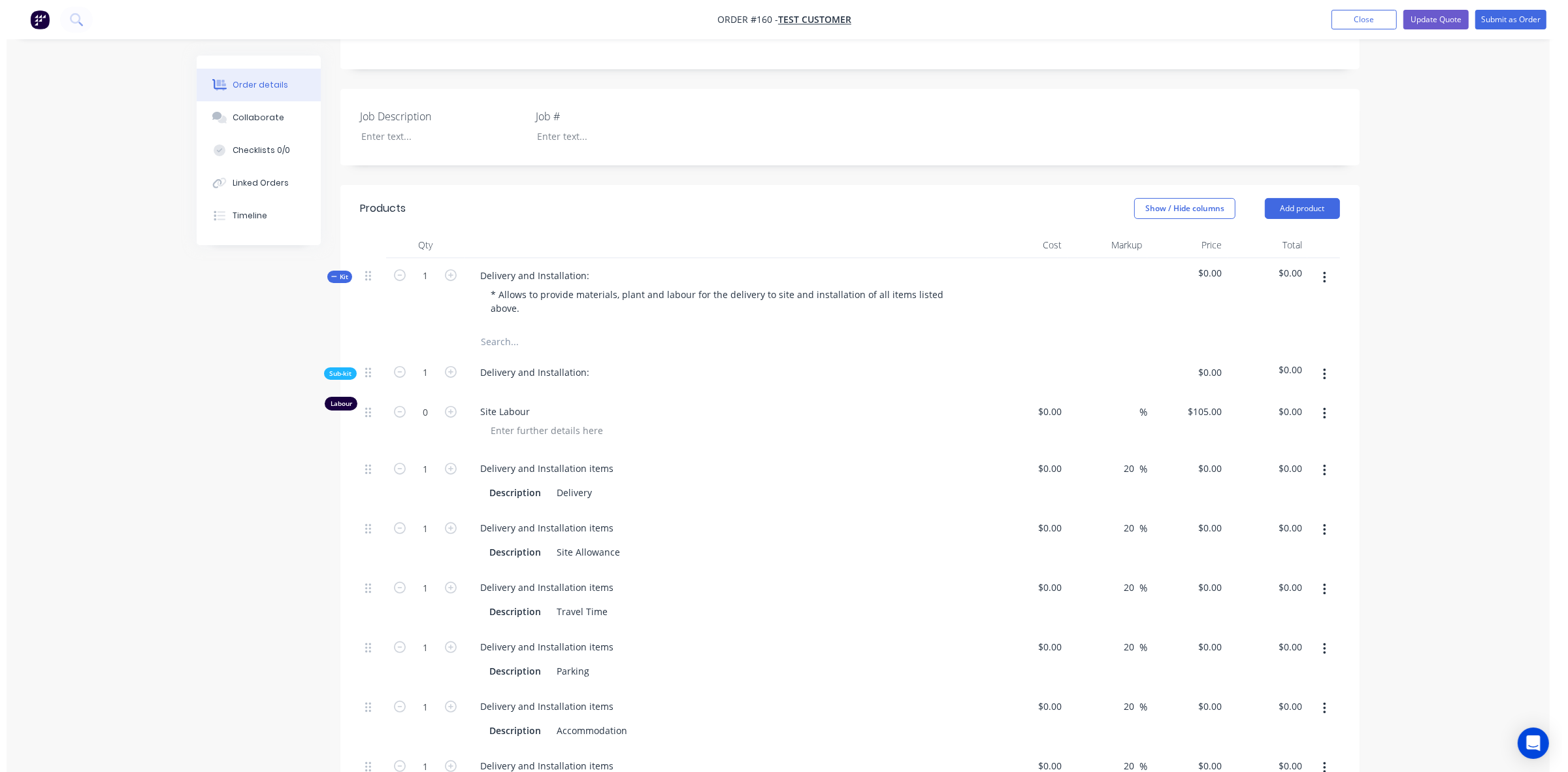
scroll to position [0, 0]
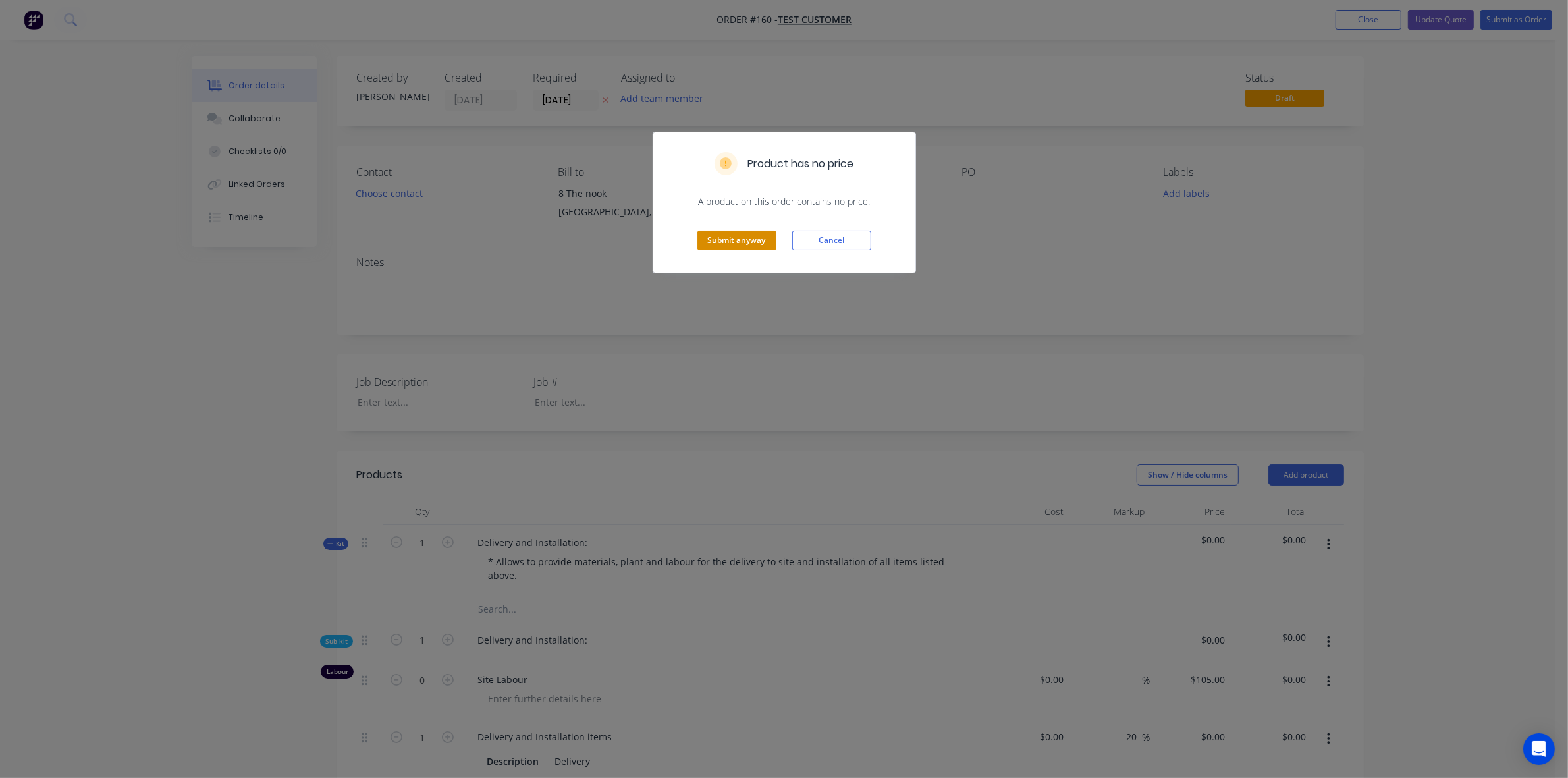
click at [740, 243] on button "Submit anyway" at bounding box center [736, 240] width 79 height 19
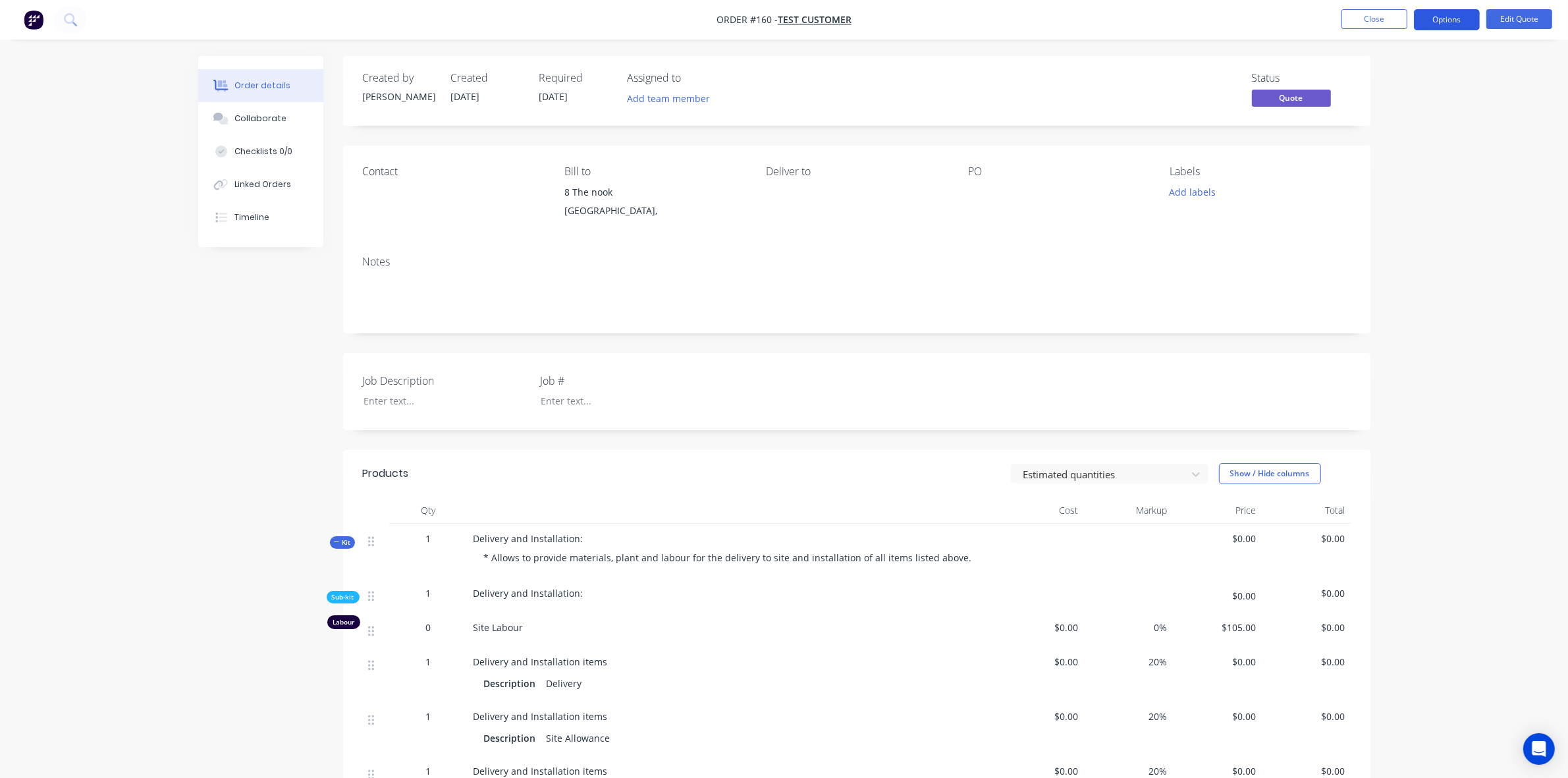
click at [1465, 28] on button "Options" at bounding box center [1446, 19] width 66 height 21
click at [1416, 73] on div "Quote" at bounding box center [1407, 80] width 121 height 19
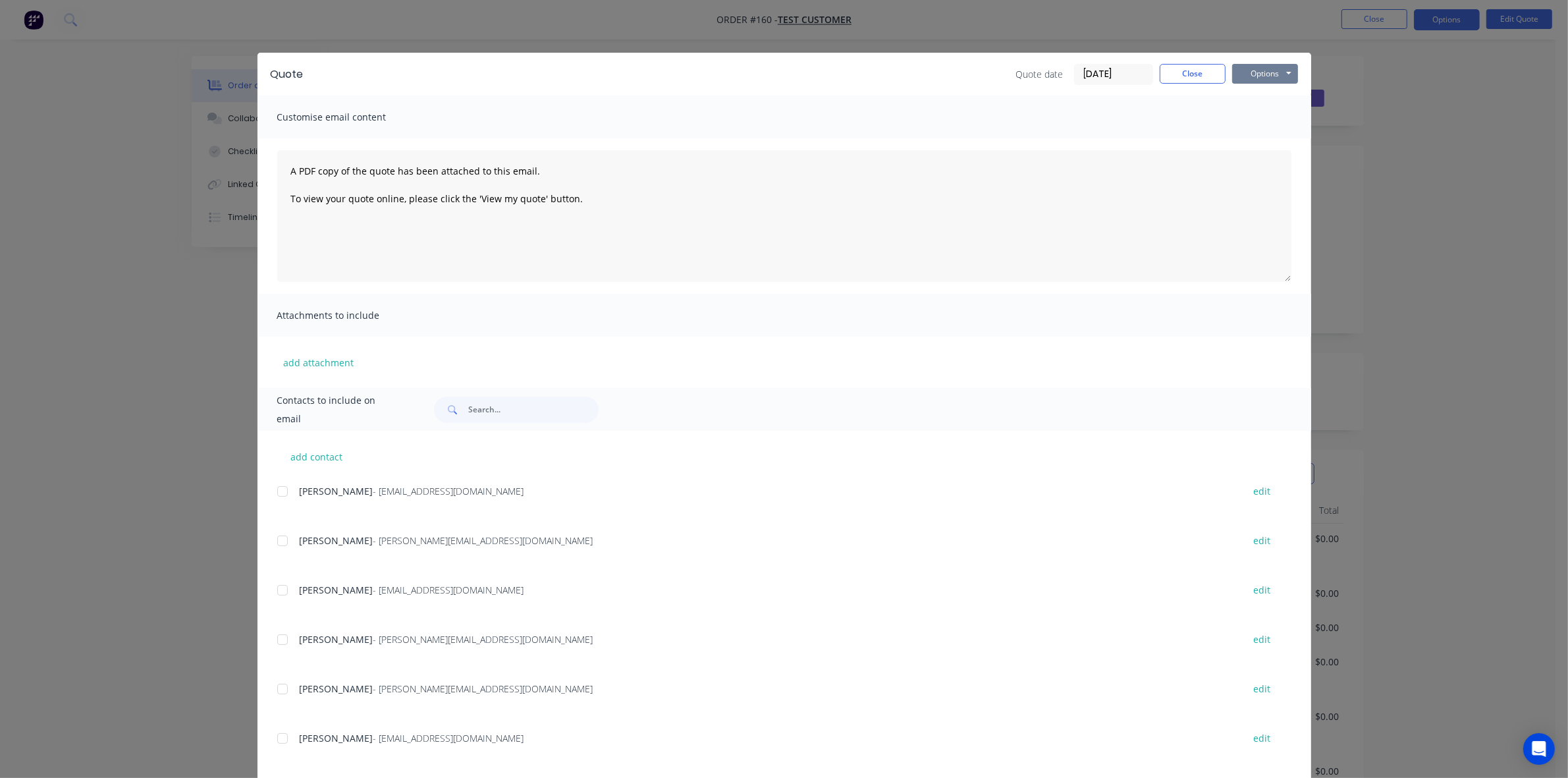
click at [1259, 74] on button "Options" at bounding box center [1264, 73] width 66 height 19
click at [1256, 102] on button "Preview" at bounding box center [1274, 97] width 84 height 21
click at [1181, 82] on button "Close" at bounding box center [1192, 73] width 66 height 19
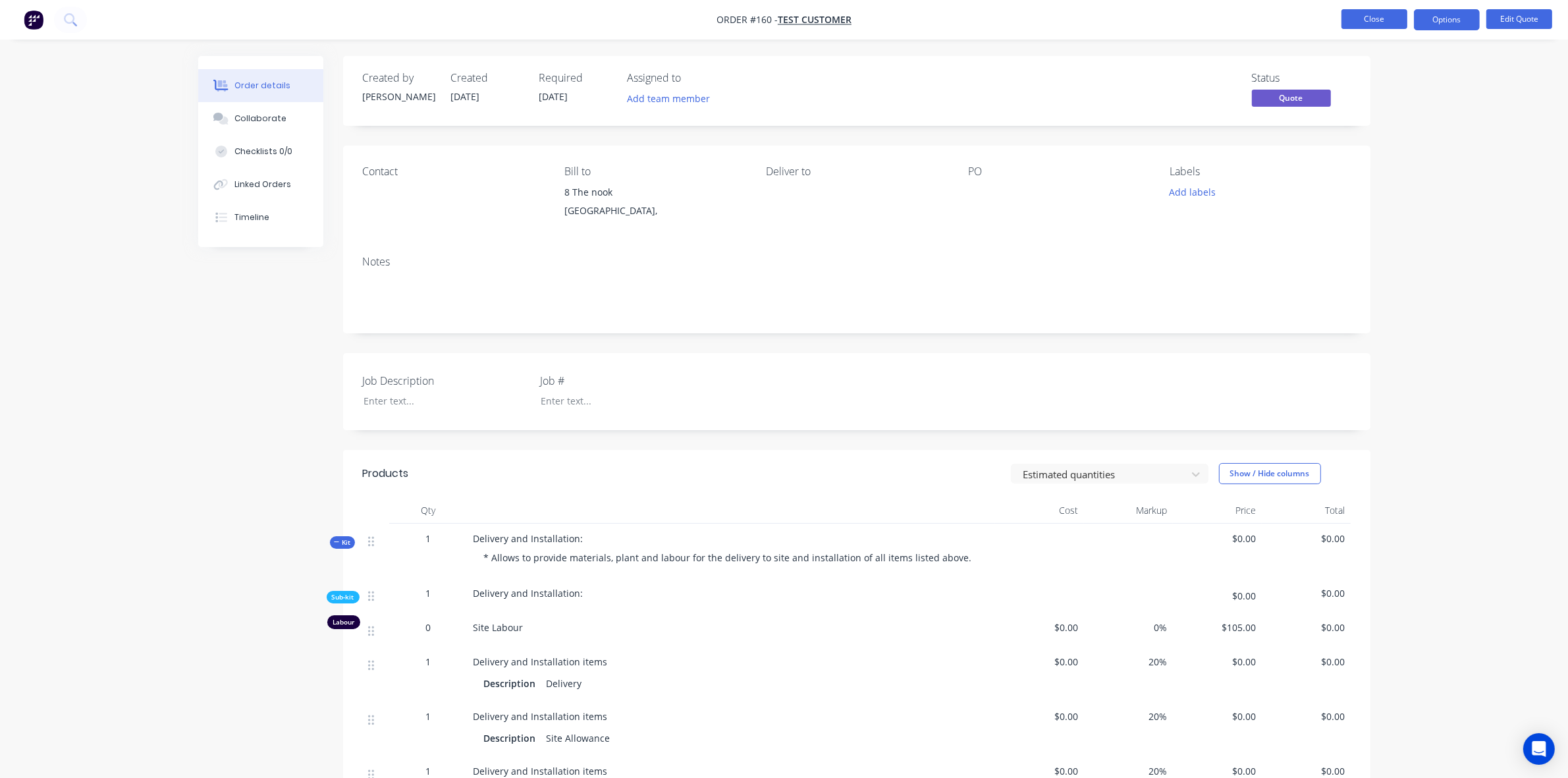
click at [1384, 23] on button "Close" at bounding box center [1374, 19] width 66 height 19
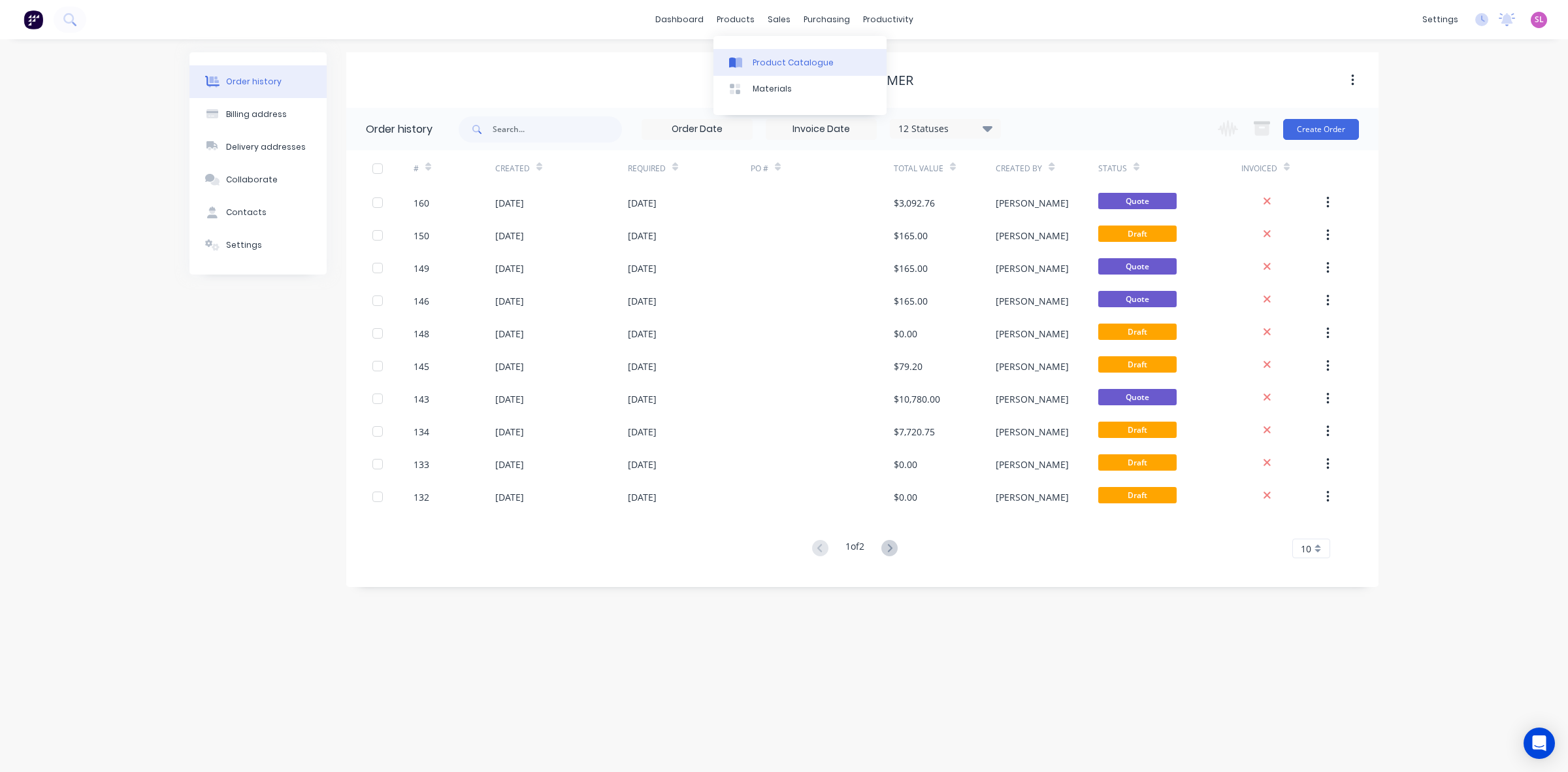
click at [784, 60] on div "Product Catalogue" at bounding box center [794, 62] width 81 height 12
